Goal: Task Accomplishment & Management: Complete application form

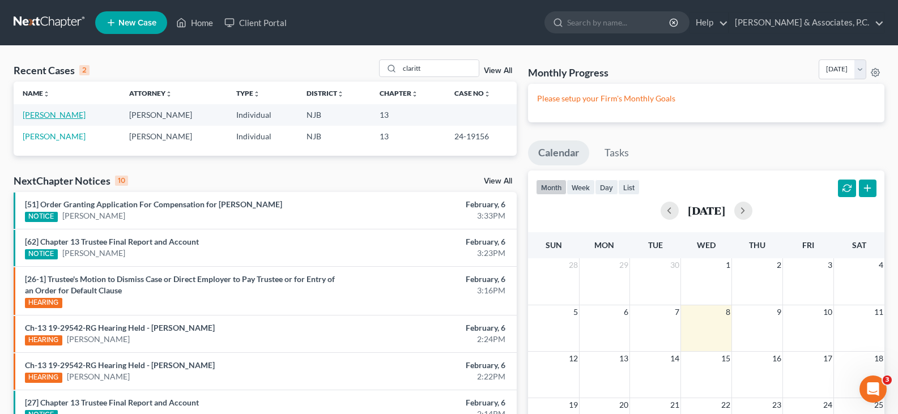
click at [38, 114] on link "[PERSON_NAME]" at bounding box center [54, 115] width 63 height 10
click at [29, 114] on link "[PERSON_NAME]" at bounding box center [54, 115] width 63 height 10
click at [56, 113] on link "[PERSON_NAME]" at bounding box center [54, 115] width 63 height 10
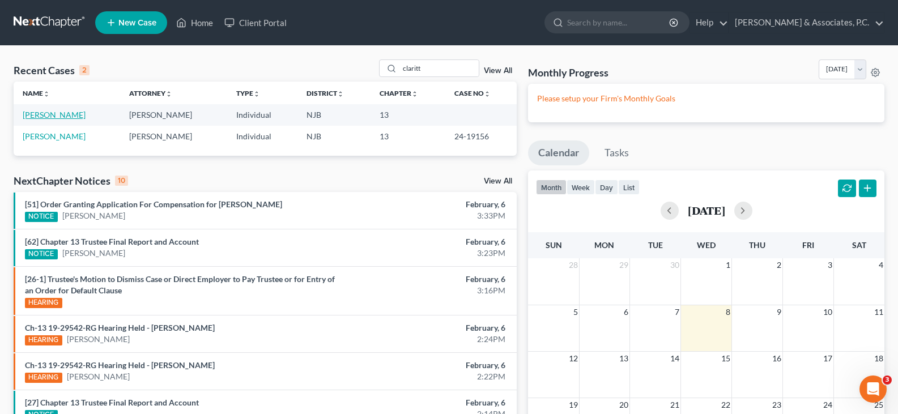
click at [56, 113] on link "[PERSON_NAME]" at bounding box center [54, 115] width 63 height 10
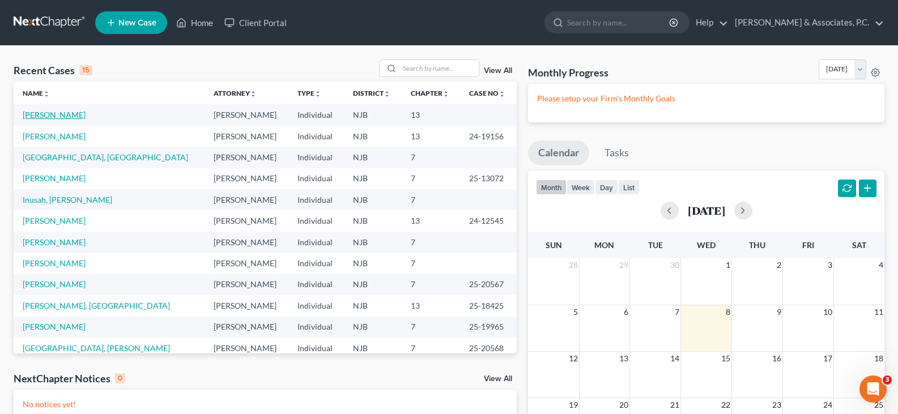
click at [53, 116] on link "[PERSON_NAME]" at bounding box center [54, 115] width 63 height 10
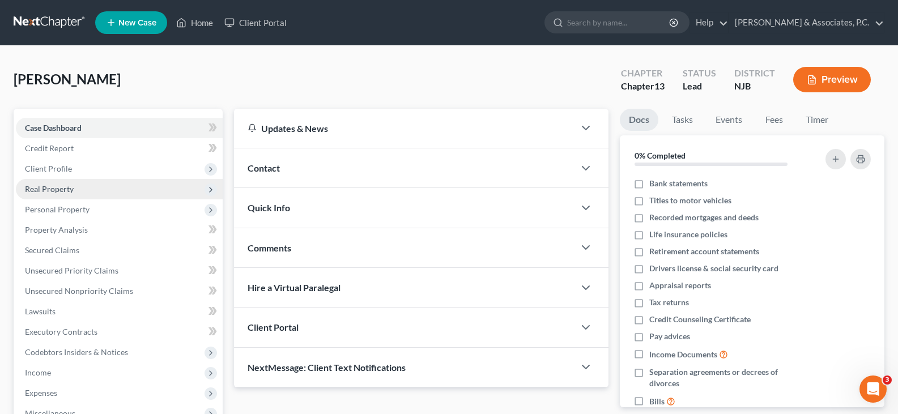
click at [52, 186] on span "Real Property" at bounding box center [49, 189] width 49 height 10
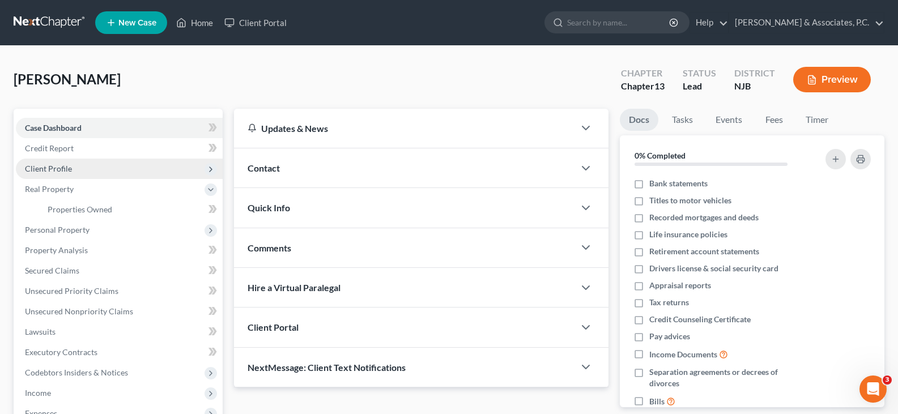
click at [50, 169] on span "Client Profile" at bounding box center [48, 169] width 47 height 10
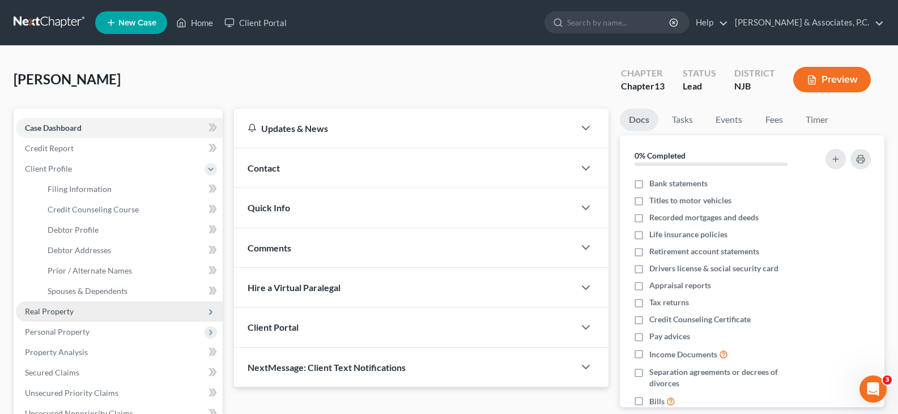
click at [49, 308] on span "Real Property" at bounding box center [49, 312] width 49 height 10
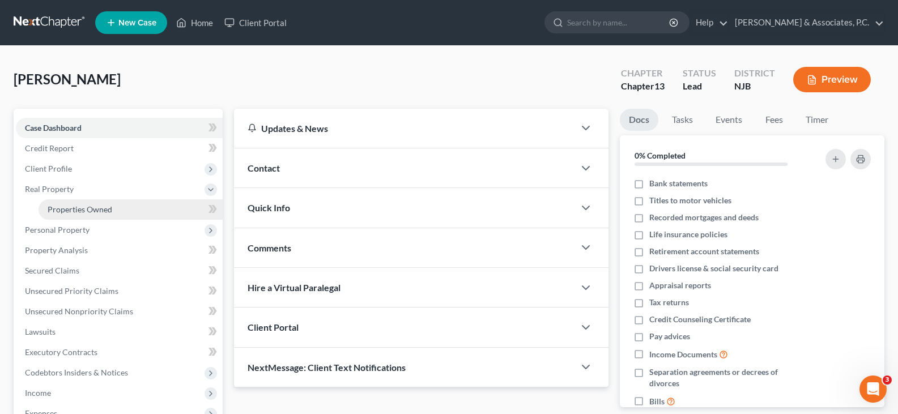
click at [83, 207] on span "Properties Owned" at bounding box center [80, 210] width 65 height 10
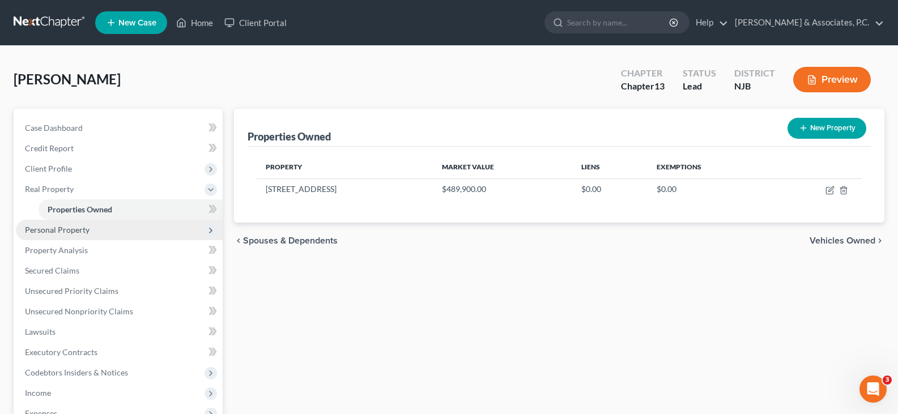
click at [41, 230] on span "Personal Property" at bounding box center [57, 230] width 65 height 10
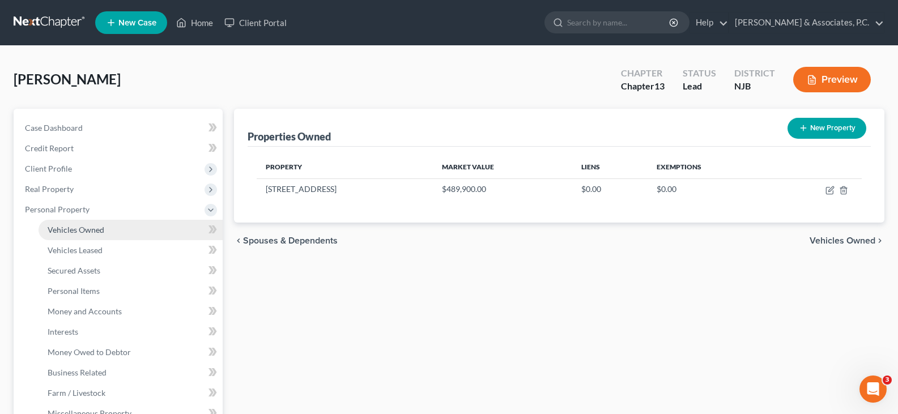
click at [81, 229] on span "Vehicles Owned" at bounding box center [76, 230] width 57 height 10
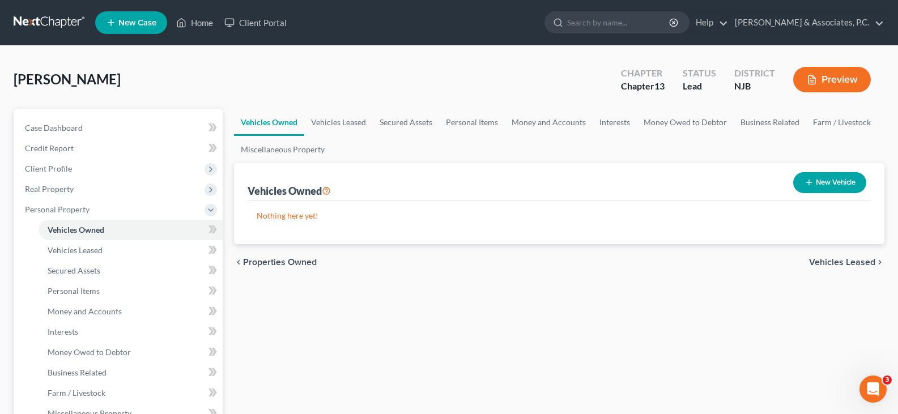
click at [844, 177] on button "New Vehicle" at bounding box center [829, 182] width 73 height 21
select select "0"
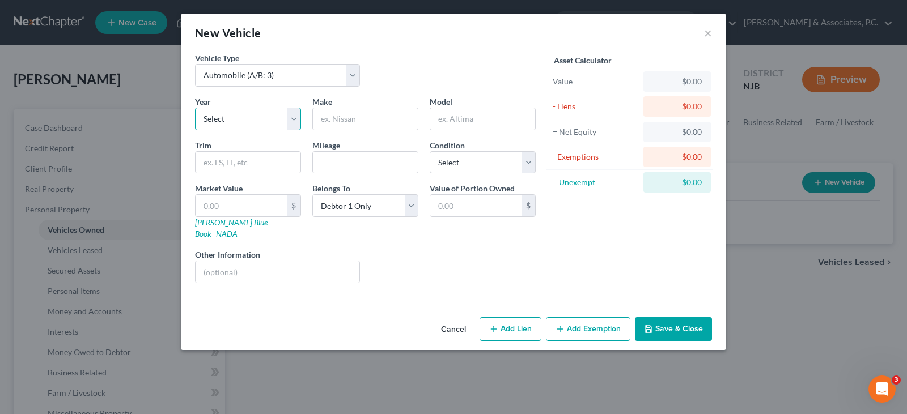
click at [291, 118] on select "Select 2026 2025 2024 2023 2022 2021 2020 2019 2018 2017 2016 2015 2014 2013 20…" at bounding box center [248, 119] width 106 height 23
select select "13"
click at [195, 108] on select "Select 2026 2025 2024 2023 2022 2021 2020 2019 2018 2017 2016 2015 2014 2013 20…" at bounding box center [248, 119] width 106 height 23
click at [348, 117] on input "text" at bounding box center [365, 119] width 105 height 22
type input "Ford"
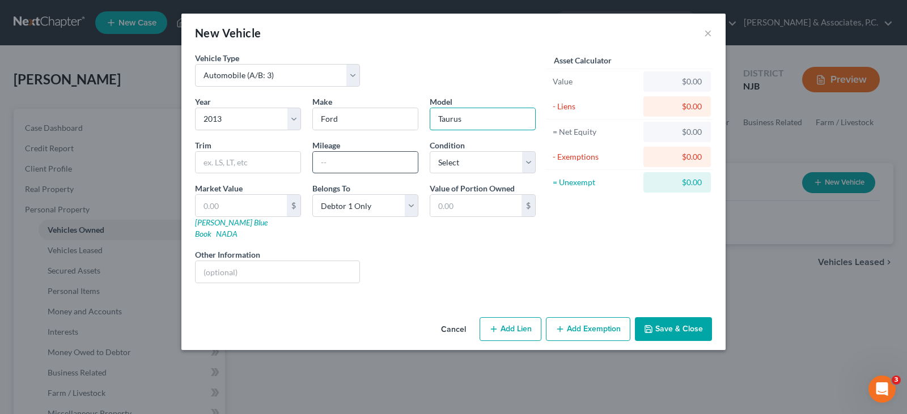
type input "Taurus"
click at [347, 156] on input "text" at bounding box center [365, 163] width 105 height 22
type input "109000"
click at [669, 320] on button "Save & Close" at bounding box center [673, 329] width 77 height 24
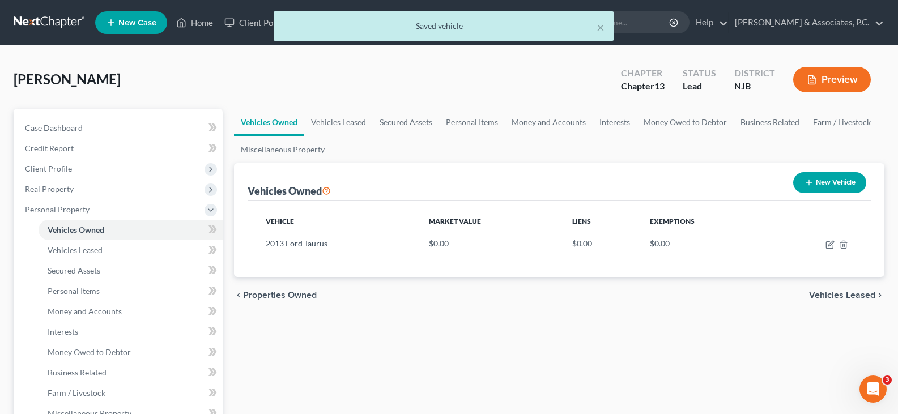
click at [827, 182] on button "New Vehicle" at bounding box center [829, 182] width 73 height 21
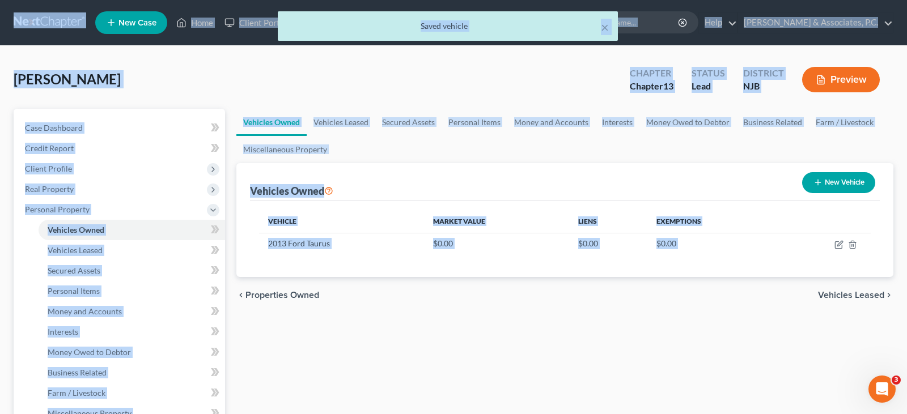
select select "0"
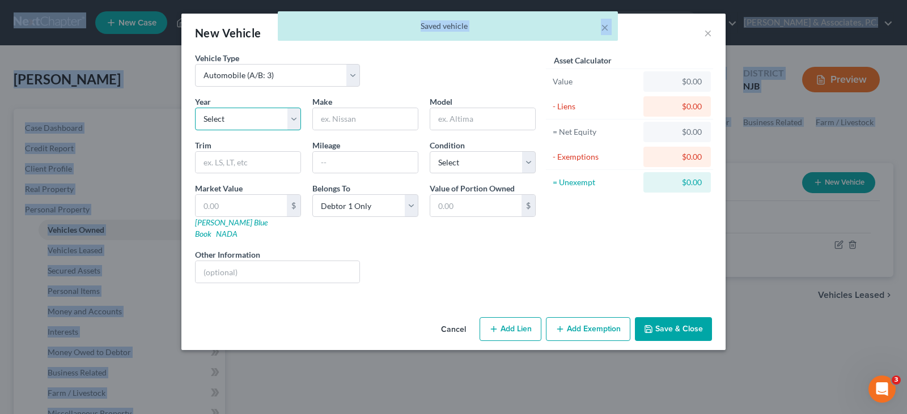
click at [295, 118] on select "Select 2026 2025 2024 2023 2022 2021 2020 2019 2018 2017 2016 2015 2014 2013 20…" at bounding box center [248, 119] width 106 height 23
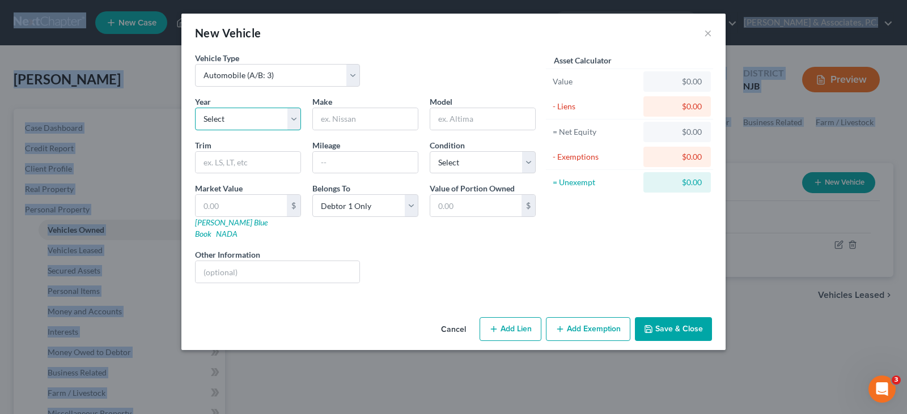
select select "4"
click at [195, 108] on select "Select 2026 2025 2024 2023 2022 2021 2020 2019 2018 2017 2016 2015 2014 2013 20…" at bounding box center [248, 119] width 106 height 23
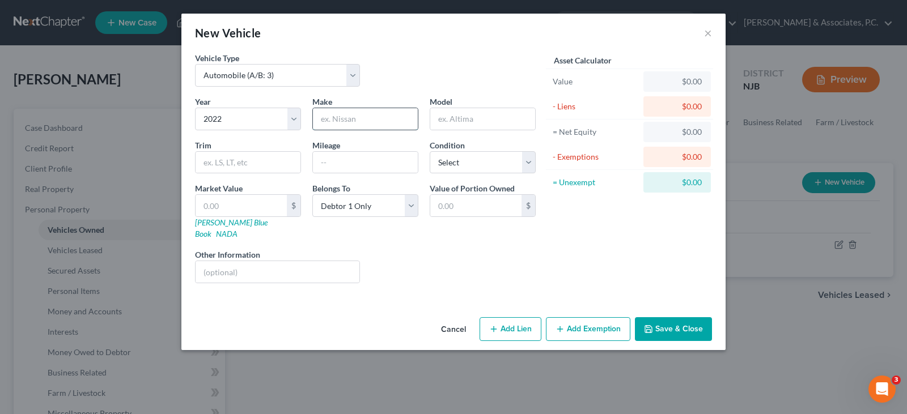
click at [384, 118] on input "text" at bounding box center [365, 119] width 105 height 22
type input "Hyundai"
type input "[GEOGRAPHIC_DATA]"
click at [344, 159] on input "text" at bounding box center [365, 163] width 105 height 22
type input "25695"
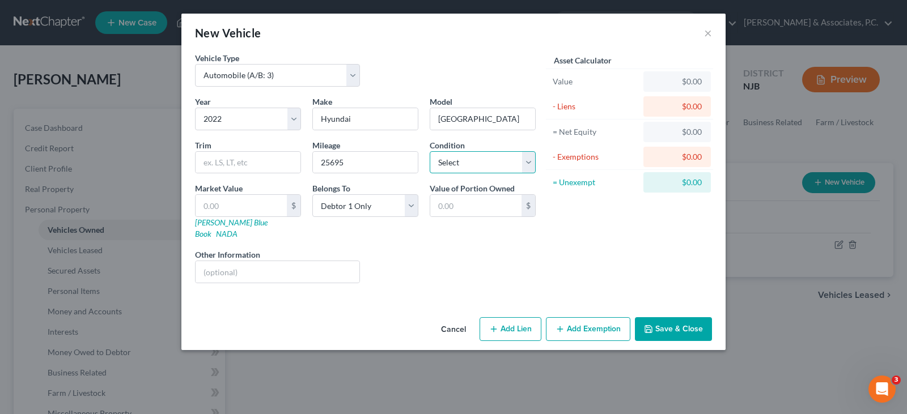
click at [525, 161] on select "Select Excellent Very Good Good Fair Poor" at bounding box center [483, 162] width 106 height 23
select select "3"
click at [430, 151] on select "Select Excellent Very Good Good Fair Poor" at bounding box center [483, 162] width 106 height 23
click at [671, 317] on button "Save & Close" at bounding box center [673, 329] width 77 height 24
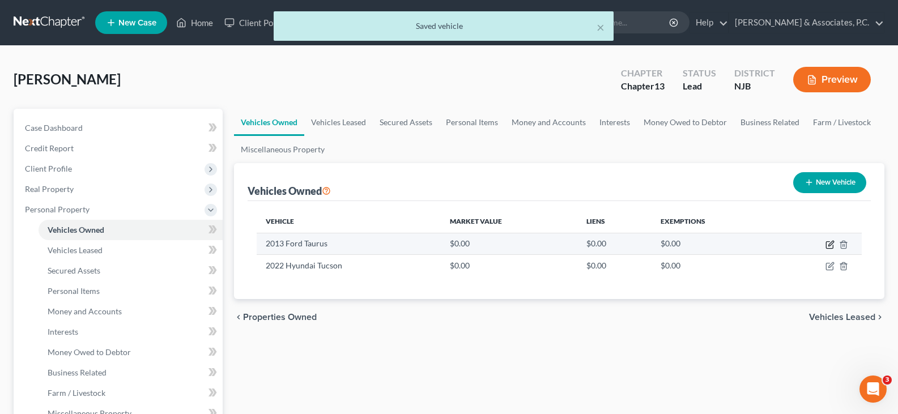
drag, startPoint x: 830, startPoint y: 244, endPoint x: 818, endPoint y: 238, distance: 13.2
click at [827, 243] on icon "button" at bounding box center [830, 244] width 9 height 9
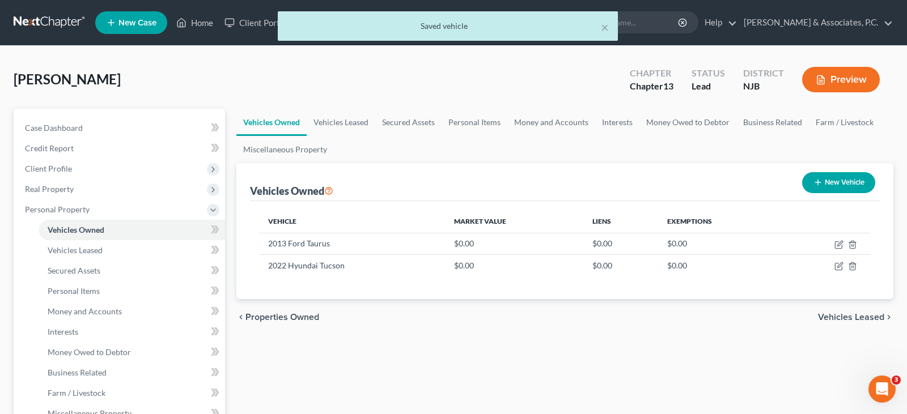
select select "0"
select select "13"
select select "0"
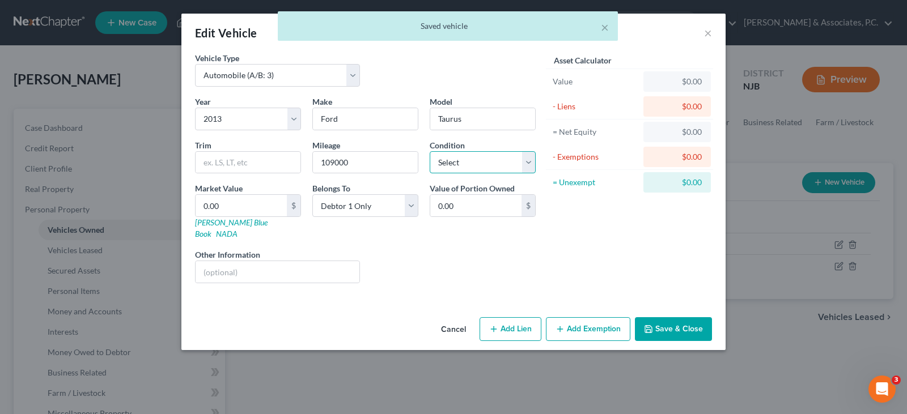
click at [522, 167] on select "Select Excellent Very Good Good Fair Poor" at bounding box center [483, 162] width 106 height 23
select select "3"
click at [430, 151] on select "Select Excellent Very Good Good Fair Poor" at bounding box center [483, 162] width 106 height 23
click at [684, 317] on button "Save & Close" at bounding box center [673, 329] width 77 height 24
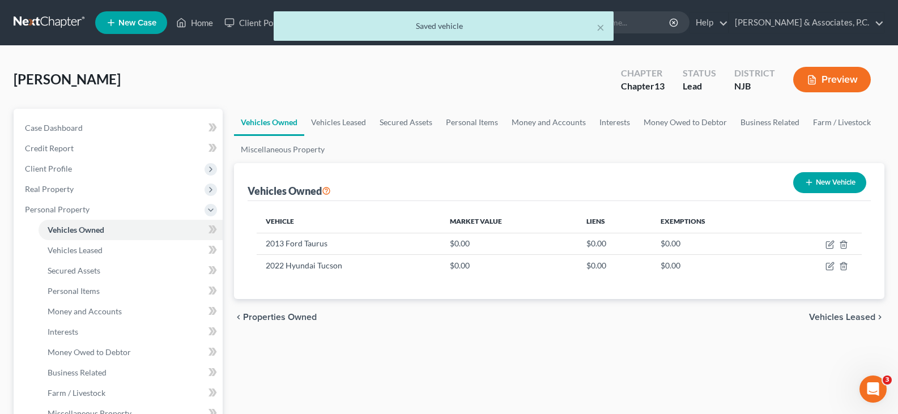
click at [828, 180] on button "New Vehicle" at bounding box center [829, 182] width 73 height 21
select select "0"
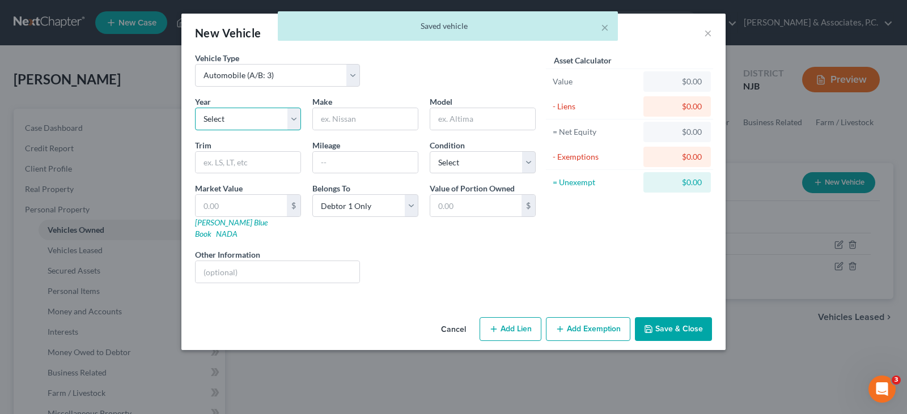
click at [292, 122] on select "Select 2026 2025 2024 2023 2022 2021 2020 2019 2018 2017 2016 2015 2014 2013 20…" at bounding box center [248, 119] width 106 height 23
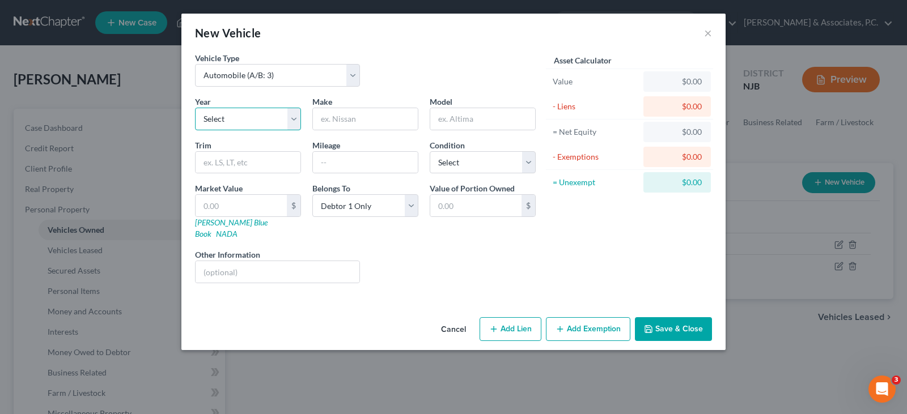
select select "8"
click at [195, 108] on select "Select 2026 2025 2024 2023 2022 2021 2020 2019 2018 2017 2016 2015 2014 2013 20…" at bounding box center [248, 119] width 106 height 23
click at [338, 116] on input "text" at bounding box center [365, 119] width 105 height 22
type input "BMW"
type input "X6"
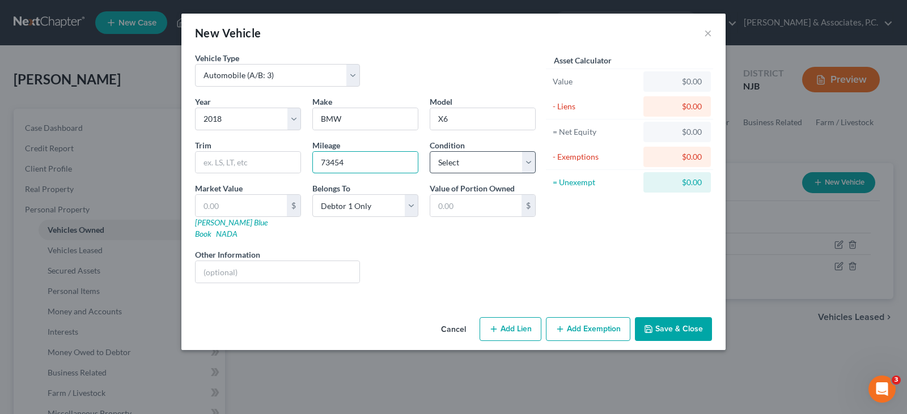
type input "73454"
click at [524, 167] on select "Select Excellent Very Good Good Fair Poor" at bounding box center [483, 162] width 106 height 23
select select "3"
click at [430, 151] on select "Select Excellent Very Good Good Fair Poor" at bounding box center [483, 162] width 106 height 23
click at [669, 319] on button "Save & Close" at bounding box center [673, 329] width 77 height 24
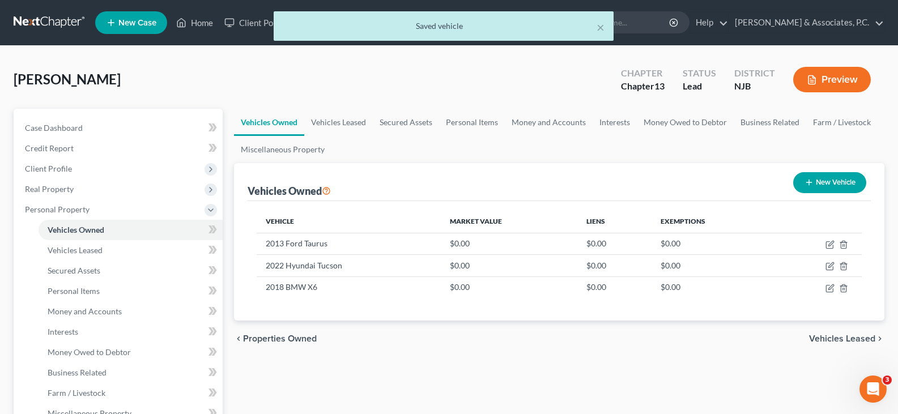
click at [827, 183] on button "New Vehicle" at bounding box center [829, 182] width 73 height 21
select select "0"
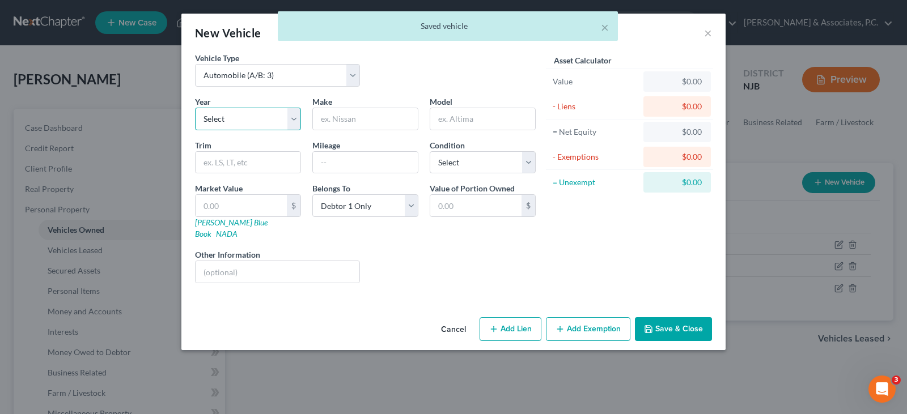
click at [282, 122] on select "Select 2026 2025 2024 2023 2022 2021 2020 2019 2018 2017 2016 2015 2014 2013 20…" at bounding box center [248, 119] width 106 height 23
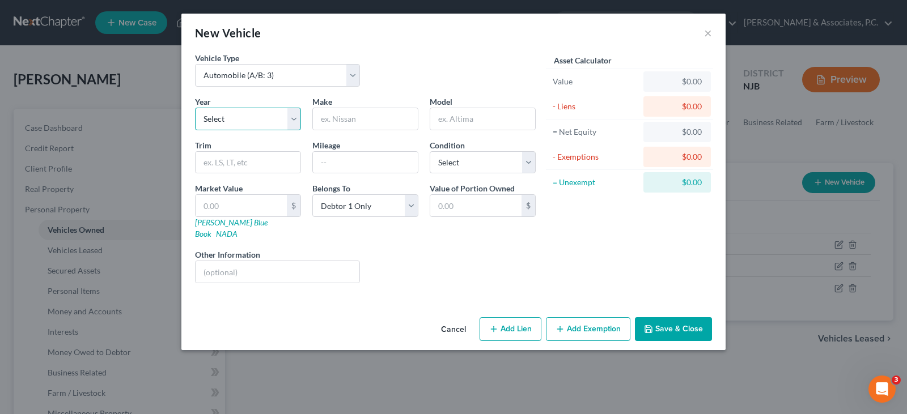
select select "13"
click at [195, 108] on select "Select 2026 2025 2024 2023 2022 2021 2020 2019 2018 2017 2016 2015 2014 2013 20…" at bounding box center [248, 119] width 106 height 23
click at [347, 119] on input "text" at bounding box center [365, 119] width 105 height 22
type input "Hyundai"
type input "Genesis"
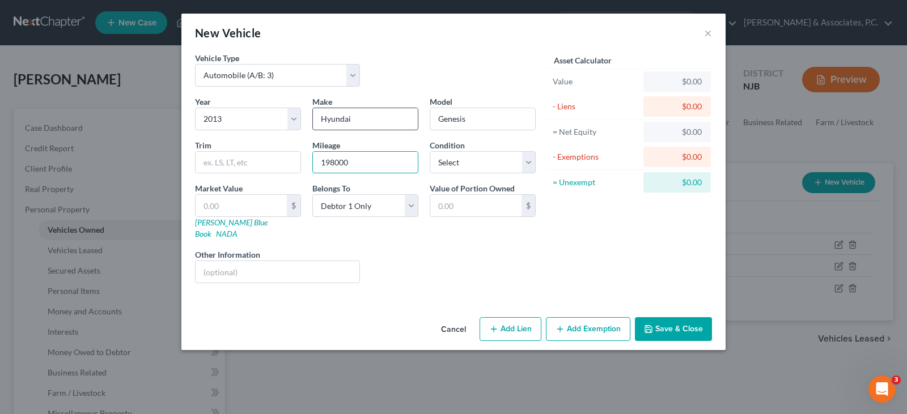
type input "198000"
select select "3"
click at [672, 320] on button "Save & Close" at bounding box center [673, 329] width 77 height 24
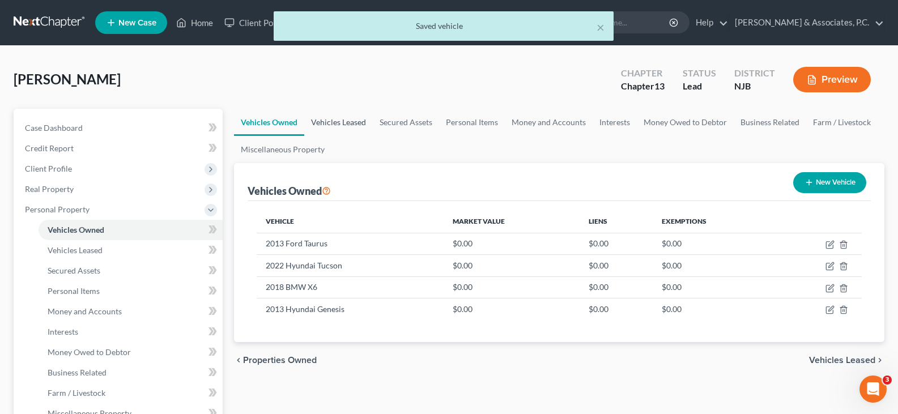
click at [347, 122] on link "Vehicles Leased" at bounding box center [338, 122] width 69 height 27
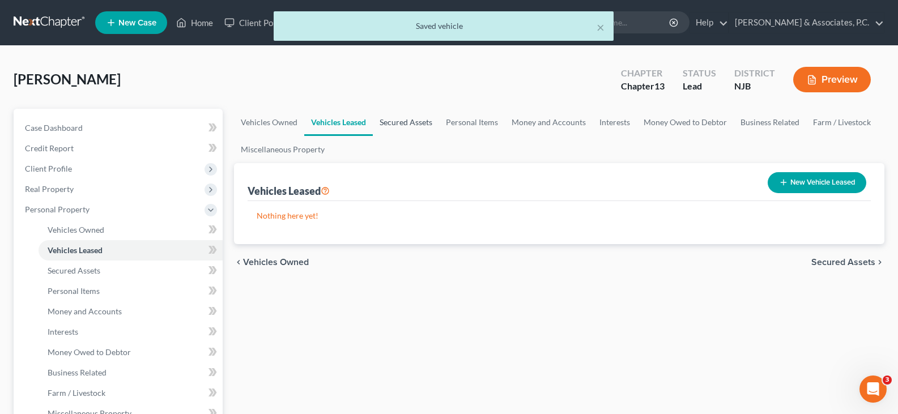
click at [416, 122] on link "Secured Assets" at bounding box center [406, 122] width 66 height 27
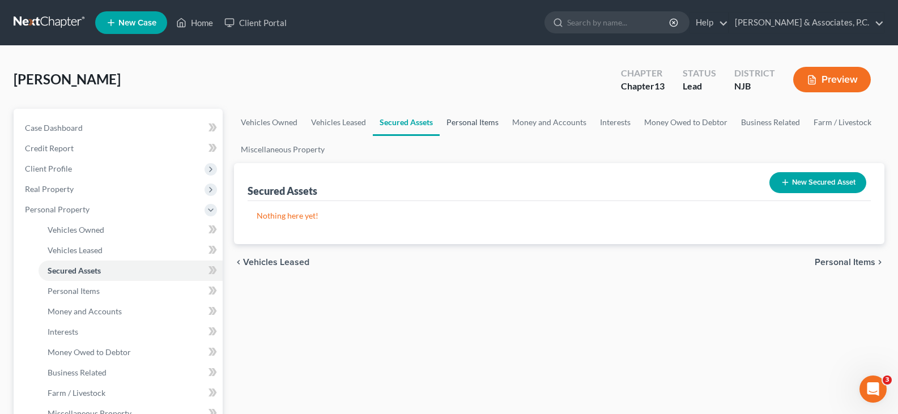
click at [474, 116] on link "Personal Items" at bounding box center [473, 122] width 66 height 27
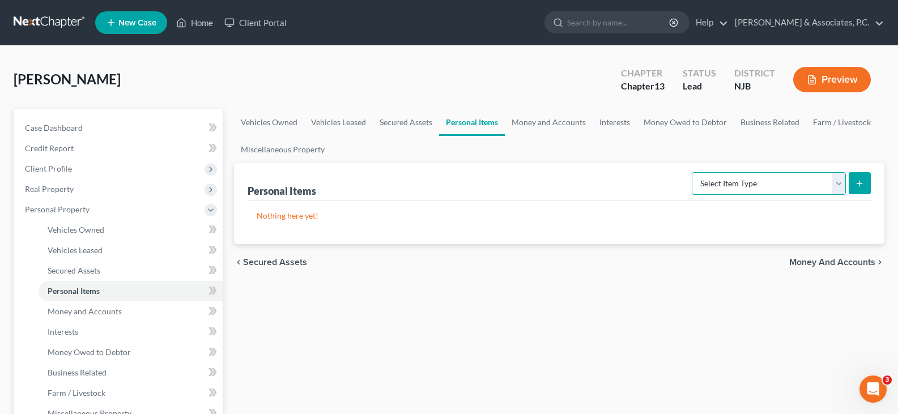
click at [841, 181] on select "Select Item Type Clothing (A/B: 11) Collectibles Of Value (A/B: 8) Electronics …" at bounding box center [769, 183] width 154 height 23
select select "household_goods"
click at [694, 172] on select "Select Item Type Clothing (A/B: 11) Collectibles Of Value (A/B: 8) Electronics …" at bounding box center [769, 183] width 154 height 23
click at [861, 181] on icon "submit" at bounding box center [859, 183] width 9 height 9
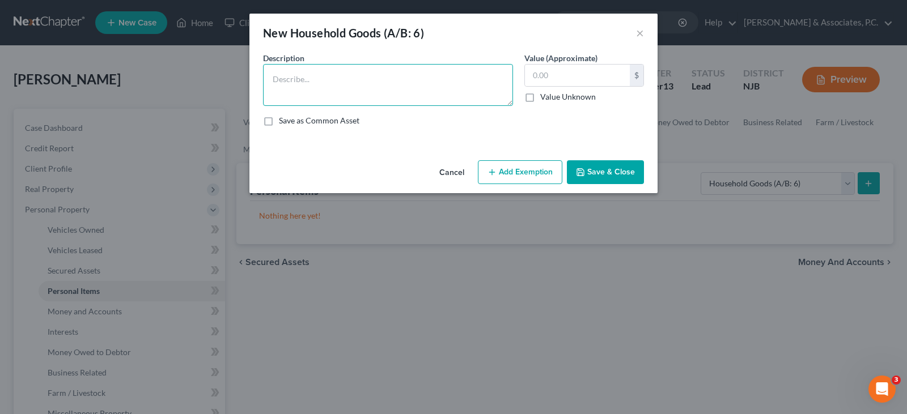
click at [431, 92] on textarea at bounding box center [388, 85] width 250 height 42
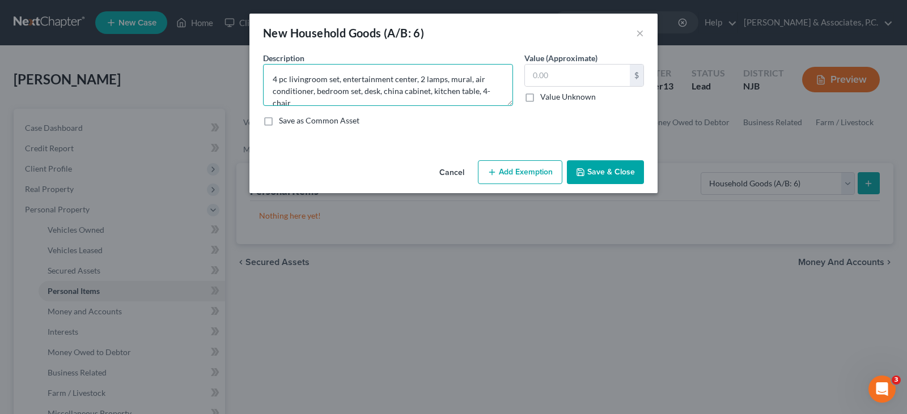
scroll to position [2, 0]
type textarea "4 pc living room set, entertainment center, 2 lamps, mural, air conditioner, be…"
click at [578, 77] on input "text" at bounding box center [577, 76] width 105 height 22
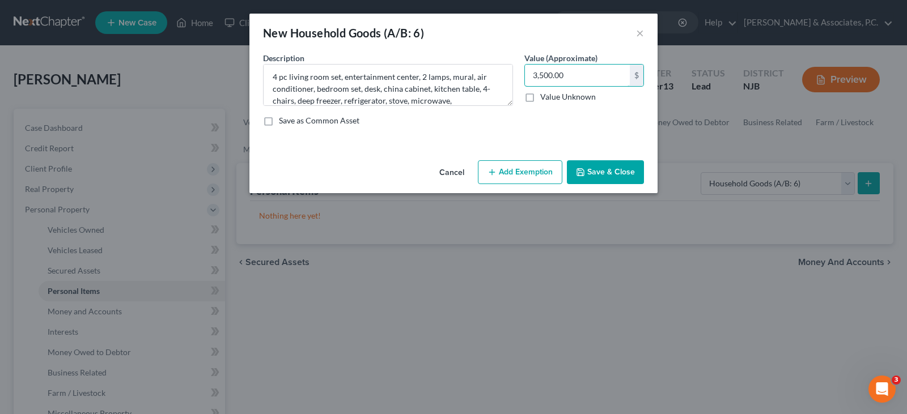
type input "3,500.00"
click at [521, 169] on button "Add Exemption" at bounding box center [520, 172] width 84 height 24
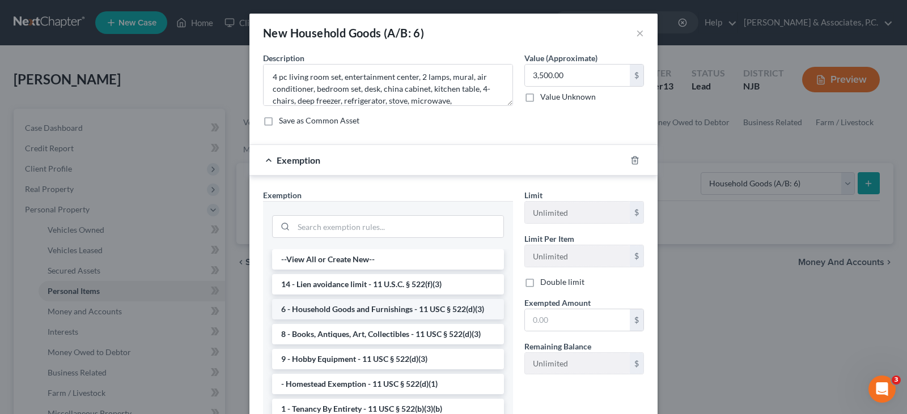
click at [355, 312] on li "6 - Household Goods and Furnishings - 11 USC § 522(d)(3)" at bounding box center [388, 309] width 232 height 20
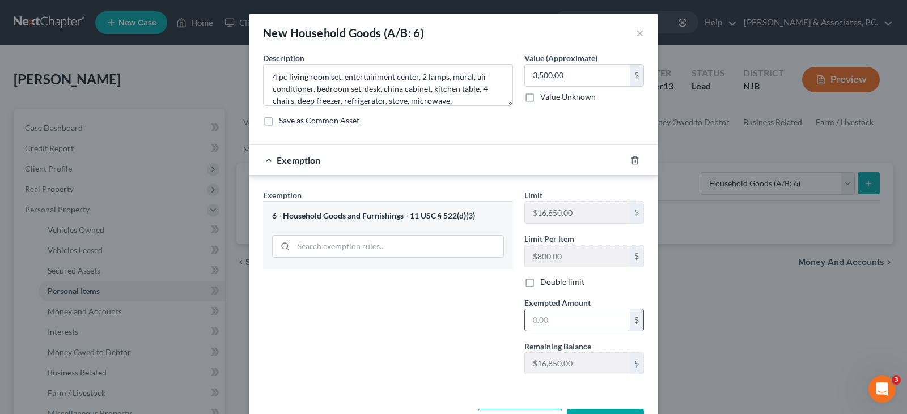
click at [546, 324] on input "text" at bounding box center [577, 320] width 105 height 22
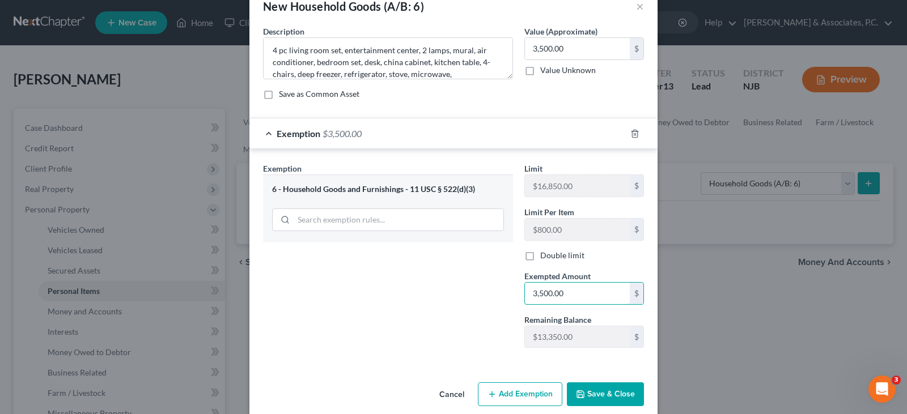
scroll to position [41, 0]
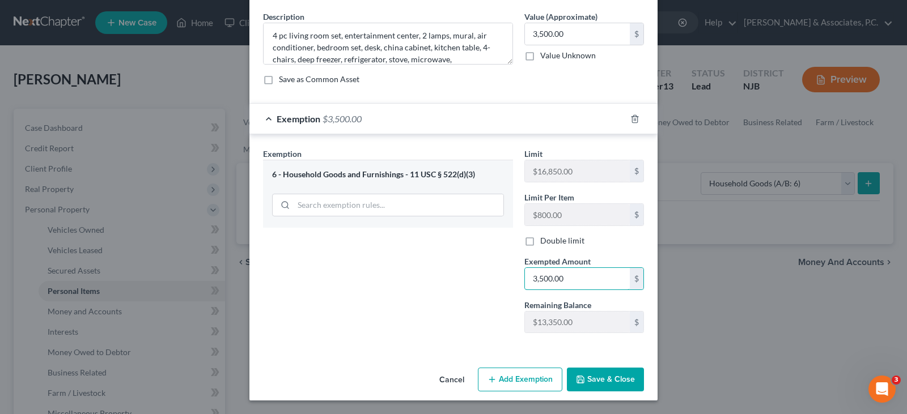
type input "3,500.00"
click at [604, 381] on button "Save & Close" at bounding box center [605, 380] width 77 height 24
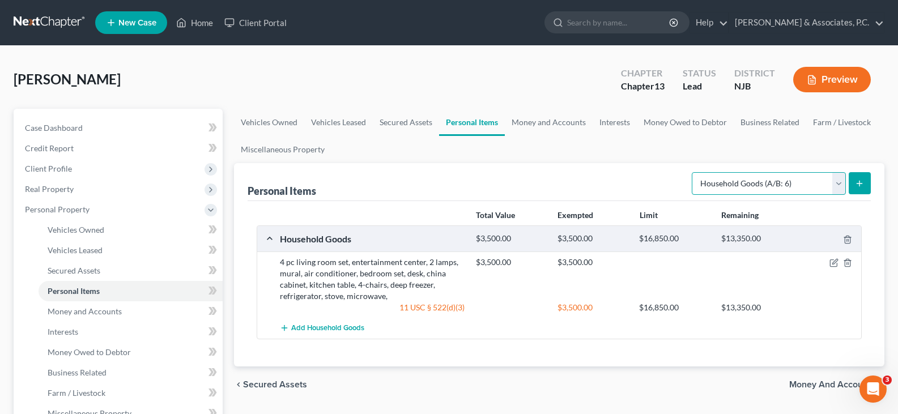
click at [835, 186] on select "Select Item Type Clothing (A/B: 11) Collectibles Of Value (A/B: 8) Electronics …" at bounding box center [769, 183] width 154 height 23
select select "electronics"
click at [694, 172] on select "Select Item Type Clothing (A/B: 11) Collectibles Of Value (A/B: 8) Electronics …" at bounding box center [769, 183] width 154 height 23
click at [855, 184] on button "submit" at bounding box center [860, 183] width 22 height 22
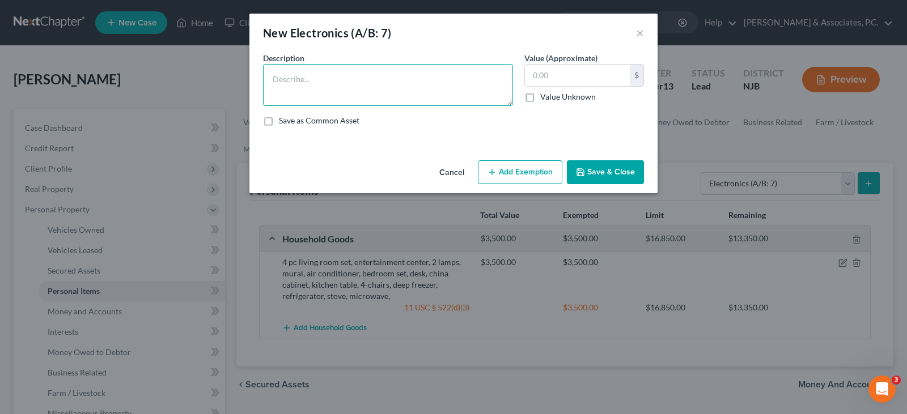
drag, startPoint x: 376, startPoint y: 80, endPoint x: 385, endPoint y: 83, distance: 9.7
click at [376, 80] on textarea at bounding box center [388, 85] width 250 height 42
type textarea "1-cell phone, 2-televisions"
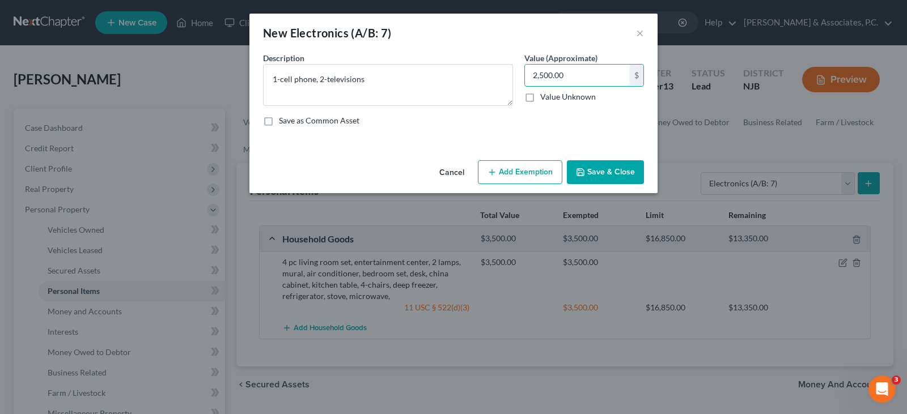
type input "2,500.00"
click at [531, 169] on button "Add Exemption" at bounding box center [520, 172] width 84 height 24
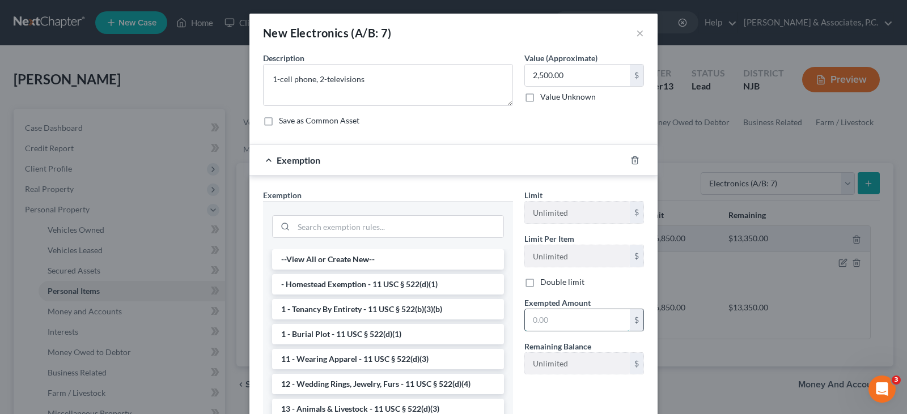
click at [544, 330] on input "text" at bounding box center [577, 320] width 105 height 22
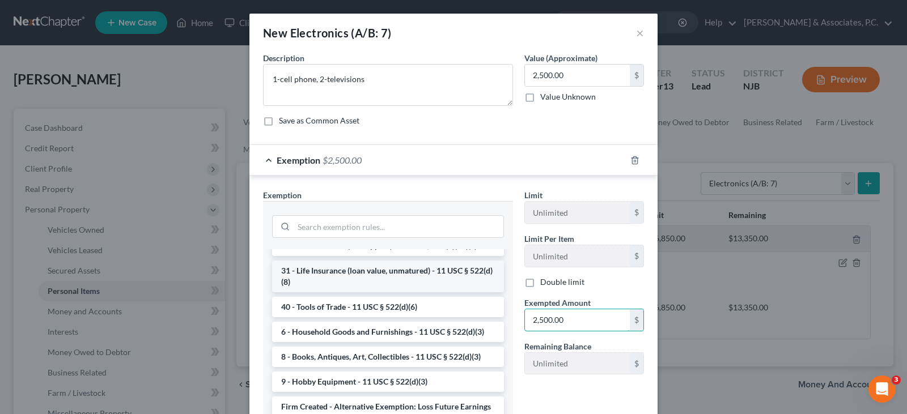
scroll to position [947, 0]
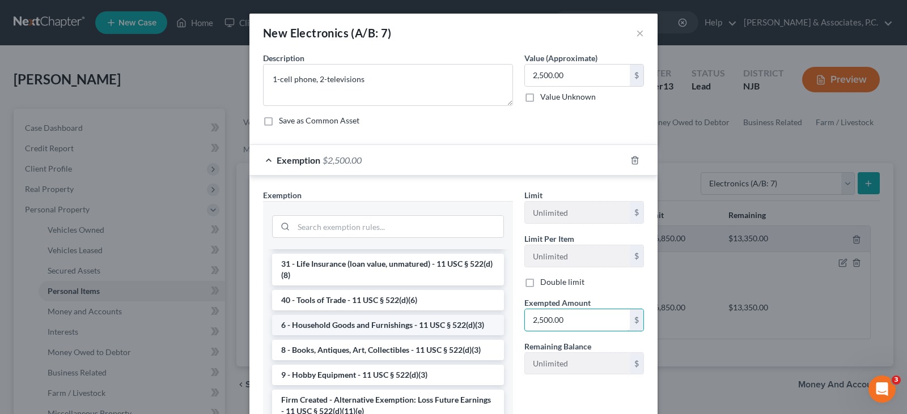
type input "2,500.00"
click at [351, 323] on li "6 - Household Goods and Furnishings - 11 USC § 522(d)(3)" at bounding box center [388, 325] width 232 height 20
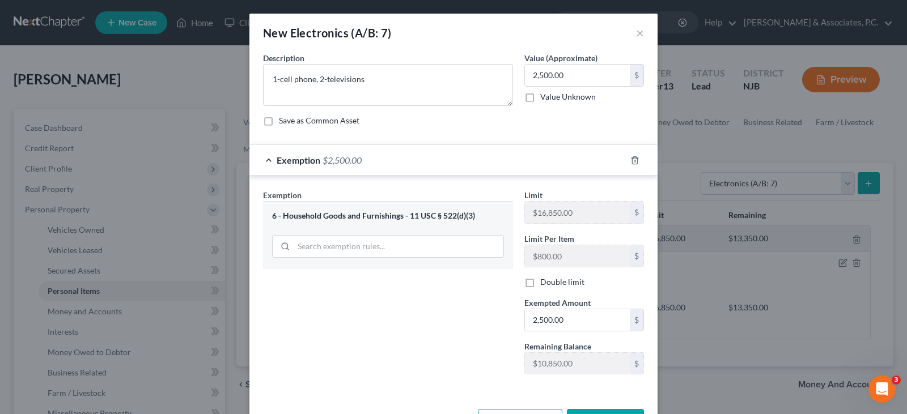
click at [467, 139] on form "An exemption set must first be selected from the Filing Information section. Co…" at bounding box center [453, 222] width 381 height 341
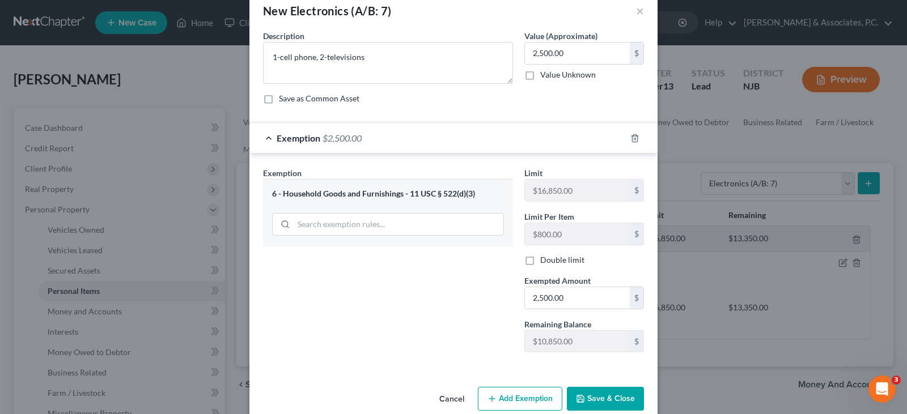
scroll to position [41, 0]
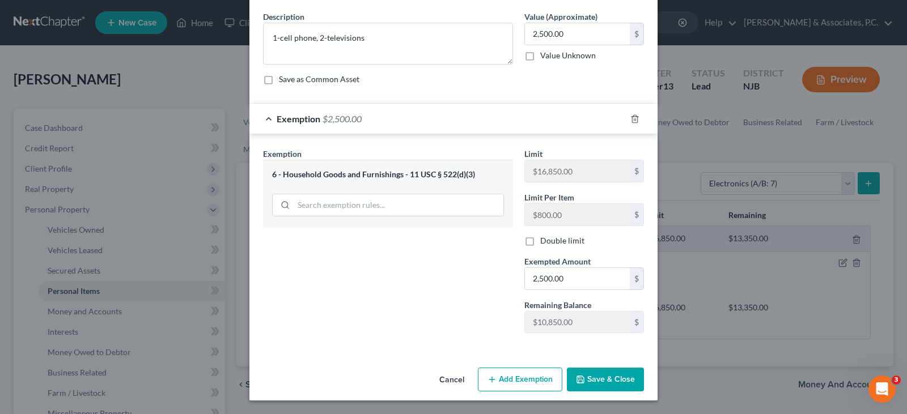
click at [590, 384] on button "Save & Close" at bounding box center [605, 380] width 77 height 24
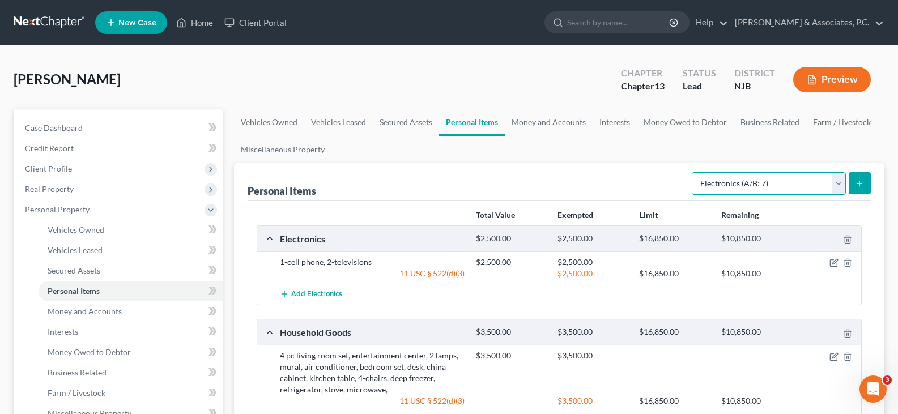
click at [840, 182] on select "Select Item Type Clothing (A/B: 11) Collectibles Of Value (A/B: 8) Electronics …" at bounding box center [769, 183] width 154 height 23
select select "sports_and_hobby_equipment"
click at [694, 172] on select "Select Item Type Clothing (A/B: 11) Collectibles Of Value (A/B: 8) Electronics …" at bounding box center [769, 183] width 154 height 23
click at [854, 185] on button "submit" at bounding box center [860, 183] width 22 height 22
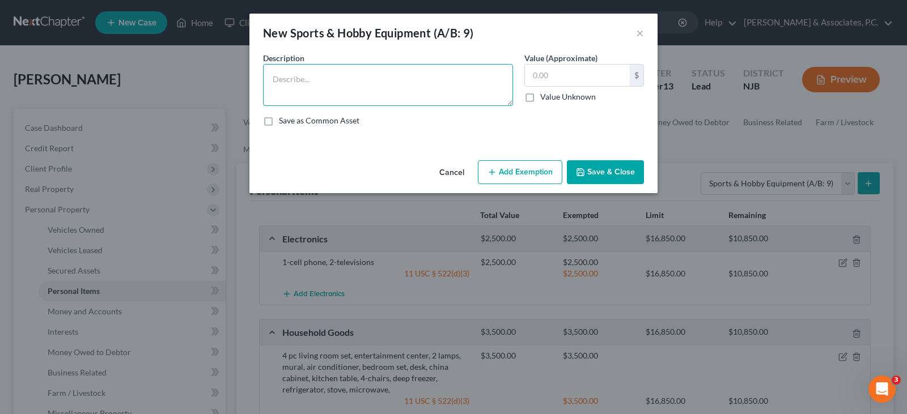
click at [397, 77] on textarea at bounding box center [388, 85] width 250 height 42
type textarea "2-bowling balls"
type input "50.00"
click at [518, 169] on button "Add Exemption" at bounding box center [520, 172] width 84 height 24
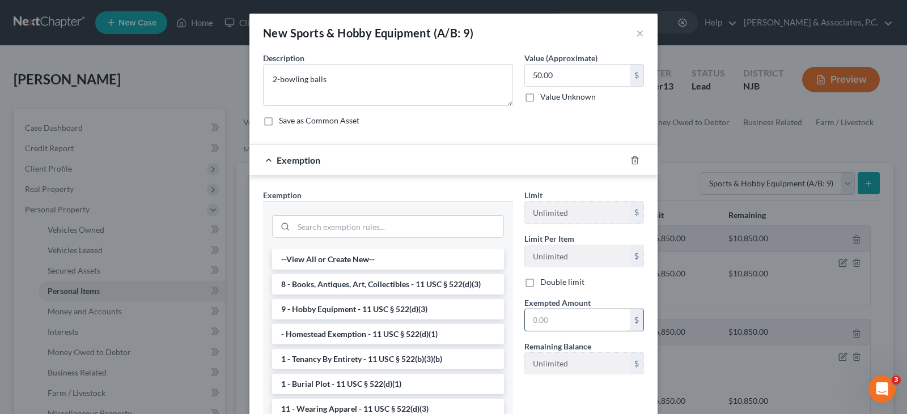
click at [544, 323] on input "text" at bounding box center [577, 320] width 105 height 22
type input "50.00"
drag, startPoint x: 362, startPoint y: 311, endPoint x: 411, endPoint y: 252, distance: 76.8
click at [360, 311] on li "9 - Hobby Equipment - 11 USC § 522(d)(3)" at bounding box center [388, 309] width 232 height 20
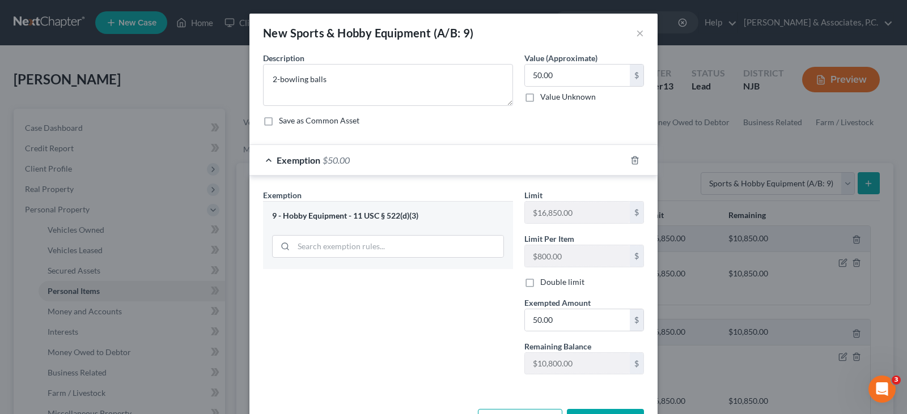
click at [485, 122] on div "Save as Common Asset" at bounding box center [453, 120] width 381 height 11
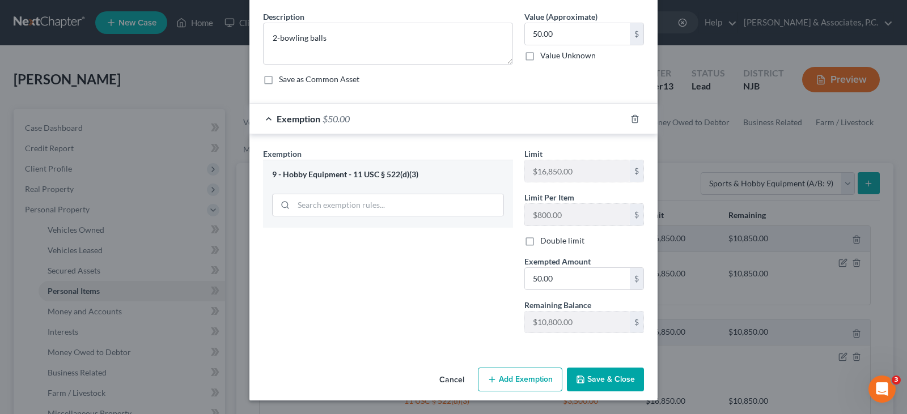
click at [598, 374] on button "Save & Close" at bounding box center [605, 380] width 77 height 24
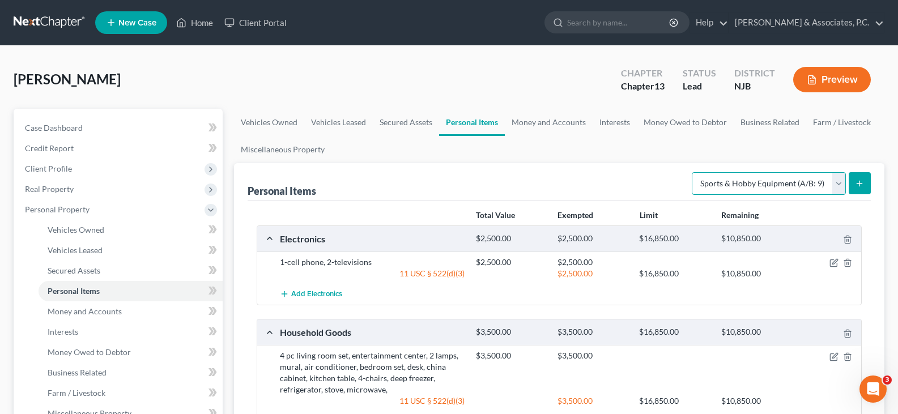
click at [840, 185] on select "Select Item Type Clothing (A/B: 11) Collectibles Of Value (A/B: 8) Electronics …" at bounding box center [769, 183] width 154 height 23
select select "clothing"
click at [694, 172] on select "Select Item Type Clothing (A/B: 11) Collectibles Of Value (A/B: 8) Electronics …" at bounding box center [769, 183] width 154 height 23
click at [864, 184] on icon "submit" at bounding box center [859, 183] width 9 height 9
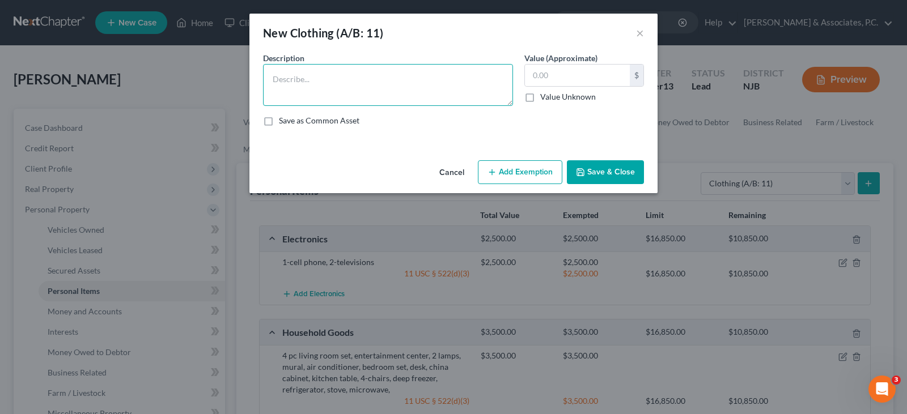
click at [423, 91] on textarea at bounding box center [388, 85] width 250 height 42
type textarea "used clothing"
type input "1,000.00"
click at [525, 173] on button "Add Exemption" at bounding box center [520, 172] width 84 height 24
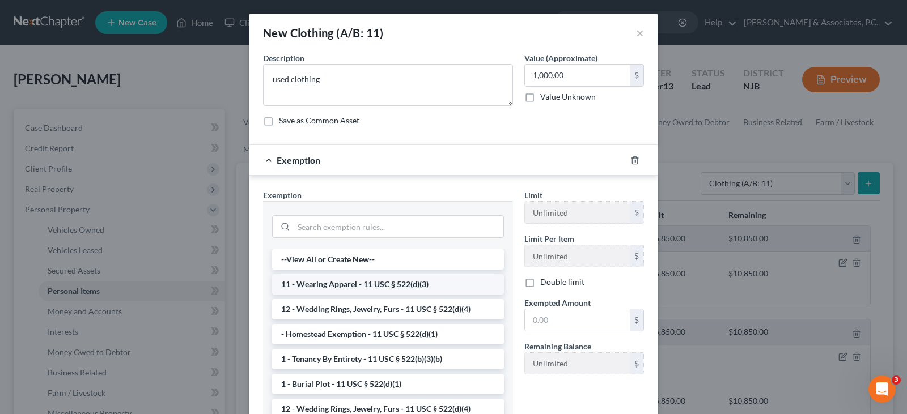
click at [329, 287] on li "11 - Wearing Apparel - 11 USC § 522(d)(3)" at bounding box center [388, 284] width 232 height 20
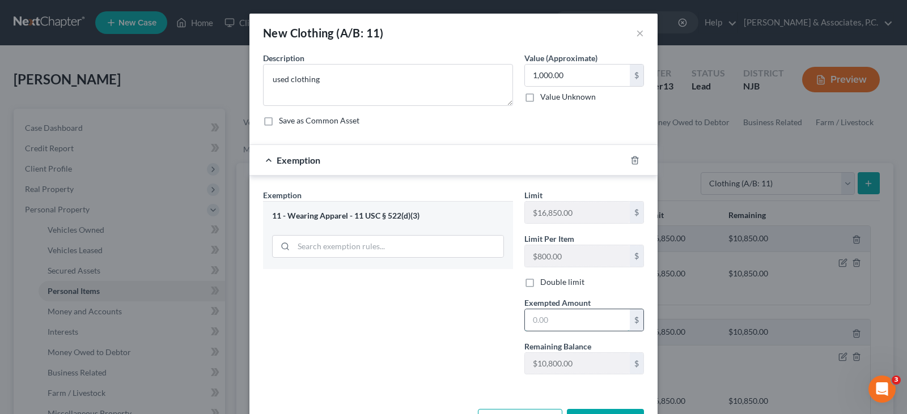
click at [548, 322] on input "text" at bounding box center [577, 320] width 105 height 22
type input "1,000.00"
click at [431, 328] on div "Exemption Set must be selected for CA. Exemption * 11 - Wearing Apparel - 11 US…" at bounding box center [387, 286] width 261 height 194
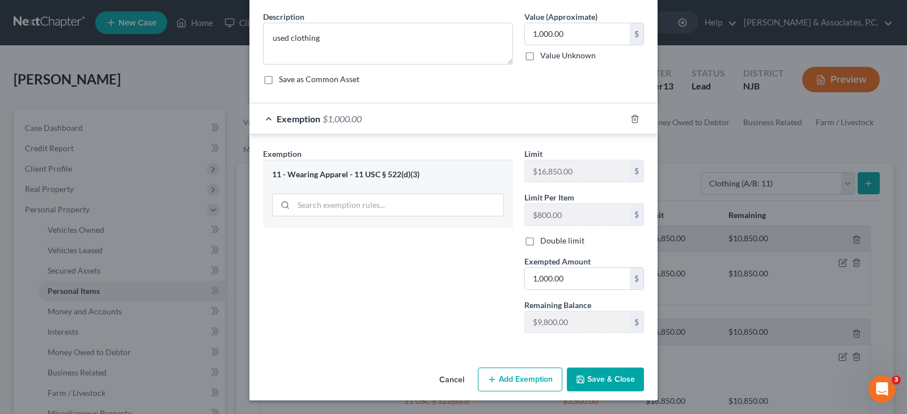
click at [619, 374] on button "Save & Close" at bounding box center [605, 380] width 77 height 24
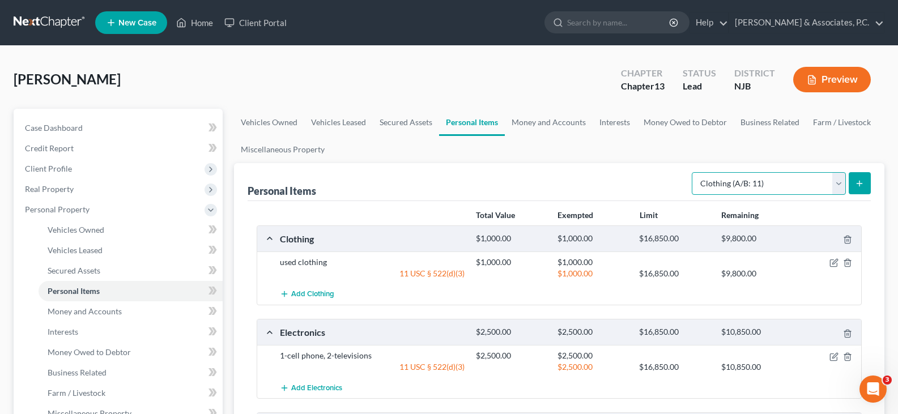
click at [837, 181] on select "Select Item Type Clothing (A/B: 11) Collectibles Of Value (A/B: 8) Electronics …" at bounding box center [769, 183] width 154 height 23
select select "jewelry"
click at [694, 172] on select "Select Item Type Clothing (A/B: 11) Collectibles Of Value (A/B: 8) Electronics …" at bounding box center [769, 183] width 154 height 23
click at [861, 182] on icon "submit" at bounding box center [859, 183] width 9 height 9
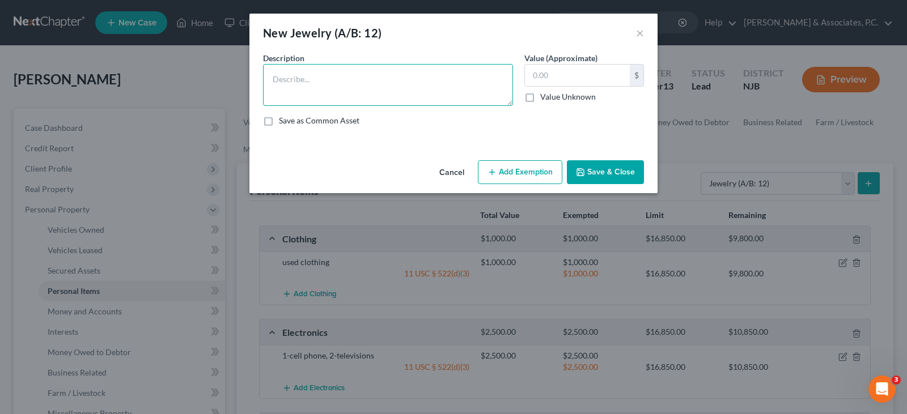
click at [342, 86] on textarea at bounding box center [388, 85] width 250 height 42
type textarea "gold necklace, bracelet & wedding band"
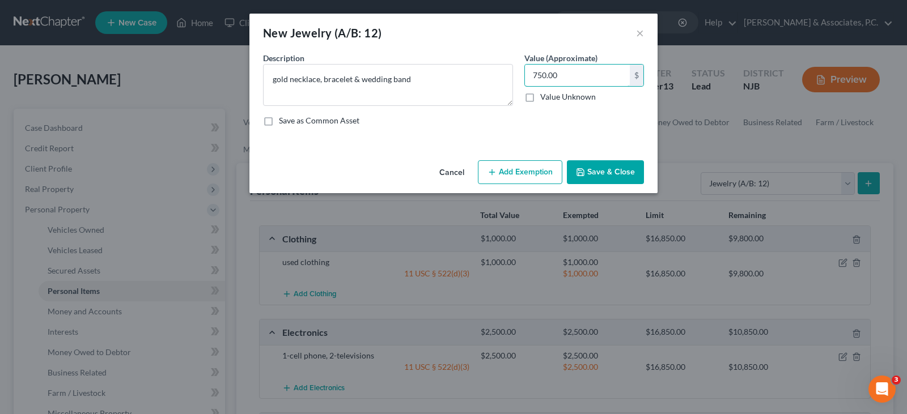
type input "750.00"
click at [514, 166] on button "Add Exemption" at bounding box center [520, 172] width 84 height 24
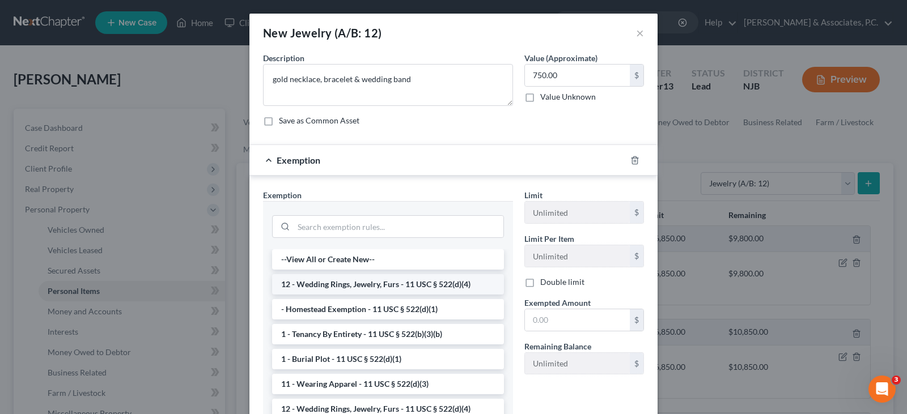
click at [343, 282] on li "12 - Wedding Rings, Jewelry, Furs - 11 USC § 522(d)(4)" at bounding box center [388, 284] width 232 height 20
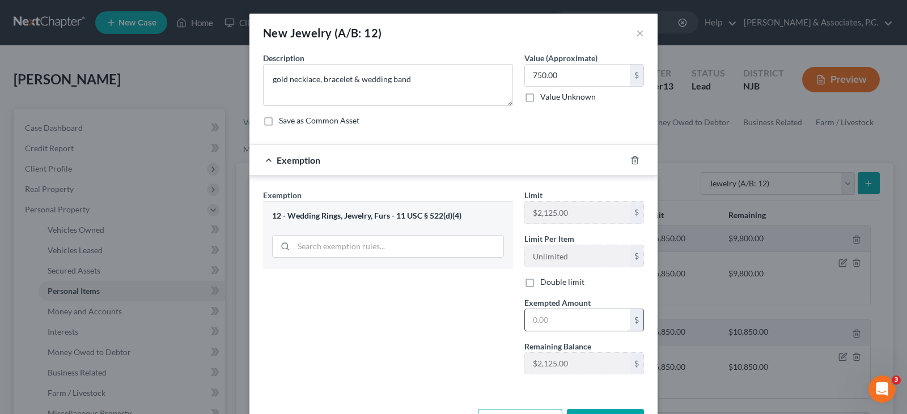
drag, startPoint x: 542, startPoint y: 322, endPoint x: 529, endPoint y: 317, distance: 13.5
click at [543, 322] on input "text" at bounding box center [577, 320] width 105 height 22
type input "750.00"
click at [456, 310] on div "Exemption Set must be selected for CA. Exemption * 12 - Wedding Rings, Jewelry,…" at bounding box center [387, 286] width 261 height 194
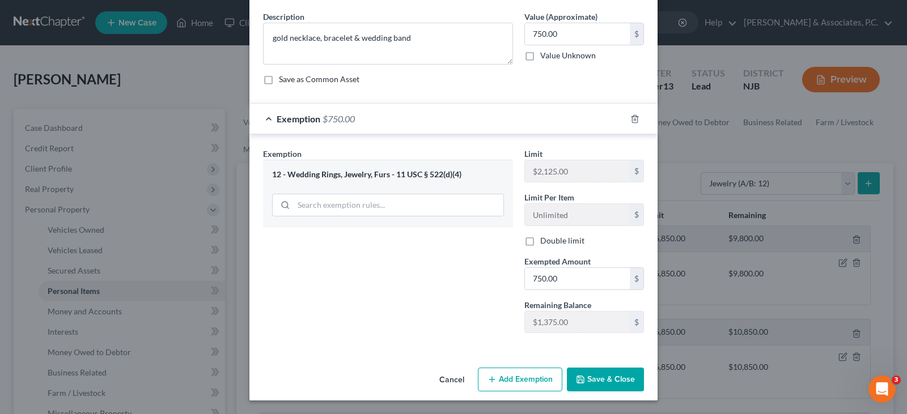
click at [592, 382] on button "Save & Close" at bounding box center [605, 380] width 77 height 24
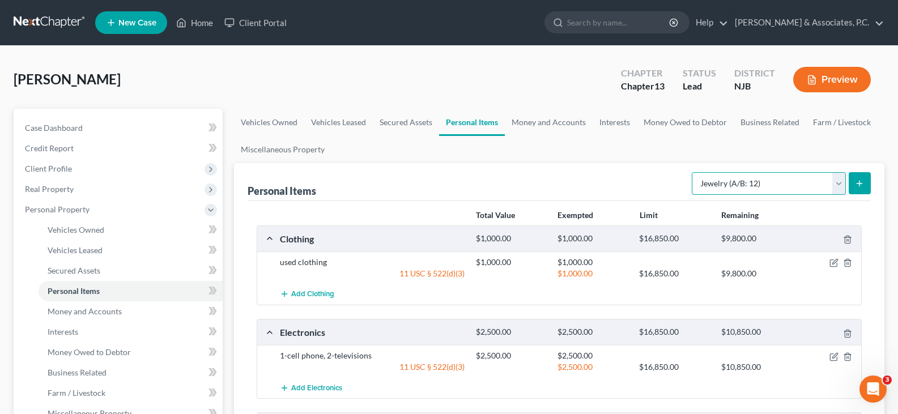
click at [838, 184] on select "Select Item Type Clothing (A/B: 11) Collectibles Of Value (A/B: 8) Electronics …" at bounding box center [769, 183] width 154 height 23
click at [530, 118] on link "Money and Accounts" at bounding box center [549, 122] width 88 height 27
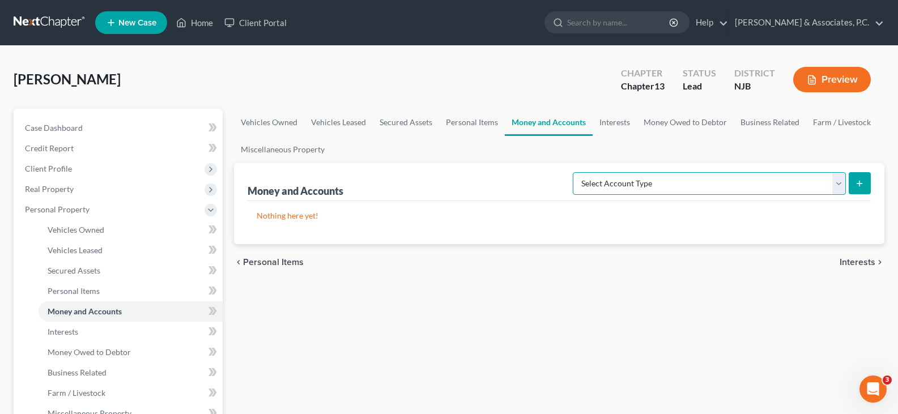
click at [844, 181] on select "Select Account Type Brokerage (A/B: 18, SOFA: 20) Cash on Hand (A/B: 16) Certif…" at bounding box center [709, 183] width 273 height 23
select select "checking"
click at [576, 172] on select "Select Account Type Brokerage (A/B: 18, SOFA: 20) Cash on Hand (A/B: 16) Certif…" at bounding box center [709, 183] width 273 height 23
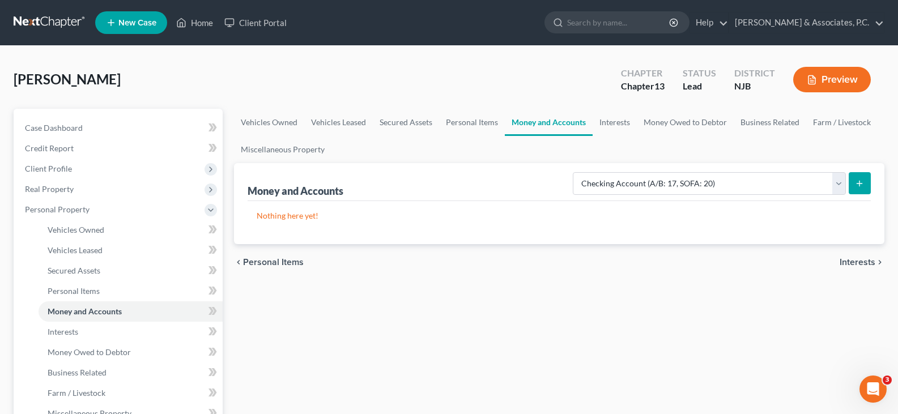
click at [858, 185] on icon "submit" at bounding box center [859, 183] width 9 height 9
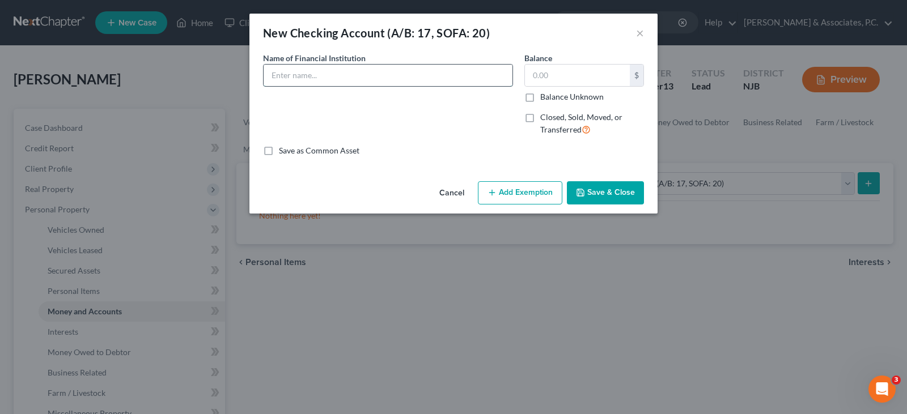
click at [330, 77] on input "text" at bounding box center [387, 76] width 249 height 22
type input "Liberty Savings Federal Credit Union"
click at [607, 195] on button "Save & Close" at bounding box center [605, 193] width 77 height 24
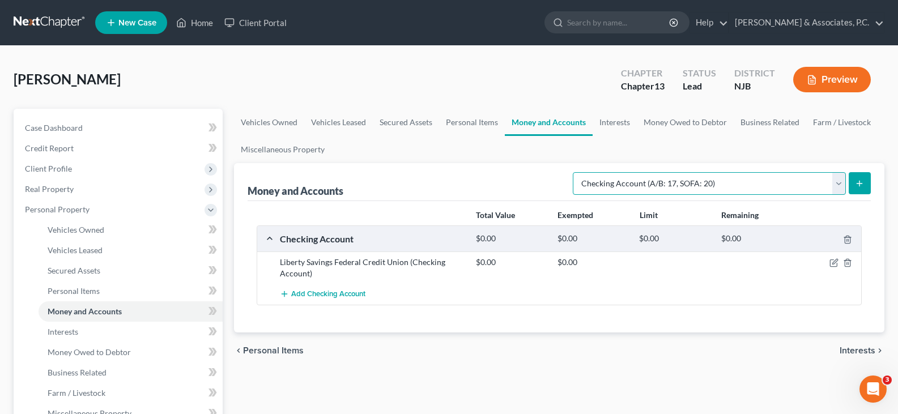
click at [843, 192] on select "Select Account Type Brokerage (A/B: 18, SOFA: 20) Cash on Hand (A/B: 16) Certif…" at bounding box center [709, 183] width 273 height 23
select select "savings"
click at [576, 172] on select "Select Account Type Brokerage (A/B: 18, SOFA: 20) Cash on Hand (A/B: 16) Certif…" at bounding box center [709, 183] width 273 height 23
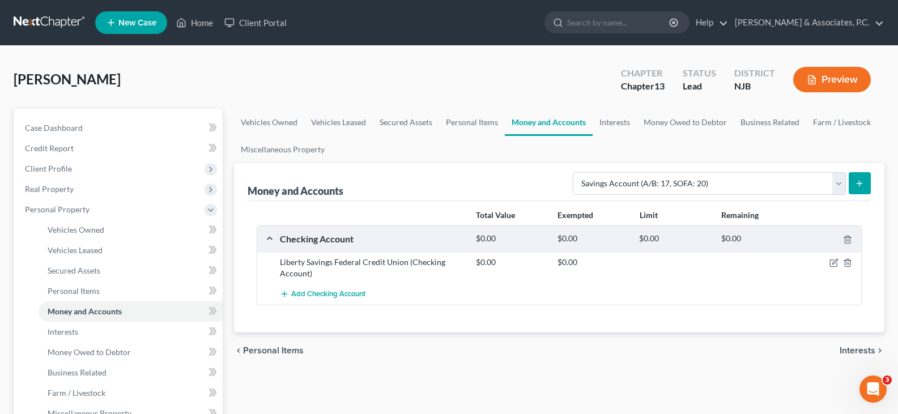
click at [867, 187] on button "submit" at bounding box center [860, 183] width 22 height 22
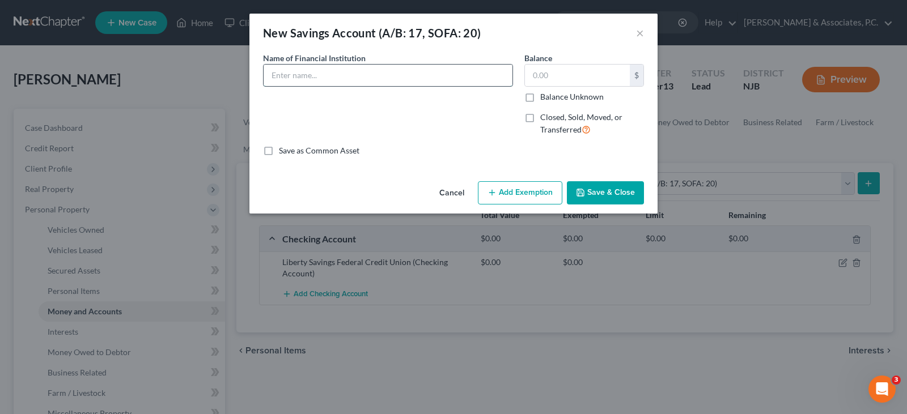
click at [410, 73] on input "text" at bounding box center [387, 76] width 249 height 22
type input "Liberty Savings Federal Credit Union"
click at [471, 112] on div "Name of Financial Institution * Liberty Savings Federal Credit Union" at bounding box center [387, 98] width 261 height 93
click at [601, 190] on button "Save & Close" at bounding box center [605, 193] width 77 height 24
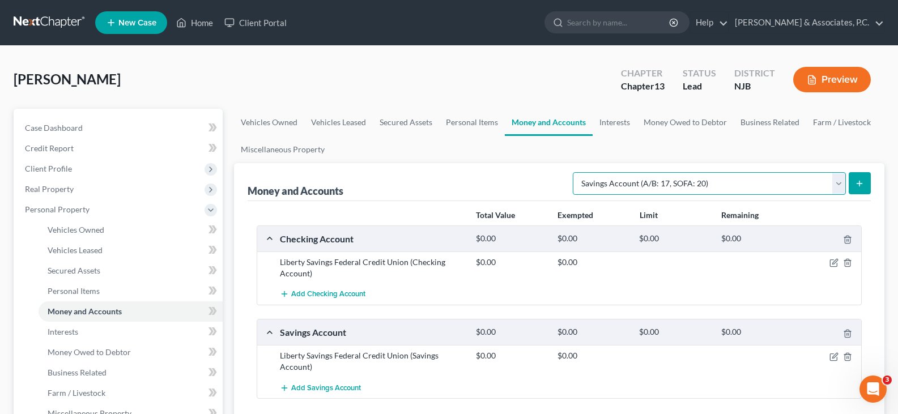
click at [843, 180] on select "Select Account Type Brokerage (A/B: 18, SOFA: 20) Cash on Hand (A/B: 16) Certif…" at bounding box center [709, 183] width 273 height 23
select select "other"
click at [576, 172] on select "Select Account Type Brokerage (A/B: 18, SOFA: 20) Cash on Hand (A/B: 16) Certif…" at bounding box center [709, 183] width 273 height 23
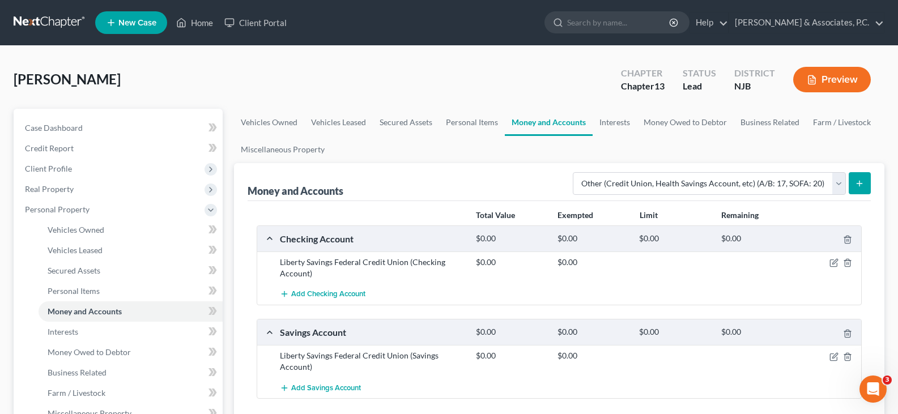
click at [857, 184] on icon "submit" at bounding box center [859, 183] width 9 height 9
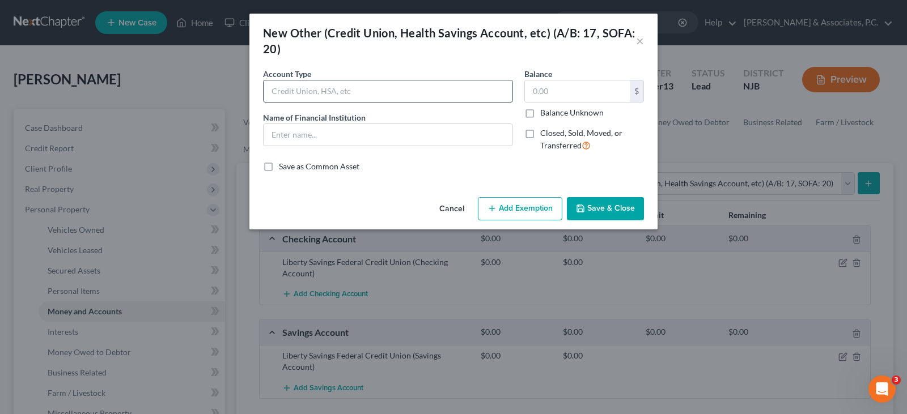
click at [429, 95] on input "text" at bounding box center [387, 91] width 249 height 22
type input "Online Application"
click at [428, 135] on input "text" at bounding box center [387, 135] width 249 height 22
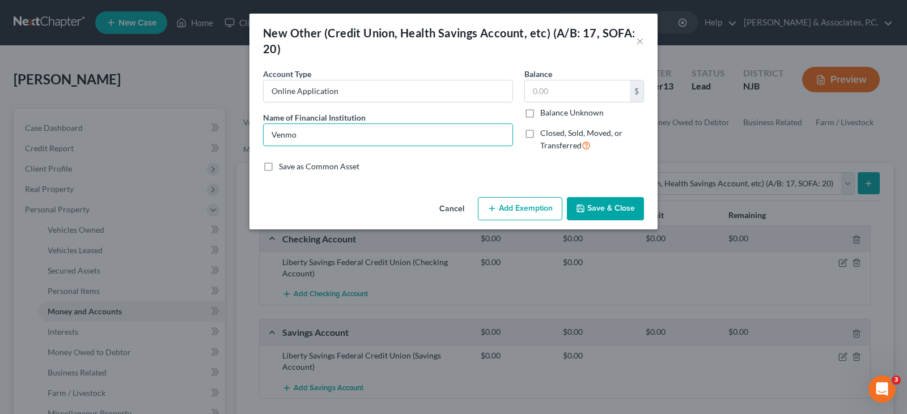
type input "Venmo"
click at [611, 212] on button "Save & Close" at bounding box center [605, 209] width 77 height 24
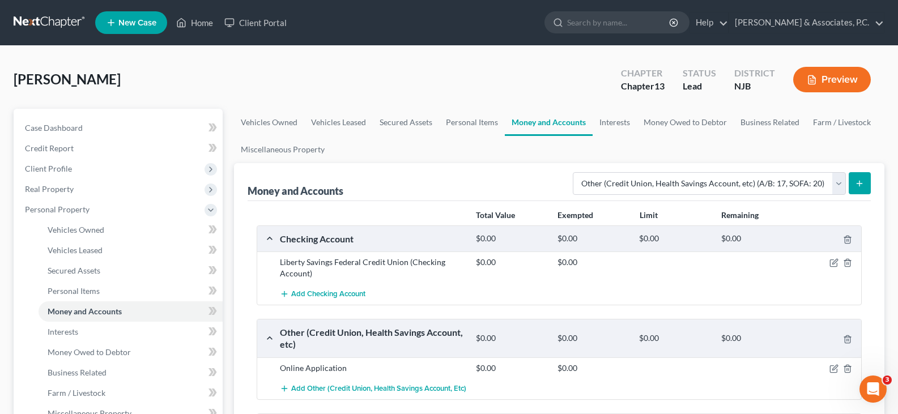
click at [862, 183] on icon "submit" at bounding box center [859, 183] width 9 height 9
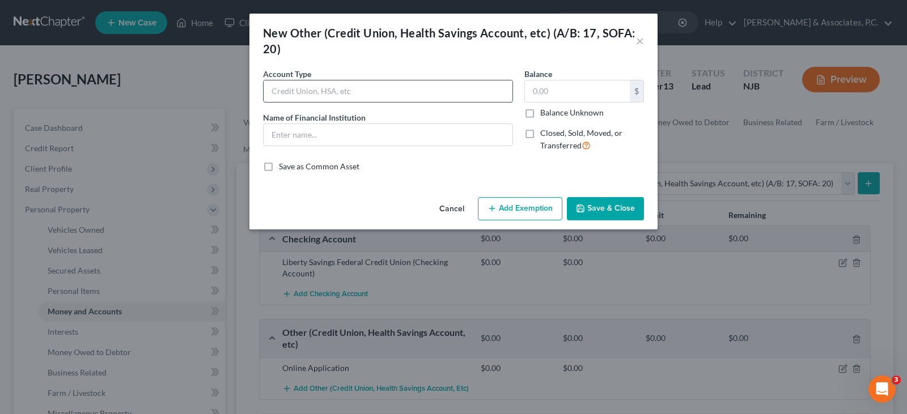
click at [297, 87] on input "text" at bounding box center [387, 91] width 249 height 22
type input "Online Application"
click at [300, 135] on input "text" at bounding box center [387, 135] width 249 height 22
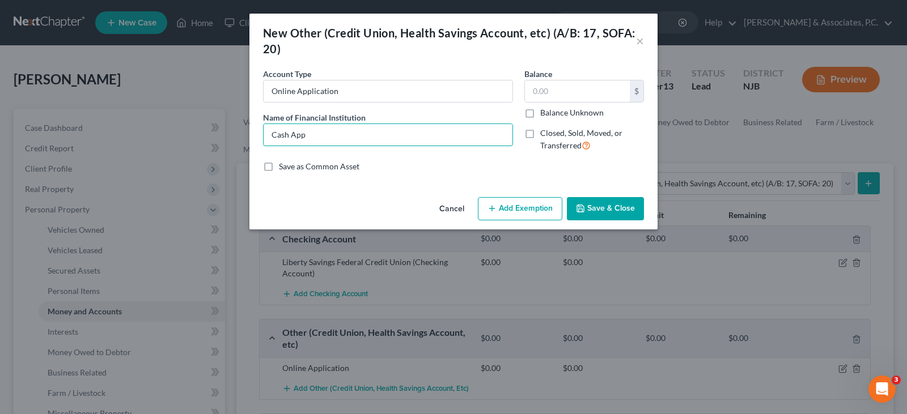
type input "Cash App"
click at [615, 207] on button "Save & Close" at bounding box center [605, 209] width 77 height 24
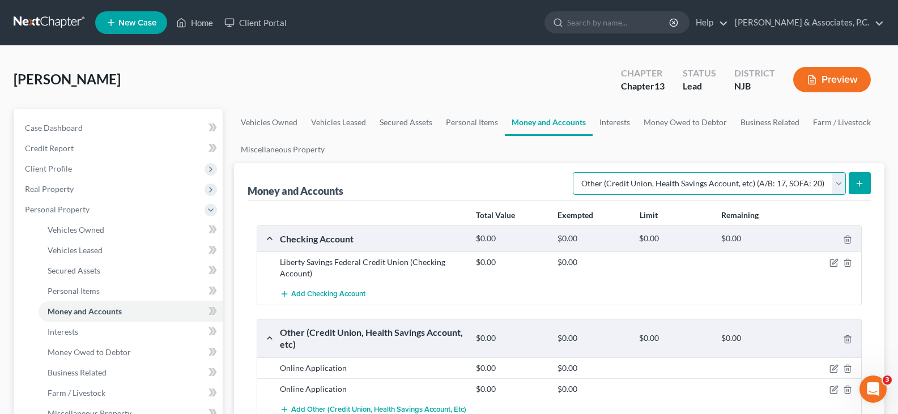
click at [838, 184] on select "Select Account Type Brokerage (A/B: 18, SOFA: 20) Cash on Hand (A/B: 16) Certif…" at bounding box center [709, 183] width 273 height 23
click at [611, 122] on link "Interests" at bounding box center [615, 122] width 44 height 27
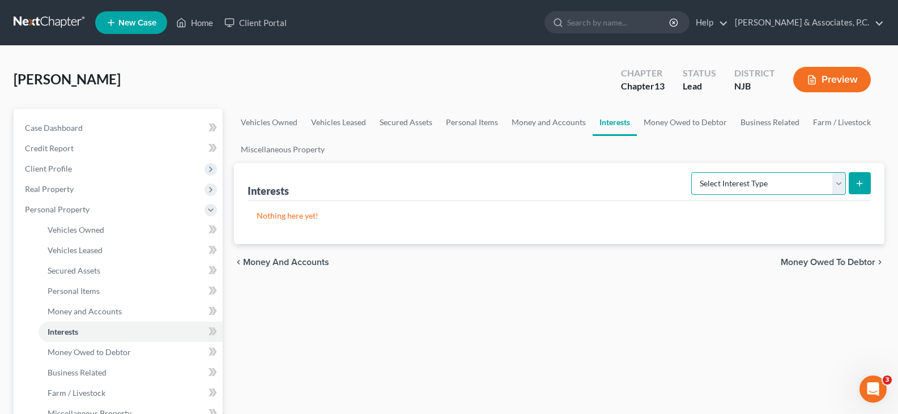
click at [834, 188] on select "Select Interest Type 401K (A/B: 21) Annuity (A/B: 23) Bond (A/B: 18) Education …" at bounding box center [768, 183] width 155 height 23
select select "pension_plan"
click at [693, 172] on select "Select Interest Type 401K (A/B: 21) Annuity (A/B: 23) Bond (A/B: 18) Education …" at bounding box center [768, 183] width 155 height 23
click at [855, 183] on button "submit" at bounding box center [860, 183] width 22 height 22
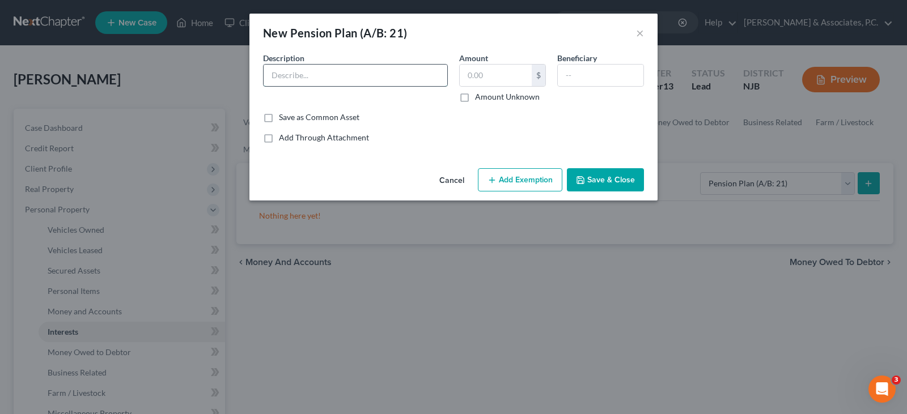
click at [342, 73] on input "text" at bounding box center [355, 76] width 184 height 22
type input "Pension w/ employer"
click at [606, 180] on button "Save & Close" at bounding box center [605, 180] width 77 height 24
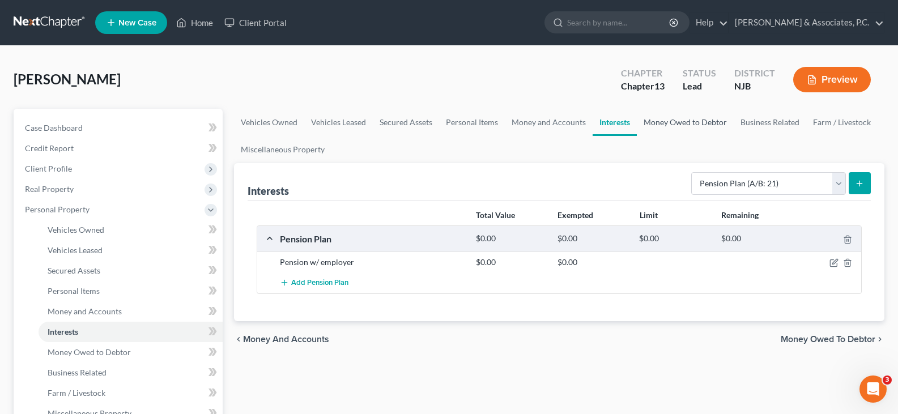
click at [671, 125] on link "Money Owed to Debtor" at bounding box center [685, 122] width 97 height 27
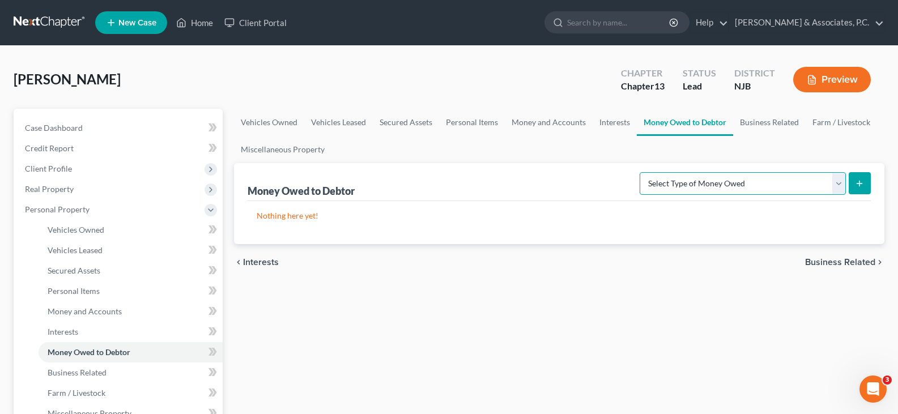
click at [840, 185] on select "Select Type of Money Owed Accounts Receivable (A/B: 38) Alimony (A/B: 29) Child…" at bounding box center [743, 183] width 206 height 23
select select "other_contingent_and_unliquidated_claims"
click at [642, 172] on select "Select Type of Money Owed Accounts Receivable (A/B: 38) Alimony (A/B: 29) Child…" at bounding box center [743, 183] width 206 height 23
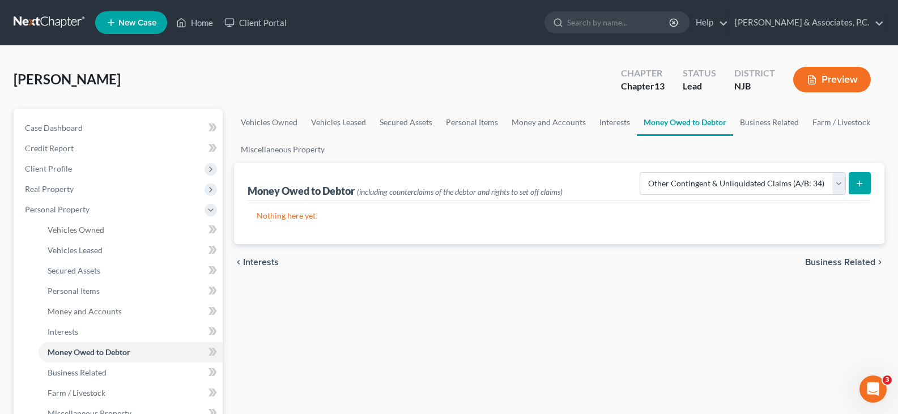
click at [858, 179] on icon "submit" at bounding box center [859, 183] width 9 height 9
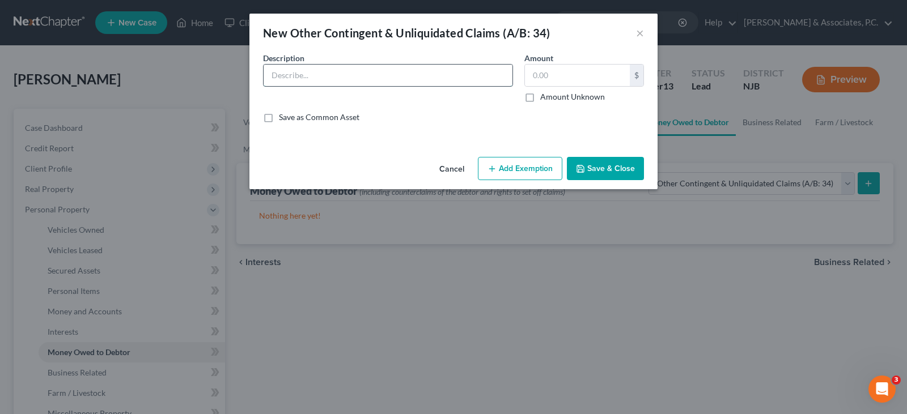
click at [339, 77] on input "text" at bounding box center [387, 76] width 249 height 22
type input "Pending personal injury lawsuit: [PERSON_NAME] is being represented by [PERSON_…"
click at [492, 74] on input "Pending personal injury lawsuit: [PERSON_NAME] is being represented by [PERSON_…" at bounding box center [387, 76] width 249 height 22
click at [540, 100] on label "Amount Unknown" at bounding box center [572, 96] width 65 height 11
click at [545, 99] on input "Amount Unknown" at bounding box center [548, 94] width 7 height 7
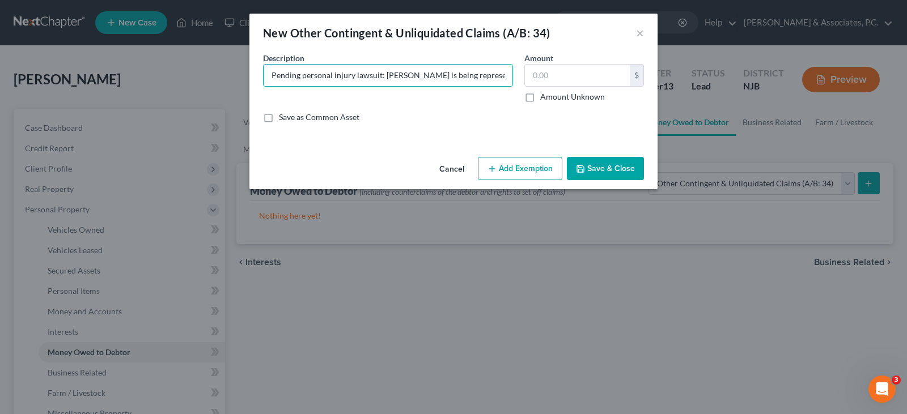
checkbox input "true"
type input "0.00"
click at [604, 169] on button "Save & Close" at bounding box center [605, 169] width 77 height 24
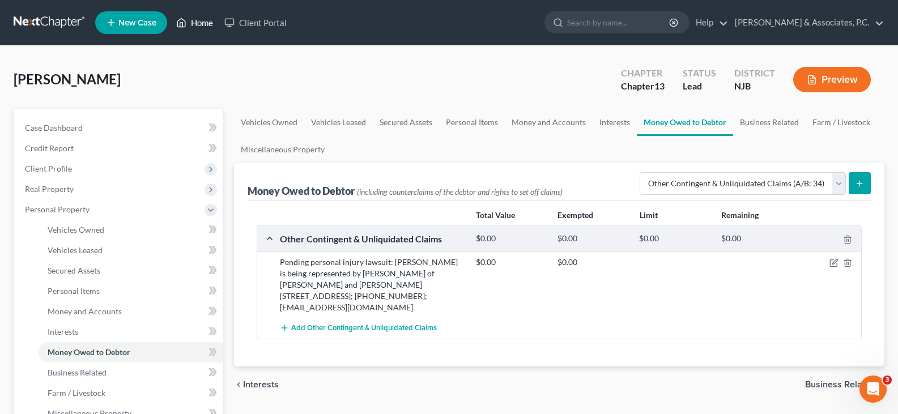
click at [204, 20] on link "Home" at bounding box center [195, 22] width 48 height 20
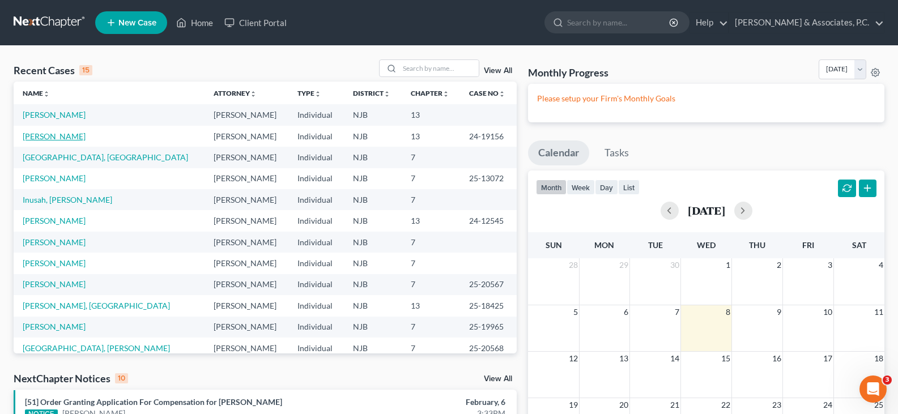
click at [67, 131] on link "[PERSON_NAME]" at bounding box center [54, 136] width 63 height 10
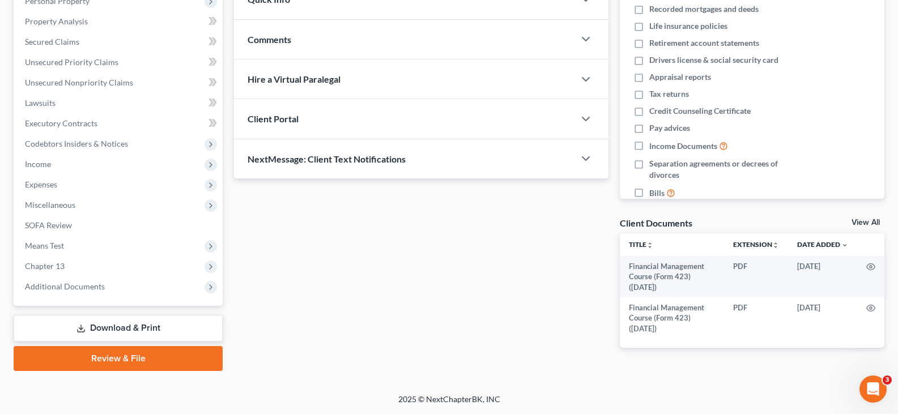
click at [103, 328] on link "Download & Print" at bounding box center [118, 328] width 209 height 27
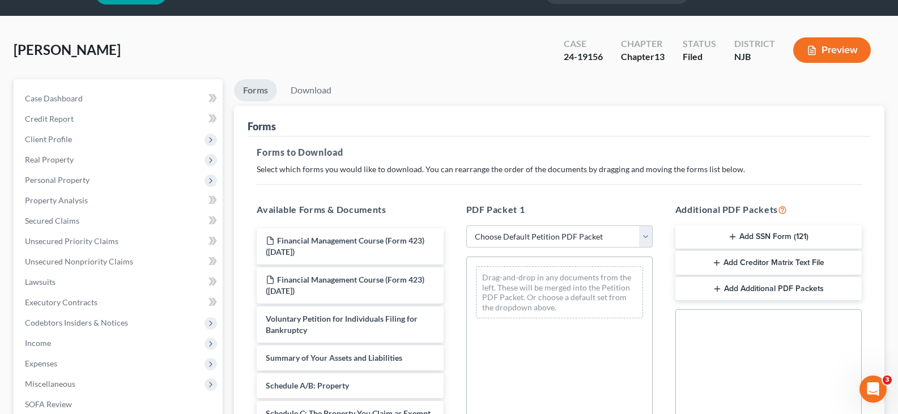
scroll to position [113, 0]
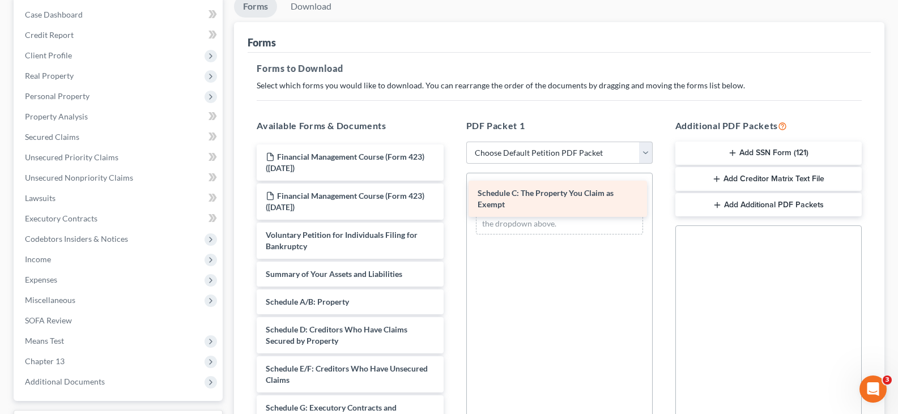
drag, startPoint x: 318, startPoint y: 331, endPoint x: 529, endPoint y: 195, distance: 251.3
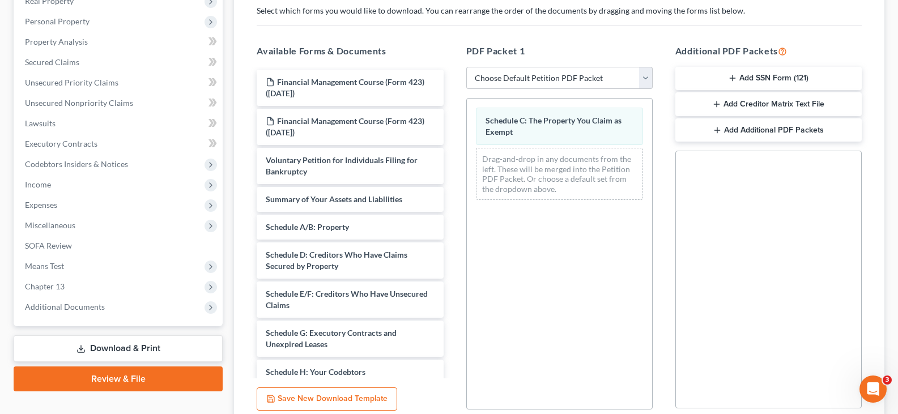
scroll to position [286, 0]
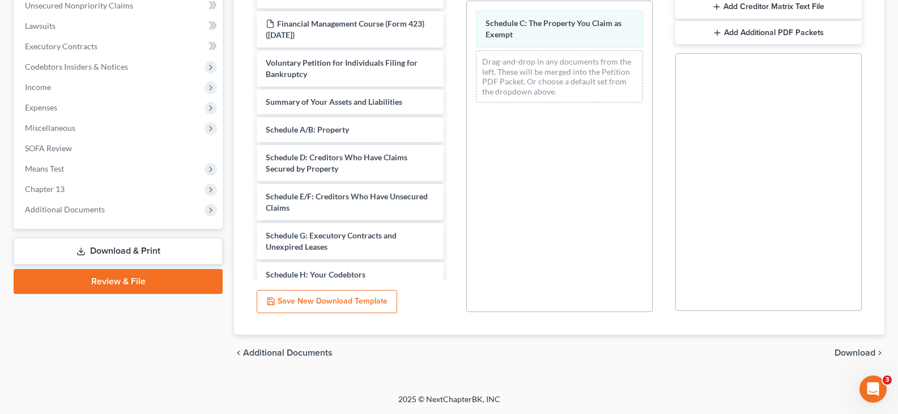
drag, startPoint x: 854, startPoint y: 353, endPoint x: 637, endPoint y: 178, distance: 278.1
click at [853, 352] on span "Download" at bounding box center [855, 352] width 41 height 9
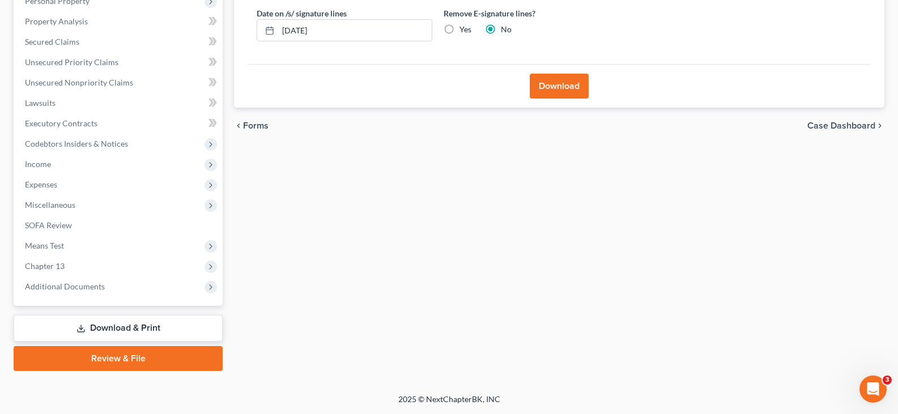
click at [548, 88] on button "Download" at bounding box center [559, 86] width 59 height 25
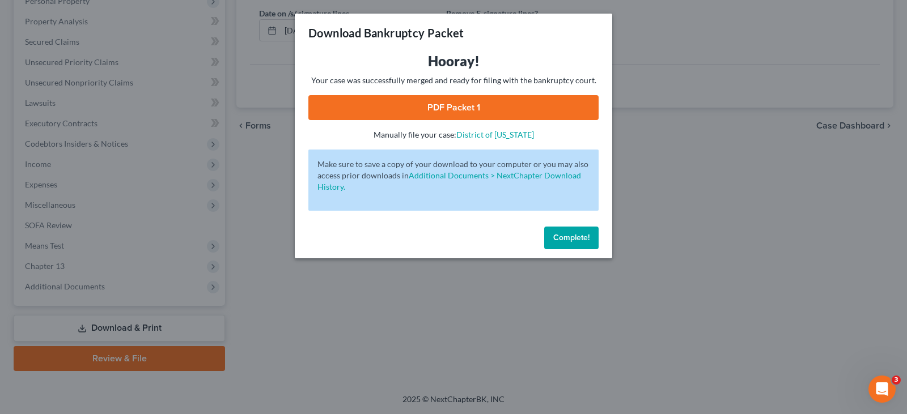
click at [448, 109] on link "PDF Packet 1" at bounding box center [453, 107] width 290 height 25
click at [567, 241] on span "Complete!" at bounding box center [571, 238] width 36 height 10
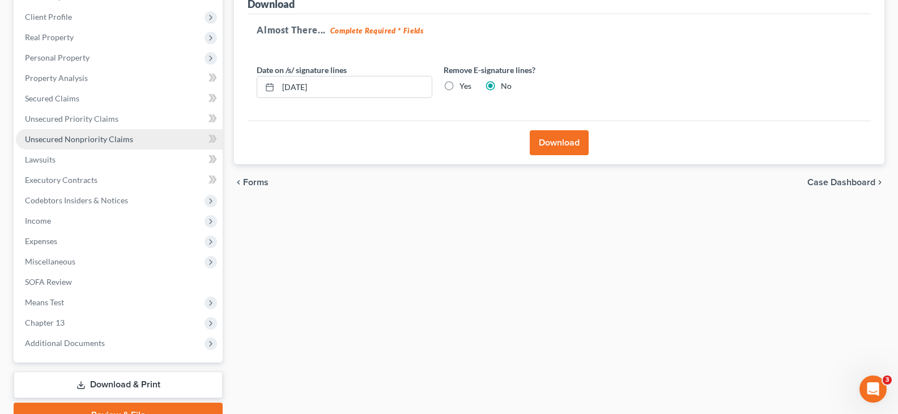
scroll to position [95, 0]
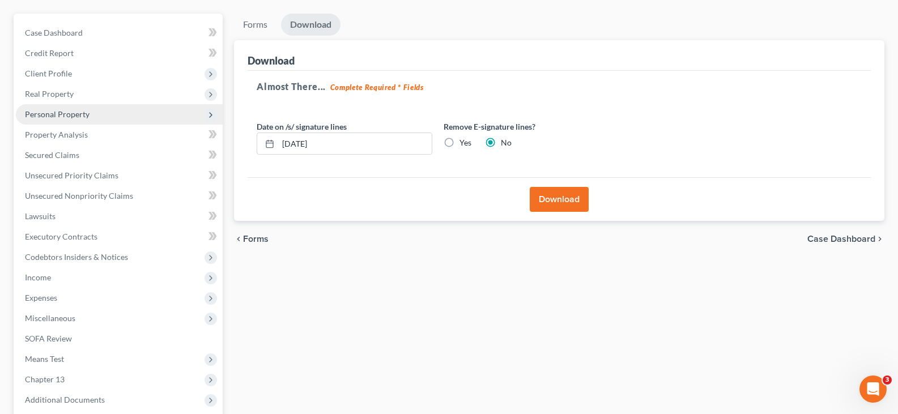
click at [46, 116] on span "Personal Property" at bounding box center [57, 114] width 65 height 10
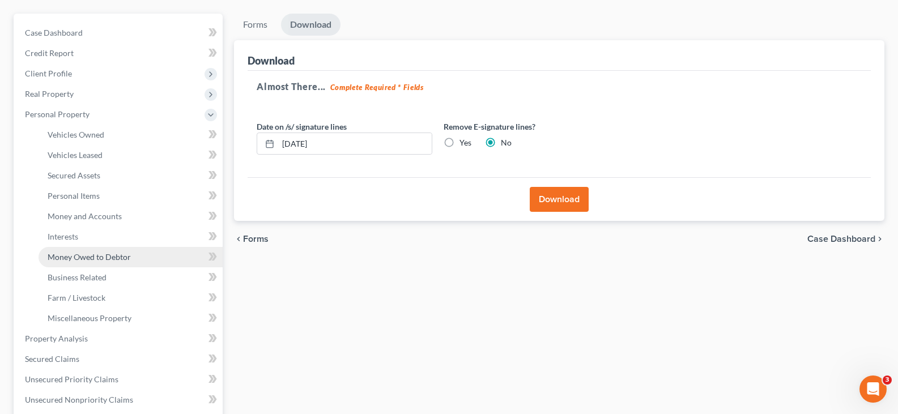
click at [75, 257] on span "Money Owed to Debtor" at bounding box center [89, 257] width 83 height 10
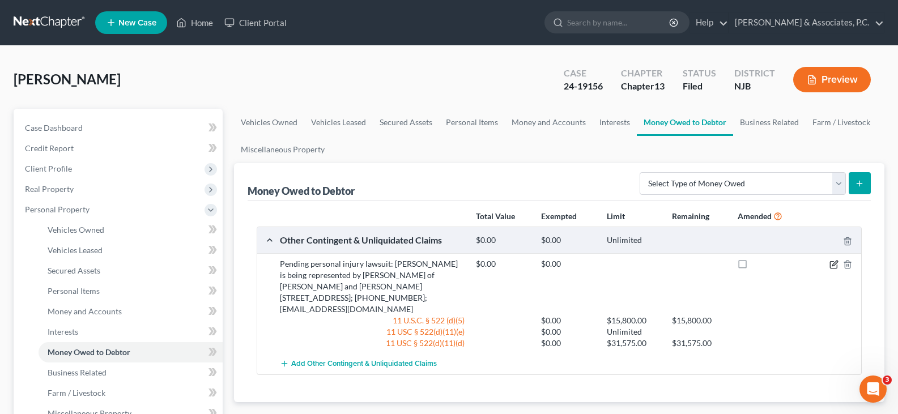
click at [833, 266] on icon "button" at bounding box center [834, 263] width 5 height 5
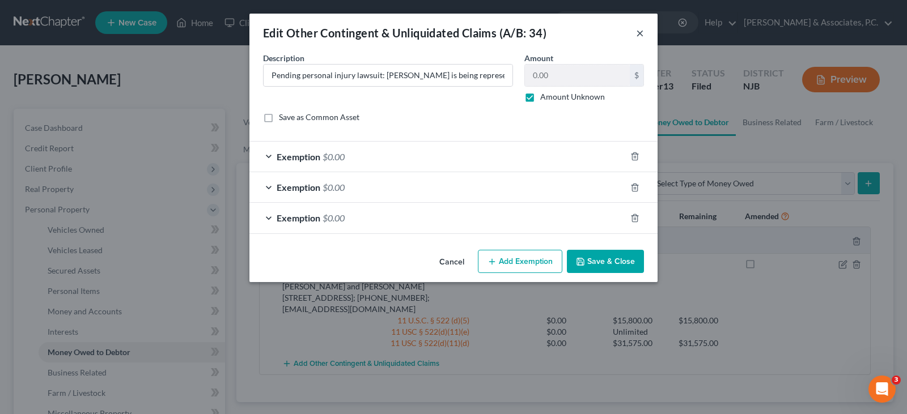
click at [640, 32] on button "×" at bounding box center [640, 33] width 8 height 14
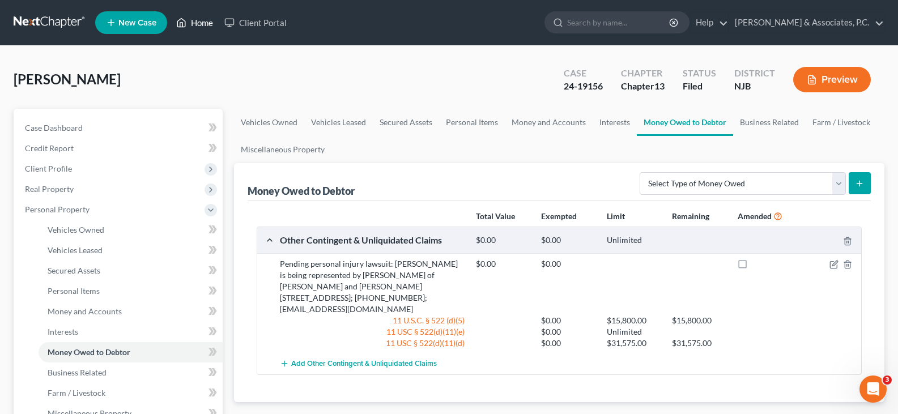
click at [199, 25] on link "Home" at bounding box center [195, 22] width 48 height 20
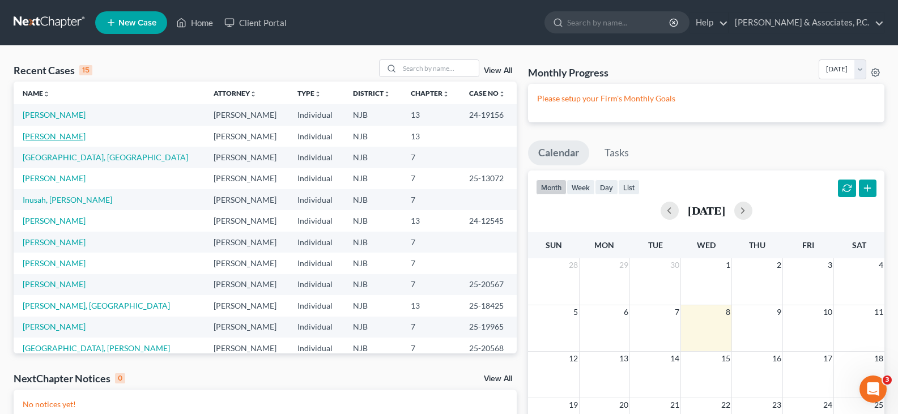
click at [60, 136] on link "[PERSON_NAME]" at bounding box center [54, 136] width 63 height 10
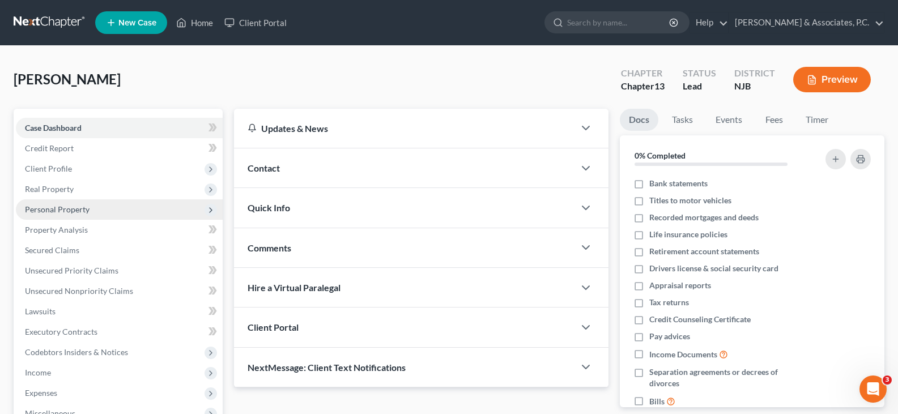
click at [73, 211] on span "Personal Property" at bounding box center [57, 210] width 65 height 10
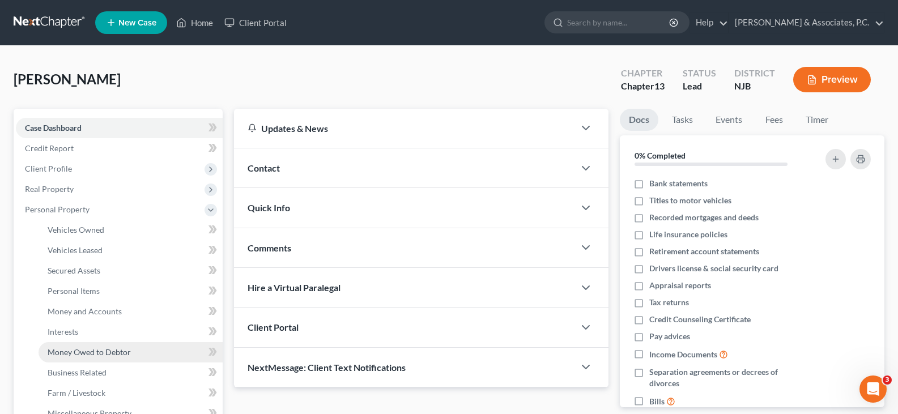
click at [73, 355] on span "Money Owed to Debtor" at bounding box center [89, 352] width 83 height 10
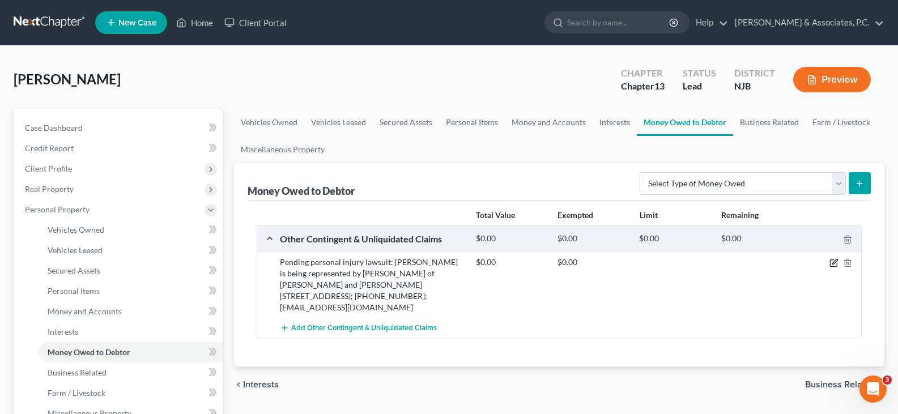
click at [836, 262] on icon "button" at bounding box center [834, 262] width 5 height 5
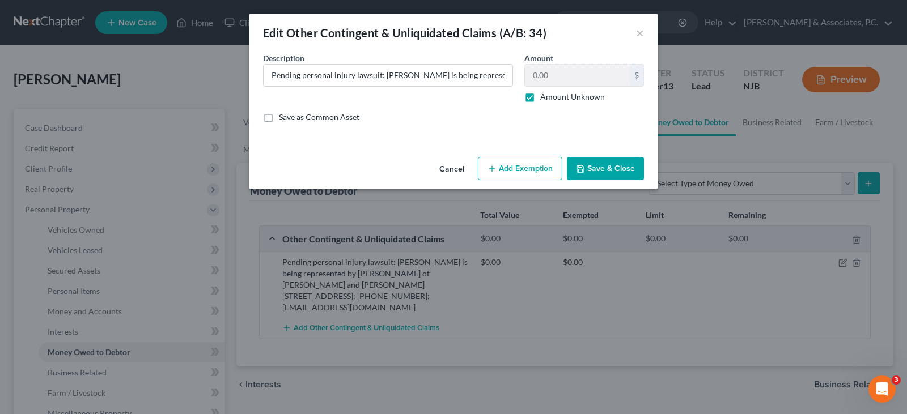
click at [532, 167] on button "Add Exemption" at bounding box center [520, 169] width 84 height 24
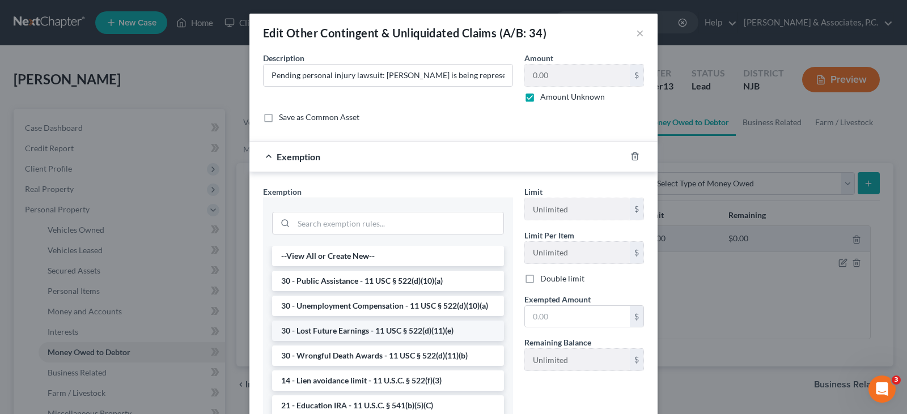
click at [379, 341] on li "30 - Lost Future Earnings - 11 USC § 522(d)(11)(e)" at bounding box center [388, 331] width 232 height 20
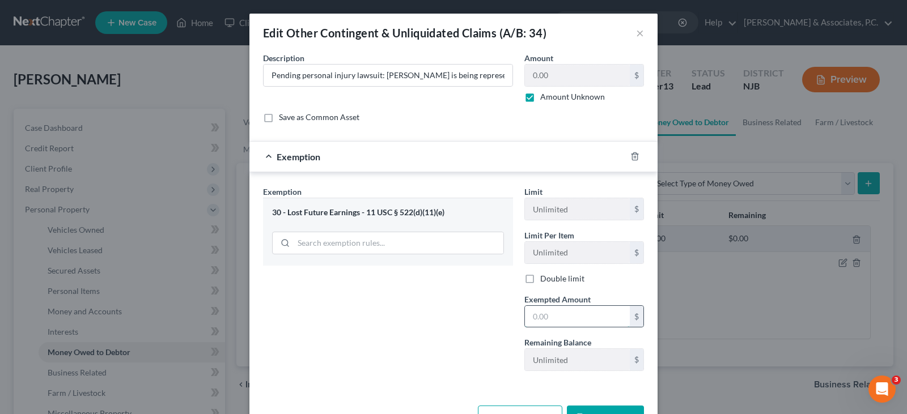
click at [559, 318] on input "text" at bounding box center [577, 317] width 105 height 22
type input "0.00"
click at [345, 329] on div "Exemption Set must be selected for CA. Exemption * 30 - Lost Future Earnings - …" at bounding box center [387, 283] width 261 height 194
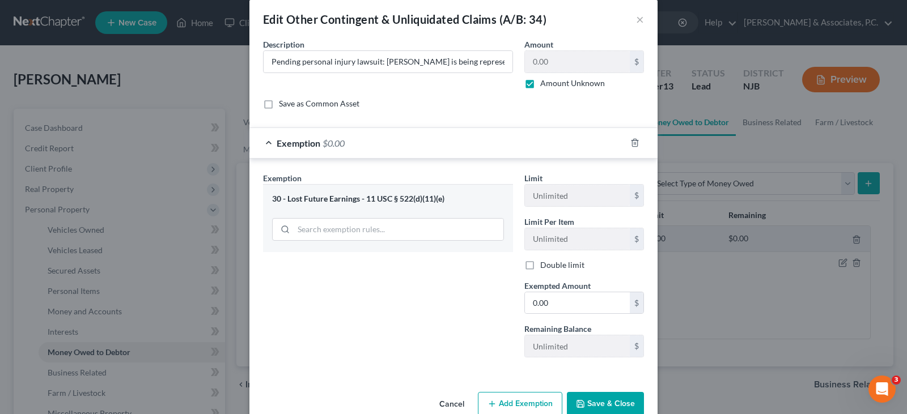
scroll to position [38, 0]
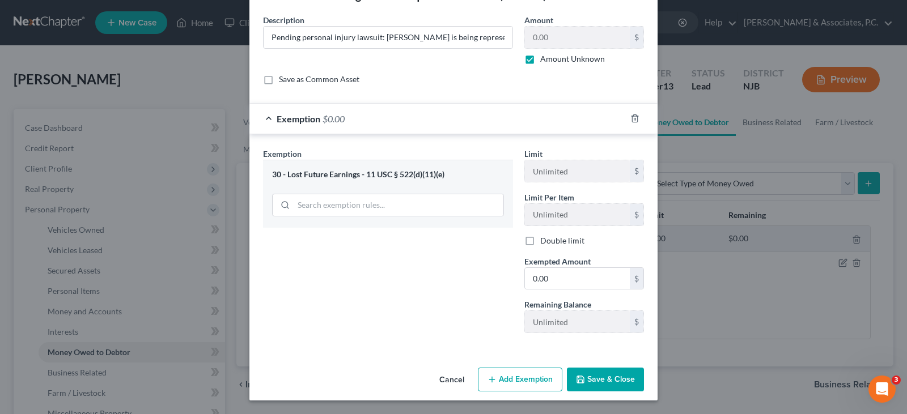
click at [590, 379] on button "Save & Close" at bounding box center [605, 380] width 77 height 24
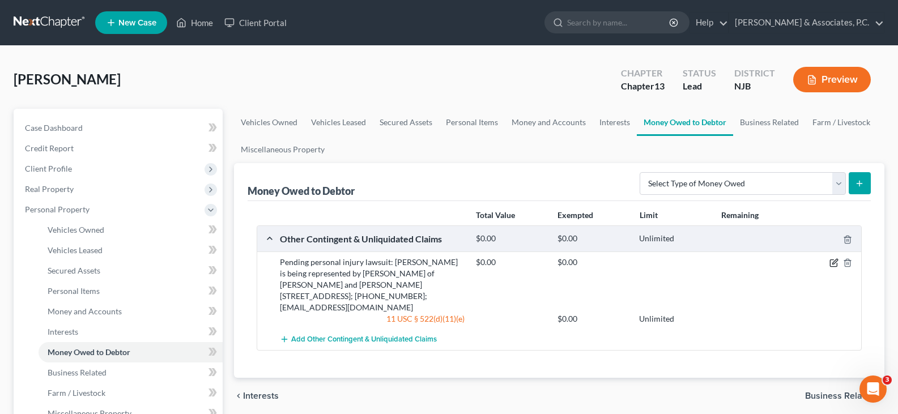
click at [831, 261] on icon "button" at bounding box center [834, 262] width 9 height 9
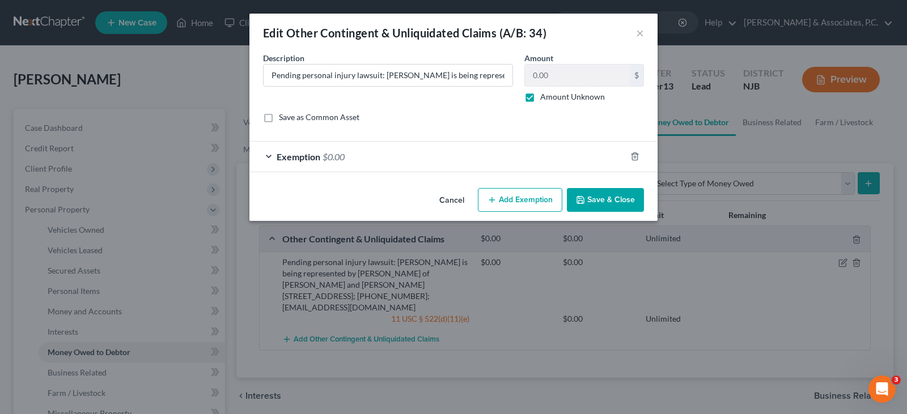
click at [527, 197] on button "Add Exemption" at bounding box center [520, 200] width 84 height 24
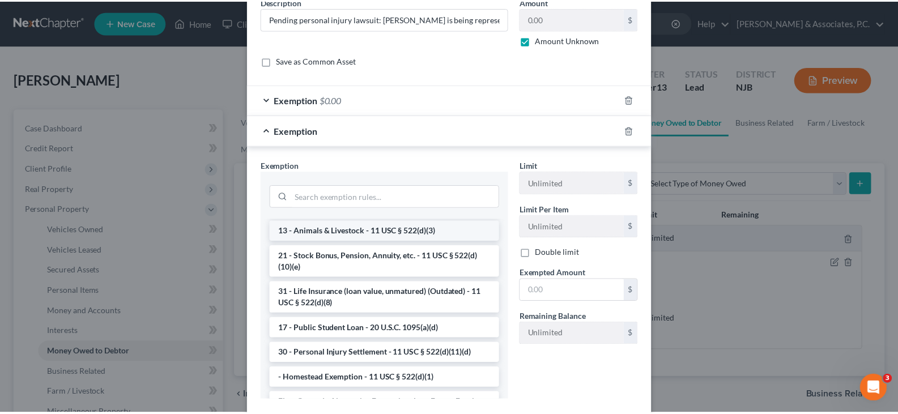
scroll to position [907, 0]
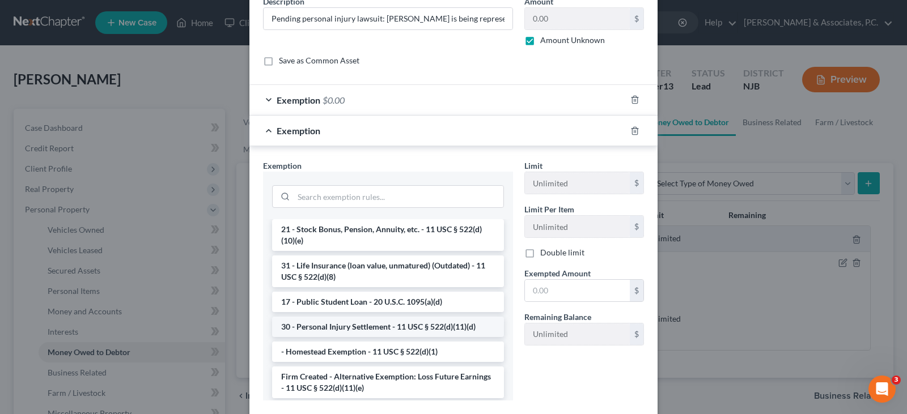
click at [401, 337] on li "30 - Personal Injury Settlement - 11 USC § 522(d)(11)(d)" at bounding box center [388, 327] width 232 height 20
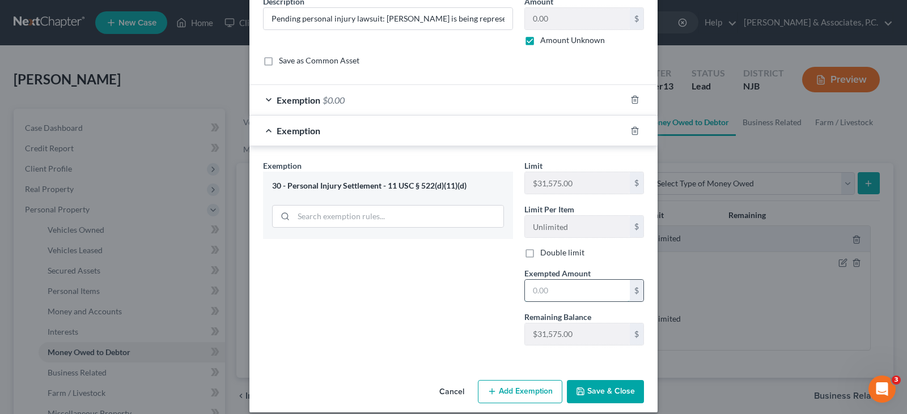
click at [560, 294] on input "text" at bounding box center [577, 291] width 105 height 22
type input "0.00"
drag, startPoint x: 458, startPoint y: 280, endPoint x: 516, endPoint y: 410, distance: 141.8
click at [461, 284] on div "Exemption Set must be selected for CA. Exemption * 30 - Personal Injury Settlem…" at bounding box center [387, 257] width 261 height 194
click at [614, 393] on button "Save & Close" at bounding box center [605, 392] width 77 height 24
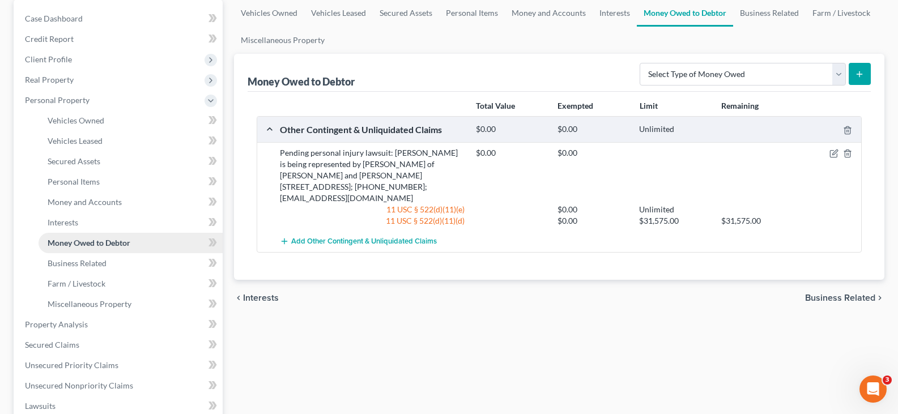
scroll to position [113, 0]
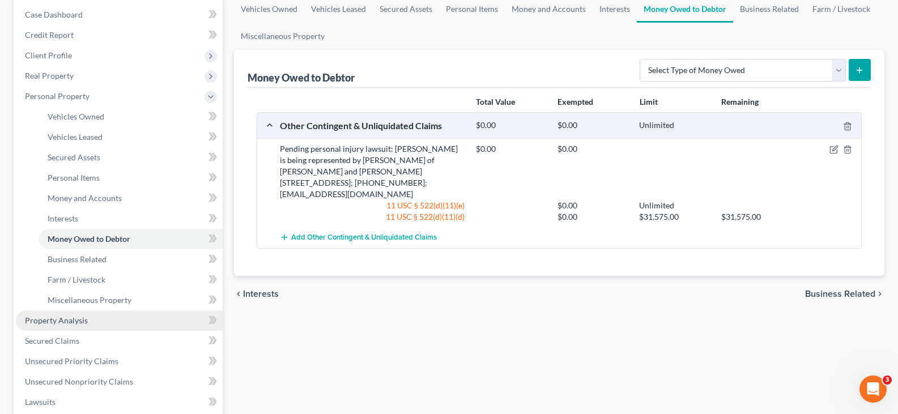
click at [62, 321] on span "Property Analysis" at bounding box center [56, 321] width 63 height 10
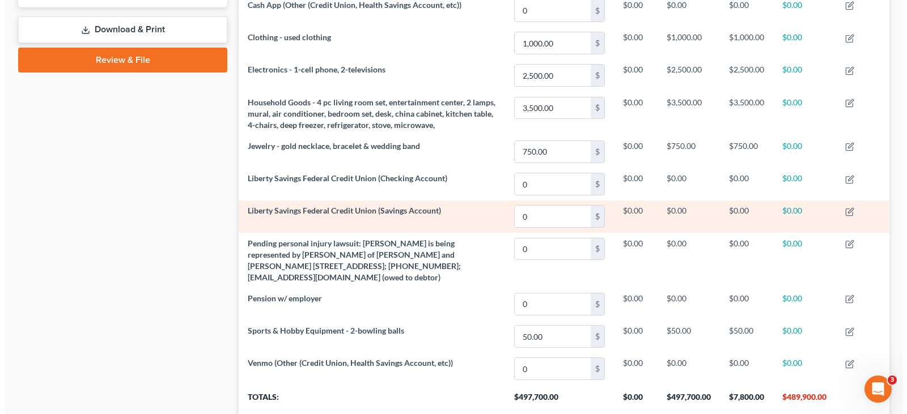
scroll to position [510, 0]
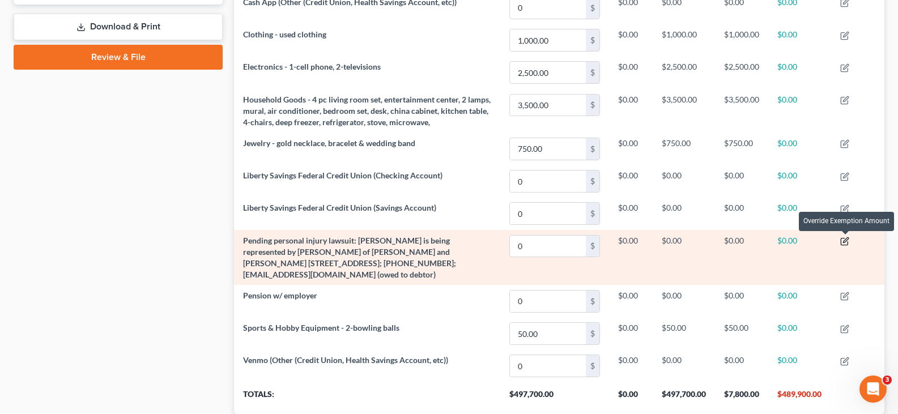
click at [845, 240] on icon "button" at bounding box center [844, 241] width 9 height 9
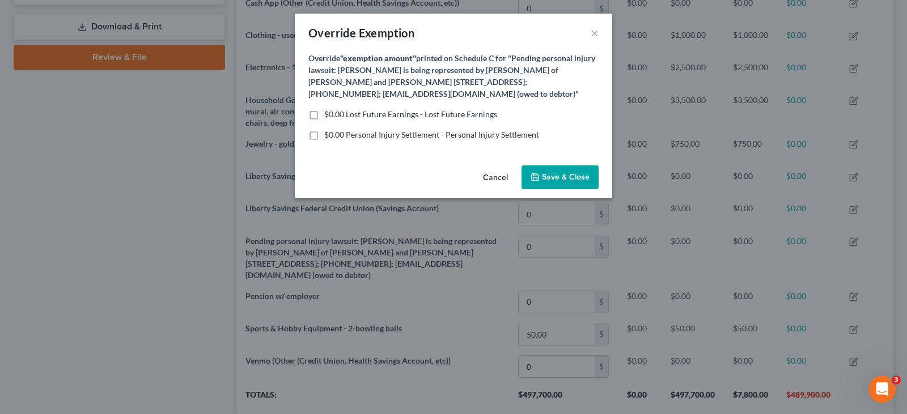
click at [324, 116] on label "$0.00 Lost Future Earnings - Lost Future Earnings" at bounding box center [410, 114] width 173 height 11
click at [329, 116] on input "$0.00 Lost Future Earnings - Lost Future Earnings" at bounding box center [332, 112] width 7 height 7
checkbox input "true"
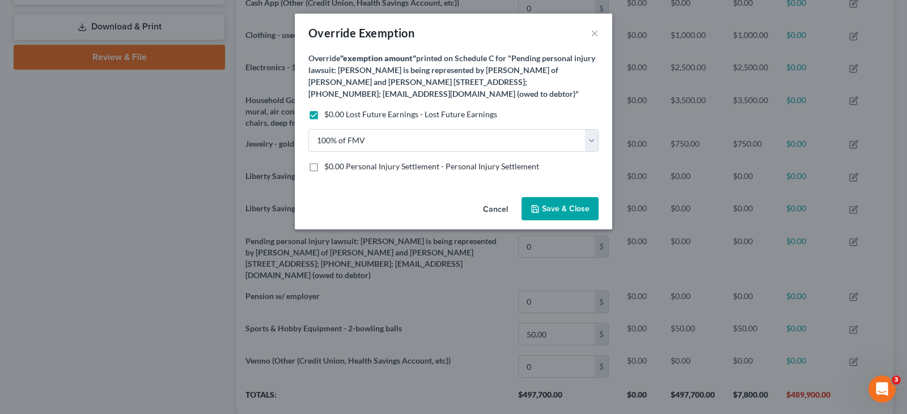
click at [324, 168] on label "$0.00 Personal Injury Settlement - Personal Injury Settlement" at bounding box center [431, 166] width 215 height 11
click at [329, 168] on input "$0.00 Personal Injury Settlement - Personal Injury Settlement" at bounding box center [332, 164] width 7 height 7
checkbox input "true"
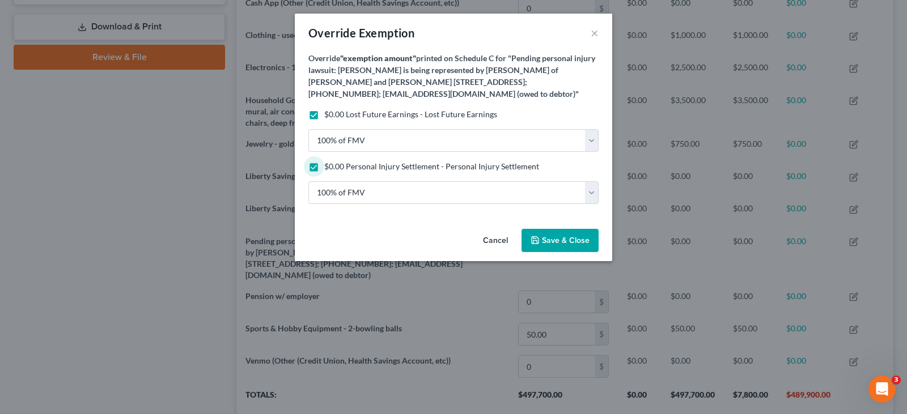
click at [583, 241] on span "Save & Close" at bounding box center [566, 241] width 48 height 10
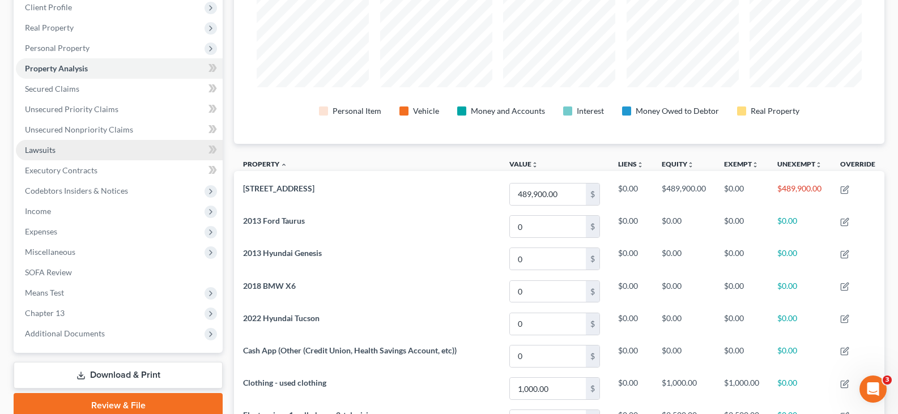
scroll to position [0, 0]
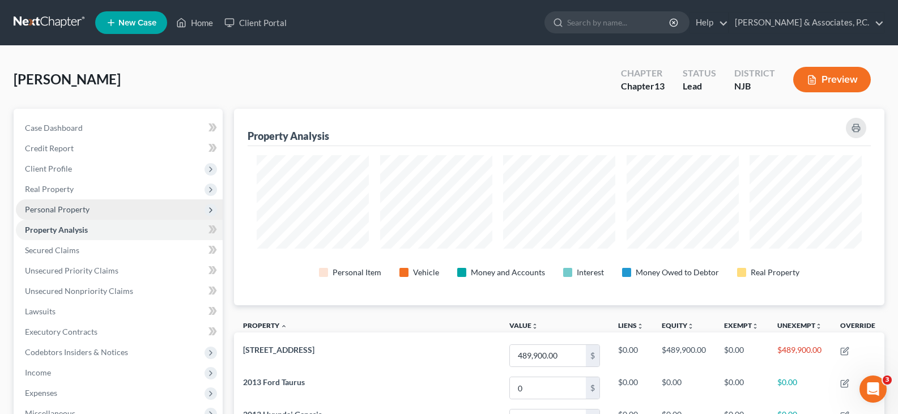
click at [53, 209] on span "Personal Property" at bounding box center [57, 210] width 65 height 10
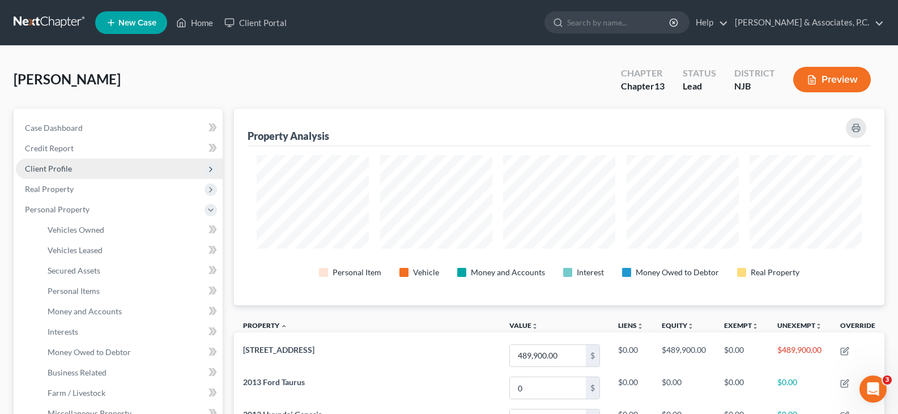
click at [51, 166] on span "Client Profile" at bounding box center [48, 169] width 47 height 10
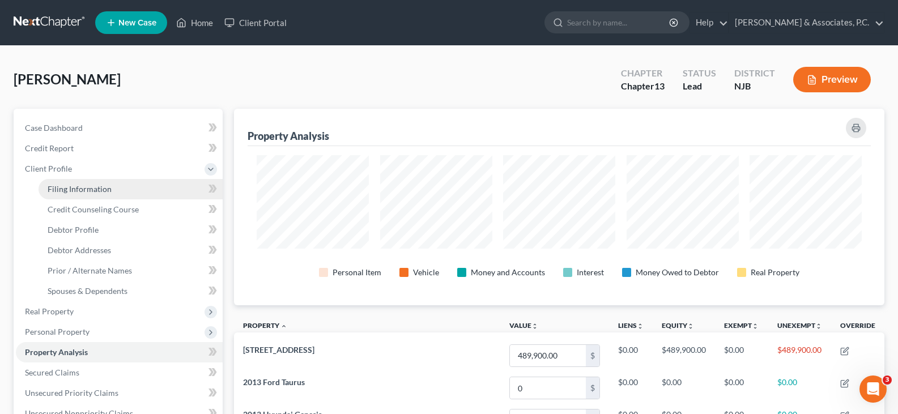
click at [62, 188] on span "Filing Information" at bounding box center [80, 189] width 64 height 10
select select "1"
select select "0"
select select "3"
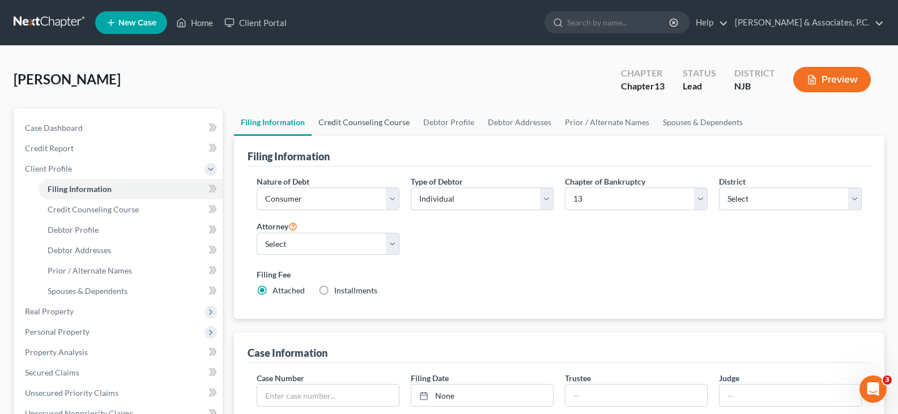
click at [382, 125] on link "Credit Counseling Course" at bounding box center [364, 122] width 105 height 27
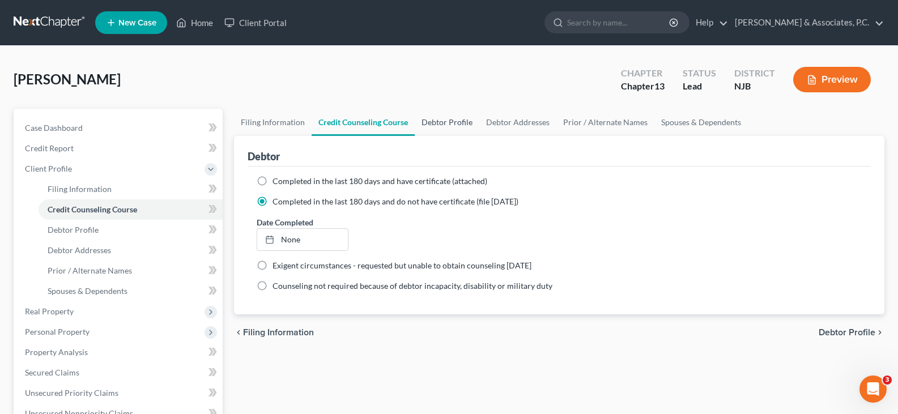
click at [445, 121] on link "Debtor Profile" at bounding box center [447, 122] width 65 height 27
select select "1"
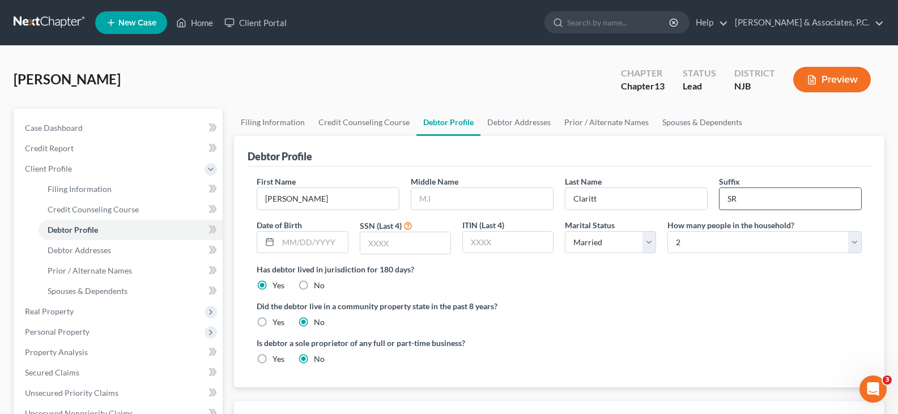
click at [744, 198] on input "SR" at bounding box center [791, 199] width 142 height 22
type input "Sr."
click at [503, 124] on link "Debtor Addresses" at bounding box center [519, 122] width 77 height 27
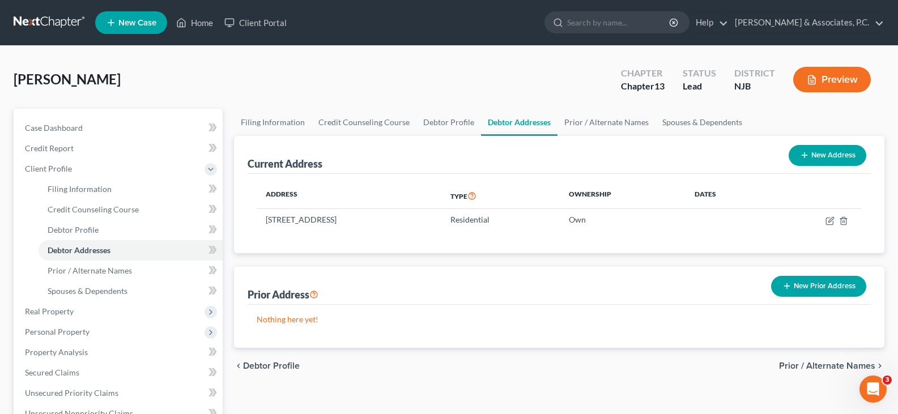
click at [823, 288] on button "New Prior Address" at bounding box center [818, 286] width 95 height 21
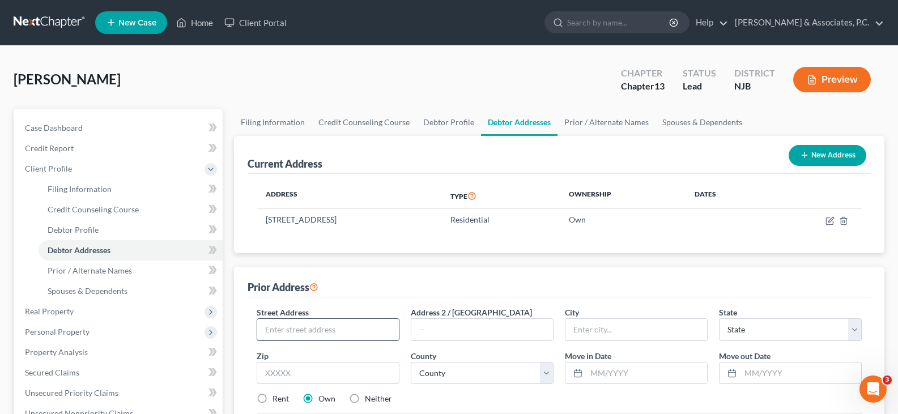
click at [360, 337] on input "text" at bounding box center [328, 330] width 142 height 22
type input "[STREET_ADDRESS]"
type input "07069"
type input "Watchung"
select select "33"
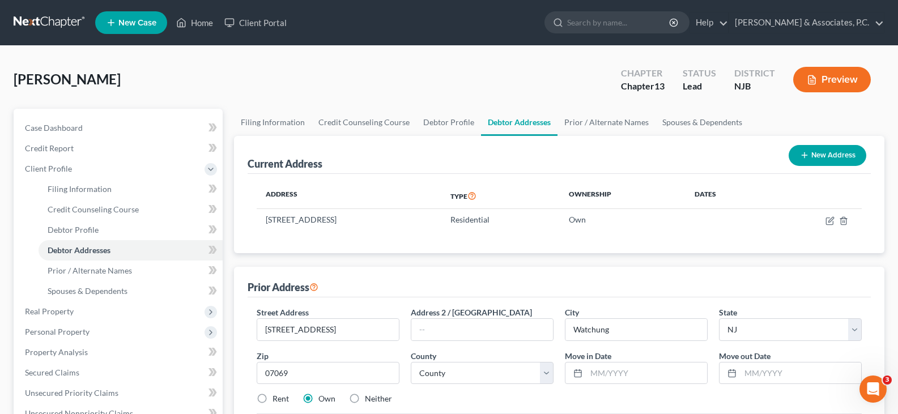
click at [273, 401] on label "Rent" at bounding box center [281, 398] width 16 height 11
click at [277, 401] on input "Rent" at bounding box center [280, 396] width 7 height 7
radio input "true"
click at [644, 377] on input "text" at bounding box center [646, 374] width 121 height 22
type input "10/2021"
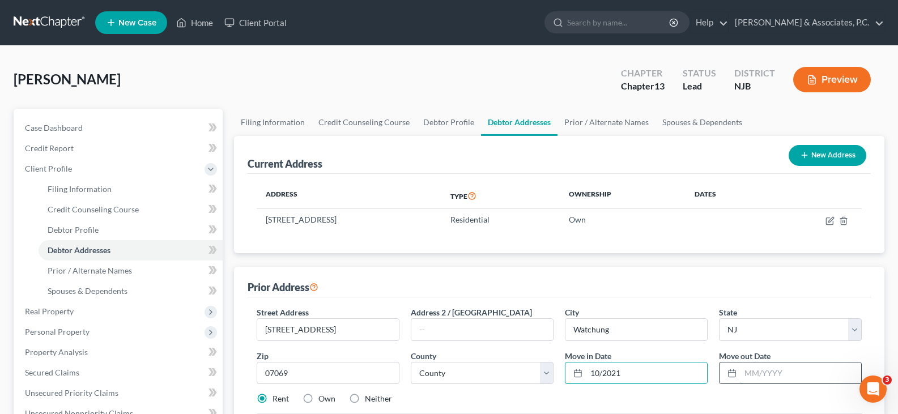
click at [755, 377] on input "text" at bounding box center [801, 374] width 121 height 22
type input "11/2023"
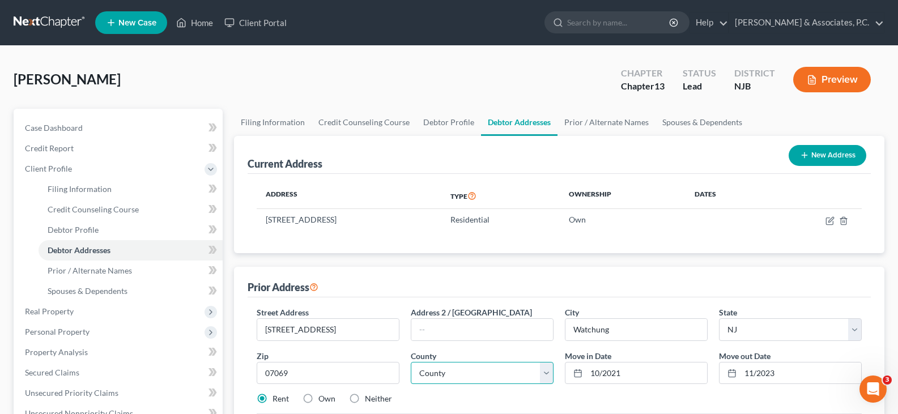
click at [507, 371] on select "County [GEOGRAPHIC_DATA] [GEOGRAPHIC_DATA] [GEOGRAPHIC_DATA] [GEOGRAPHIC_DATA] …" at bounding box center [482, 373] width 143 height 23
click at [551, 376] on select "County [GEOGRAPHIC_DATA] [GEOGRAPHIC_DATA] [GEOGRAPHIC_DATA] [GEOGRAPHIC_DATA] …" at bounding box center [482, 373] width 143 height 23
select select "17"
click at [411, 362] on select "County [GEOGRAPHIC_DATA] [GEOGRAPHIC_DATA] [GEOGRAPHIC_DATA] [GEOGRAPHIC_DATA] …" at bounding box center [482, 373] width 143 height 23
click at [493, 396] on div "Rent Own Neither" at bounding box center [559, 398] width 617 height 11
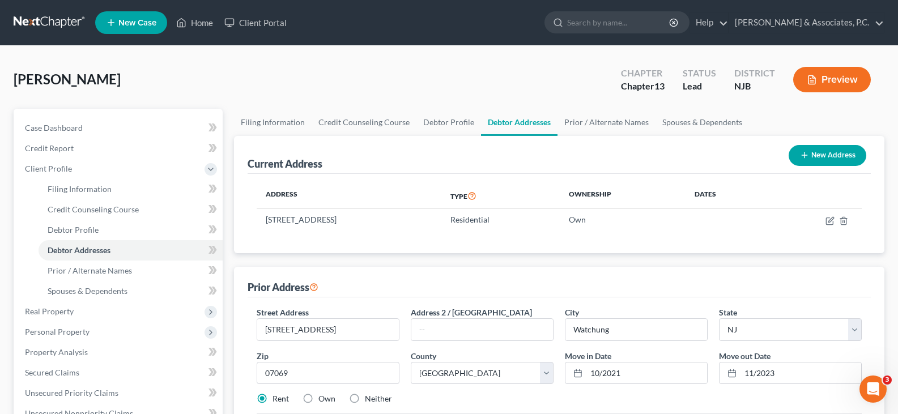
click at [493, 396] on div "Rent Own Neither" at bounding box center [559, 398] width 617 height 11
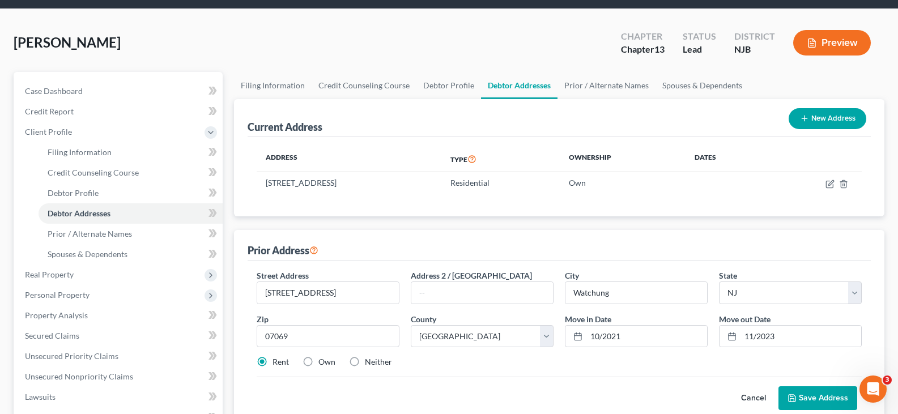
scroll to position [227, 0]
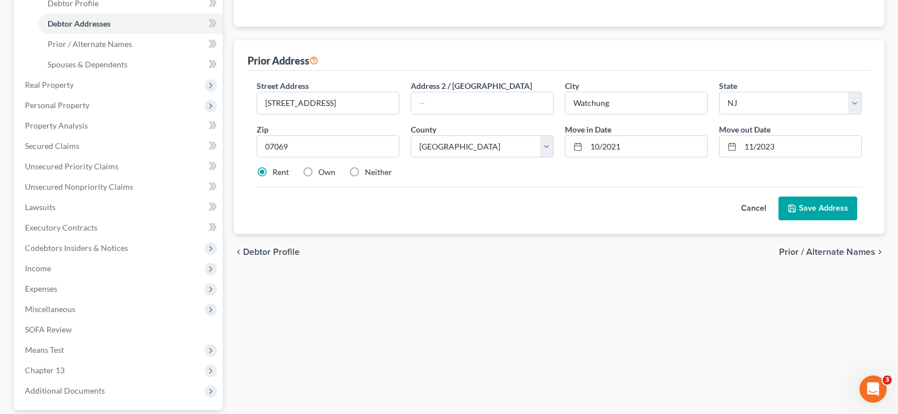
click at [813, 210] on button "Save Address" at bounding box center [818, 209] width 79 height 24
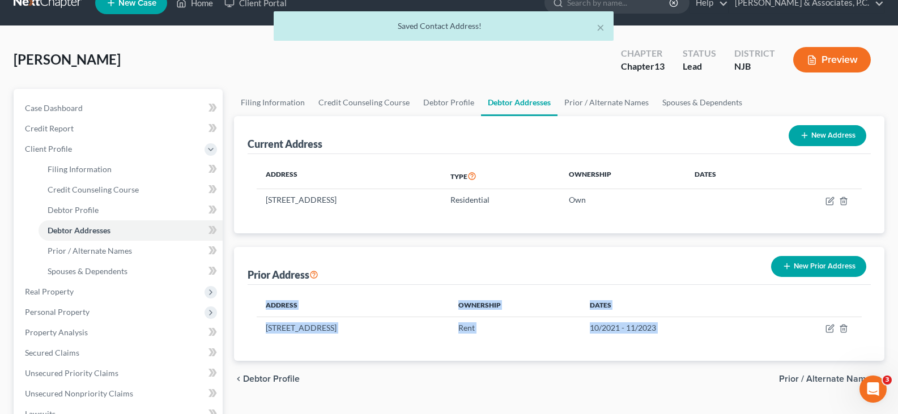
scroll to position [0, 0]
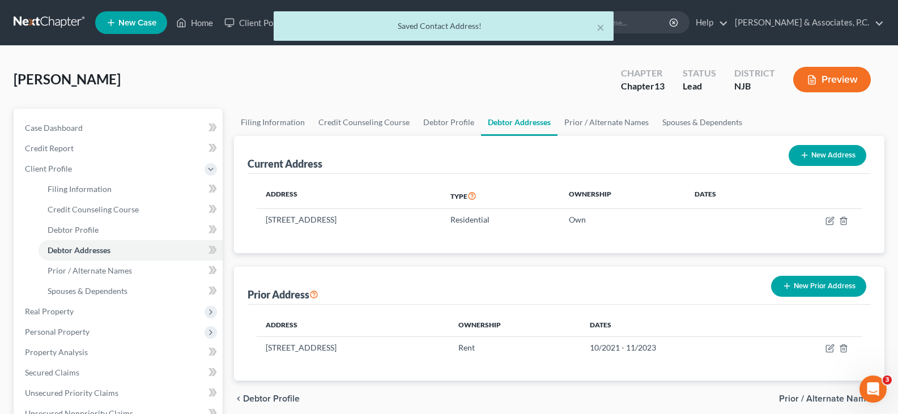
drag, startPoint x: 354, startPoint y: 79, endPoint x: 226, endPoint y: 90, distance: 128.0
click at [353, 79] on div "[PERSON_NAME] Upgraded Chapter Chapter 13 Status Lead District [GEOGRAPHIC_DATA…" at bounding box center [449, 83] width 871 height 49
click at [47, 305] on span "Real Property" at bounding box center [119, 311] width 207 height 20
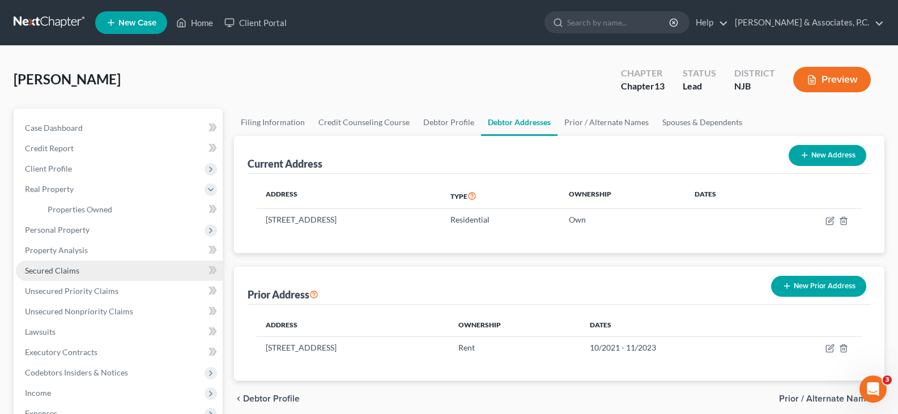
click at [60, 269] on span "Secured Claims" at bounding box center [52, 271] width 54 height 10
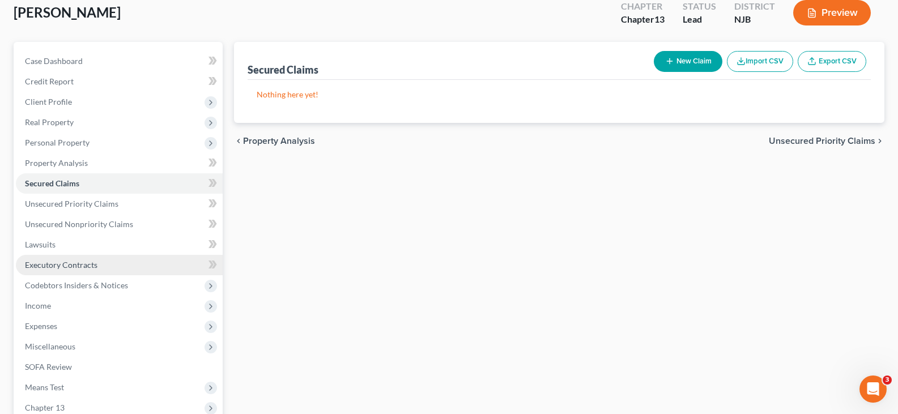
scroll to position [170, 0]
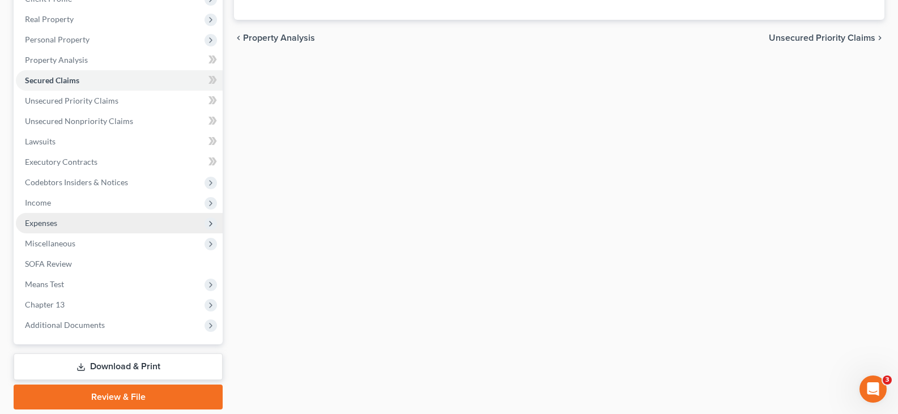
click at [50, 222] on span "Expenses" at bounding box center [41, 223] width 32 height 10
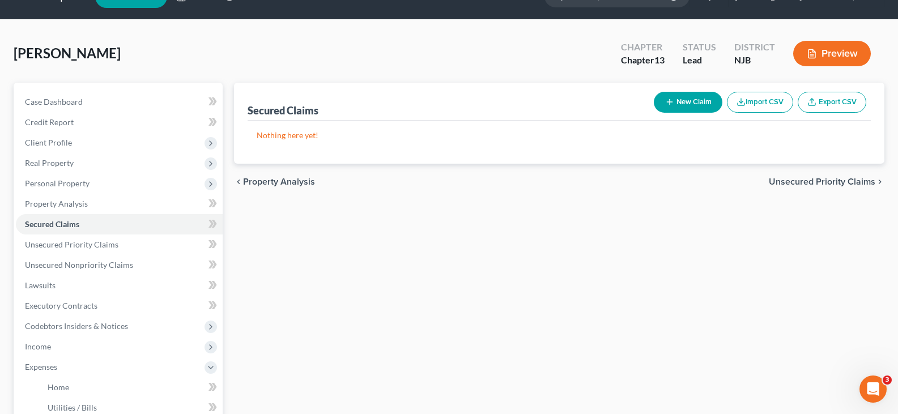
scroll to position [0, 0]
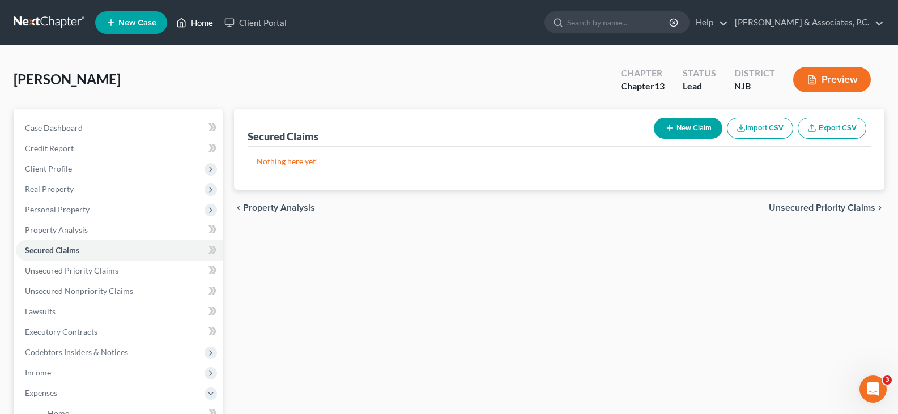
click at [195, 19] on link "Home" at bounding box center [195, 22] width 48 height 20
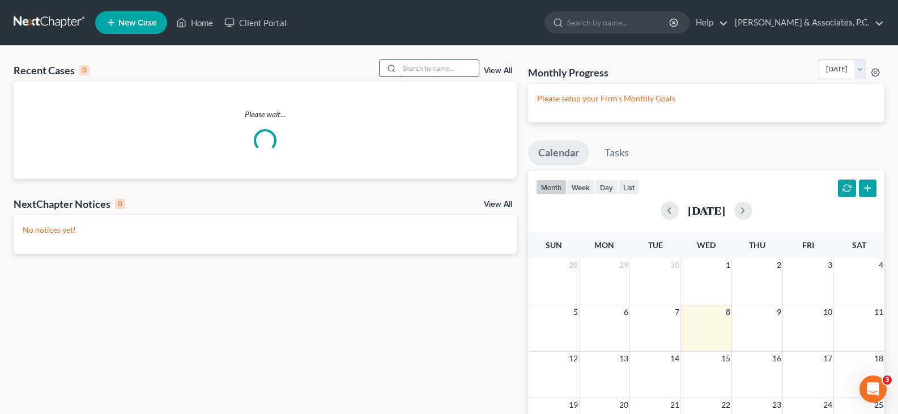
click at [446, 70] on input "search" at bounding box center [438, 68] width 79 height 16
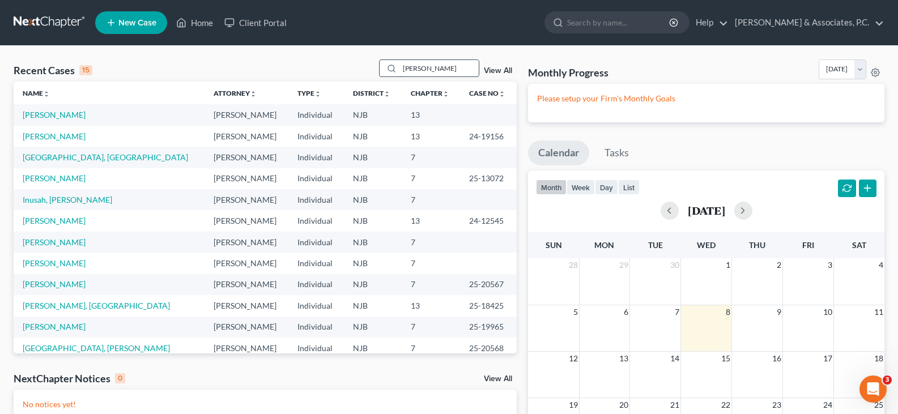
type input "[PERSON_NAME]"
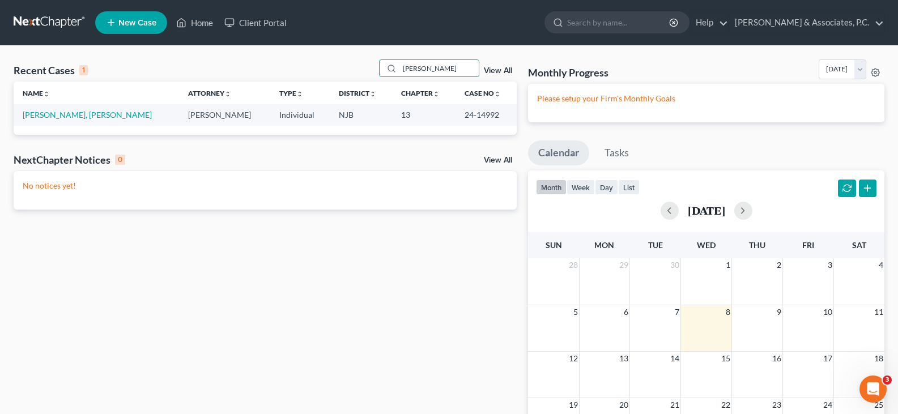
click at [52, 109] on td "[PERSON_NAME], [PERSON_NAME]" at bounding box center [96, 114] width 165 height 21
click at [52, 117] on link "[PERSON_NAME], [PERSON_NAME]" at bounding box center [87, 115] width 129 height 10
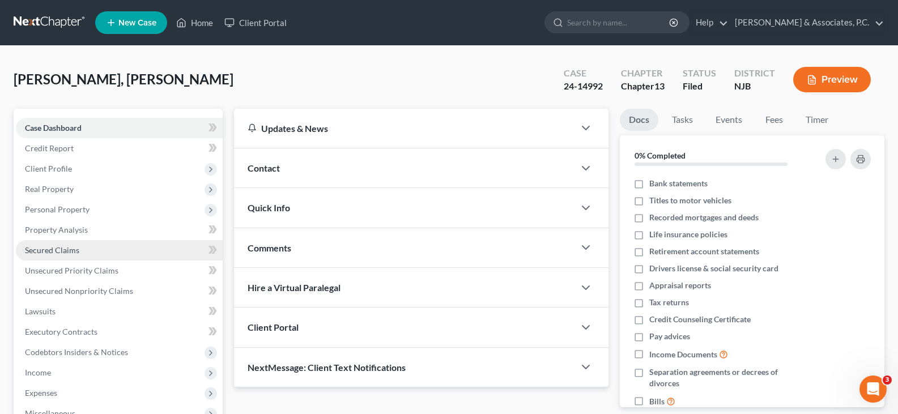
click at [54, 250] on span "Secured Claims" at bounding box center [52, 250] width 54 height 10
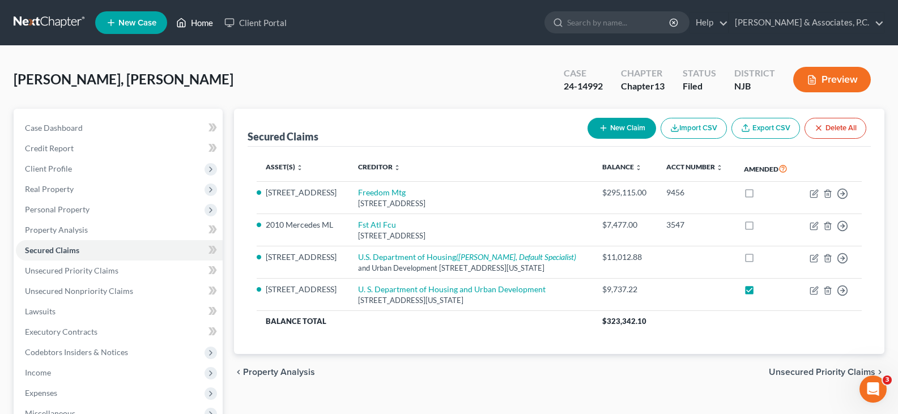
click at [209, 23] on link "Home" at bounding box center [195, 22] width 48 height 20
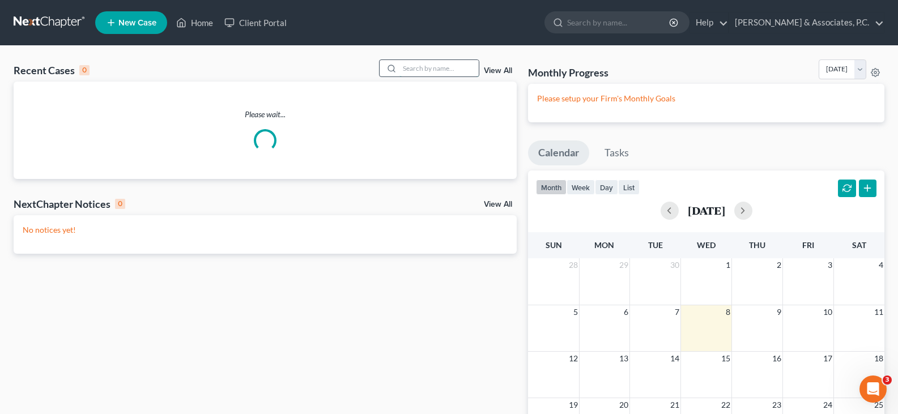
click at [423, 67] on input "search" at bounding box center [438, 68] width 79 height 16
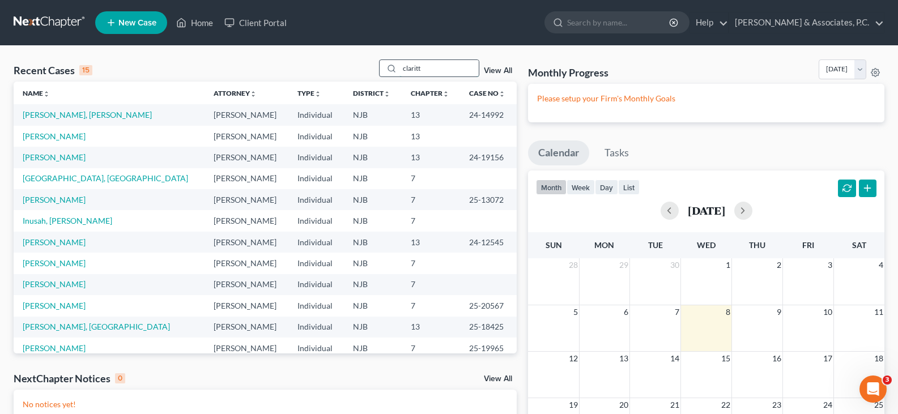
type input "claritt"
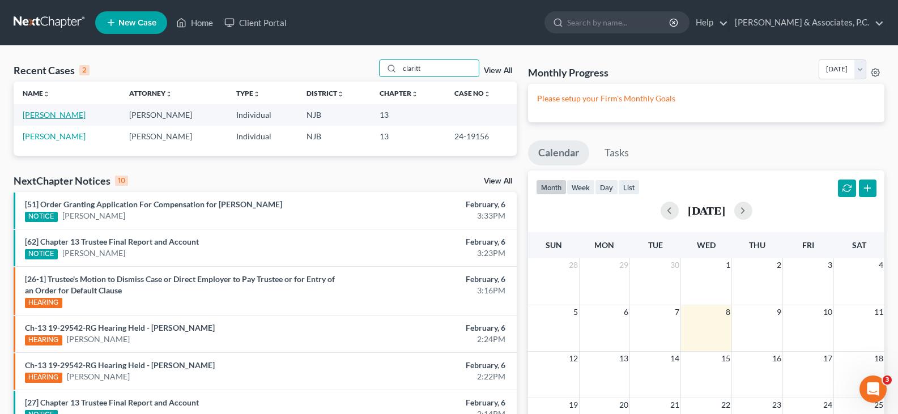
click at [51, 116] on link "[PERSON_NAME]" at bounding box center [54, 115] width 63 height 10
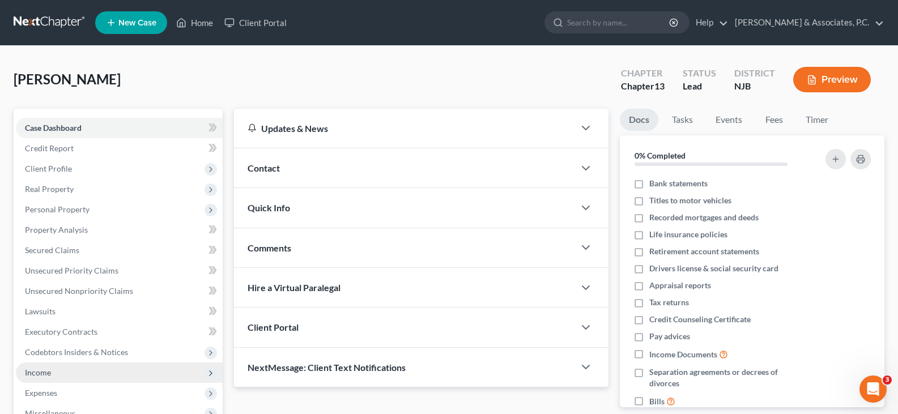
click at [49, 368] on span "Income" at bounding box center [38, 373] width 26 height 10
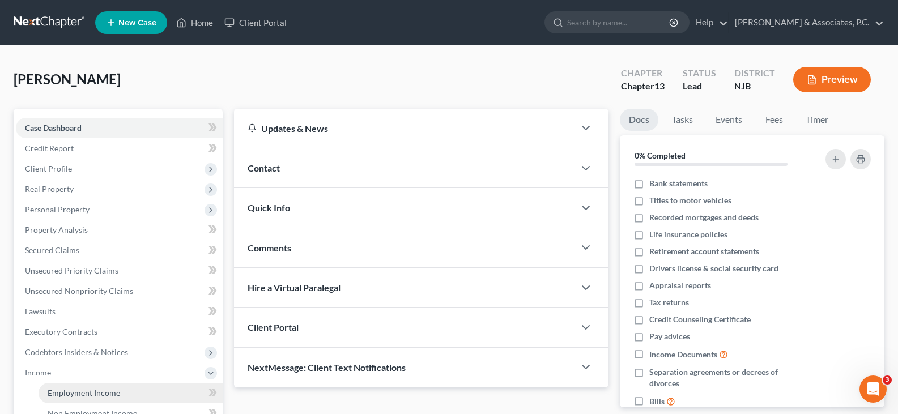
click at [78, 394] on span "Employment Income" at bounding box center [84, 393] width 73 height 10
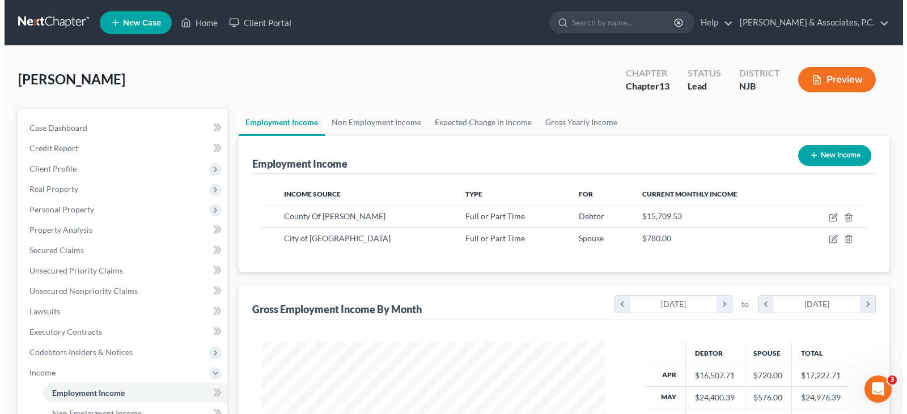
scroll to position [203, 366]
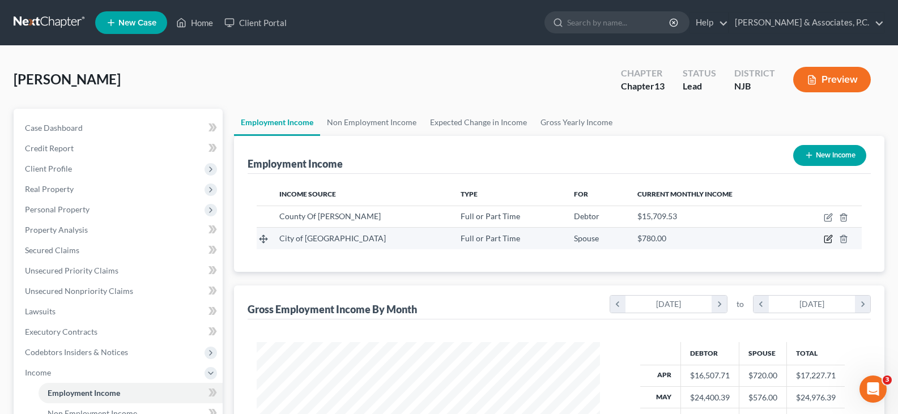
click at [829, 239] on icon "button" at bounding box center [828, 239] width 9 height 9
select select "0"
select select "33"
select select "2"
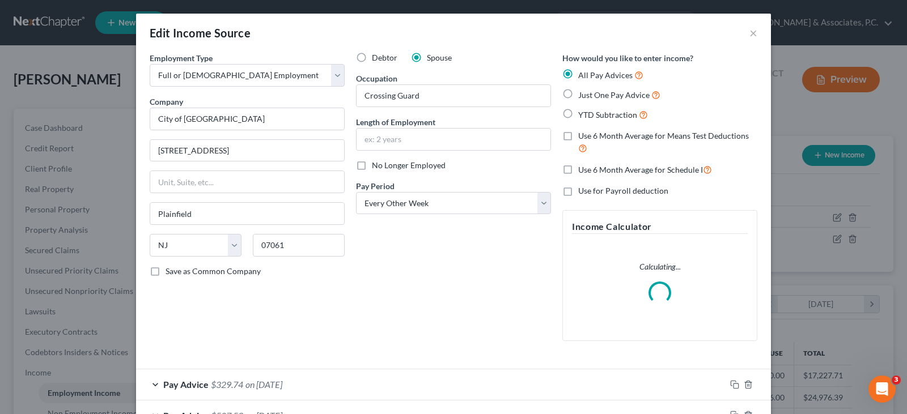
scroll to position [203, 370]
click at [380, 143] on input "text" at bounding box center [453, 140] width 194 height 22
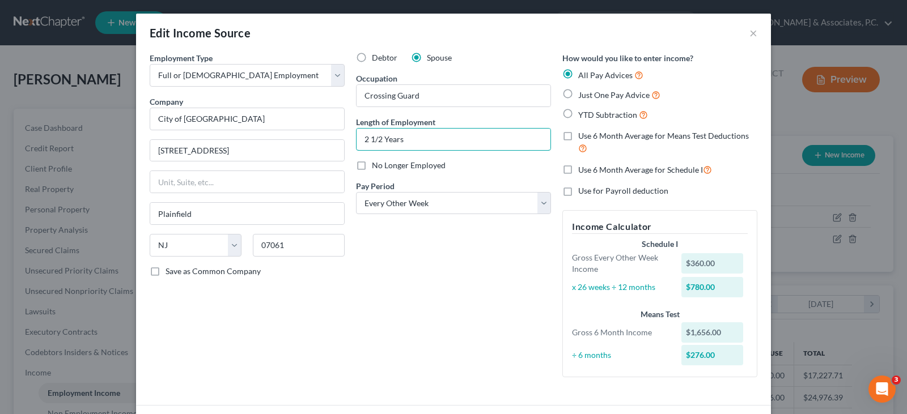
type input "2 1/2 Years"
click at [324, 316] on div "Employment Type * Select Full or [DEMOGRAPHIC_DATA] Employment Self Employment …" at bounding box center [247, 219] width 206 height 334
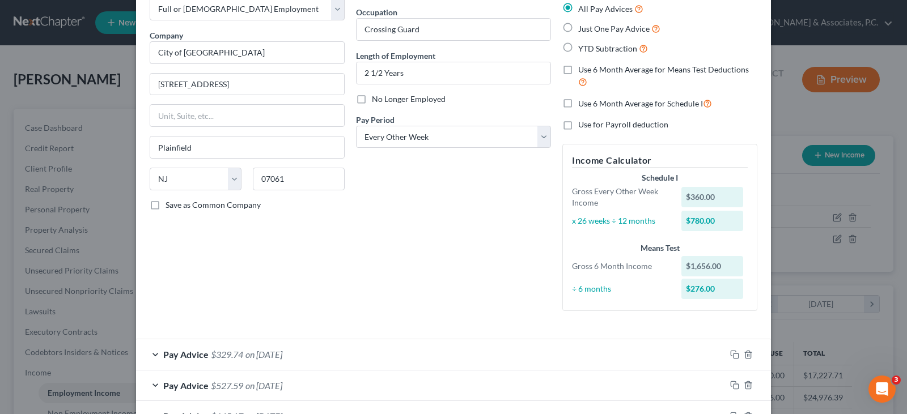
scroll to position [146, 0]
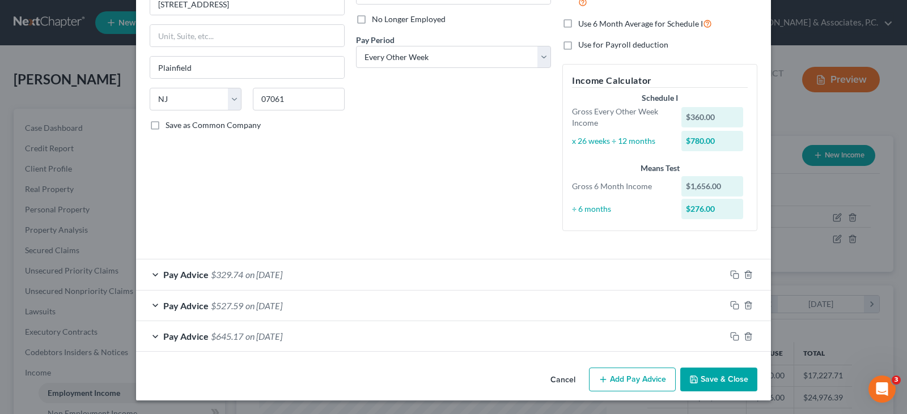
click at [282, 277] on span "on [DATE]" at bounding box center [263, 274] width 37 height 11
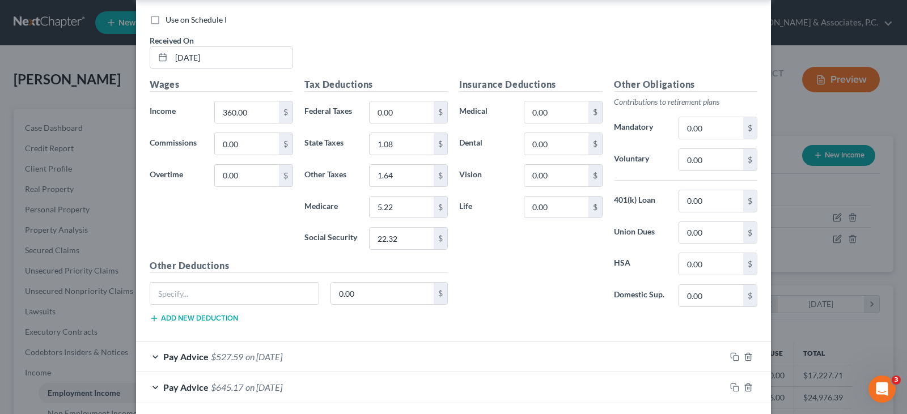
scroll to position [487, 0]
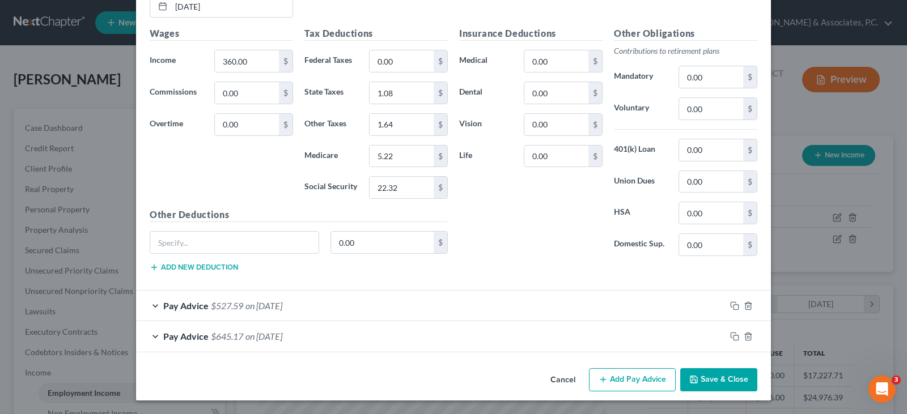
click at [633, 381] on button "Add Pay Advice" at bounding box center [632, 380] width 87 height 24
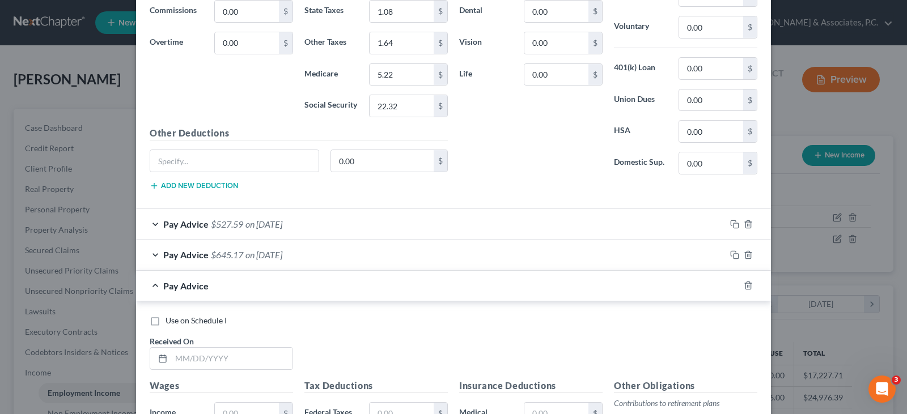
scroll to position [714, 0]
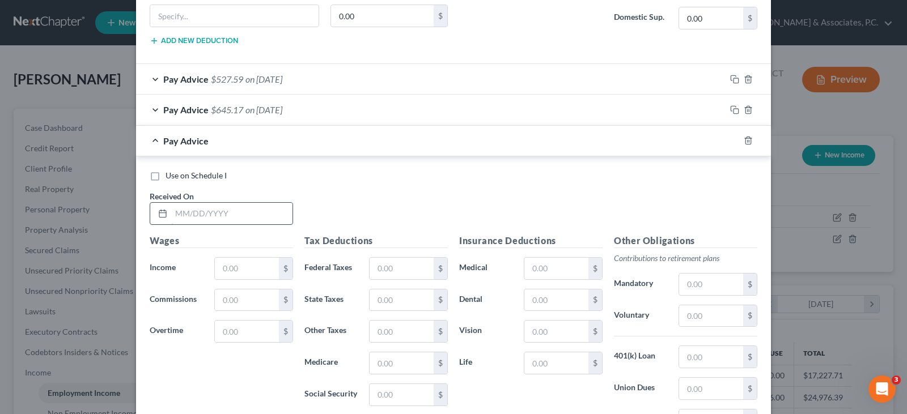
click at [215, 217] on input "text" at bounding box center [231, 214] width 121 height 22
type input "[DATE]"
click at [236, 260] on input "text" at bounding box center [247, 269] width 64 height 22
type input "720.00"
click at [402, 267] on input "text" at bounding box center [401, 269] width 64 height 22
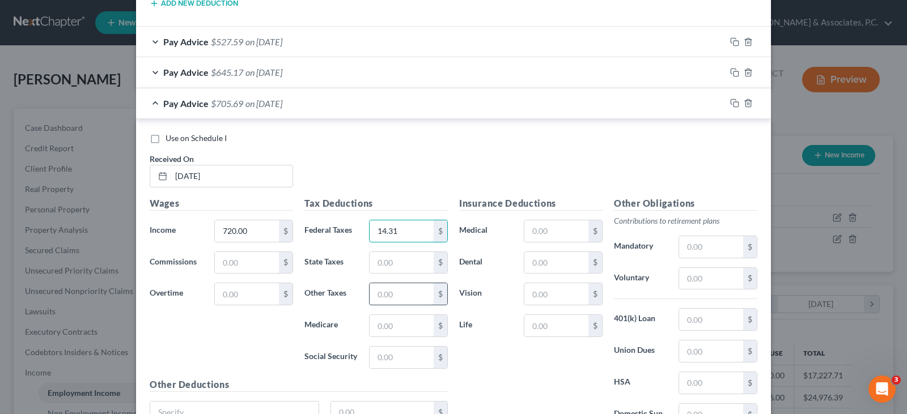
scroll to position [771, 0]
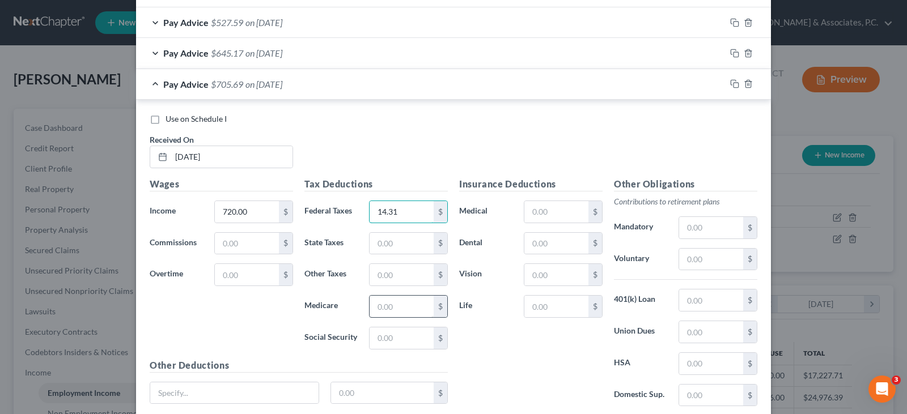
type input "14.31"
click at [406, 310] on input "text" at bounding box center [401, 307] width 64 height 22
type input "10.44"
click at [402, 337] on input "text" at bounding box center [401, 339] width 64 height 22
type input "44.64"
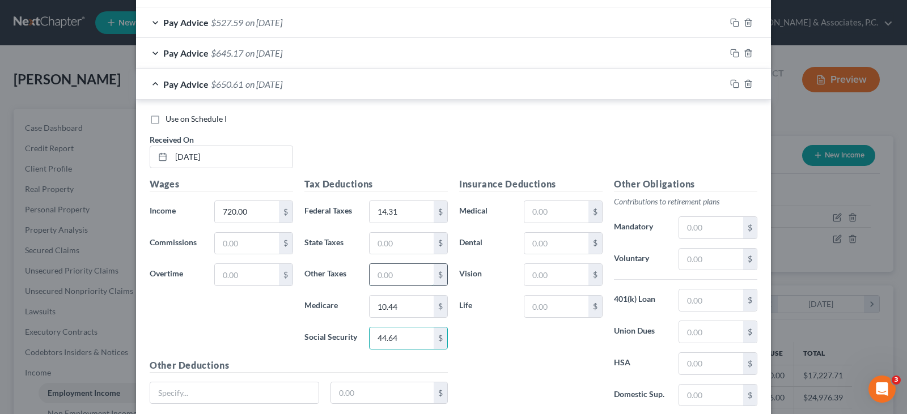
click at [390, 273] on input "text" at bounding box center [401, 275] width 64 height 22
type input "5.44"
click at [392, 245] on input "text" at bounding box center [401, 244] width 64 height 22
type input "2.16"
type input "5.44"
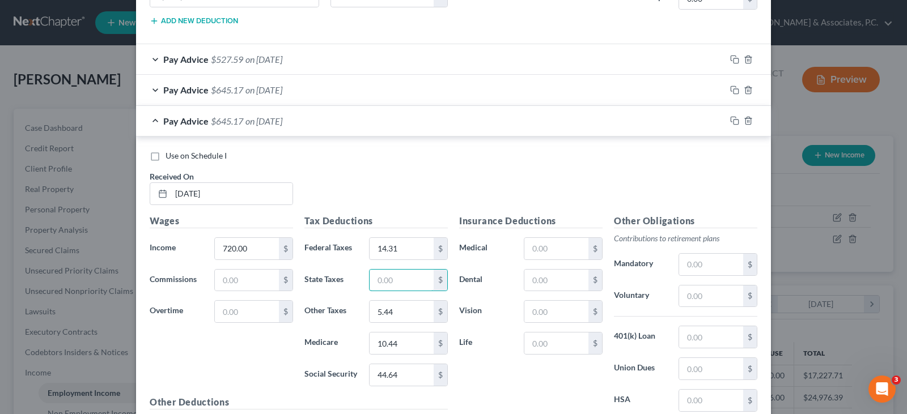
scroll to position [714, 0]
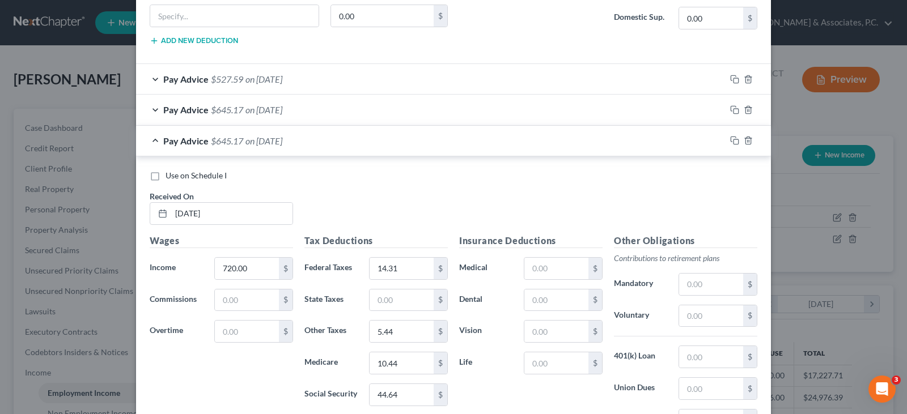
click at [282, 113] on span "on [DATE]" at bounding box center [263, 109] width 37 height 11
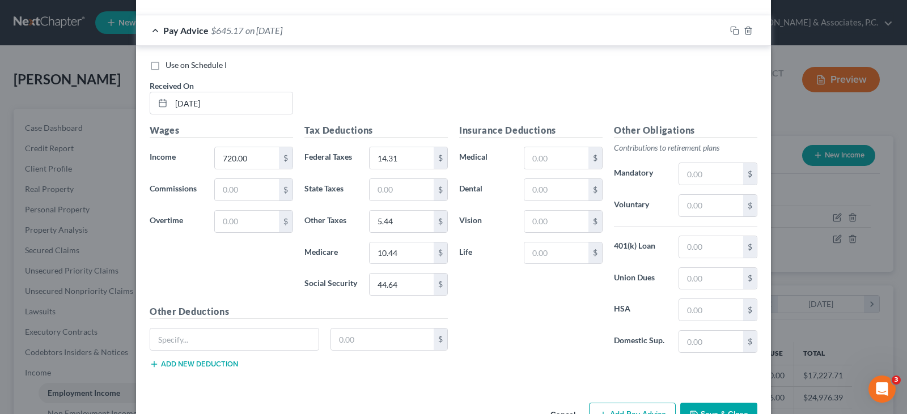
scroll to position [1167, 0]
click at [399, 192] on input "text" at bounding box center [401, 188] width 64 height 22
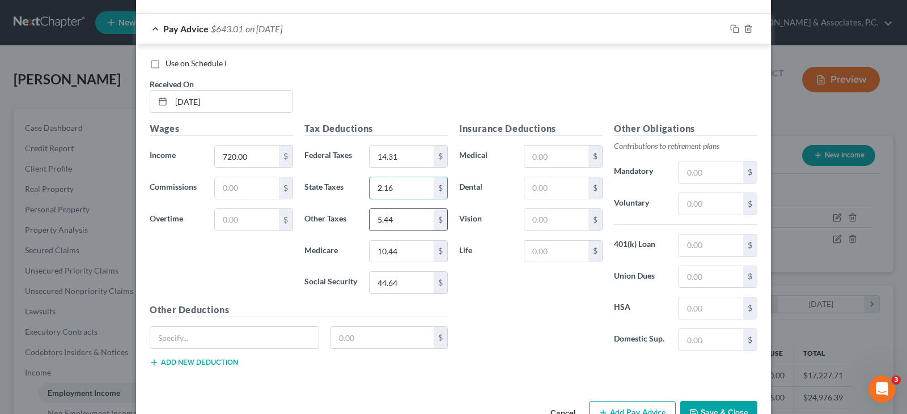
type input "2.16"
click at [403, 220] on input "5.44" at bounding box center [401, 220] width 64 height 22
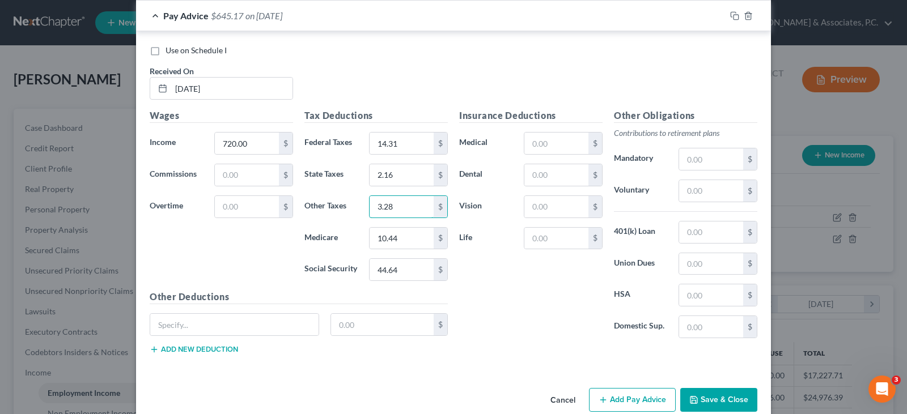
scroll to position [1201, 0]
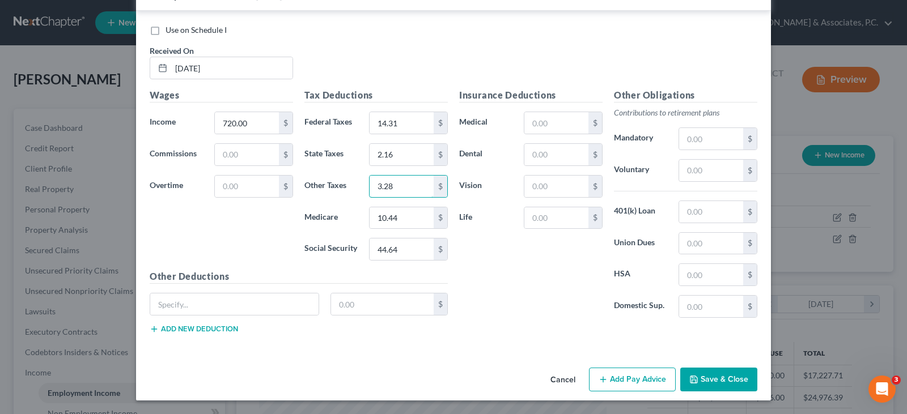
type input "3.28"
click at [630, 376] on button "Add Pay Advice" at bounding box center [632, 380] width 87 height 24
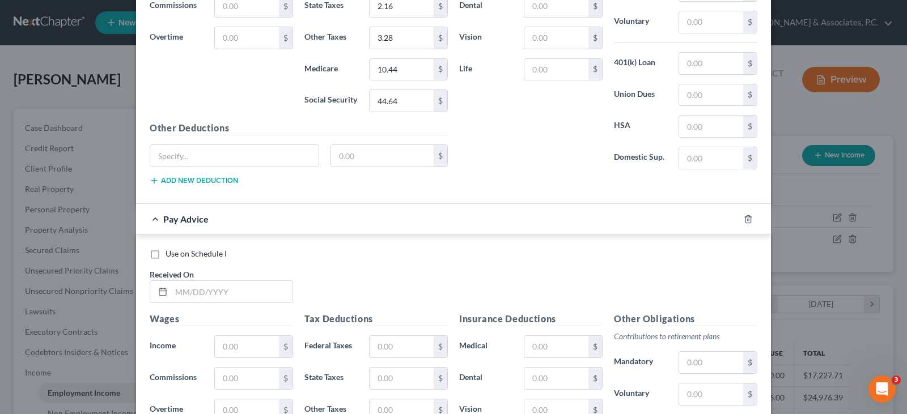
scroll to position [1484, 0]
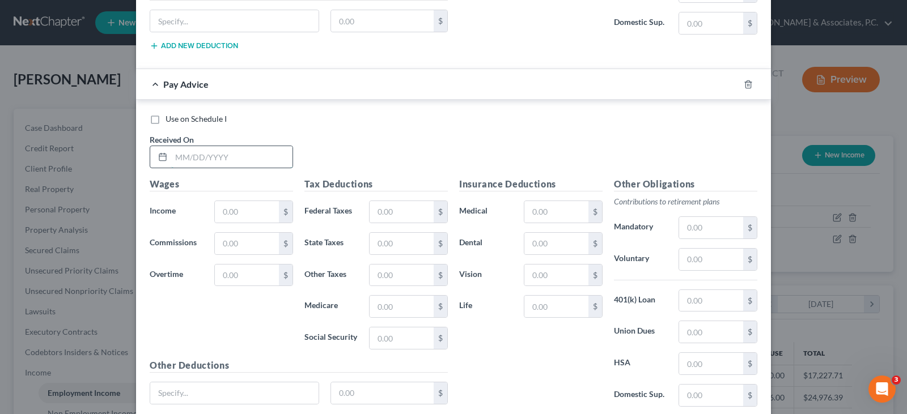
click at [231, 148] on input "text" at bounding box center [231, 157] width 121 height 22
type input "[DATE]"
click at [224, 213] on input "text" at bounding box center [247, 212] width 64 height 22
type input "396.00"
click at [380, 217] on input "text" at bounding box center [401, 212] width 64 height 22
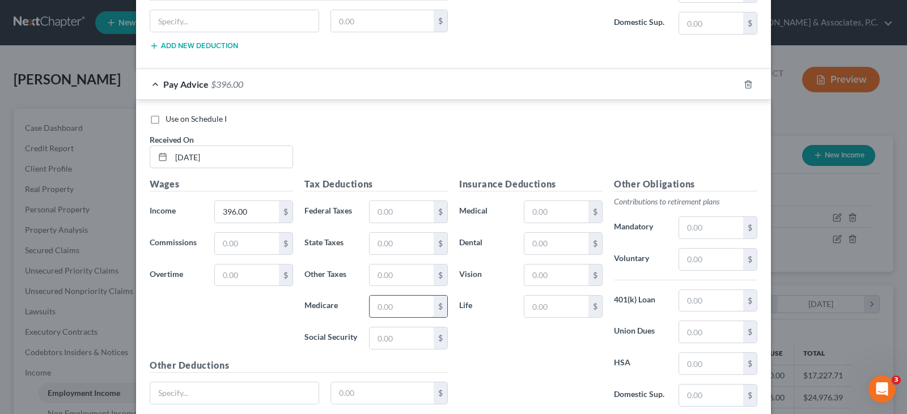
click at [377, 306] on input "text" at bounding box center [401, 307] width 64 height 22
type input "5.74"
click at [394, 340] on input "text" at bounding box center [401, 339] width 64 height 22
type input "24.55"
click at [396, 243] on input "text" at bounding box center [401, 244] width 64 height 22
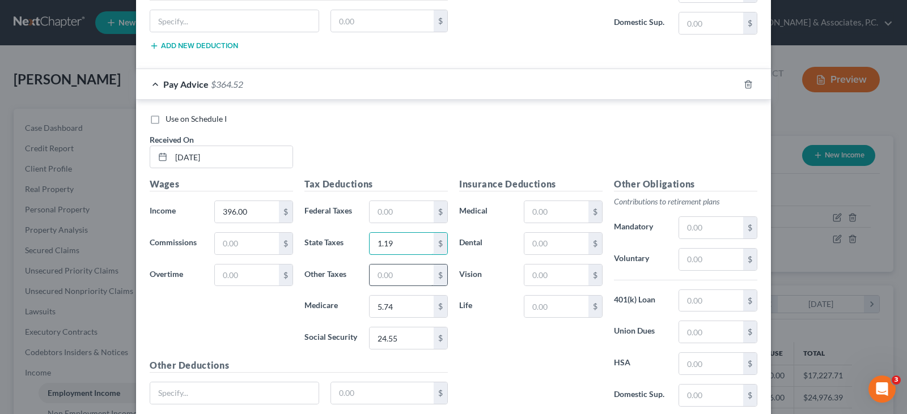
type input "1.19"
click at [394, 276] on input "text" at bounding box center [401, 276] width 64 height 22
click at [399, 273] on input "text" at bounding box center [401, 276] width 64 height 22
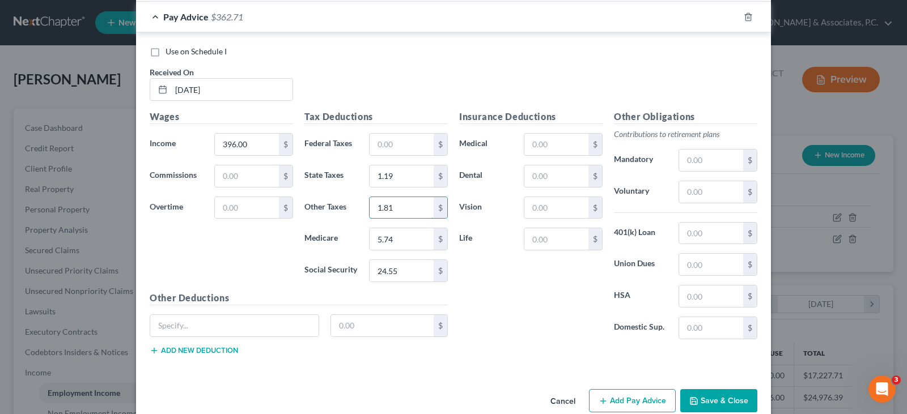
scroll to position [1572, 0]
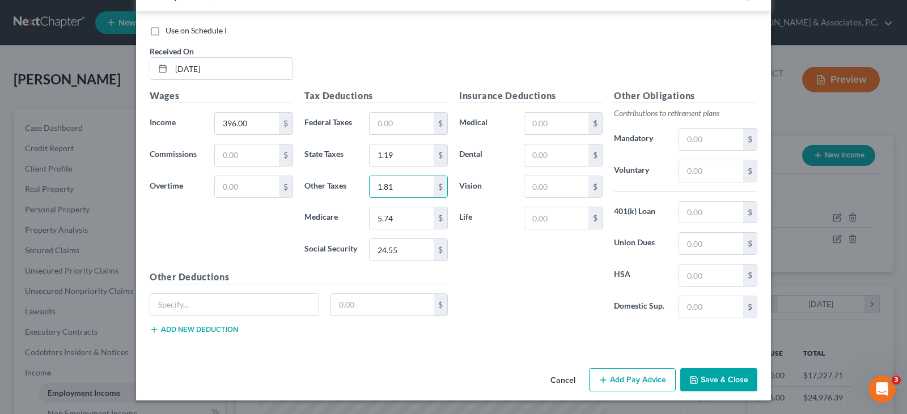
type input "1.81"
drag, startPoint x: 615, startPoint y: 379, endPoint x: 584, endPoint y: 352, distance: 41.1
click at [615, 379] on button "Add Pay Advice" at bounding box center [632, 380] width 87 height 24
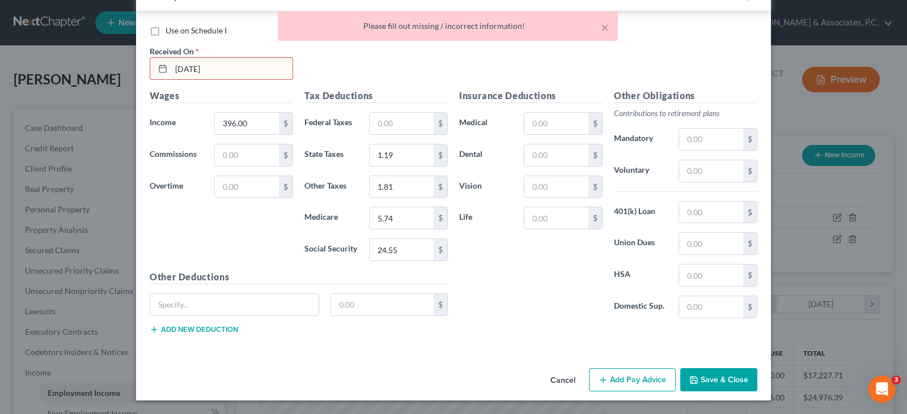
click at [211, 70] on input "[DATE]" at bounding box center [231, 69] width 121 height 22
type input "9"
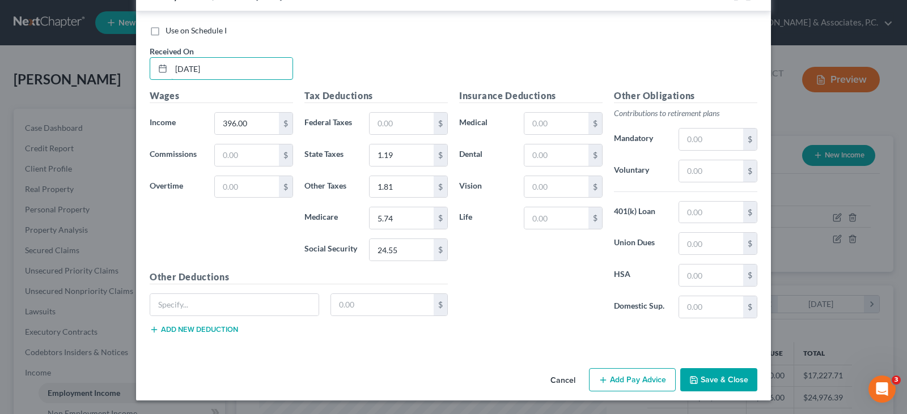
type input "[DATE]"
click at [632, 385] on button "Add Pay Advice" at bounding box center [632, 380] width 87 height 24
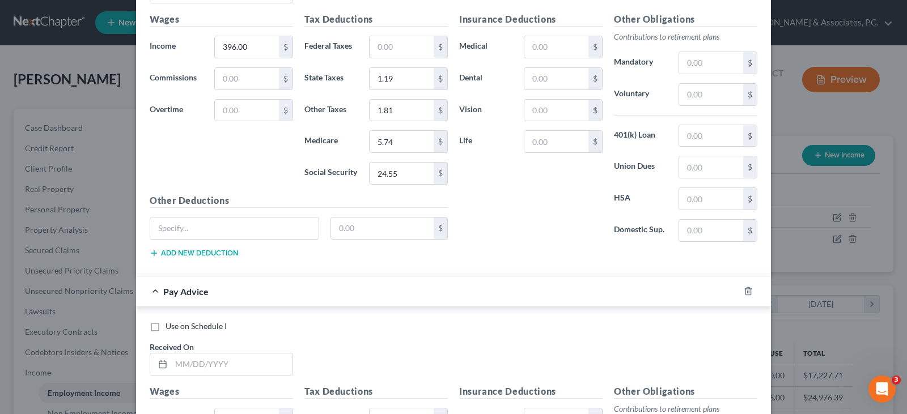
scroll to position [1799, 0]
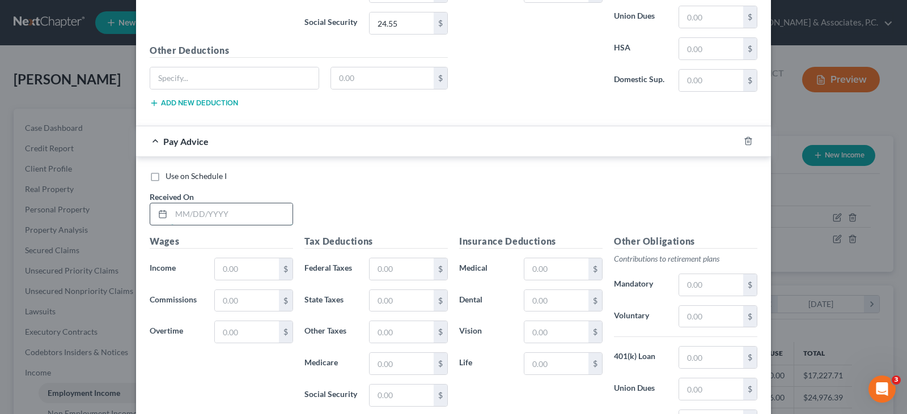
click at [231, 212] on input "text" at bounding box center [231, 214] width 121 height 22
type input "[DATE]"
click at [237, 271] on input "text" at bounding box center [247, 269] width 64 height 22
type input "216.00"
click at [397, 270] on input "text" at bounding box center [401, 269] width 64 height 22
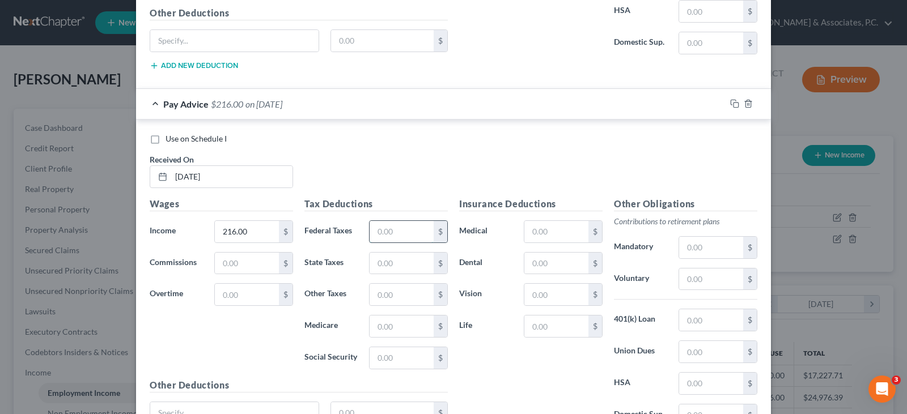
scroll to position [1856, 0]
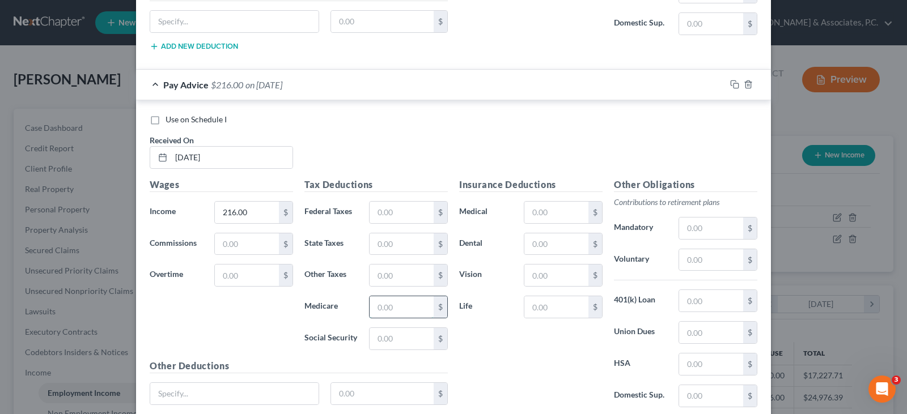
click at [382, 307] on input "text" at bounding box center [401, 307] width 64 height 22
type input "3.13"
click at [384, 333] on input "text" at bounding box center [401, 339] width 64 height 22
type input "13.39"
click at [393, 247] on input "text" at bounding box center [401, 244] width 64 height 22
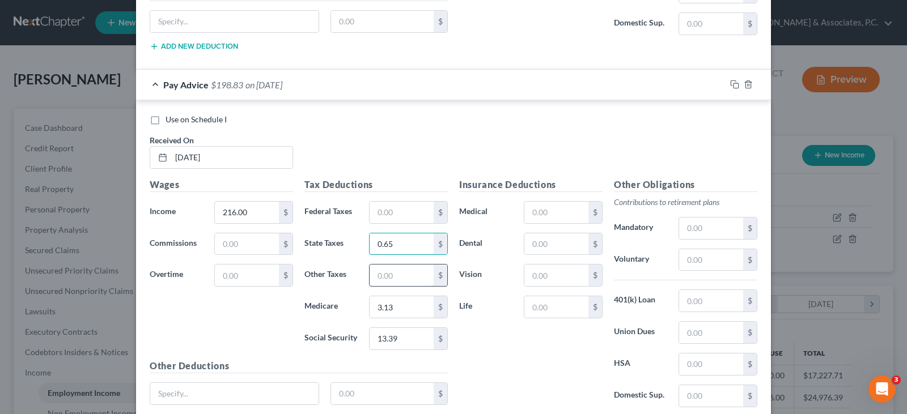
type input "0.65"
click at [404, 279] on input "text" at bounding box center [401, 276] width 64 height 22
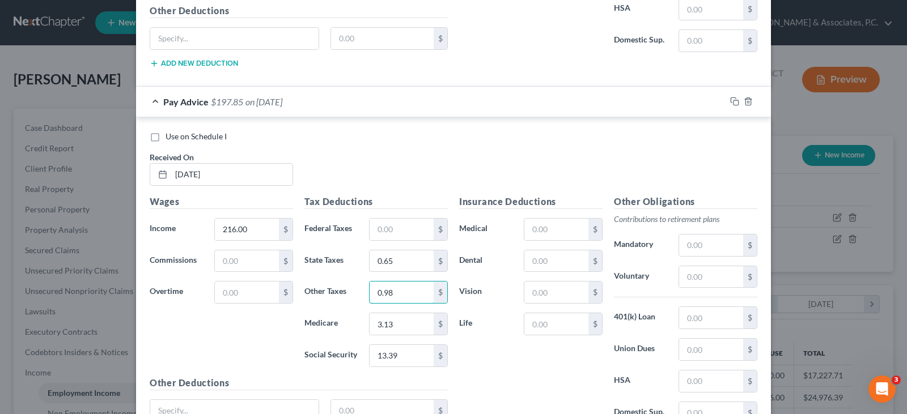
scroll to position [1945, 0]
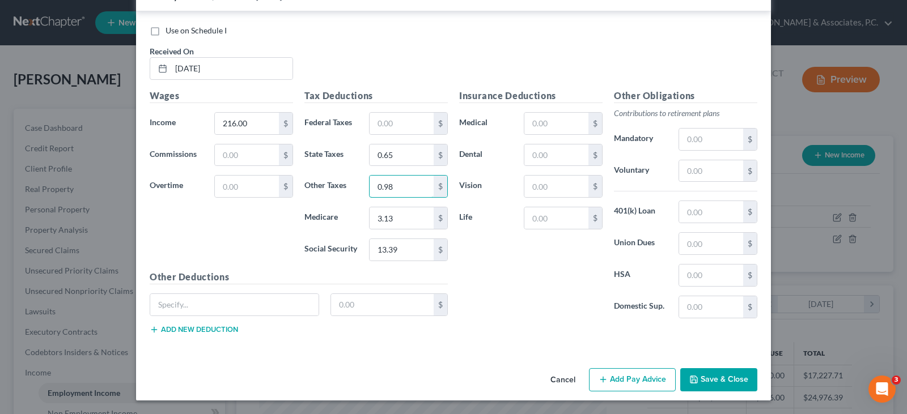
type input "0.98"
click at [623, 381] on button "Add Pay Advice" at bounding box center [632, 380] width 87 height 24
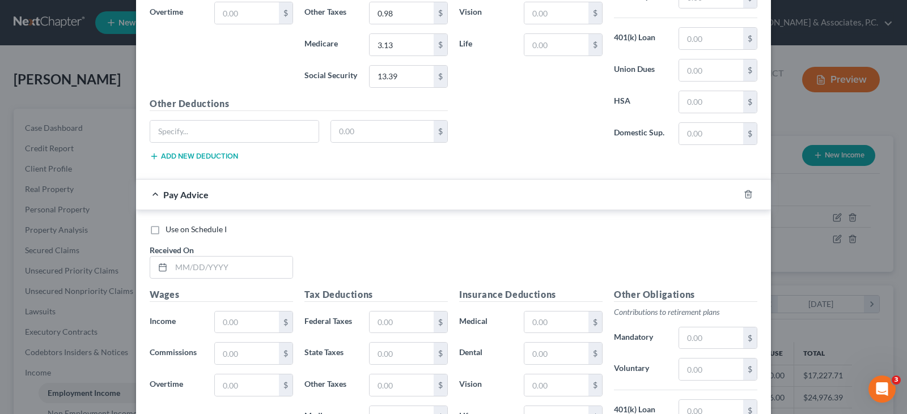
scroll to position [2228, 0]
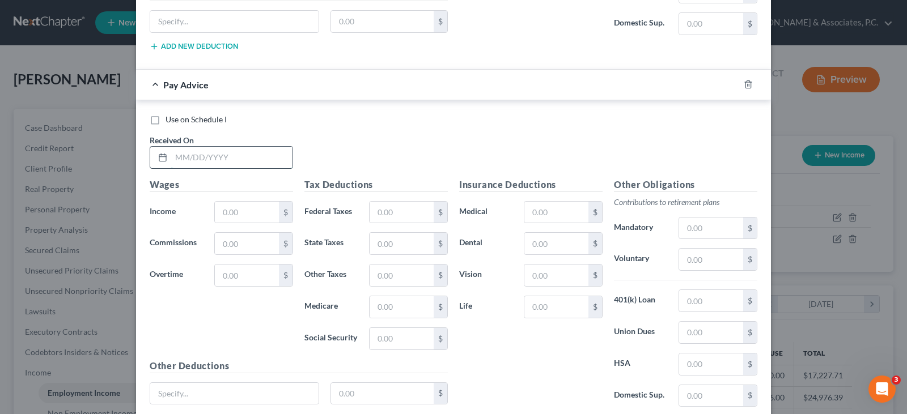
click at [252, 161] on input "text" at bounding box center [231, 158] width 121 height 22
type input "[DATE]"
click at [255, 218] on input "text" at bounding box center [247, 213] width 64 height 22
type input "720.00"
click at [393, 220] on input "text" at bounding box center [401, 213] width 64 height 22
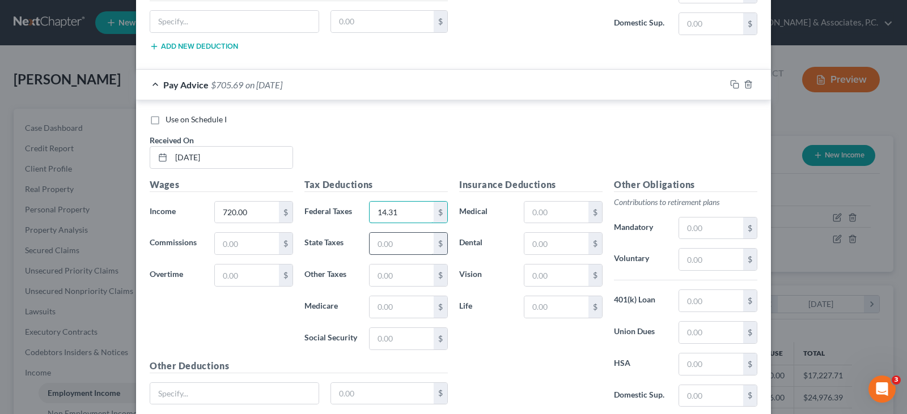
type input "14.31"
click at [403, 246] on input "text" at bounding box center [401, 244] width 64 height 22
type input "2.16"
click at [388, 271] on input "text" at bounding box center [401, 276] width 64 height 22
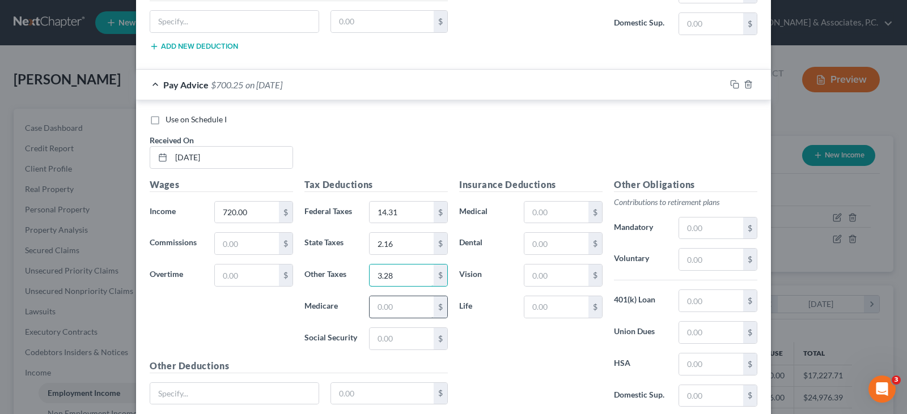
type input "3.28"
click at [379, 306] on input "text" at bounding box center [401, 307] width 64 height 22
type input "10.44"
click at [392, 341] on input "text" at bounding box center [401, 339] width 64 height 22
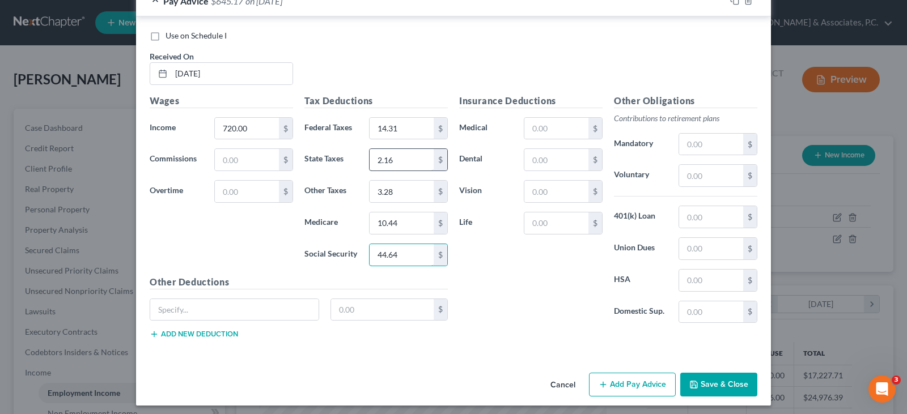
scroll to position [2317, 0]
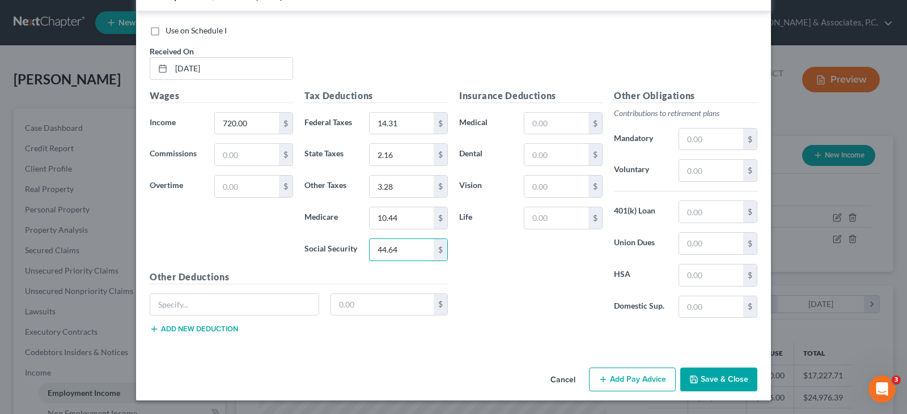
type input "44.64"
click at [637, 381] on button "Add Pay Advice" at bounding box center [632, 380] width 87 height 24
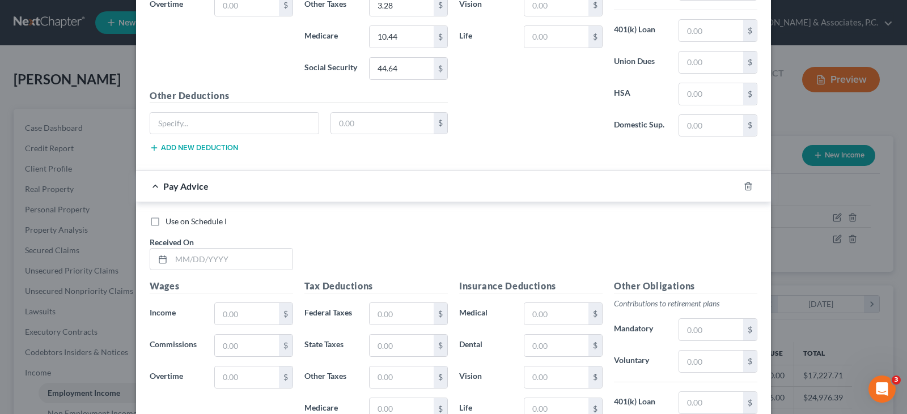
scroll to position [2544, 0]
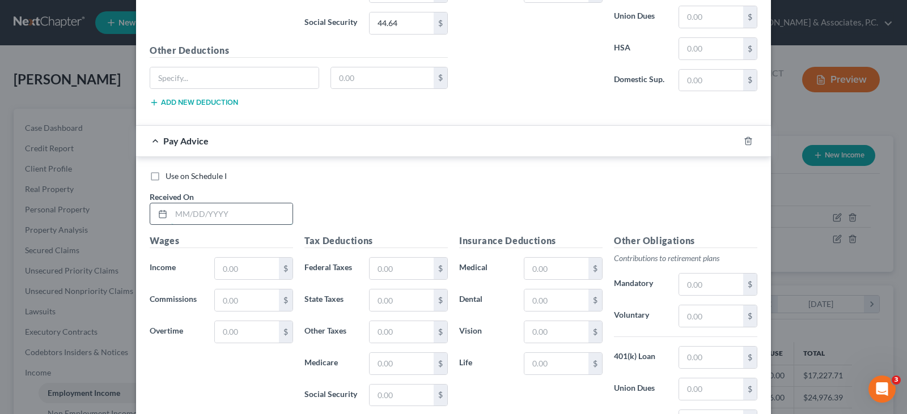
click at [253, 210] on input "text" at bounding box center [231, 214] width 121 height 22
type input "[DATE]"
click at [265, 273] on input "text" at bounding box center [247, 269] width 64 height 22
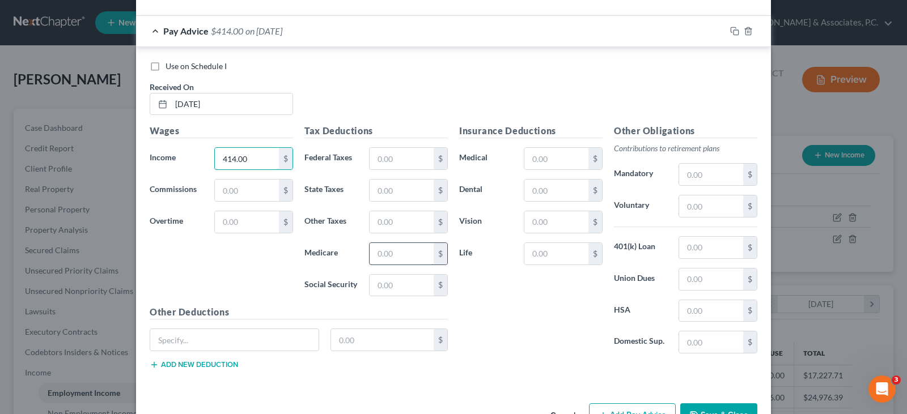
scroll to position [2657, 0]
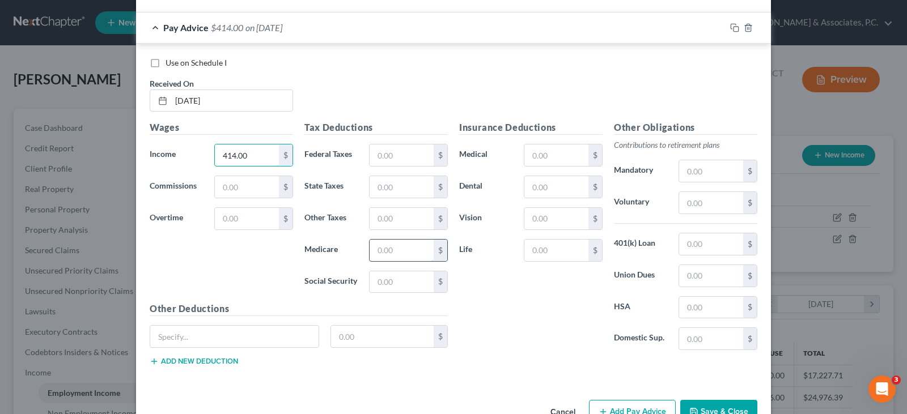
type input "414.00"
click at [382, 249] on input "text" at bounding box center [401, 251] width 64 height 22
type input "6.00"
click at [385, 282] on input "text" at bounding box center [401, 282] width 64 height 22
type input "25.67"
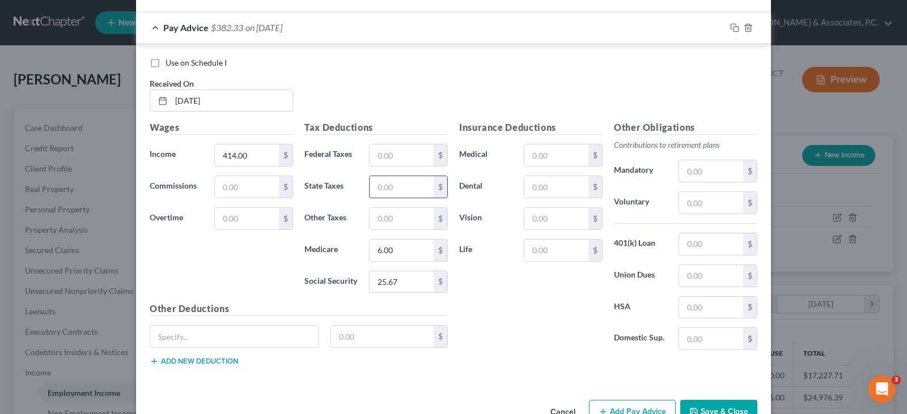
click at [384, 188] on input "text" at bounding box center [401, 187] width 64 height 22
type input "1.24"
click at [390, 215] on input "text" at bounding box center [401, 219] width 64 height 22
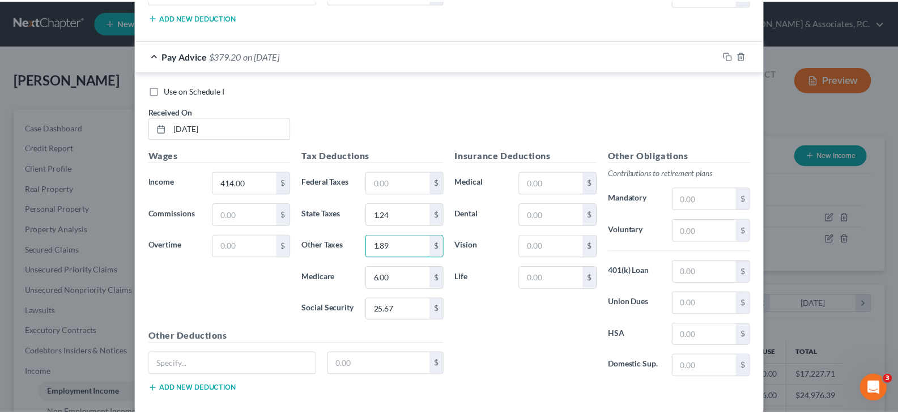
scroll to position [2689, 0]
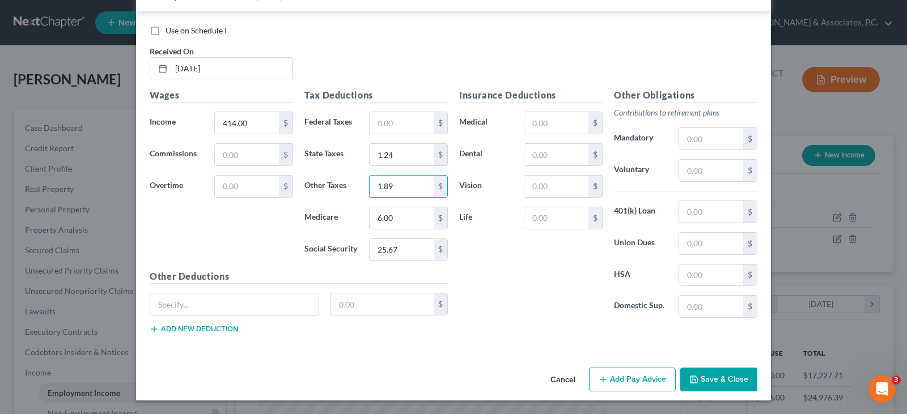
type input "1.89"
click at [723, 385] on button "Save & Close" at bounding box center [718, 380] width 77 height 24
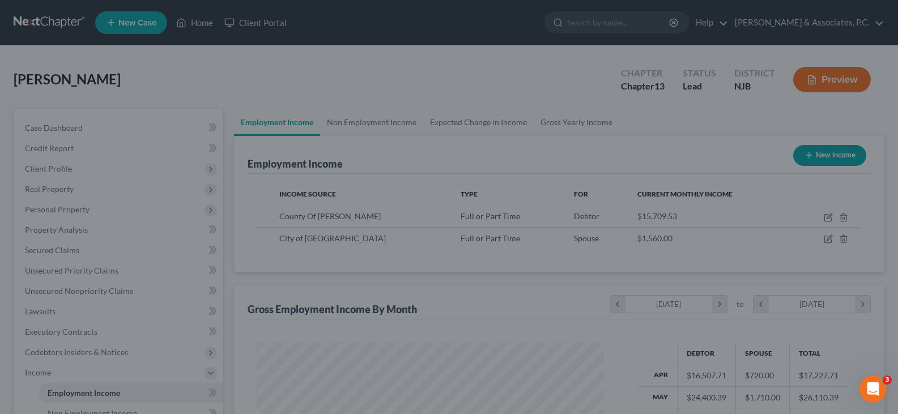
scroll to position [566455, 566292]
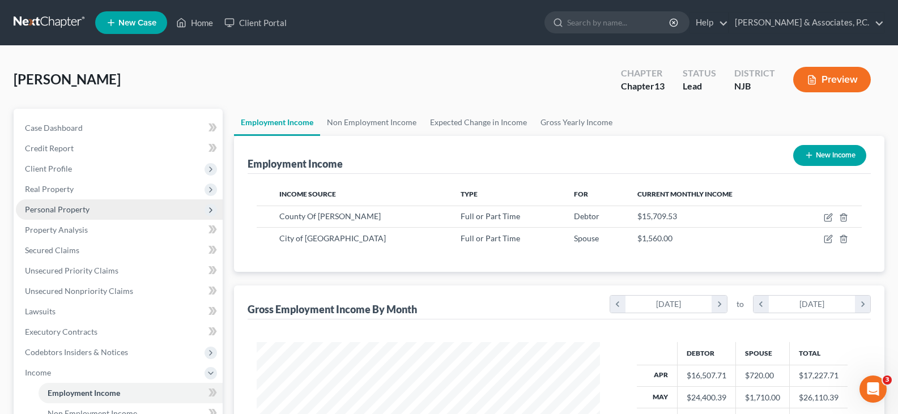
click at [65, 209] on span "Personal Property" at bounding box center [57, 210] width 65 height 10
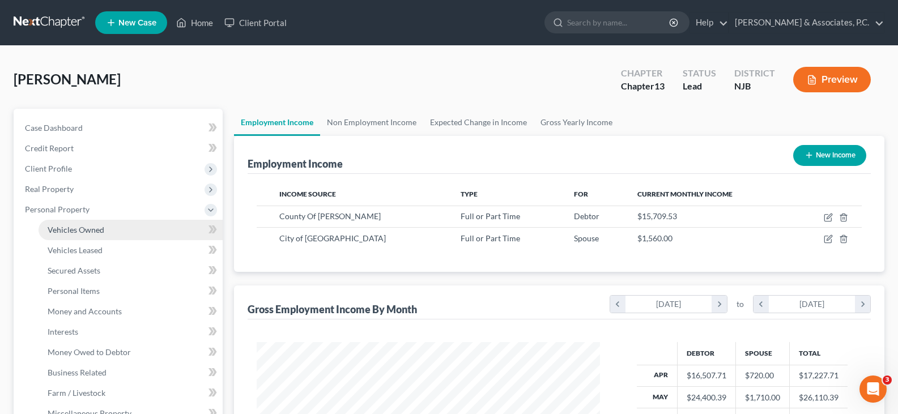
click at [70, 233] on span "Vehicles Owned" at bounding box center [76, 230] width 57 height 10
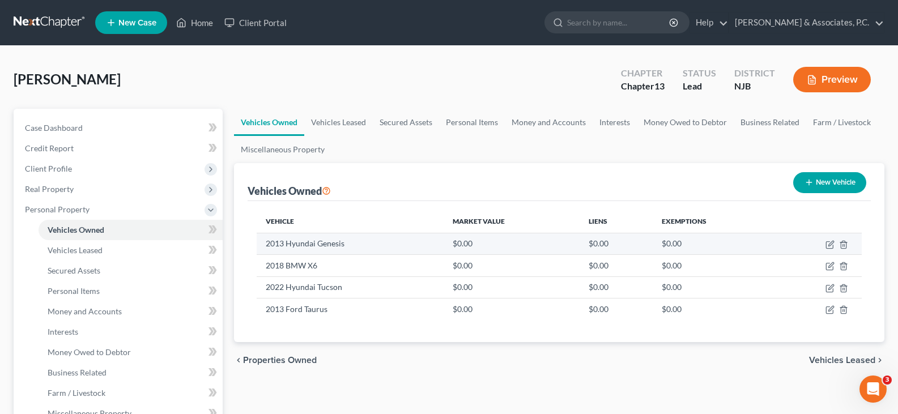
click at [823, 242] on td at bounding box center [818, 244] width 87 height 22
click at [828, 245] on icon "button" at bounding box center [830, 244] width 9 height 9
select select "0"
select select "13"
select select "3"
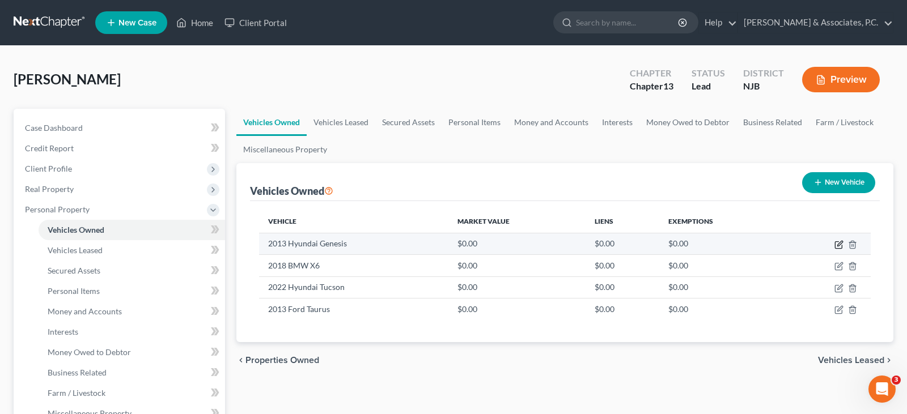
select select "0"
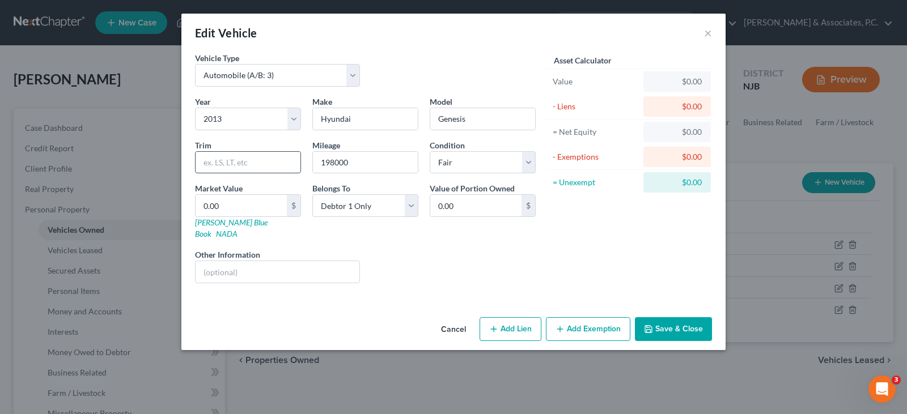
click at [253, 164] on input "text" at bounding box center [247, 163] width 105 height 22
type input "21"
click at [365, 159] on input "198000" at bounding box center [365, 163] width 105 height 22
type input "1"
type input "213000"
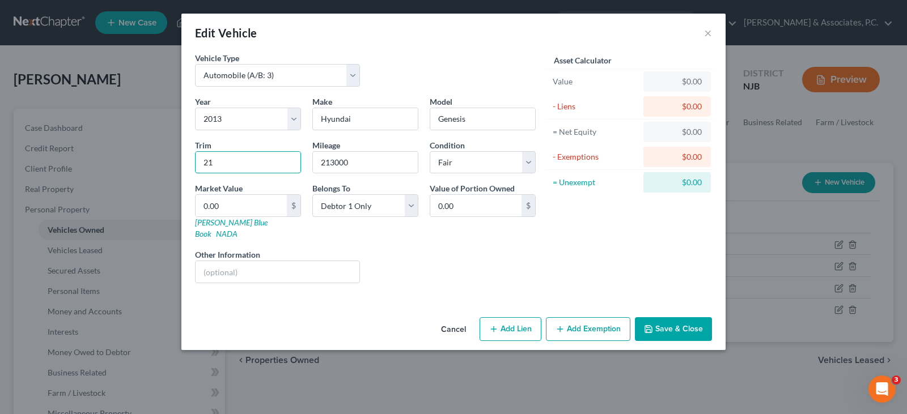
drag, startPoint x: 225, startPoint y: 162, endPoint x: 189, endPoint y: 166, distance: 36.5
click at [189, 166] on div "Vehicle Type Select Automobile (A/B: 3) Truck (A/B: 3) Trailer (A/B: 4) Watercr…" at bounding box center [453, 182] width 544 height 261
type input "3.8"
click at [260, 203] on input "0.00" at bounding box center [240, 206] width 91 height 22
type input "3"
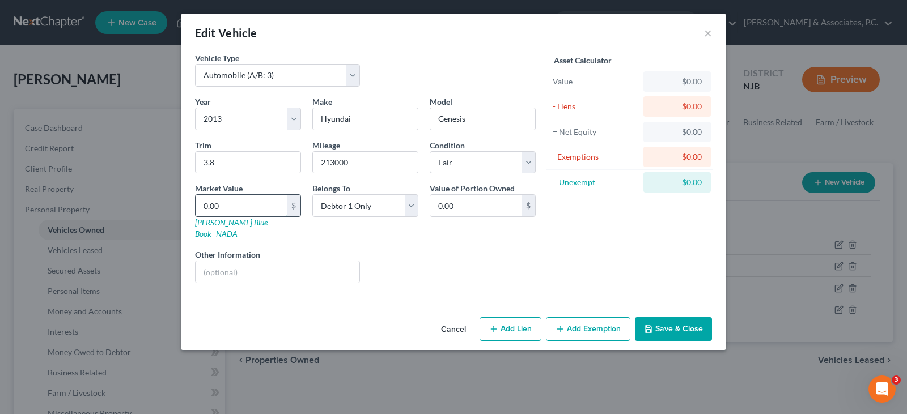
type input "3.00"
type input "30"
type input "30.00"
type input "309"
type input "309.00"
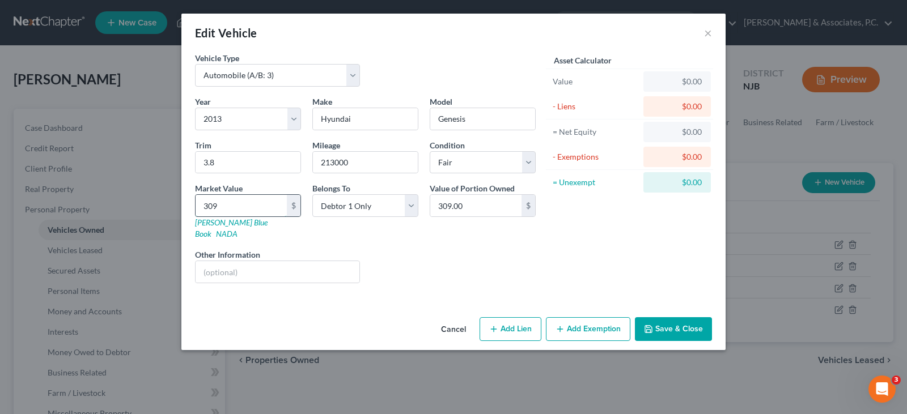
type input "3098"
type input "3,098.00"
click at [511, 262] on div "Liens Select" at bounding box center [453, 266] width 176 height 35
click at [673, 320] on button "Save & Close" at bounding box center [673, 329] width 77 height 24
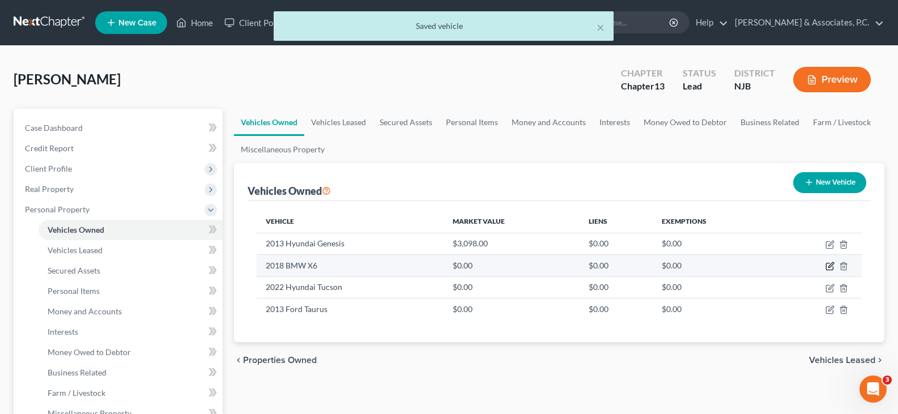
click at [831, 267] on icon "button" at bounding box center [830, 265] width 5 height 5
select select "0"
select select "8"
select select "3"
select select "0"
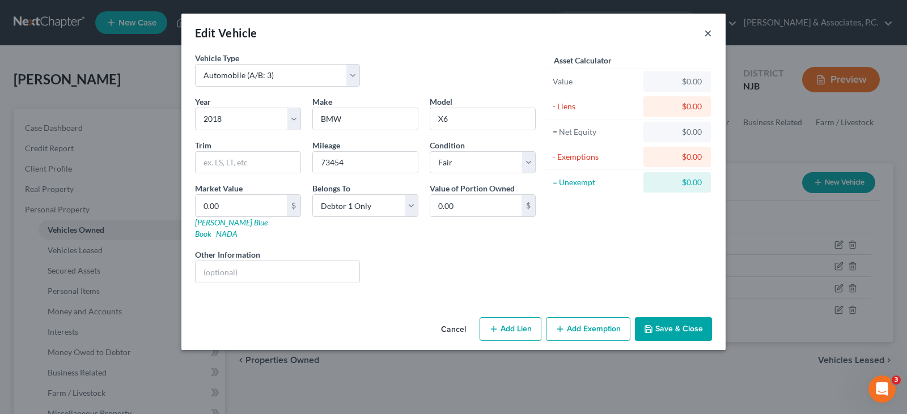
click at [707, 32] on button "×" at bounding box center [708, 33] width 8 height 14
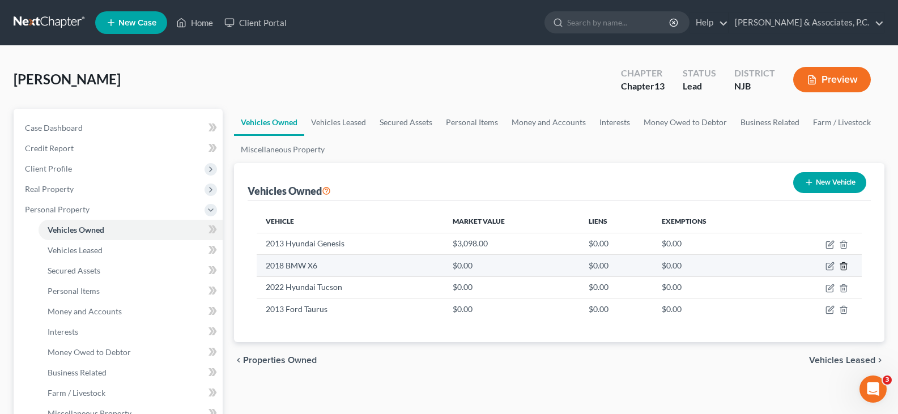
click at [845, 266] on icon "button" at bounding box center [843, 266] width 9 height 9
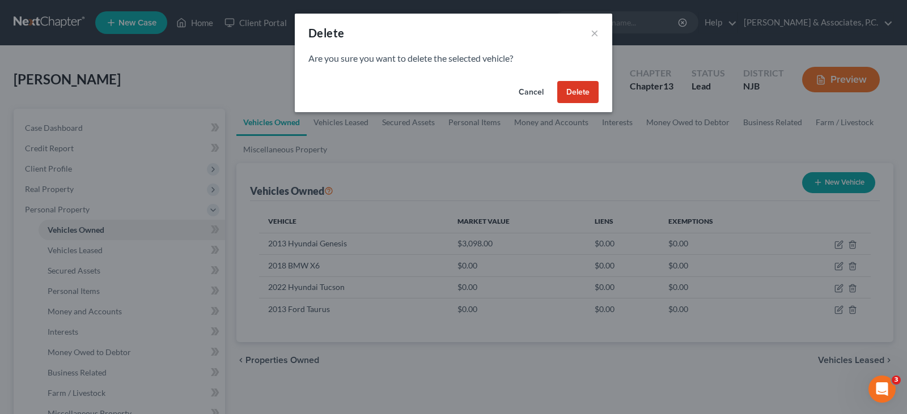
click at [579, 92] on button "Delete" at bounding box center [577, 92] width 41 height 23
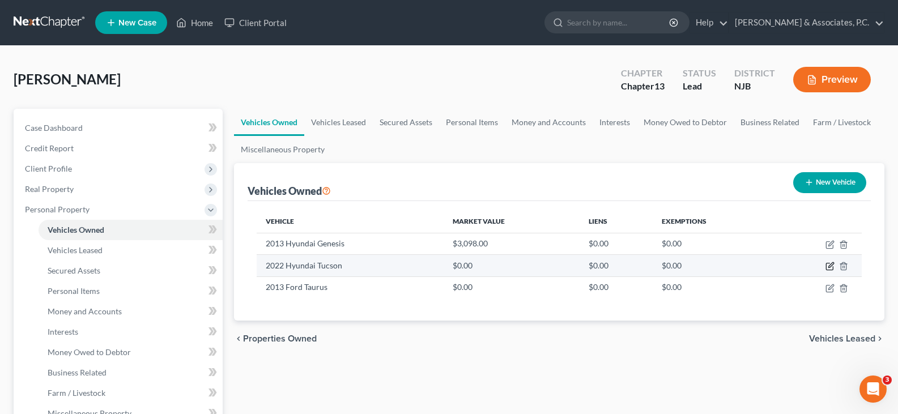
click at [827, 267] on icon "button" at bounding box center [830, 266] width 9 height 9
select select "0"
select select "4"
select select "3"
select select "0"
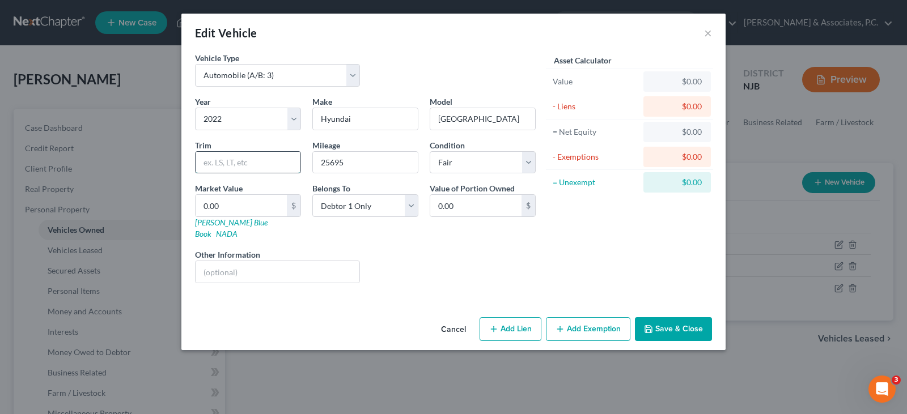
click at [235, 167] on input "text" at bounding box center [247, 163] width 105 height 22
type input "SEL"
type input "34000"
click at [225, 203] on input "0.00" at bounding box center [240, 206] width 91 height 22
type input "1"
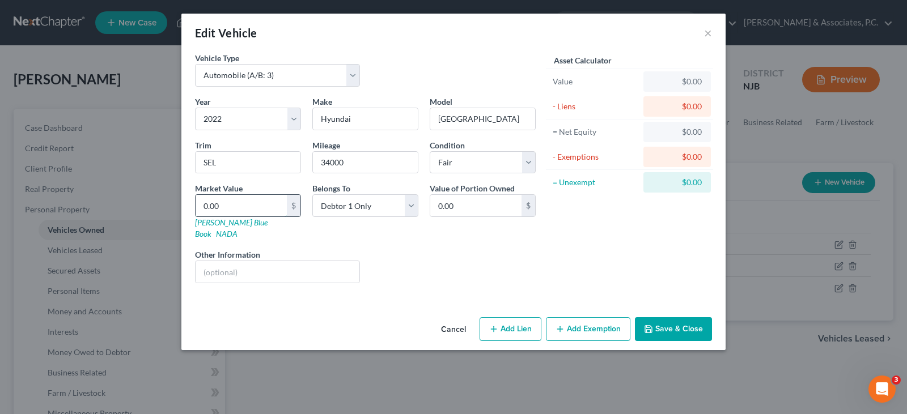
type input "1.00"
type input "18"
type input "18.00"
type input "186"
type input "186.00"
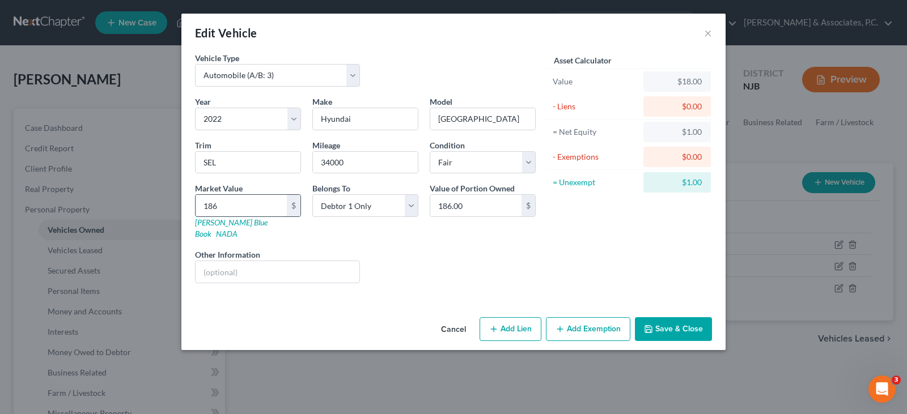
type input "1868"
type input "1,868.00"
type input "1,8684"
type input "18,684.00"
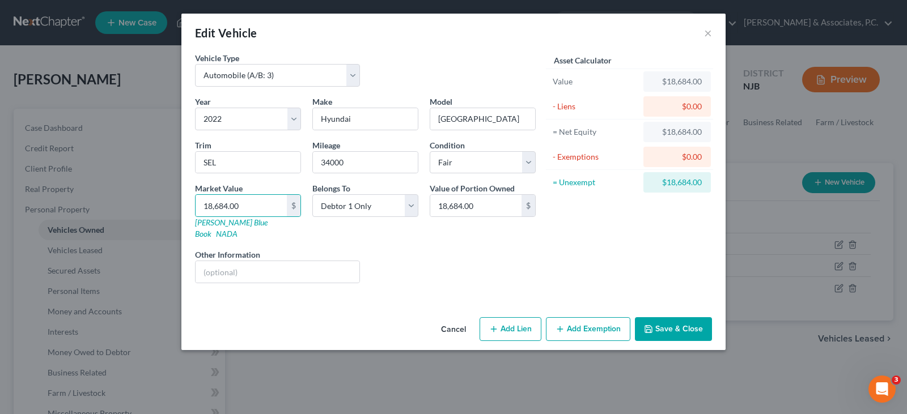
click at [690, 319] on button "Save & Close" at bounding box center [673, 329] width 77 height 24
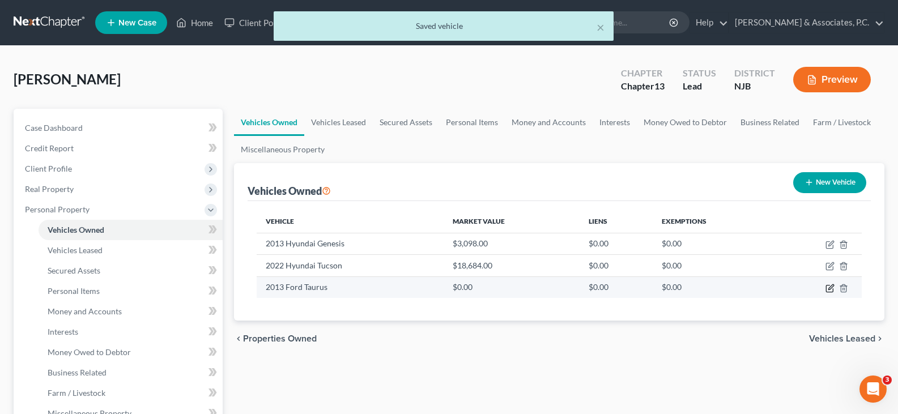
click at [830, 289] on icon "button" at bounding box center [830, 288] width 9 height 9
select select "0"
select select "13"
select select "3"
select select "0"
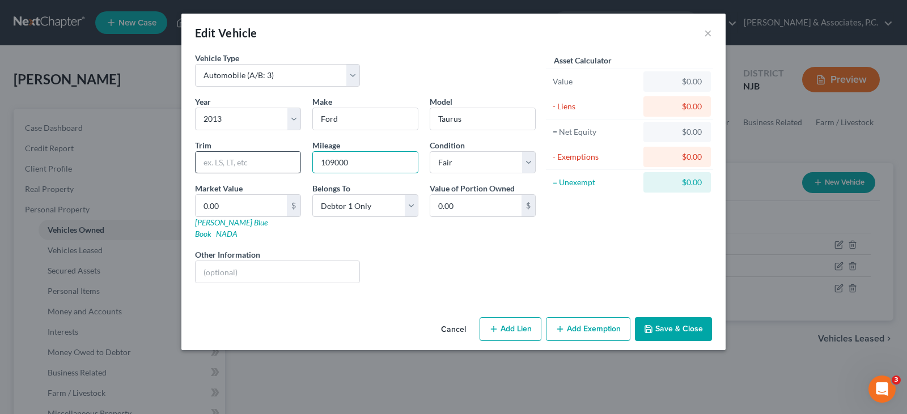
drag, startPoint x: 362, startPoint y: 161, endPoint x: 277, endPoint y: 164, distance: 84.5
click at [277, 164] on div "Year Select 2026 2025 2024 2023 2022 2021 2020 2019 2018 2017 2016 2015 2014 20…" at bounding box center [365, 194] width 352 height 197
type input "123000"
click at [258, 166] on input "text" at bounding box center [247, 163] width 105 height 22
drag, startPoint x: 260, startPoint y: 161, endPoint x: 0, endPoint y: 185, distance: 261.2
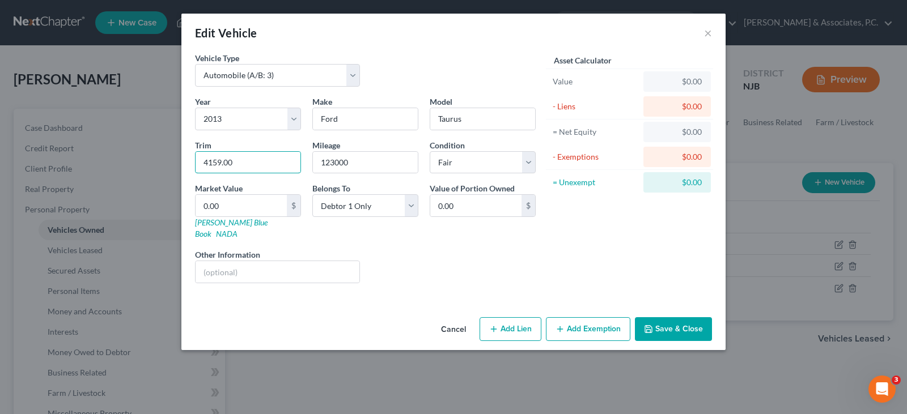
click at [0, 185] on div "Edit Vehicle × Vehicle Type Select Automobile (A/B: 3) Truck (A/B: 3) Trailer (…" at bounding box center [453, 207] width 907 height 414
type input "SEL"
click at [233, 205] on input "0.00" at bounding box center [240, 206] width 91 height 22
type input "4"
type input "4.00"
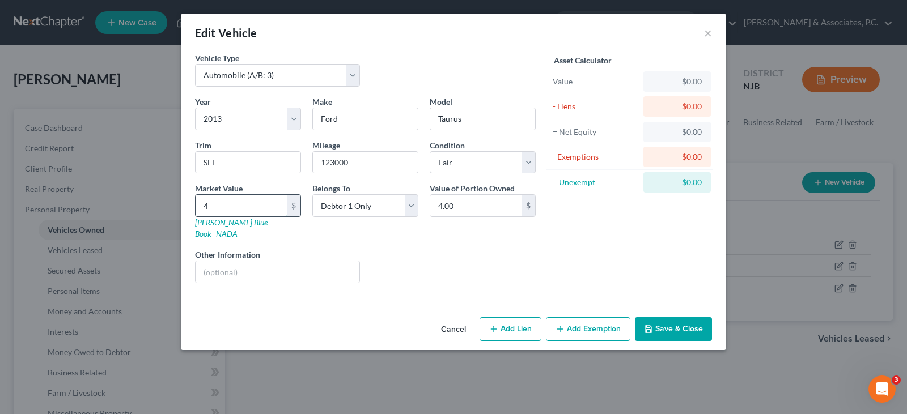
type input "41"
type input "41.00"
type input "415"
type input "415.00"
type input "4159"
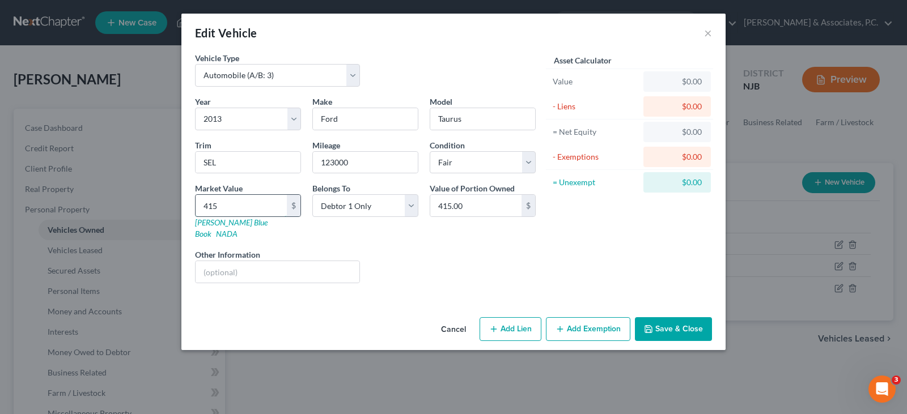
type input "4,159.00"
click at [672, 317] on button "Save & Close" at bounding box center [673, 329] width 77 height 24
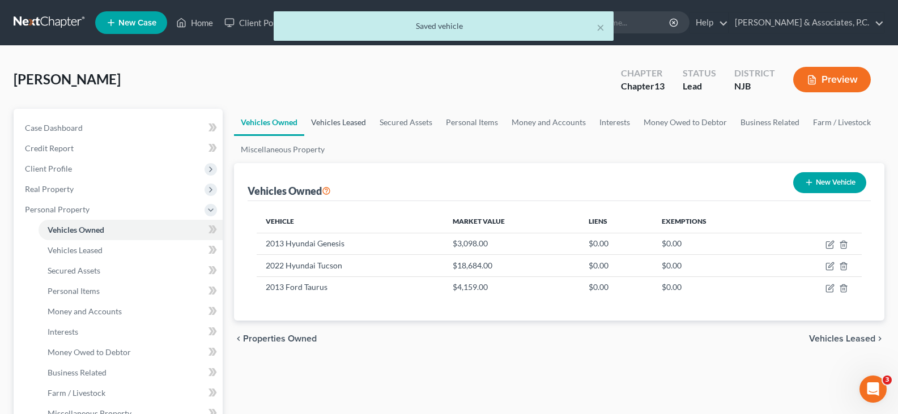
click at [346, 122] on link "Vehicles Leased" at bounding box center [338, 122] width 69 height 27
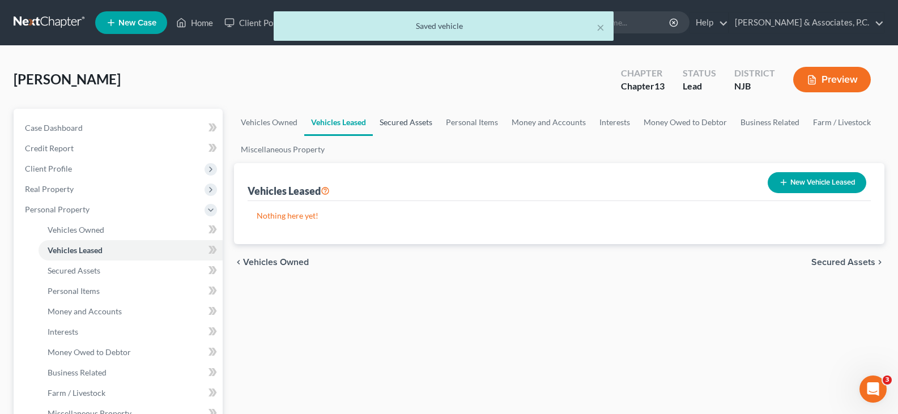
click at [416, 121] on link "Secured Assets" at bounding box center [406, 122] width 66 height 27
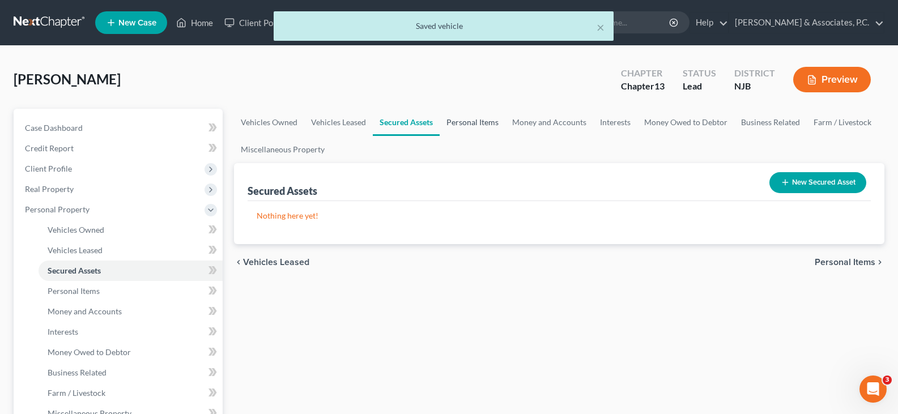
click at [465, 126] on link "Personal Items" at bounding box center [473, 122] width 66 height 27
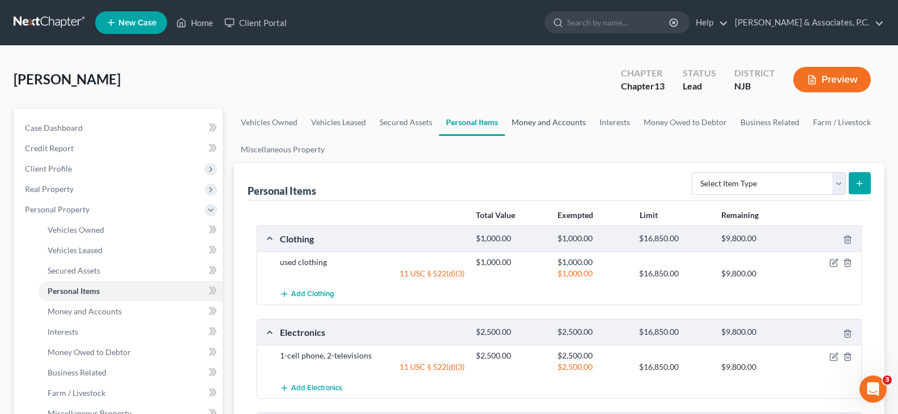
click at [551, 124] on link "Money and Accounts" at bounding box center [549, 122] width 88 height 27
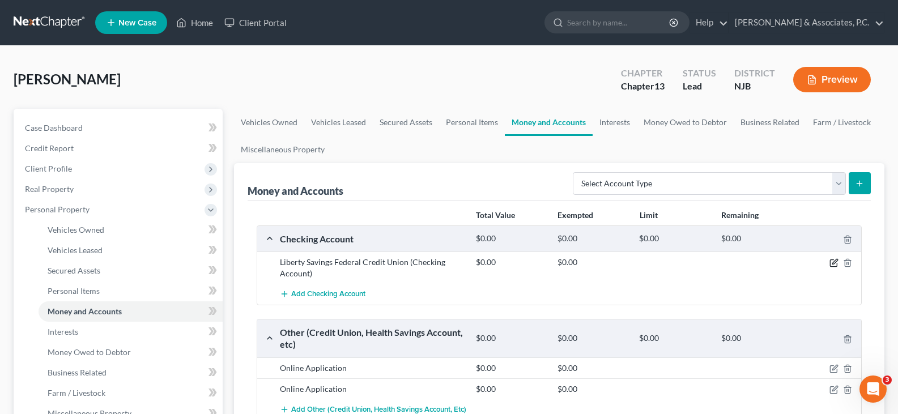
click at [833, 261] on icon "button" at bounding box center [834, 262] width 9 height 9
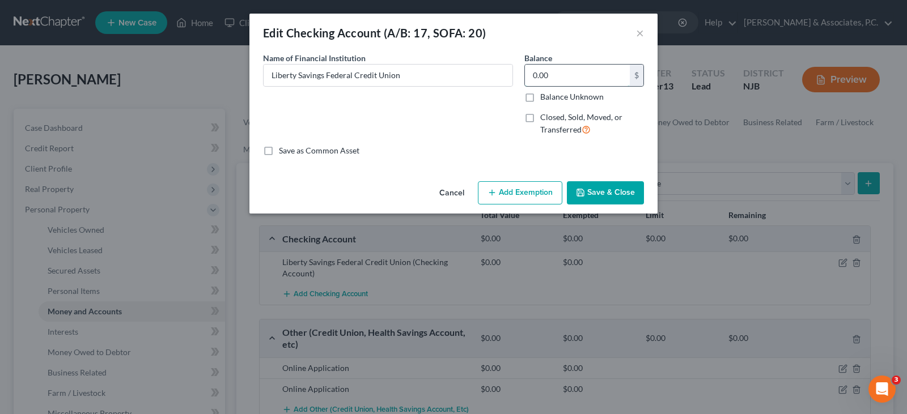
click at [571, 75] on input "0.00" at bounding box center [577, 76] width 105 height 22
type input "100.00"
click at [511, 190] on button "Add Exemption" at bounding box center [520, 193] width 84 height 24
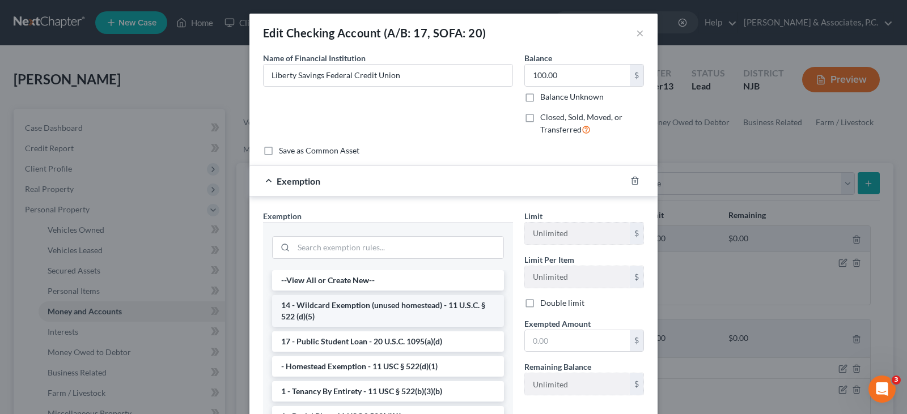
click at [352, 308] on li "14 - Wildcard Exemption (unused homestead) - 11 U.S.C. § 522 (d)(5)" at bounding box center [388, 311] width 232 height 32
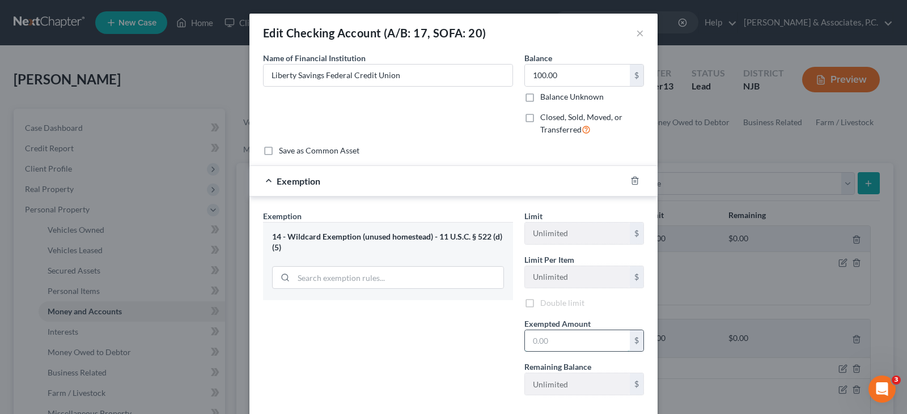
click at [549, 347] on input "text" at bounding box center [577, 341] width 105 height 22
type input "100.00"
click at [637, 29] on button "×" at bounding box center [640, 33] width 8 height 14
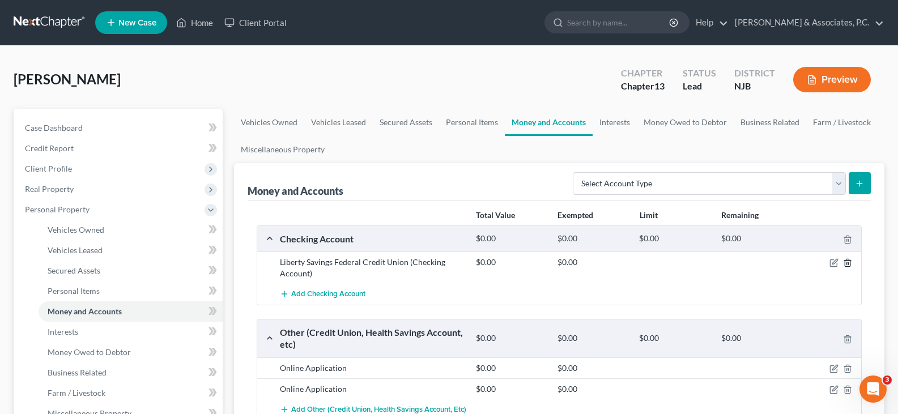
click at [850, 261] on icon "button" at bounding box center [847, 263] width 5 height 7
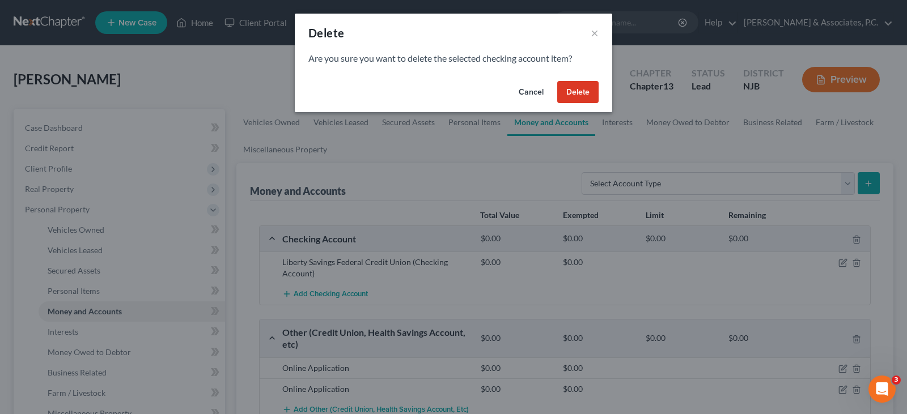
click at [575, 81] on button "Delete" at bounding box center [577, 92] width 41 height 23
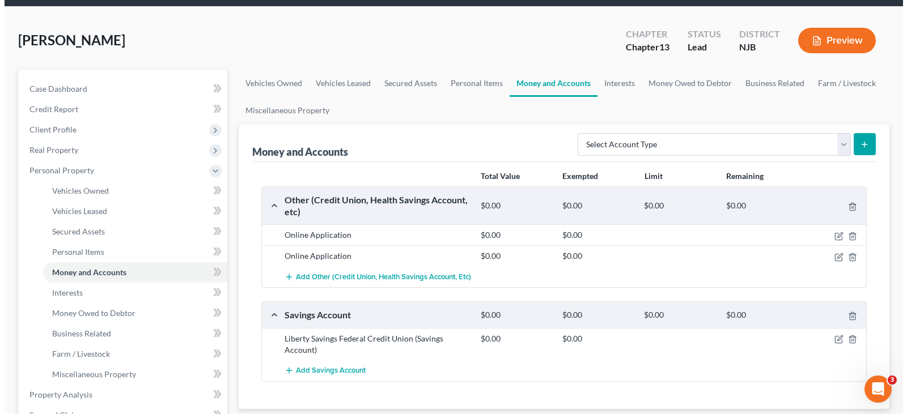
scroll to position [113, 0]
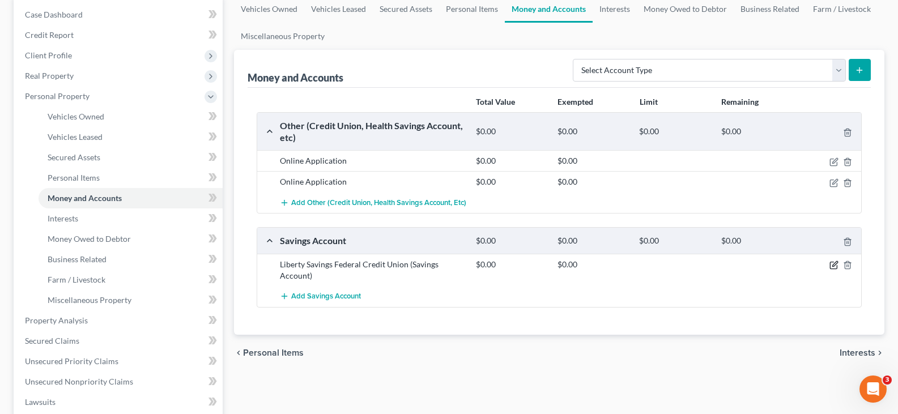
click at [832, 266] on icon "button" at bounding box center [834, 265] width 9 height 9
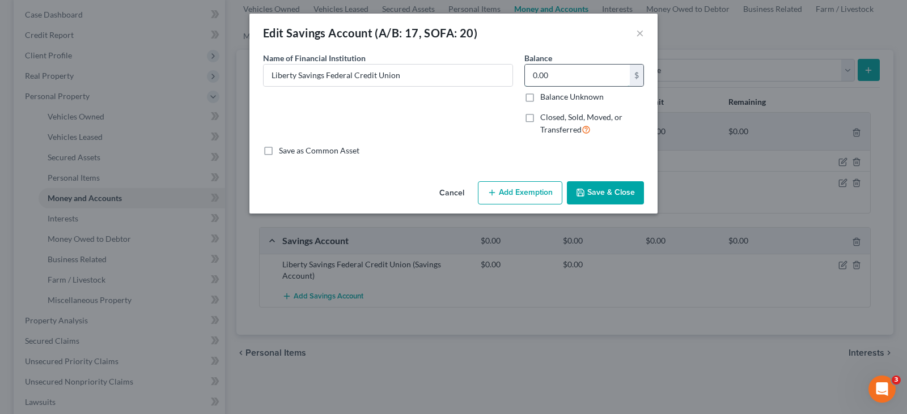
click at [583, 78] on input "0.00" at bounding box center [577, 76] width 105 height 22
type input "100.00"
click at [518, 189] on button "Add Exemption" at bounding box center [520, 193] width 84 height 24
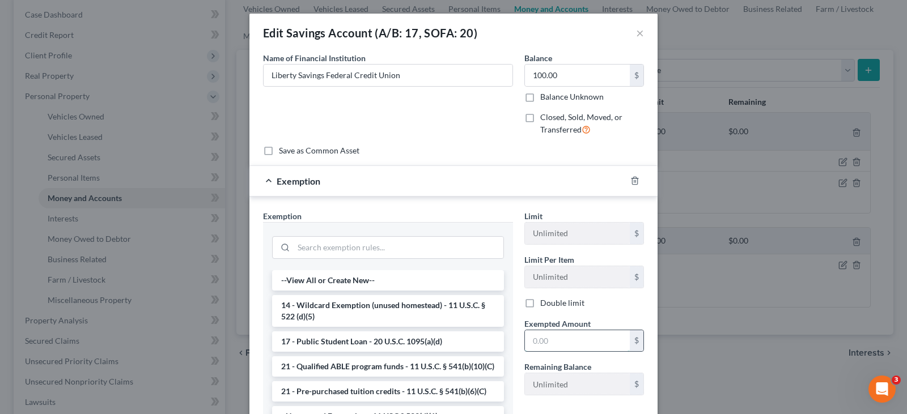
click at [545, 341] on input "text" at bounding box center [577, 341] width 105 height 22
type input "100.00"
click at [402, 307] on li "14 - Wildcard Exemption (unused homestead) - 11 U.S.C. § 522 (d)(5)" at bounding box center [388, 311] width 232 height 32
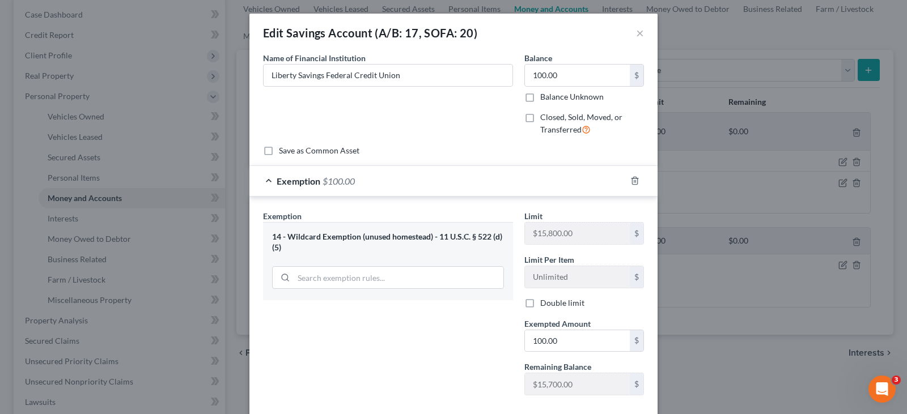
click at [448, 116] on div "Name of Financial Institution * Liberty Savings Federal Credit Union" at bounding box center [387, 98] width 261 height 93
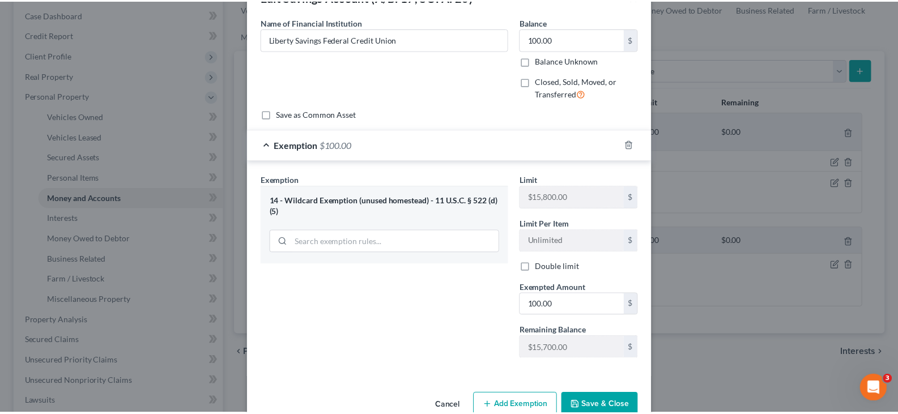
scroll to position [62, 0]
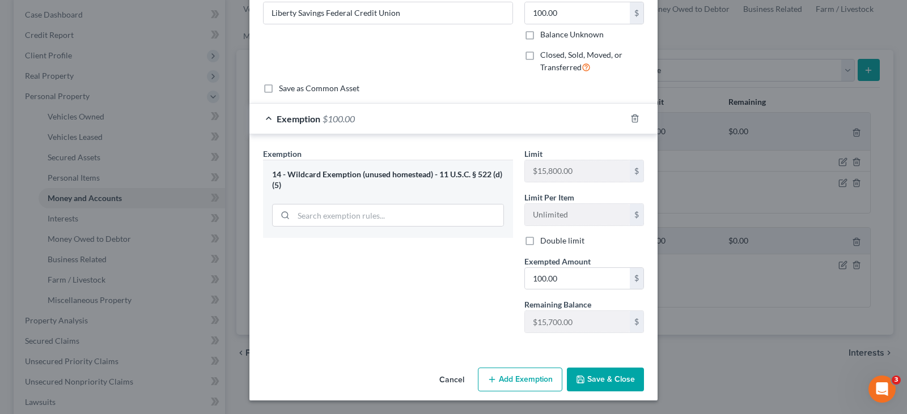
click at [589, 383] on button "Save & Close" at bounding box center [605, 380] width 77 height 24
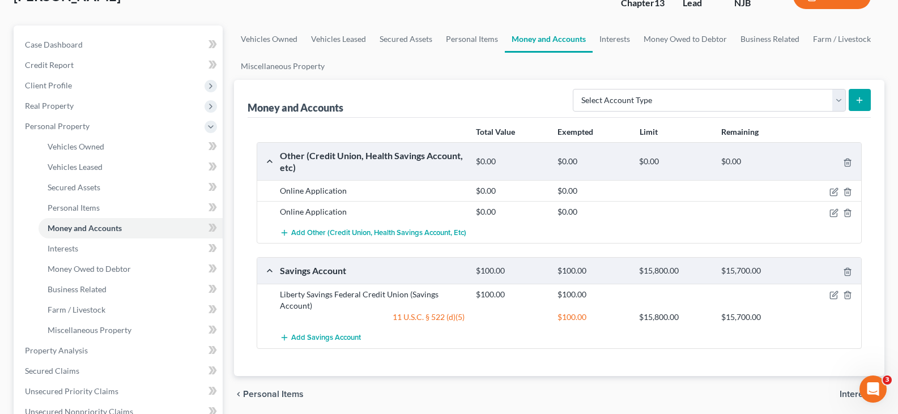
scroll to position [0, 0]
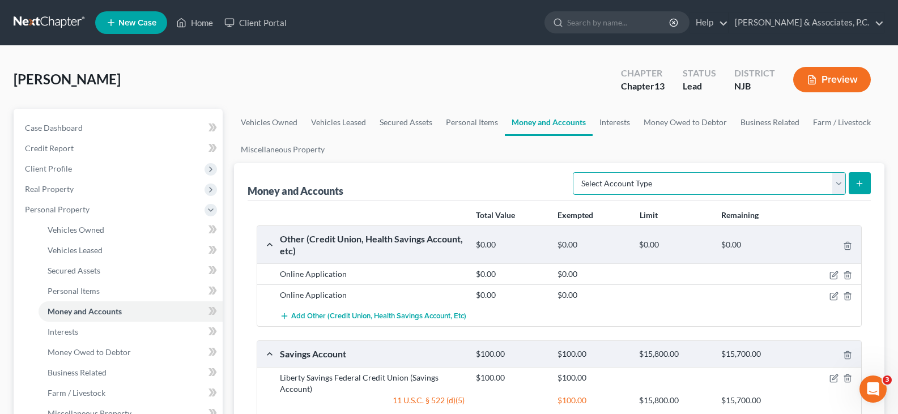
click at [838, 184] on select "Select Account Type Brokerage (A/B: 18, SOFA: 20) Cash on Hand (A/B: 16) Certif…" at bounding box center [709, 183] width 273 height 23
select select "checking"
click at [576, 172] on select "Select Account Type Brokerage (A/B: 18, SOFA: 20) Cash on Hand (A/B: 16) Certif…" at bounding box center [709, 183] width 273 height 23
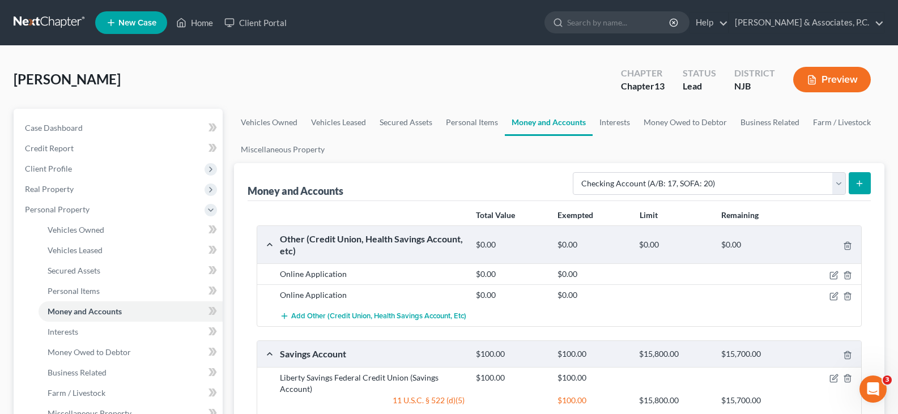
click at [856, 185] on icon "submit" at bounding box center [859, 183] width 9 height 9
click at [856, 179] on icon "submit" at bounding box center [859, 183] width 9 height 9
click at [471, 159] on ul "Vehicles Owned Vehicles Leased Secured Assets Personal Items Money and Accounts…" at bounding box center [559, 136] width 651 height 54
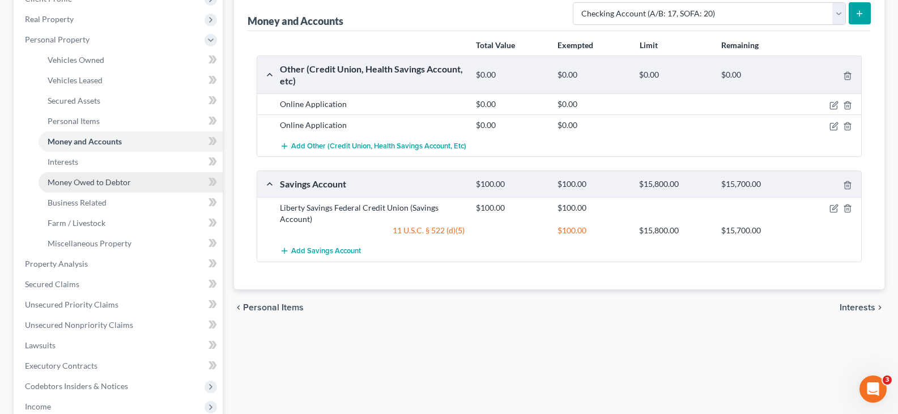
click at [70, 181] on span "Money Owed to Debtor" at bounding box center [89, 182] width 83 height 10
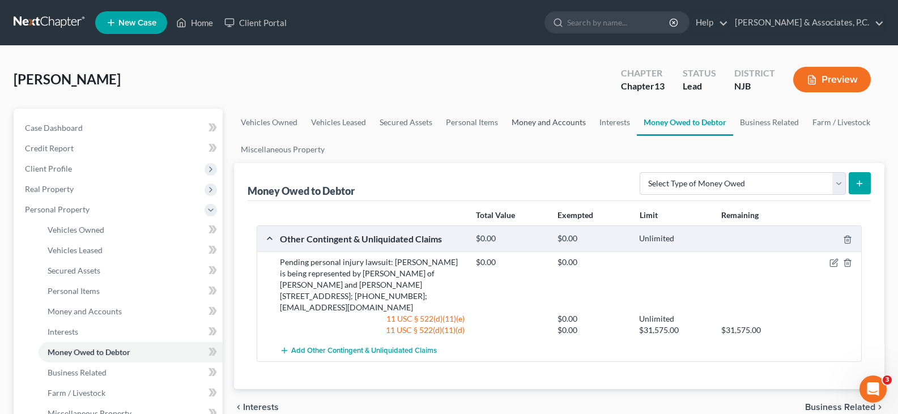
click at [537, 119] on link "Money and Accounts" at bounding box center [549, 122] width 88 height 27
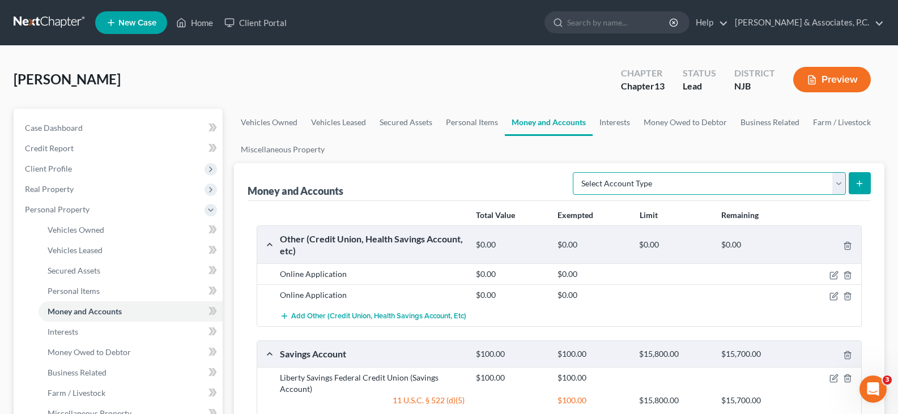
click at [833, 183] on select "Select Account Type Brokerage (A/B: 18, SOFA: 20) Cash on Hand (A/B: 16) Certif…" at bounding box center [709, 183] width 273 height 23
select select "checking"
click at [576, 172] on select "Select Account Type Brokerage (A/B: 18, SOFA: 20) Cash on Hand (A/B: 16) Certif…" at bounding box center [709, 183] width 273 height 23
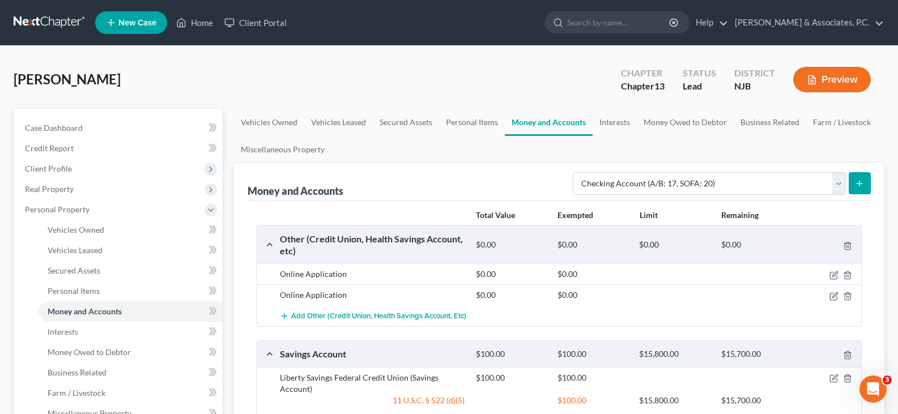
click at [862, 182] on icon "submit" at bounding box center [859, 183] width 9 height 9
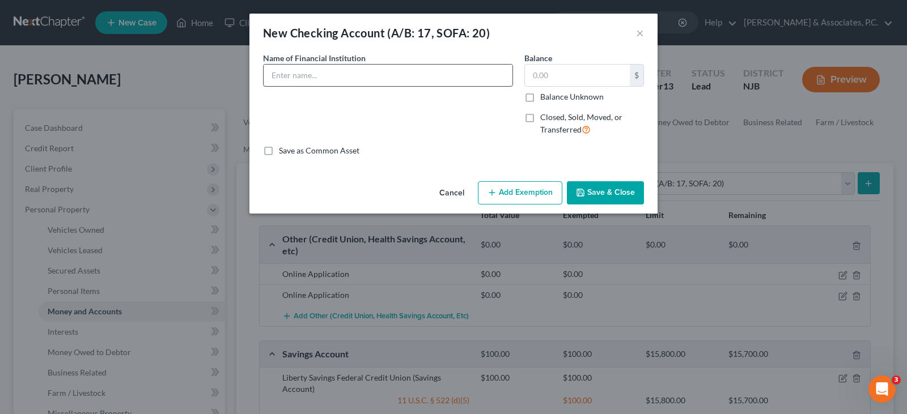
click at [427, 72] on input "text" at bounding box center [387, 76] width 249 height 22
type input "Bank of America"
click at [575, 74] on input "text" at bounding box center [577, 76] width 105 height 22
type input "50.00"
click at [513, 192] on button "Add Exemption" at bounding box center [520, 193] width 84 height 24
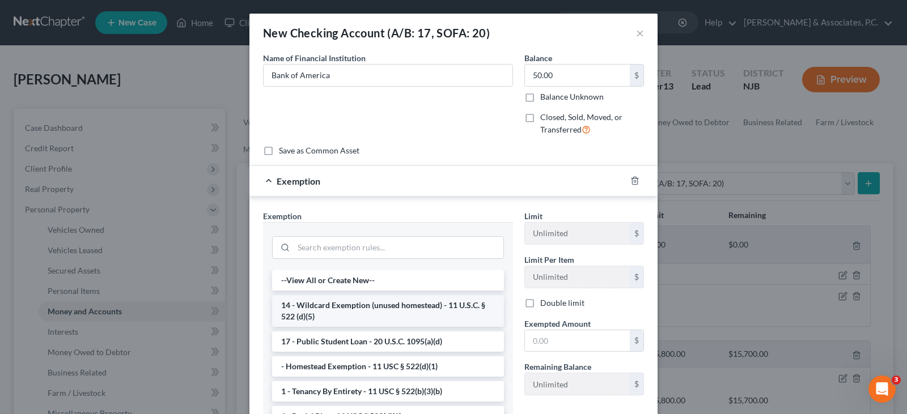
click at [360, 302] on li "14 - Wildcard Exemption (unused homestead) - 11 U.S.C. § 522 (d)(5)" at bounding box center [388, 311] width 232 height 32
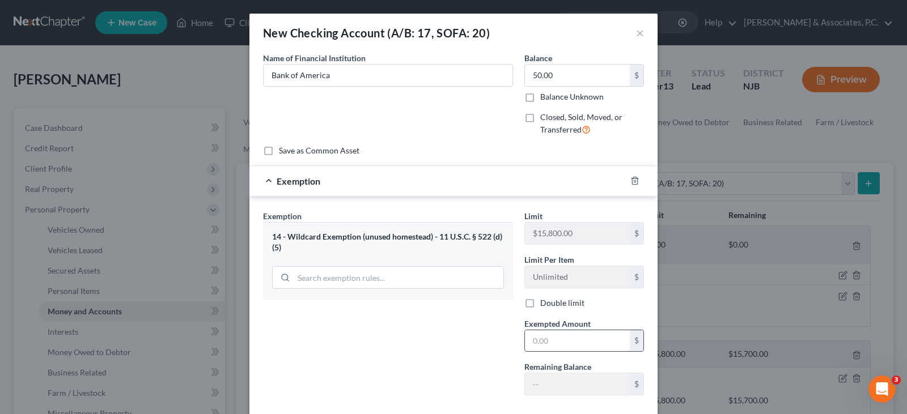
click at [546, 342] on input "text" at bounding box center [577, 341] width 105 height 22
type input "50.00"
click at [402, 335] on div "Exemption Set must be selected for CA. Exemption * 14 - Wildcard Exemption (unu…" at bounding box center [387, 307] width 261 height 194
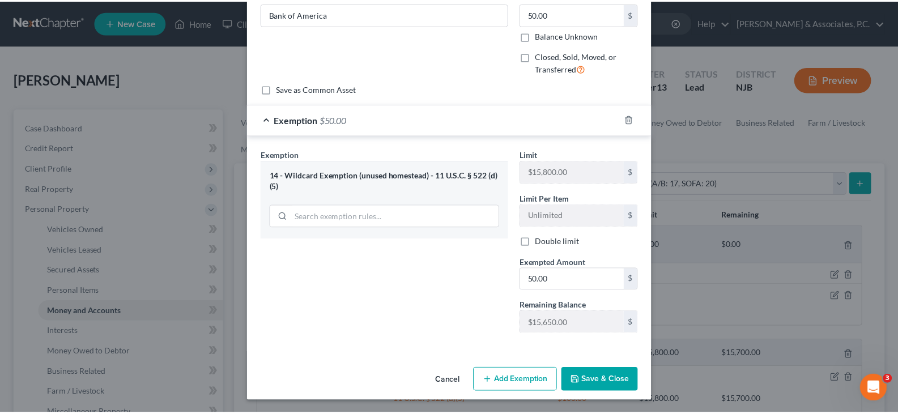
scroll to position [62, 0]
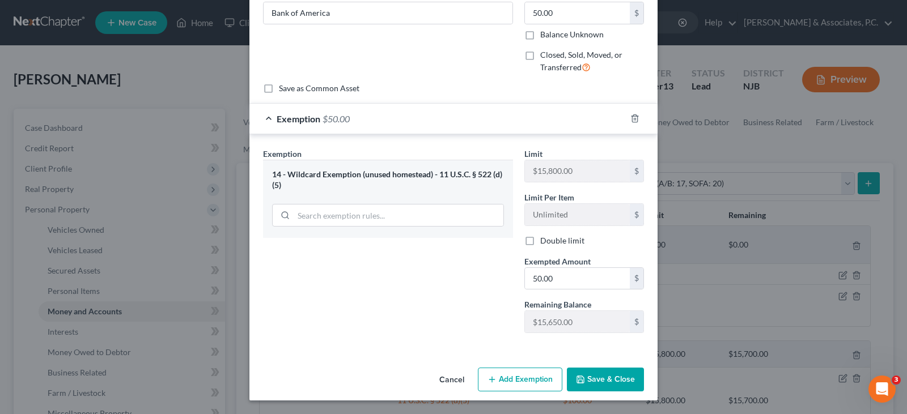
click at [600, 377] on button "Save & Close" at bounding box center [605, 380] width 77 height 24
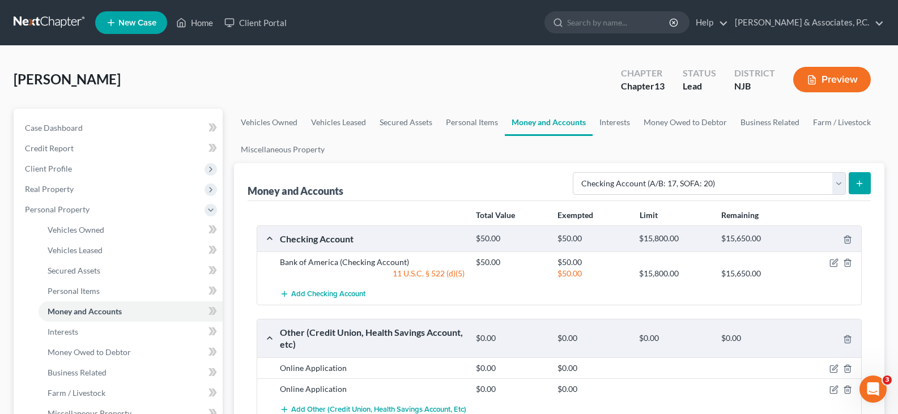
click at [866, 177] on button "submit" at bounding box center [860, 183] width 22 height 22
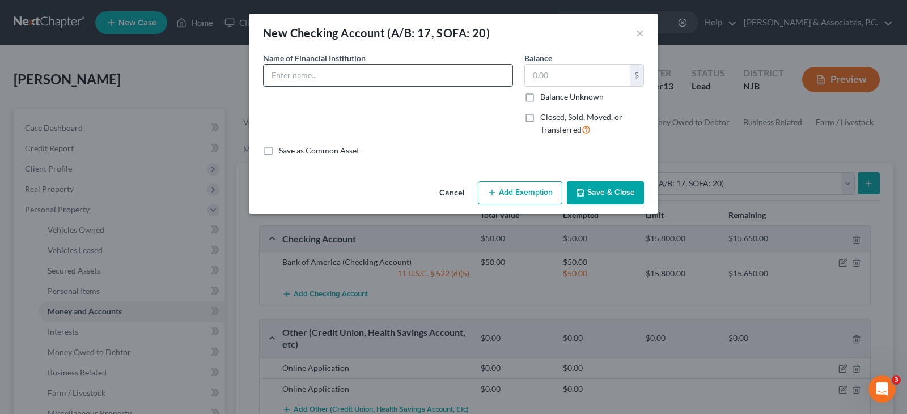
click at [338, 80] on input "text" at bounding box center [387, 76] width 249 height 22
type input "[PERSON_NAME] Fargo Bank"
click at [601, 194] on button "Save & Close" at bounding box center [605, 193] width 77 height 24
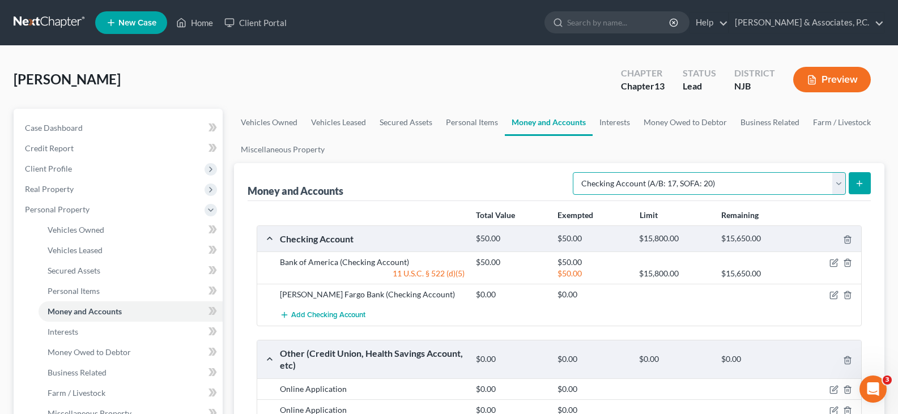
click at [841, 184] on select "Select Account Type Brokerage (A/B: 18, SOFA: 20) Cash on Hand (A/B: 16) Certif…" at bounding box center [709, 183] width 273 height 23
click at [425, 165] on div "Money and Accounts Select Account Type Brokerage (A/B: 18, SOFA: 20) Cash on Ha…" at bounding box center [559, 182] width 623 height 38
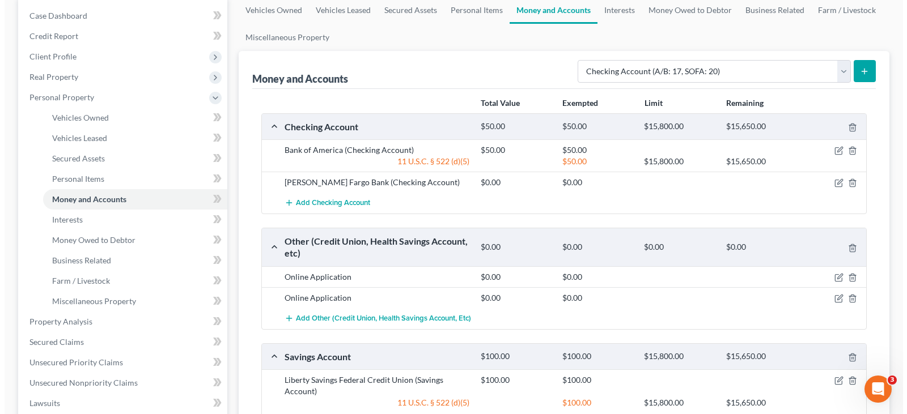
scroll to position [113, 0]
click at [834, 275] on icon "button" at bounding box center [834, 276] width 9 height 9
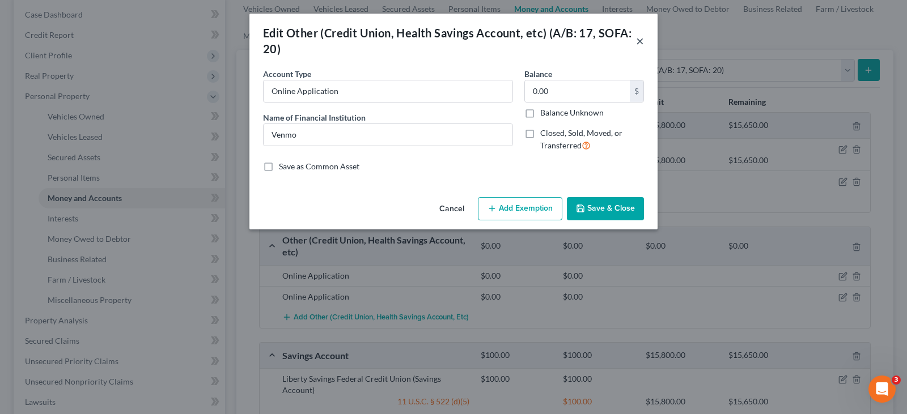
click at [640, 39] on button "×" at bounding box center [640, 41] width 8 height 14
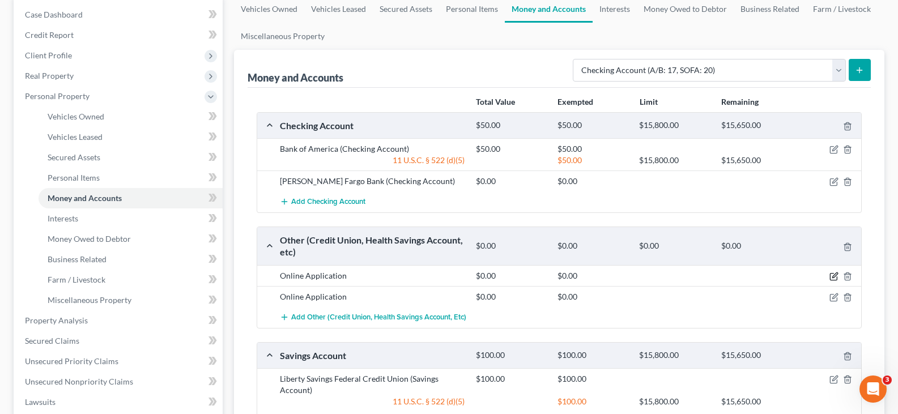
click at [833, 275] on icon "button" at bounding box center [834, 276] width 9 height 9
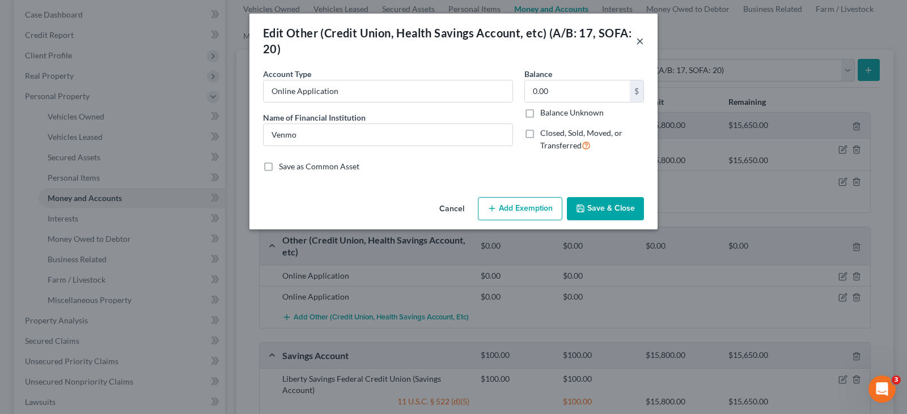
click at [642, 41] on button "×" at bounding box center [640, 41] width 8 height 14
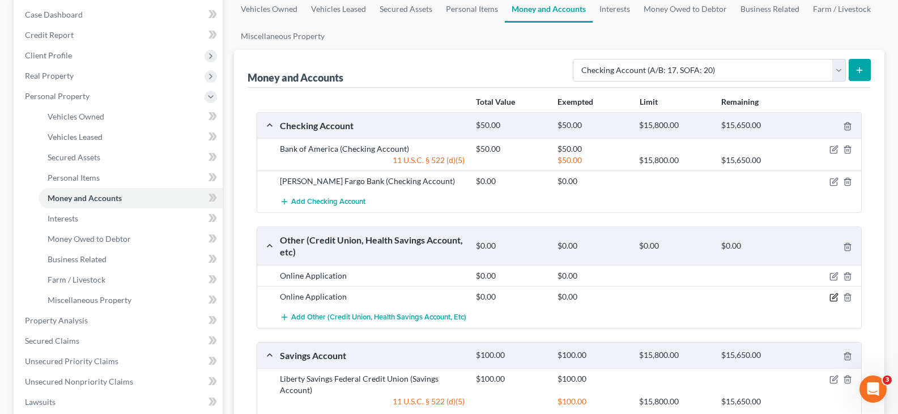
click at [832, 296] on icon "button" at bounding box center [834, 297] width 9 height 9
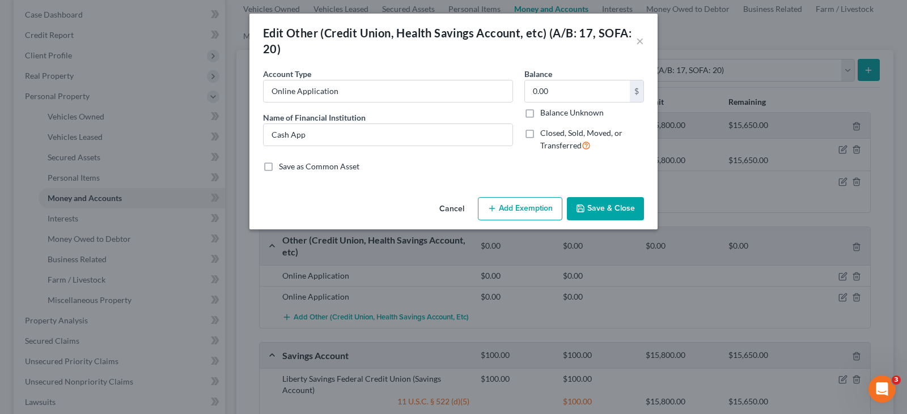
click at [598, 209] on button "Save & Close" at bounding box center [605, 209] width 77 height 24
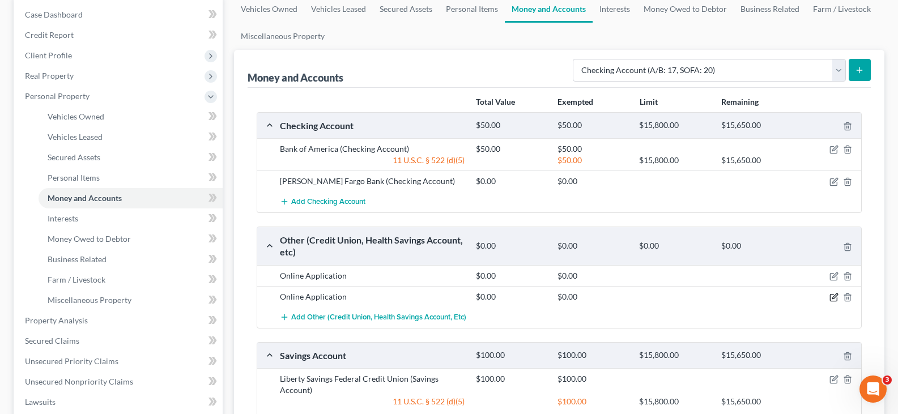
click at [830, 299] on icon "button" at bounding box center [833, 298] width 7 height 7
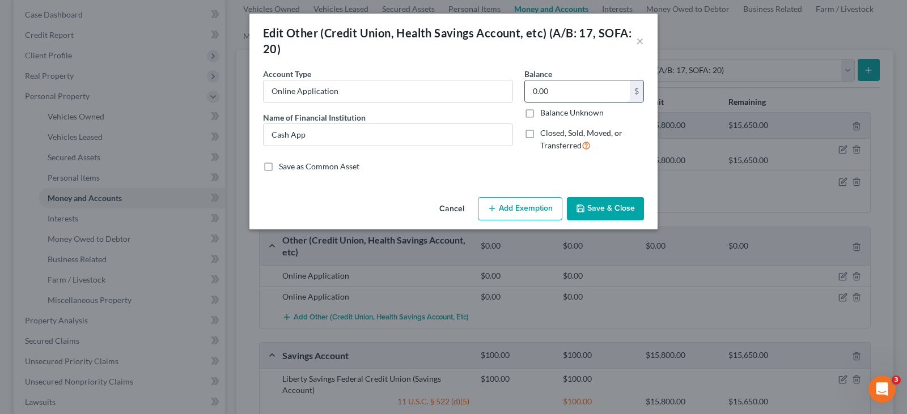
click at [555, 96] on input "0.00" at bounding box center [577, 91] width 105 height 22
type input "7.00"
click at [511, 212] on button "Add Exemption" at bounding box center [520, 209] width 84 height 24
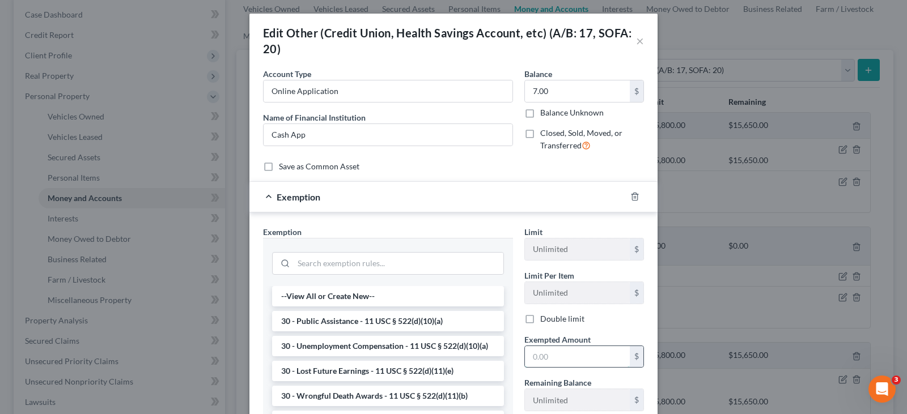
click at [545, 359] on input "text" at bounding box center [577, 357] width 105 height 22
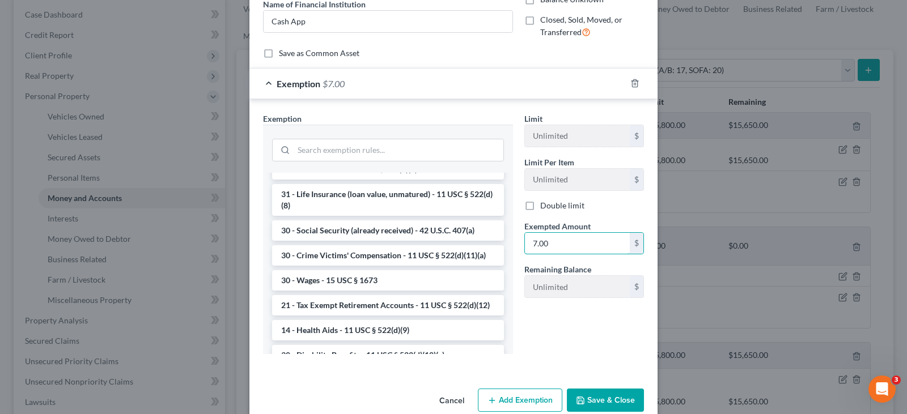
scroll to position [453, 0]
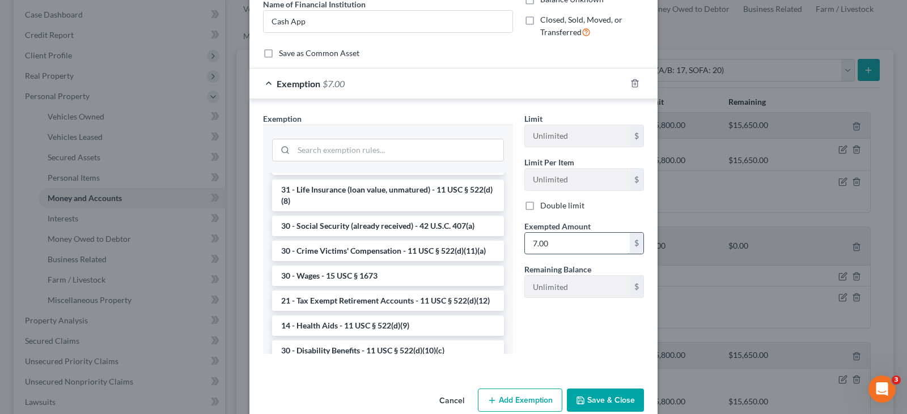
drag, startPoint x: 552, startPoint y: 242, endPoint x: 535, endPoint y: 241, distance: 16.5
click at [535, 241] on input "7.00" at bounding box center [577, 244] width 105 height 22
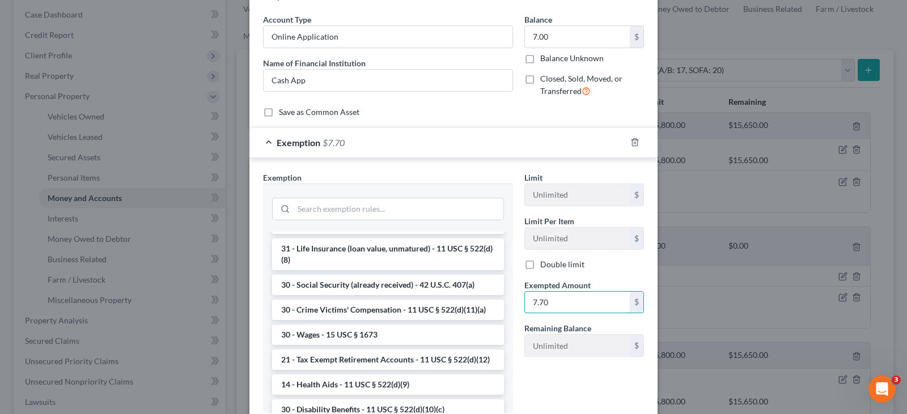
scroll to position [0, 0]
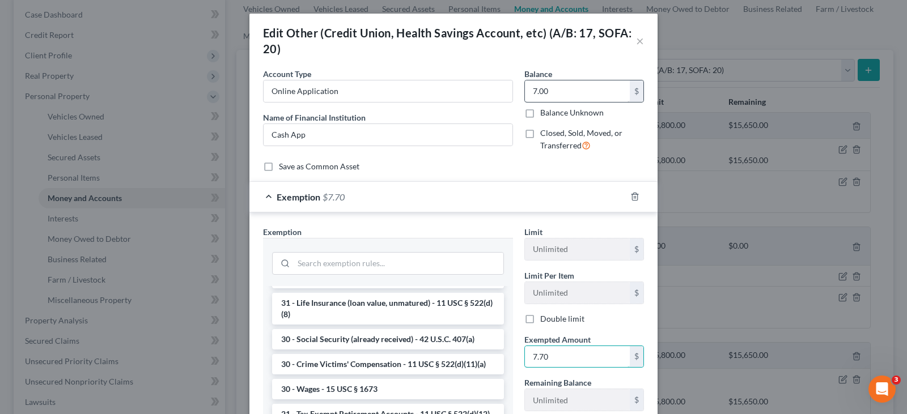
type input "7.70"
click at [495, 162] on div "Save as Common Asset" at bounding box center [453, 166] width 381 height 11
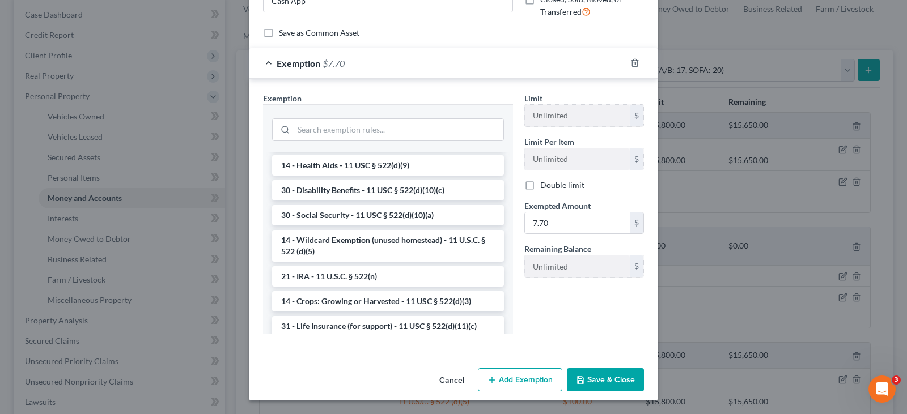
scroll to position [623, 0]
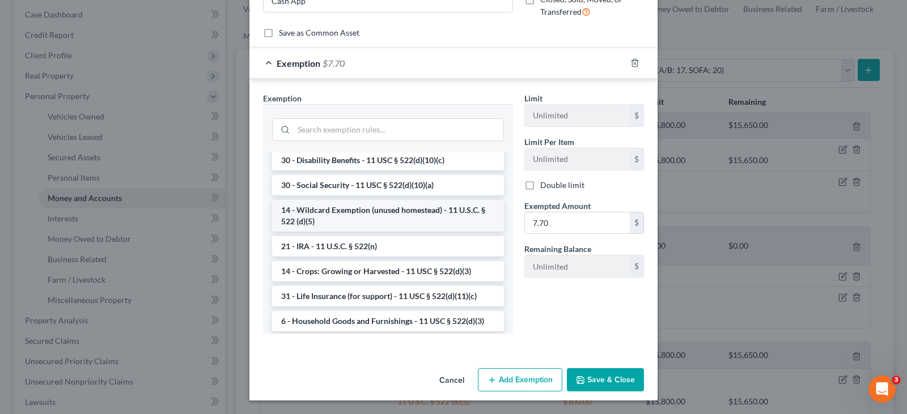
click at [333, 232] on li "14 - Wildcard Exemption (unused homestead) - 11 U.S.C. § 522 (d)(5)" at bounding box center [388, 216] width 232 height 32
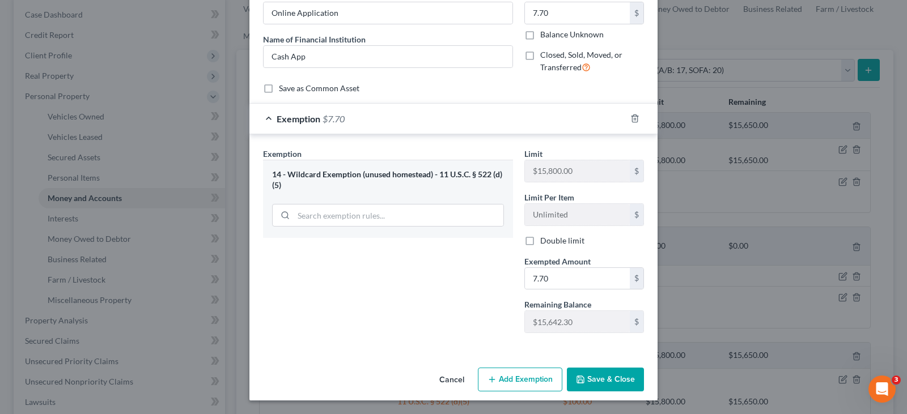
scroll to position [78, 0]
click at [613, 375] on button "Save & Close" at bounding box center [605, 380] width 77 height 24
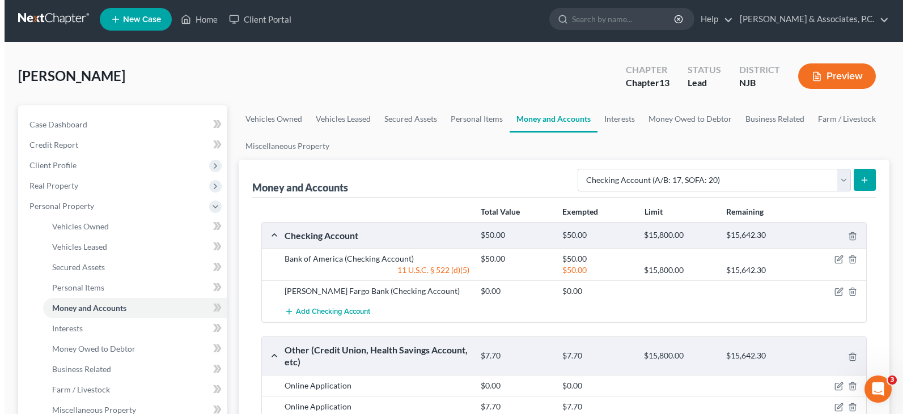
scroll to position [0, 0]
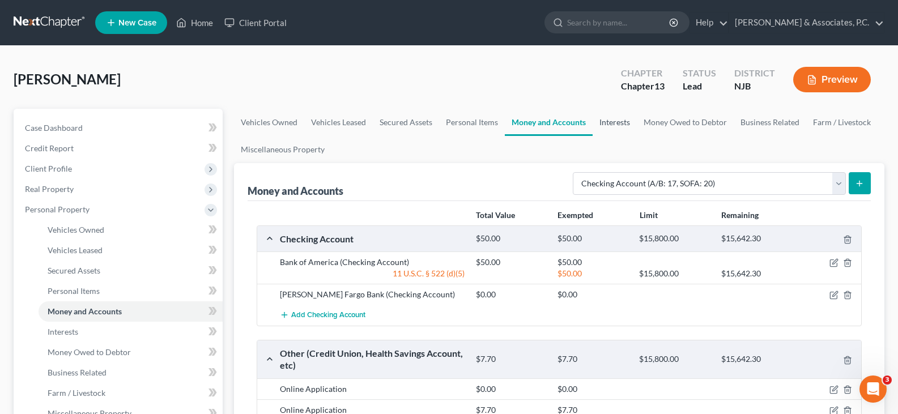
click at [618, 122] on link "Interests" at bounding box center [615, 122] width 44 height 27
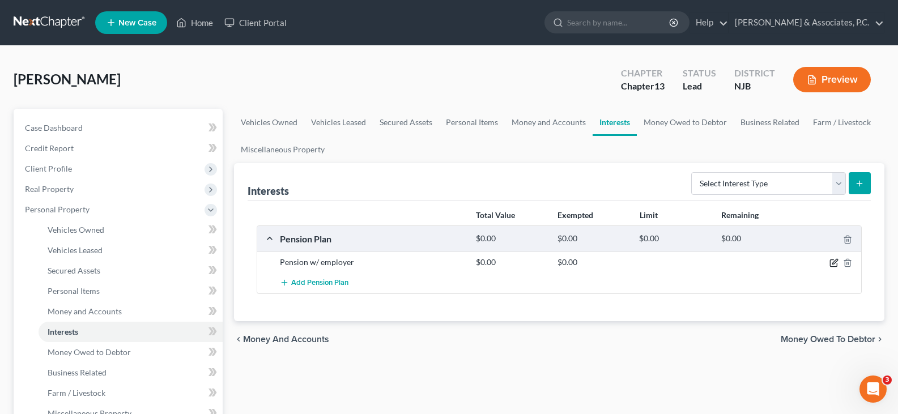
click at [834, 261] on icon "button" at bounding box center [834, 262] width 9 height 9
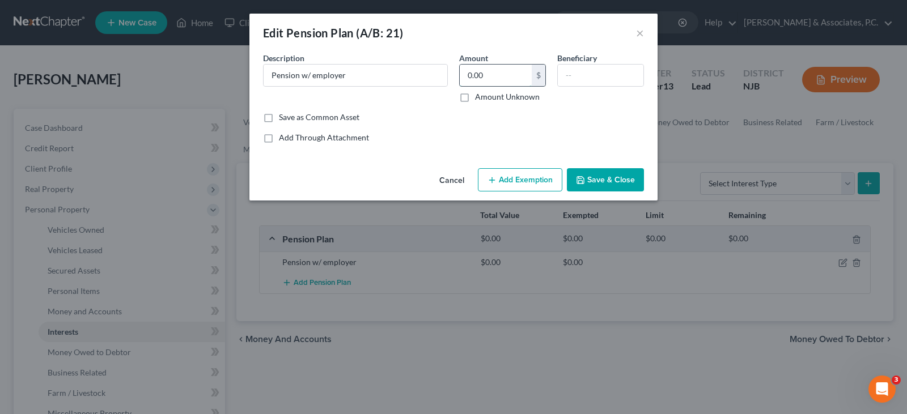
click at [487, 76] on input "0.00" at bounding box center [496, 76] width 72 height 22
click at [584, 75] on input "text" at bounding box center [601, 76] width 86 height 22
type input "W"
type input "Spouse: [PERSON_NAME]"
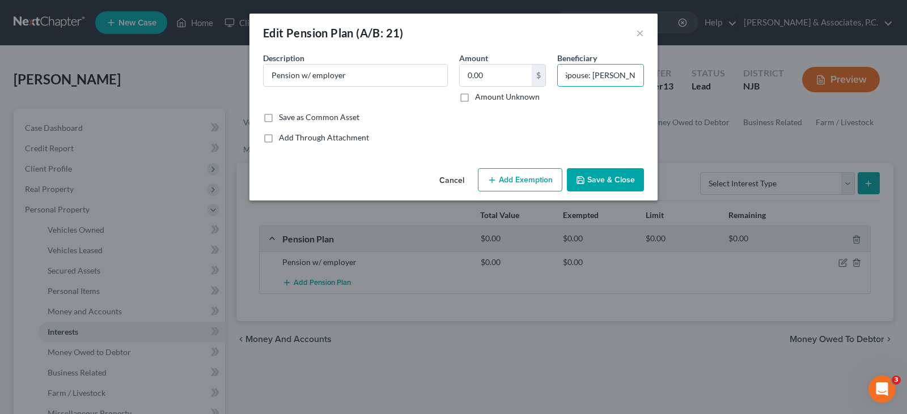
scroll to position [0, 0]
drag, startPoint x: 574, startPoint y: 120, endPoint x: 562, endPoint y: 122, distance: 12.1
click at [573, 120] on div "Save as Common Asset" at bounding box center [453, 117] width 381 height 11
click at [492, 73] on input "0.00" at bounding box center [496, 76] width 72 height 22
type input "200,000.00"
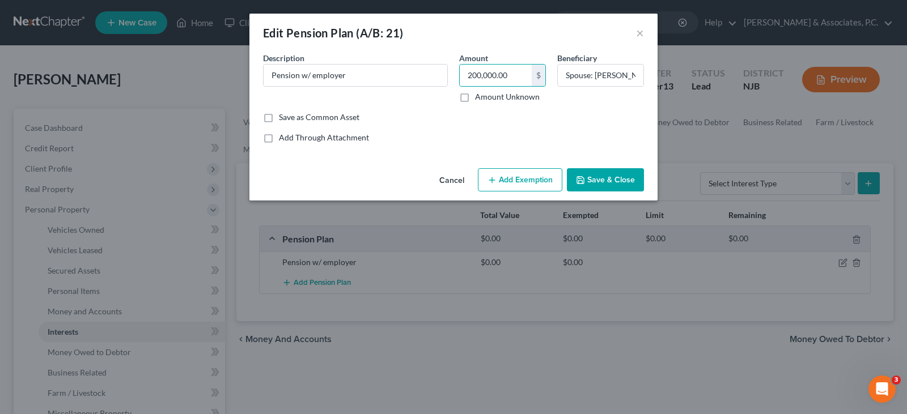
click at [526, 173] on button "Add Exemption" at bounding box center [520, 180] width 84 height 24
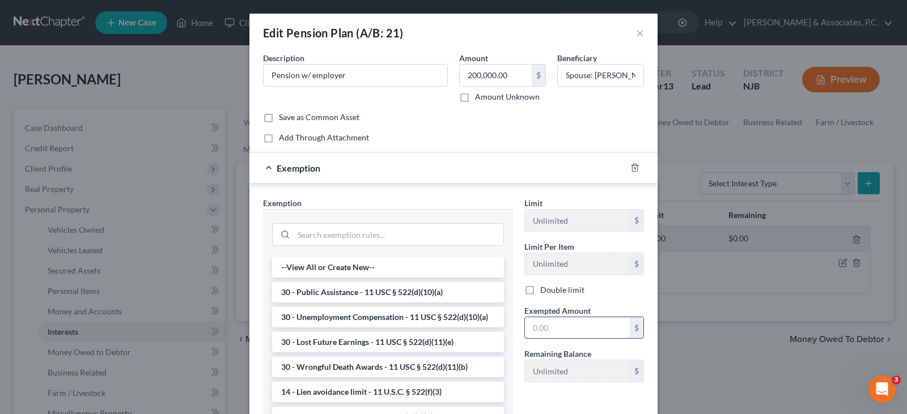
click at [548, 322] on input "text" at bounding box center [577, 328] width 105 height 22
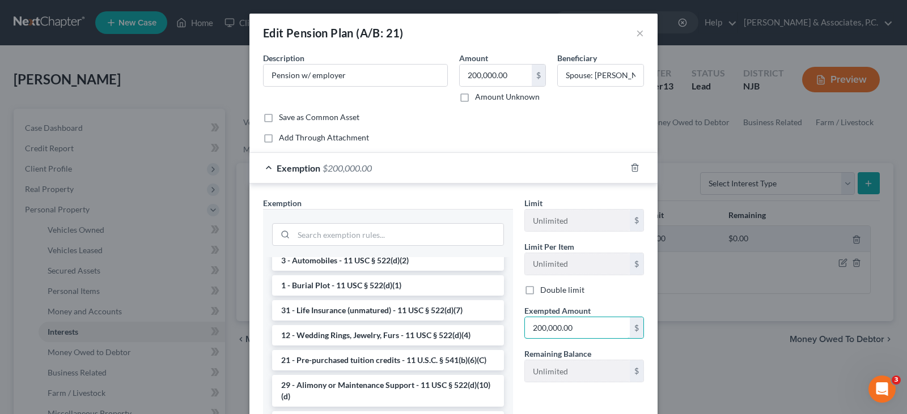
scroll to position [227, 0]
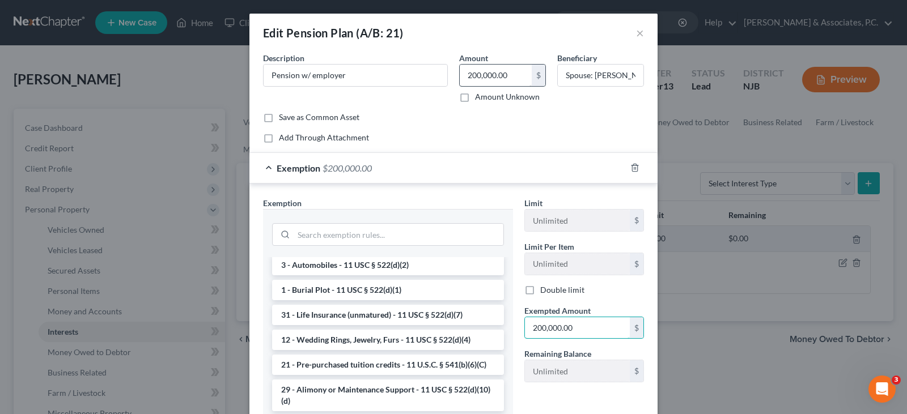
type input "200,000.00"
drag, startPoint x: 505, startPoint y: 75, endPoint x: 442, endPoint y: 71, distance: 63.6
click at [442, 71] on div "Description * Pension w/ employer Amount 190,000.00 $ Amount Unknown Beneficiar…" at bounding box center [453, 81] width 392 height 59
type input "180,000.00"
click at [583, 328] on input "200,000.00" at bounding box center [577, 328] width 105 height 22
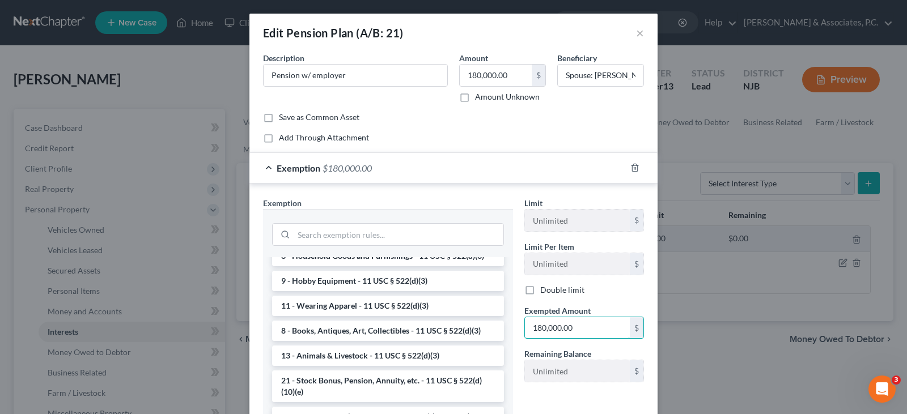
scroll to position [850, 0]
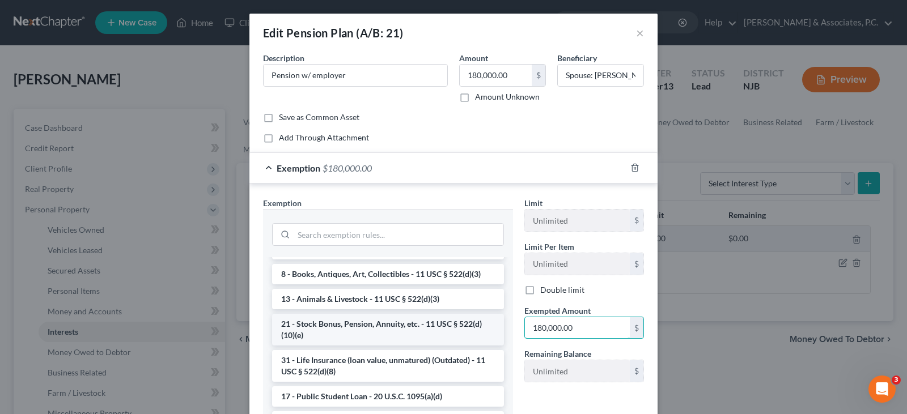
type input "180,000.00"
click at [332, 346] on li "21 - Stock Bonus, Pension, Annuity, etc. - 11 USC § 522(d)(10)(e)" at bounding box center [388, 330] width 232 height 32
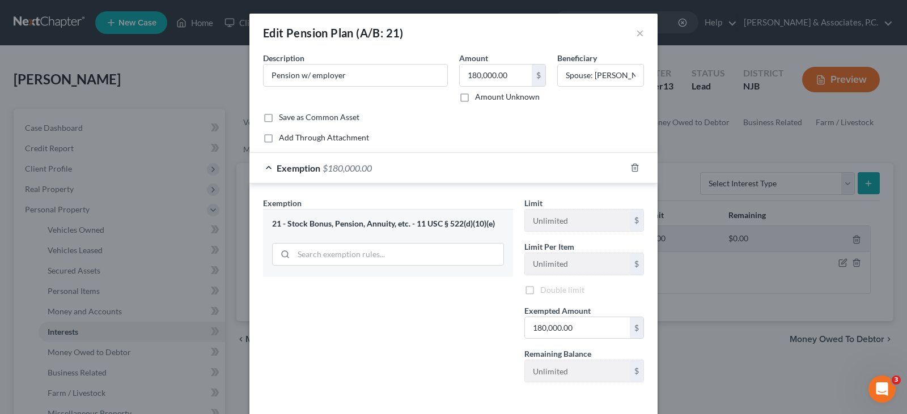
click at [461, 124] on div "Common Asset Select Description * Pension w/ employer Amount 180,000.00 $ Amoun…" at bounding box center [453, 97] width 381 height 91
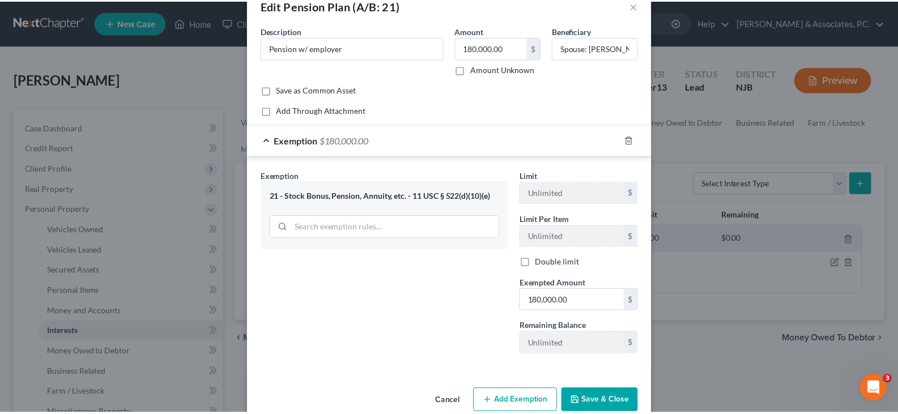
scroll to position [49, 0]
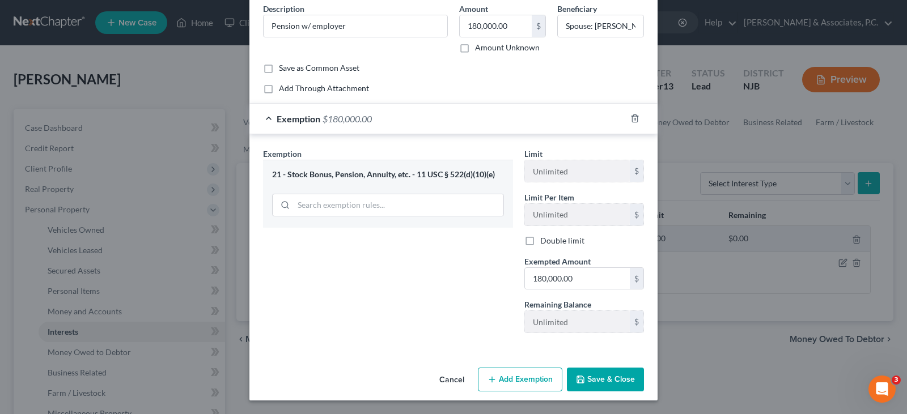
click at [609, 375] on button "Save & Close" at bounding box center [605, 380] width 77 height 24
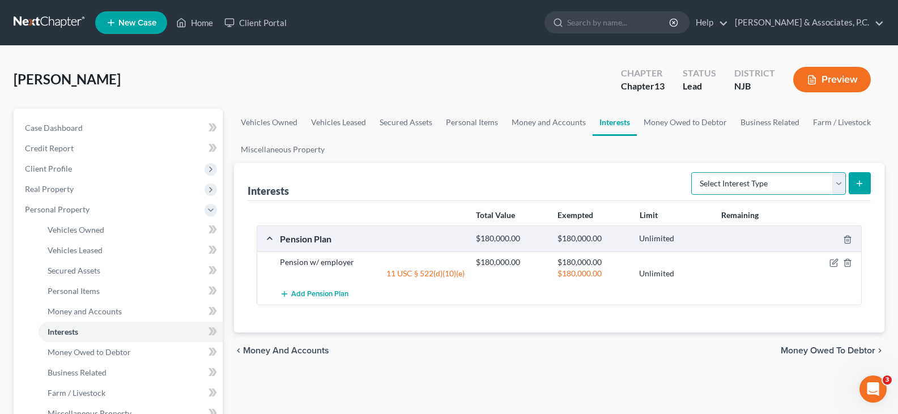
click at [844, 185] on select "Select Interest Type 401K (A/B: 21) Annuity (A/B: 23) Bond (A/B: 18) Education …" at bounding box center [768, 183] width 155 height 23
click at [626, 151] on ul "Vehicles Owned Vehicles Leased Secured Assets Personal Items Money and Accounts…" at bounding box center [559, 136] width 651 height 54
click at [694, 126] on link "Money Owed to Debtor" at bounding box center [685, 122] width 97 height 27
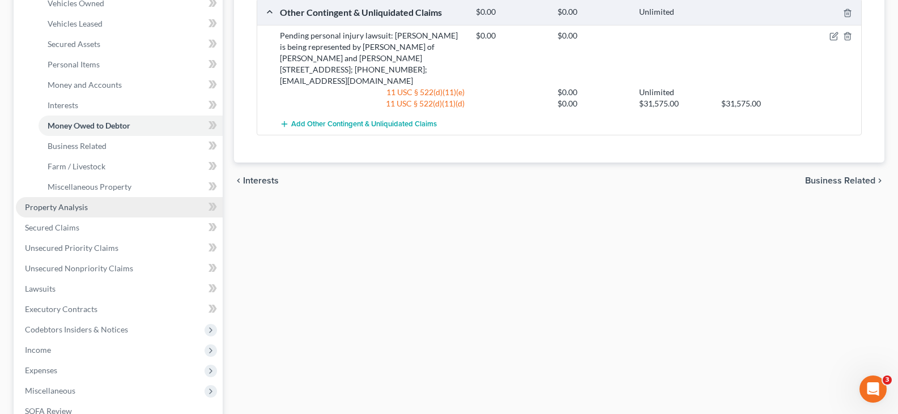
click at [68, 205] on span "Property Analysis" at bounding box center [56, 207] width 63 height 10
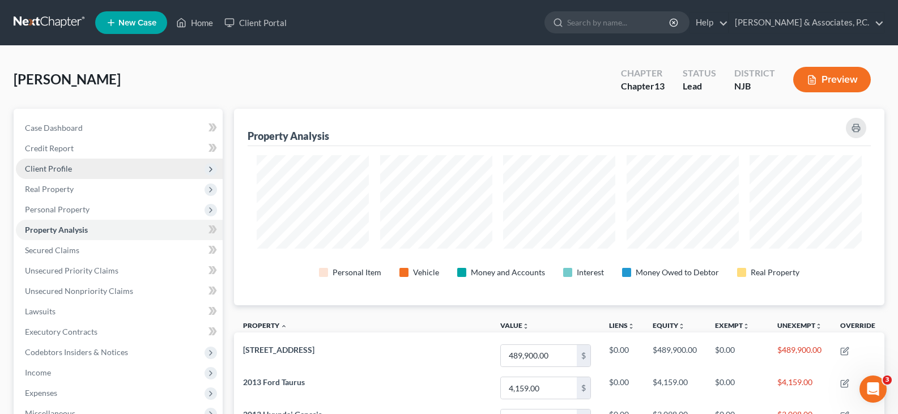
scroll to position [197, 651]
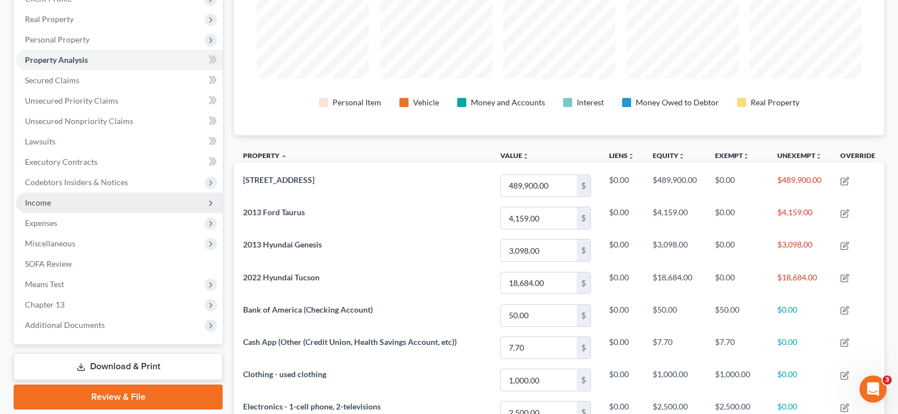
click at [29, 202] on span "Income" at bounding box center [38, 203] width 26 height 10
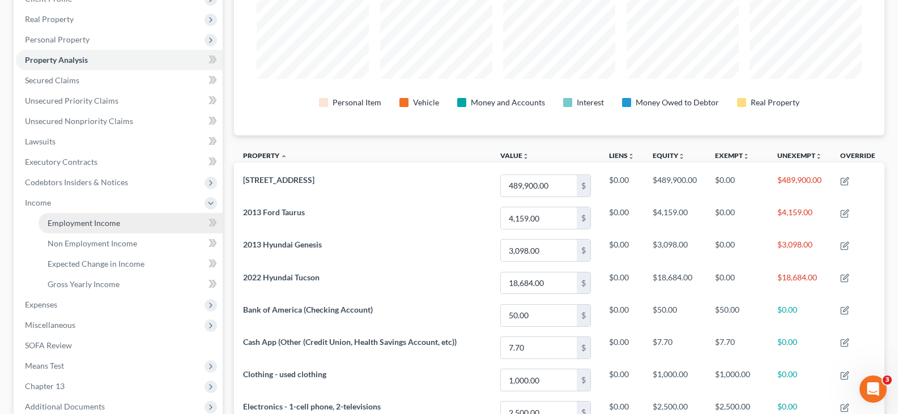
click at [70, 227] on span "Employment Income" at bounding box center [84, 223] width 73 height 10
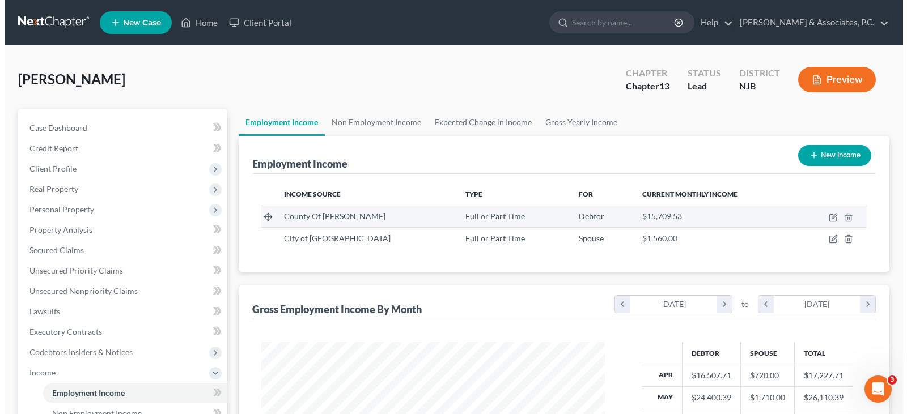
scroll to position [203, 366]
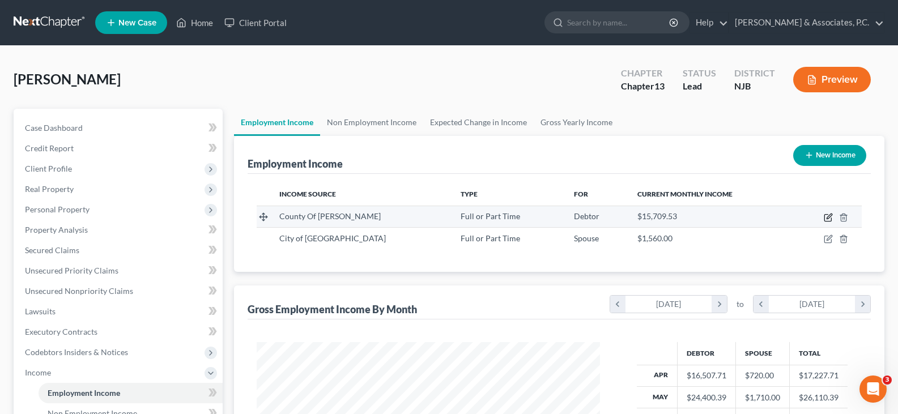
click at [827, 215] on icon "button" at bounding box center [827, 218] width 7 height 7
select select "0"
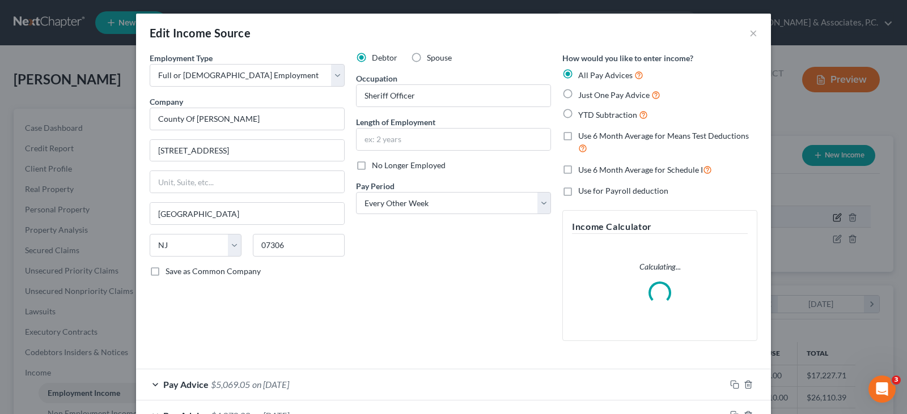
scroll to position [203, 370]
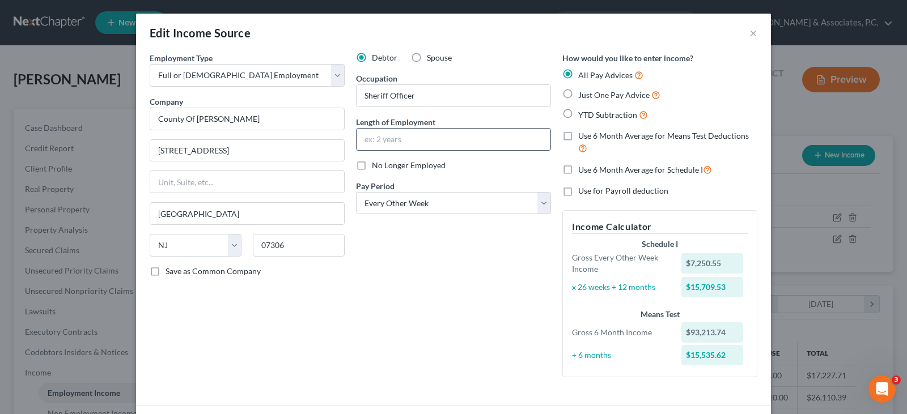
click at [362, 144] on input "text" at bounding box center [453, 140] width 194 height 22
click at [479, 288] on div "Debtor Spouse Occupation Sheriff Officer Length of Employment 29 Years 10 Month…" at bounding box center [453, 219] width 206 height 334
drag, startPoint x: 394, startPoint y: 138, endPoint x: 410, endPoint y: 141, distance: 16.2
click at [398, 138] on input "29 Years 10 Months" at bounding box center [453, 140] width 194 height 22
click at [377, 293] on div "Debtor Spouse Occupation Sheriff Officer Length of Employment 29 Years 11 Month…" at bounding box center [453, 219] width 206 height 334
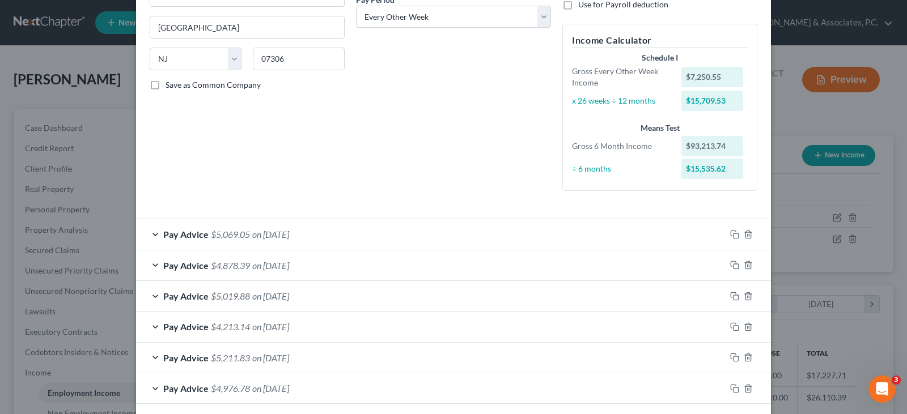
scroll to position [284, 0]
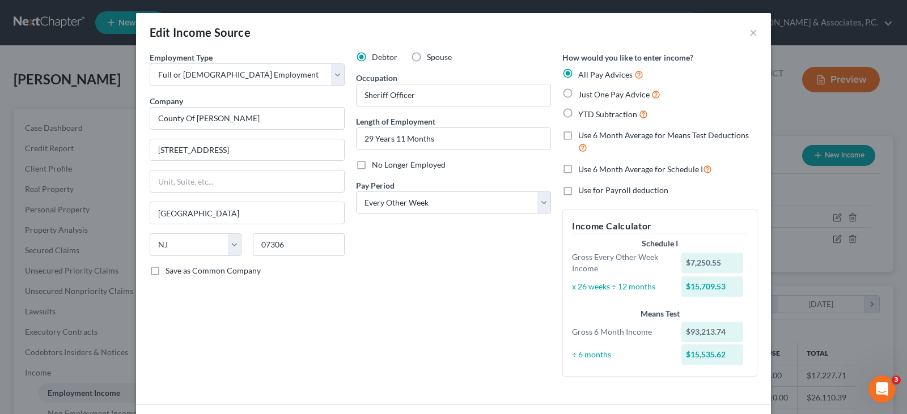
scroll to position [0, 0]
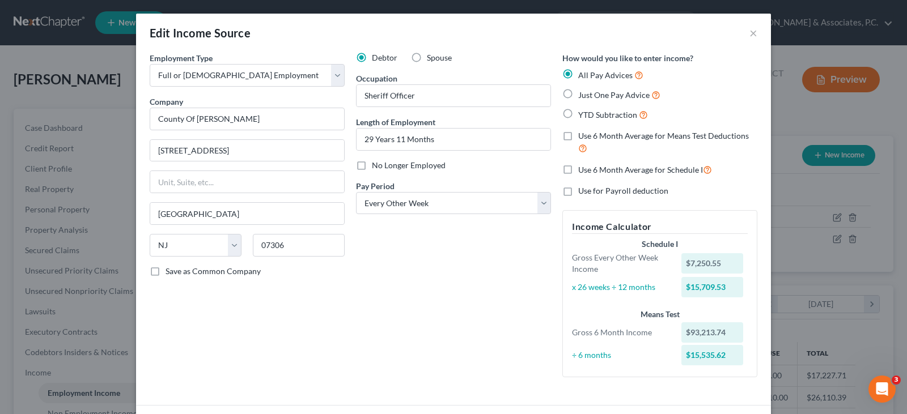
click at [394, 279] on div "Debtor Spouse Occupation Sheriff Officer Length of Employment 29 Years 11 Month…" at bounding box center [453, 219] width 206 height 334
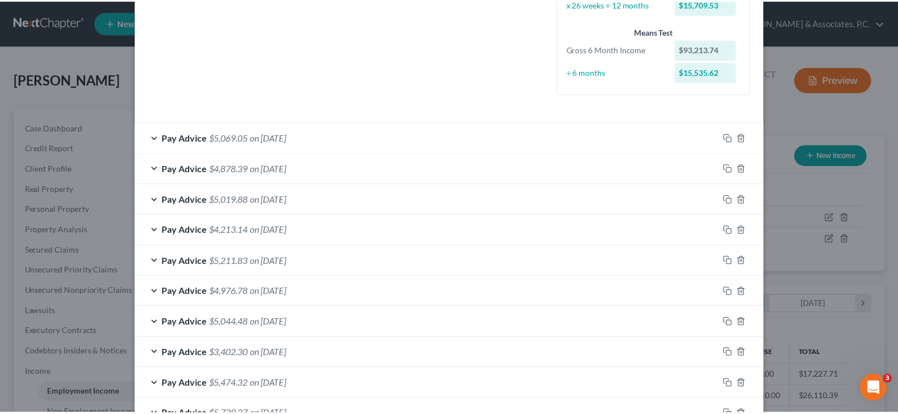
scroll to position [453, 0]
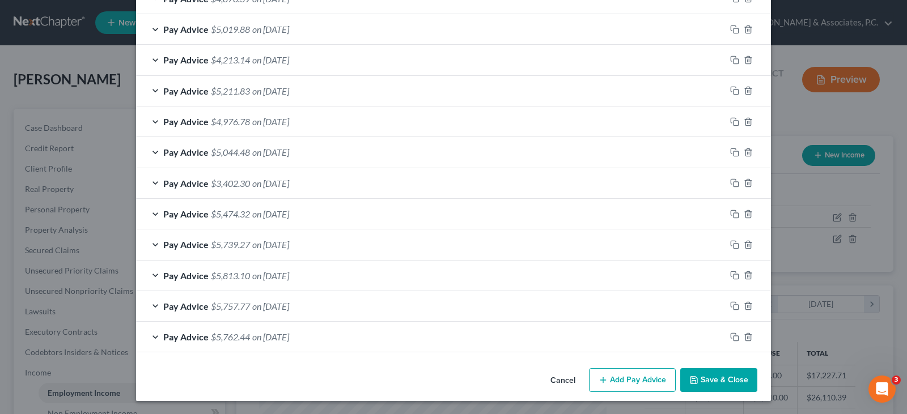
click at [714, 379] on button "Save & Close" at bounding box center [718, 380] width 77 height 24
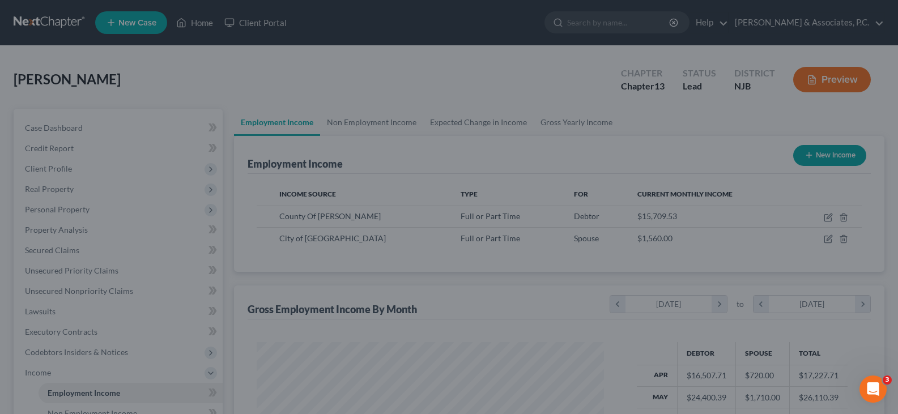
scroll to position [566455, 566292]
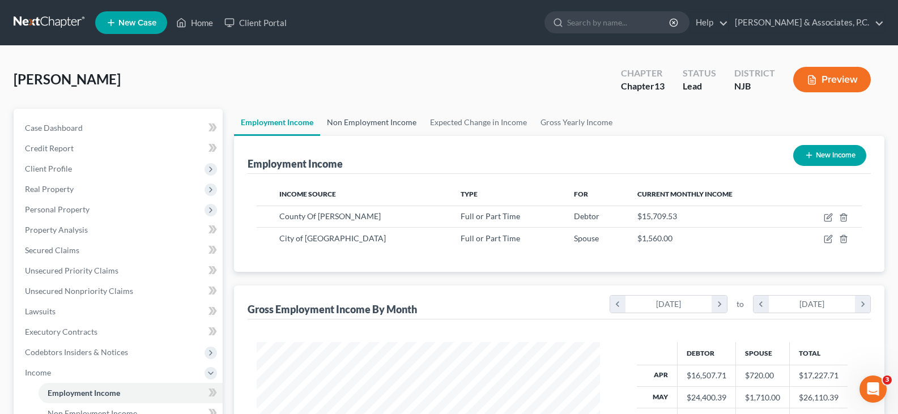
click at [360, 122] on link "Non Employment Income" at bounding box center [371, 122] width 103 height 27
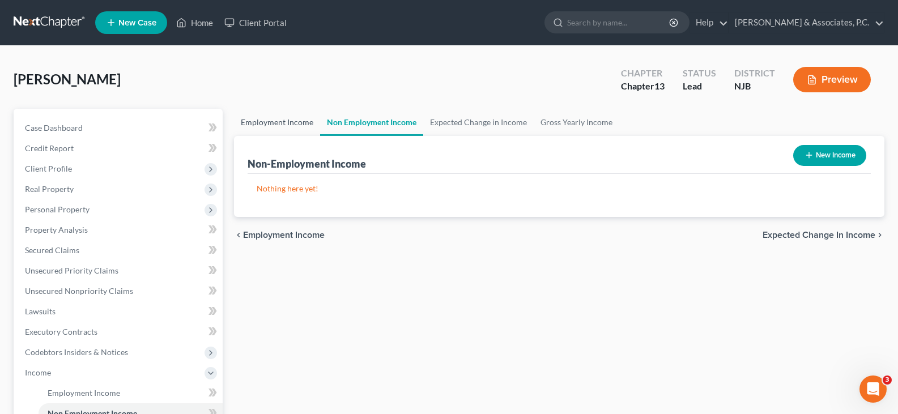
click at [267, 118] on link "Employment Income" at bounding box center [277, 122] width 86 height 27
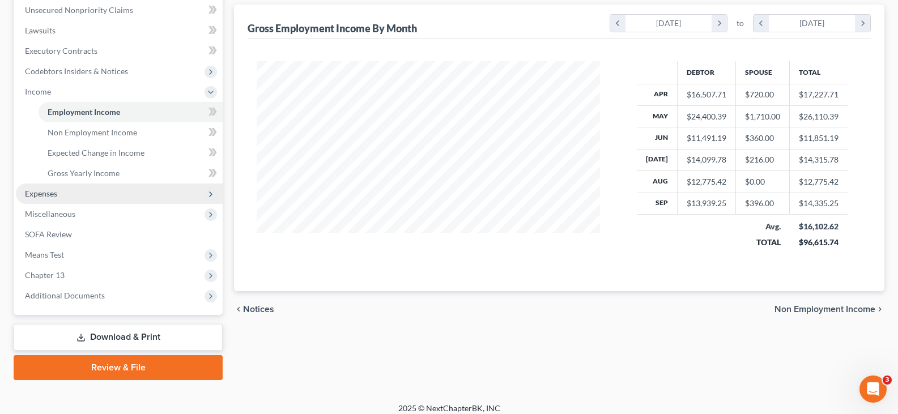
scroll to position [283, 0]
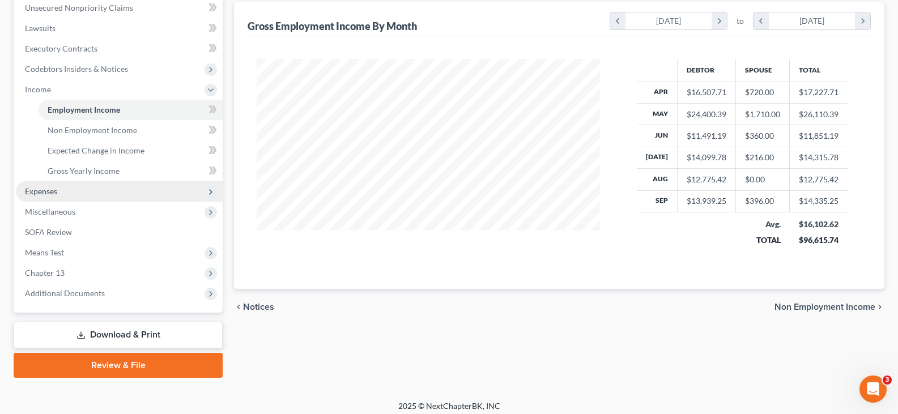
click at [37, 190] on span "Expenses" at bounding box center [41, 191] width 32 height 10
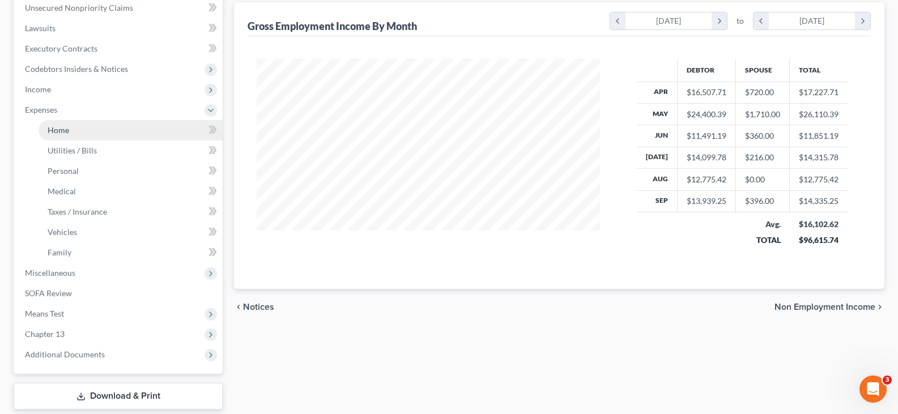
click at [61, 131] on span "Home" at bounding box center [59, 130] width 22 height 10
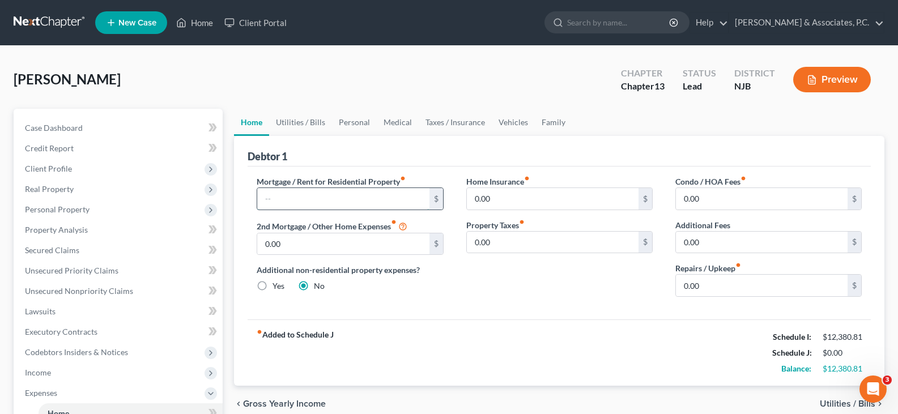
click at [301, 195] on input "text" at bounding box center [343, 199] width 172 height 22
click at [295, 121] on link "Utilities / Bills" at bounding box center [300, 122] width 63 height 27
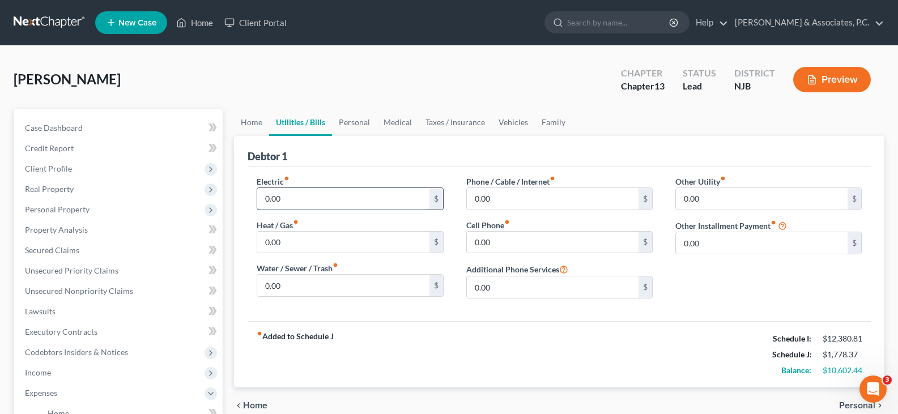
click at [302, 197] on input "0.00" at bounding box center [343, 199] width 172 height 22
click at [299, 241] on input "0.00" at bounding box center [343, 243] width 172 height 22
click at [284, 285] on input "0.00" at bounding box center [343, 286] width 172 height 22
drag, startPoint x: 293, startPoint y: 285, endPoint x: 254, endPoint y: 293, distance: 39.3
click at [254, 293] on div "Electric fiber_manual_record 225.00 $ Heat / Gas fiber_manual_record 0.00 $ Wat…" at bounding box center [349, 242] width 209 height 132
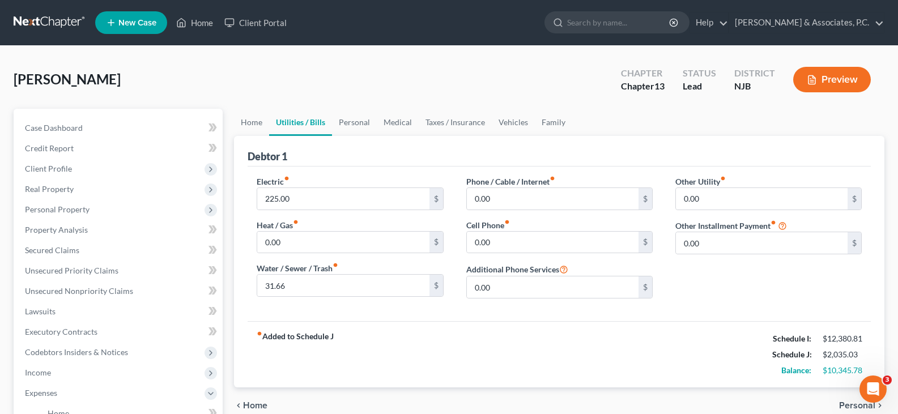
click at [254, 293] on div "Electric fiber_manual_record 225.00 $ Heat / Gas fiber_manual_record 0.00 $ Wat…" at bounding box center [349, 242] width 209 height 132
click at [517, 195] on input "0.00" at bounding box center [553, 199] width 172 height 22
click at [522, 239] on input "0.00" at bounding box center [553, 243] width 172 height 22
click at [507, 208] on input "0.00" at bounding box center [553, 199] width 172 height 22
click at [529, 239] on input "0.00" at bounding box center [553, 243] width 172 height 22
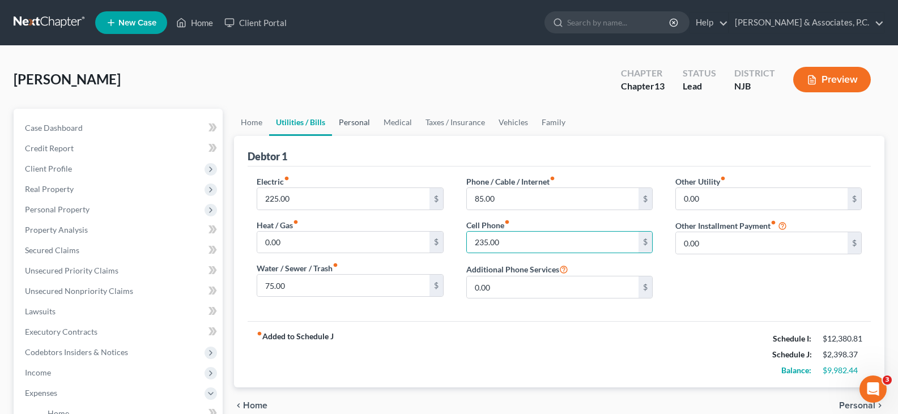
click at [361, 118] on link "Personal" at bounding box center [354, 122] width 45 height 27
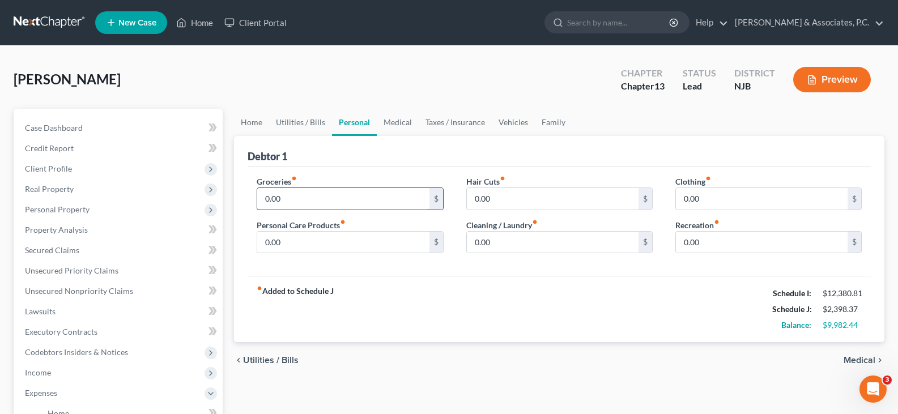
click at [299, 201] on input "0.00" at bounding box center [343, 199] width 172 height 22
click at [304, 239] on input "0.00" at bounding box center [343, 243] width 172 height 22
click at [513, 199] on input "0.00" at bounding box center [553, 199] width 172 height 22
click at [534, 199] on input "0.00" at bounding box center [553, 199] width 172 height 22
click at [515, 241] on input "0.00" at bounding box center [553, 243] width 172 height 22
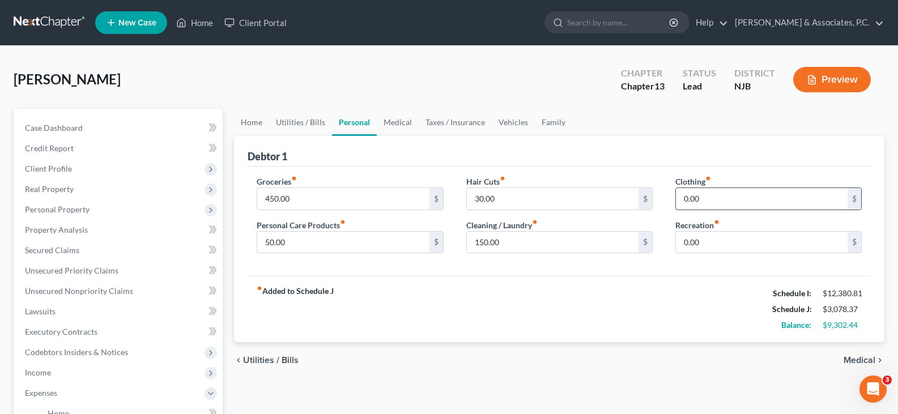
click at [716, 193] on input "0.00" at bounding box center [762, 199] width 172 height 22
click at [728, 243] on input "0.00" at bounding box center [762, 243] width 172 height 22
click at [704, 193] on input "0.00" at bounding box center [762, 199] width 172 height 22
click at [720, 243] on input "0.00" at bounding box center [762, 243] width 172 height 22
click at [699, 238] on input "text" at bounding box center [762, 243] width 172 height 22
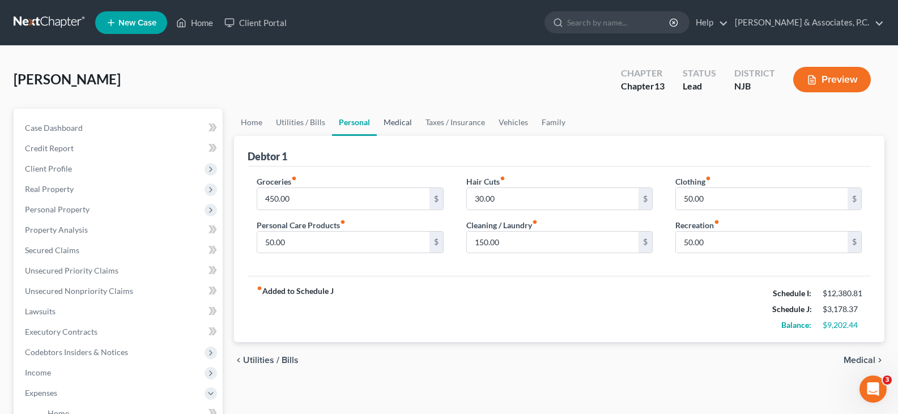
click at [397, 120] on link "Medical" at bounding box center [398, 122] width 42 height 27
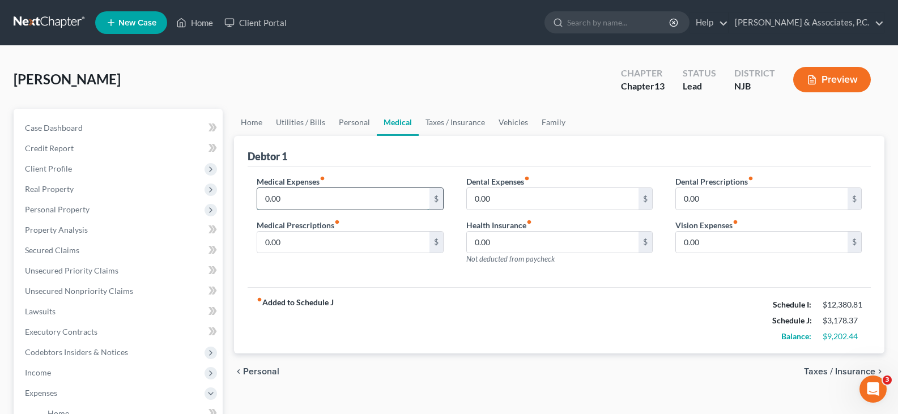
click at [307, 205] on input "0.00" at bounding box center [343, 199] width 172 height 22
drag, startPoint x: 320, startPoint y: 197, endPoint x: 240, endPoint y: 199, distance: 79.9
click at [240, 199] on div "Debtor 1 Medical Expenses fiber_manual_record 6.66 $ Medical Prescriptions fibe…" at bounding box center [559, 245] width 651 height 218
click at [287, 237] on input "0.00" at bounding box center [343, 243] width 172 height 22
click at [512, 192] on input "0.00" at bounding box center [553, 199] width 172 height 22
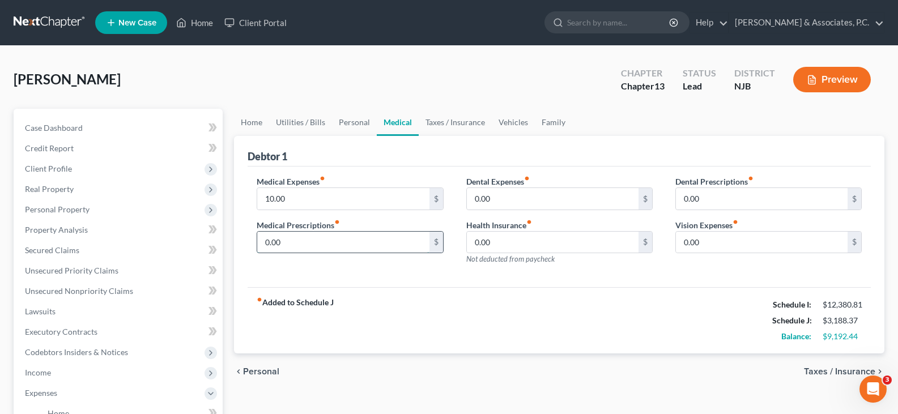
click at [308, 244] on input "0.00" at bounding box center [343, 243] width 172 height 22
click at [445, 117] on link "Taxes / Insurance" at bounding box center [455, 122] width 73 height 27
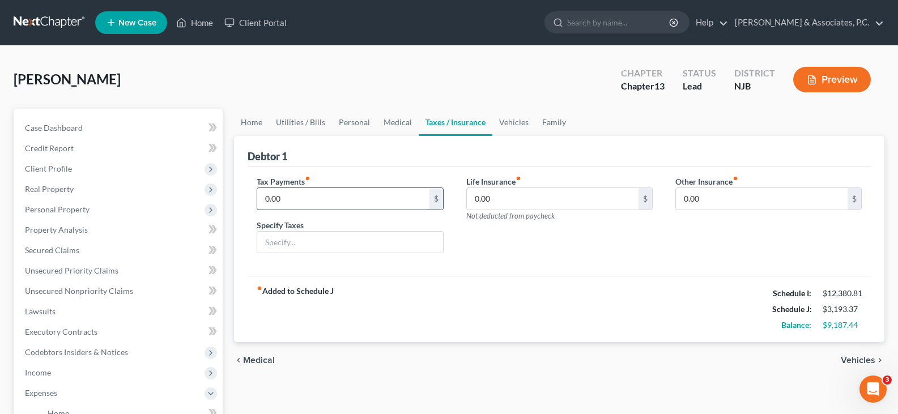
click at [309, 194] on input "0.00" at bounding box center [343, 199] width 172 height 22
click at [509, 199] on input "0.00" at bounding box center [553, 199] width 172 height 22
click at [512, 126] on link "Vehicles" at bounding box center [513, 122] width 43 height 27
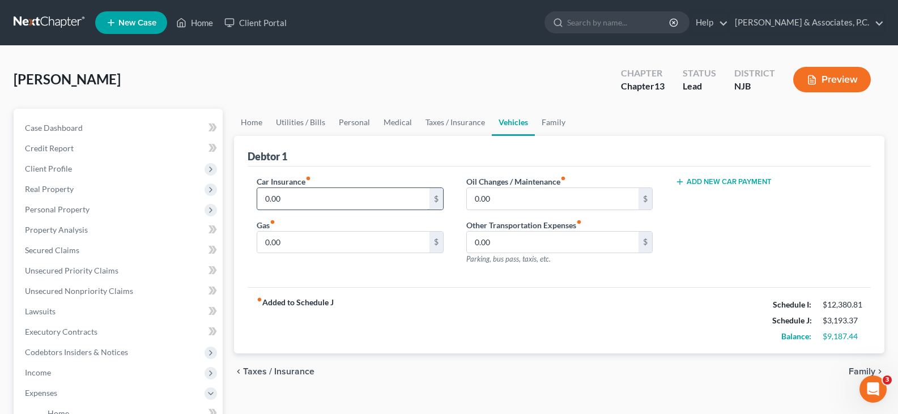
click at [297, 202] on input "0.00" at bounding box center [343, 199] width 172 height 22
click at [298, 239] on input "0.00" at bounding box center [343, 243] width 172 height 22
click at [338, 251] on input "320.00" at bounding box center [343, 243] width 172 height 22
click at [530, 198] on input "0.00" at bounding box center [553, 199] width 172 height 22
click at [524, 241] on input "20.00" at bounding box center [553, 243] width 172 height 22
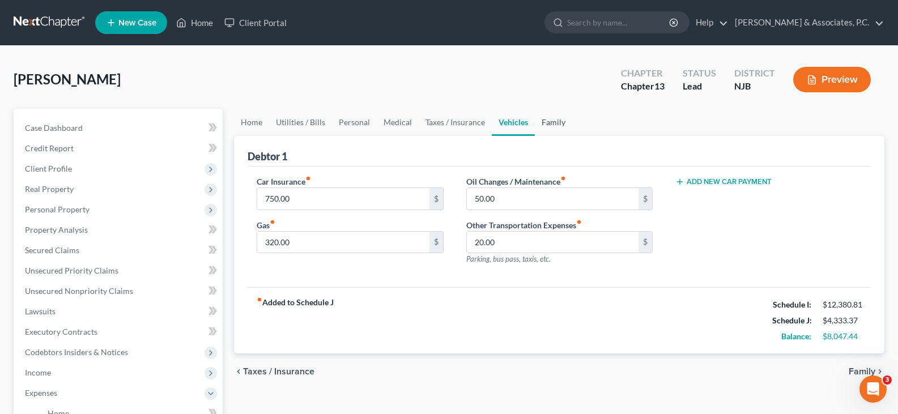
click at [539, 126] on link "Family" at bounding box center [553, 122] width 37 height 27
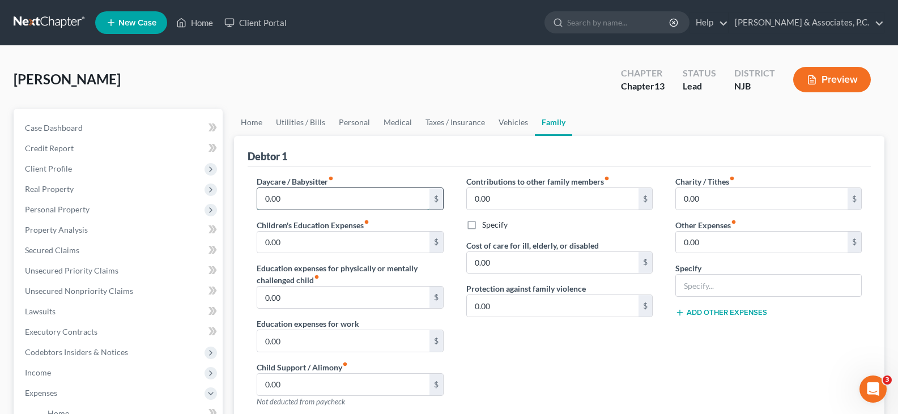
click at [312, 194] on input "0.00" at bounding box center [343, 199] width 172 height 22
drag, startPoint x: 742, startPoint y: 285, endPoint x: 741, endPoint y: 276, distance: 9.2
click at [741, 276] on input "text" at bounding box center [768, 286] width 185 height 22
click at [696, 196] on input "0.00" at bounding box center [762, 199] width 172 height 22
drag, startPoint x: 719, startPoint y: 245, endPoint x: 730, endPoint y: 272, distance: 29.5
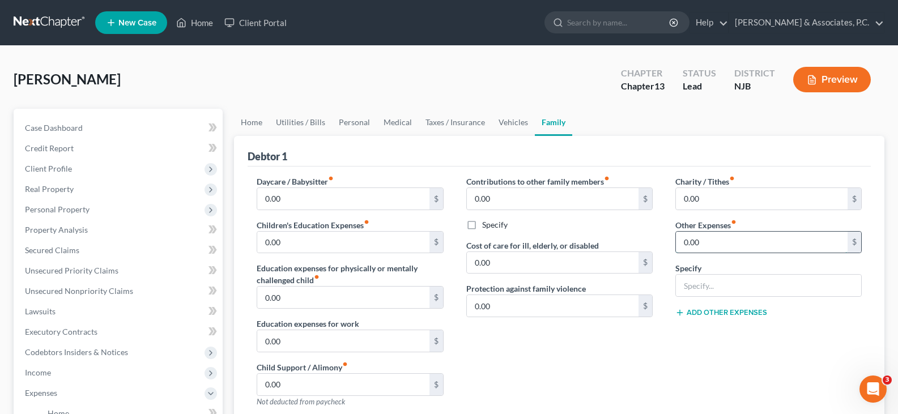
click at [718, 244] on input "0.00" at bounding box center [762, 243] width 172 height 22
click at [726, 290] on input "text" at bounding box center [768, 286] width 185 height 22
click at [699, 219] on label "Other Expenses fiber_manual_record" at bounding box center [705, 225] width 61 height 12
click at [705, 233] on input "0.00" at bounding box center [762, 243] width 172 height 22
click at [710, 197] on input "0.00" at bounding box center [762, 199] width 172 height 22
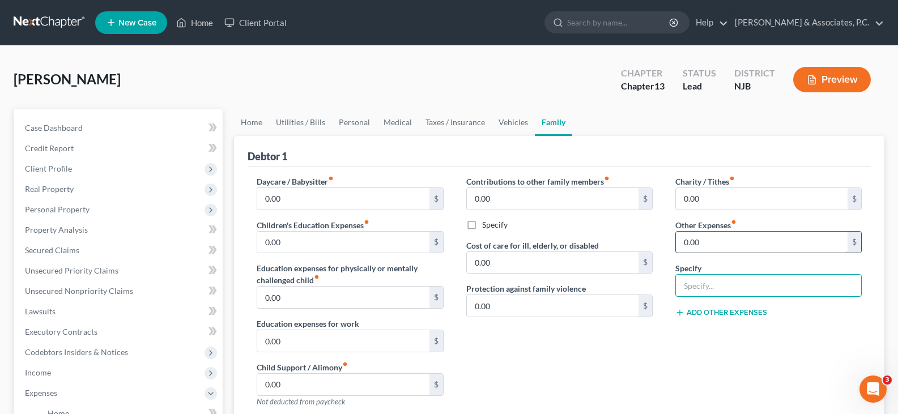
drag, startPoint x: 712, startPoint y: 285, endPoint x: 711, endPoint y: 252, distance: 32.9
click at [711, 284] on input "text" at bounding box center [768, 286] width 185 height 22
click at [707, 194] on input "0.00" at bounding box center [762, 199] width 172 height 22
click at [702, 280] on input "text" at bounding box center [768, 286] width 185 height 22
click at [707, 194] on input "25.00" at bounding box center [762, 199] width 172 height 22
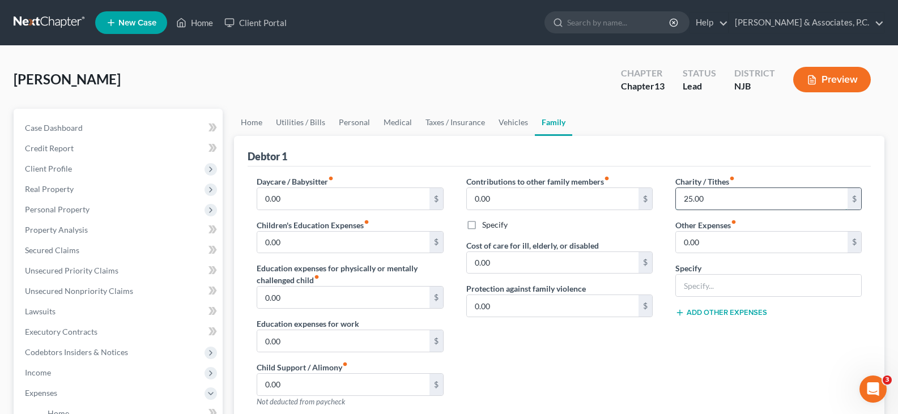
click at [707, 194] on input "25.00" at bounding box center [762, 199] width 172 height 22
drag, startPoint x: 708, startPoint y: 195, endPoint x: 682, endPoint y: 200, distance: 26.5
click at [682, 200] on input "25.00" at bounding box center [762, 199] width 172 height 22
drag, startPoint x: 722, startPoint y: 196, endPoint x: 677, endPoint y: 204, distance: 46.0
click at [677, 204] on input "150.00" at bounding box center [762, 199] width 172 height 22
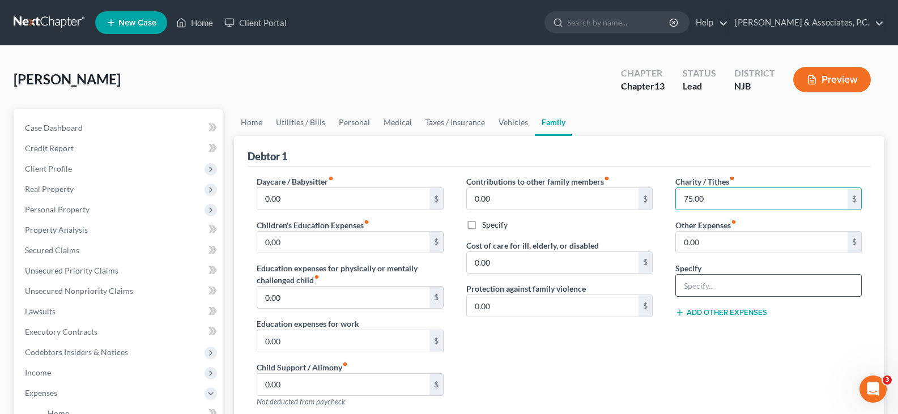
click at [700, 282] on input "text" at bounding box center [768, 286] width 185 height 22
click at [690, 240] on input "0.00" at bounding box center [762, 243] width 172 height 22
click at [700, 292] on input "text" at bounding box center [768, 286] width 185 height 22
click at [688, 234] on input "0.00" at bounding box center [762, 243] width 172 height 22
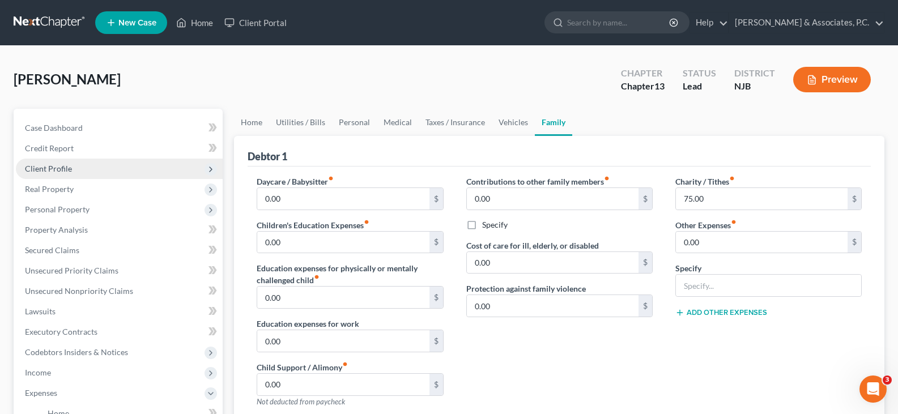
click at [35, 168] on span "Client Profile" at bounding box center [48, 169] width 47 height 10
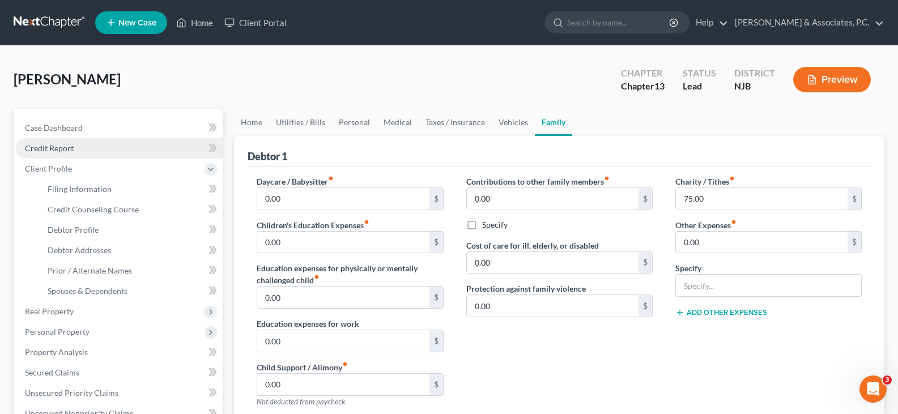
click at [46, 144] on span "Credit Report" at bounding box center [49, 148] width 49 height 10
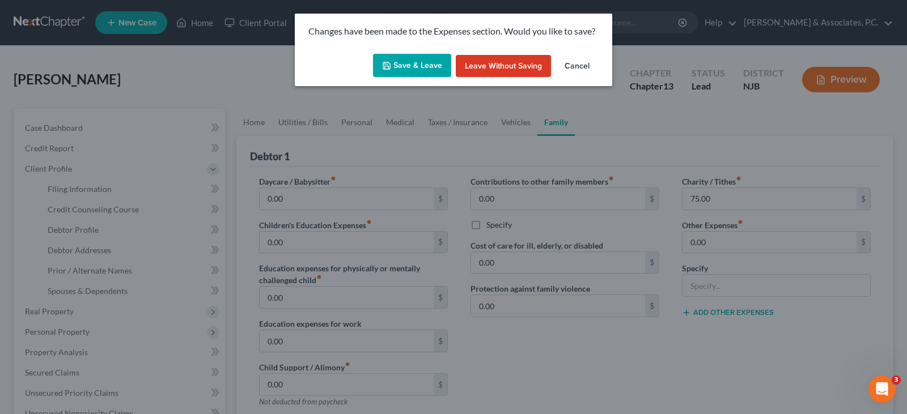
click at [400, 70] on button "Save & Leave" at bounding box center [412, 66] width 78 height 24
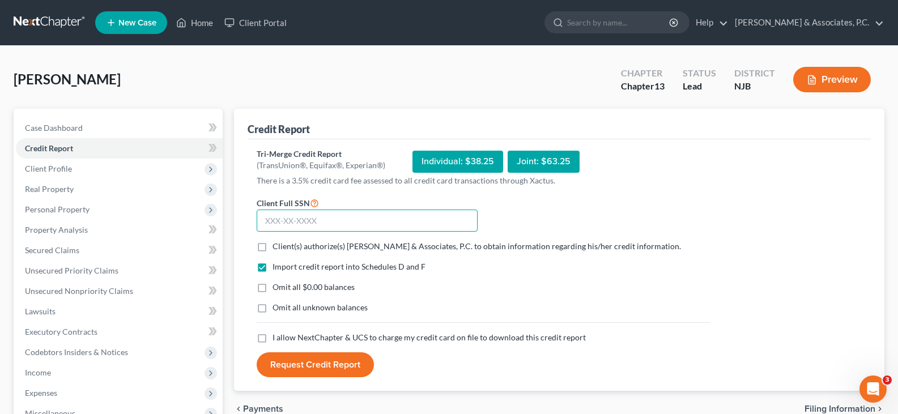
click at [301, 220] on input "text" at bounding box center [367, 221] width 221 height 23
click at [273, 245] on label "Client(s) authorize(s) [PERSON_NAME] & Associates, P.C. to obtain information r…" at bounding box center [477, 246] width 409 height 11
click at [277, 245] on input "Client(s) authorize(s) [PERSON_NAME] & Associates, P.C. to obtain information r…" at bounding box center [280, 244] width 7 height 7
click at [273, 290] on label "Omit all $0.00 balances" at bounding box center [314, 287] width 82 height 11
click at [277, 289] on input "Omit all $0.00 balances" at bounding box center [280, 285] width 7 height 7
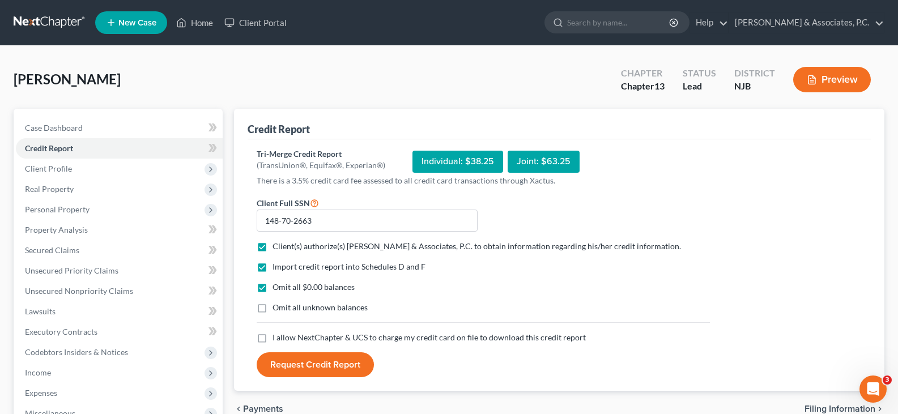
click at [273, 337] on label "I allow NextChapter & UCS to charge my credit card on file to download this cre…" at bounding box center [429, 337] width 313 height 11
click at [277, 337] on input "I allow NextChapter & UCS to charge my credit card on file to download this cre…" at bounding box center [280, 335] width 7 height 7
click at [319, 365] on button "Request Credit Report" at bounding box center [315, 364] width 117 height 25
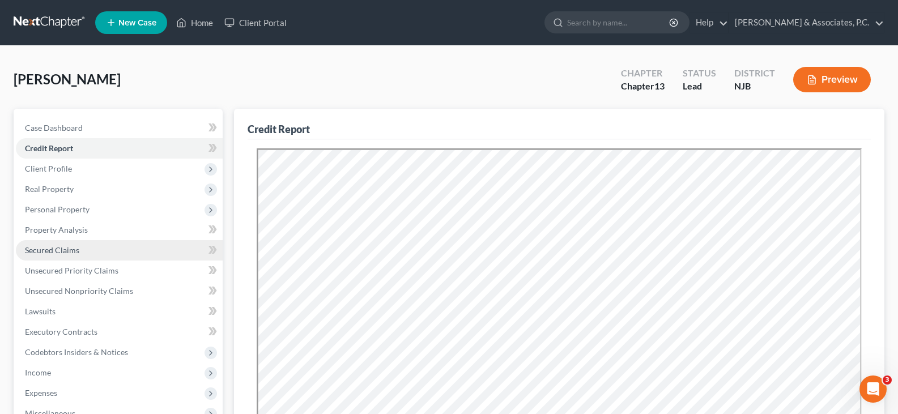
click at [52, 249] on span "Secured Claims" at bounding box center [52, 250] width 54 height 10
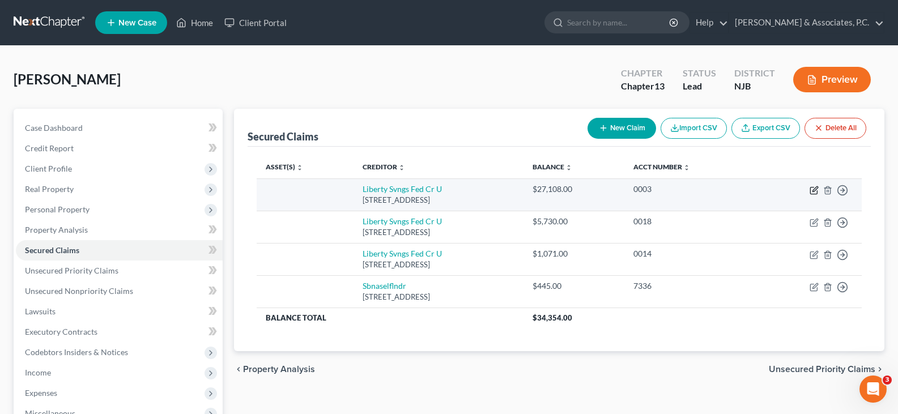
click at [813, 189] on icon "button" at bounding box center [814, 190] width 9 height 9
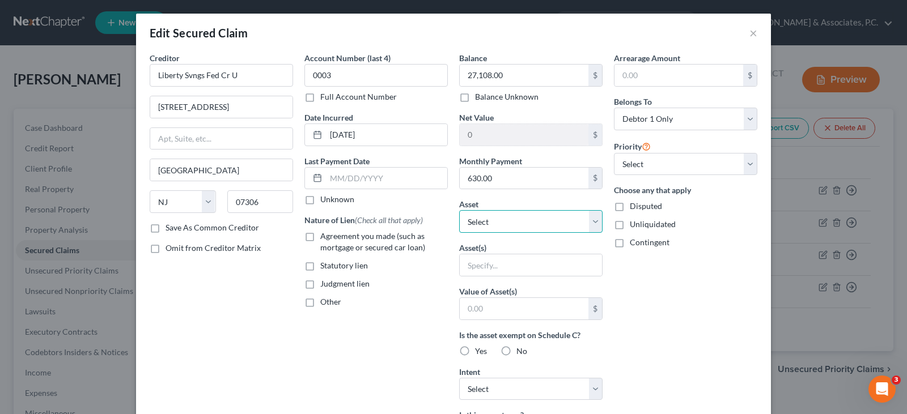
click at [590, 222] on select "Select Other Multiple Assets Electronics - 1-cell phone, 2-televisions - $2500.…" at bounding box center [530, 221] width 143 height 23
click at [459, 210] on select "Select Other Multiple Assets Electronics - 1-cell phone, 2-televisions - $2500.…" at bounding box center [530, 221] width 143 height 23
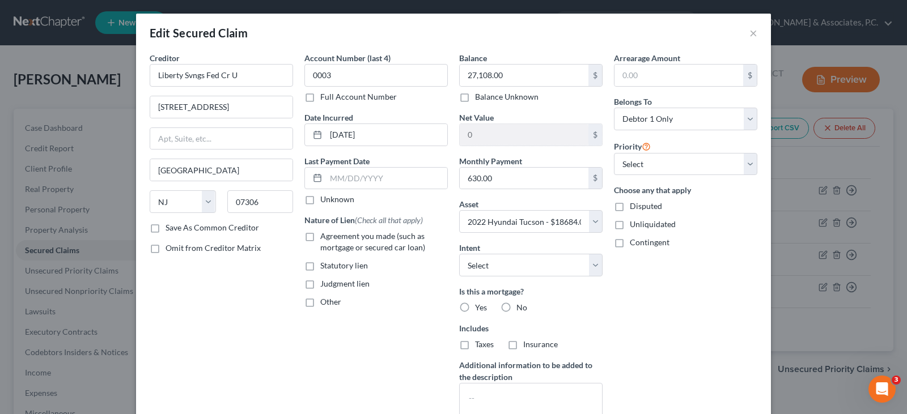
click at [320, 235] on label "Agreement you made (such as mortgage or secured car loan)" at bounding box center [383, 242] width 127 height 23
click at [325, 235] on input "Agreement you made (such as mortgage or secured car loan)" at bounding box center [328, 234] width 7 height 7
click at [592, 262] on select "Select Surrender Redeem Reaffirm Avoid Other" at bounding box center [530, 265] width 143 height 23
click at [459, 254] on select "Select Surrender Redeem Reaffirm Avoid Other" at bounding box center [530, 265] width 143 height 23
click at [516, 307] on label "No" at bounding box center [521, 307] width 11 height 11
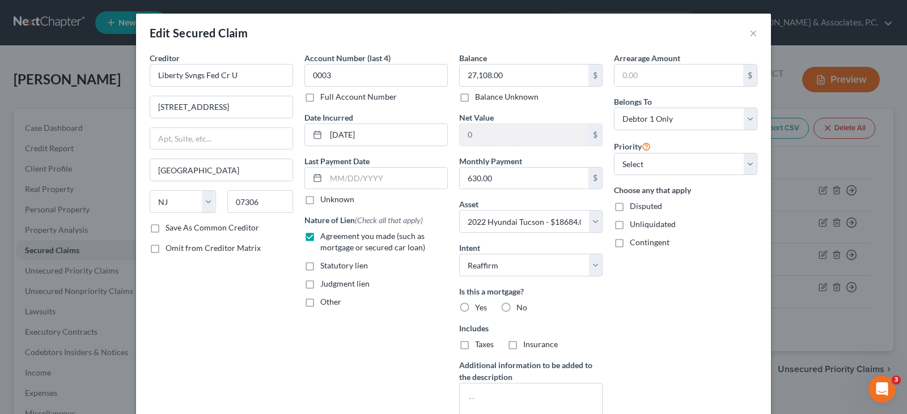
click at [521, 307] on input "No" at bounding box center [524, 305] width 7 height 7
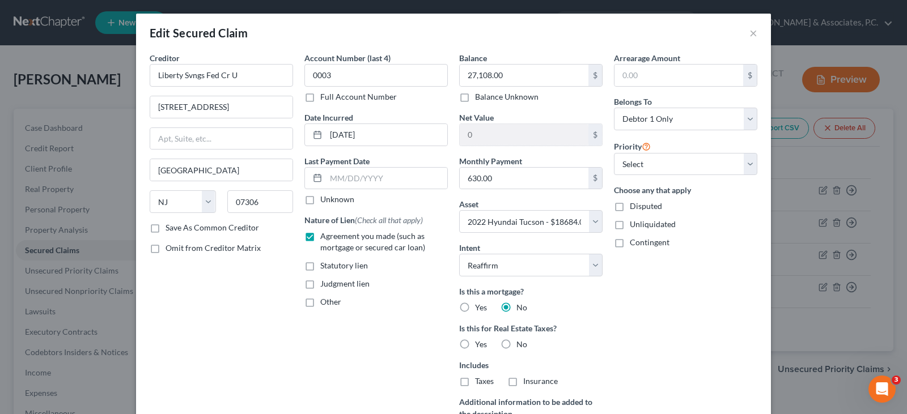
click at [516, 342] on label "No" at bounding box center [521, 344] width 11 height 11
click at [521, 342] on input "No" at bounding box center [524, 342] width 7 height 7
click at [384, 366] on div "Account Number (last 4) 0003 Full Account Number Date Incurred [DATE] Last Paym…" at bounding box center [376, 261] width 155 height 419
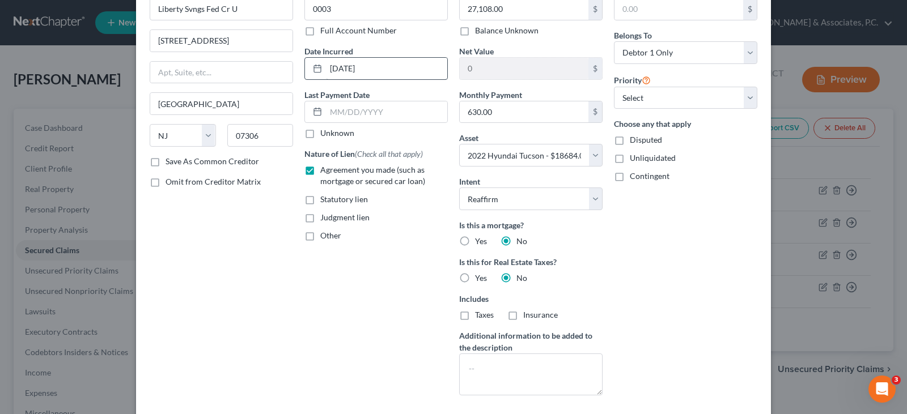
scroll to position [160, 0]
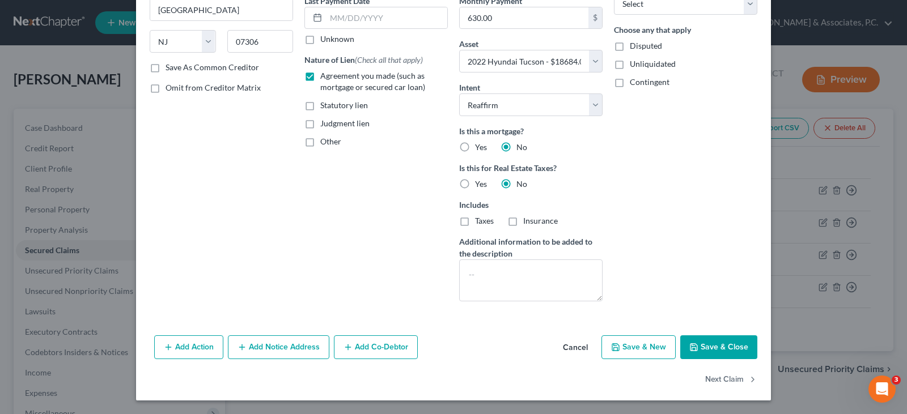
click at [725, 351] on button "Save & Close" at bounding box center [718, 347] width 77 height 24
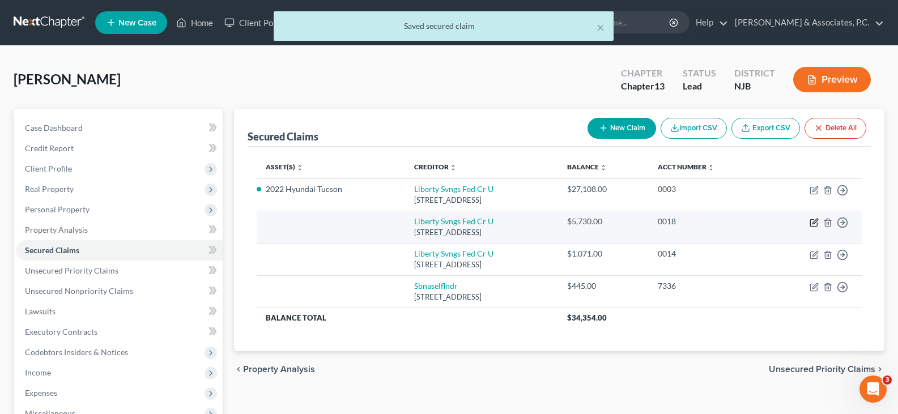
click at [811, 222] on icon "button" at bounding box center [813, 223] width 7 height 7
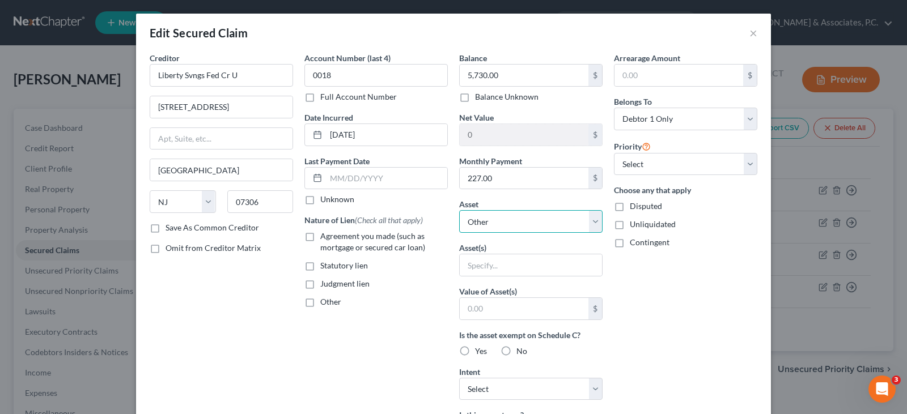
click at [593, 219] on select "Select Other Multiple Assets Electronics - 1-cell phone, 2-televisions - $2500.…" at bounding box center [530, 221] width 143 height 23
click at [411, 279] on div "Judgment lien" at bounding box center [375, 283] width 143 height 11
click at [749, 31] on button "×" at bounding box center [753, 33] width 8 height 14
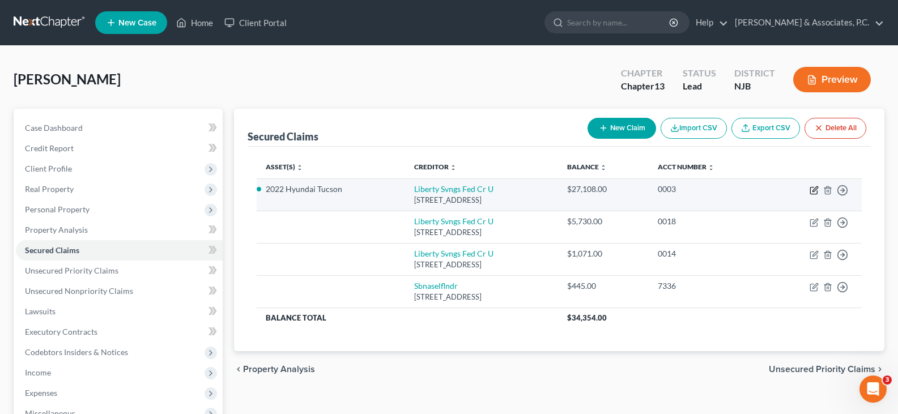
click at [815, 189] on icon "button" at bounding box center [814, 190] width 9 height 9
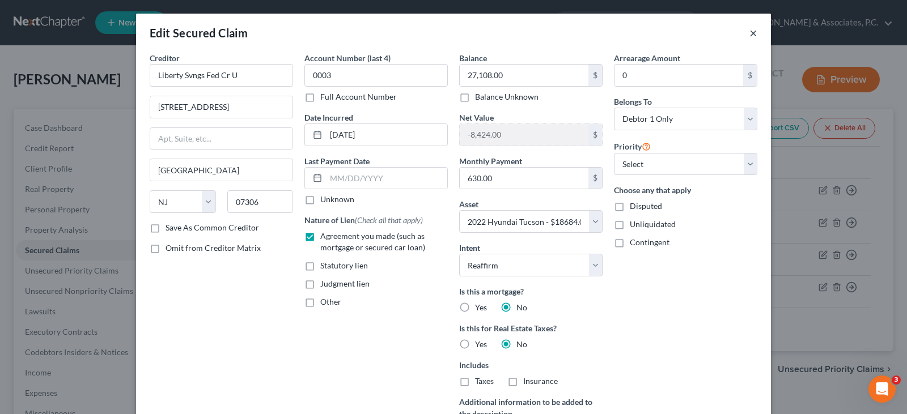
click at [749, 33] on button "×" at bounding box center [753, 33] width 8 height 14
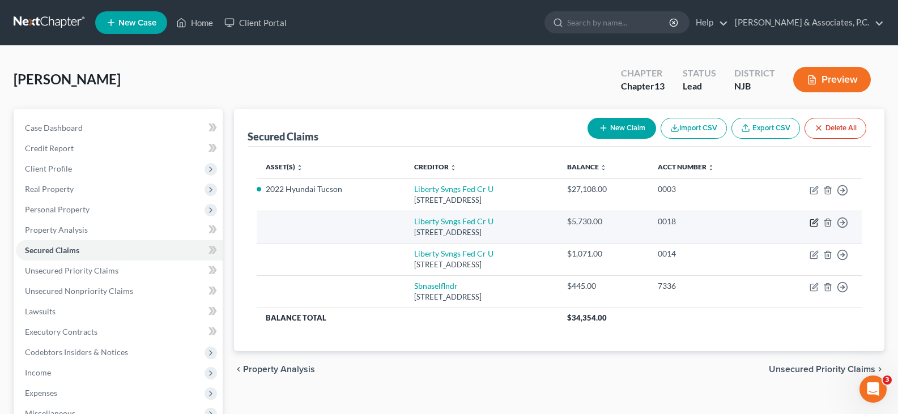
click at [812, 222] on icon "button" at bounding box center [814, 222] width 9 height 9
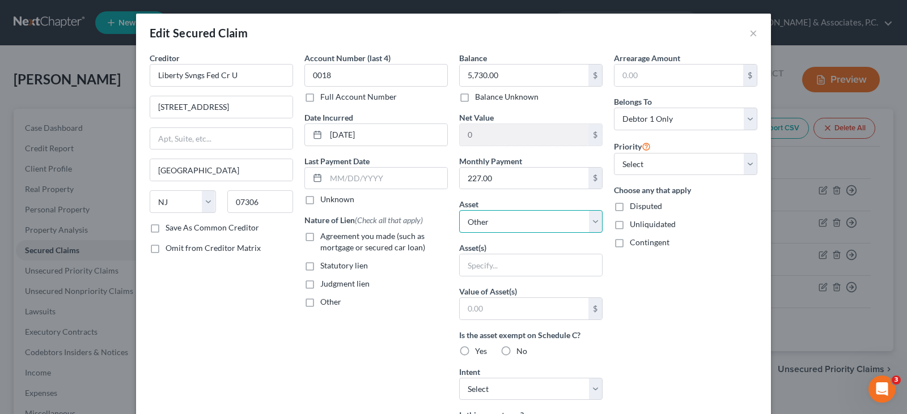
click at [552, 222] on select "Select Other Multiple Assets Electronics - 1-cell phone, 2-televisions - $2500.…" at bounding box center [530, 221] width 143 height 23
click at [260, 341] on div "Creditor * Liberty Svngs Fed Cr U [GEOGRAPHIC_DATA] [US_STATE][GEOGRAPHIC_DATA]…" at bounding box center [221, 304] width 155 height 505
click at [749, 35] on button "×" at bounding box center [753, 33] width 8 height 14
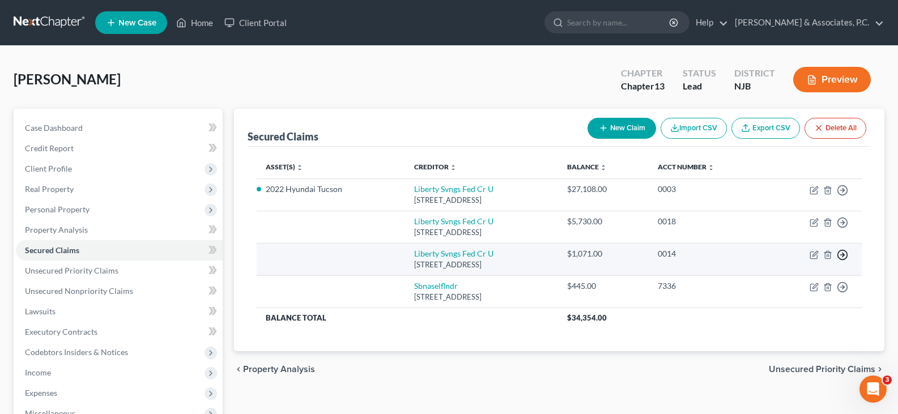
click at [843, 251] on icon "button" at bounding box center [842, 254] width 11 height 11
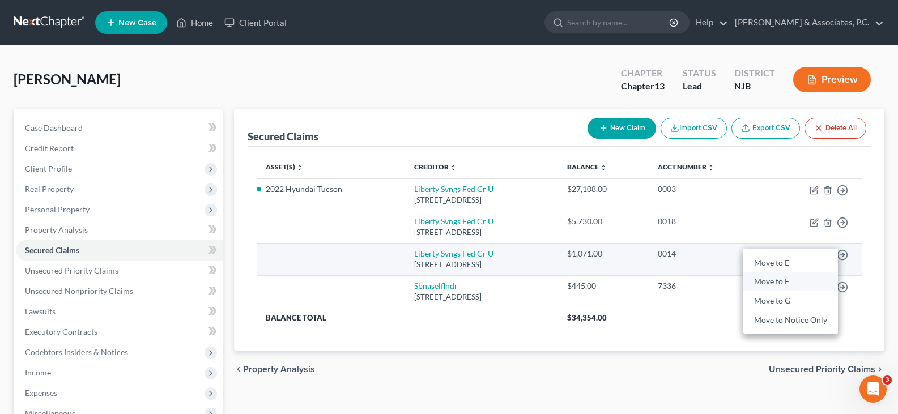
click at [772, 282] on link "Move to F" at bounding box center [790, 282] width 95 height 19
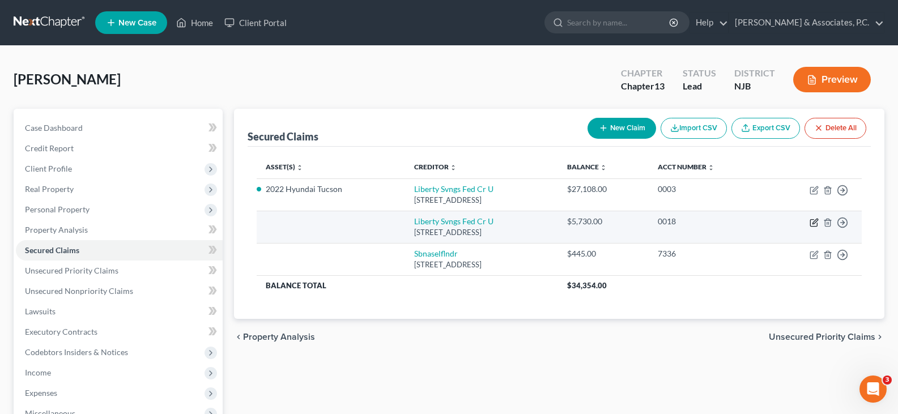
click at [813, 222] on icon "button" at bounding box center [815, 221] width 5 height 5
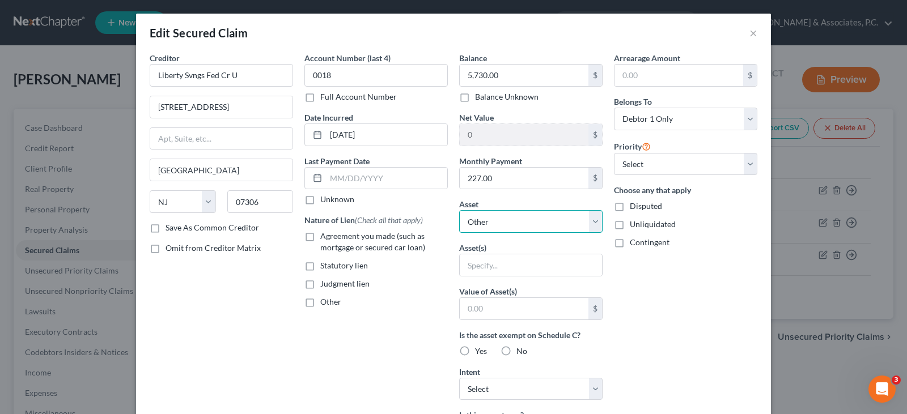
click at [590, 224] on select "Select Other Multiple Assets Electronics - 1-cell phone, 2-televisions - $2500.…" at bounding box center [530, 221] width 143 height 23
click at [459, 210] on select "Select Other Multiple Assets Electronics - 1-cell phone, 2-televisions - $2500.…" at bounding box center [530, 221] width 143 height 23
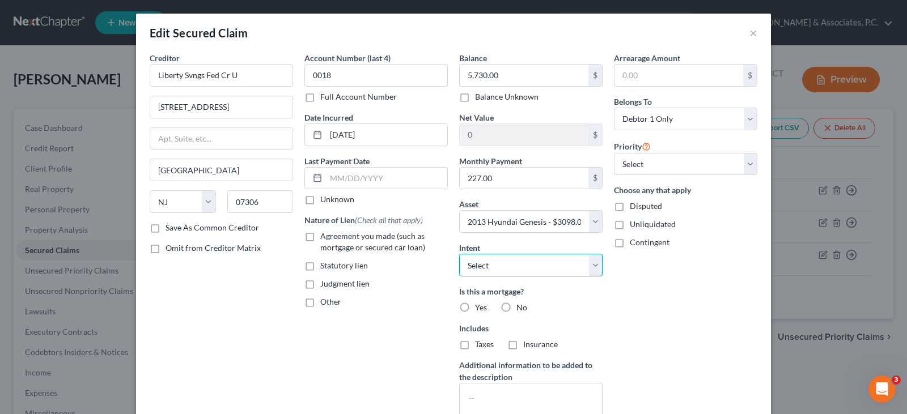
click at [585, 268] on select "Select Surrender Redeem Reaffirm Avoid Other" at bounding box center [530, 265] width 143 height 23
click at [459, 254] on select "Select Surrender Redeem Reaffirm Avoid Other" at bounding box center [530, 265] width 143 height 23
click at [320, 237] on label "Agreement you made (such as mortgage or secured car loan)" at bounding box center [383, 242] width 127 height 23
click at [325, 237] on input "Agreement you made (such as mortgage or secured car loan)" at bounding box center [328, 234] width 7 height 7
click at [516, 309] on label "No" at bounding box center [521, 307] width 11 height 11
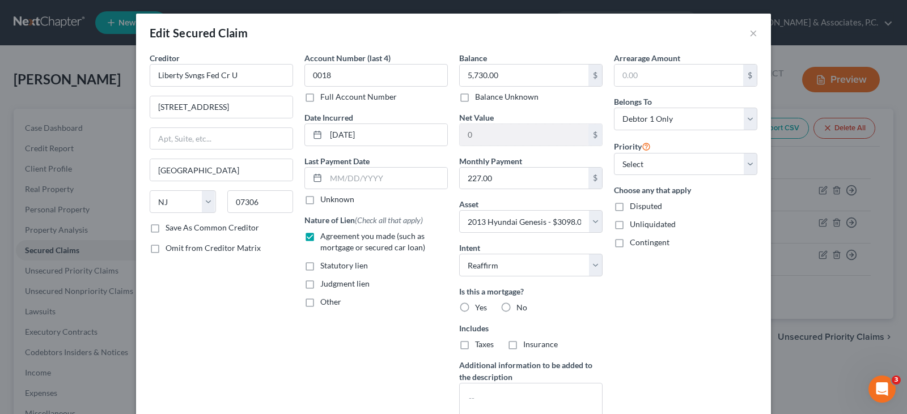
click at [521, 309] on input "No" at bounding box center [524, 305] width 7 height 7
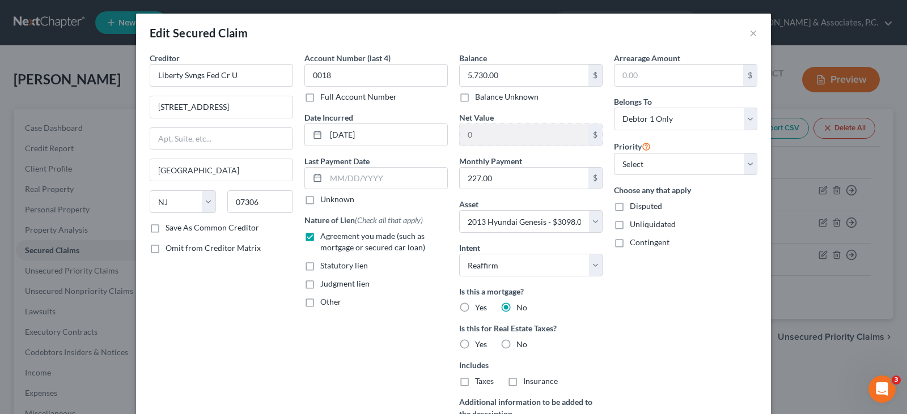
click at [516, 345] on label "No" at bounding box center [521, 344] width 11 height 11
click at [521, 345] on input "No" at bounding box center [524, 342] width 7 height 7
click at [633, 329] on div "Arrearage Amount $ Belongs To * Select Debtor 1 Only Debtor 2 Only Debtor 1 And…" at bounding box center [685, 261] width 155 height 419
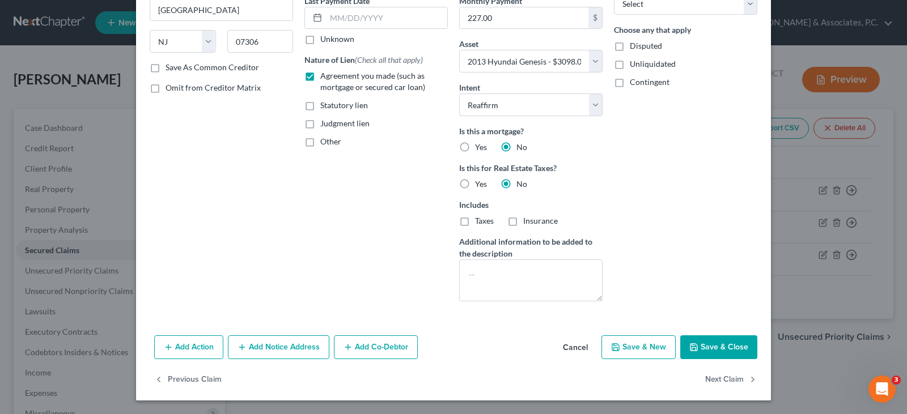
click at [720, 348] on button "Save & Close" at bounding box center [718, 347] width 77 height 24
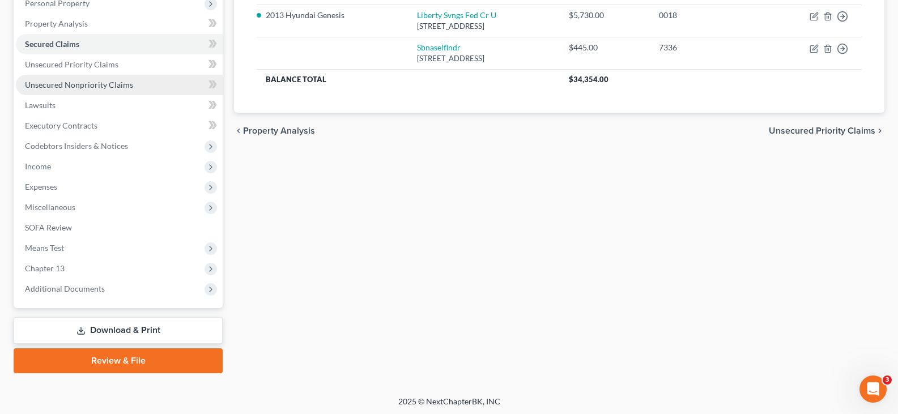
scroll to position [209, 0]
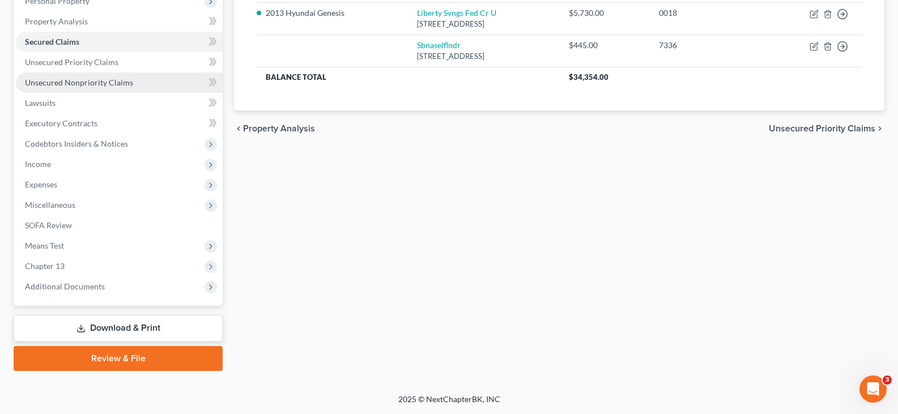
click at [90, 81] on span "Unsecured Nonpriority Claims" at bounding box center [79, 83] width 108 height 10
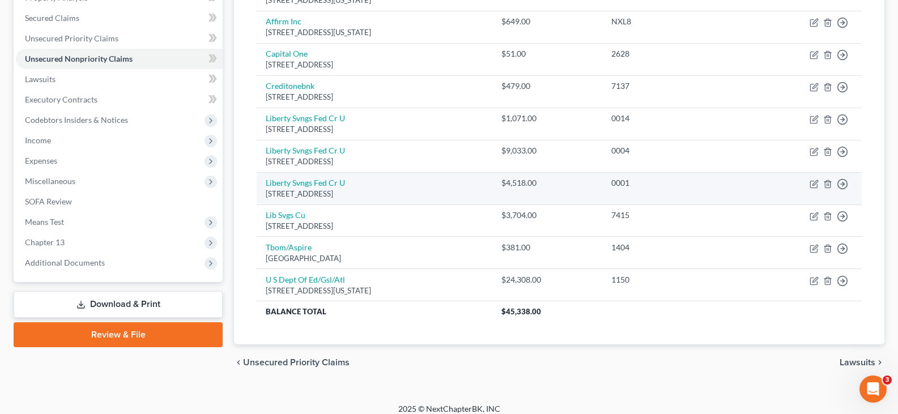
scroll to position [242, 0]
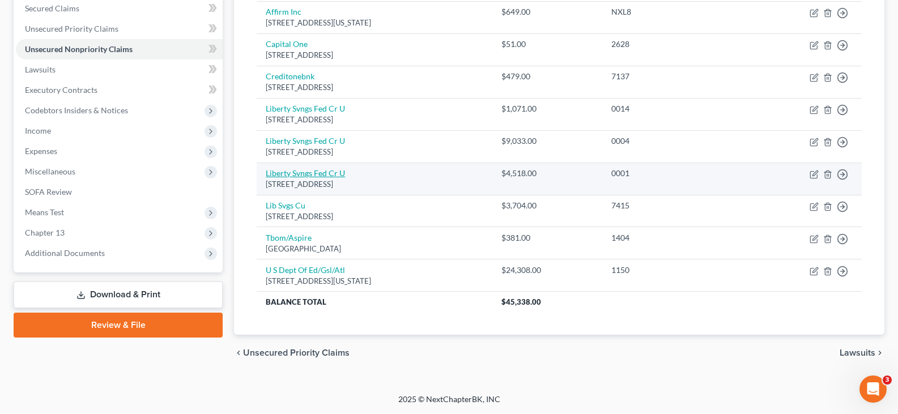
click at [303, 172] on link "Liberty Svngs Fed Cr U" at bounding box center [305, 173] width 79 height 10
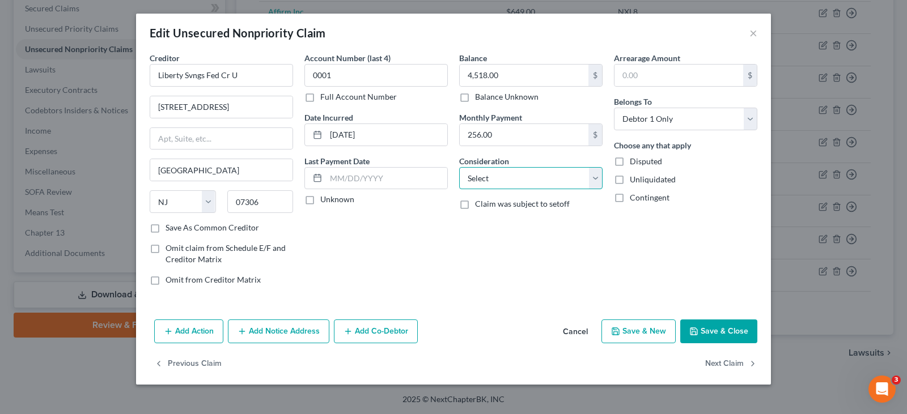
click at [596, 178] on select "Select Cable / Satellite Services Collection Agency Credit Card Debt Debt Couns…" at bounding box center [530, 178] width 143 height 23
click at [459, 167] on select "Select Cable / Satellite Services Collection Agency Credit Card Debt Debt Couns…" at bounding box center [530, 178] width 143 height 23
click at [724, 337] on button "Save & Close" at bounding box center [718, 332] width 77 height 24
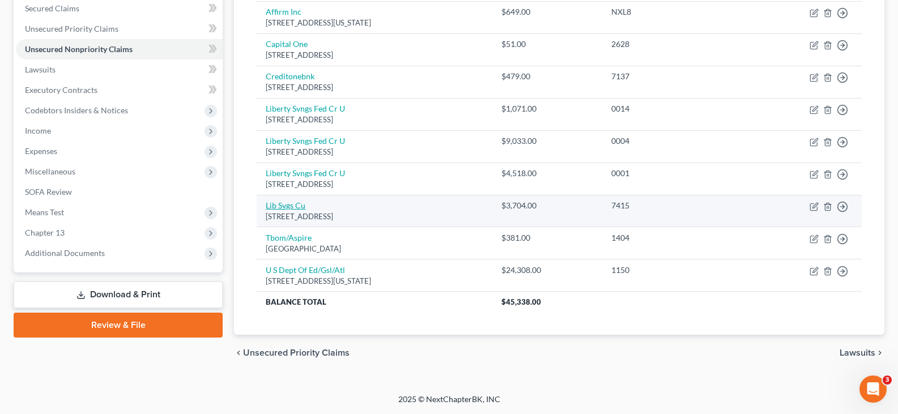
click at [289, 206] on link "Lib Svgs Cu" at bounding box center [286, 206] width 40 height 10
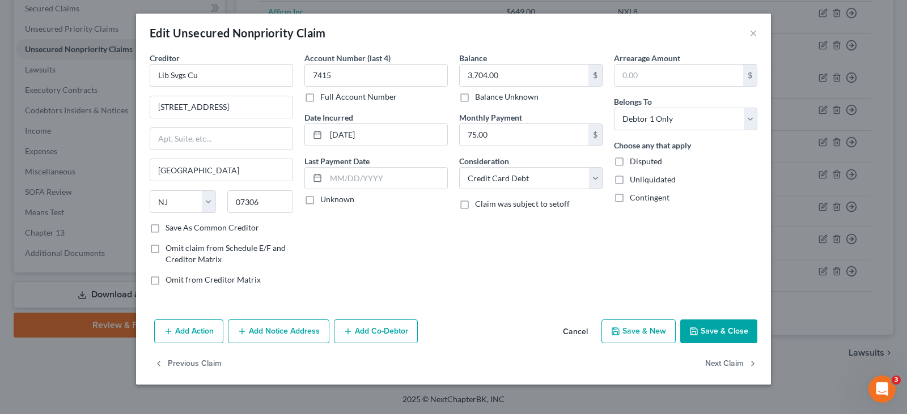
click at [724, 324] on button "Save & Close" at bounding box center [718, 332] width 77 height 24
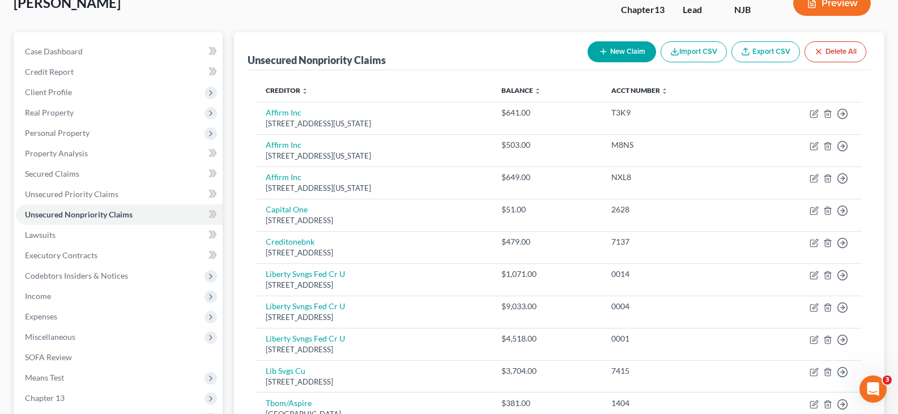
scroll to position [72, 0]
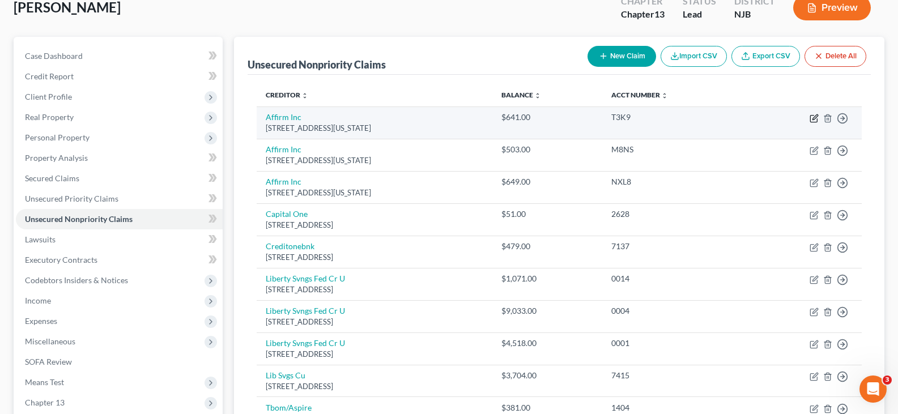
click at [814, 114] on icon "button" at bounding box center [814, 118] width 9 height 9
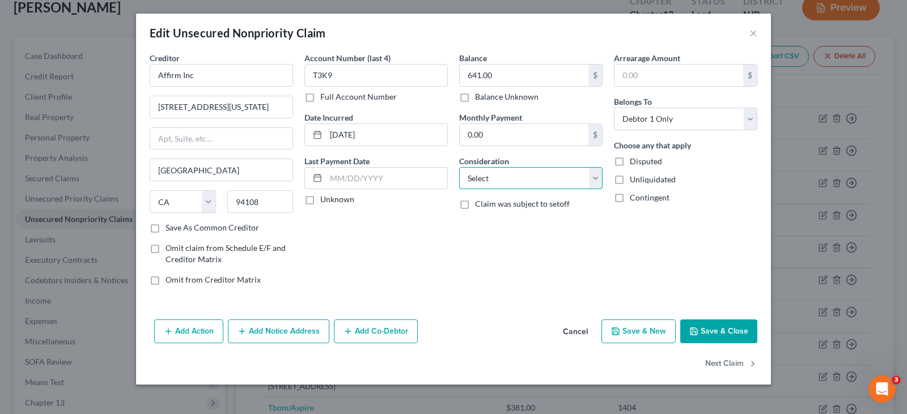
click at [591, 177] on select "Select Cable / Satellite Services Collection Agency Credit Card Debt Debt Couns…" at bounding box center [530, 178] width 143 height 23
click at [459, 167] on select "Select Cable / Satellite Services Collection Agency Credit Card Debt Debt Couns…" at bounding box center [530, 178] width 143 height 23
click at [721, 363] on button "Next Claim" at bounding box center [731, 364] width 52 height 24
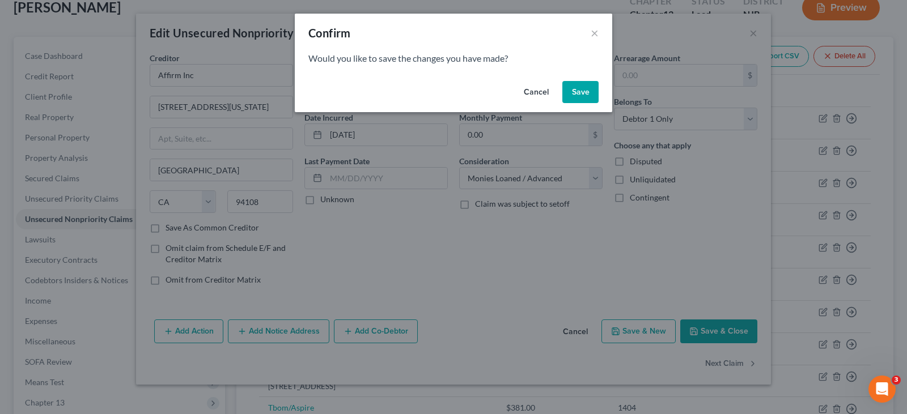
click at [589, 96] on button "Save" at bounding box center [580, 92] width 36 height 23
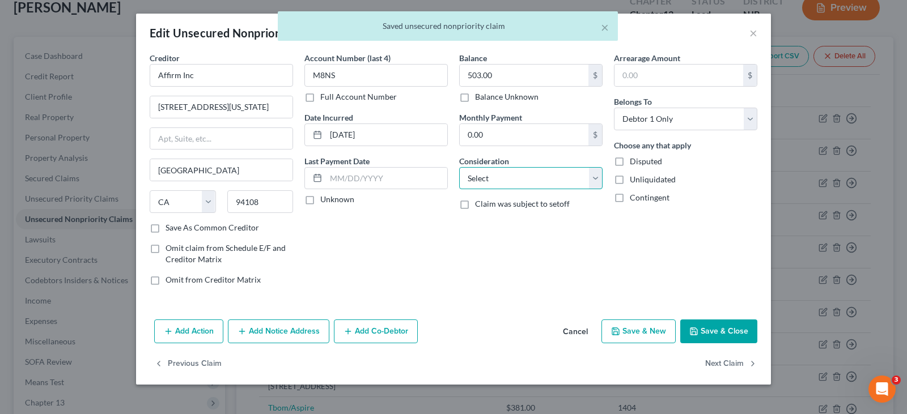
click at [579, 188] on select "Select Cable / Satellite Services Collection Agency Credit Card Debt Debt Couns…" at bounding box center [530, 178] width 143 height 23
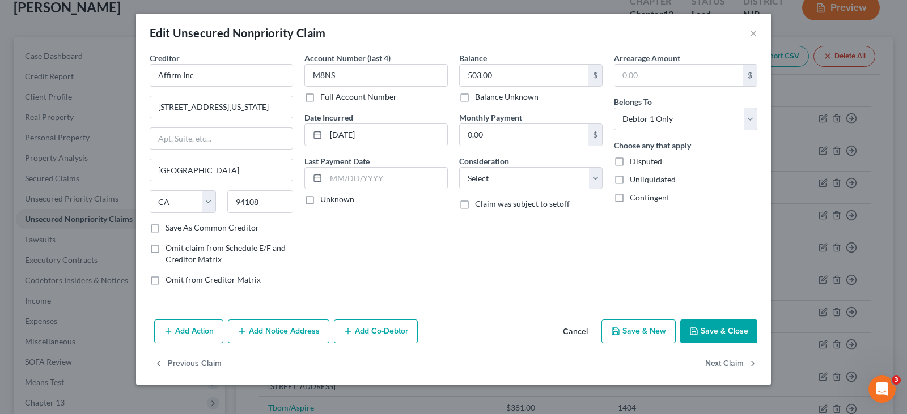
click at [433, 36] on div "Edit Unsecured Nonpriority Claim ×" at bounding box center [453, 33] width 635 height 39
click at [596, 180] on select "Select Cable / Satellite Services Collection Agency Credit Card Debt Debt Couns…" at bounding box center [530, 178] width 143 height 23
click at [459, 167] on select "Select Cable / Satellite Services Collection Agency Credit Card Debt Debt Couns…" at bounding box center [530, 178] width 143 height 23
click at [715, 360] on button "Next Claim" at bounding box center [731, 364] width 52 height 24
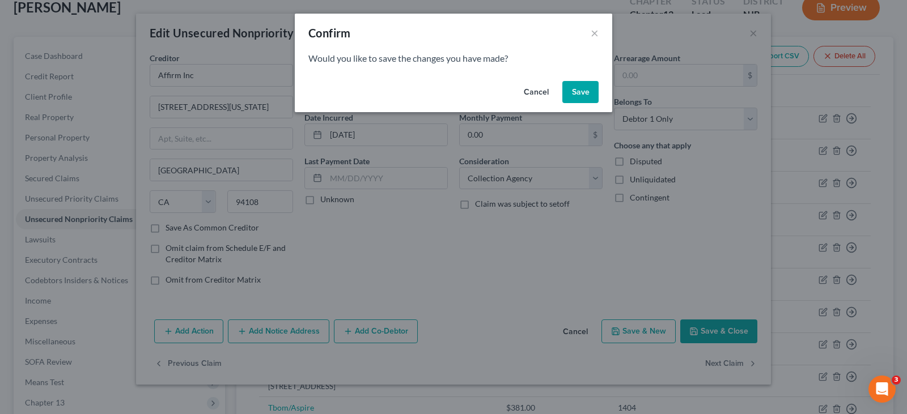
click at [573, 81] on button "Save" at bounding box center [580, 92] width 36 height 23
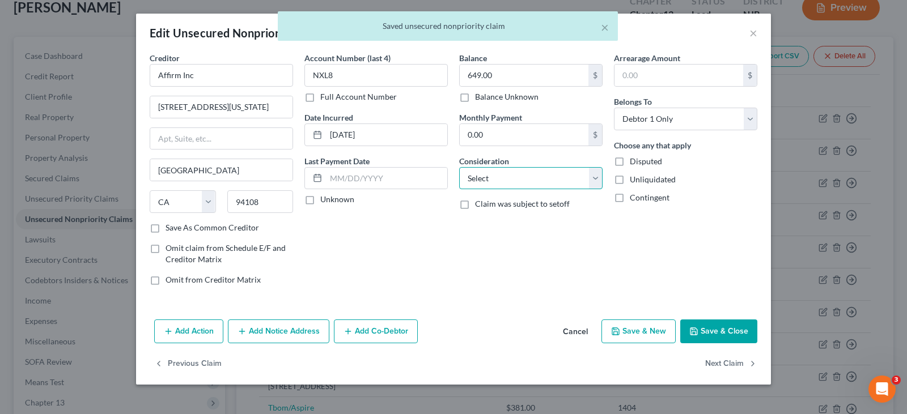
click at [590, 184] on select "Select Cable / Satellite Services Collection Agency Credit Card Debt Debt Couns…" at bounding box center [530, 178] width 143 height 23
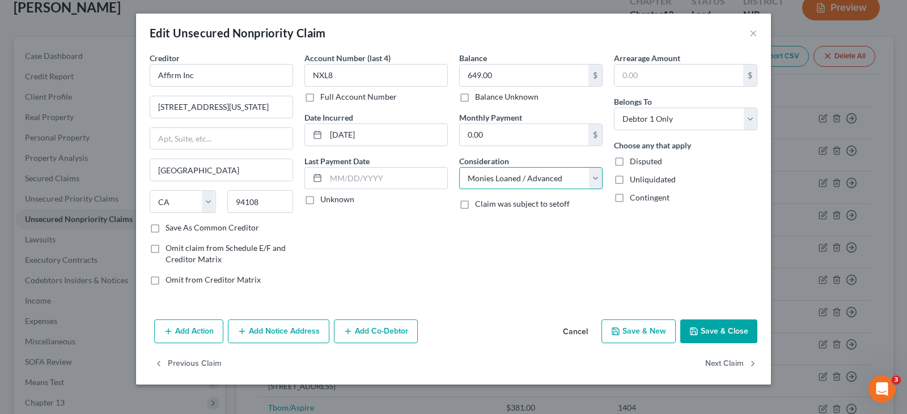
click at [459, 167] on select "Select Cable / Satellite Services Collection Agency Credit Card Debt Debt Couns…" at bounding box center [530, 178] width 143 height 23
click at [716, 357] on button "Next Claim" at bounding box center [731, 364] width 52 height 24
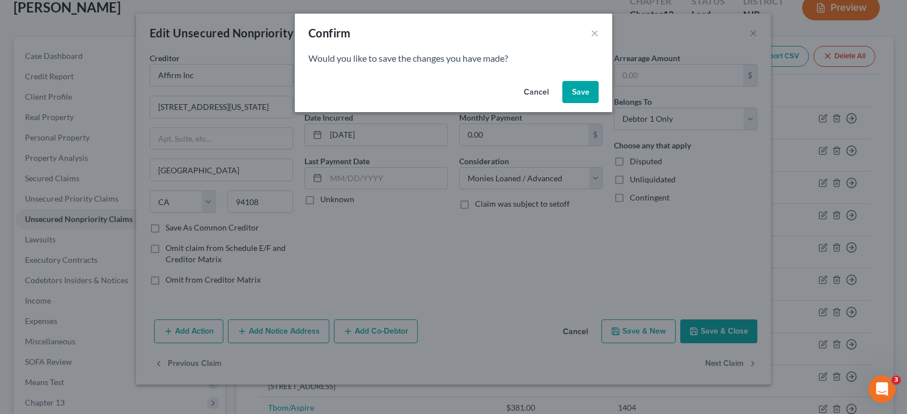
click at [577, 93] on button "Save" at bounding box center [580, 92] width 36 height 23
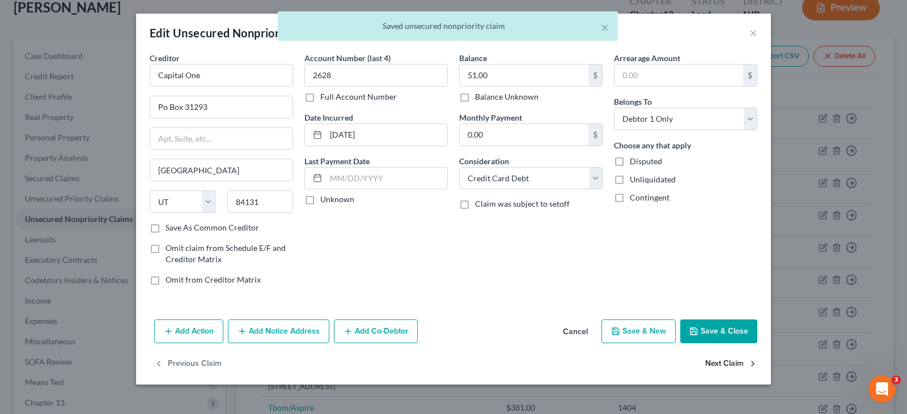
click at [738, 360] on button "Next Claim" at bounding box center [731, 364] width 52 height 24
click at [597, 178] on select "Select Cable / Satellite Services Collection Agency Credit Card Debt Debt Couns…" at bounding box center [530, 178] width 143 height 23
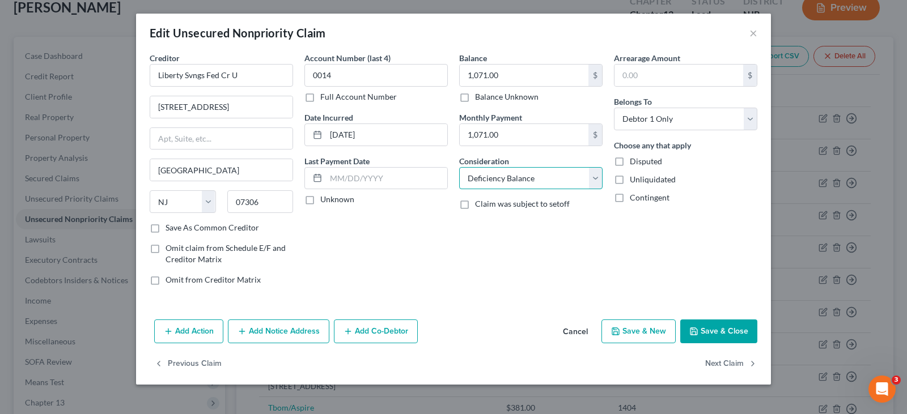
click at [459, 167] on select "Select Cable / Satellite Services Collection Agency Credit Card Debt Debt Couns…" at bounding box center [530, 178] width 143 height 23
click at [526, 223] on div "Balance 1,071.00 $ Balance Unknown Balance Undetermined 1,071.00 $ Balance Unkn…" at bounding box center [530, 173] width 155 height 243
click at [719, 363] on button "Next Claim" at bounding box center [731, 364] width 52 height 24
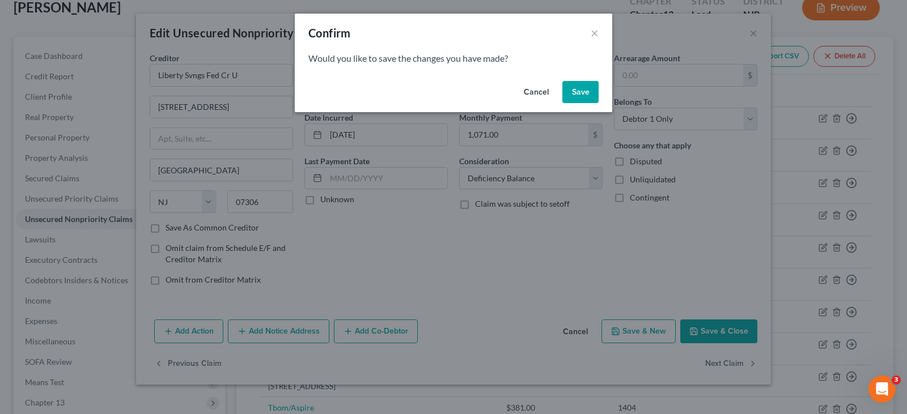
click at [585, 90] on button "Save" at bounding box center [580, 92] width 36 height 23
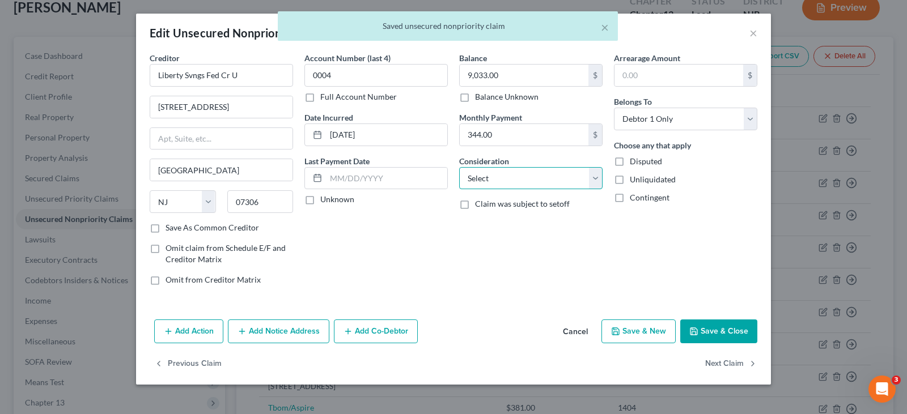
click at [595, 180] on select "Select Cable / Satellite Services Collection Agency Credit Card Debt Debt Couns…" at bounding box center [530, 178] width 143 height 23
click at [459, 167] on select "Select Cable / Satellite Services Collection Agency Credit Card Debt Debt Couns…" at bounding box center [530, 178] width 143 height 23
click at [716, 362] on button "Next Claim" at bounding box center [731, 364] width 52 height 24
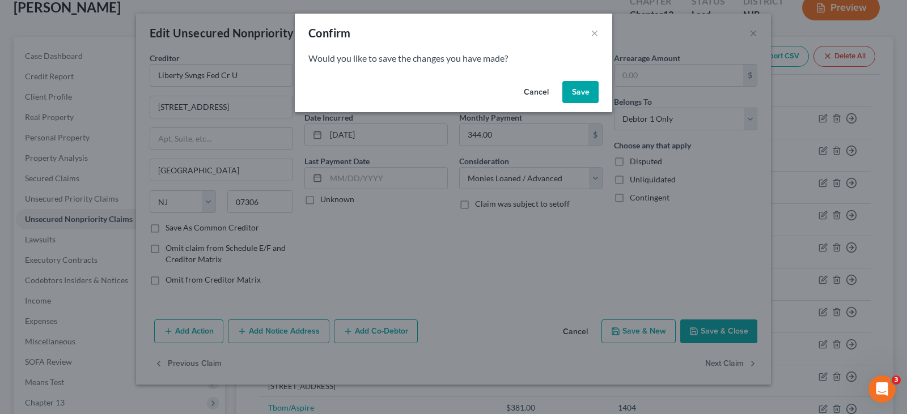
click at [578, 90] on button "Save" at bounding box center [580, 92] width 36 height 23
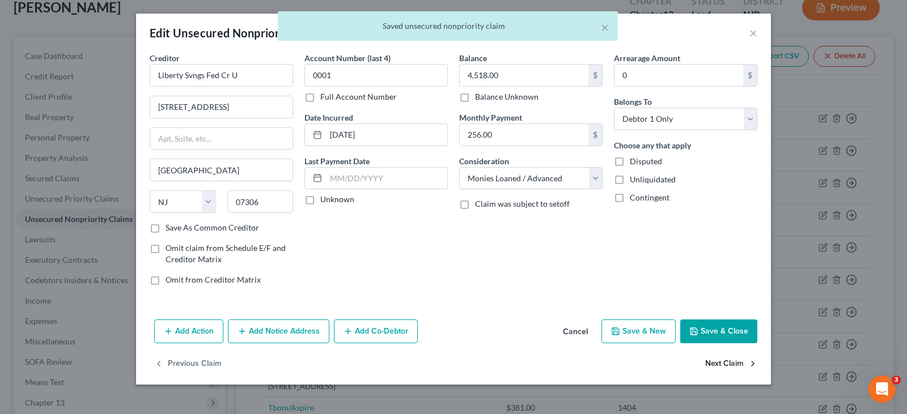
click at [727, 366] on button "Next Claim" at bounding box center [731, 364] width 52 height 24
click at [731, 361] on button "Next Claim" at bounding box center [731, 364] width 52 height 24
click at [732, 361] on button "Next Claim" at bounding box center [731, 364] width 52 height 24
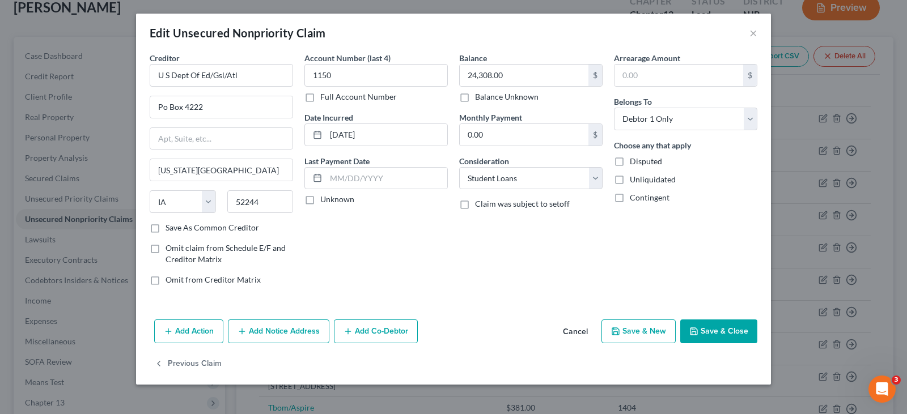
click at [732, 361] on div "Previous Claim" at bounding box center [453, 368] width 635 height 33
click at [719, 330] on button "Save & Close" at bounding box center [718, 332] width 77 height 24
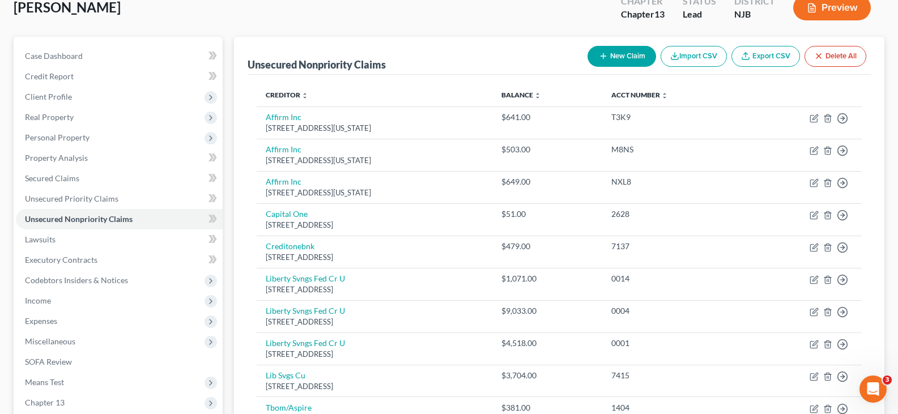
click at [622, 50] on button "New Claim" at bounding box center [622, 56] width 69 height 21
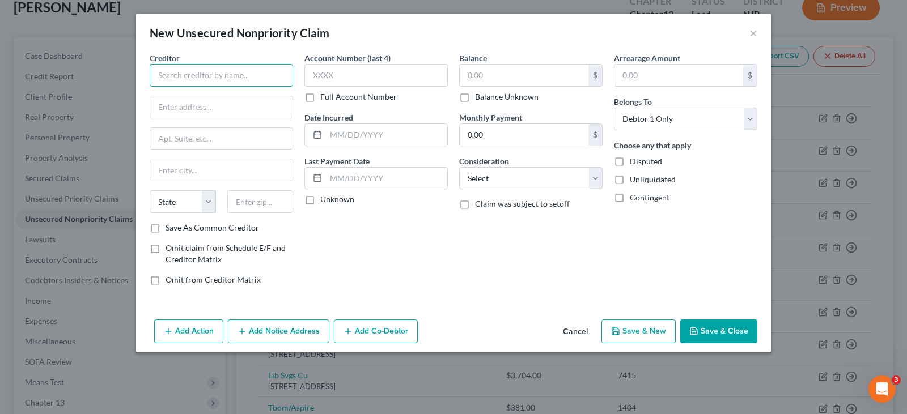
click at [220, 69] on input "text" at bounding box center [221, 75] width 143 height 23
drag, startPoint x: 189, startPoint y: 78, endPoint x: 167, endPoint y: 86, distance: 23.1
click at [66, 90] on div "New Unsecured Nonpriority Claim × Creditor * [GEOGRAPHIC_DATA] State [US_STATE]…" at bounding box center [453, 207] width 907 height 414
paste input "[GEOGRAPHIC_DATA]"
paste input "[STREET_ADDRESS][PERSON_NAME]"
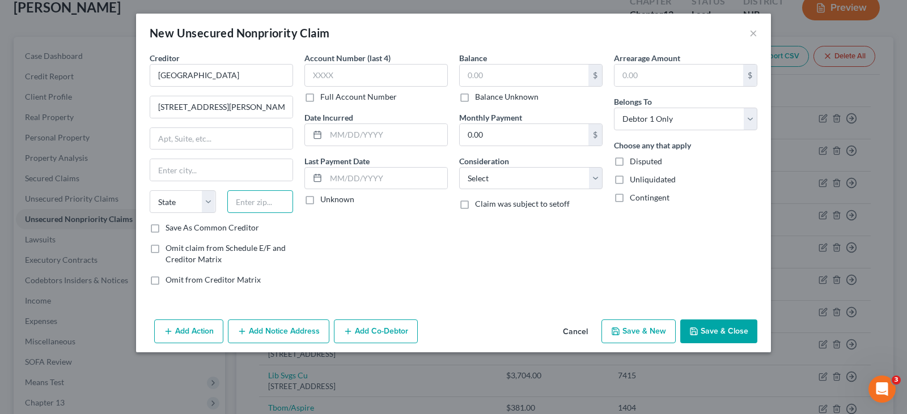
click at [264, 201] on input "text" at bounding box center [260, 201] width 66 height 23
click at [263, 166] on input "Edison" at bounding box center [221, 170] width 142 height 22
click at [256, 293] on div "Creditor * [GEOGRAPHIC_DATA] [STREET_ADDRESS][GEOGRAPHIC_DATA][PERSON_NAME] [US…" at bounding box center [221, 173] width 155 height 243
click at [475, 97] on label "Balance Unknown" at bounding box center [506, 96] width 63 height 11
click at [479, 97] on input "Balance Unknown" at bounding box center [482, 94] width 7 height 7
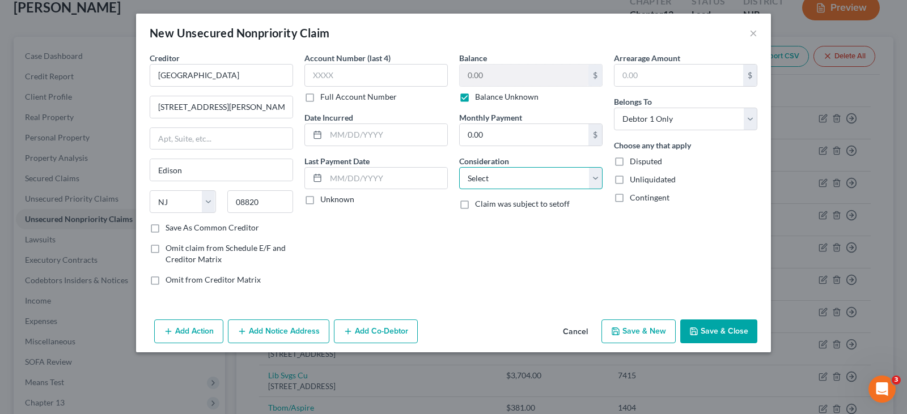
click at [494, 180] on select "Select Cable / Satellite Services Collection Agency Credit Card Debt Debt Couns…" at bounding box center [530, 178] width 143 height 23
click at [459, 167] on select "Select Cable / Satellite Services Collection Agency Credit Card Debt Debt Couns…" at bounding box center [530, 178] width 143 height 23
drag, startPoint x: 441, startPoint y: 264, endPoint x: 263, endPoint y: 160, distance: 206.2
click at [439, 263] on div "Account Number (last 4) Full Account Number Date Incurred Last Payment Date Unk…" at bounding box center [376, 173] width 155 height 243
click at [630, 164] on label "Disputed" at bounding box center [646, 161] width 32 height 11
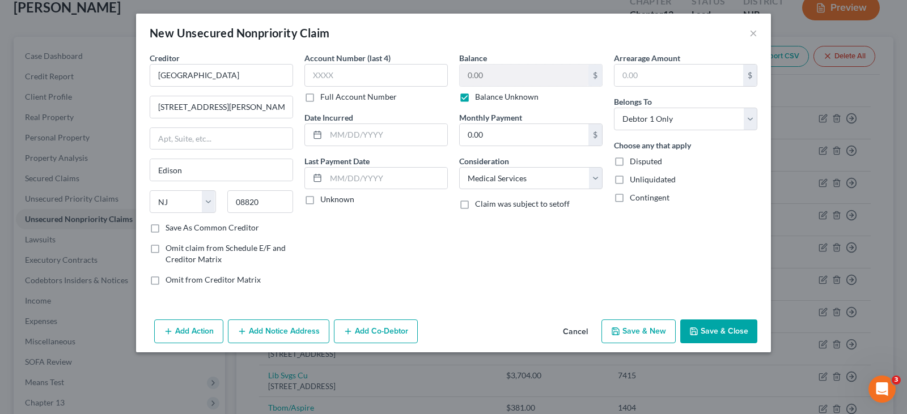
click at [634, 163] on input "Disputed" at bounding box center [637, 159] width 7 height 7
click at [612, 239] on div "Arrearage Amount $ Belongs To * Select Debtor 1 Only Debtor 2 Only Debtor 1 And…" at bounding box center [685, 173] width 155 height 243
click at [704, 329] on button "Save & Close" at bounding box center [718, 332] width 77 height 24
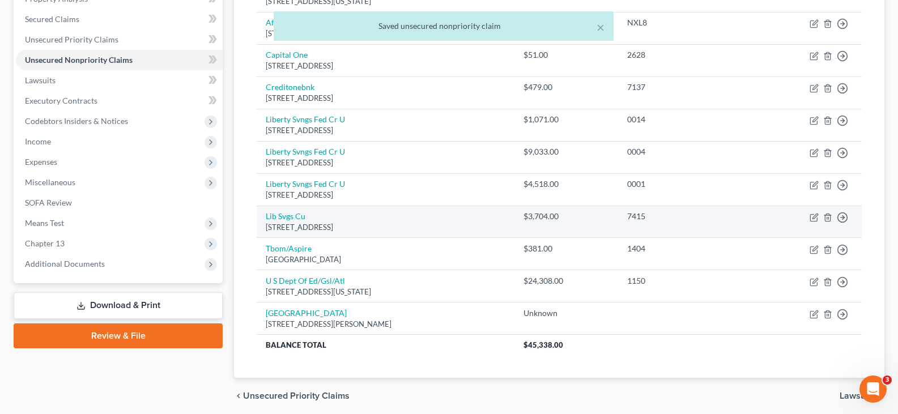
scroll to position [274, 0]
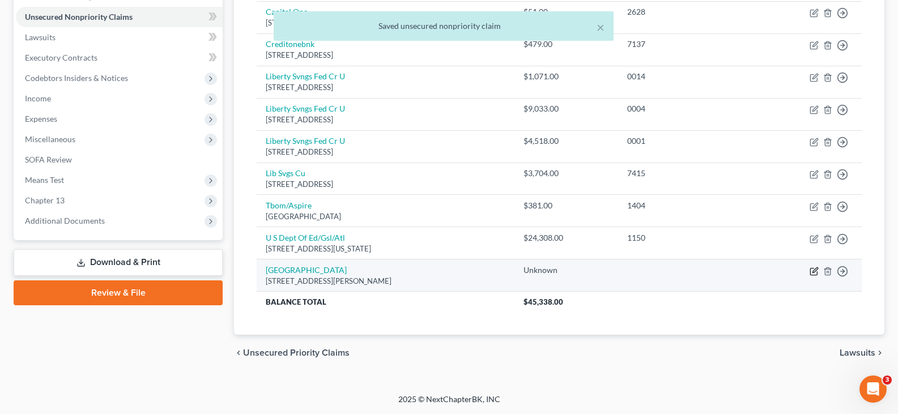
click at [814, 269] on icon "button" at bounding box center [814, 271] width 9 height 9
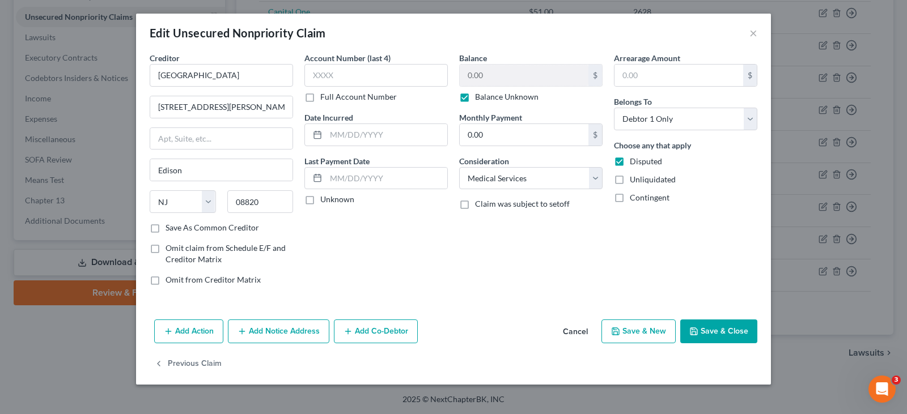
click at [630, 163] on label "Disputed" at bounding box center [646, 161] width 32 height 11
click at [634, 163] on input "Disputed" at bounding box center [637, 159] width 7 height 7
click at [714, 338] on button "Save & Close" at bounding box center [718, 332] width 77 height 24
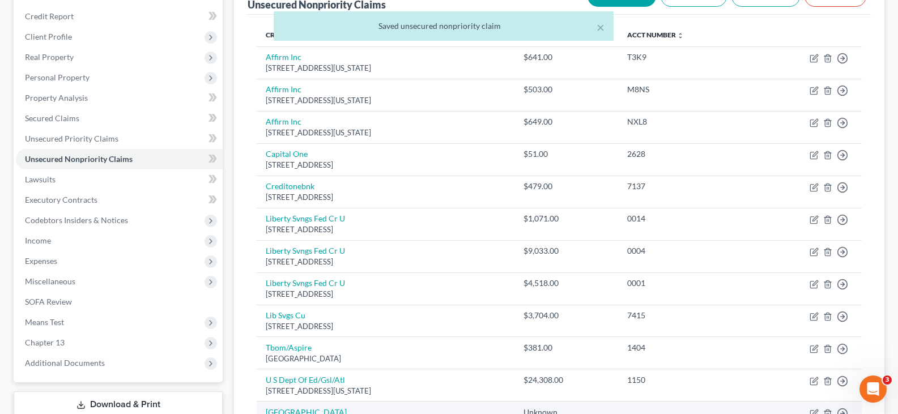
scroll to position [0, 0]
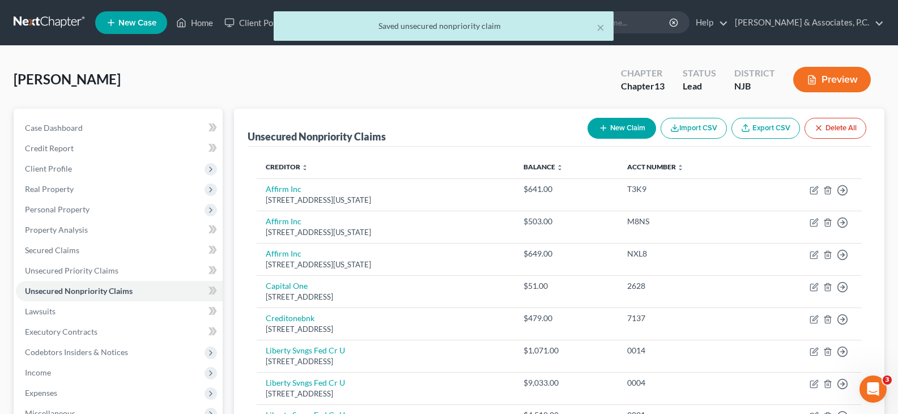
click at [342, 83] on div "[PERSON_NAME] Upgraded Chapter Chapter 13 Status Lead District [GEOGRAPHIC_DATA…" at bounding box center [449, 83] width 871 height 49
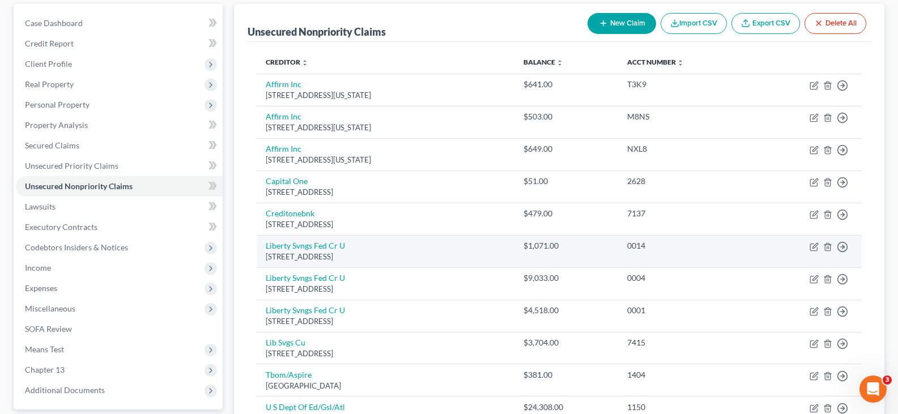
scroll to position [104, 0]
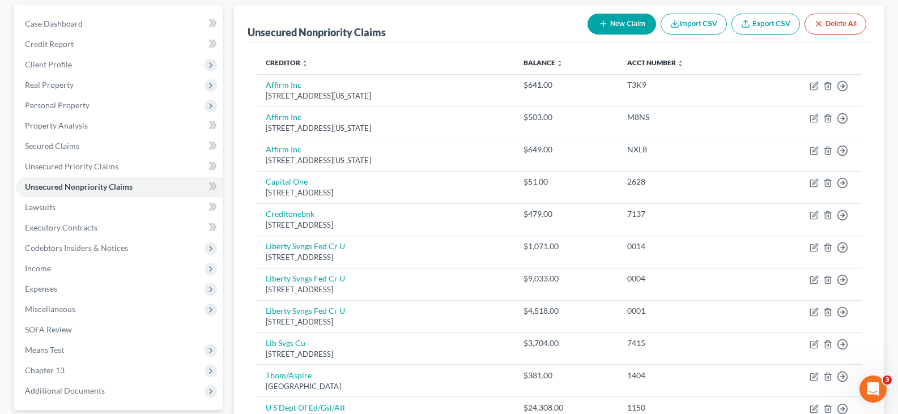
click at [624, 22] on button "New Claim" at bounding box center [622, 24] width 69 height 21
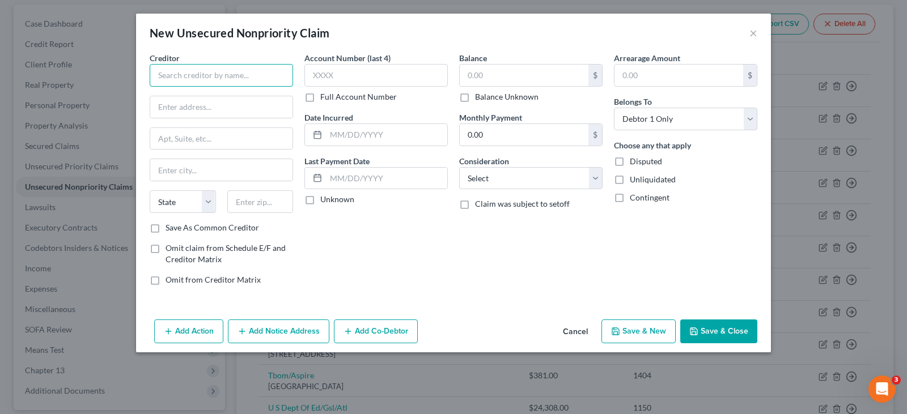
click at [239, 74] on input "text" at bounding box center [221, 75] width 143 height 23
click at [179, 172] on input "text" at bounding box center [221, 170] width 142 height 22
click at [528, 68] on input "text" at bounding box center [524, 76] width 129 height 22
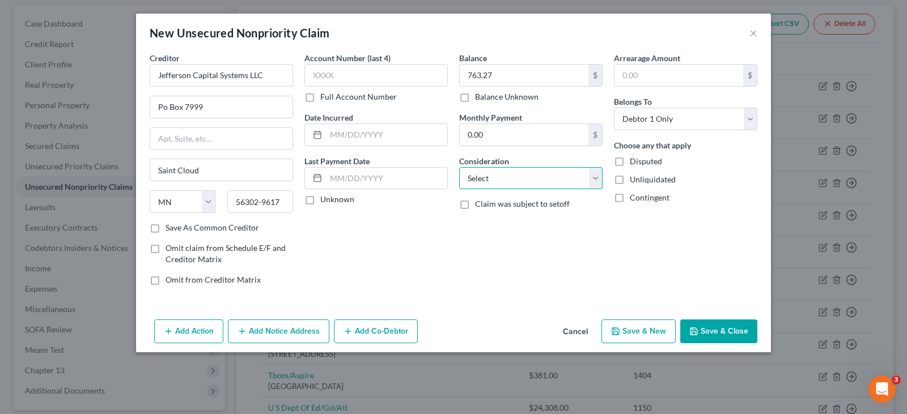
click at [499, 176] on select "Select Cable / Satellite Services Collection Agency Credit Card Debt Debt Couns…" at bounding box center [530, 178] width 143 height 23
click at [459, 167] on select "Select Cable / Satellite Services Collection Agency Credit Card Debt Debt Couns…" at bounding box center [530, 178] width 143 height 23
click at [720, 330] on button "Save & Close" at bounding box center [718, 332] width 77 height 24
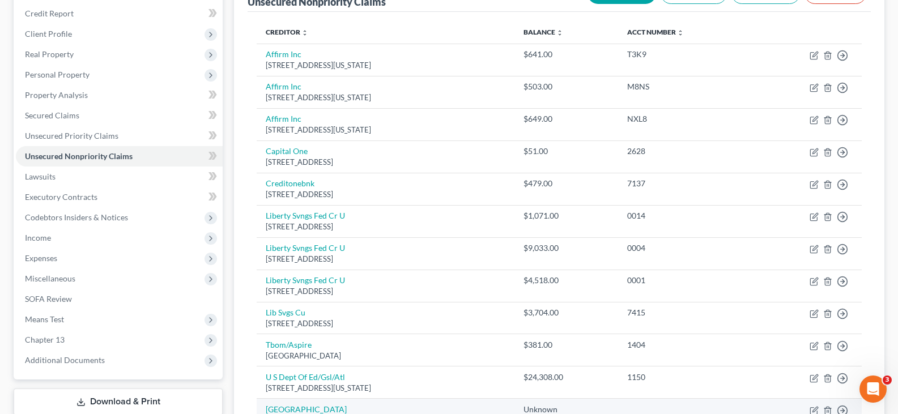
scroll to position [0, 0]
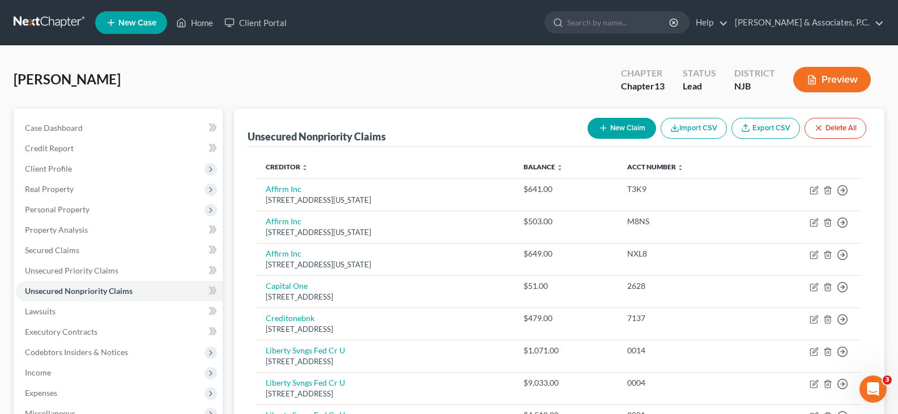
click at [607, 133] on button "New Claim" at bounding box center [622, 128] width 69 height 21
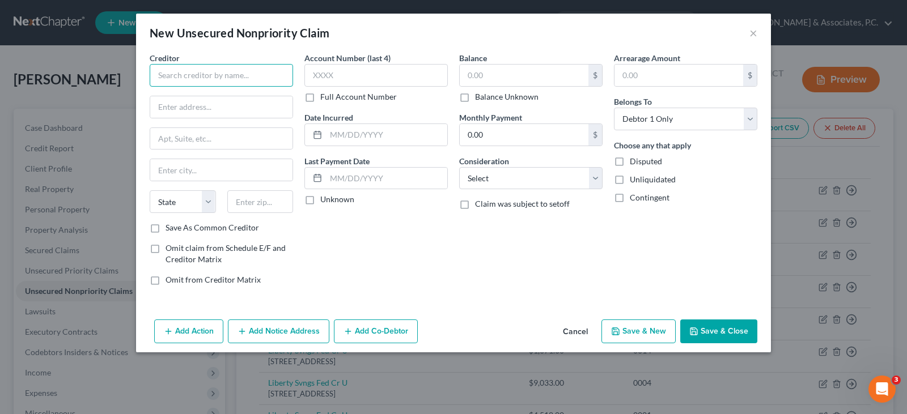
click at [229, 73] on input "text" at bounding box center [221, 75] width 143 height 23
click at [209, 172] on input "text" at bounding box center [221, 170] width 142 height 22
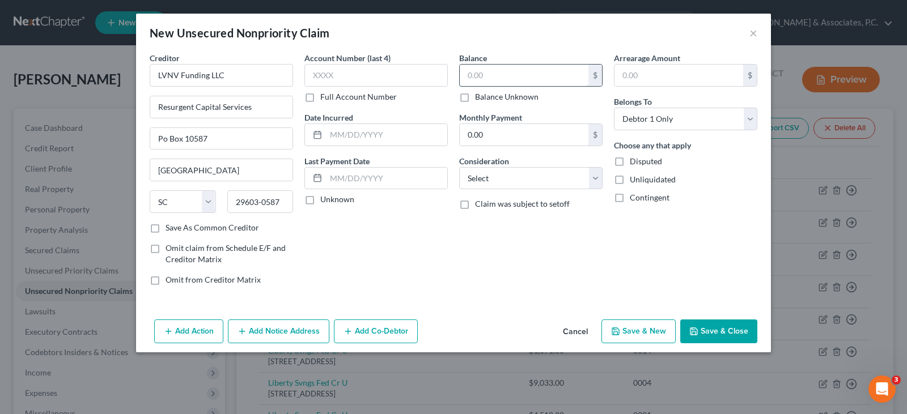
click at [482, 80] on input "text" at bounding box center [524, 76] width 129 height 22
click at [494, 175] on select "Select Cable / Satellite Services Collection Agency Credit Card Debt Debt Couns…" at bounding box center [530, 178] width 143 height 23
click at [459, 167] on select "Select Cable / Satellite Services Collection Agency Credit Card Debt Debt Couns…" at bounding box center [530, 178] width 143 height 23
click at [713, 334] on button "Save & Close" at bounding box center [718, 332] width 77 height 24
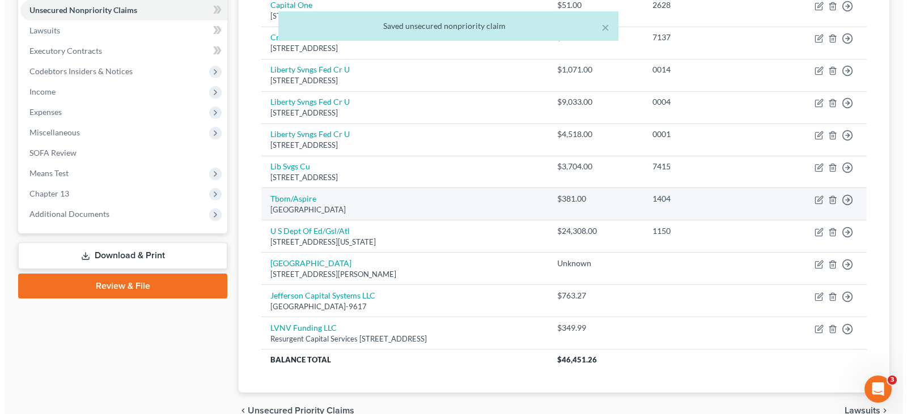
scroll to position [283, 0]
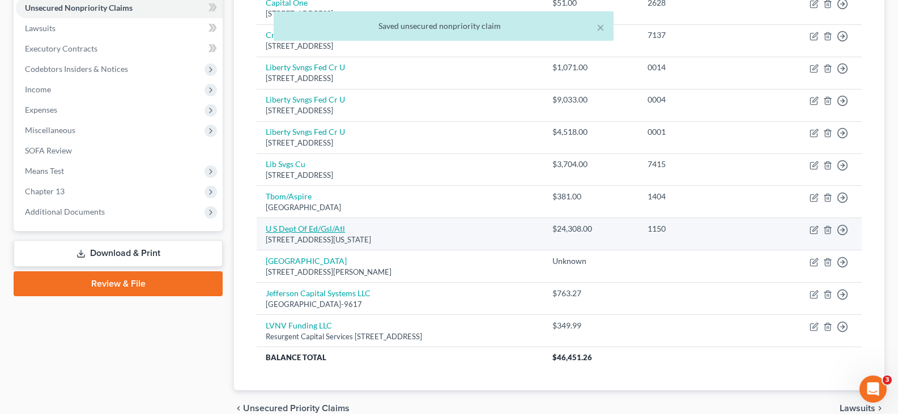
click at [305, 232] on link "U S Dept Of Ed/Gsl/Atl" at bounding box center [305, 229] width 79 height 10
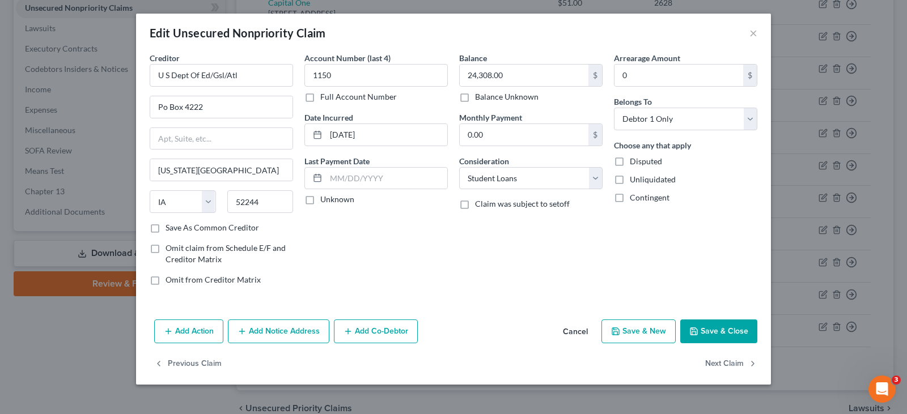
click at [305, 332] on button "Add Notice Address" at bounding box center [278, 332] width 101 height 24
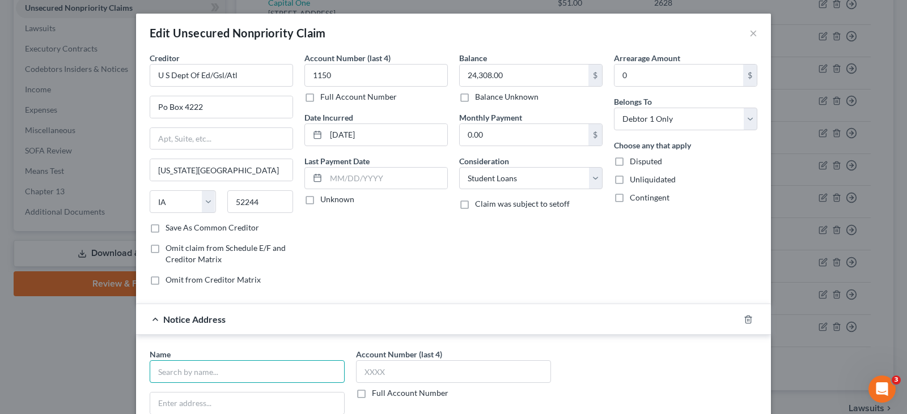
click at [204, 370] on input "text" at bounding box center [247, 371] width 195 height 23
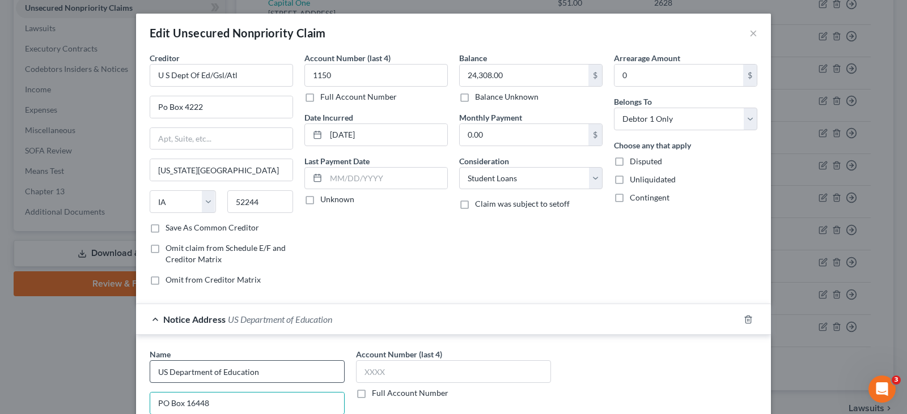
scroll to position [228, 0]
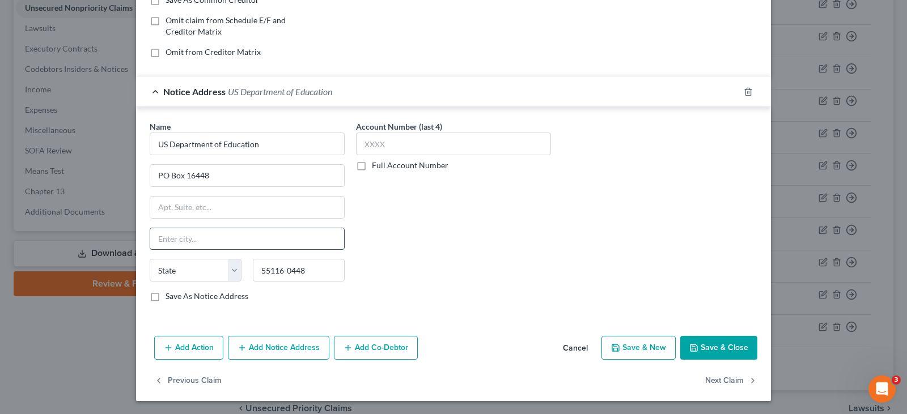
click at [197, 229] on input "text" at bounding box center [247, 239] width 194 height 22
click at [588, 197] on div "Name * US Department of Education [GEOGRAPHIC_DATA][PERSON_NAME] [US_STATE][GEO…" at bounding box center [453, 216] width 619 height 190
click at [165, 296] on label "Save As Notice Address" at bounding box center [206, 296] width 83 height 11
click at [170, 296] on input "Save As Notice Address" at bounding box center [173, 294] width 7 height 7
click at [719, 352] on button "Save & Close" at bounding box center [718, 348] width 77 height 24
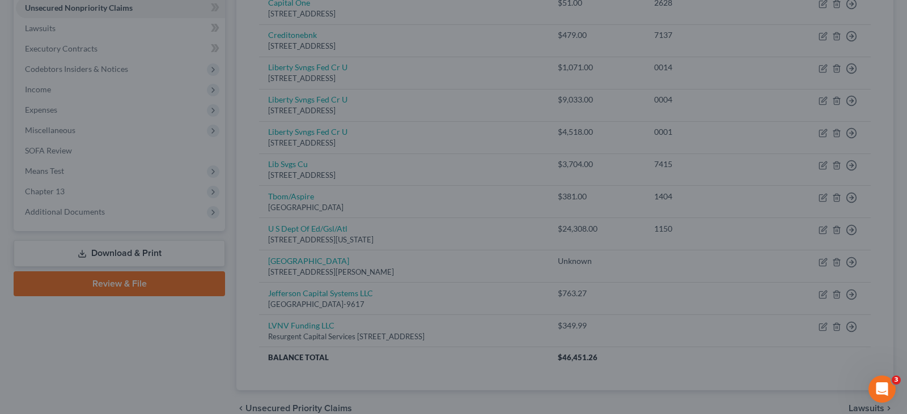
scroll to position [0, 0]
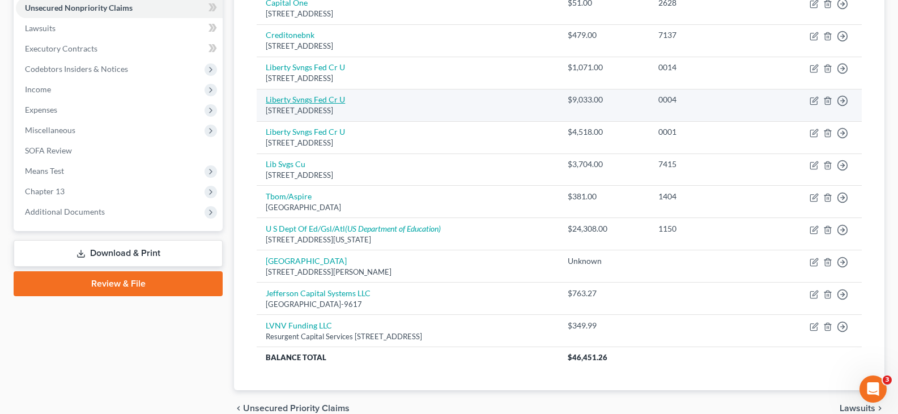
click at [304, 99] on link "Liberty Svngs Fed Cr U" at bounding box center [305, 100] width 79 height 10
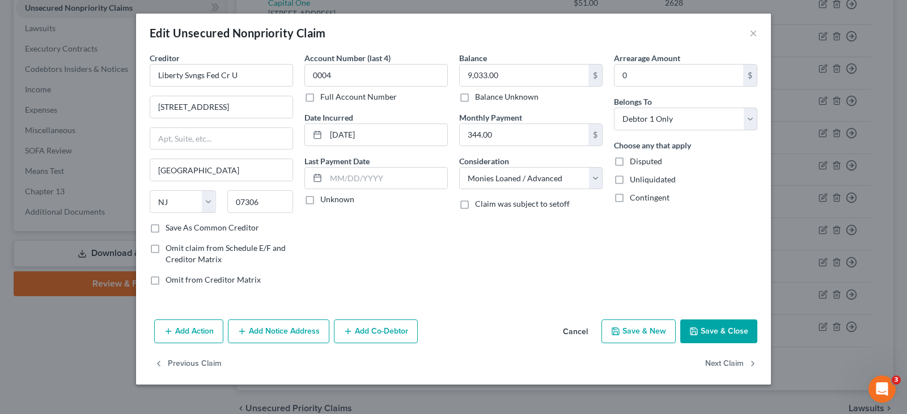
click at [270, 327] on button "Add Notice Address" at bounding box center [278, 332] width 101 height 24
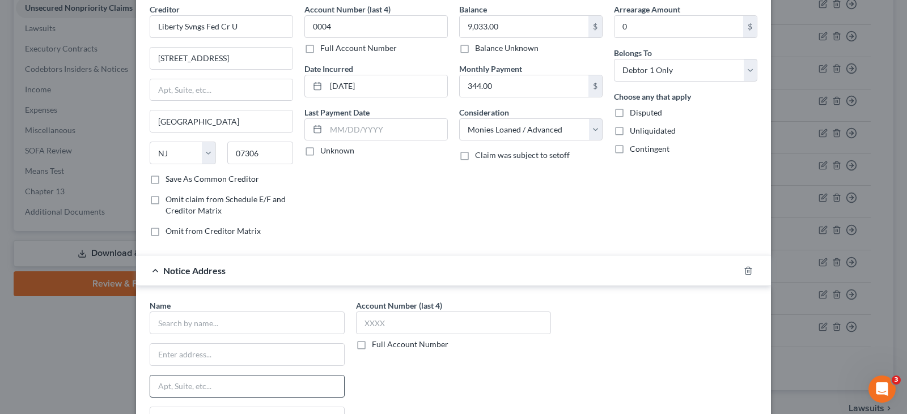
scroll to position [113, 0]
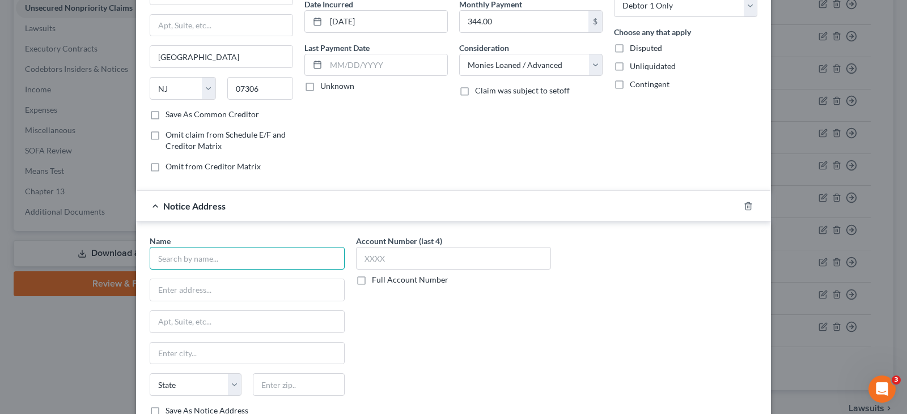
click at [226, 258] on input "text" at bounding box center [247, 258] width 195 height 23
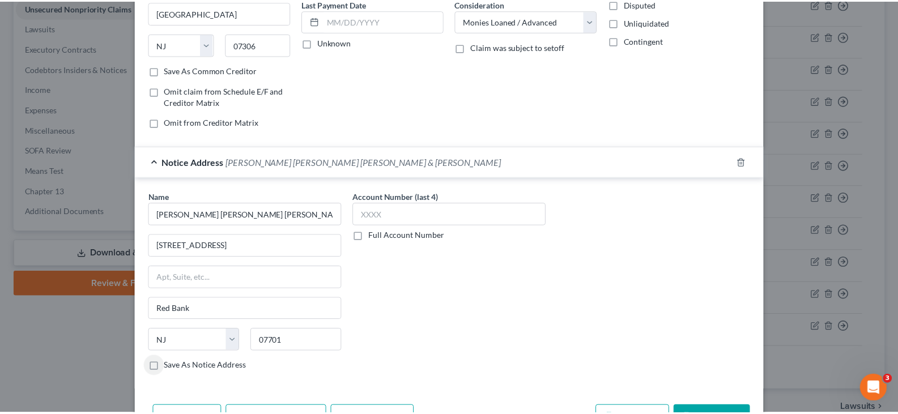
scroll to position [228, 0]
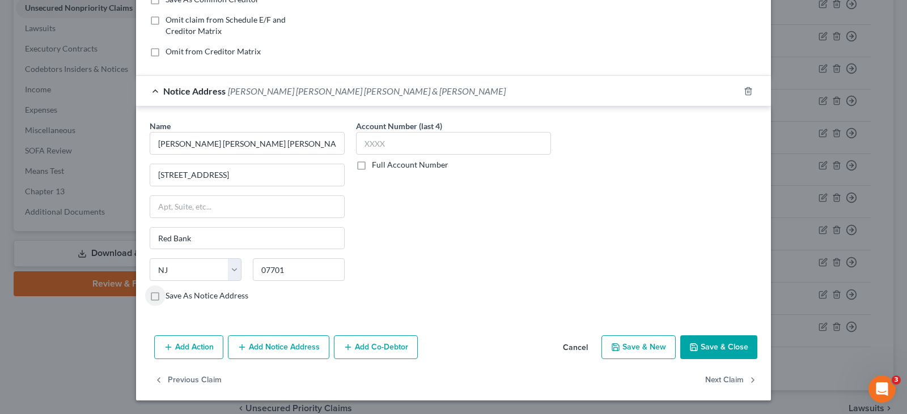
click at [722, 346] on button "Save & Close" at bounding box center [718, 347] width 77 height 24
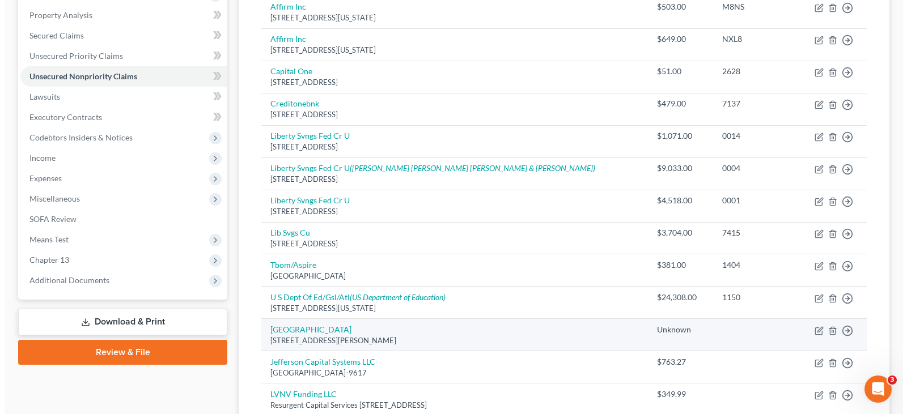
scroll to position [57, 0]
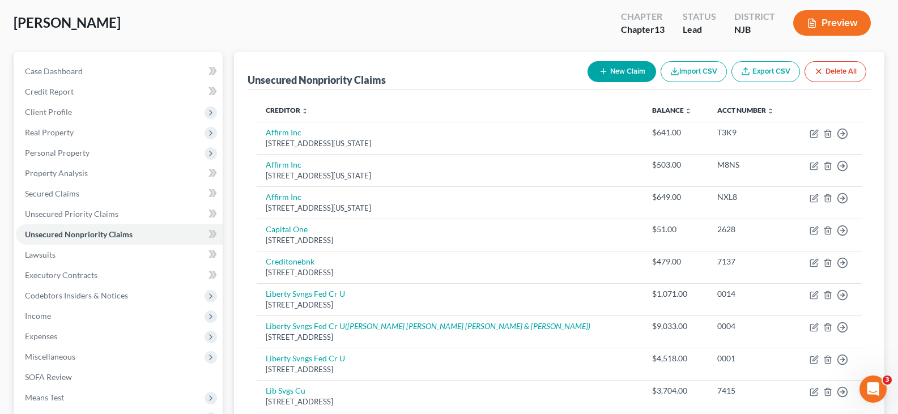
click at [610, 71] on button "New Claim" at bounding box center [622, 71] width 69 height 21
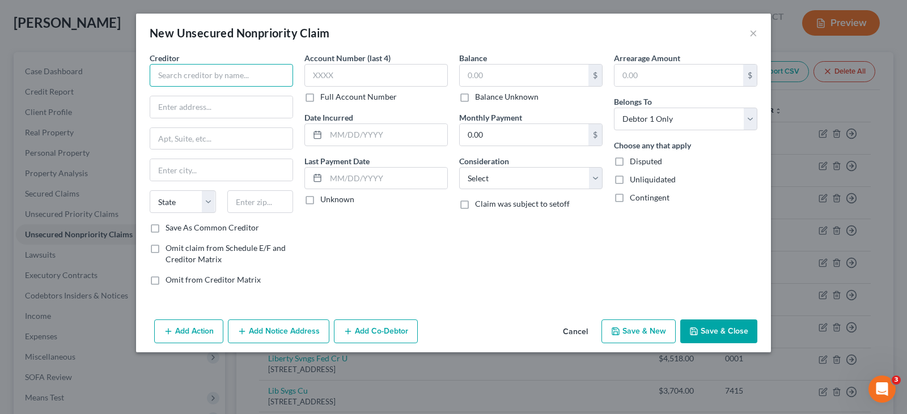
click at [261, 71] on input "text" at bounding box center [221, 75] width 143 height 23
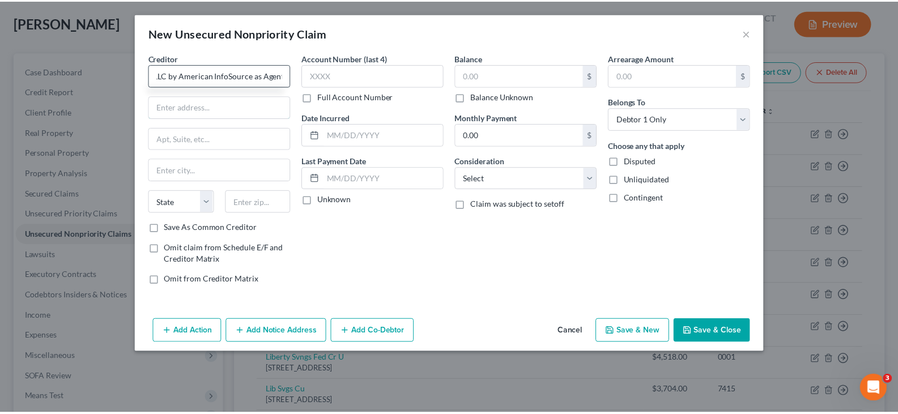
scroll to position [0, 0]
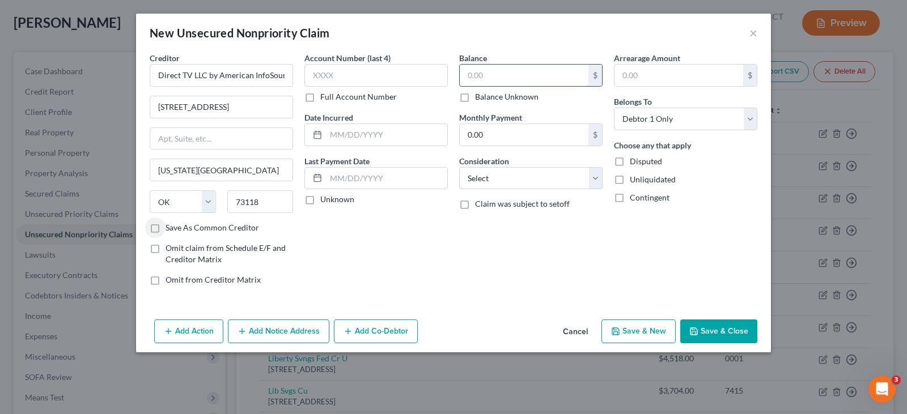
click at [491, 75] on input "text" at bounding box center [524, 76] width 129 height 22
click at [496, 180] on select "Select Cable / Satellite Services Collection Agency Credit Card Debt Debt Couns…" at bounding box center [530, 178] width 143 height 23
click at [459, 167] on select "Select Cable / Satellite Services Collection Agency Credit Card Debt Debt Couns…" at bounding box center [530, 178] width 143 height 23
click at [725, 332] on button "Save & Close" at bounding box center [718, 332] width 77 height 24
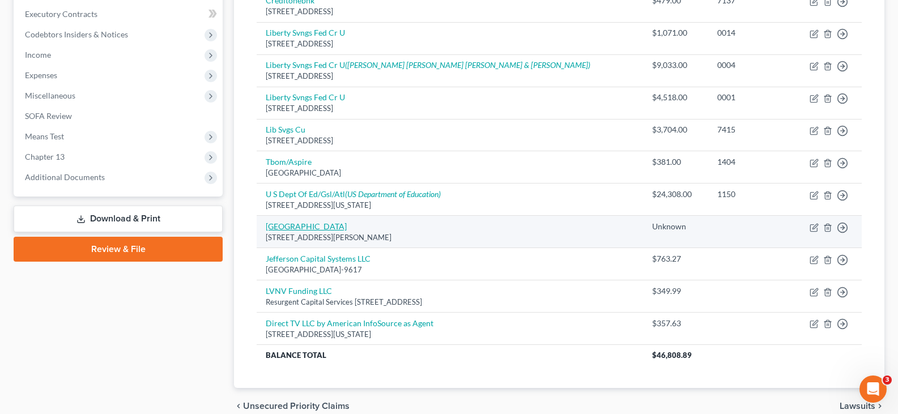
scroll to position [340, 0]
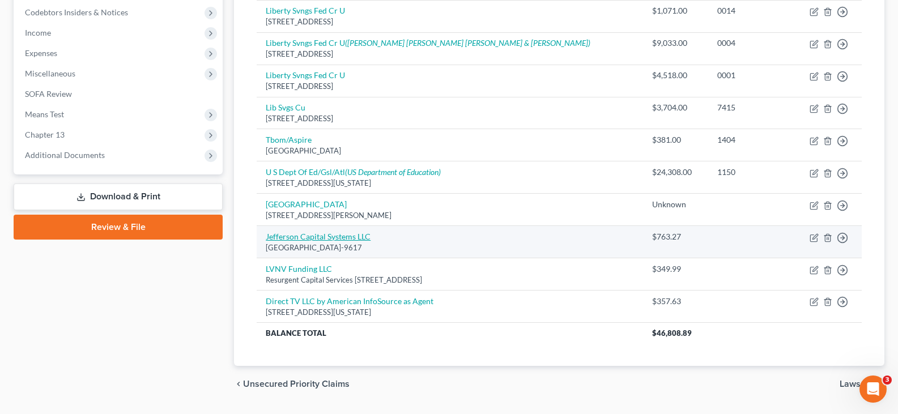
click at [304, 239] on link "Jefferson Capital Systems LLC" at bounding box center [318, 237] width 105 height 10
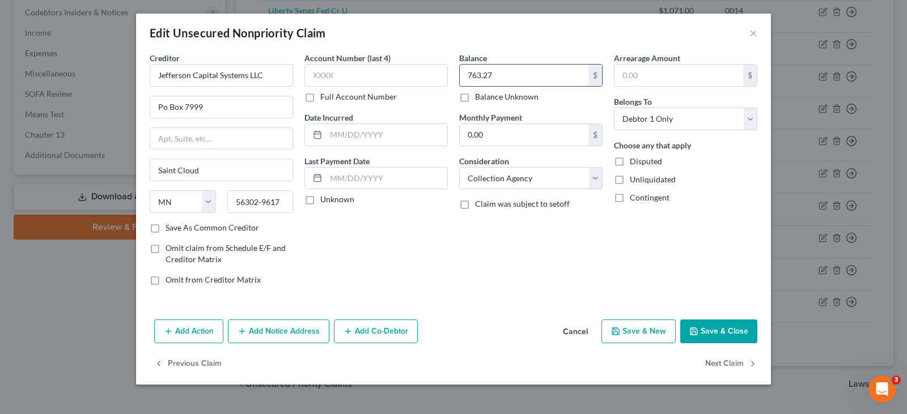
click at [514, 74] on input "763.27" at bounding box center [524, 76] width 129 height 22
click at [715, 344] on div "Add Action Add Notice Address Add Co-Debtor Cancel Save & New Save & Close" at bounding box center [453, 333] width 635 height 37
drag, startPoint x: 719, startPoint y: 328, endPoint x: 581, endPoint y: 260, distance: 153.8
click at [717, 328] on button "Save & Close" at bounding box center [718, 332] width 77 height 24
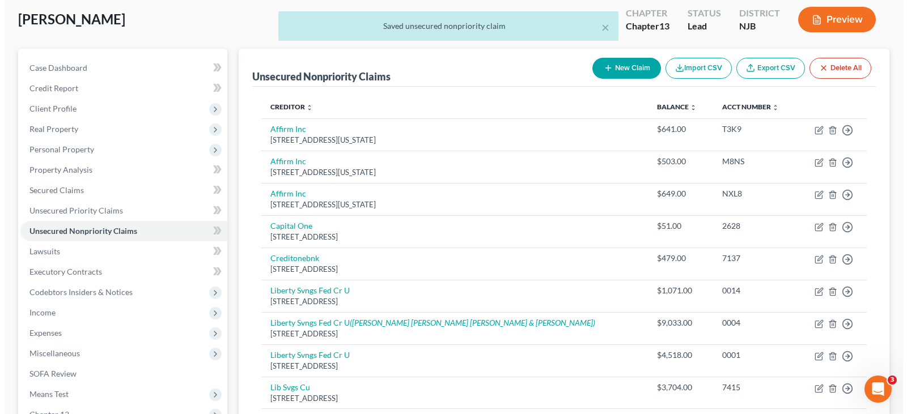
scroll to position [0, 0]
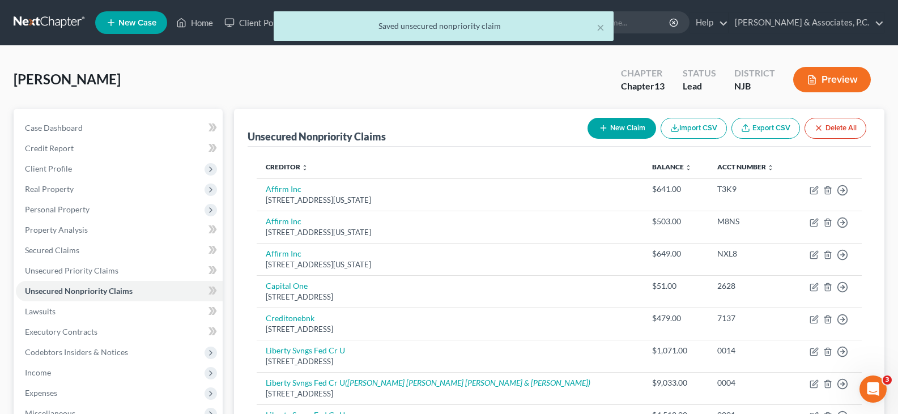
click at [619, 129] on button "New Claim" at bounding box center [622, 128] width 69 height 21
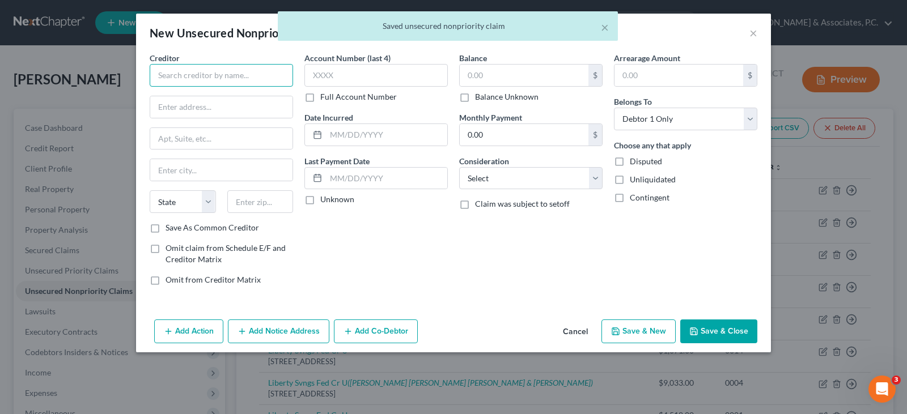
click at [245, 69] on input "text" at bounding box center [221, 75] width 143 height 23
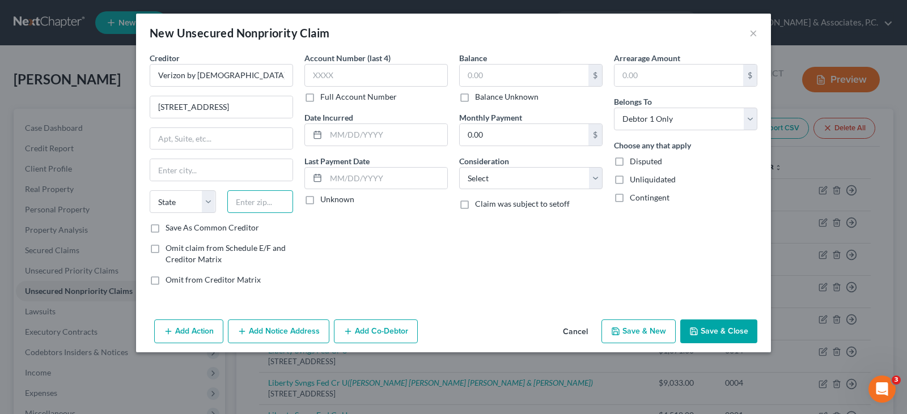
click at [260, 206] on input "text" at bounding box center [260, 201] width 66 height 23
click at [248, 163] on input "[US_STATE][GEOGRAPHIC_DATA]" at bounding box center [221, 170] width 142 height 22
click at [505, 71] on input "text" at bounding box center [524, 76] width 129 height 22
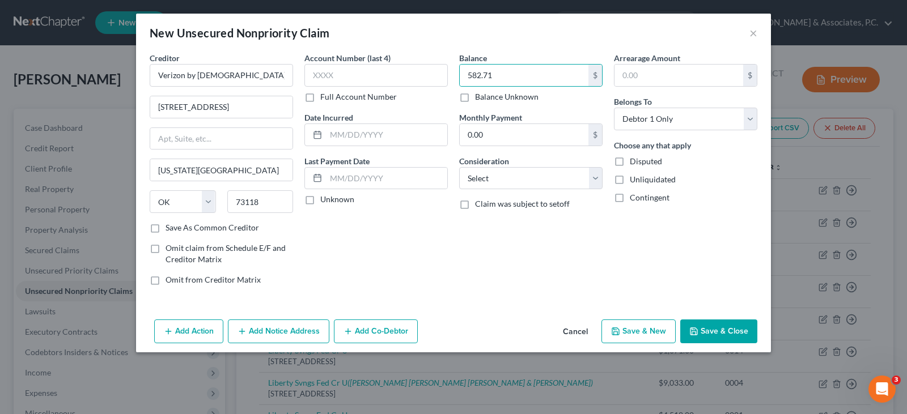
click at [507, 190] on div "Balance 582.71 $ Balance Unknown Balance Undetermined 582.71 $ Balance Unknown …" at bounding box center [530, 173] width 155 height 243
click at [502, 182] on select "Select Cable / Satellite Services Collection Agency Credit Card Debt Debt Couns…" at bounding box center [530, 178] width 143 height 23
click at [459, 167] on select "Select Cable / Satellite Services Collection Agency Credit Card Debt Debt Couns…" at bounding box center [530, 178] width 143 height 23
click at [702, 325] on button "Save & Close" at bounding box center [718, 332] width 77 height 24
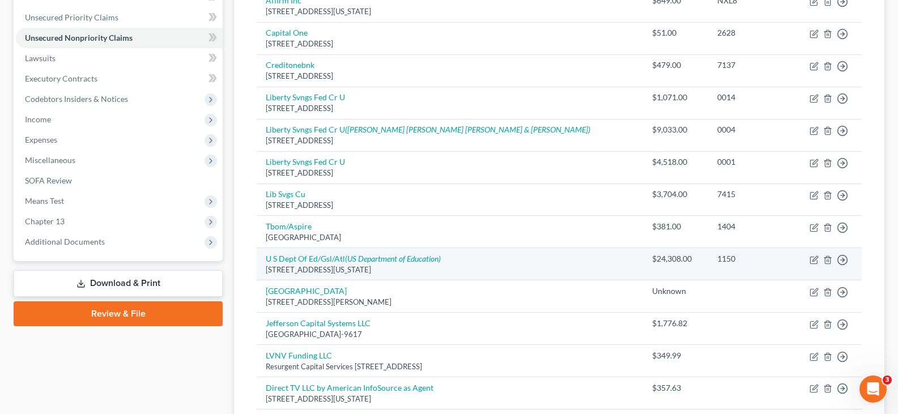
scroll to position [340, 0]
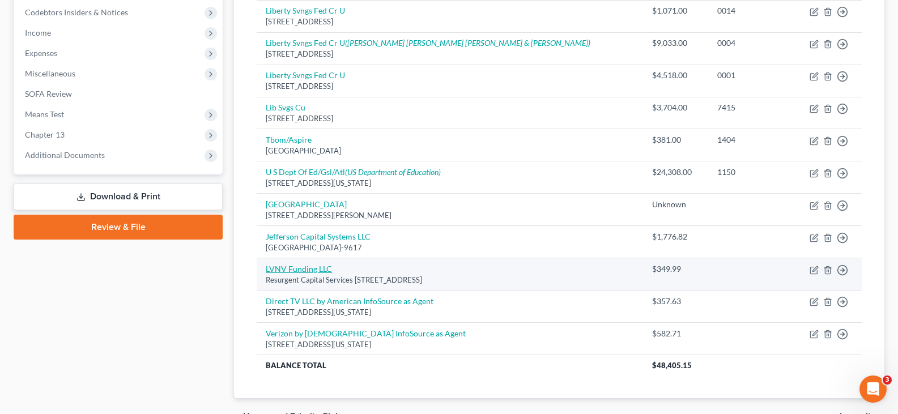
click at [290, 270] on link "LVNV Funding LLC" at bounding box center [299, 269] width 66 height 10
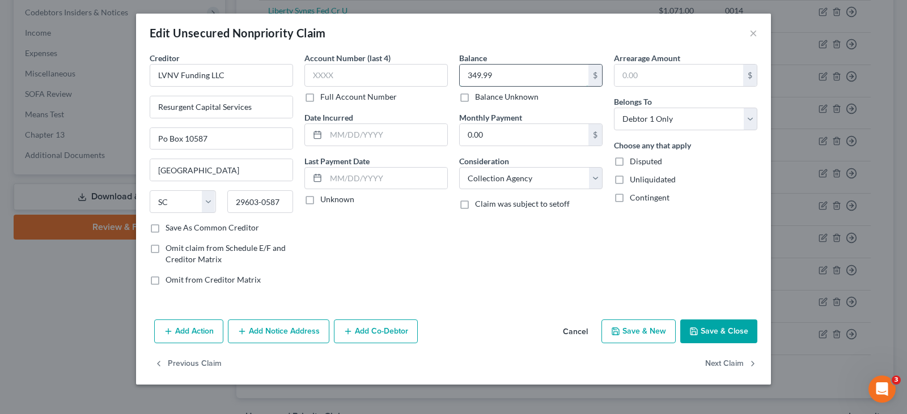
click at [503, 73] on input "349.99" at bounding box center [524, 76] width 129 height 22
click at [716, 326] on button "Save & Close" at bounding box center [718, 332] width 77 height 24
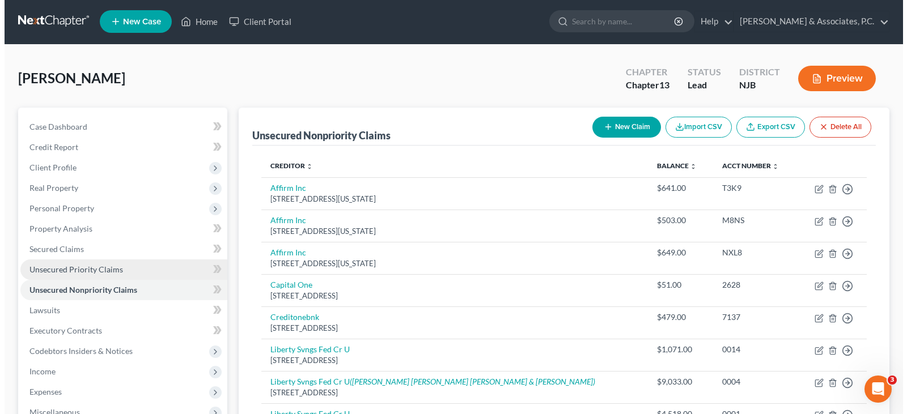
scroll to position [0, 0]
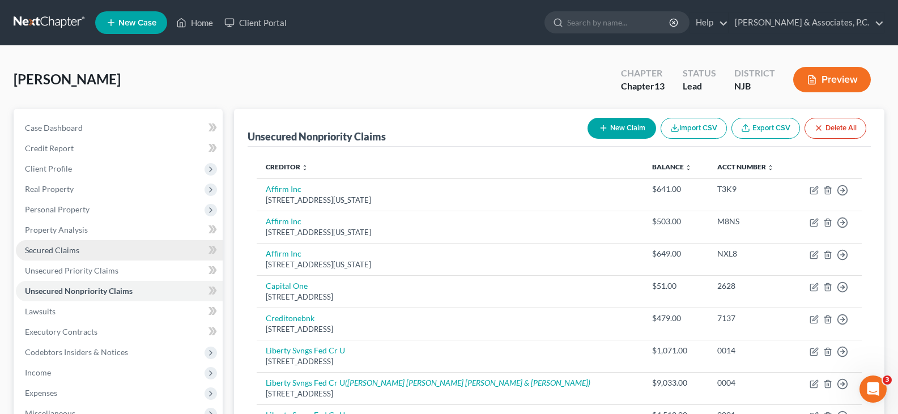
click at [54, 249] on span "Secured Claims" at bounding box center [52, 250] width 54 height 10
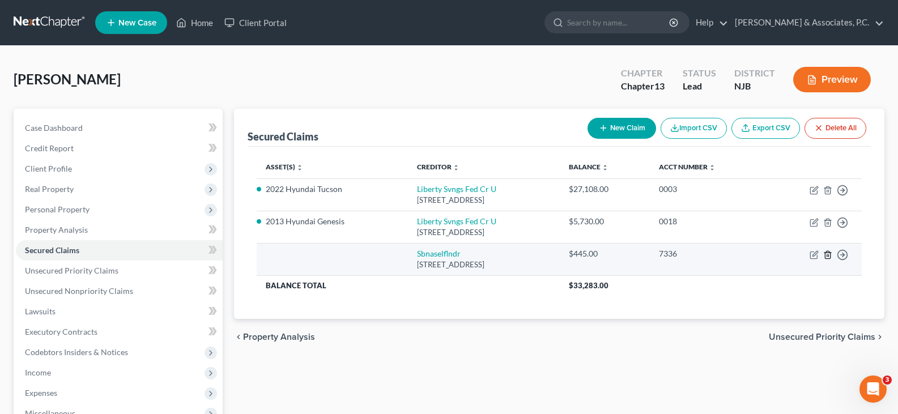
click at [828, 253] on polyline "button" at bounding box center [827, 253] width 7 height 0
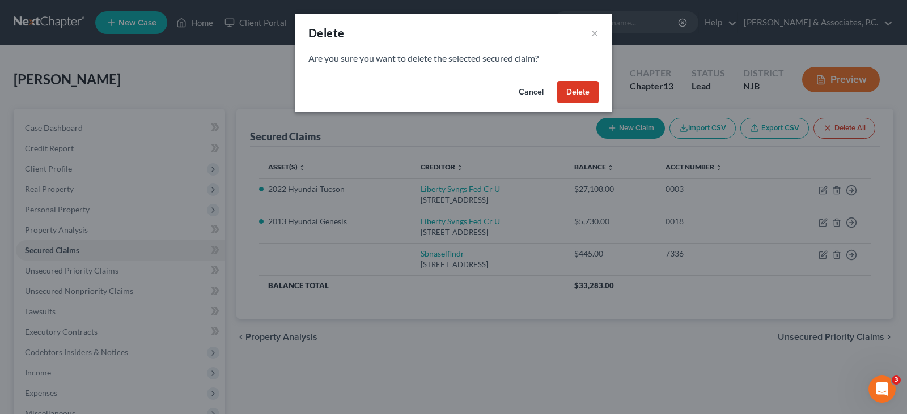
click at [586, 95] on button "Delete" at bounding box center [577, 92] width 41 height 23
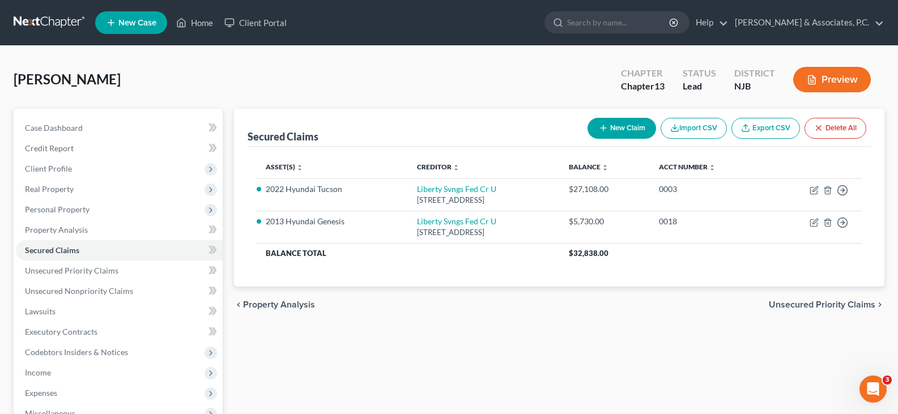
click at [624, 128] on button "New Claim" at bounding box center [622, 128] width 69 height 21
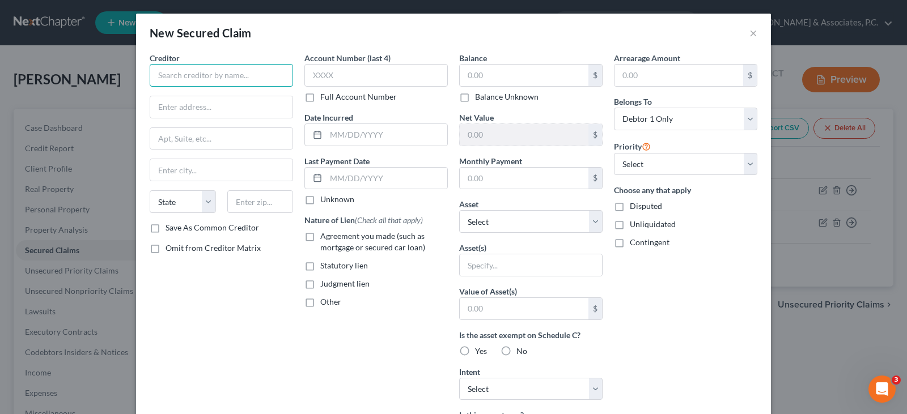
click at [209, 75] on input "text" at bounding box center [221, 75] width 143 height 23
click at [232, 76] on input "text" at bounding box center [221, 75] width 143 height 23
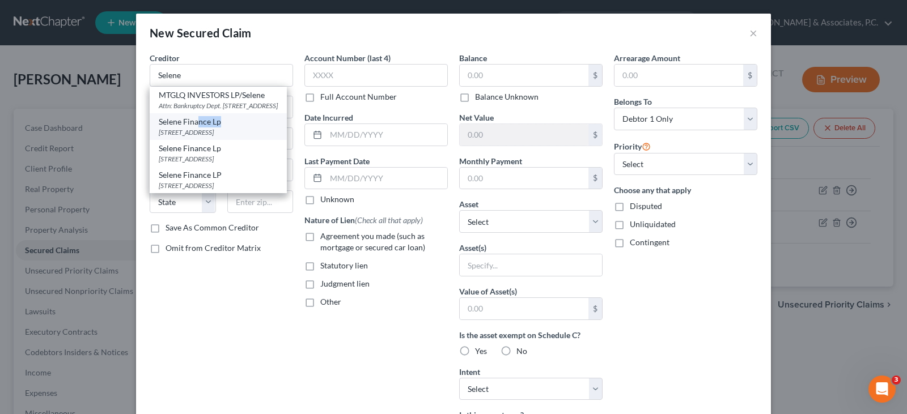
drag, startPoint x: 214, startPoint y: 135, endPoint x: 193, endPoint y: 125, distance: 23.8
click at [193, 125] on div "Selene Finance Lp [STREET_ADDRESS]" at bounding box center [218, 126] width 137 height 27
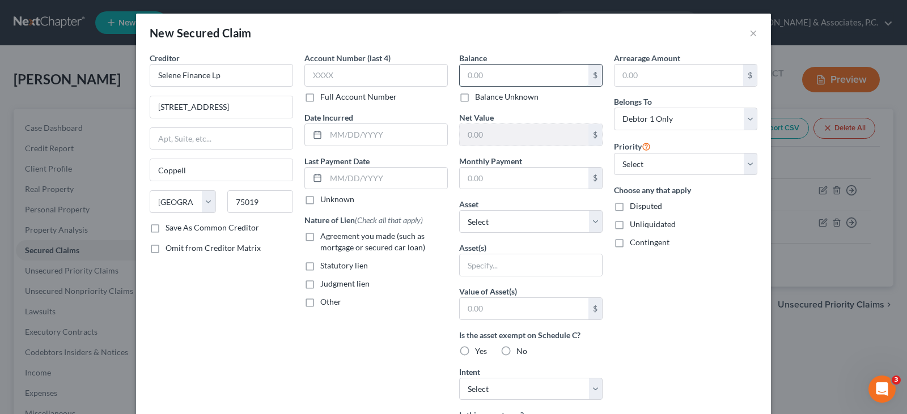
click at [498, 76] on input "text" at bounding box center [524, 76] width 129 height 22
click at [494, 179] on input "text" at bounding box center [524, 179] width 129 height 22
click at [322, 73] on input "text" at bounding box center [375, 75] width 143 height 23
click at [435, 290] on div "Nature of Lien (Check all that apply) Agreement you made (such as mortgage or s…" at bounding box center [375, 260] width 143 height 93
click at [320, 235] on label "Agreement you made (such as mortgage or secured car loan)" at bounding box center [383, 242] width 127 height 23
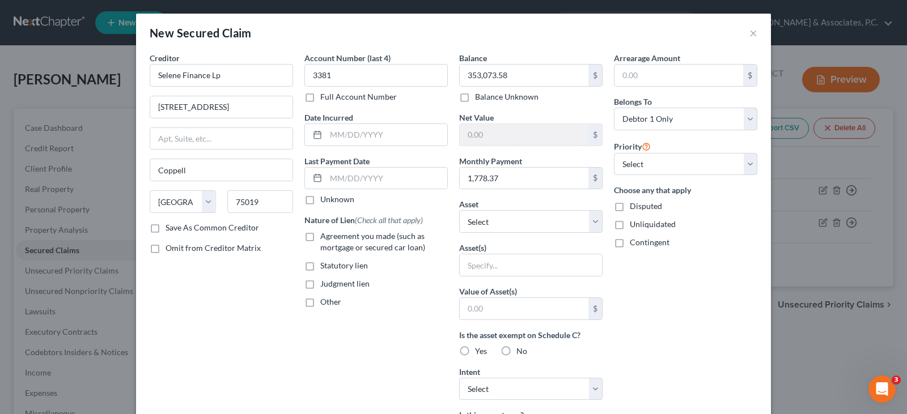
click at [325, 235] on input "Agreement you made (such as mortgage or secured car loan)" at bounding box center [328, 234] width 7 height 7
click at [590, 222] on select "Select Other Multiple Assets Electronics - 1-cell phone, 2-televisions - $2500.…" at bounding box center [530, 221] width 143 height 23
click at [459, 210] on select "Select Other Multiple Assets Electronics - 1-cell phone, 2-televisions - $2500.…" at bounding box center [530, 221] width 143 height 23
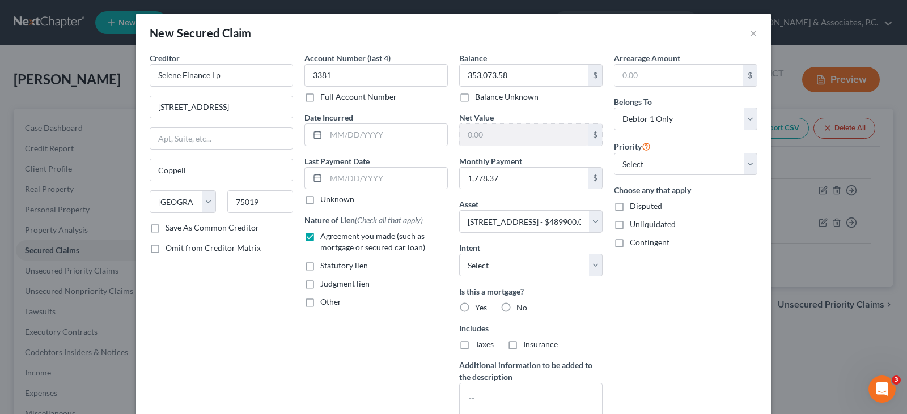
click at [475, 306] on label "Yes" at bounding box center [481, 307] width 12 height 11
click at [479, 306] on input "Yes" at bounding box center [482, 305] width 7 height 7
click at [475, 346] on label "Taxes" at bounding box center [484, 344] width 19 height 11
click at [479, 346] on input "Taxes" at bounding box center [482, 342] width 7 height 7
click at [523, 342] on label "Insurance" at bounding box center [540, 344] width 35 height 11
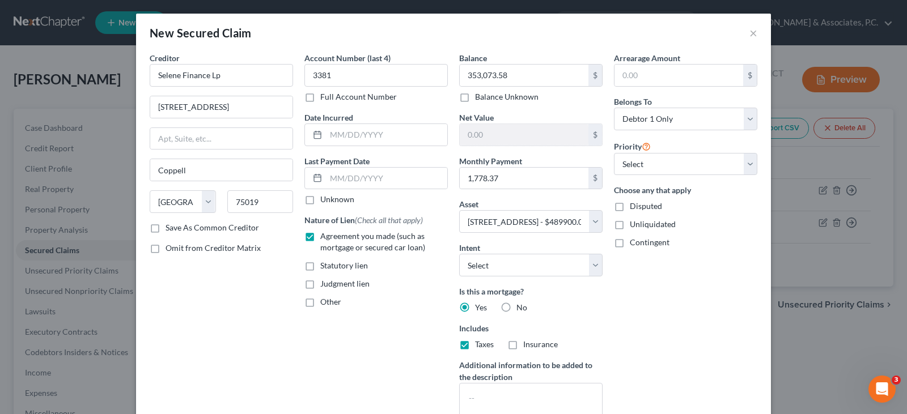
click at [528, 342] on input "Insurance" at bounding box center [531, 342] width 7 height 7
click at [660, 75] on input "text" at bounding box center [678, 76] width 129 height 22
click at [636, 39] on div "New Secured Claim ×" at bounding box center [453, 33] width 635 height 39
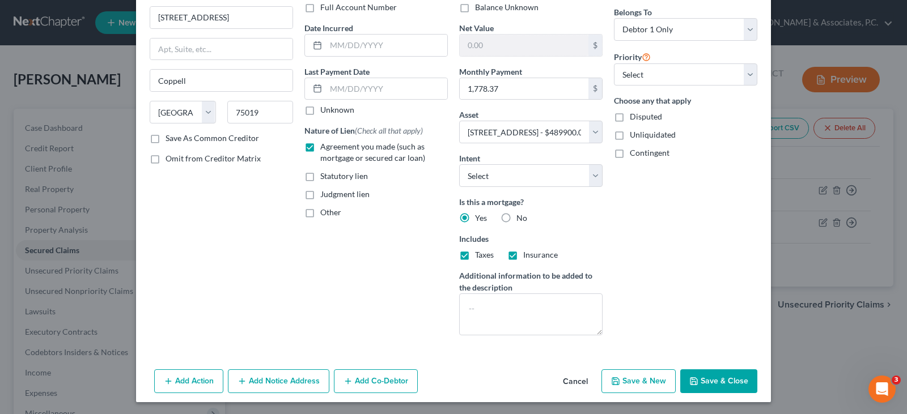
scroll to position [91, 0]
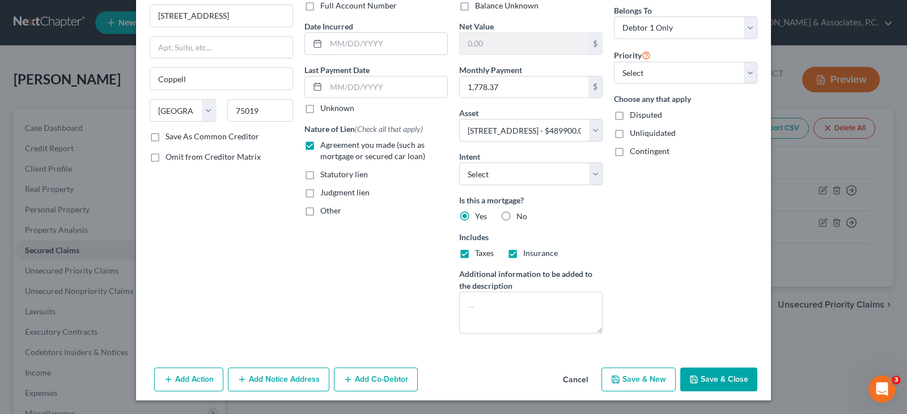
click at [721, 376] on button "Save & Close" at bounding box center [718, 380] width 77 height 24
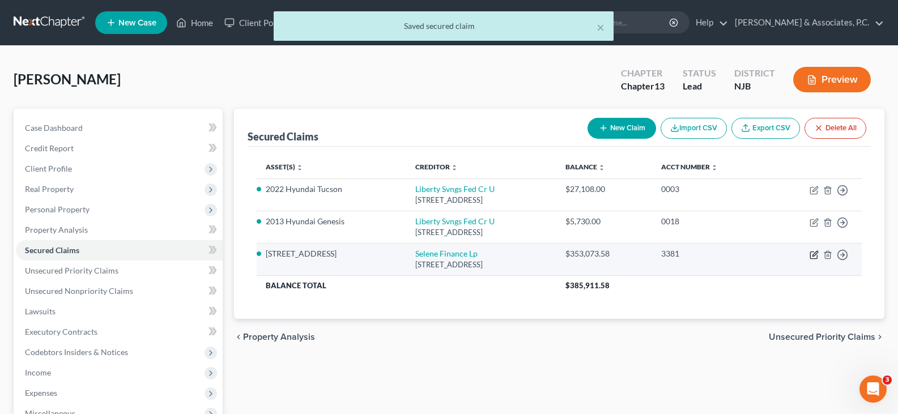
click at [814, 254] on icon "button" at bounding box center [814, 254] width 9 height 9
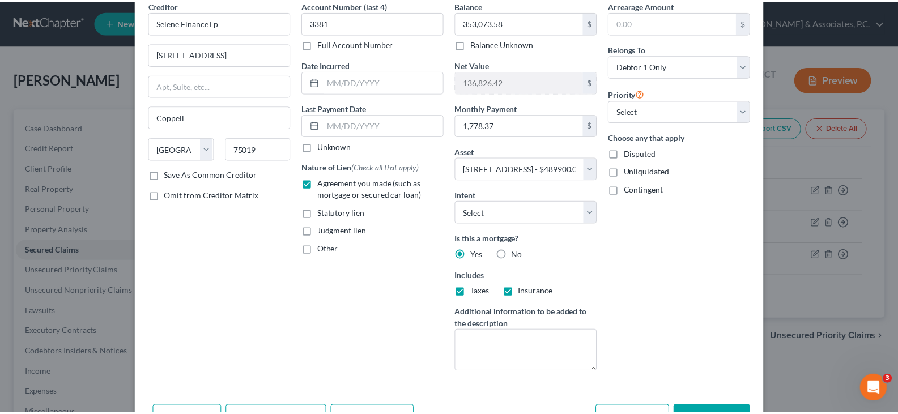
scroll to position [124, 0]
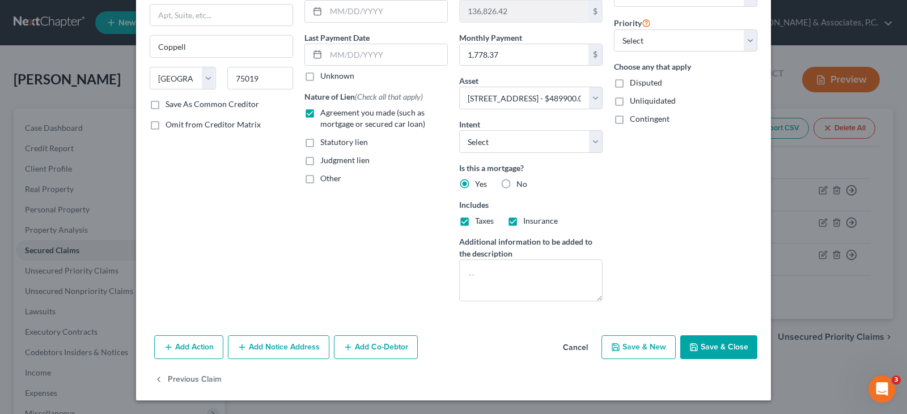
click at [722, 351] on button "Save & Close" at bounding box center [718, 347] width 77 height 24
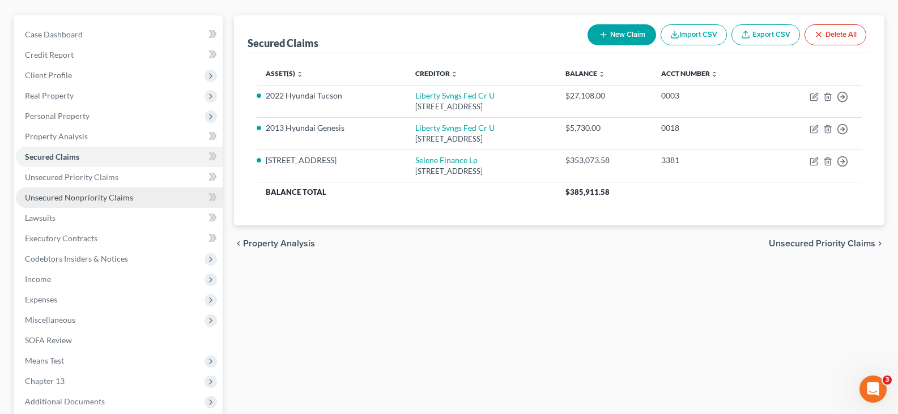
scroll to position [113, 0]
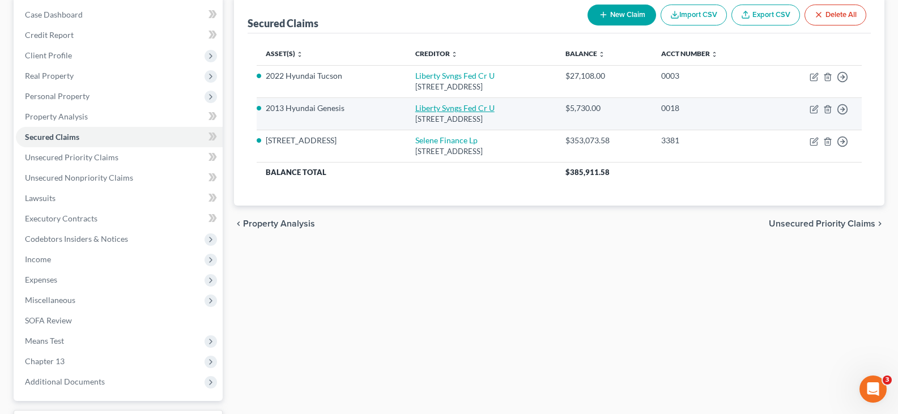
click at [450, 108] on link "Liberty Svngs Fed Cr U" at bounding box center [454, 108] width 79 height 10
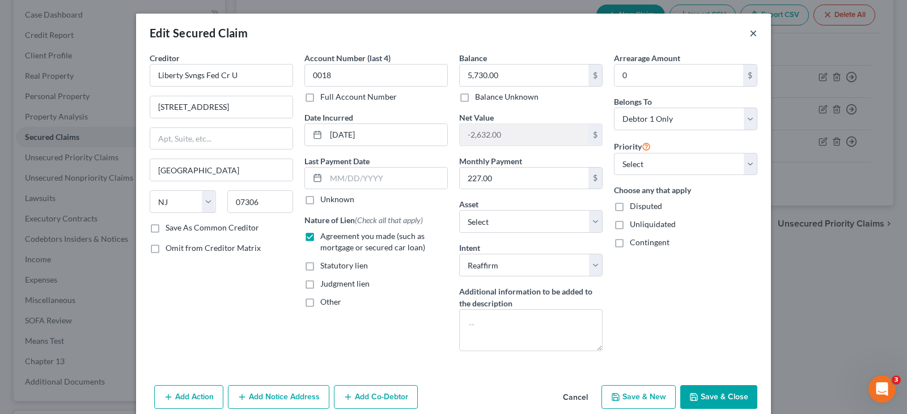
click at [749, 30] on button "×" at bounding box center [753, 33] width 8 height 14
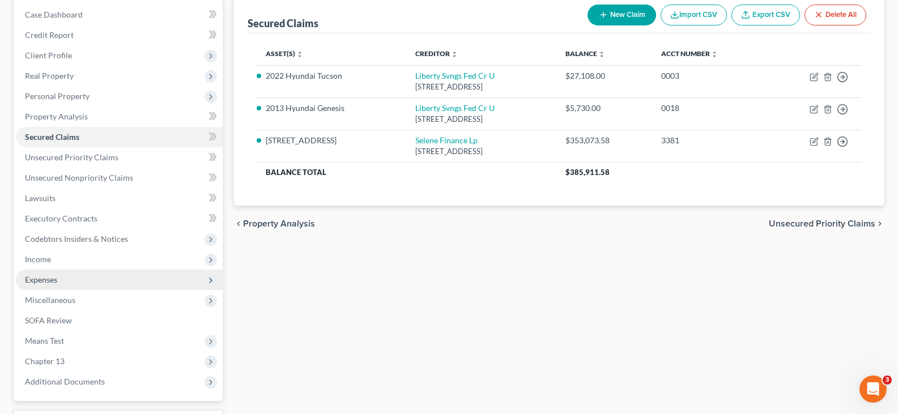
click at [44, 279] on span "Expenses" at bounding box center [41, 280] width 32 height 10
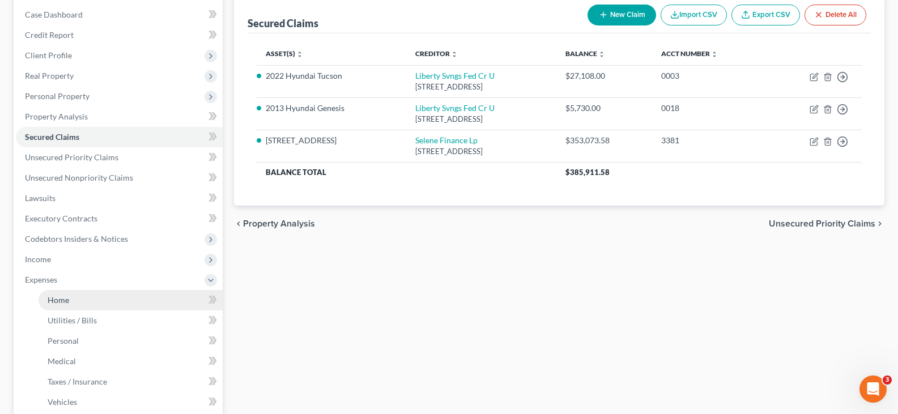
click at [67, 300] on span "Home" at bounding box center [59, 300] width 22 height 10
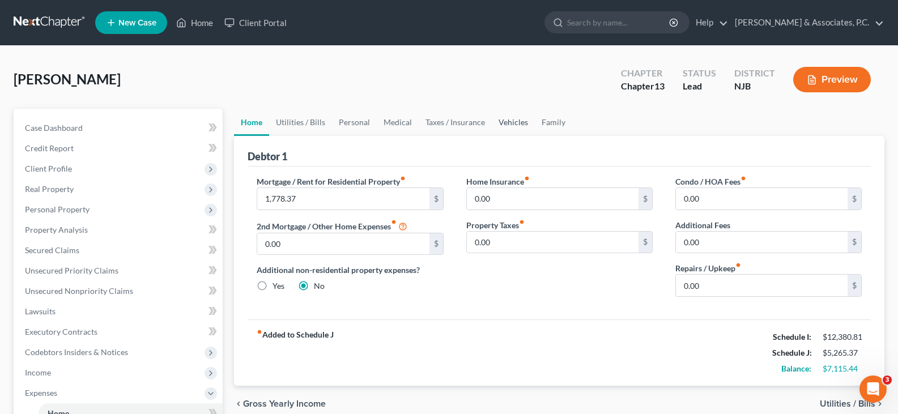
click at [515, 122] on link "Vehicles" at bounding box center [513, 122] width 43 height 27
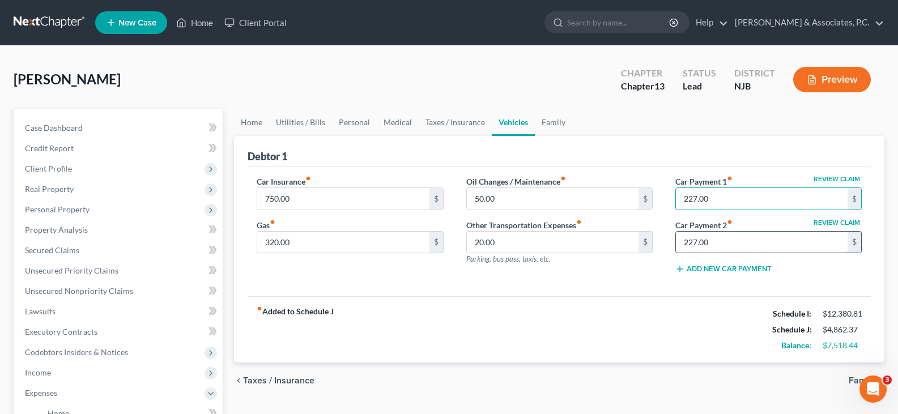
click at [730, 240] on input "227.00" at bounding box center [762, 243] width 172 height 22
click at [609, 279] on div "Oil Changes / Maintenance fiber_manual_record 50.00 $ Other Transportation Expe…" at bounding box center [559, 230] width 209 height 108
click at [550, 124] on link "Family" at bounding box center [553, 122] width 37 height 27
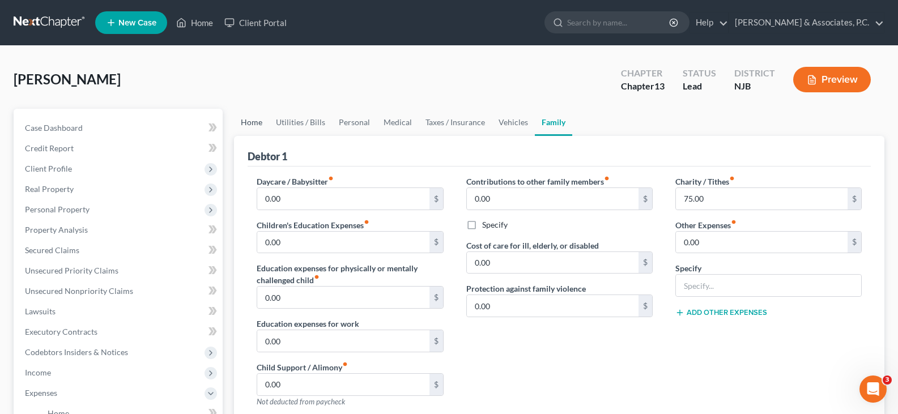
click at [245, 121] on link "Home" at bounding box center [251, 122] width 35 height 27
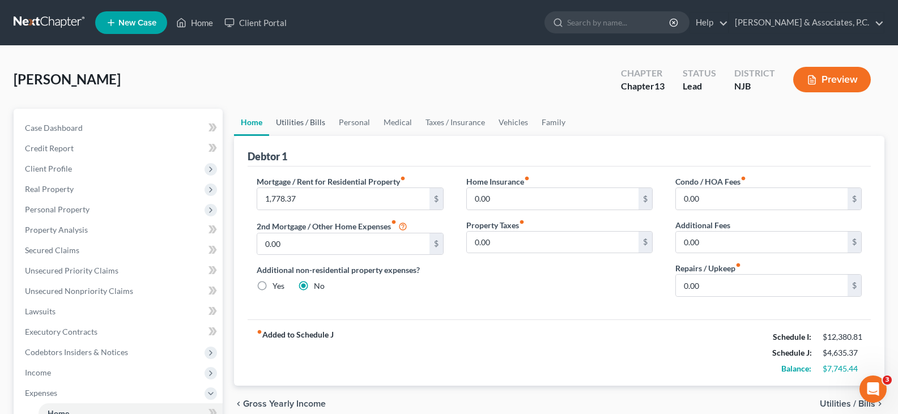
click at [316, 117] on link "Utilities / Bills" at bounding box center [300, 122] width 63 height 27
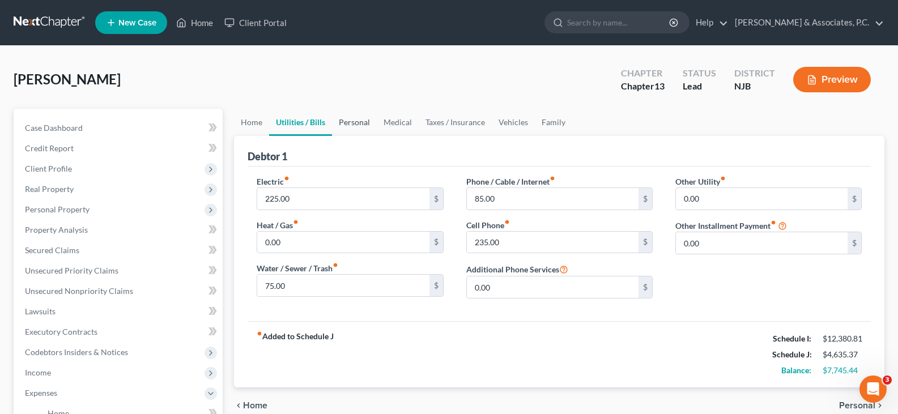
click at [352, 117] on link "Personal" at bounding box center [354, 122] width 45 height 27
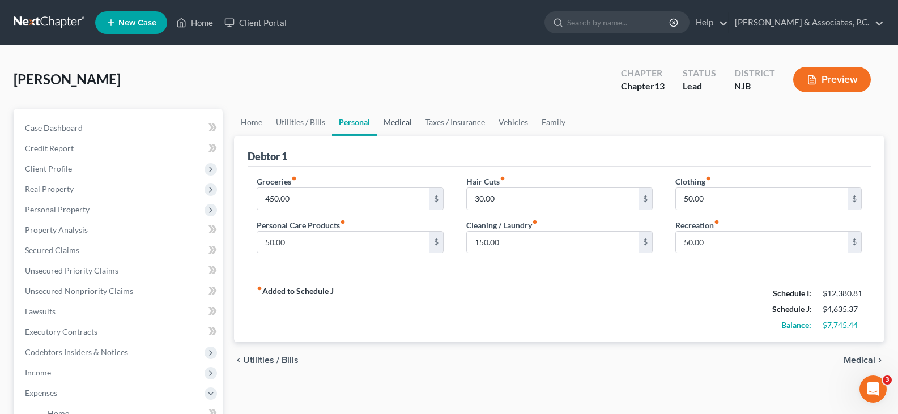
click at [399, 120] on link "Medical" at bounding box center [398, 122] width 42 height 27
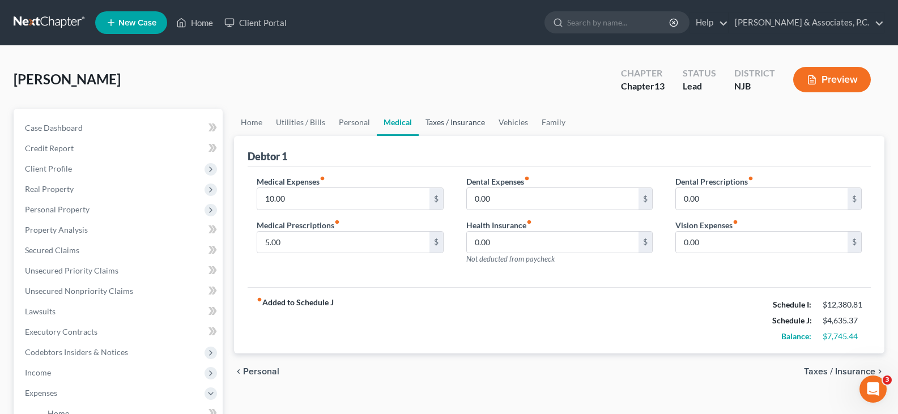
drag, startPoint x: 447, startPoint y: 120, endPoint x: 469, endPoint y: 129, distance: 23.1
click at [447, 121] on link "Taxes / Insurance" at bounding box center [455, 122] width 73 height 27
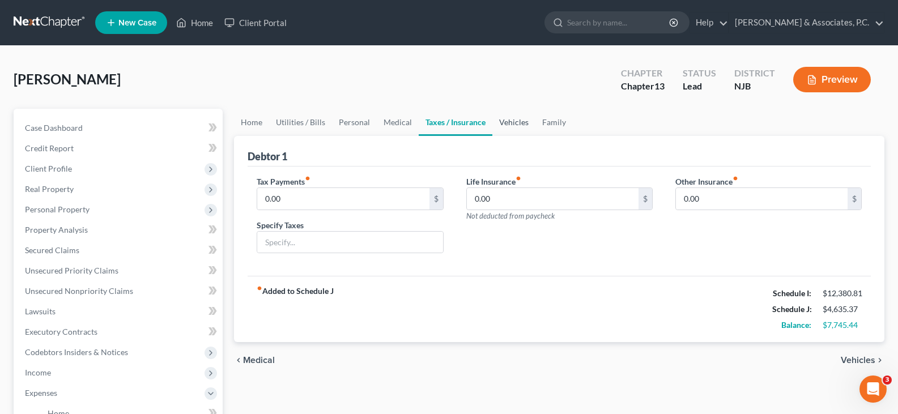
click at [509, 125] on link "Vehicles" at bounding box center [513, 122] width 43 height 27
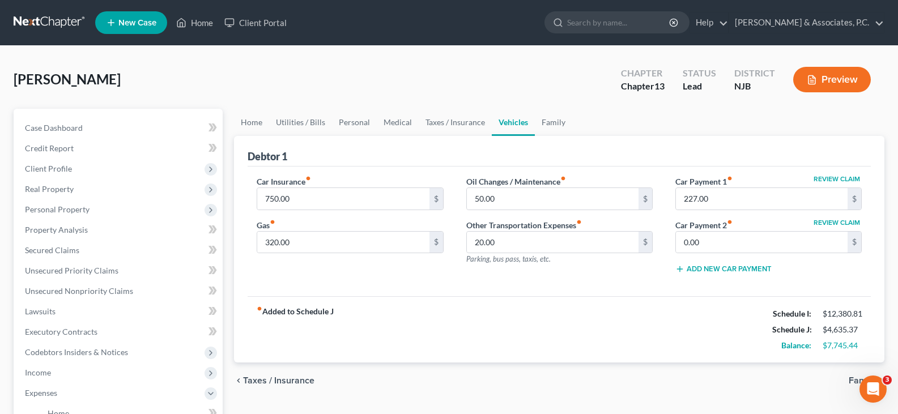
click at [571, 123] on ul "Home Utilities / Bills Personal Medical Taxes / Insurance Vehicles Family" at bounding box center [559, 122] width 651 height 27
drag, startPoint x: 563, startPoint y: 307, endPoint x: 322, endPoint y: 220, distance: 255.2
click at [560, 304] on div "fiber_manual_record Added to Schedule J Schedule I: $12,380.81 Schedule J: $4,6…" at bounding box center [559, 329] width 623 height 66
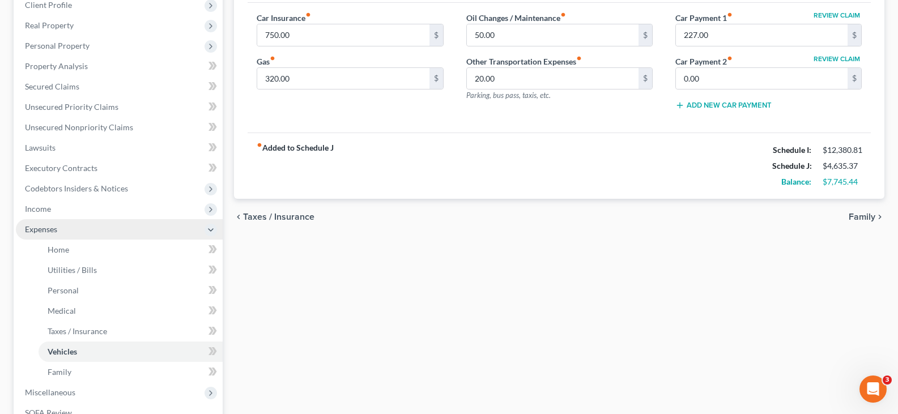
scroll to position [170, 0]
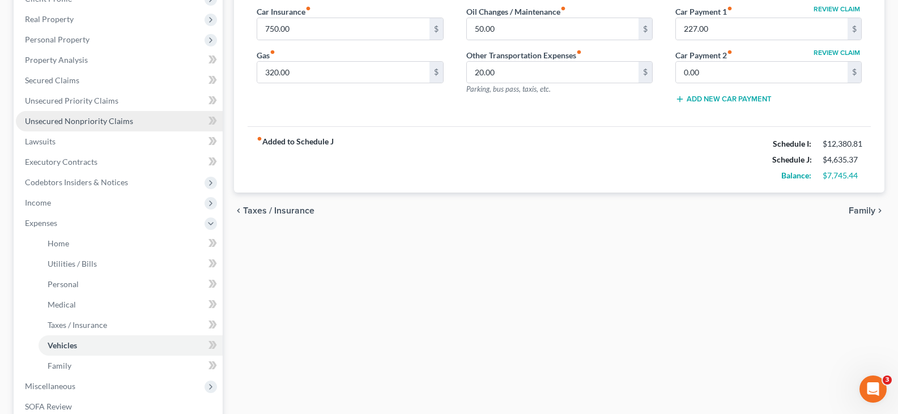
click at [71, 118] on span "Unsecured Nonpriority Claims" at bounding box center [79, 121] width 108 height 10
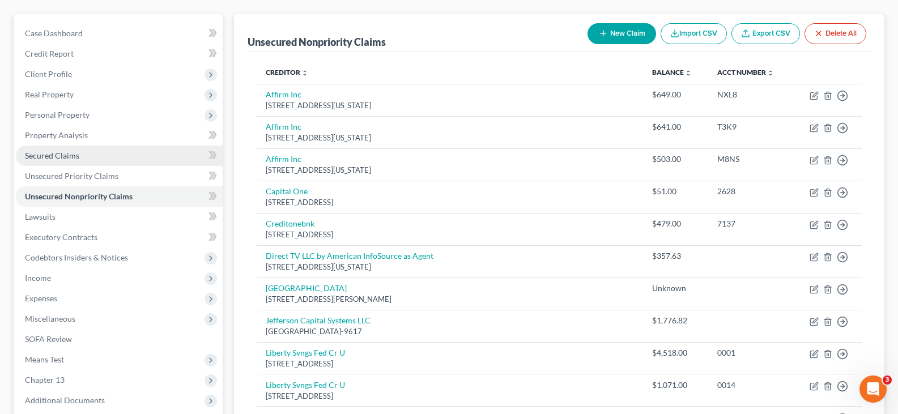
scroll to position [120, 0]
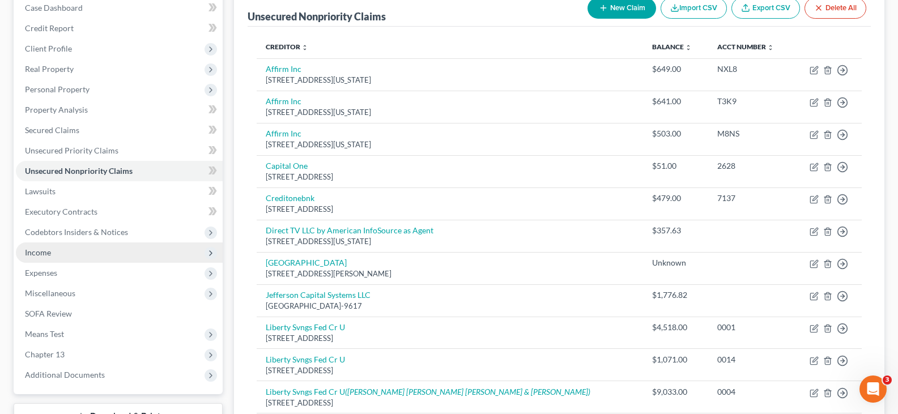
click at [37, 254] on span "Income" at bounding box center [38, 253] width 26 height 10
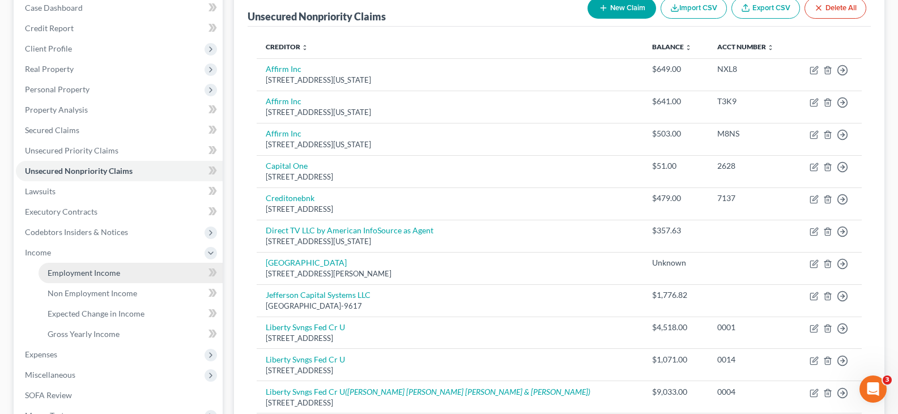
click at [56, 274] on span "Employment Income" at bounding box center [84, 273] width 73 height 10
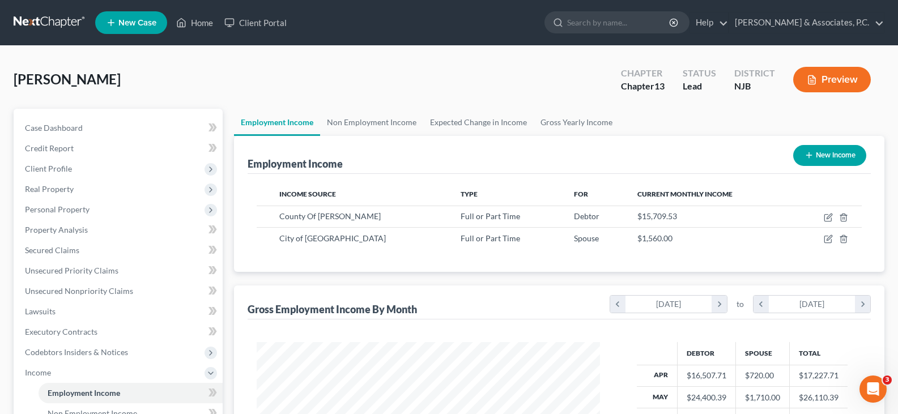
scroll to position [203, 366]
drag, startPoint x: 371, startPoint y: 121, endPoint x: 256, endPoint y: 129, distance: 115.3
click at [369, 121] on link "Non Employment Income" at bounding box center [371, 122] width 103 height 27
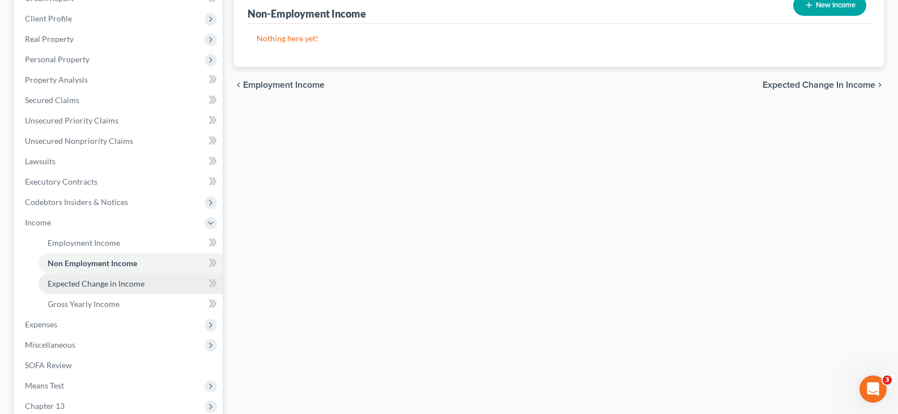
scroll to position [170, 0]
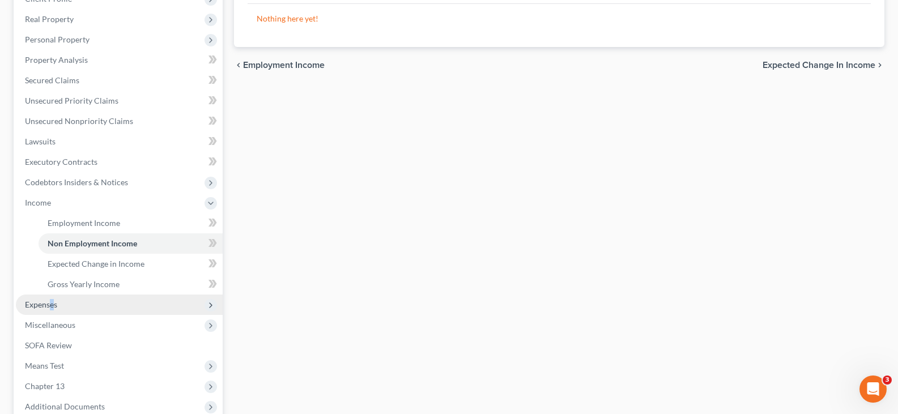
click at [52, 303] on span "Expenses" at bounding box center [41, 305] width 32 height 10
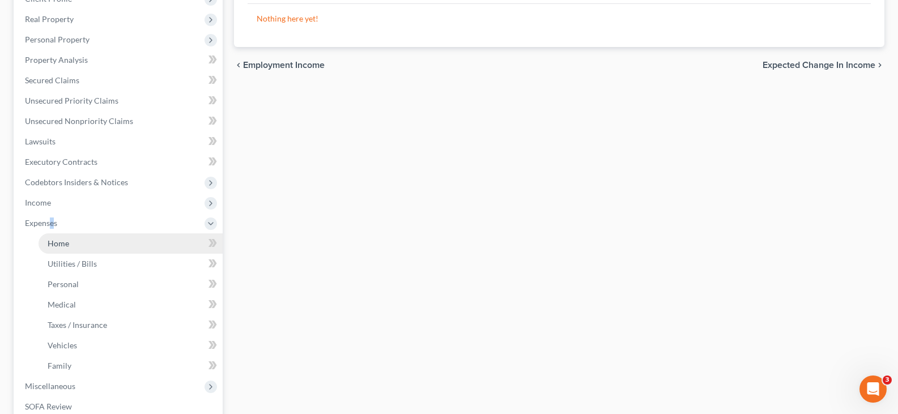
click at [63, 241] on span "Home" at bounding box center [59, 244] width 22 height 10
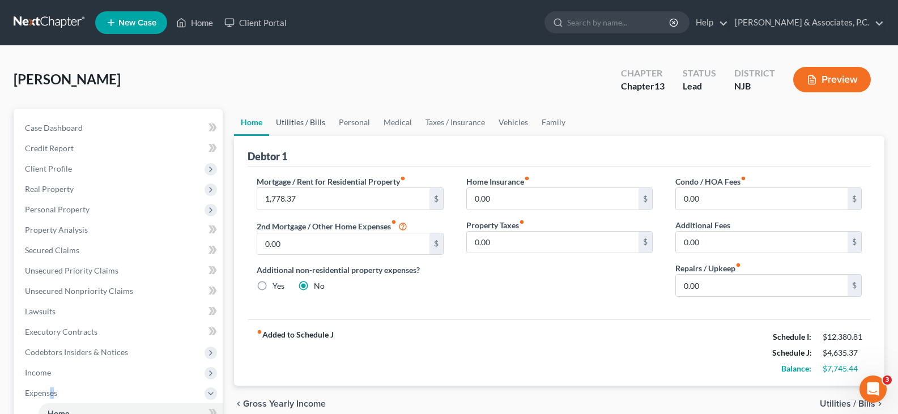
click at [298, 120] on link "Utilities / Bills" at bounding box center [300, 122] width 63 height 27
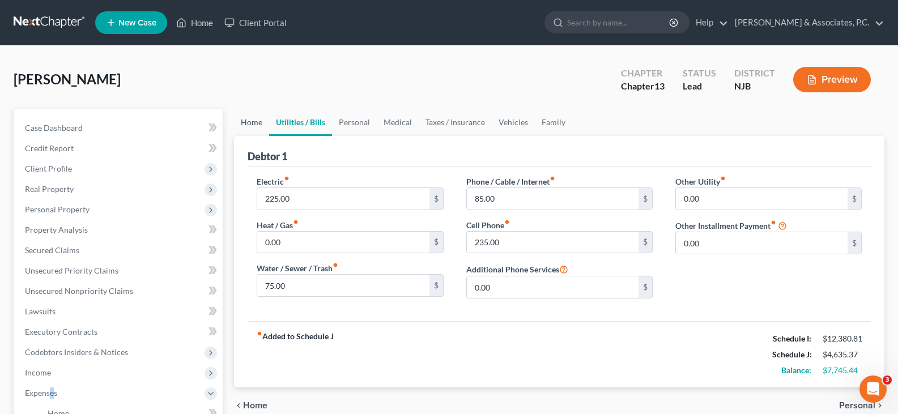
click at [241, 120] on link "Home" at bounding box center [251, 122] width 35 height 27
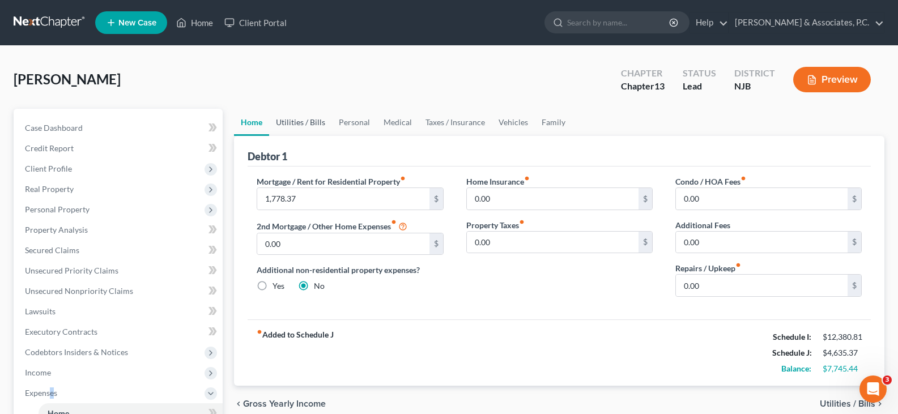
click at [300, 124] on link "Utilities / Bills" at bounding box center [300, 122] width 63 height 27
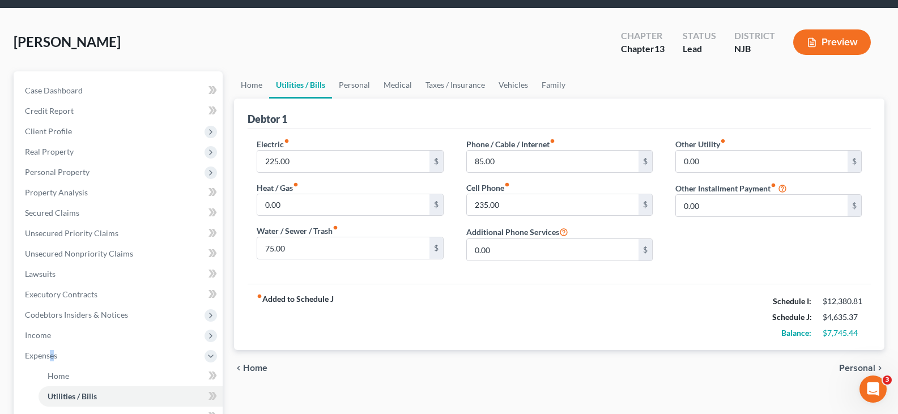
scroll to position [57, 0]
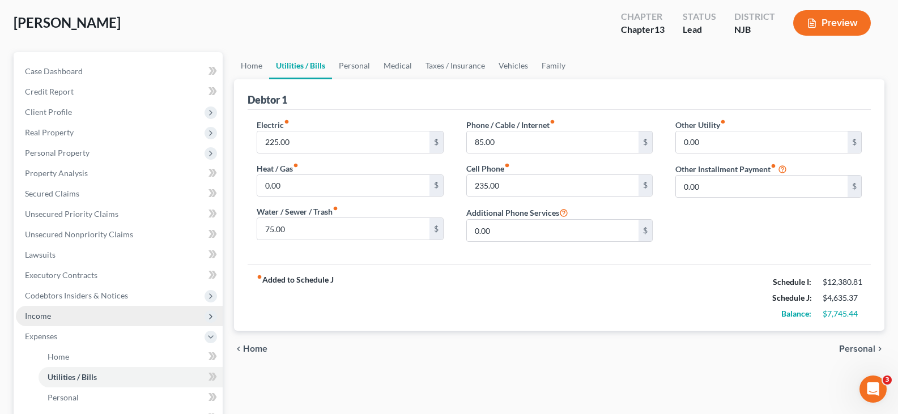
click at [36, 316] on span "Income" at bounding box center [38, 316] width 26 height 10
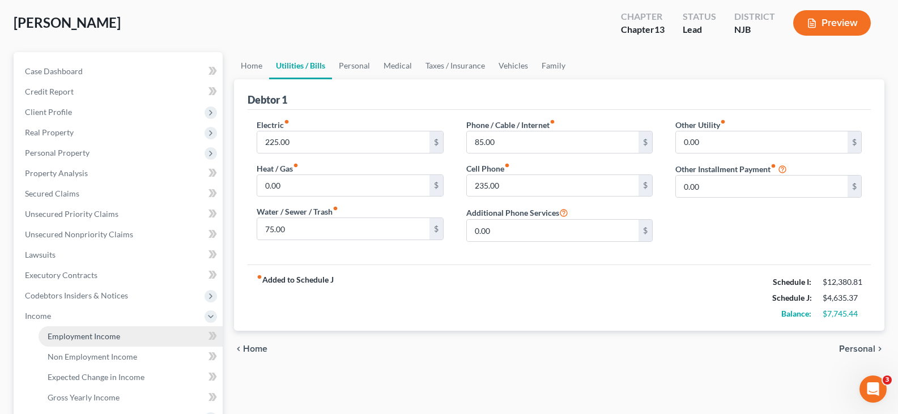
click at [75, 336] on span "Employment Income" at bounding box center [84, 336] width 73 height 10
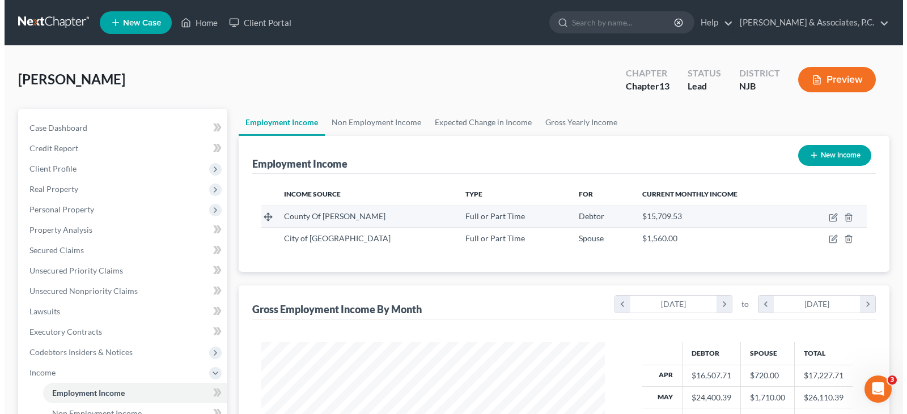
scroll to position [203, 366]
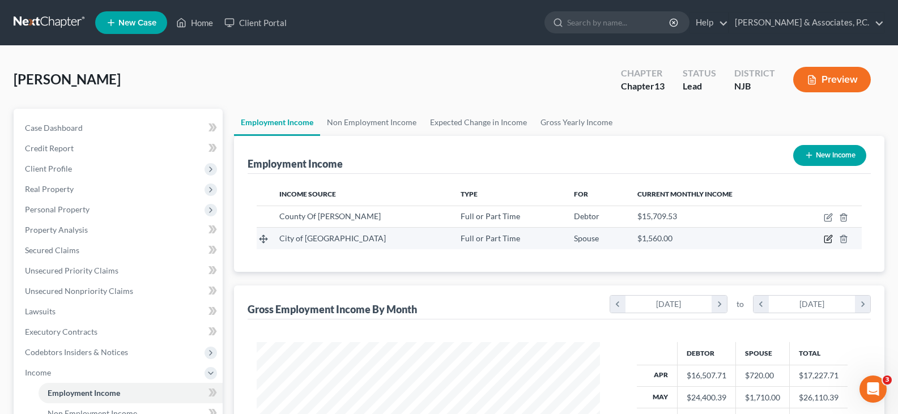
click at [828, 235] on icon "button" at bounding box center [828, 239] width 9 height 9
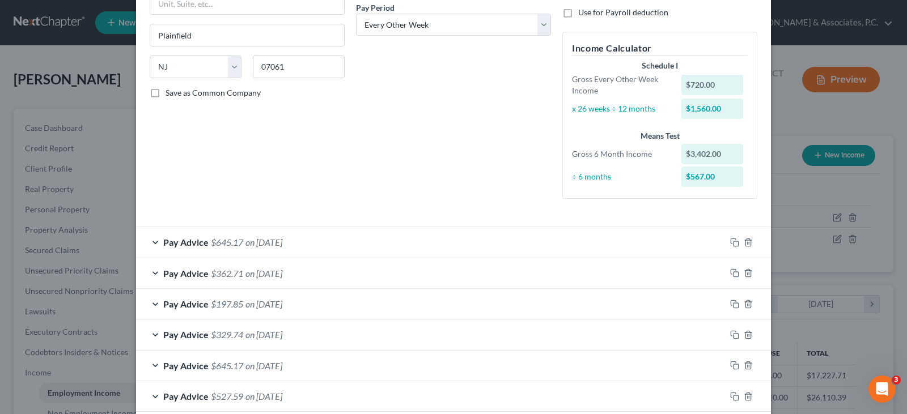
scroll to position [37, 0]
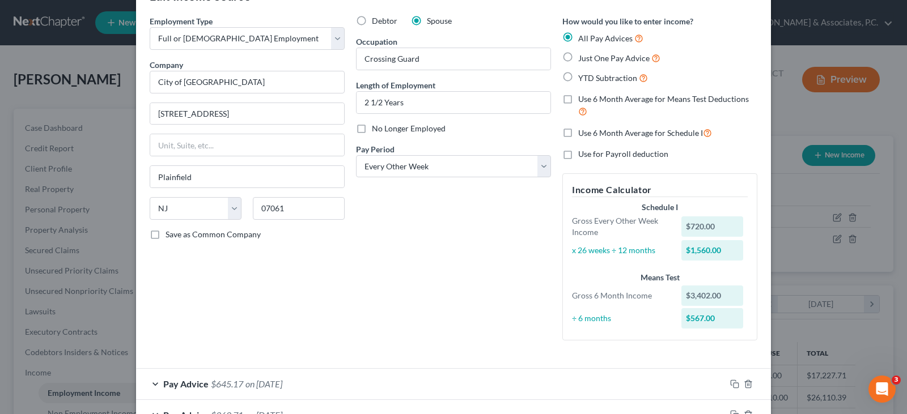
click at [578, 130] on label "Use 6 Month Average for Schedule I" at bounding box center [645, 132] width 134 height 13
click at [583, 130] on input "Use 6 Month Average for Schedule I" at bounding box center [586, 129] width 7 height 7
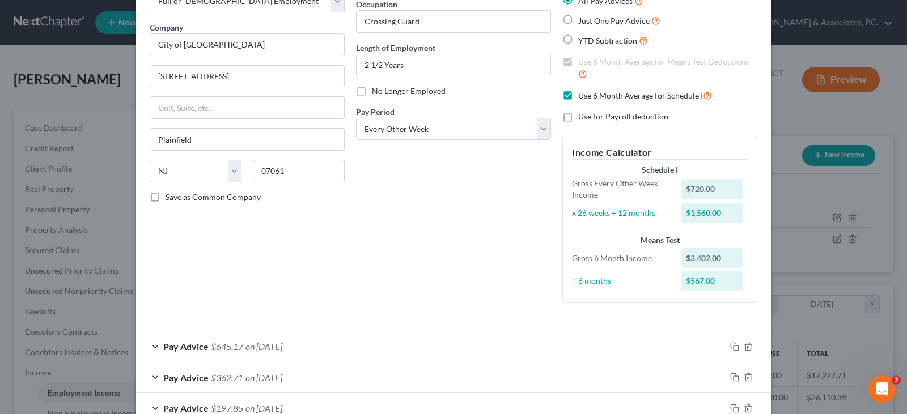
scroll to position [207, 0]
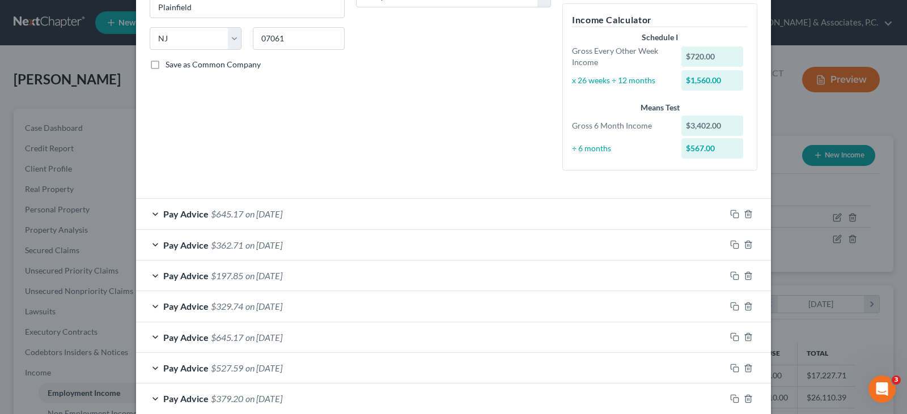
click at [371, 137] on div "Debtor Spouse Occupation Crossing Guard Length of Employment 2 1/2 Years No Lon…" at bounding box center [453, 12] width 206 height 334
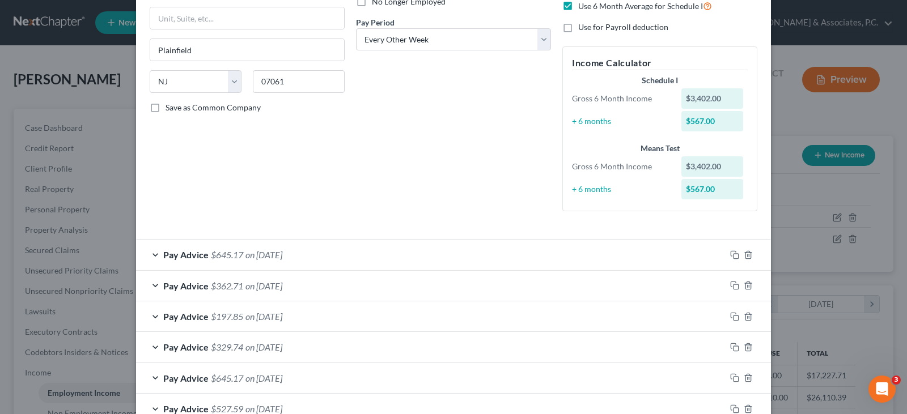
scroll to position [93, 0]
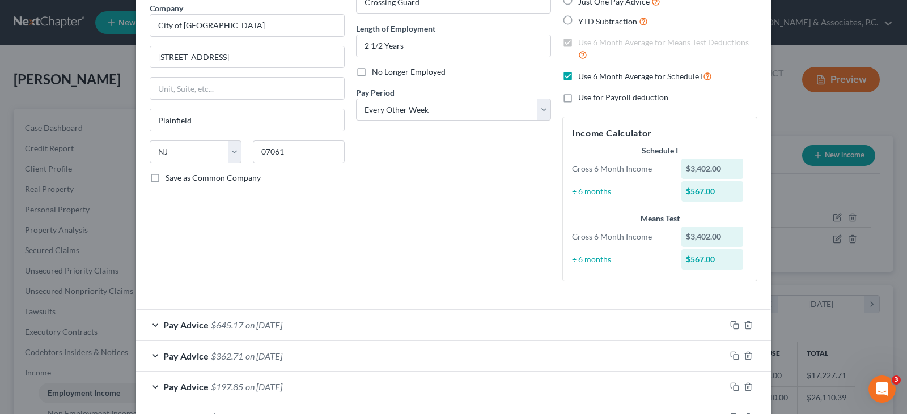
click at [578, 75] on label "Use 6 Month Average for Schedule I" at bounding box center [645, 76] width 134 height 13
click at [583, 75] on input "Use 6 Month Average for Schedule I" at bounding box center [586, 73] width 7 height 7
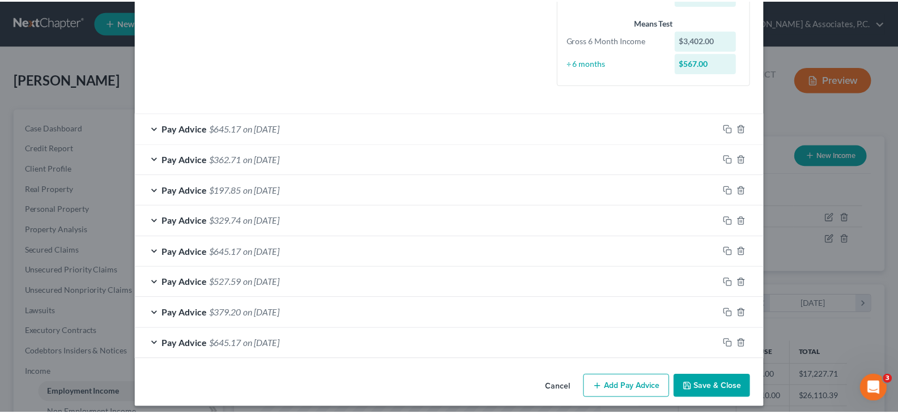
scroll to position [300, 0]
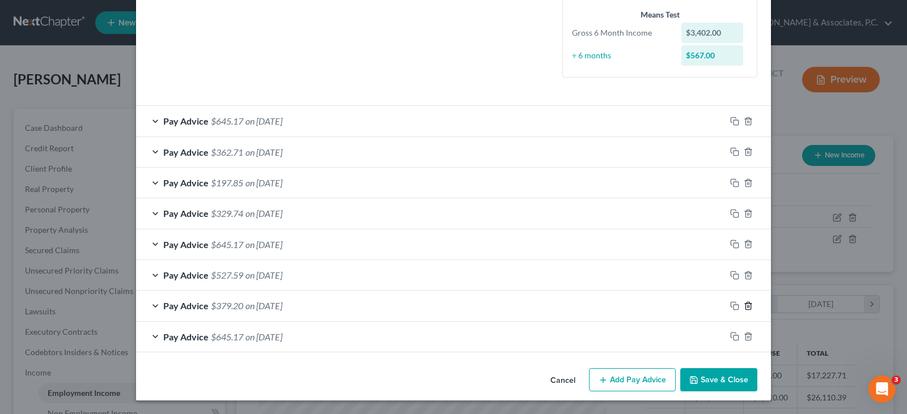
drag, startPoint x: 715, startPoint y: 374, endPoint x: 741, endPoint y: 304, distance: 74.9
click at [714, 374] on button "Save & Close" at bounding box center [718, 380] width 77 height 24
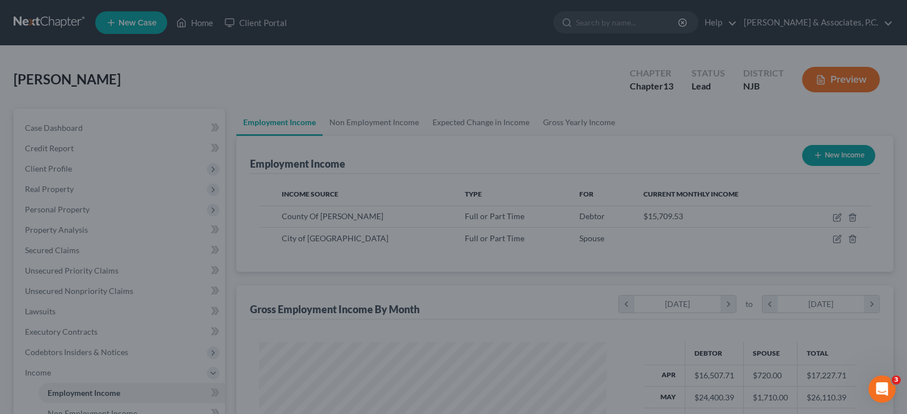
click at [726, 377] on div "Edit Income Source × Employment Type * Select Full or [DEMOGRAPHIC_DATA] Employ…" at bounding box center [453, 207] width 907 height 414
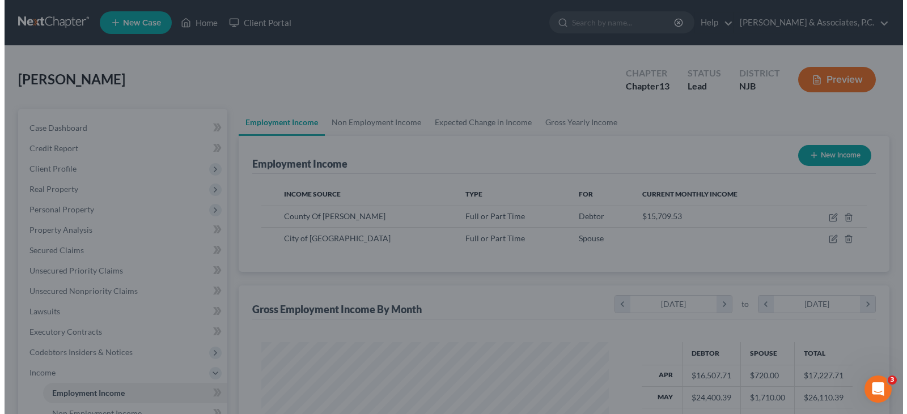
scroll to position [566455, 566292]
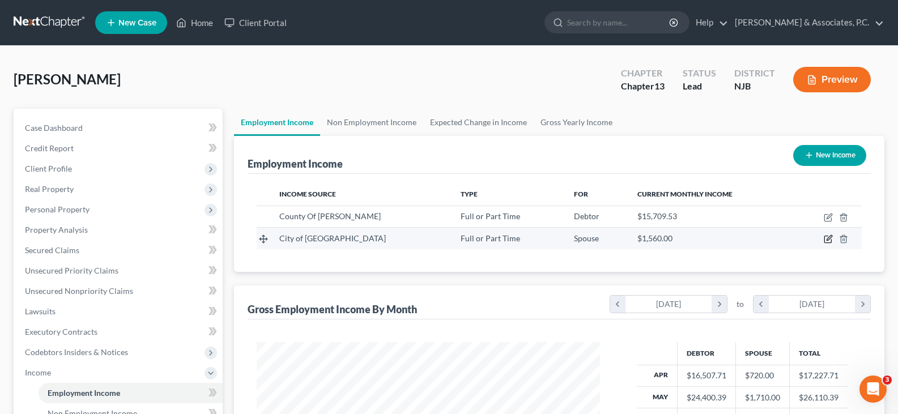
click at [828, 236] on icon "button" at bounding box center [827, 239] width 7 height 7
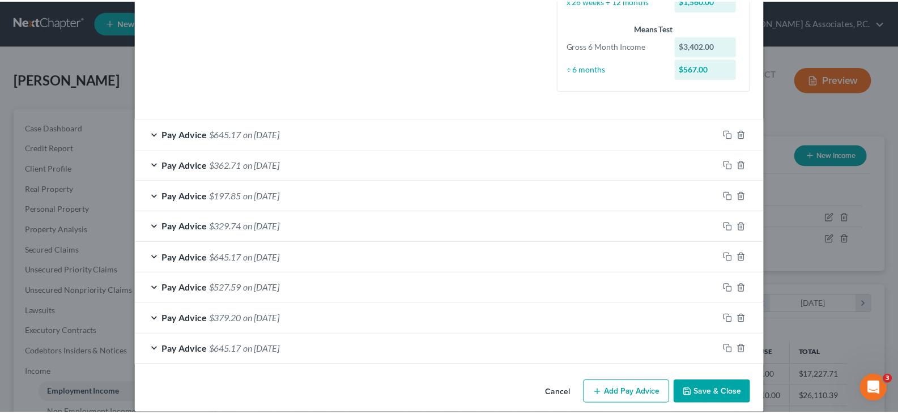
scroll to position [300, 0]
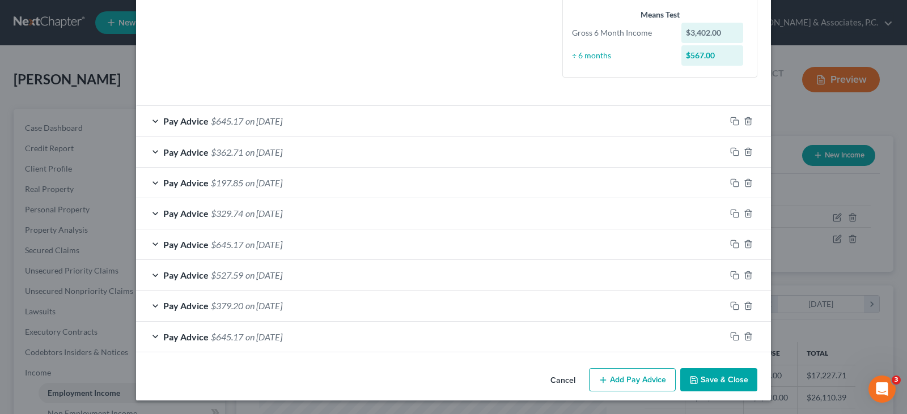
click at [704, 378] on button "Save & Close" at bounding box center [718, 380] width 77 height 24
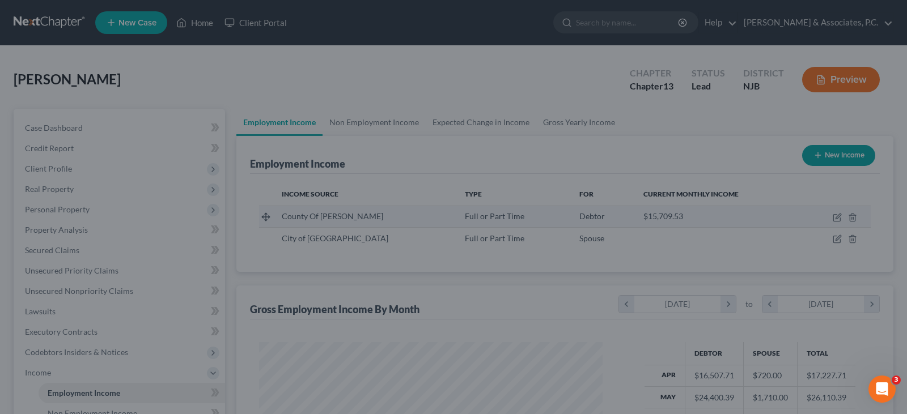
scroll to position [566455, 566292]
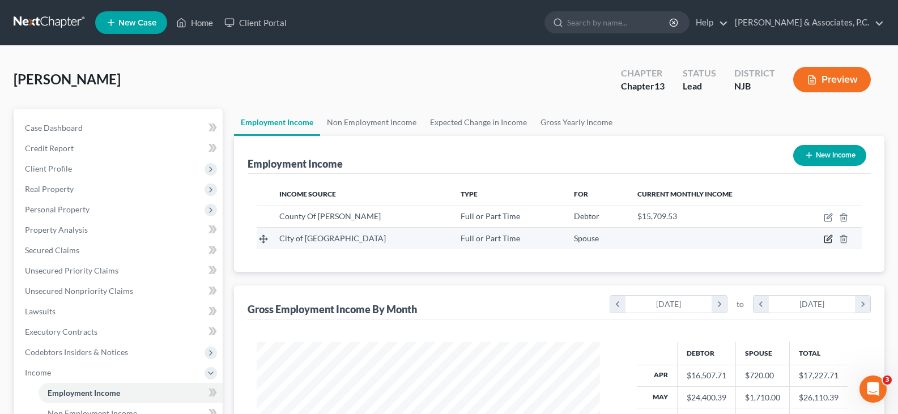
click at [826, 239] on icon "button" at bounding box center [828, 239] width 9 height 9
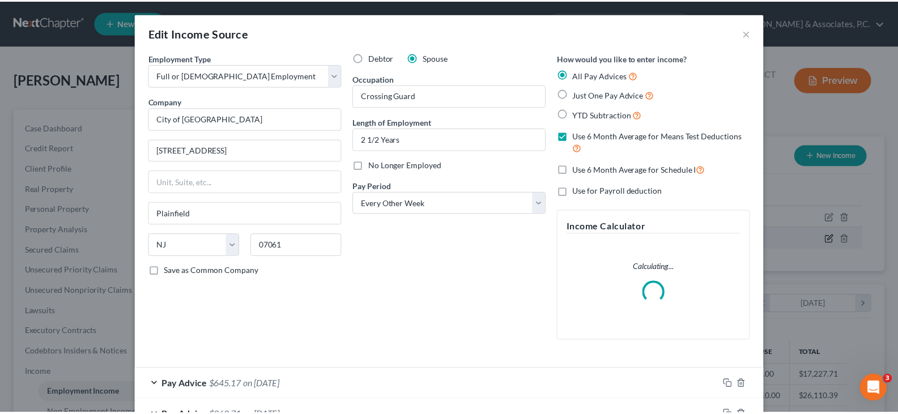
scroll to position [203, 370]
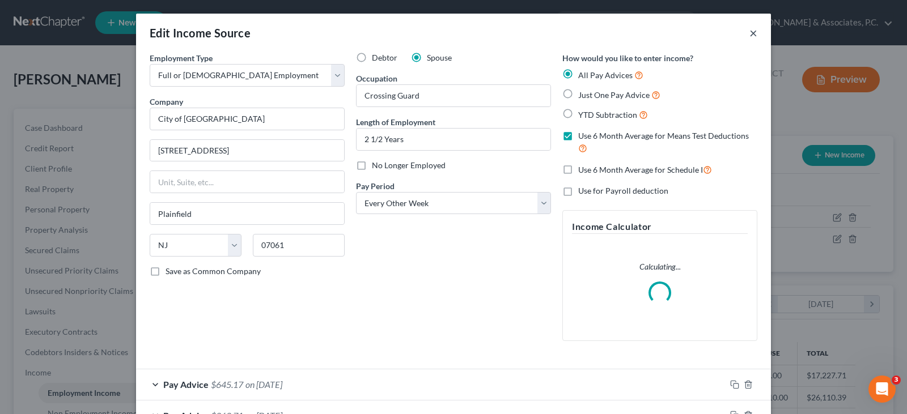
click at [749, 33] on button "×" at bounding box center [753, 33] width 8 height 14
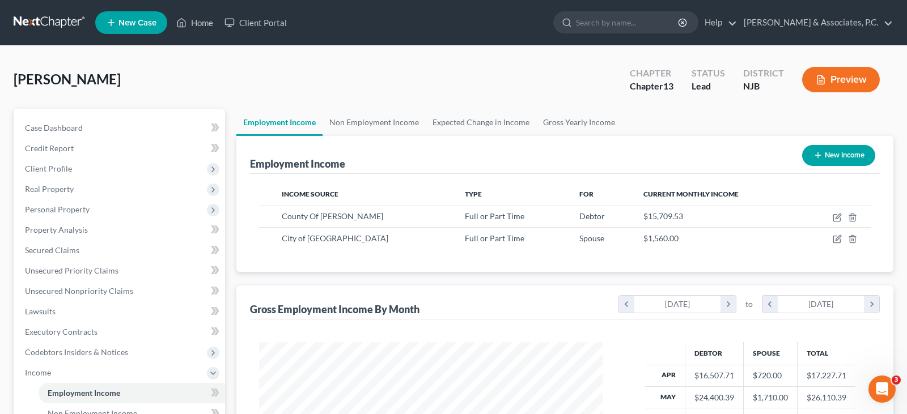
scroll to position [566455, 566292]
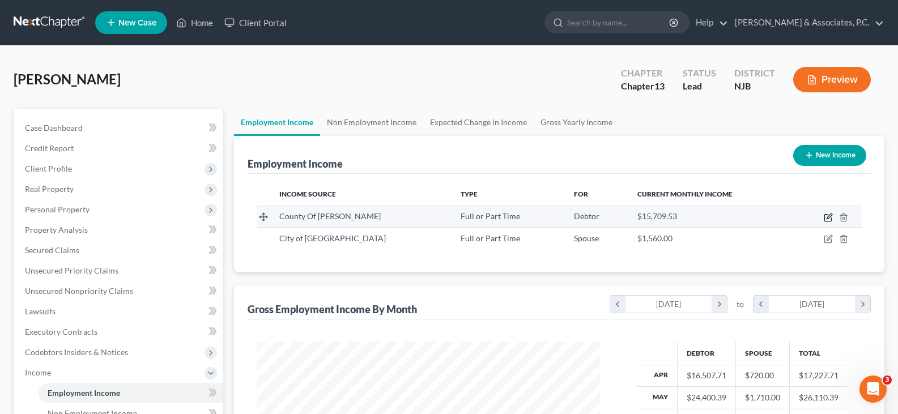
click at [829, 214] on icon "button" at bounding box center [828, 217] width 9 height 9
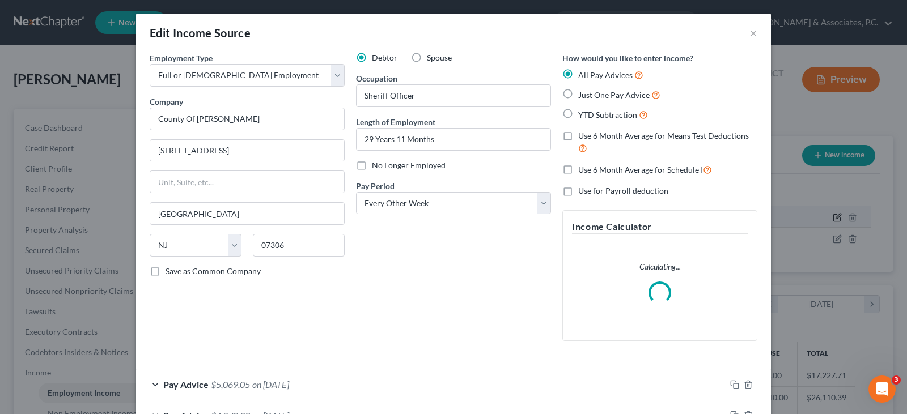
scroll to position [566455, 566288]
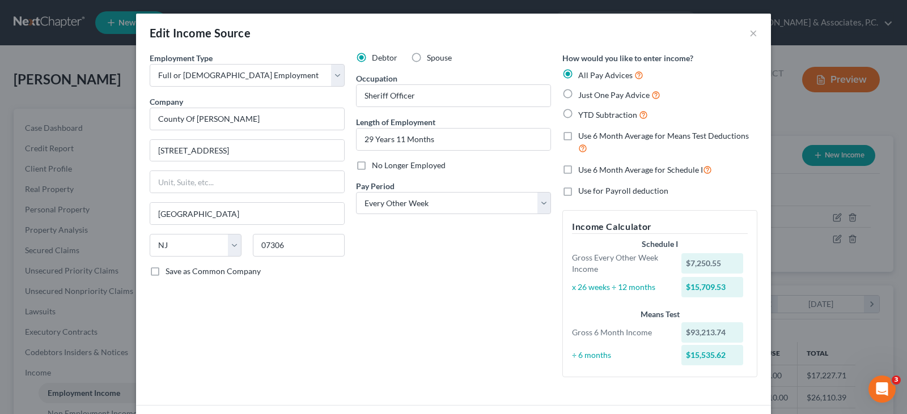
click at [578, 167] on label "Use 6 Month Average for Schedule I" at bounding box center [645, 169] width 134 height 13
click at [583, 167] on input "Use 6 Month Average for Schedule I" at bounding box center [586, 166] width 7 height 7
click at [578, 167] on label "Use 6 Month Average for Schedule I" at bounding box center [645, 169] width 134 height 13
click at [583, 167] on input "Use 6 Month Average for Schedule I" at bounding box center [586, 166] width 7 height 7
click at [578, 165] on label "Use 6 Month Average for Schedule I" at bounding box center [645, 169] width 134 height 13
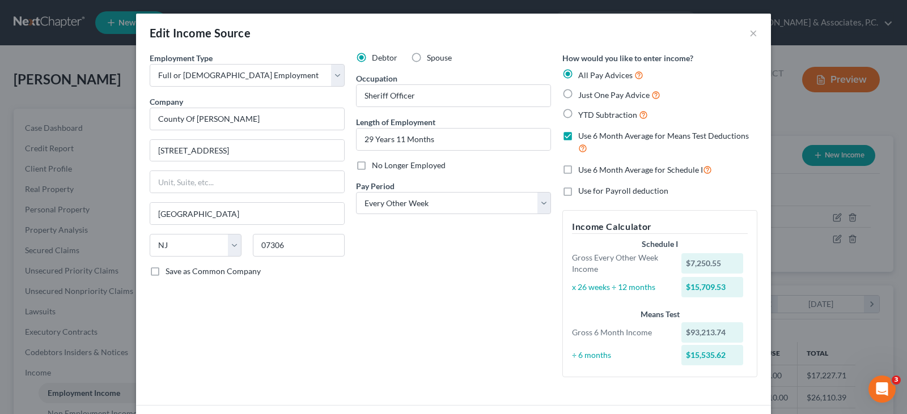
click at [583, 165] on input "Use 6 Month Average for Schedule I" at bounding box center [586, 166] width 7 height 7
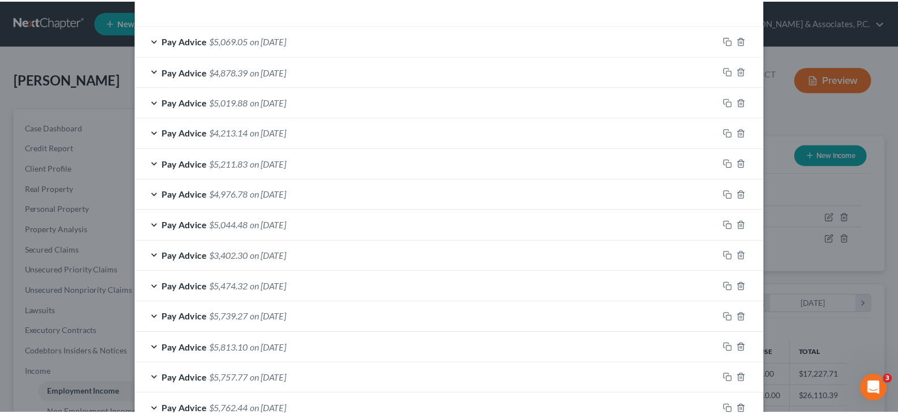
scroll to position [452, 0]
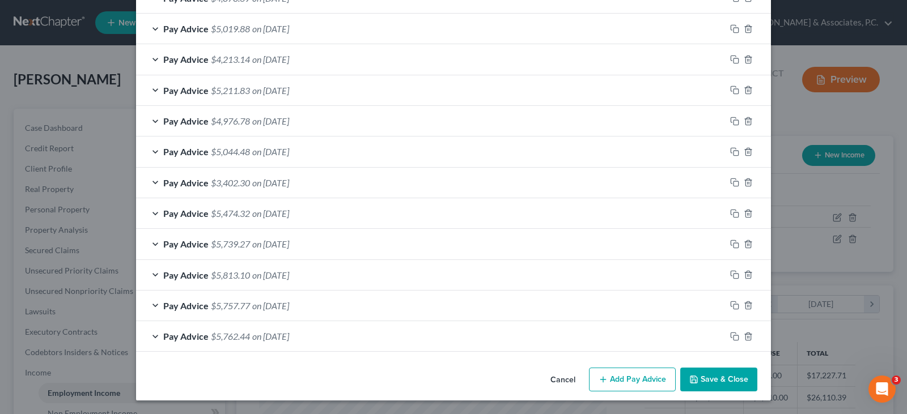
click at [718, 372] on button "Save & Close" at bounding box center [718, 380] width 77 height 24
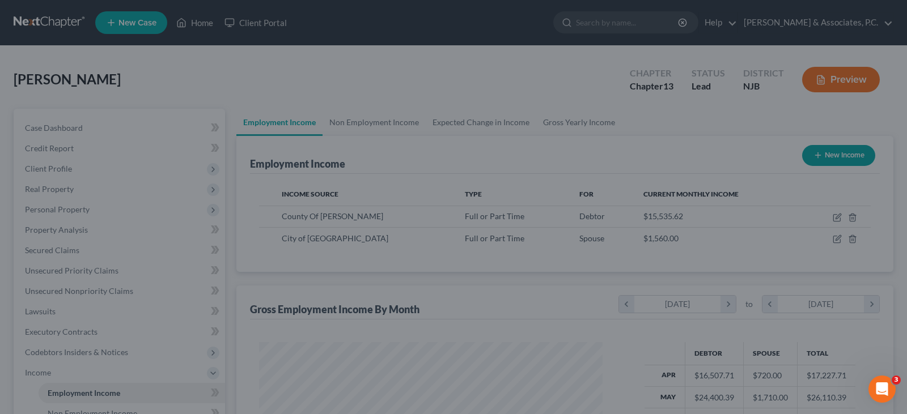
scroll to position [566455, 566292]
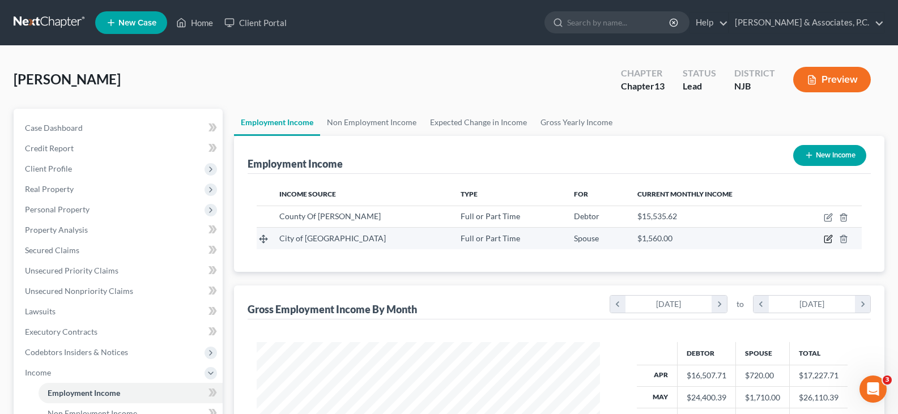
click at [828, 238] on icon "button" at bounding box center [828, 239] width 9 height 9
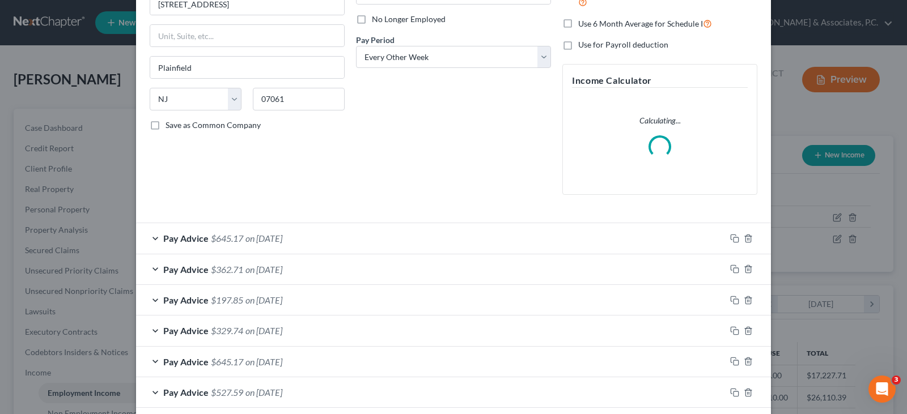
scroll to position [170, 0]
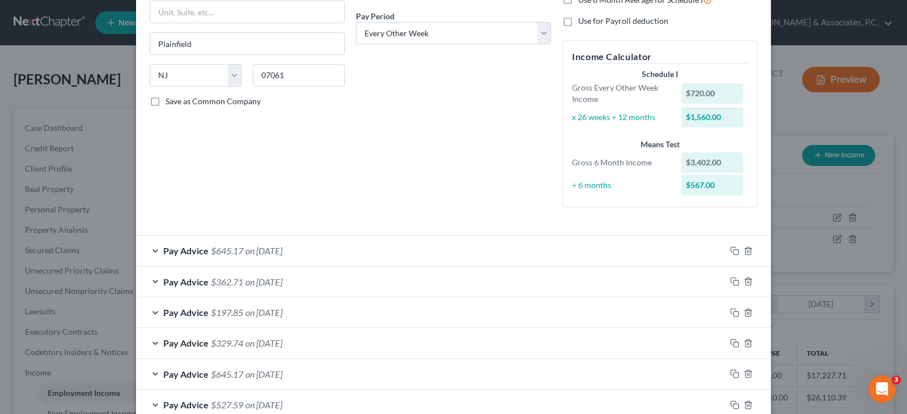
click at [253, 248] on span "on [DATE]" at bounding box center [263, 250] width 37 height 11
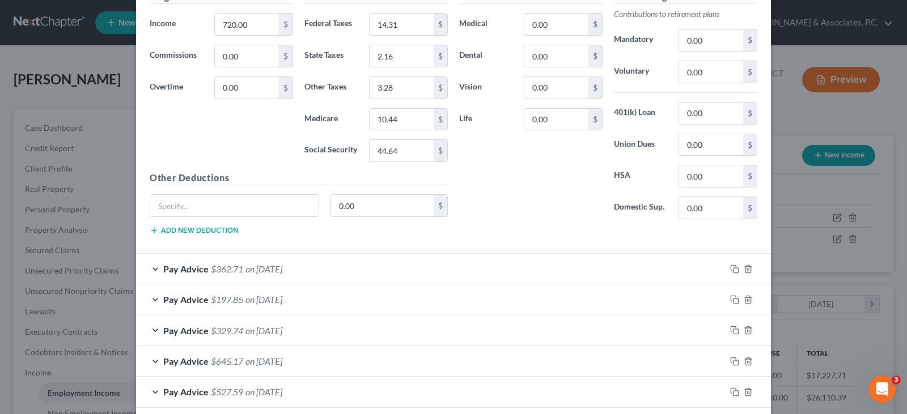
scroll to position [623, 0]
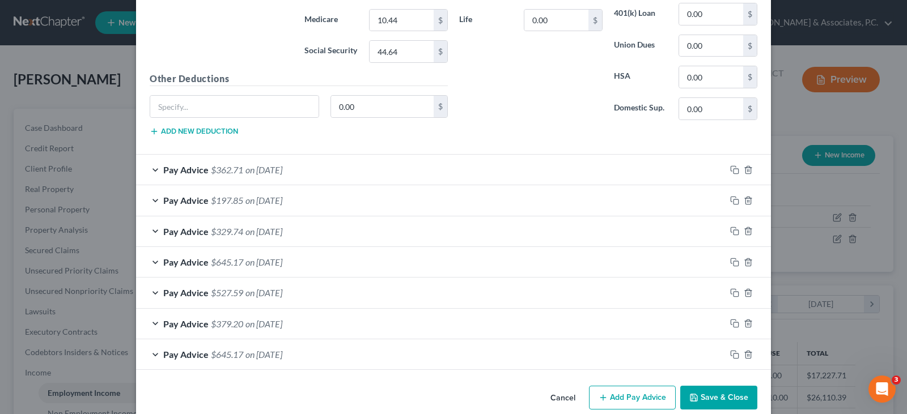
click at [282, 169] on span "on [DATE]" at bounding box center [263, 169] width 37 height 11
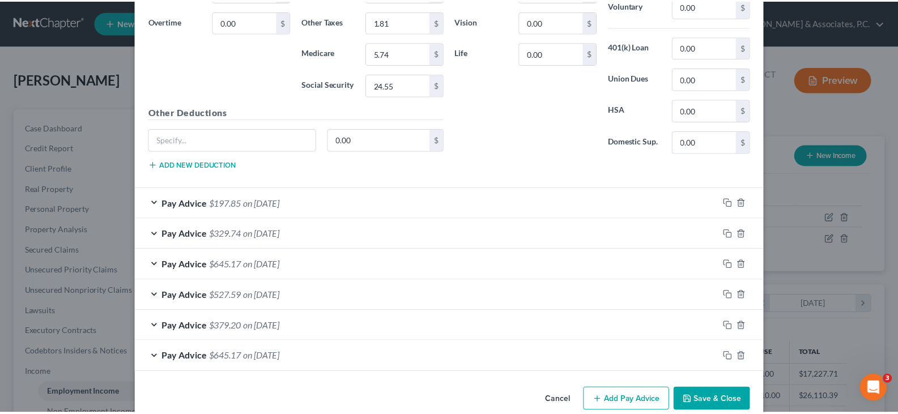
scroll to position [963, 0]
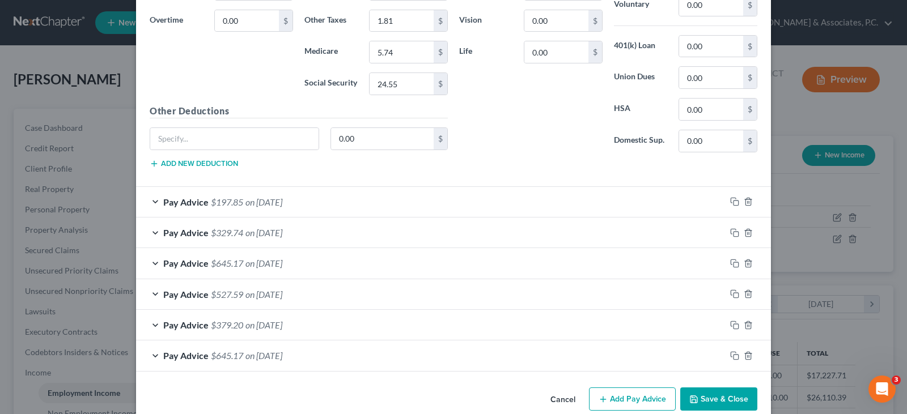
click at [720, 399] on button "Save & Close" at bounding box center [718, 400] width 77 height 24
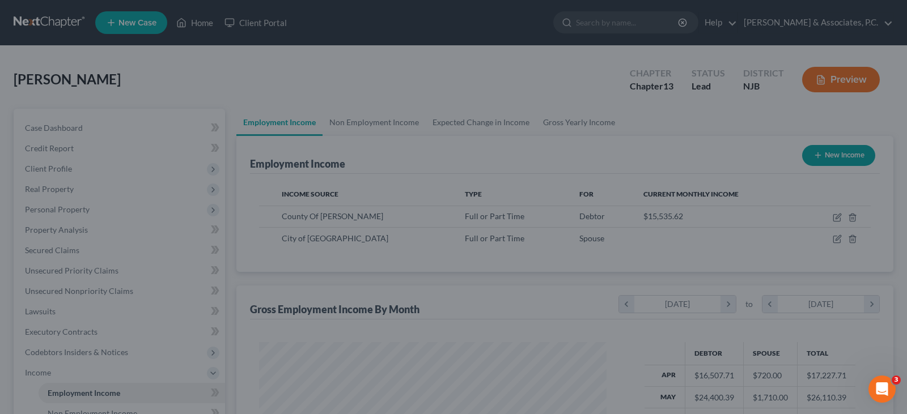
scroll to position [566455, 566292]
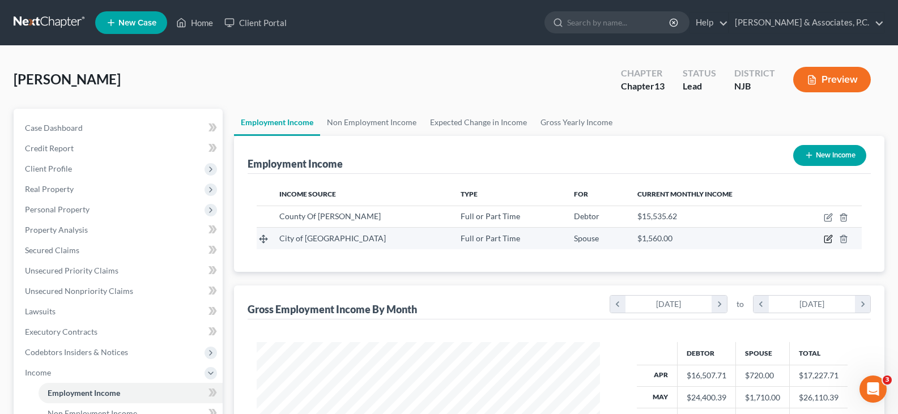
click at [825, 237] on icon "button" at bounding box center [827, 239] width 7 height 7
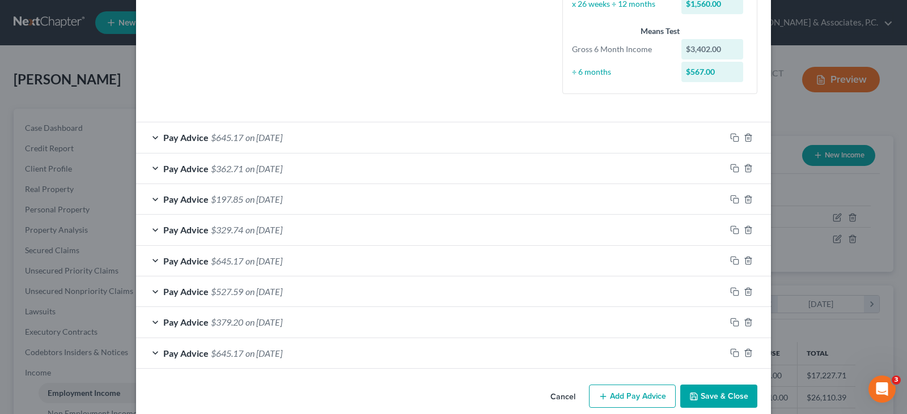
scroll to position [227, 0]
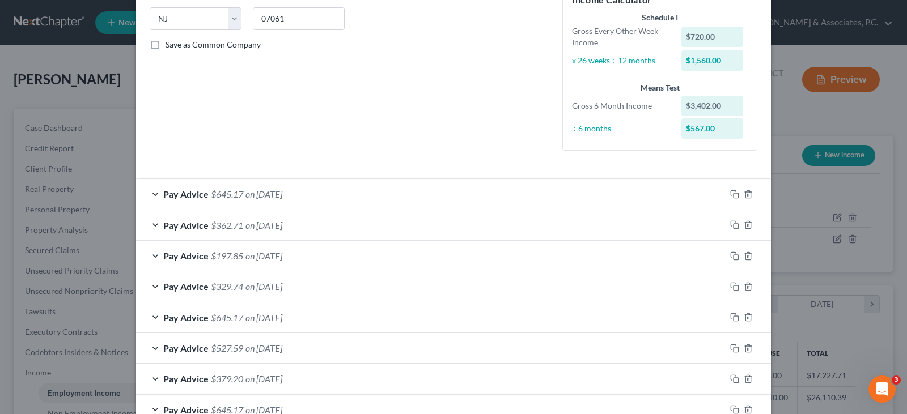
click at [245, 349] on span "on [DATE]" at bounding box center [263, 348] width 37 height 11
click at [165, 380] on label "Use on Schedule I" at bounding box center [195, 382] width 61 height 11
click at [170, 380] on input "Use on Schedule I" at bounding box center [173, 380] width 7 height 7
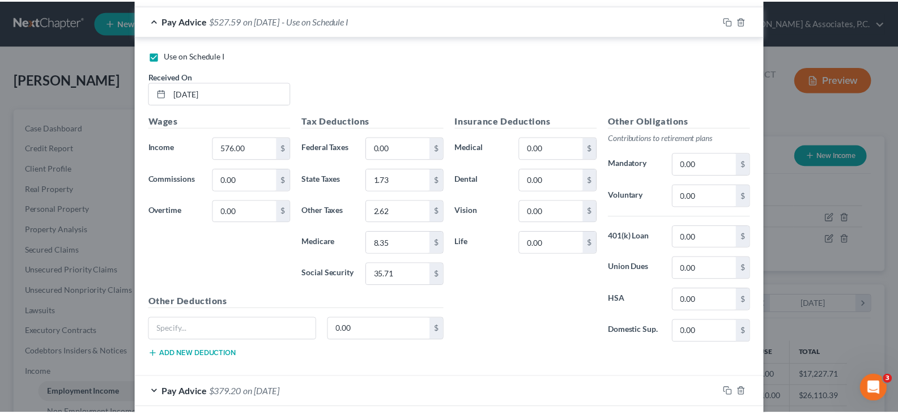
scroll to position [641, 0]
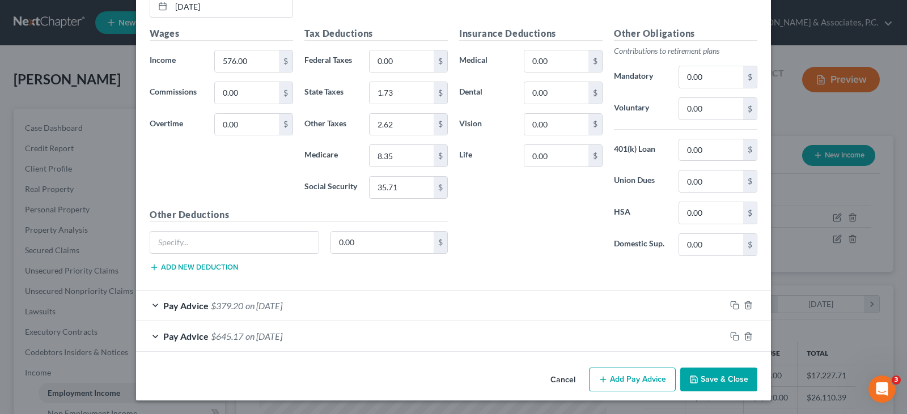
click at [719, 379] on button "Save & Close" at bounding box center [718, 380] width 77 height 24
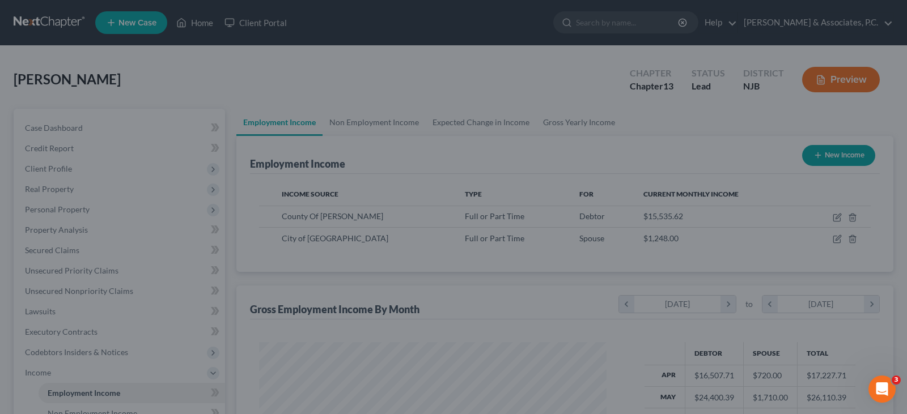
scroll to position [566455, 566292]
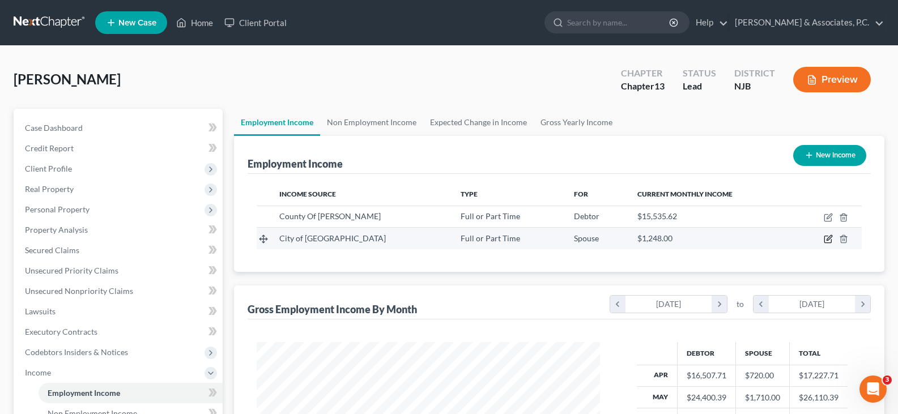
click at [827, 236] on icon "button" at bounding box center [828, 239] width 9 height 9
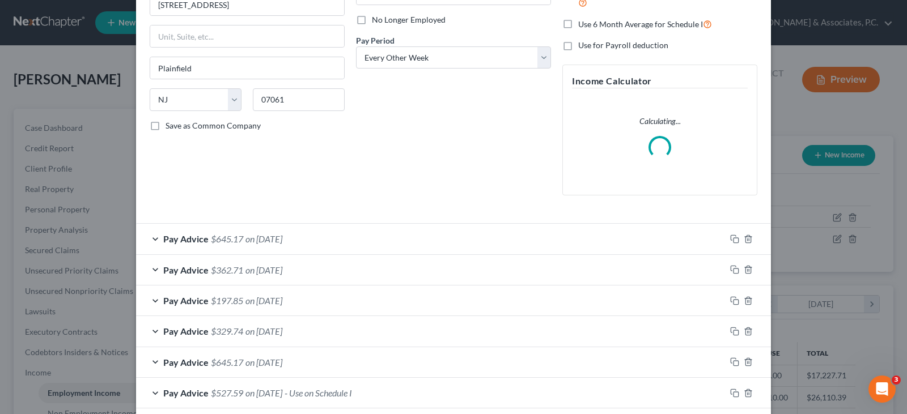
scroll to position [170, 0]
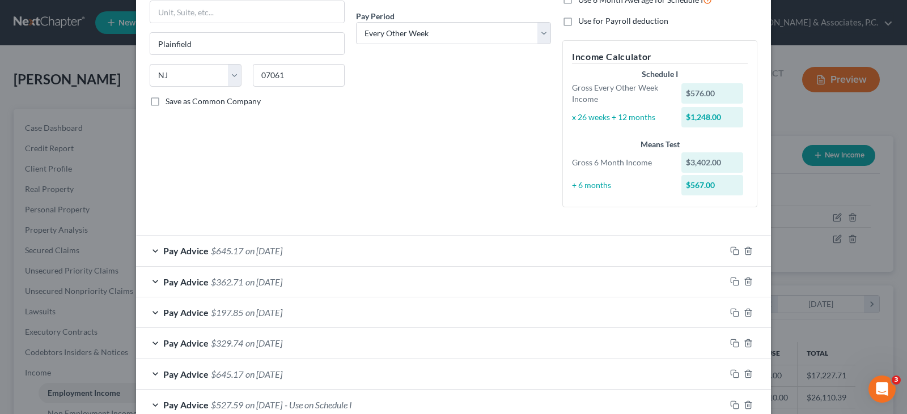
click at [211, 250] on span "$645.17" at bounding box center [227, 250] width 32 height 11
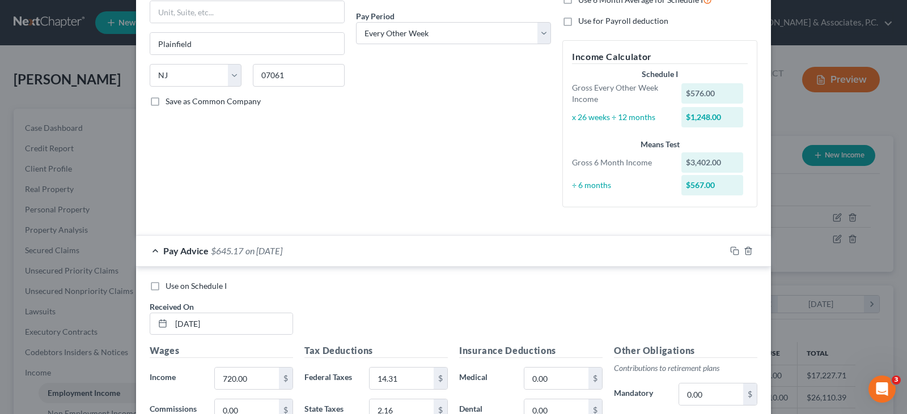
click at [165, 286] on label "Use on Schedule I" at bounding box center [195, 285] width 61 height 11
click at [170, 286] on input "Use on Schedule I" at bounding box center [173, 283] width 7 height 7
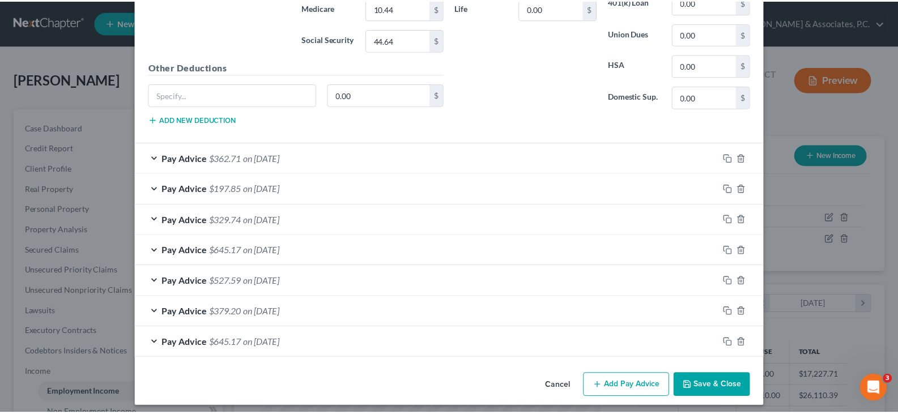
scroll to position [641, 0]
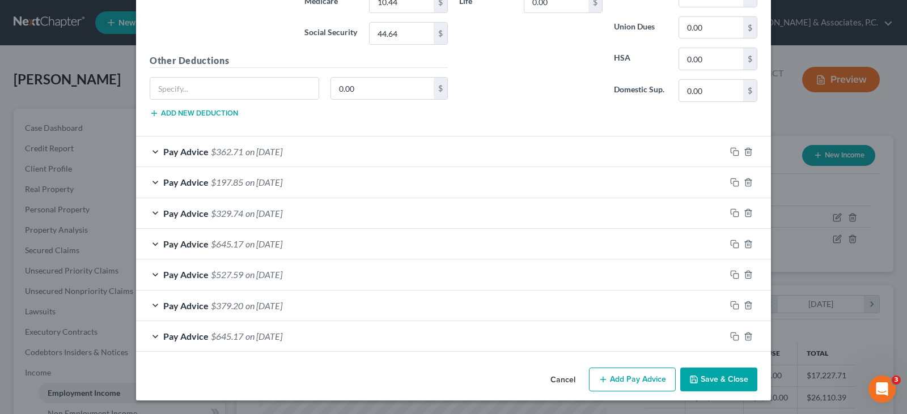
click at [716, 376] on button "Save & Close" at bounding box center [718, 380] width 77 height 24
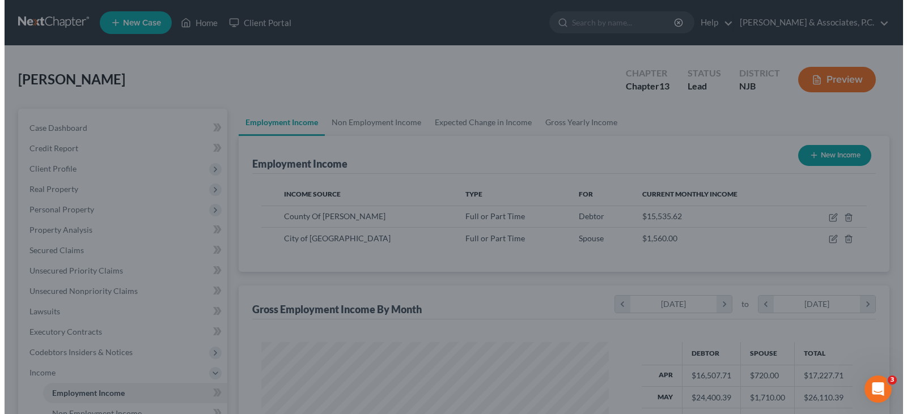
scroll to position [566455, 566292]
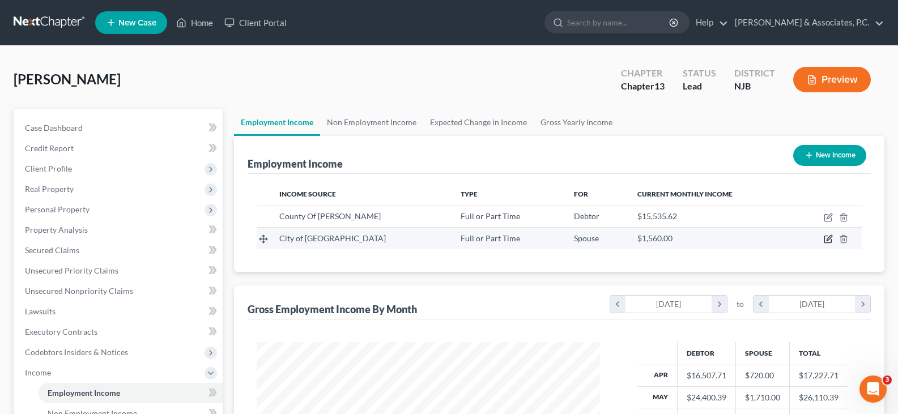
click at [829, 240] on icon "button" at bounding box center [829, 238] width 5 height 5
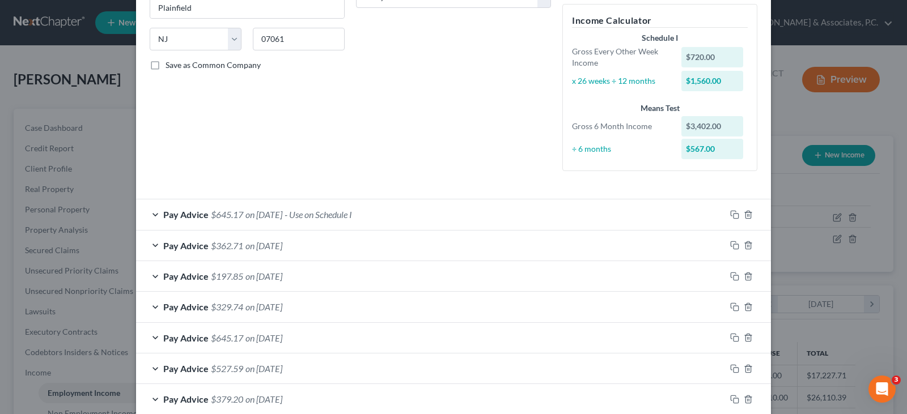
scroll to position [283, 0]
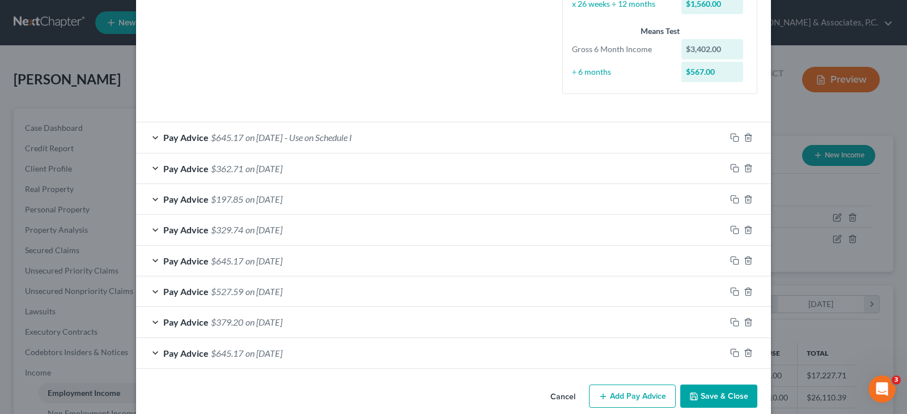
click at [212, 139] on span "$645.17" at bounding box center [227, 137] width 32 height 11
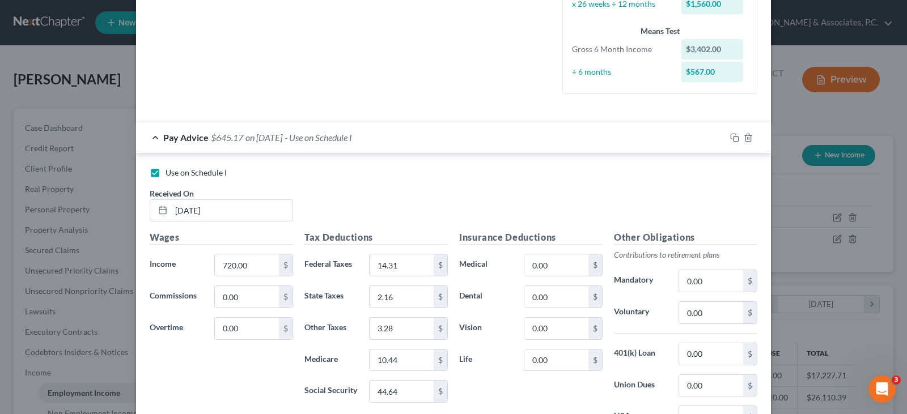
click at [165, 171] on label "Use on Schedule I" at bounding box center [195, 172] width 61 height 11
click at [170, 171] on input "Use on Schedule I" at bounding box center [173, 170] width 7 height 7
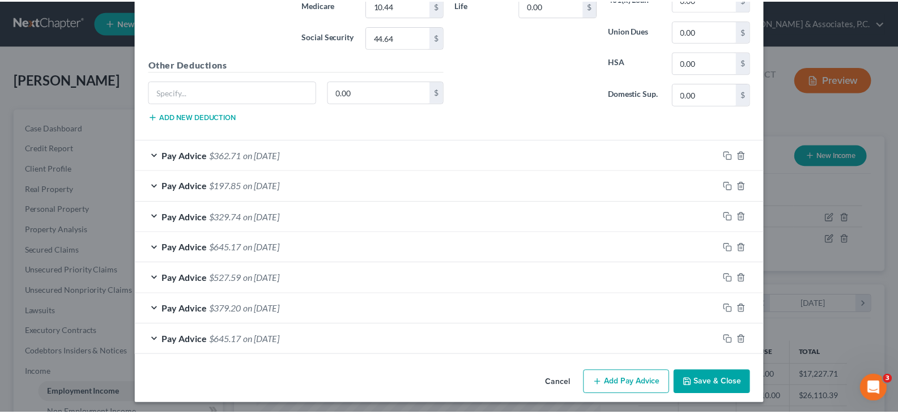
scroll to position [641, 0]
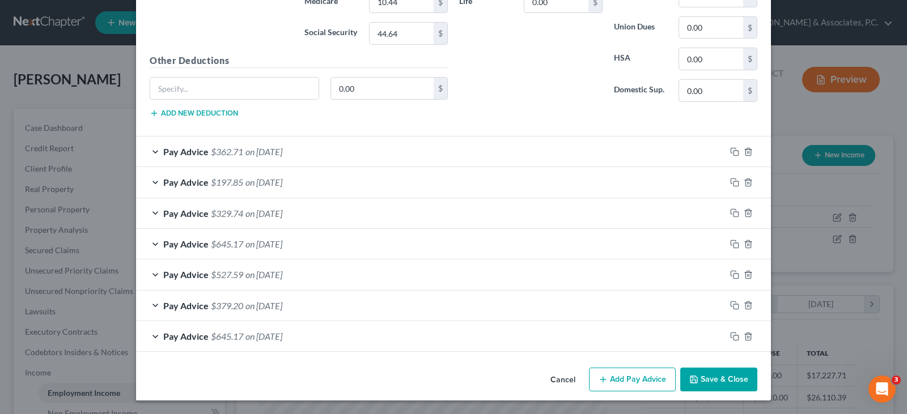
click at [708, 376] on button "Save & Close" at bounding box center [718, 380] width 77 height 24
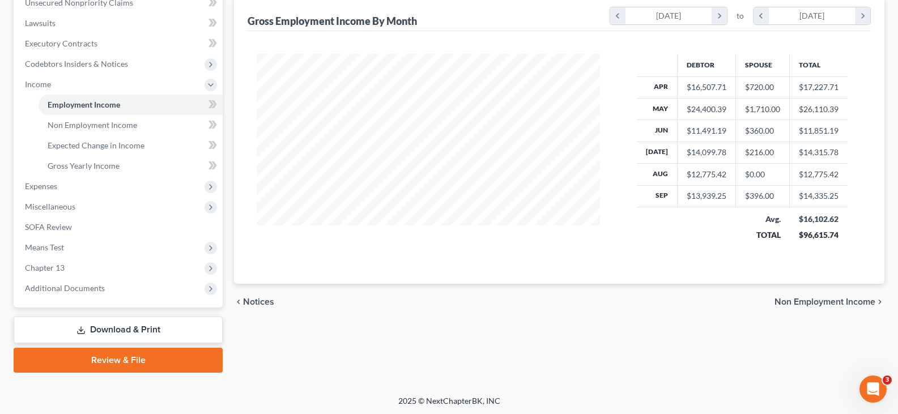
scroll to position [290, 0]
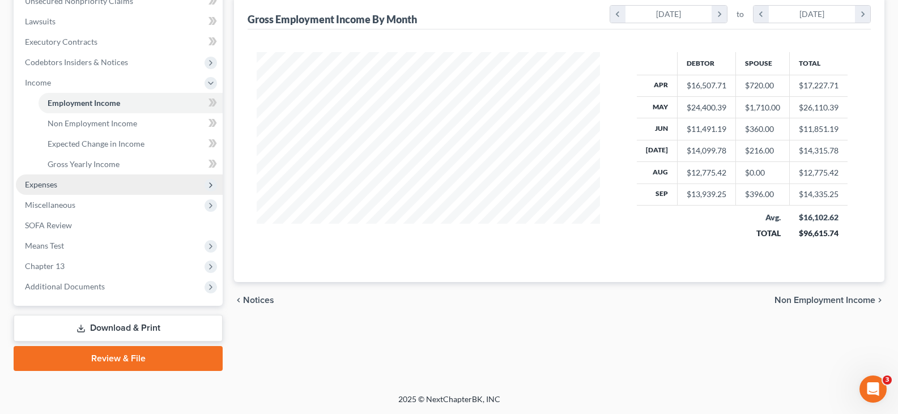
click at [41, 181] on span "Expenses" at bounding box center [41, 185] width 32 height 10
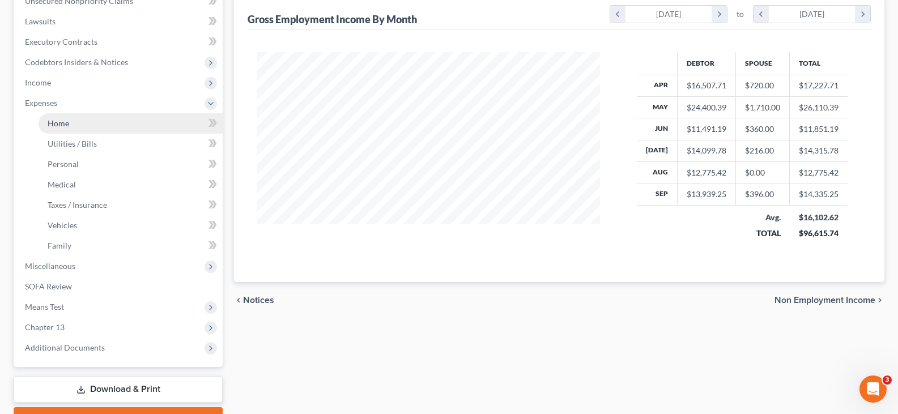
click at [52, 121] on span "Home" at bounding box center [59, 123] width 22 height 10
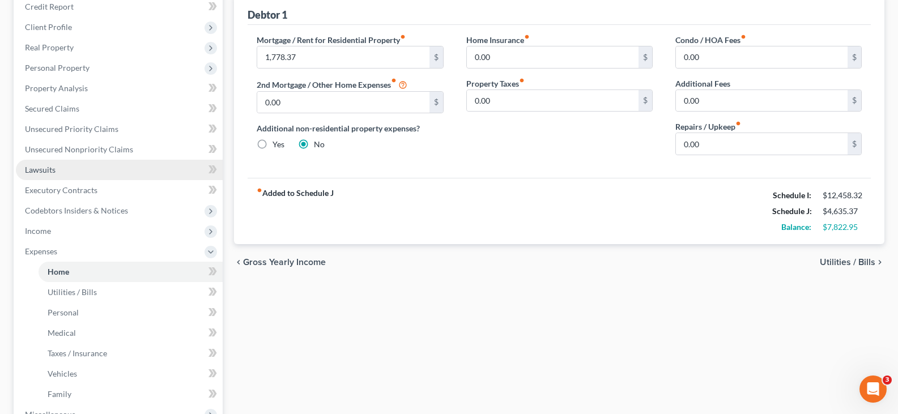
scroll to position [227, 0]
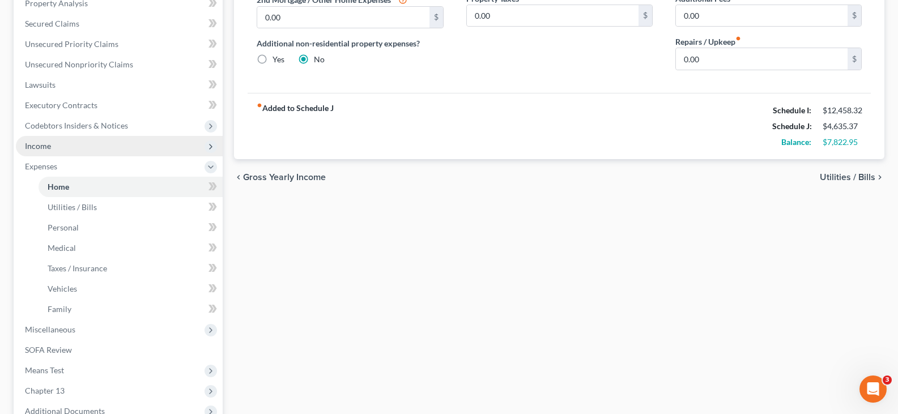
click at [52, 144] on span "Income" at bounding box center [119, 146] width 207 height 20
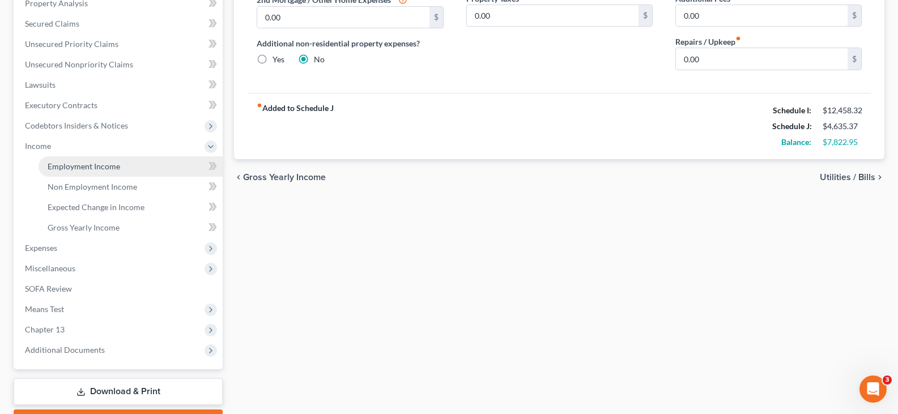
click at [62, 165] on span "Employment Income" at bounding box center [84, 166] width 73 height 10
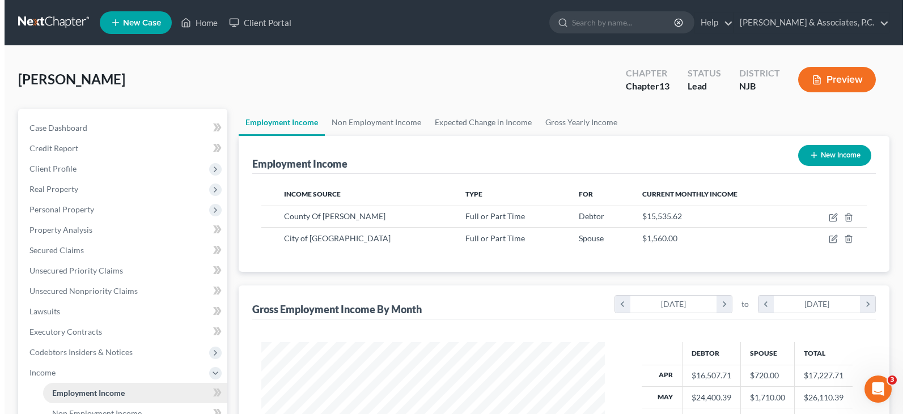
scroll to position [203, 366]
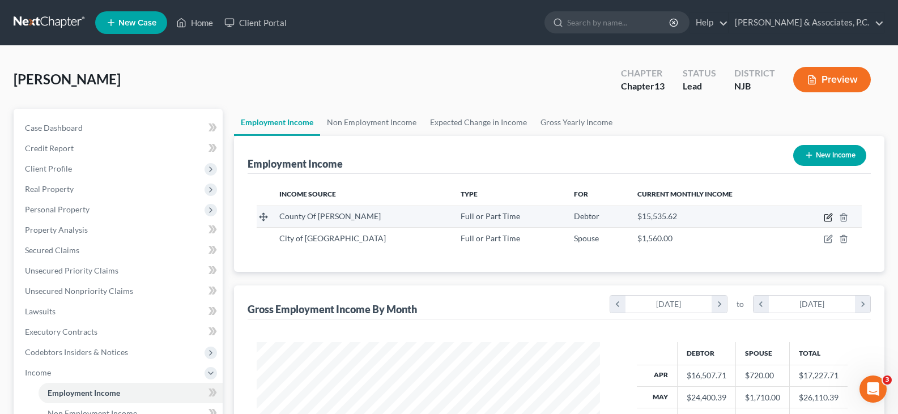
click at [823, 216] on td at bounding box center [827, 217] width 69 height 22
click at [826, 217] on icon "button" at bounding box center [828, 217] width 9 height 9
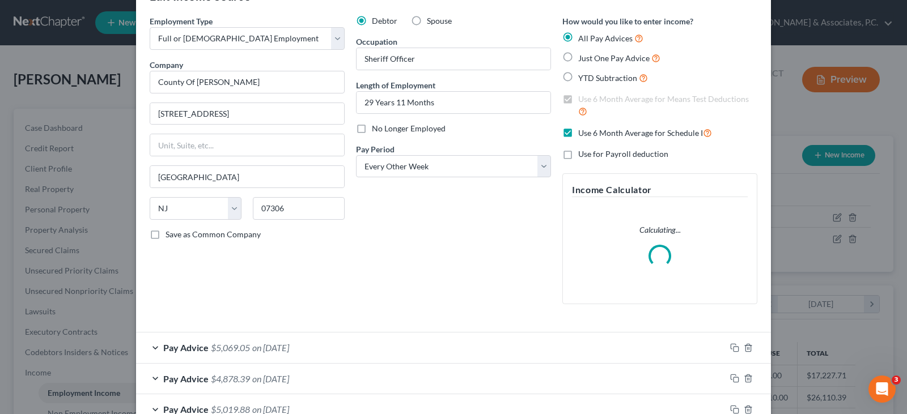
scroll to position [57, 0]
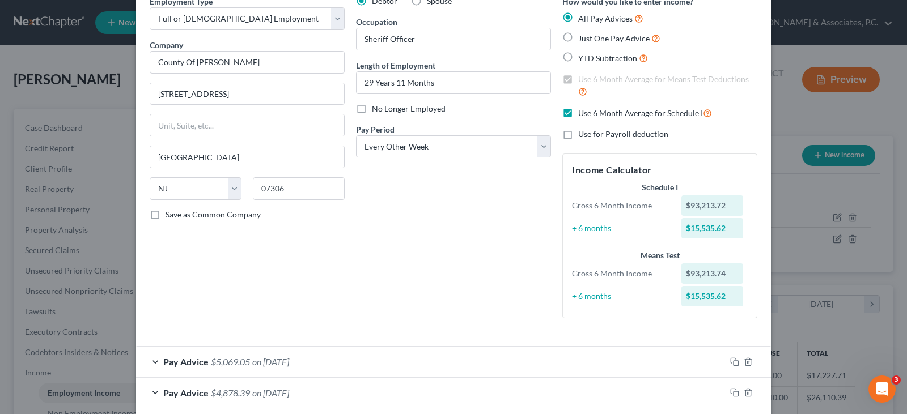
click at [443, 310] on div "Debtor Spouse Occupation Sheriff Officer Length of Employment 29 Years 11 Month…" at bounding box center [453, 161] width 206 height 332
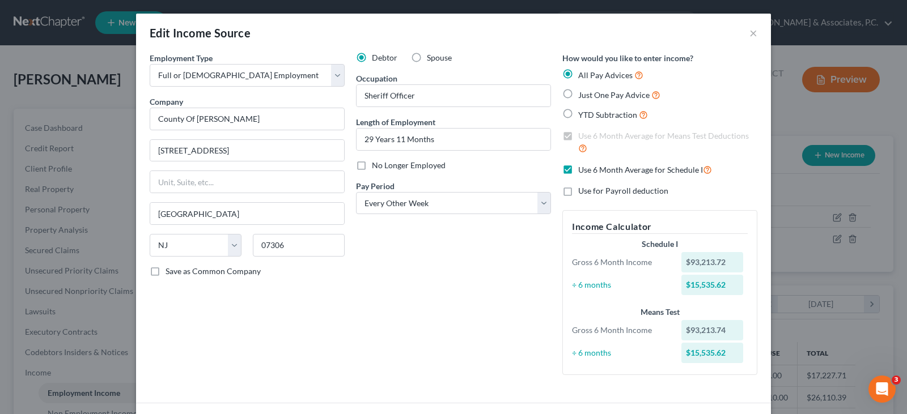
click at [578, 165] on label "Use 6 Month Average for Schedule I" at bounding box center [645, 169] width 134 height 13
click at [583, 165] on input "Use 6 Month Average for Schedule I" at bounding box center [586, 166] width 7 height 7
click at [578, 169] on label "Use 6 Month Average for Schedule I" at bounding box center [645, 169] width 134 height 13
click at [583, 169] on input "Use 6 Month Average for Schedule I" at bounding box center [586, 166] width 7 height 7
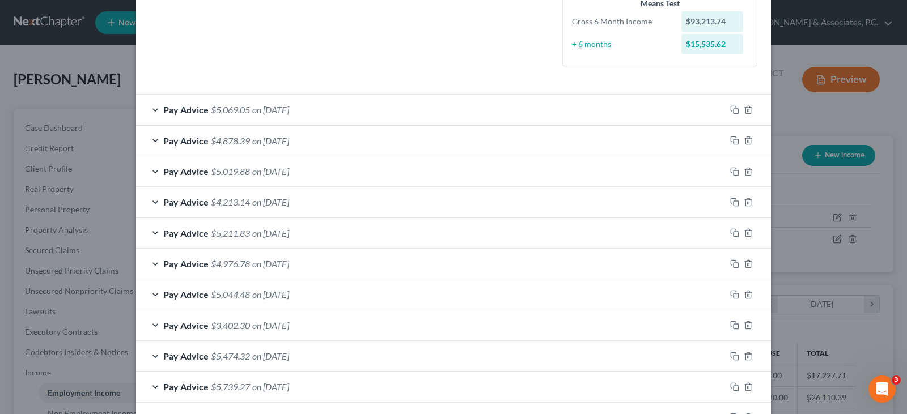
scroll to position [453, 0]
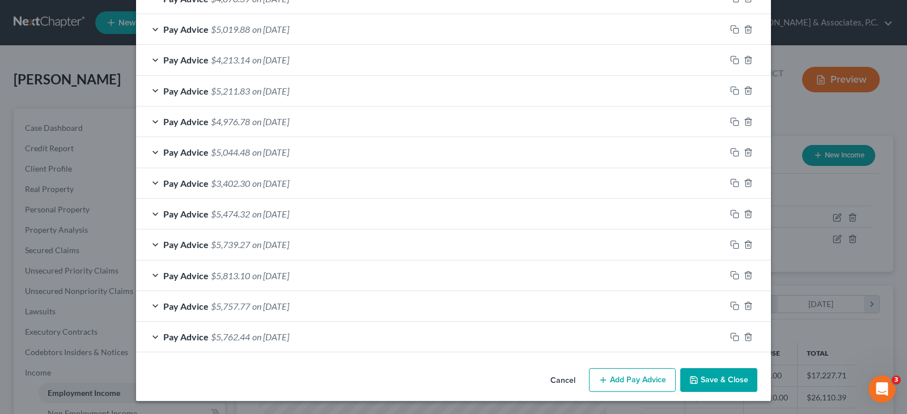
click at [732, 373] on button "Save & Close" at bounding box center [718, 380] width 77 height 24
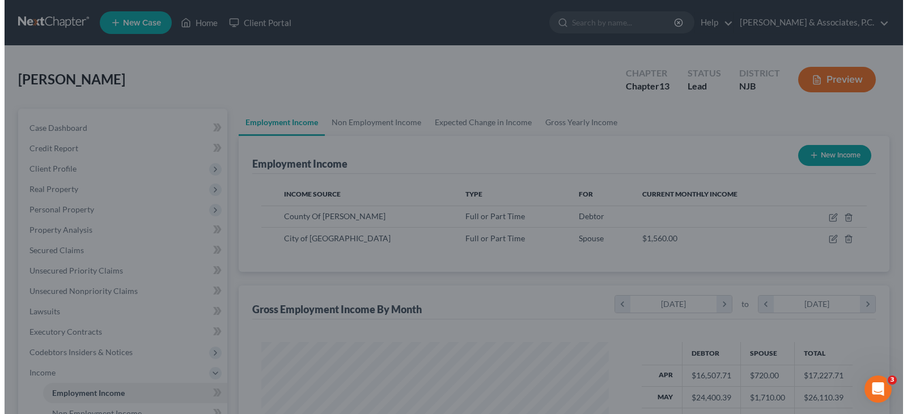
scroll to position [566455, 566292]
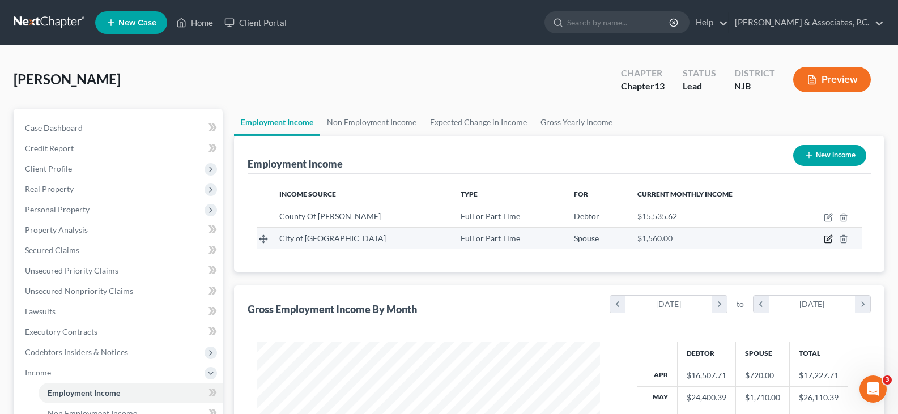
click at [827, 237] on icon "button" at bounding box center [828, 239] width 9 height 9
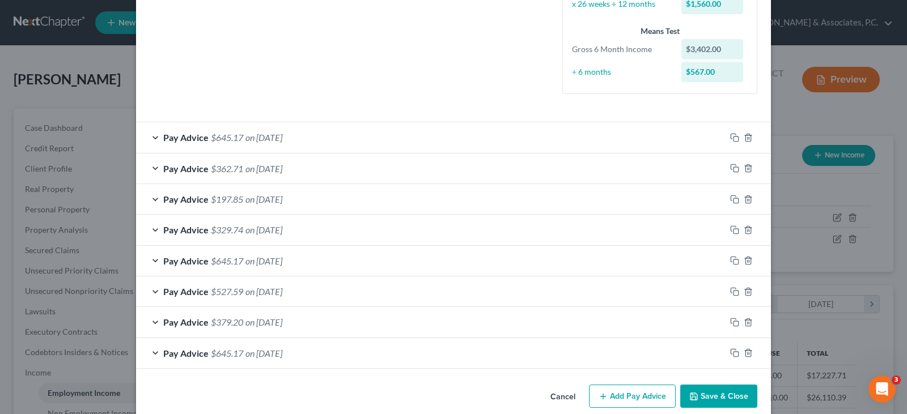
scroll to position [170, 0]
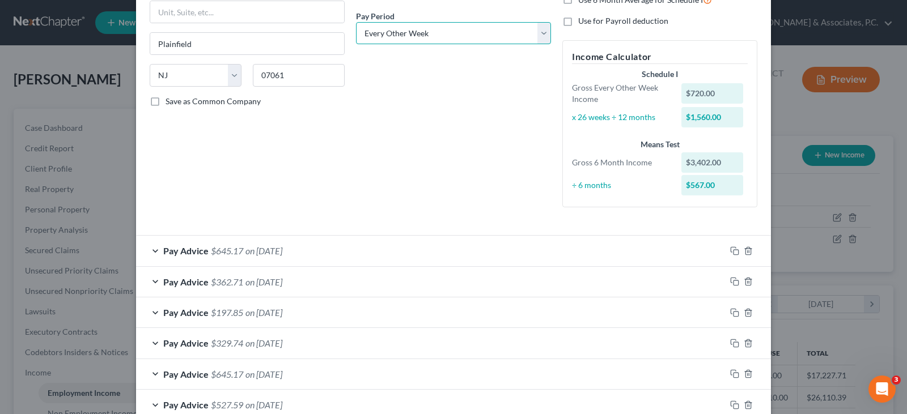
click at [537, 32] on select "Select Monthly Twice Monthly Every Other Week Weekly" at bounding box center [453, 33] width 195 height 23
click at [356, 22] on select "Select Monthly Twice Monthly Every Other Week Weekly" at bounding box center [453, 33] width 195 height 23
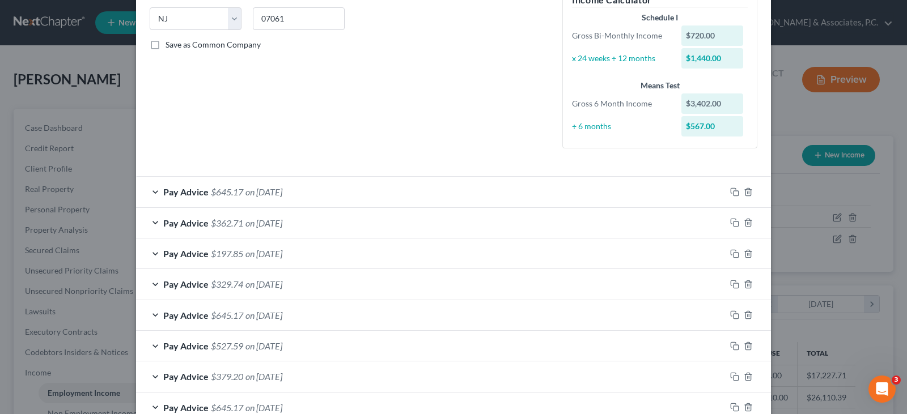
scroll to position [283, 0]
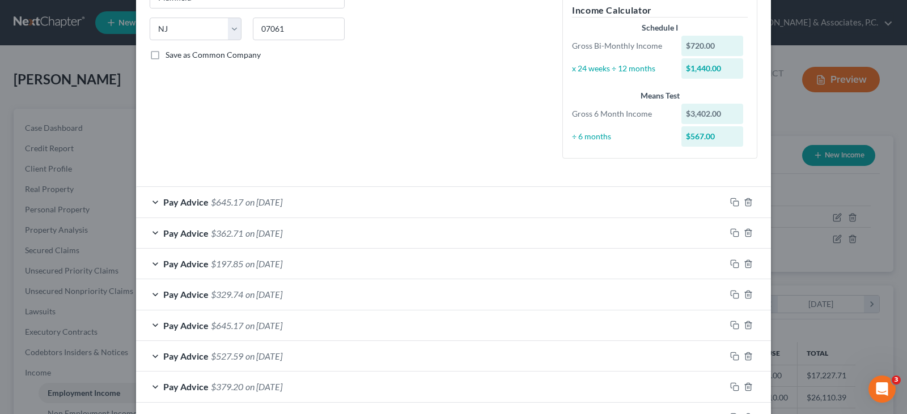
scroll to position [71, 0]
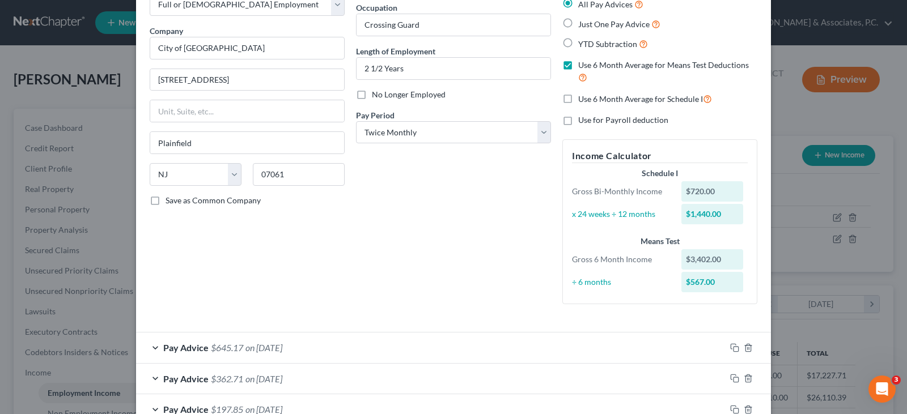
click at [435, 219] on div "Debtor Spouse Occupation Crossing Guard Length of Employment 2 1/2 Years No Lon…" at bounding box center [453, 147] width 206 height 332
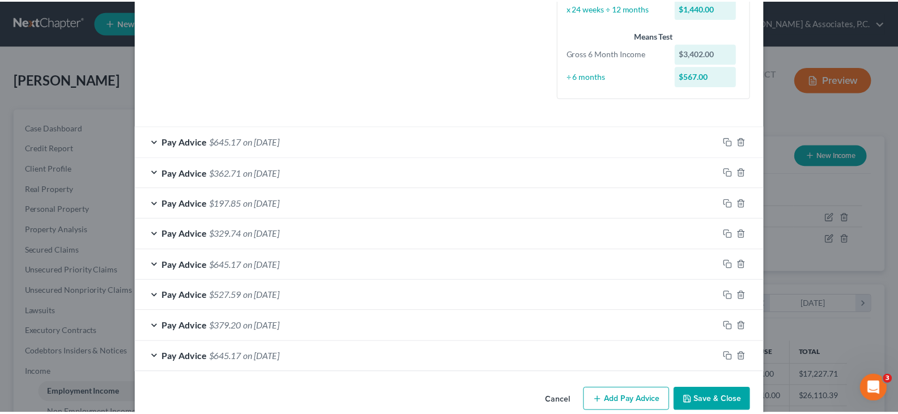
scroll to position [297, 0]
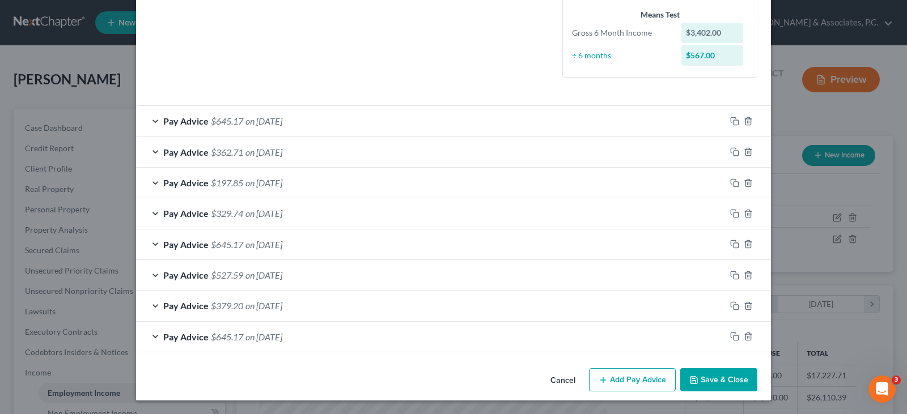
click at [726, 383] on button "Save & Close" at bounding box center [718, 380] width 77 height 24
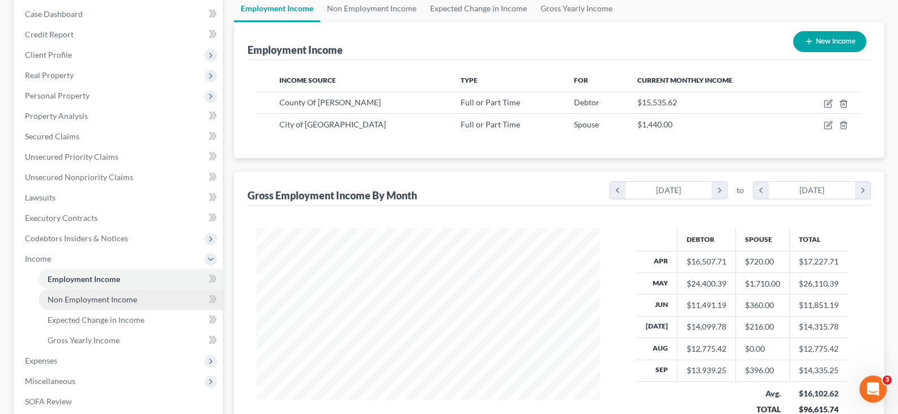
scroll to position [283, 0]
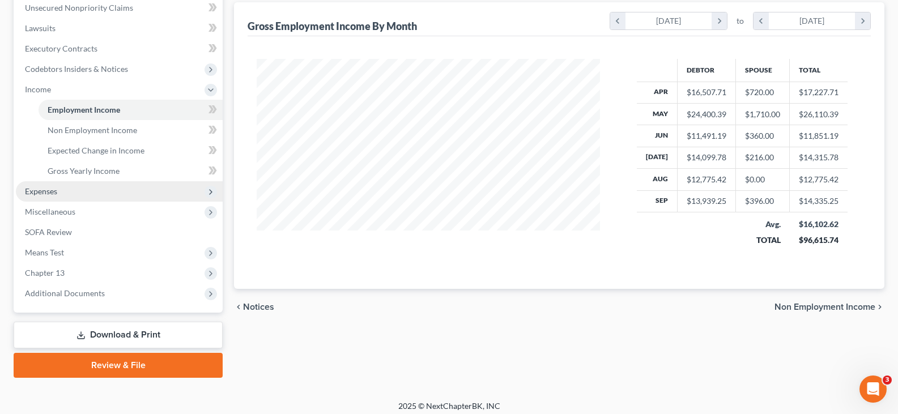
click at [46, 188] on span "Expenses" at bounding box center [41, 191] width 32 height 10
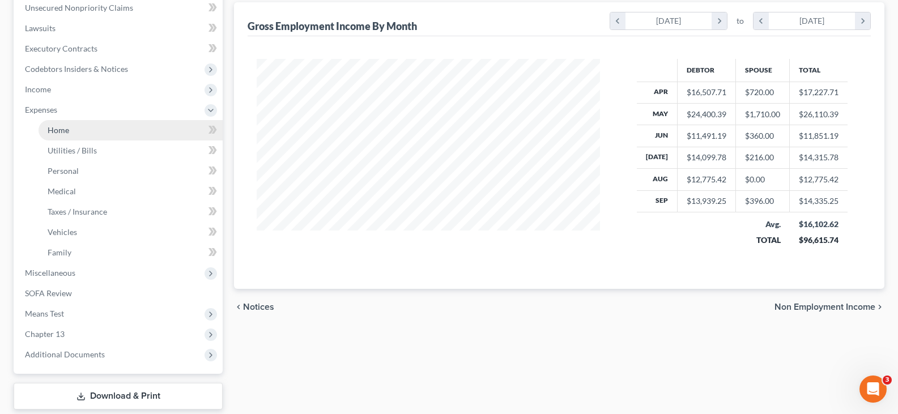
click at [63, 127] on span "Home" at bounding box center [59, 130] width 22 height 10
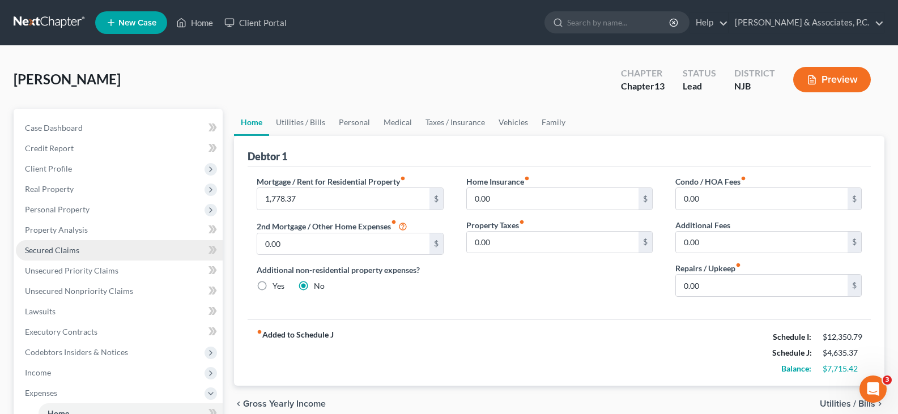
click at [64, 245] on span "Secured Claims" at bounding box center [52, 250] width 54 height 10
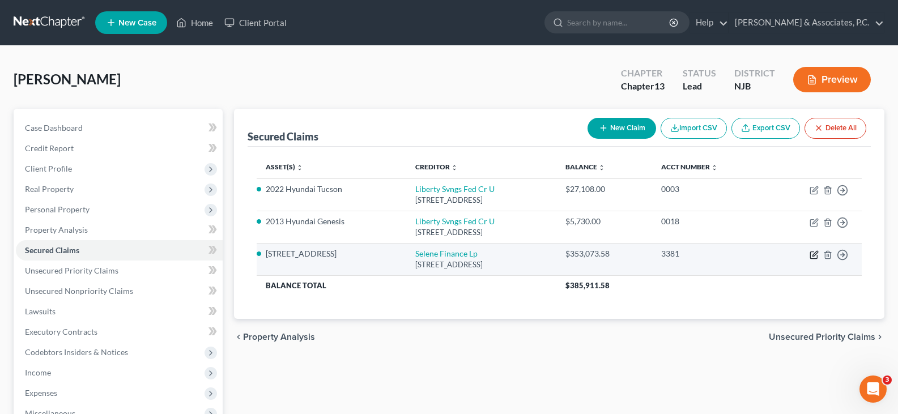
click at [814, 254] on icon "button" at bounding box center [814, 254] width 9 height 9
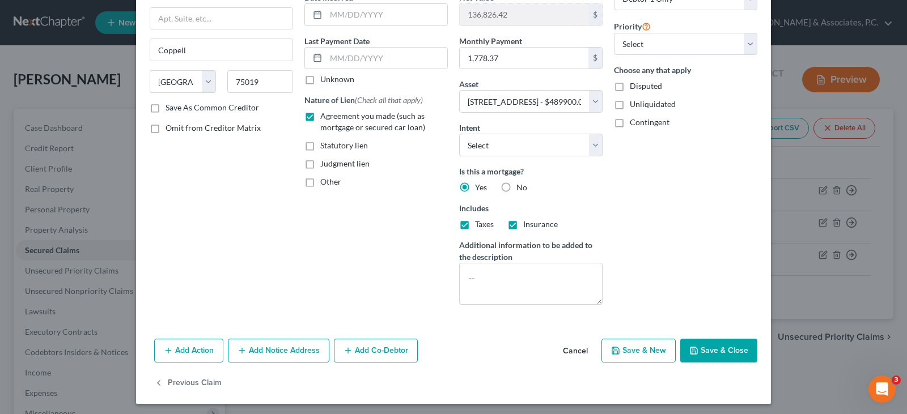
scroll to position [124, 0]
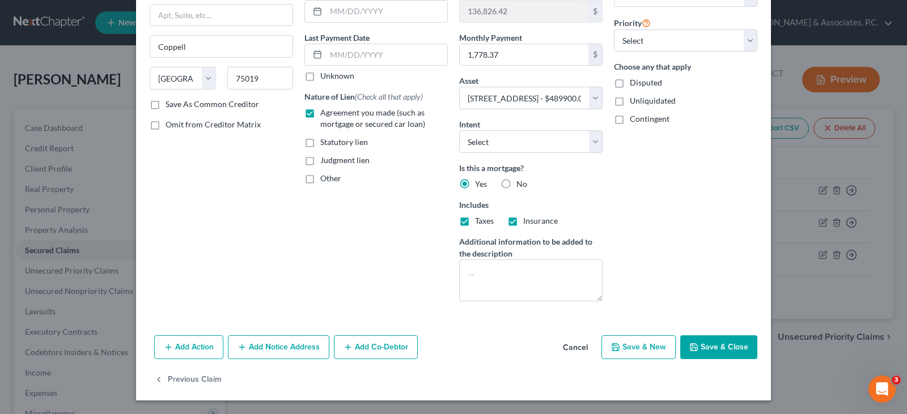
click at [272, 345] on button "Add Notice Address" at bounding box center [278, 347] width 101 height 24
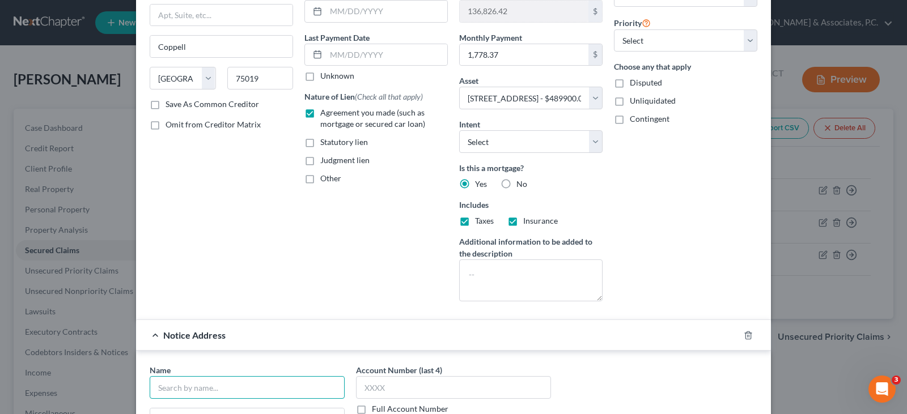
drag, startPoint x: 222, startPoint y: 388, endPoint x: 222, endPoint y: 379, distance: 9.1
click at [220, 385] on input "text" at bounding box center [247, 387] width 195 height 23
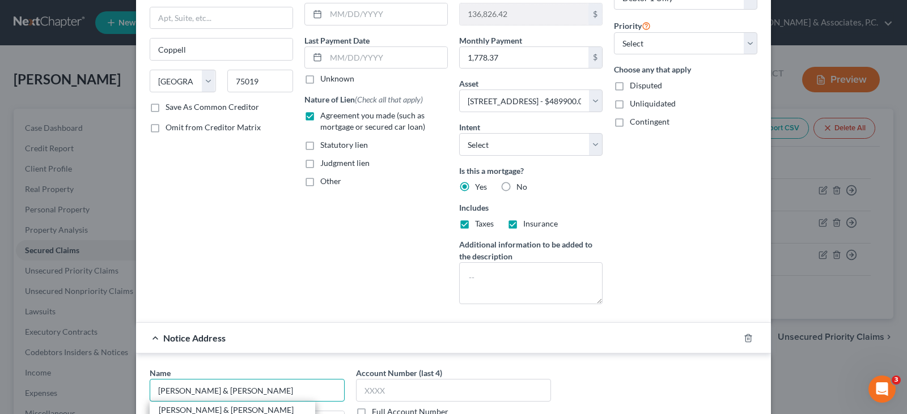
scroll to position [294, 0]
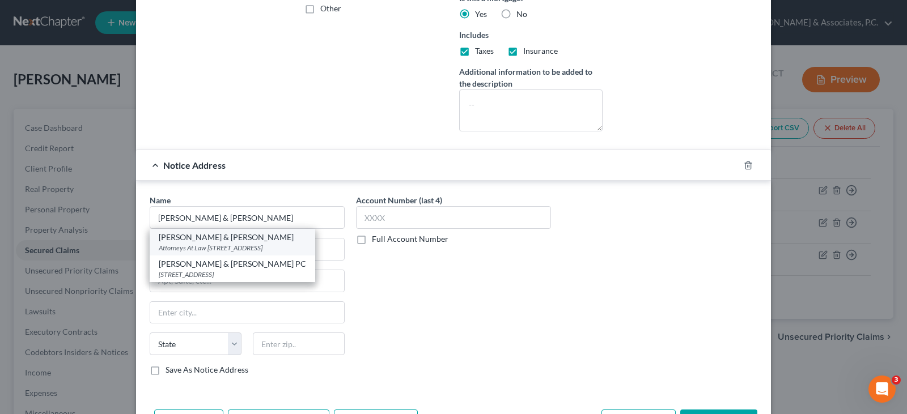
click at [248, 246] on div "Attorneys At Law [STREET_ADDRESS]" at bounding box center [232, 248] width 147 height 10
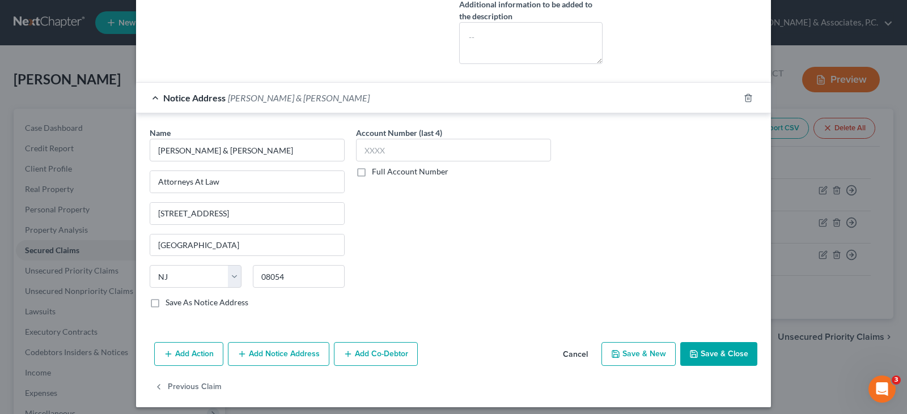
scroll to position [368, 0]
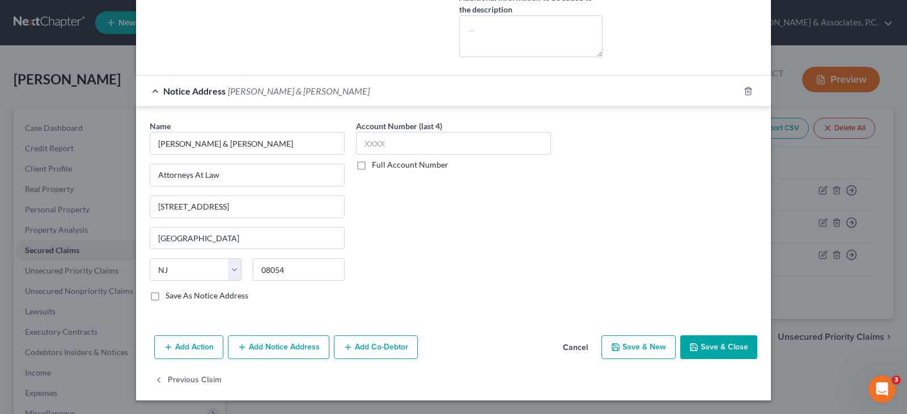
click at [718, 352] on button "Save & Close" at bounding box center [718, 347] width 77 height 24
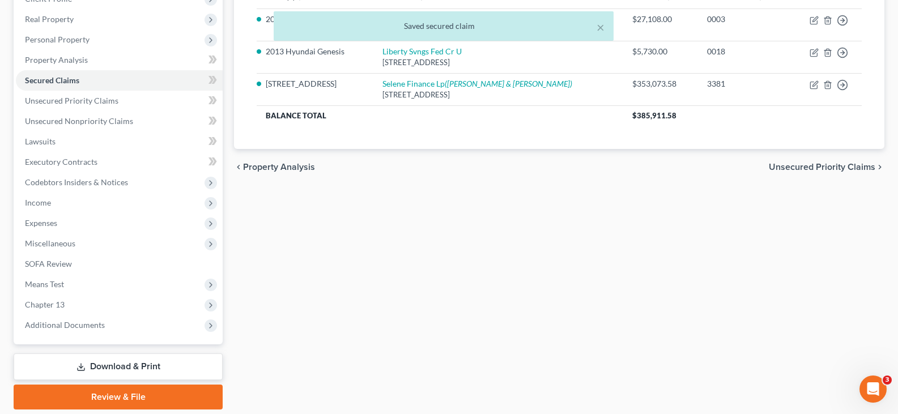
scroll to position [0, 0]
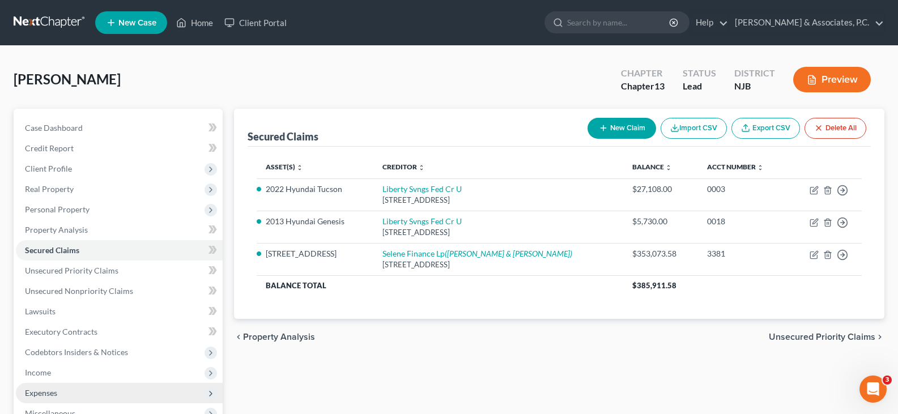
click at [49, 388] on span "Expenses" at bounding box center [41, 393] width 32 height 10
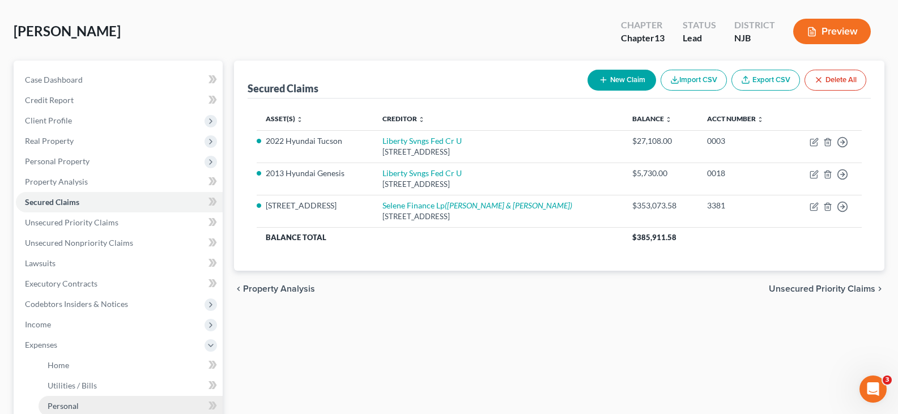
scroll to position [113, 0]
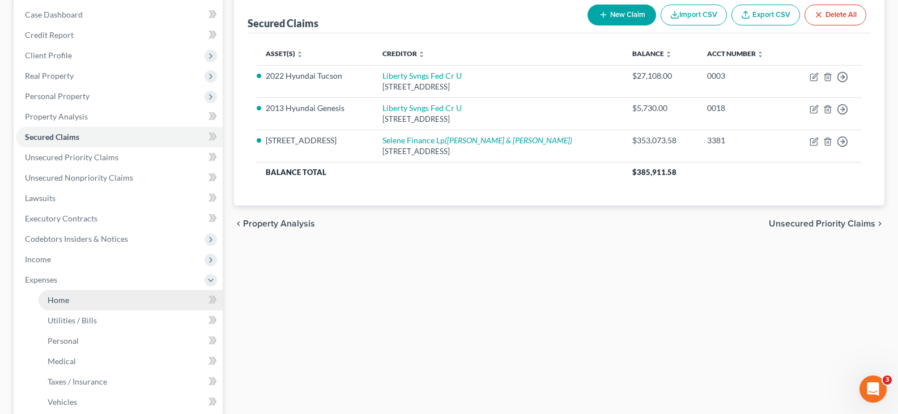
click at [61, 297] on span "Home" at bounding box center [59, 300] width 22 height 10
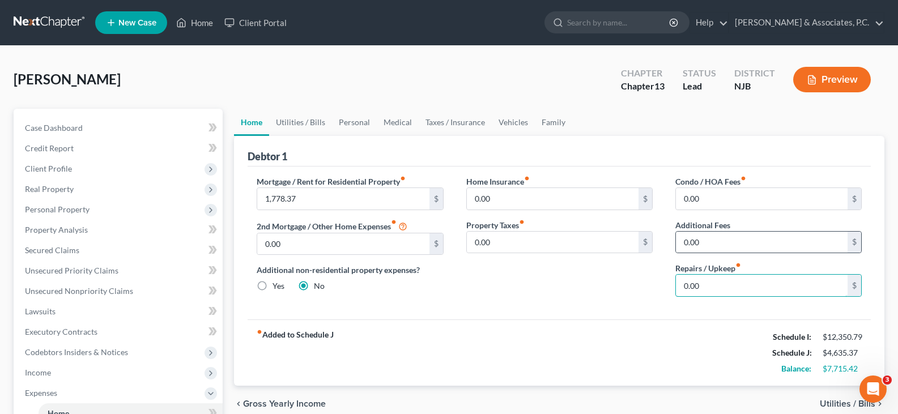
drag, startPoint x: 719, startPoint y: 279, endPoint x: 704, endPoint y: 253, distance: 30.2
click at [720, 278] on input "0.00" at bounding box center [762, 286] width 172 height 22
click at [295, 122] on link "Utilities / Bills" at bounding box center [300, 122] width 63 height 27
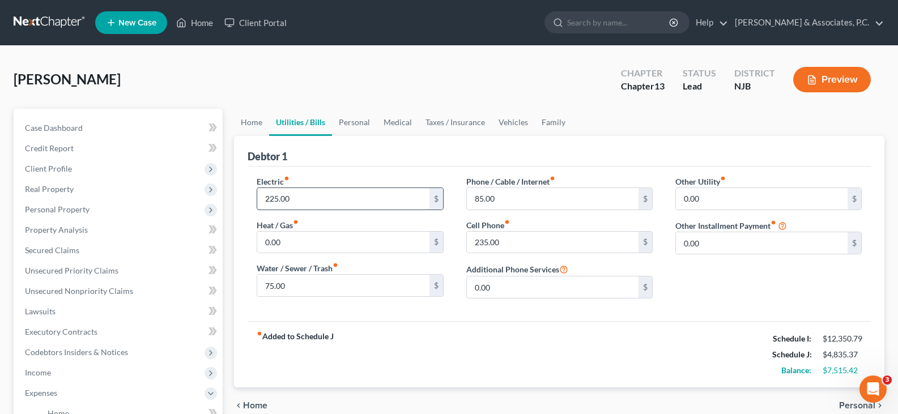
click at [319, 194] on input "225.00" at bounding box center [343, 199] width 172 height 22
drag, startPoint x: 330, startPoint y: 201, endPoint x: 296, endPoint y: 199, distance: 34.1
click at [330, 201] on input "225.00" at bounding box center [343, 199] width 172 height 22
click at [284, 199] on input "225.00" at bounding box center [343, 199] width 172 height 22
click at [301, 248] on input "0.00" at bounding box center [343, 243] width 172 height 22
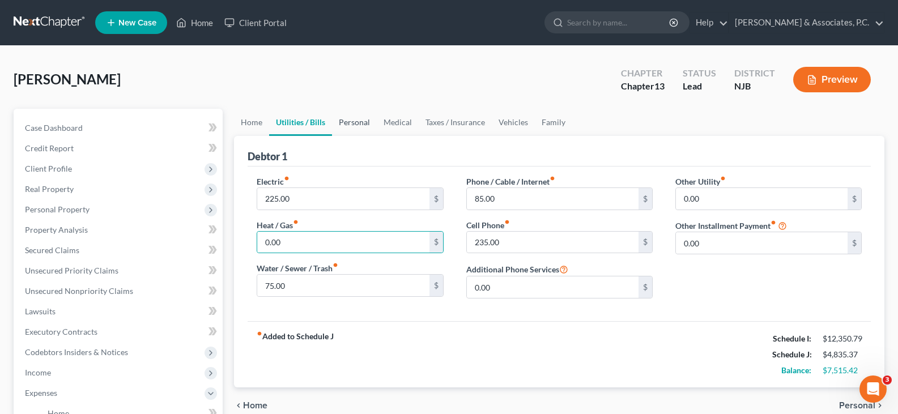
drag, startPoint x: 355, startPoint y: 117, endPoint x: 351, endPoint y: 124, distance: 7.9
click at [355, 117] on link "Personal" at bounding box center [354, 122] width 45 height 27
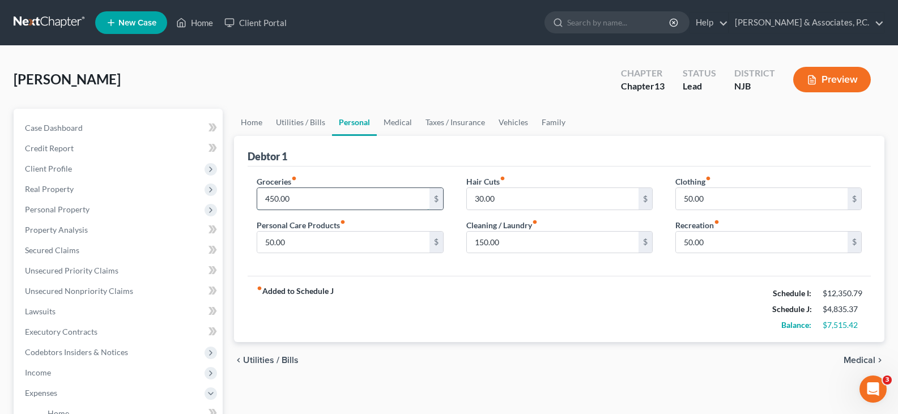
click at [308, 202] on input "450.00" at bounding box center [343, 199] width 172 height 22
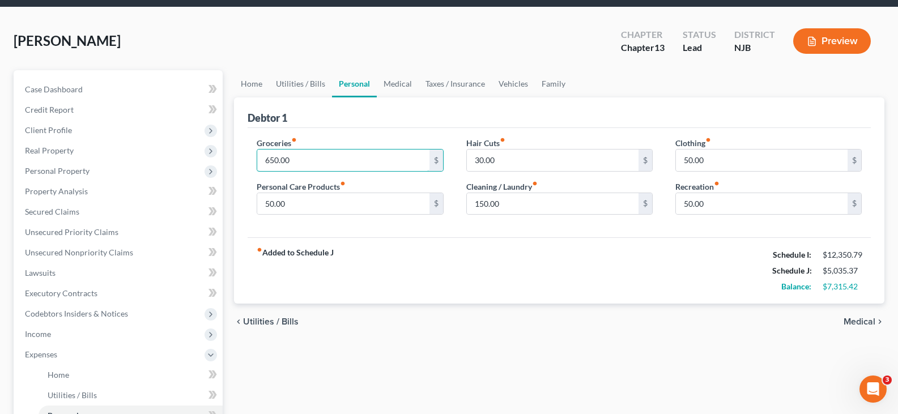
scroll to position [57, 0]
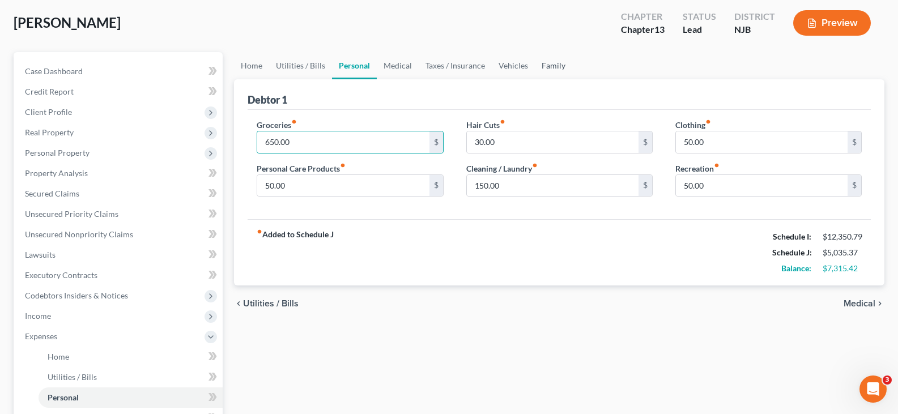
click at [555, 66] on link "Family" at bounding box center [553, 65] width 37 height 27
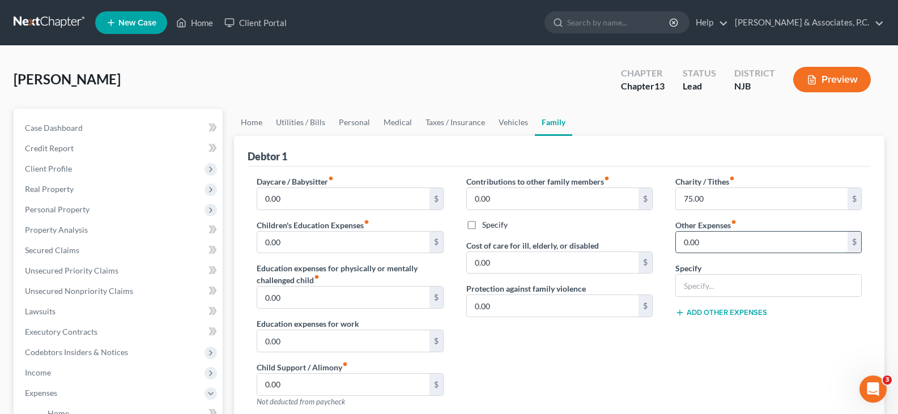
click at [715, 239] on input "0.00" at bounding box center [762, 243] width 172 height 22
click at [705, 282] on input "text" at bounding box center [768, 286] width 185 height 22
click at [721, 235] on input "0.00" at bounding box center [762, 243] width 172 height 22
click at [763, 244] on input "275.00" at bounding box center [762, 243] width 172 height 22
click at [810, 286] on input "Non filing spouse car payment" at bounding box center [768, 286] width 185 height 22
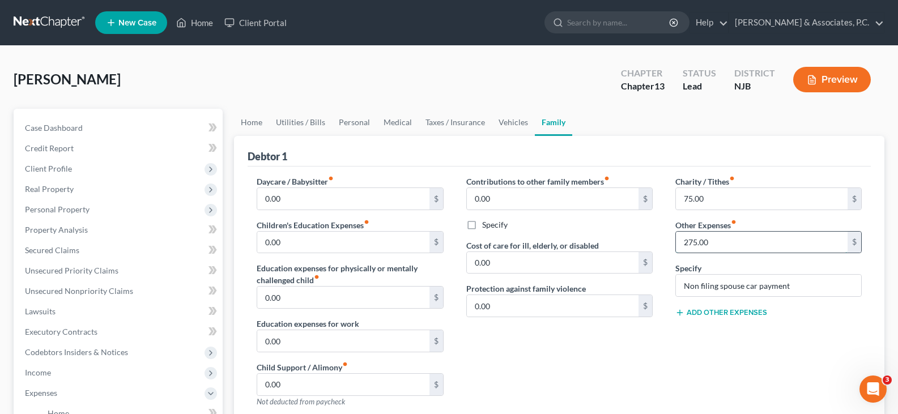
click at [707, 236] on input "275.00" at bounding box center [762, 243] width 172 height 22
click at [458, 117] on link "Taxes / Insurance" at bounding box center [455, 122] width 73 height 27
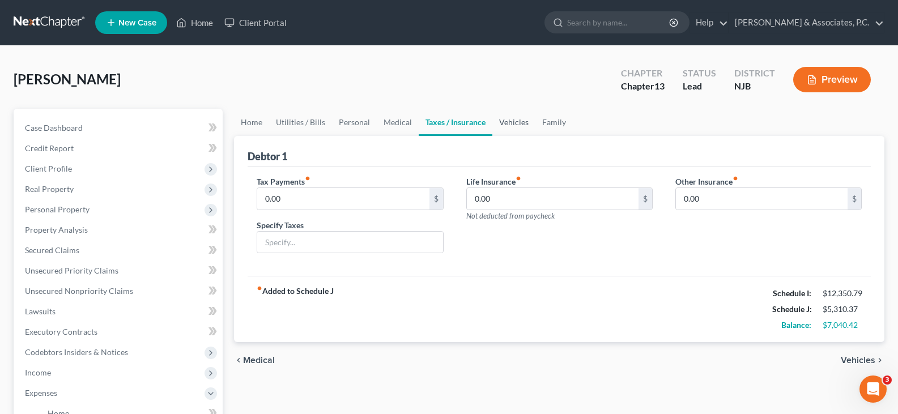
click at [511, 122] on link "Vehicles" at bounding box center [513, 122] width 43 height 27
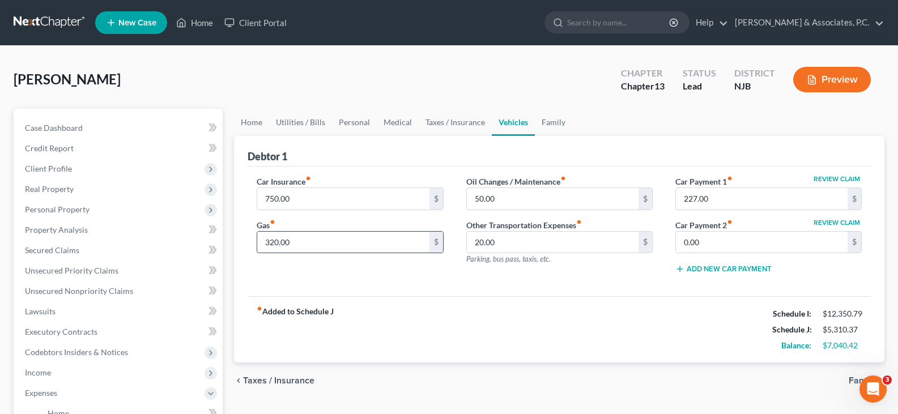
click at [317, 241] on input "320.00" at bounding box center [343, 243] width 172 height 22
click at [356, 119] on link "Personal" at bounding box center [354, 122] width 45 height 27
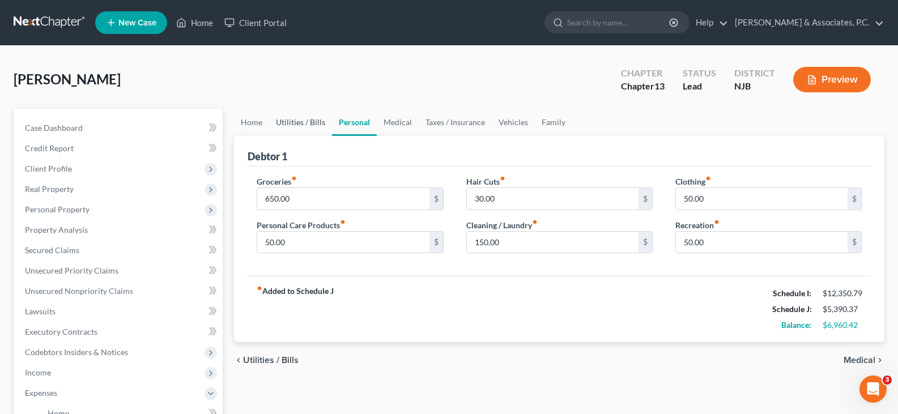
click at [303, 123] on link "Utilities / Bills" at bounding box center [300, 122] width 63 height 27
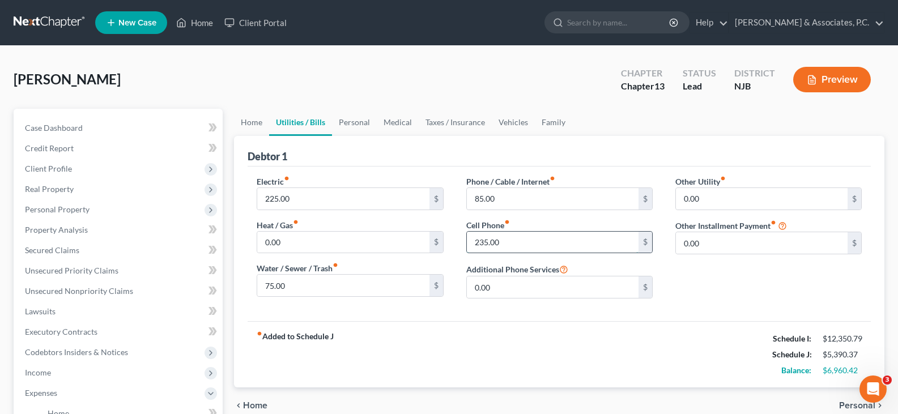
click at [520, 237] on input "235.00" at bounding box center [553, 243] width 172 height 22
click at [502, 280] on input "0.00" at bounding box center [553, 288] width 172 height 22
drag, startPoint x: 320, startPoint y: 196, endPoint x: 309, endPoint y: 152, distance: 45.4
click at [319, 195] on input "225.00" at bounding box center [343, 199] width 172 height 22
click at [313, 247] on input "0.00" at bounding box center [343, 243] width 172 height 22
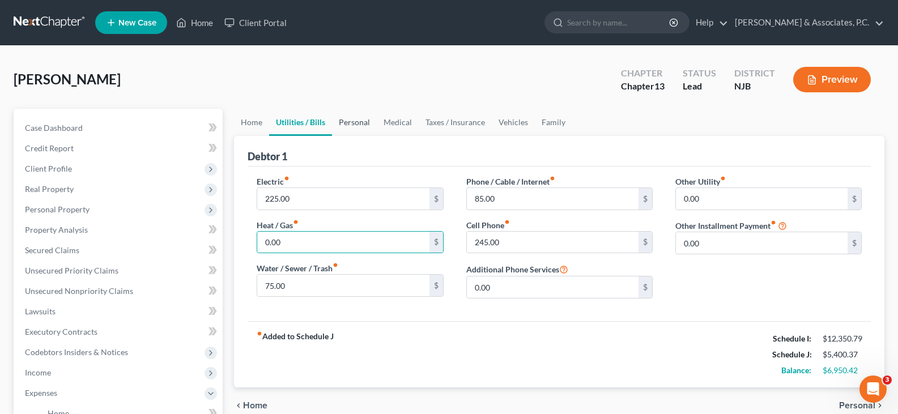
click at [347, 126] on link "Personal" at bounding box center [354, 122] width 45 height 27
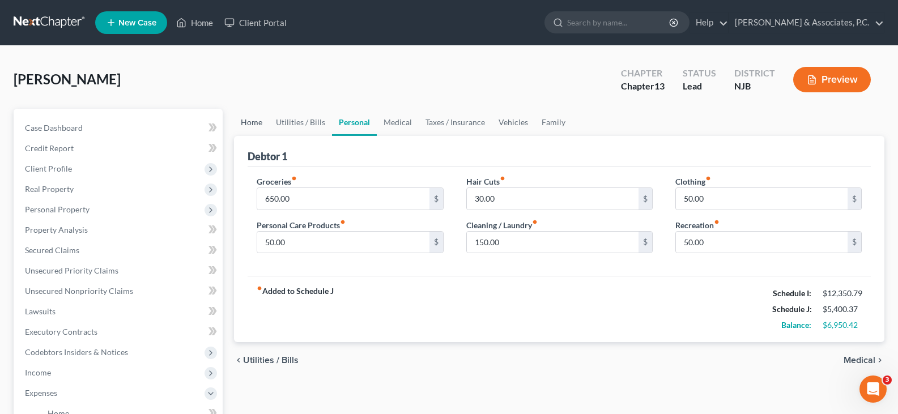
click at [250, 127] on link "Home" at bounding box center [251, 122] width 35 height 27
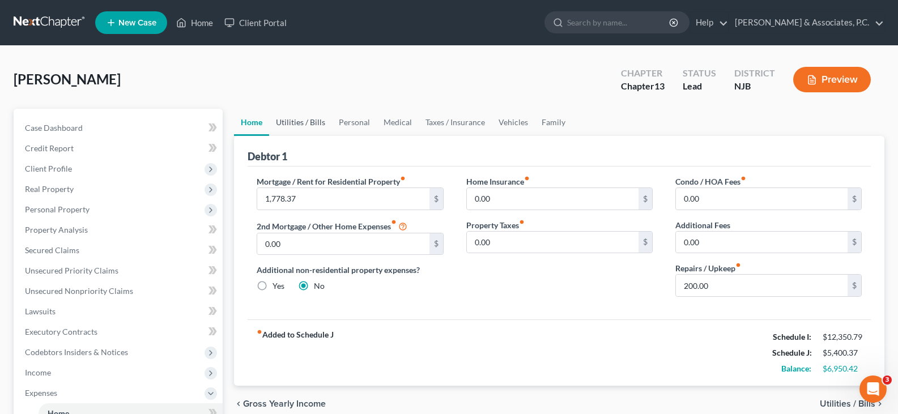
click at [297, 120] on link "Utilities / Bills" at bounding box center [300, 122] width 63 height 27
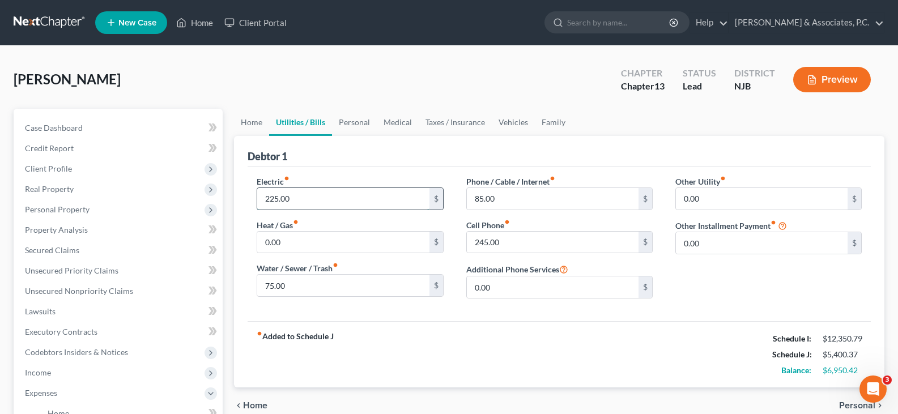
click at [322, 195] on input "225.00" at bounding box center [343, 199] width 172 height 22
click at [354, 124] on link "Personal" at bounding box center [354, 122] width 45 height 27
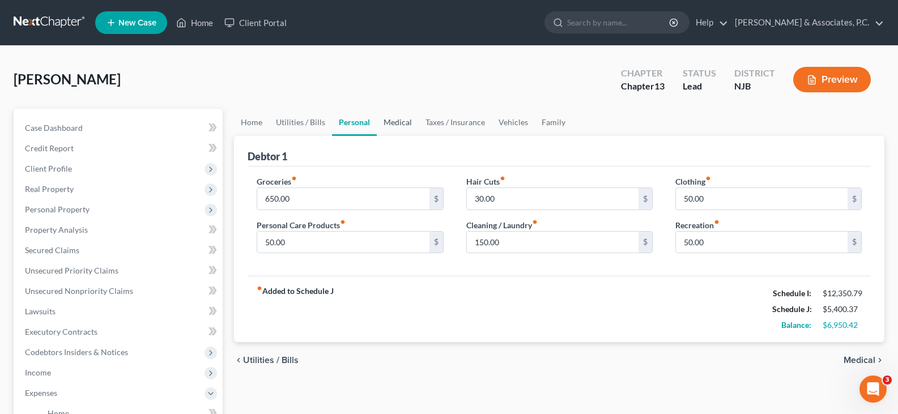
click at [402, 124] on link "Medical" at bounding box center [398, 122] width 42 height 27
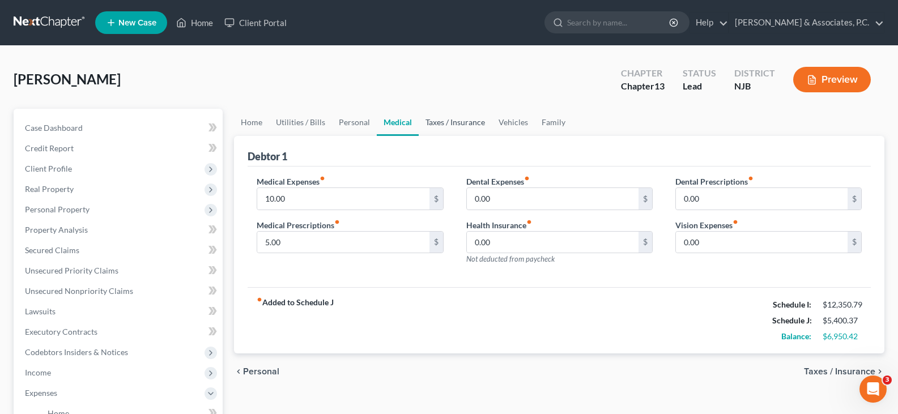
click at [453, 125] on link "Taxes / Insurance" at bounding box center [455, 122] width 73 height 27
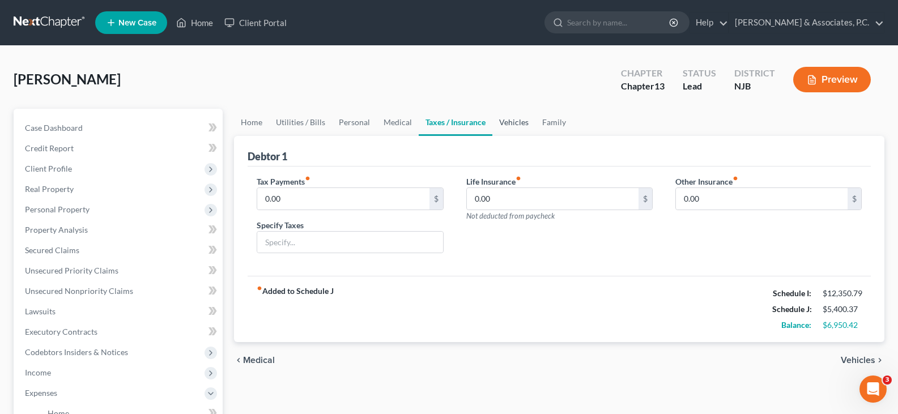
click at [531, 120] on link "Vehicles" at bounding box center [513, 122] width 43 height 27
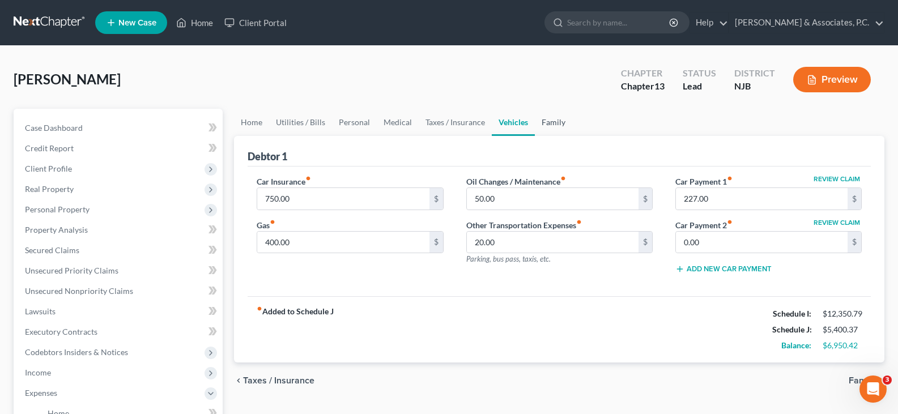
click at [553, 125] on link "Family" at bounding box center [553, 122] width 37 height 27
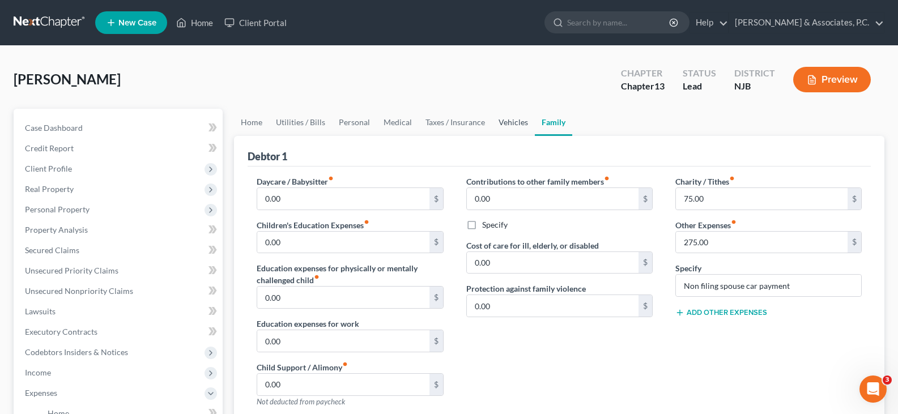
click at [505, 122] on link "Vehicles" at bounding box center [513, 122] width 43 height 27
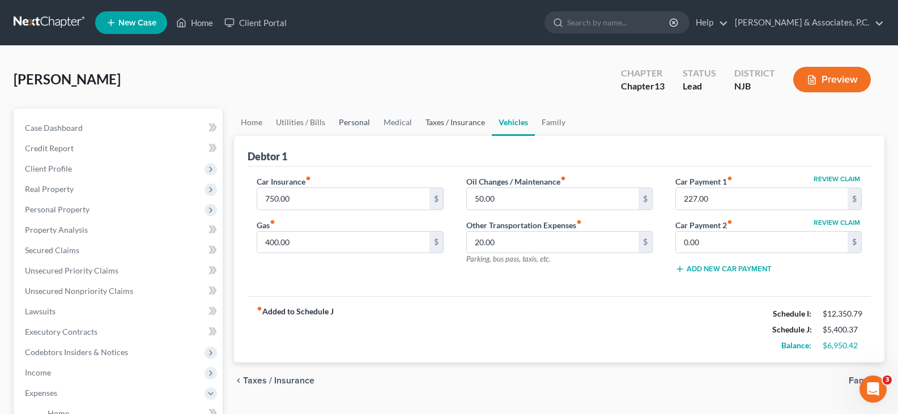
click at [355, 120] on link "Personal" at bounding box center [354, 122] width 45 height 27
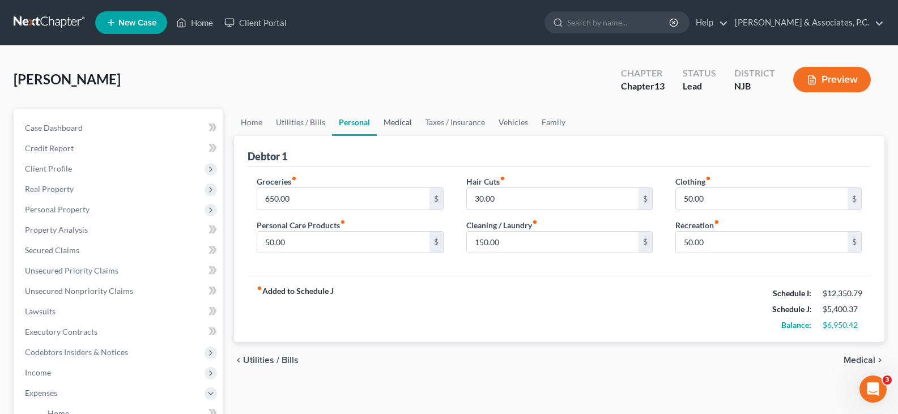
click at [382, 124] on link "Medical" at bounding box center [398, 122] width 42 height 27
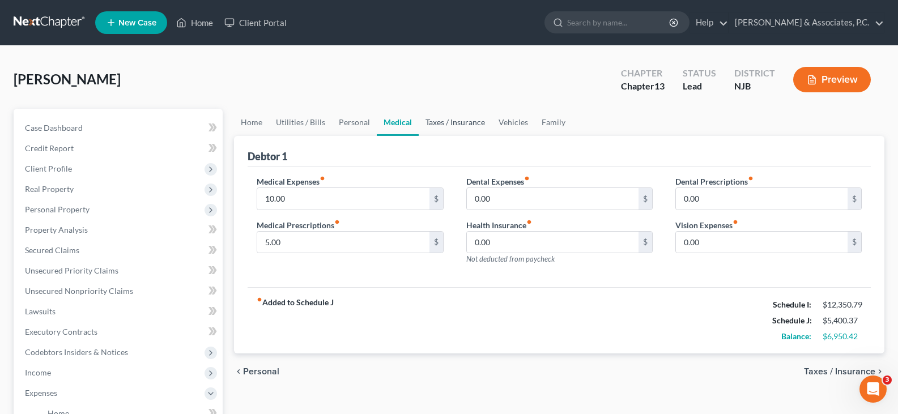
click at [436, 120] on link "Taxes / Insurance" at bounding box center [455, 122] width 73 height 27
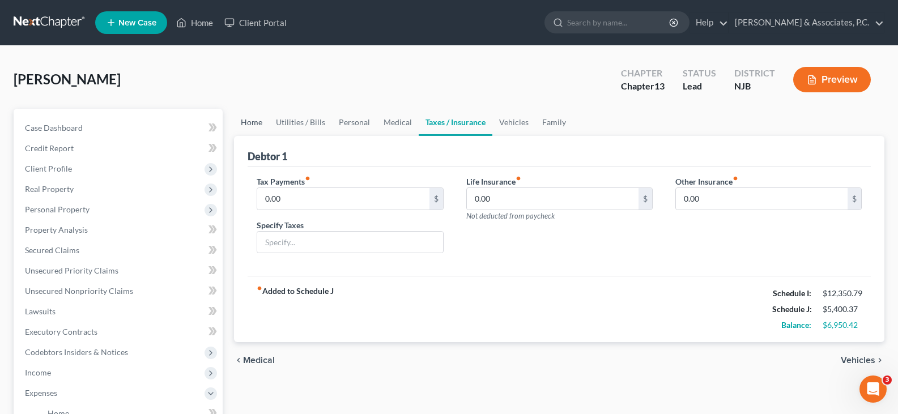
click at [248, 123] on link "Home" at bounding box center [251, 122] width 35 height 27
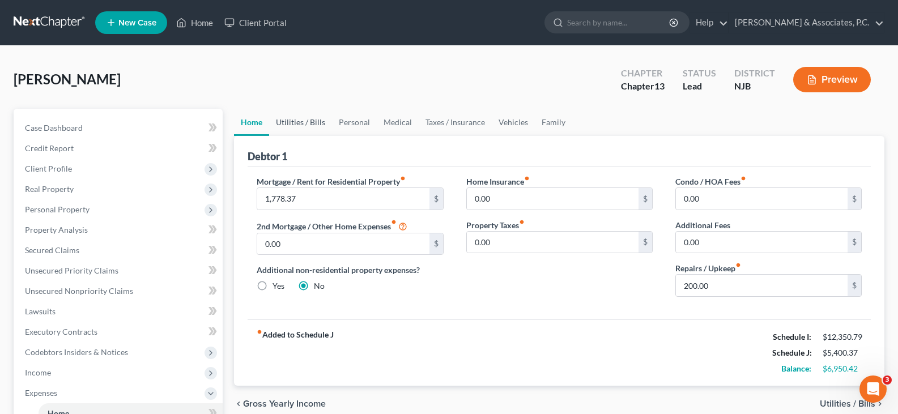
click at [299, 125] on link "Utilities / Bills" at bounding box center [300, 122] width 63 height 27
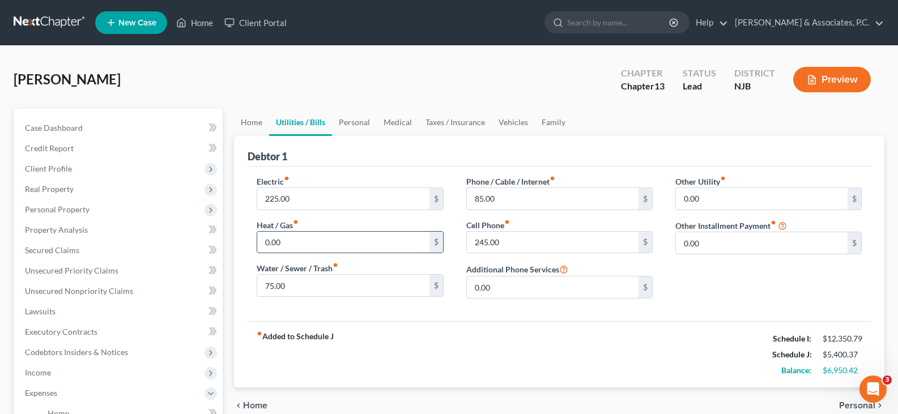
click at [306, 236] on input "0.00" at bounding box center [343, 243] width 172 height 22
click at [314, 206] on input "225.00" at bounding box center [343, 199] width 172 height 22
click at [313, 203] on input "325.00" at bounding box center [343, 199] width 172 height 22
drag, startPoint x: 309, startPoint y: 197, endPoint x: 257, endPoint y: 198, distance: 51.6
click at [257, 198] on input "325.00" at bounding box center [343, 199] width 172 height 22
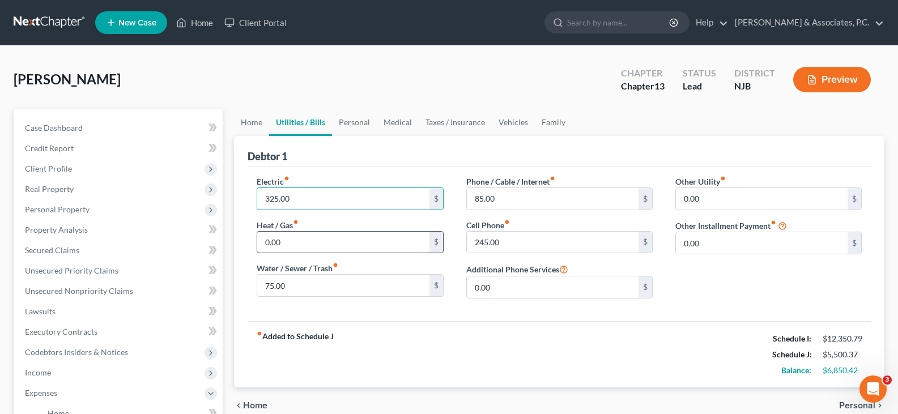
click at [288, 233] on input "0.00" at bounding box center [343, 243] width 172 height 22
click at [297, 201] on input "325.00" at bounding box center [343, 199] width 172 height 22
drag, startPoint x: 532, startPoint y: 202, endPoint x: 544, endPoint y: 216, distance: 18.1
click at [532, 202] on input "85.00" at bounding box center [553, 199] width 172 height 22
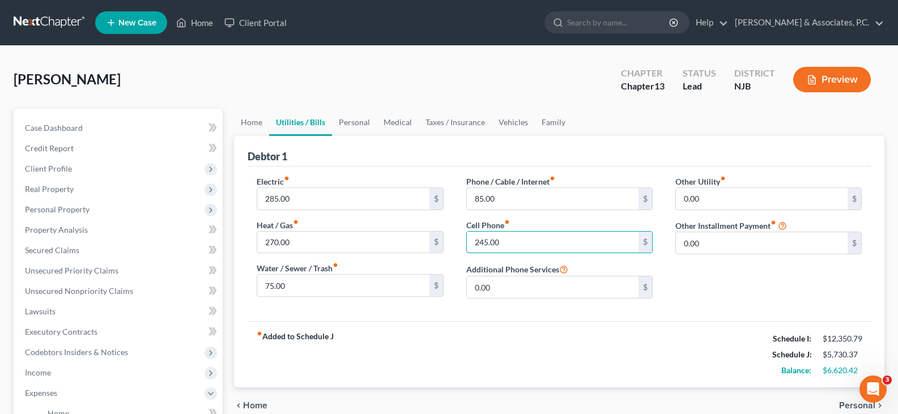
drag, startPoint x: 543, startPoint y: 241, endPoint x: 475, endPoint y: 169, distance: 99.0
click at [542, 241] on input "245.00" at bounding box center [553, 243] width 172 height 22
click at [358, 120] on link "Personal" at bounding box center [354, 122] width 45 height 27
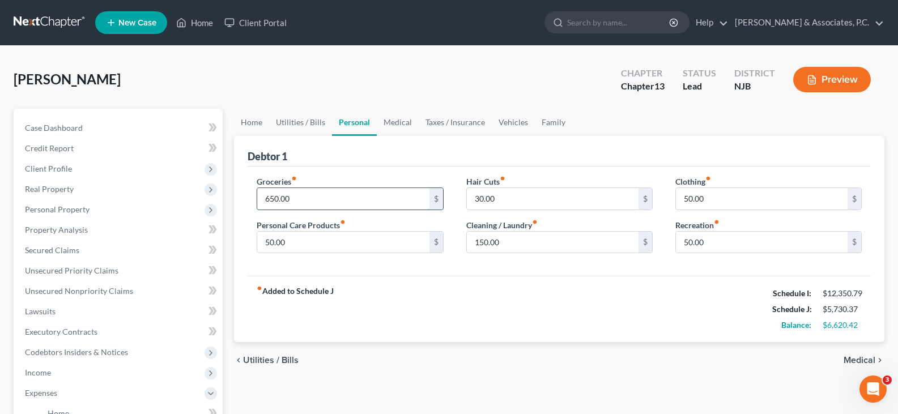
click at [352, 197] on input "650.00" at bounding box center [343, 199] width 172 height 22
click at [400, 122] on link "Medical" at bounding box center [398, 122] width 42 height 27
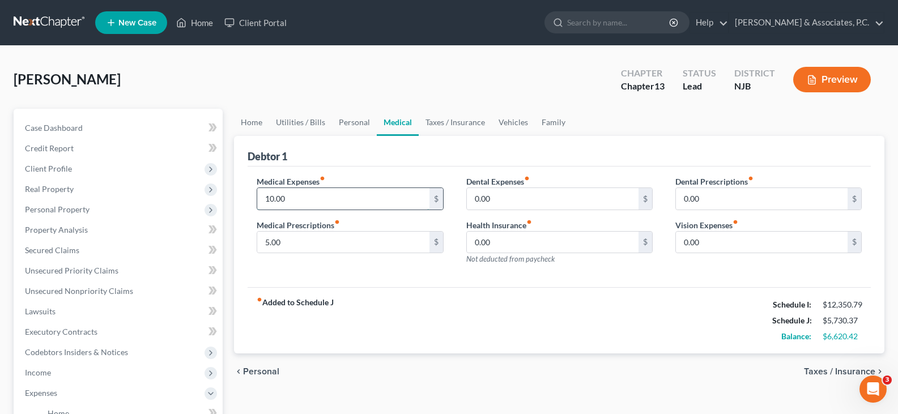
click at [354, 202] on input "10.00" at bounding box center [343, 199] width 172 height 22
drag, startPoint x: 324, startPoint y: 234, endPoint x: 316, endPoint y: 212, distance: 22.9
click at [324, 233] on input "5.00" at bounding box center [343, 243] width 172 height 22
click at [314, 203] on input "10.00" at bounding box center [343, 199] width 172 height 22
click at [520, 121] on link "Vehicles" at bounding box center [513, 122] width 43 height 27
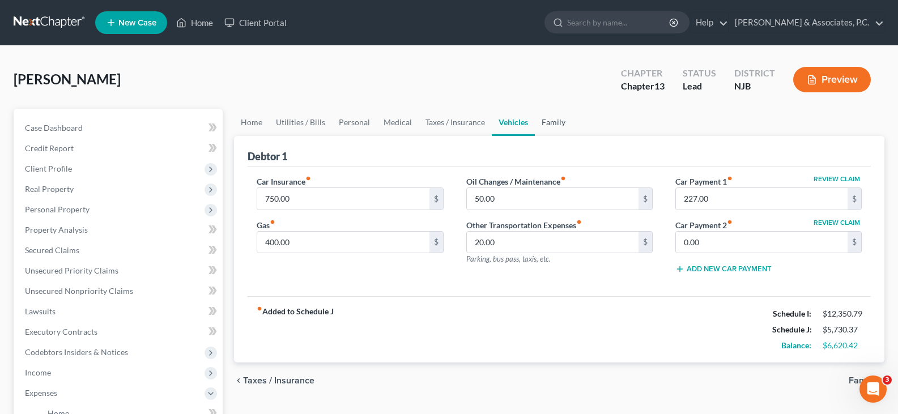
click at [549, 122] on link "Family" at bounding box center [553, 122] width 37 height 27
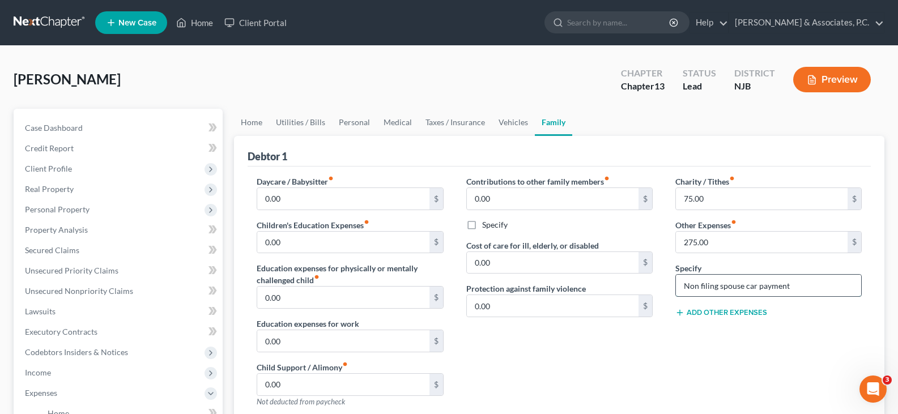
click at [795, 282] on input "Non filing spouse car payment" at bounding box center [768, 286] width 185 height 22
click at [699, 248] on input "275.00" at bounding box center [762, 243] width 172 height 22
click at [718, 239] on input "275.00" at bounding box center [762, 243] width 172 height 22
click at [252, 120] on link "Home" at bounding box center [251, 122] width 35 height 27
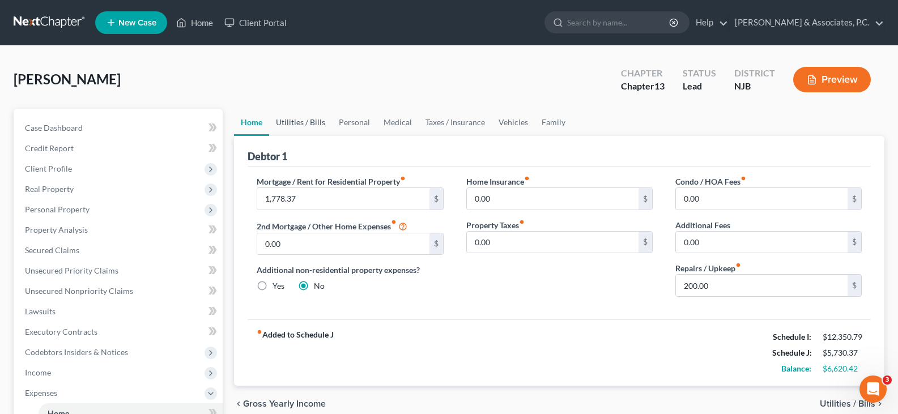
click at [297, 123] on link "Utilities / Bills" at bounding box center [300, 122] width 63 height 27
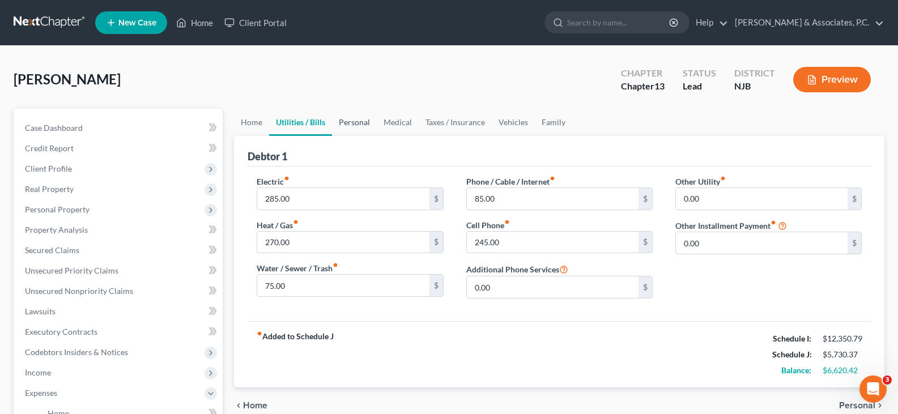
click at [359, 121] on link "Personal" at bounding box center [354, 122] width 45 height 27
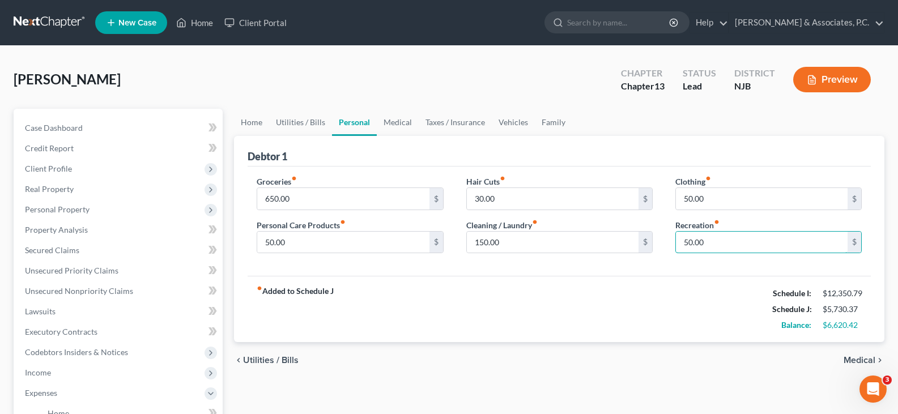
drag, startPoint x: 713, startPoint y: 237, endPoint x: 699, endPoint y: 261, distance: 27.2
click at [712, 238] on input "50.00" at bounding box center [762, 243] width 172 height 22
click at [526, 192] on input "30.00" at bounding box center [553, 199] width 172 height 22
click at [437, 124] on link "Taxes / Insurance" at bounding box center [455, 122] width 73 height 27
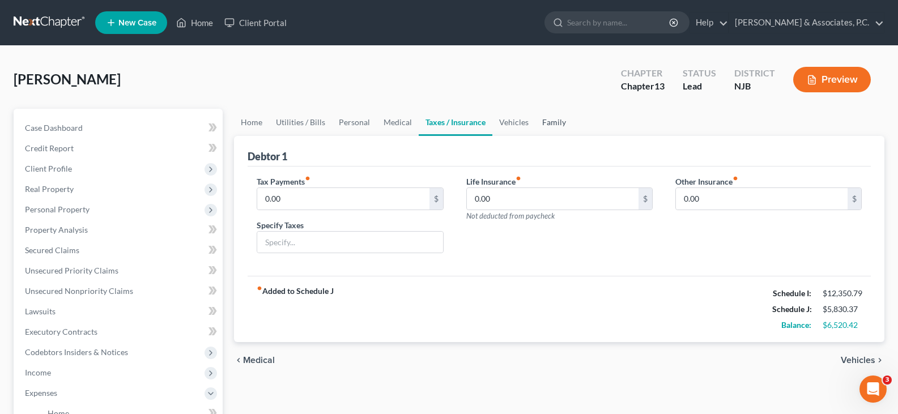
click at [550, 125] on link "Family" at bounding box center [553, 122] width 37 height 27
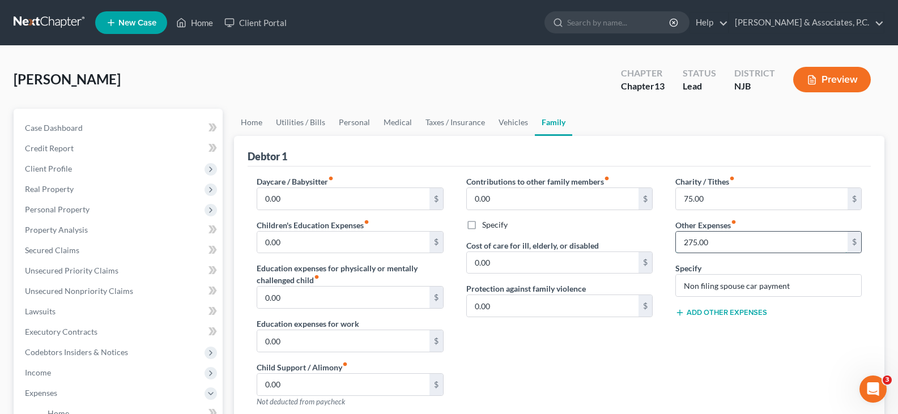
click at [717, 243] on input "275.00" at bounding box center [762, 243] width 172 height 22
click at [503, 125] on link "Vehicles" at bounding box center [513, 122] width 43 height 27
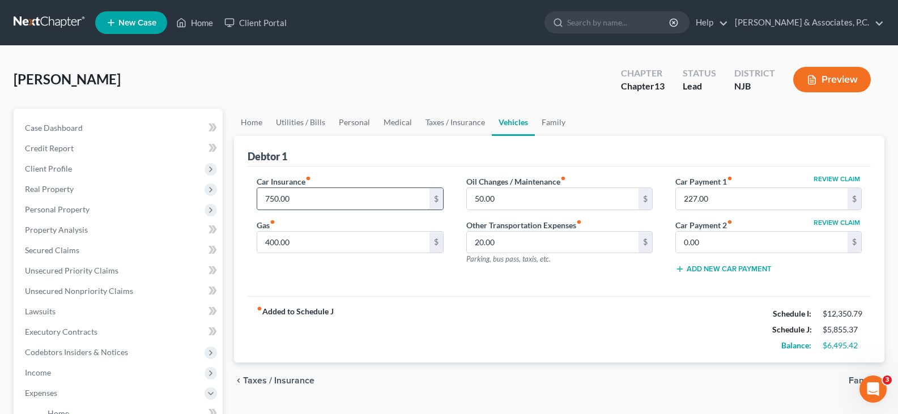
click at [331, 198] on input "750.00" at bounding box center [343, 199] width 172 height 22
click at [518, 196] on input "50.00" at bounding box center [553, 199] width 172 height 22
click at [490, 247] on input "20.00" at bounding box center [553, 243] width 172 height 22
click at [510, 239] on input "20.00" at bounding box center [553, 243] width 172 height 22
click at [316, 197] on input "750.00" at bounding box center [343, 199] width 172 height 22
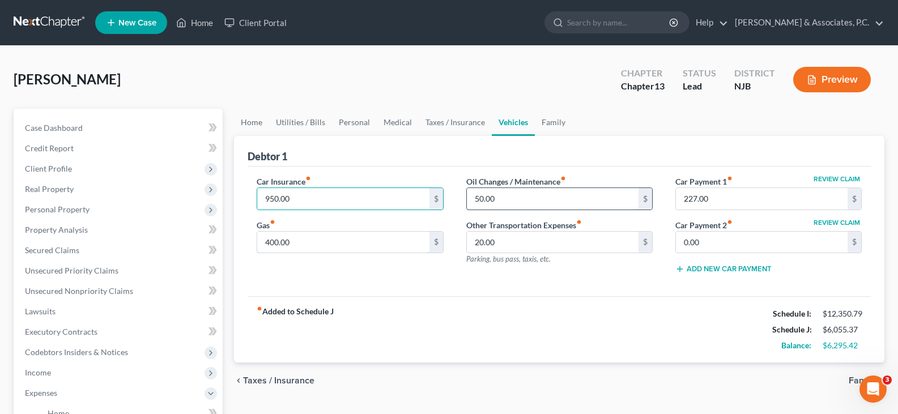
drag, startPoint x: 309, startPoint y: 245, endPoint x: 467, endPoint y: 194, distance: 165.6
click at [311, 244] on input "400.00" at bounding box center [343, 243] width 172 height 22
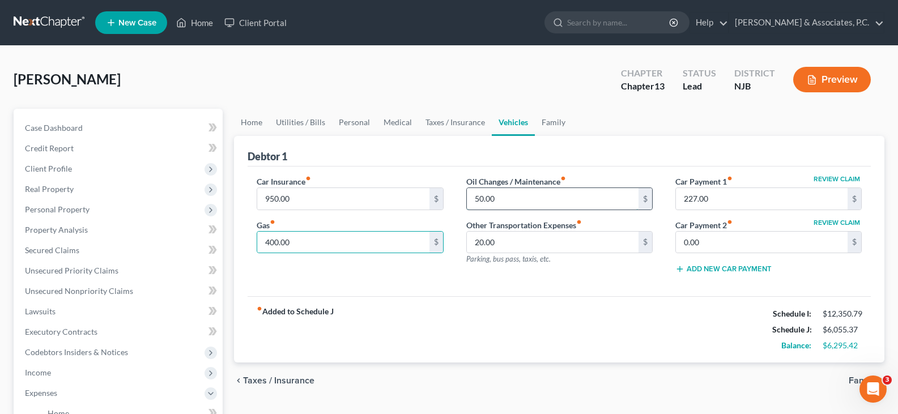
click at [515, 202] on input "50.00" at bounding box center [553, 199] width 172 height 22
click at [508, 242] on input "20.00" at bounding box center [553, 243] width 172 height 22
click at [611, 238] on input "20.00" at bounding box center [553, 243] width 172 height 22
click at [554, 123] on link "Family" at bounding box center [553, 122] width 37 height 27
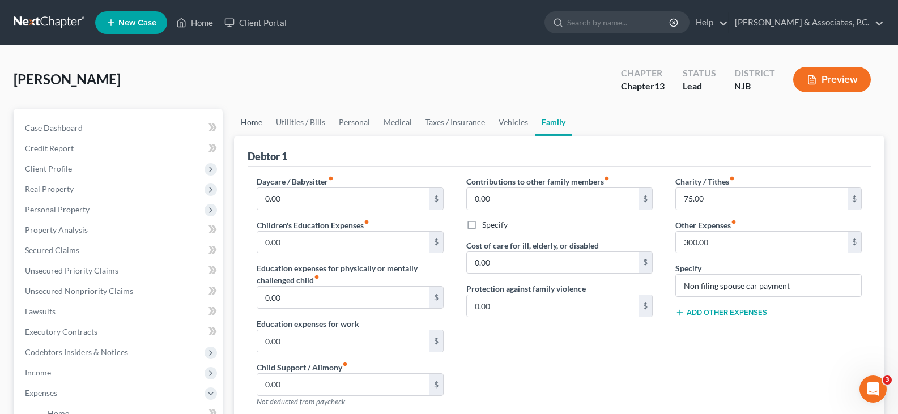
click at [258, 123] on link "Home" at bounding box center [251, 122] width 35 height 27
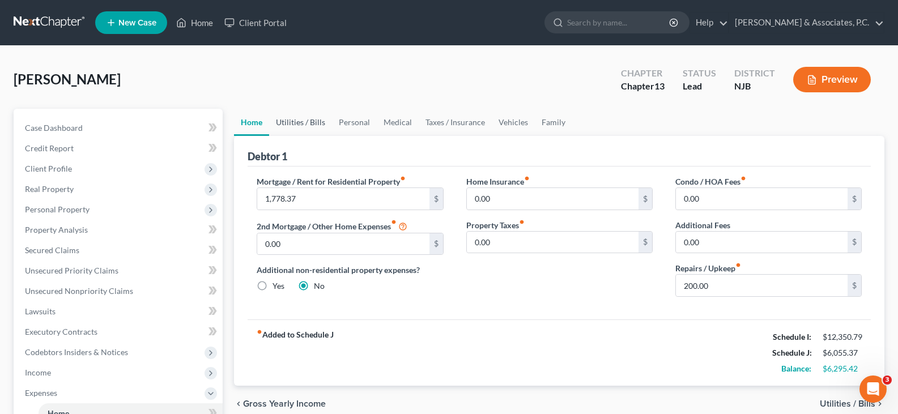
click at [310, 124] on link "Utilities / Bills" at bounding box center [300, 122] width 63 height 27
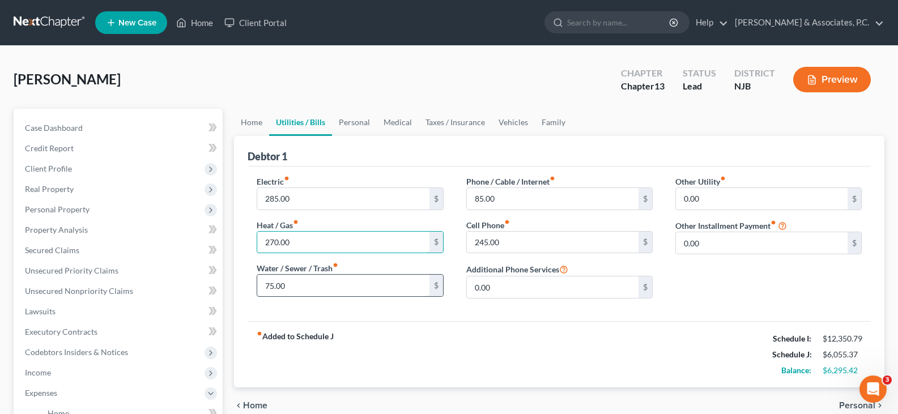
drag, startPoint x: 345, startPoint y: 244, endPoint x: 414, endPoint y: 276, distance: 76.1
click at [344, 244] on input "270.00" at bounding box center [343, 243] width 172 height 22
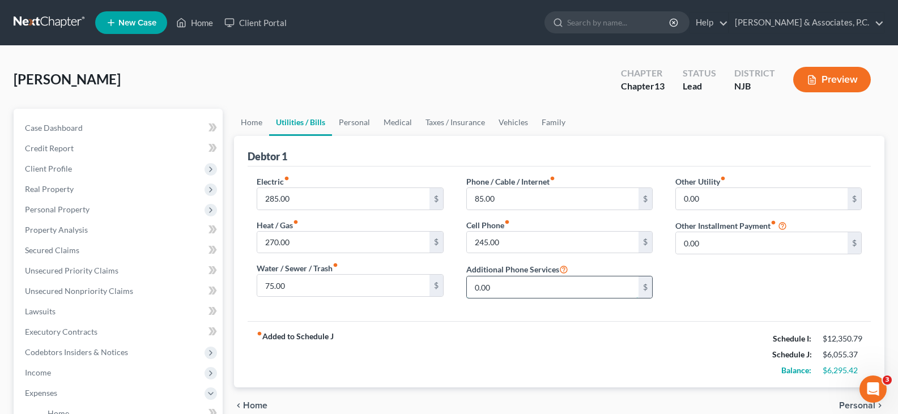
drag, startPoint x: 505, startPoint y: 288, endPoint x: 481, endPoint y: 227, distance: 65.3
click at [504, 288] on input "0.00" at bounding box center [553, 288] width 172 height 22
click at [355, 124] on link "Personal" at bounding box center [354, 122] width 45 height 27
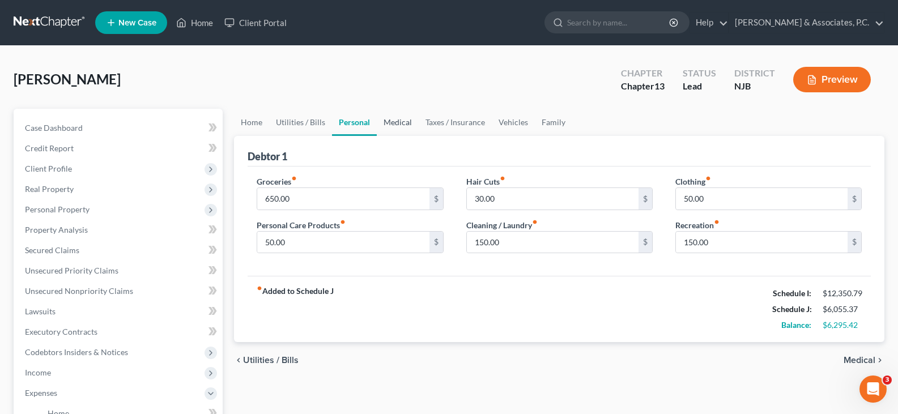
click at [394, 125] on link "Medical" at bounding box center [398, 122] width 42 height 27
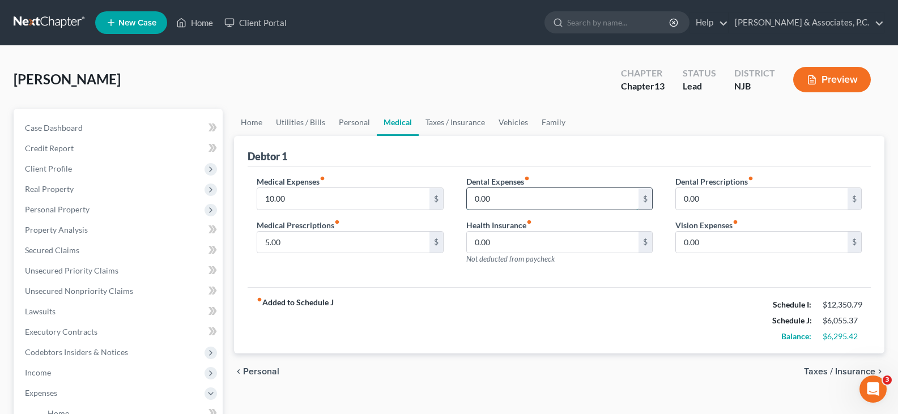
click at [517, 202] on input "0.00" at bounding box center [553, 199] width 172 height 22
click at [254, 120] on link "Home" at bounding box center [251, 122] width 35 height 27
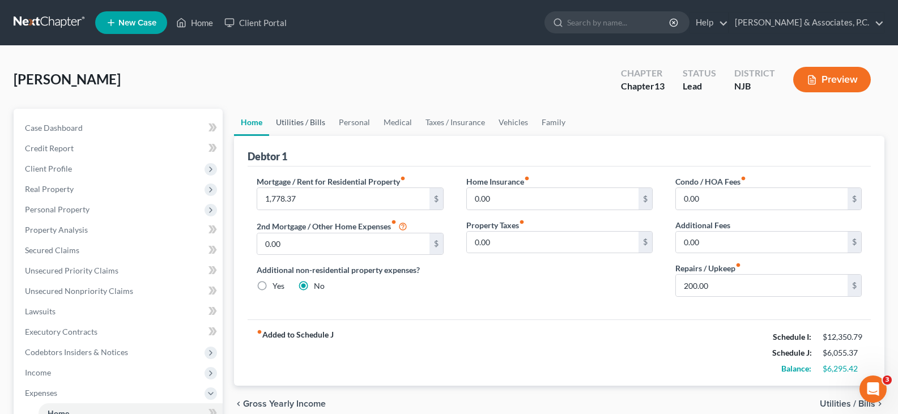
click at [306, 123] on link "Utilities / Bills" at bounding box center [300, 122] width 63 height 27
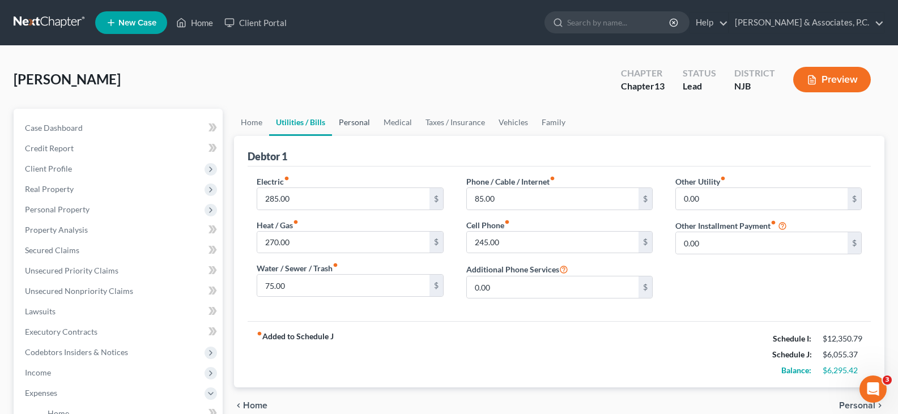
click at [358, 124] on link "Personal" at bounding box center [354, 122] width 45 height 27
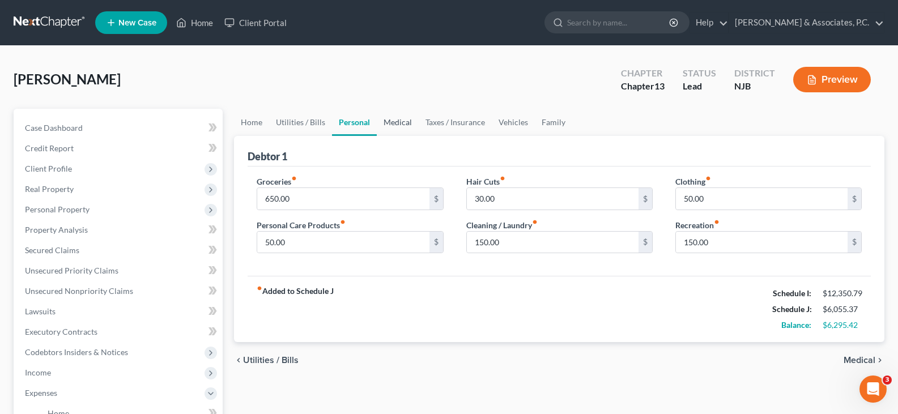
click at [388, 122] on link "Medical" at bounding box center [398, 122] width 42 height 27
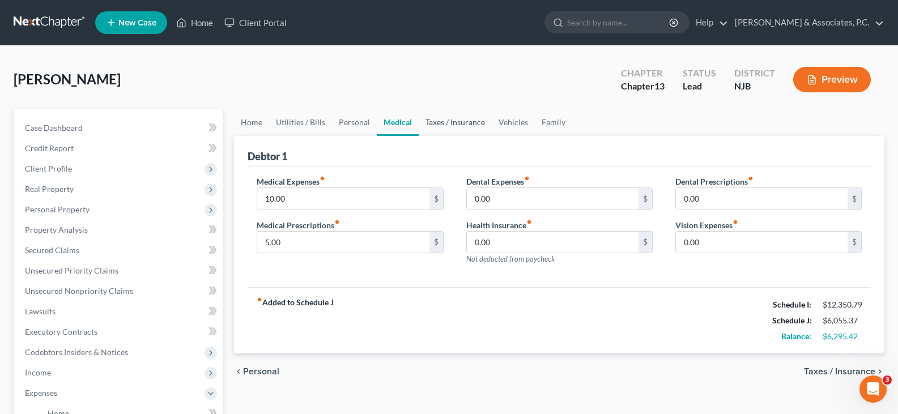
click at [439, 122] on link "Taxes / Insurance" at bounding box center [455, 122] width 73 height 27
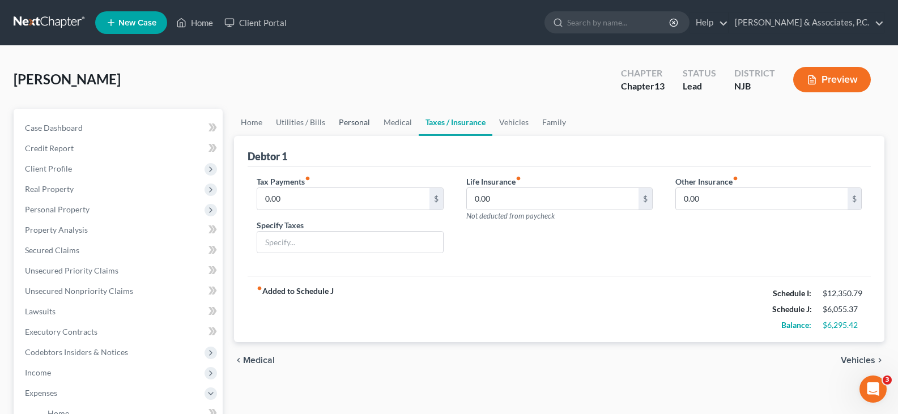
click at [343, 122] on link "Personal" at bounding box center [354, 122] width 45 height 27
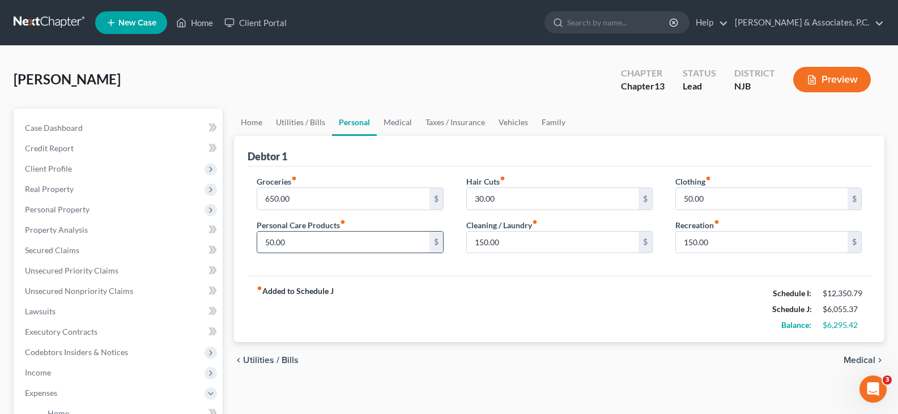
click at [334, 247] on input "50.00" at bounding box center [343, 243] width 172 height 22
drag, startPoint x: 336, startPoint y: 242, endPoint x: 314, endPoint y: 239, distance: 21.7
click at [335, 241] on input "50.00" at bounding box center [343, 243] width 172 height 22
click at [715, 195] on input "50.00" at bounding box center [762, 199] width 172 height 22
click at [511, 243] on input "150.00" at bounding box center [553, 243] width 172 height 22
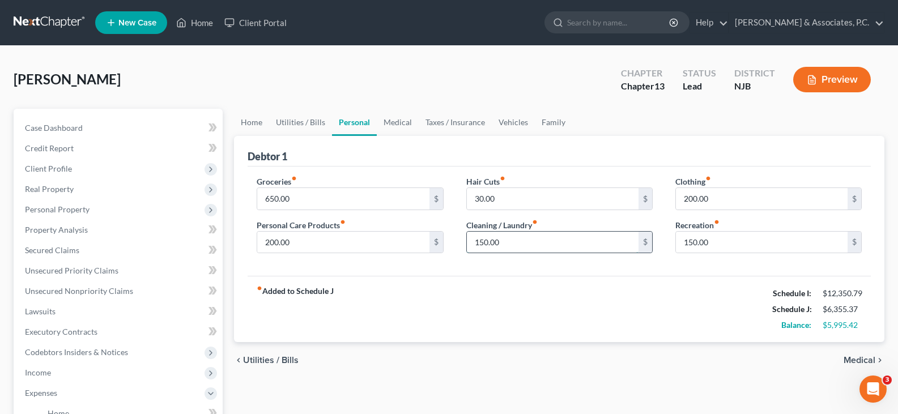
click at [511, 243] on input "150.00" at bounding box center [553, 243] width 172 height 22
drag, startPoint x: 513, startPoint y: 241, endPoint x: 511, endPoint y: 194, distance: 47.1
click at [512, 237] on input "150.00" at bounding box center [553, 243] width 172 height 22
click at [508, 200] on input "30.00" at bounding box center [553, 199] width 172 height 22
click at [515, 241] on input "150.00" at bounding box center [553, 243] width 172 height 22
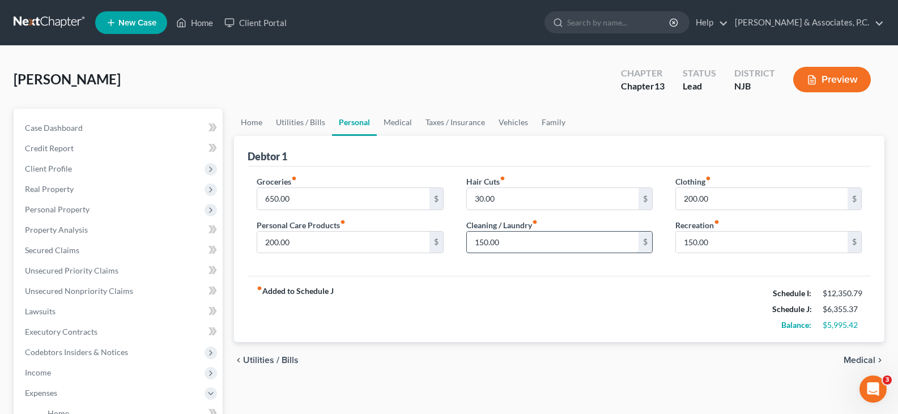
click at [511, 239] on input "150.00" at bounding box center [553, 243] width 172 height 22
click at [509, 247] on input "150.00" at bounding box center [553, 243] width 172 height 22
click at [389, 117] on link "Medical" at bounding box center [398, 122] width 42 height 27
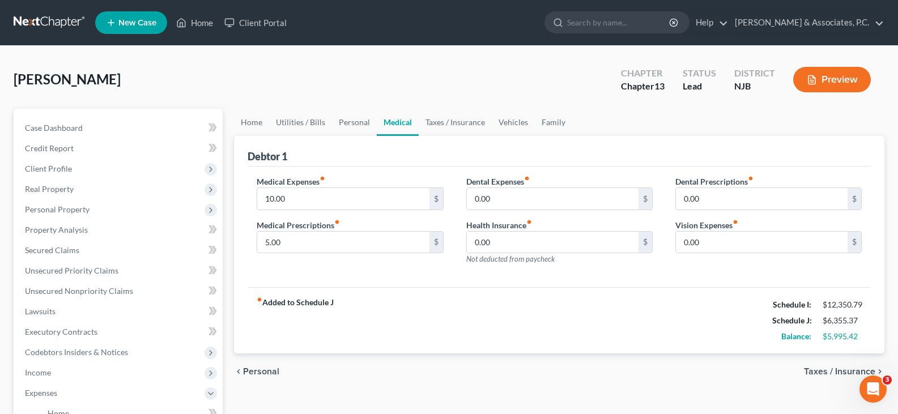
click at [398, 125] on link "Medical" at bounding box center [398, 122] width 42 height 27
click at [296, 205] on input "10.00" at bounding box center [343, 199] width 172 height 22
click at [292, 243] on input "5.00" at bounding box center [343, 243] width 172 height 22
click at [448, 124] on link "Taxes / Insurance" at bounding box center [455, 122] width 73 height 27
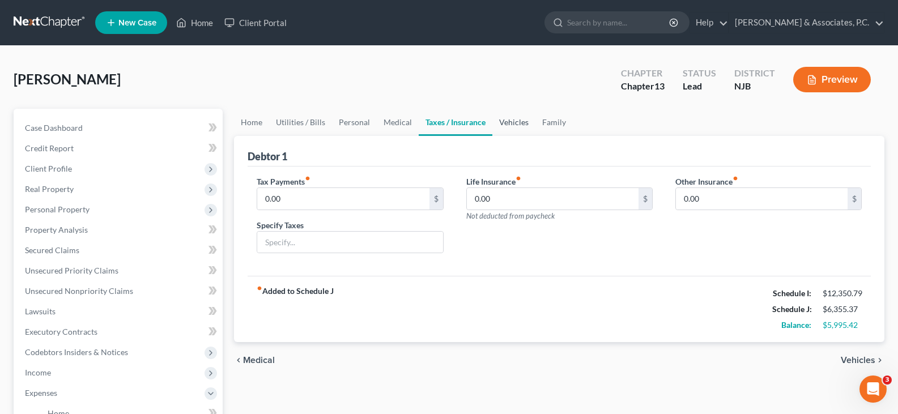
click at [516, 125] on link "Vehicles" at bounding box center [513, 122] width 43 height 27
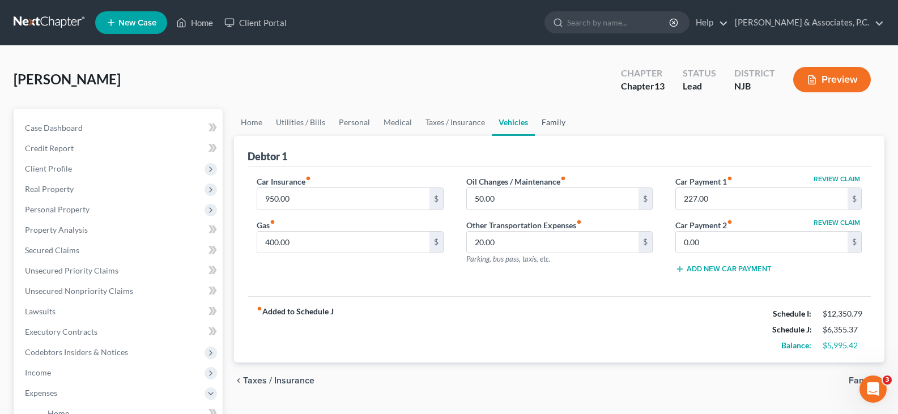
click at [558, 125] on link "Family" at bounding box center [553, 122] width 37 height 27
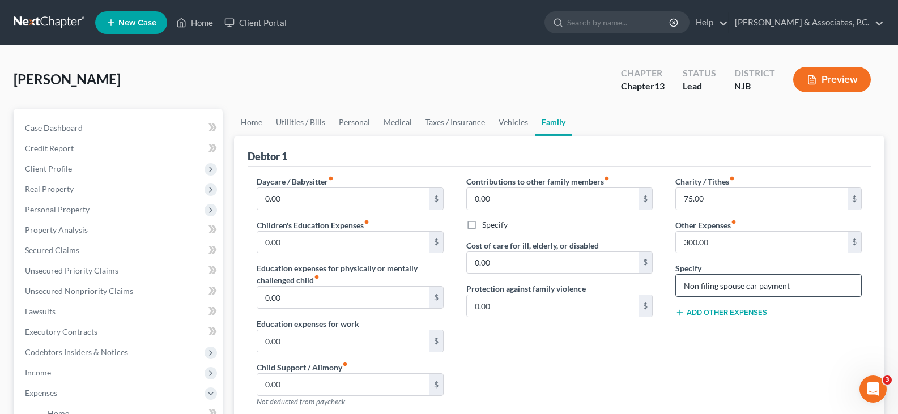
click at [791, 288] on input "Non filing spouse car payment" at bounding box center [768, 286] width 185 height 22
drag, startPoint x: 794, startPoint y: 286, endPoint x: 744, endPoint y: 283, distance: 50.5
click at [744, 283] on input "Non filing spouse car payment" at bounding box center [768, 286] width 185 height 22
click at [770, 240] on input "300.00" at bounding box center [762, 243] width 172 height 22
click at [828, 296] on input "Non filing spouse credit card payments" at bounding box center [768, 286] width 185 height 22
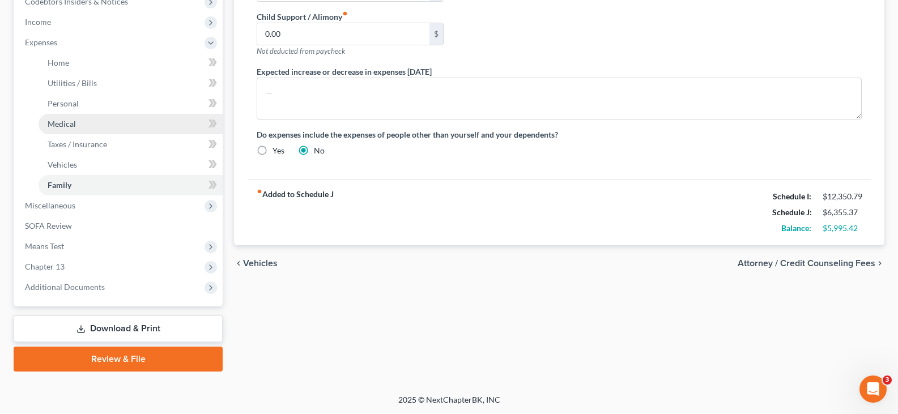
scroll to position [351, 0]
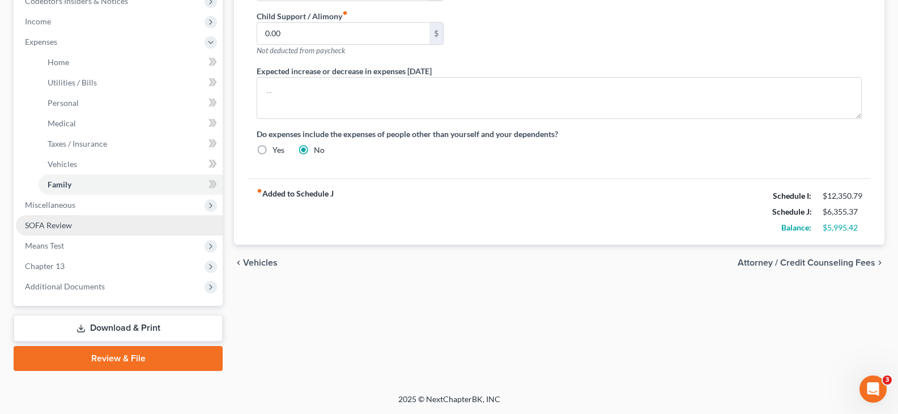
click at [58, 225] on span "SOFA Review" at bounding box center [48, 225] width 47 height 10
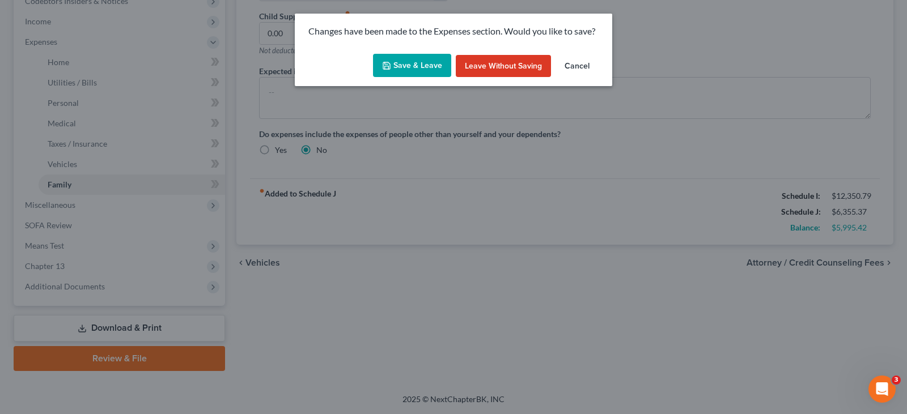
click at [404, 62] on button "Save & Leave" at bounding box center [412, 66] width 78 height 24
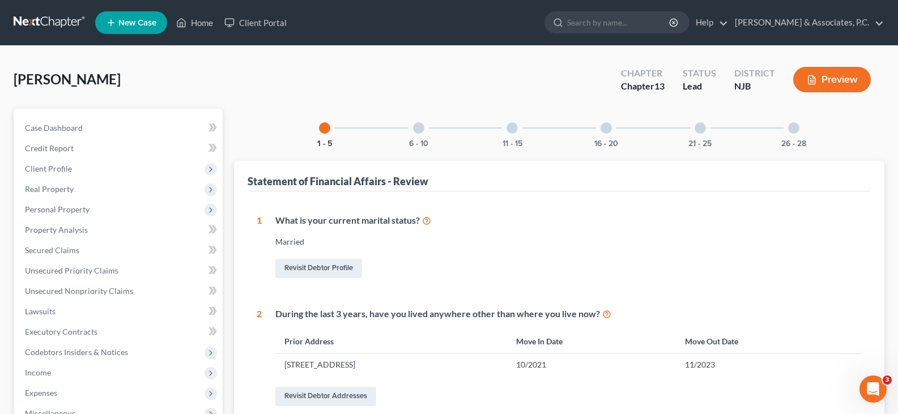
click at [418, 128] on div at bounding box center [418, 127] width 11 height 11
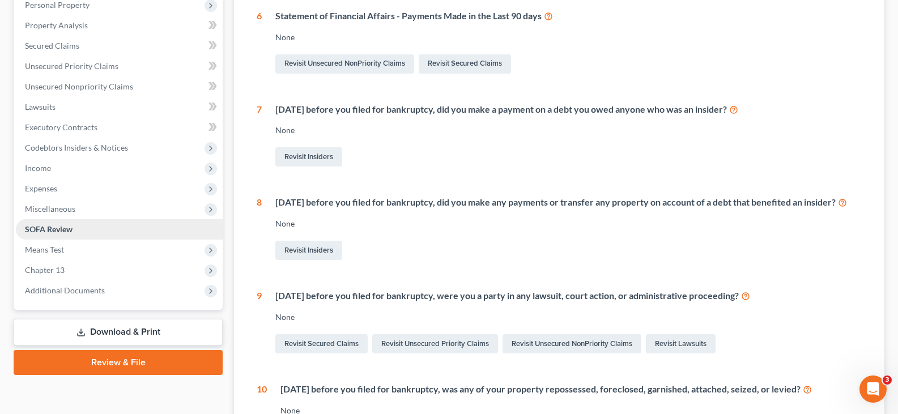
scroll to position [203, 0]
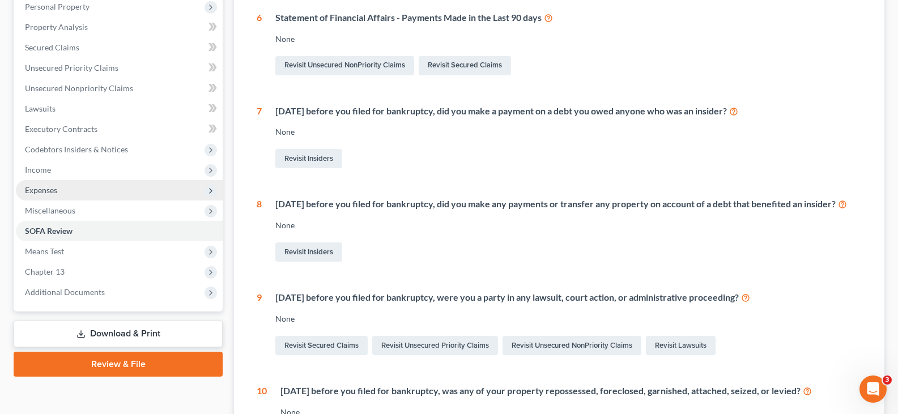
click at [43, 188] on span "Expenses" at bounding box center [41, 190] width 32 height 10
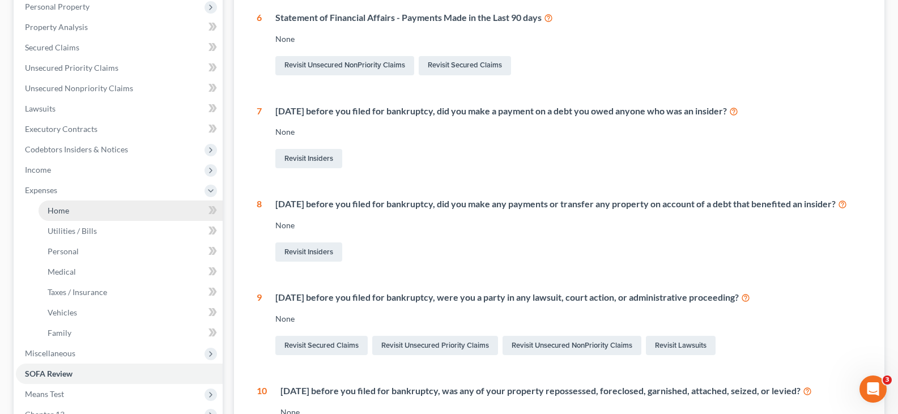
click at [63, 211] on span "Home" at bounding box center [59, 211] width 22 height 10
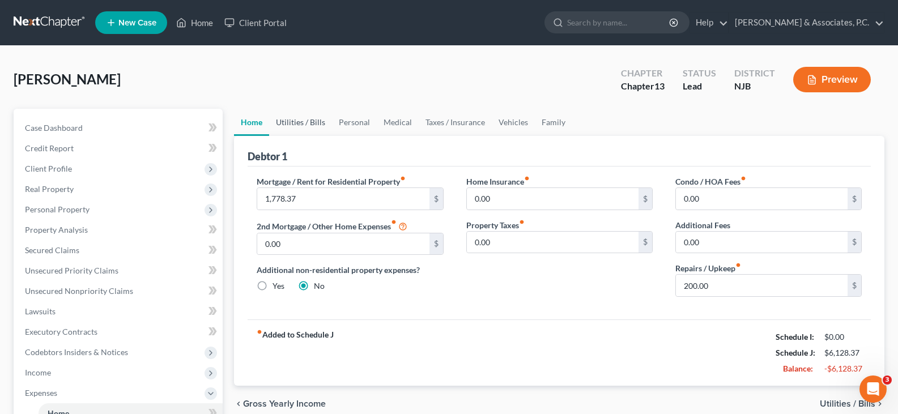
click at [296, 117] on link "Utilities / Bills" at bounding box center [300, 122] width 63 height 27
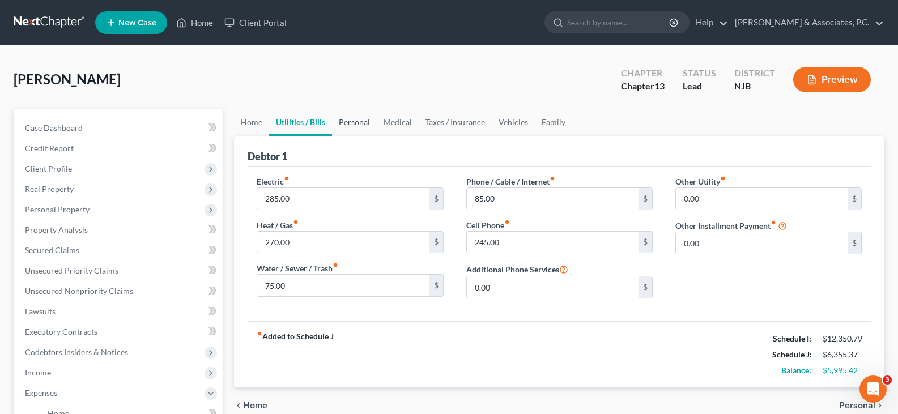
click at [360, 121] on link "Personal" at bounding box center [354, 122] width 45 height 27
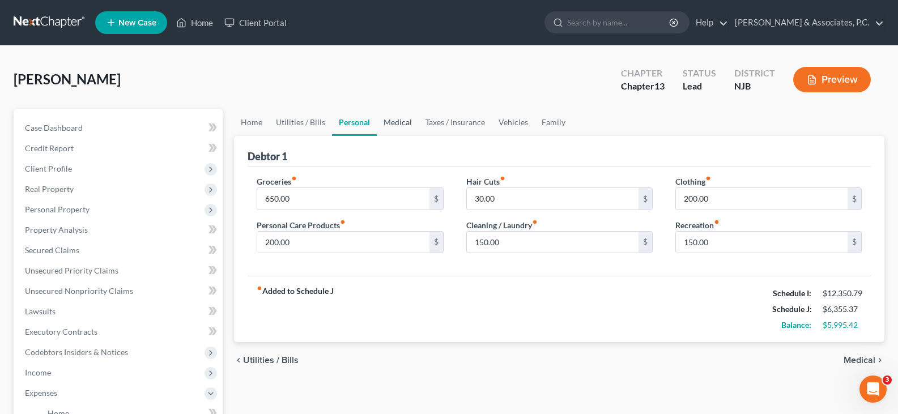
click at [405, 119] on link "Medical" at bounding box center [398, 122] width 42 height 27
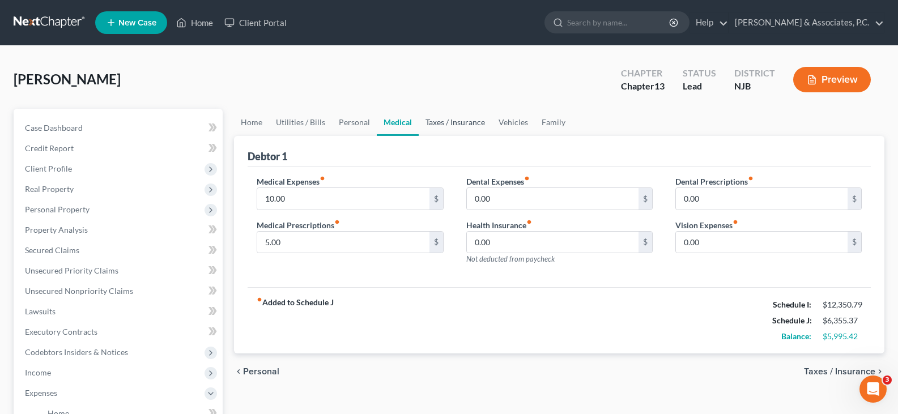
click at [465, 123] on link "Taxes / Insurance" at bounding box center [455, 122] width 73 height 27
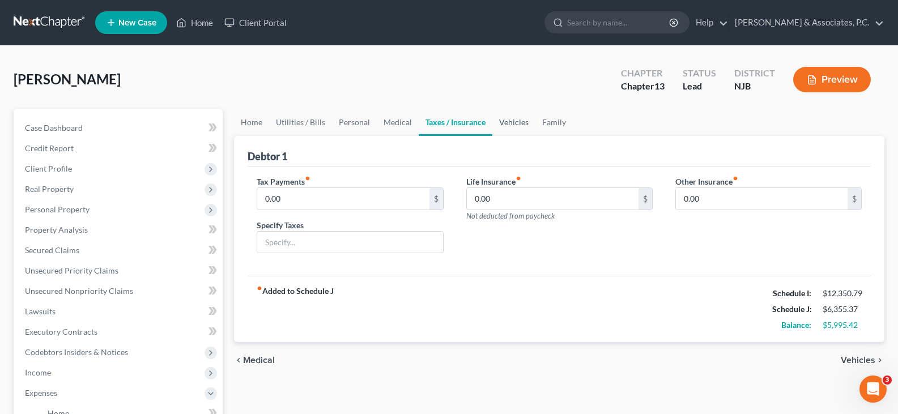
click at [508, 121] on link "Vehicles" at bounding box center [513, 122] width 43 height 27
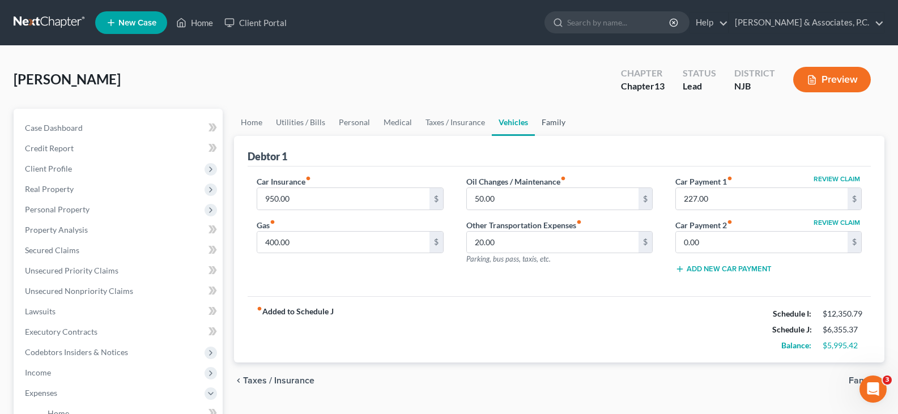
click at [550, 120] on link "Family" at bounding box center [553, 122] width 37 height 27
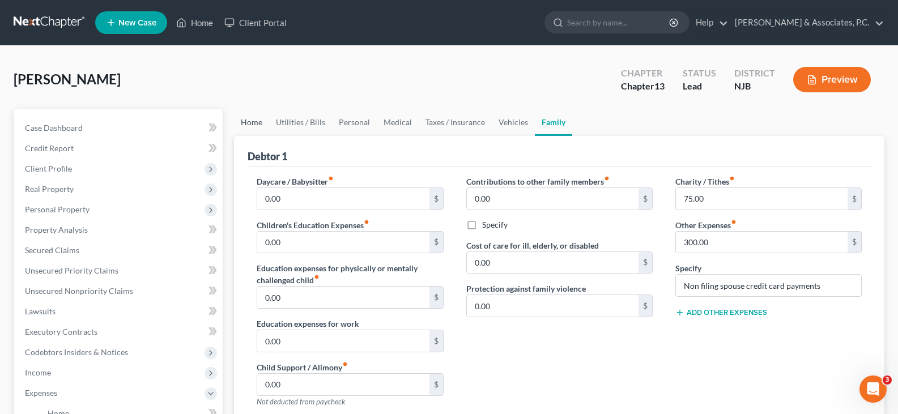
click at [252, 120] on link "Home" at bounding box center [251, 122] width 35 height 27
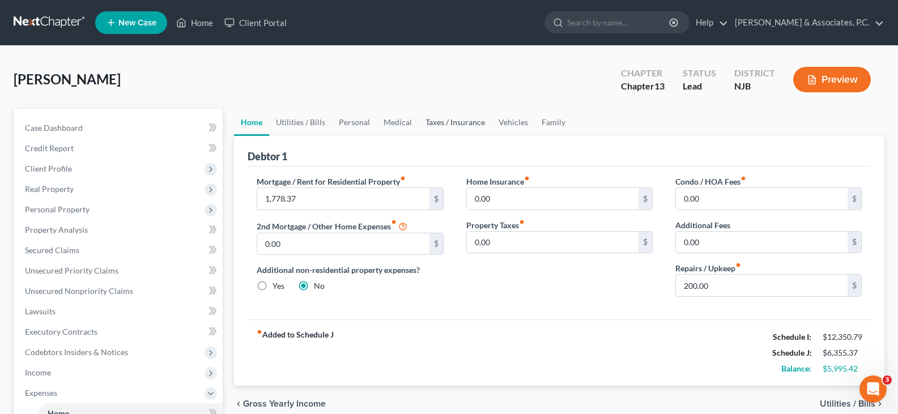
click at [457, 124] on link "Taxes / Insurance" at bounding box center [455, 122] width 73 height 27
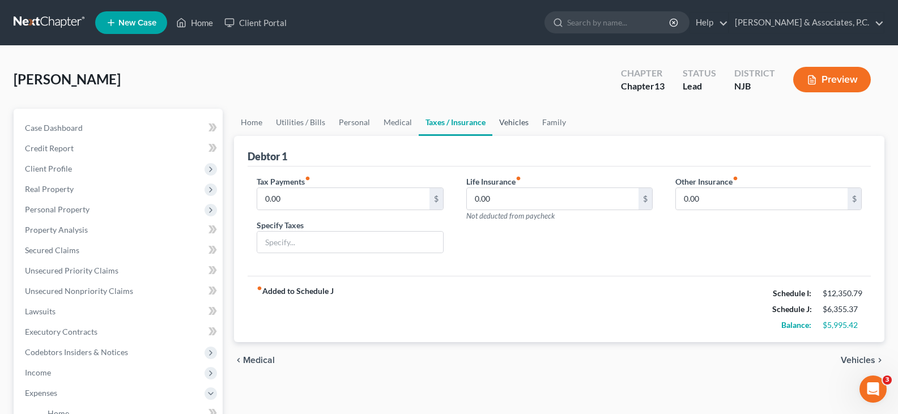
click at [508, 125] on link "Vehicles" at bounding box center [513, 122] width 43 height 27
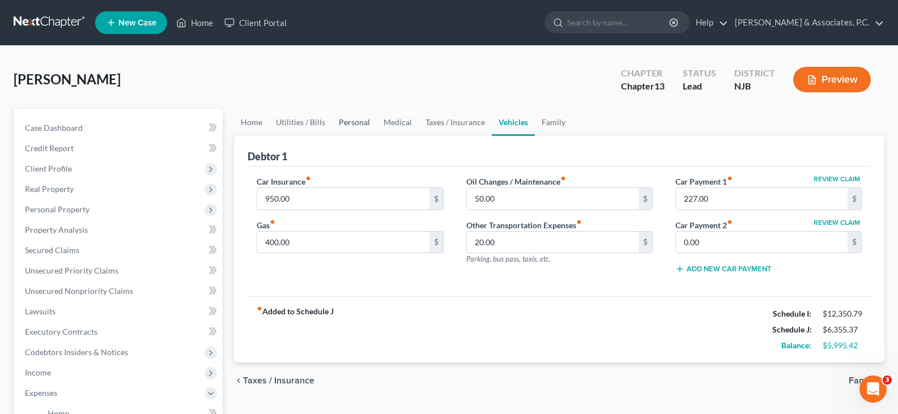
click at [351, 120] on link "Personal" at bounding box center [354, 122] width 45 height 27
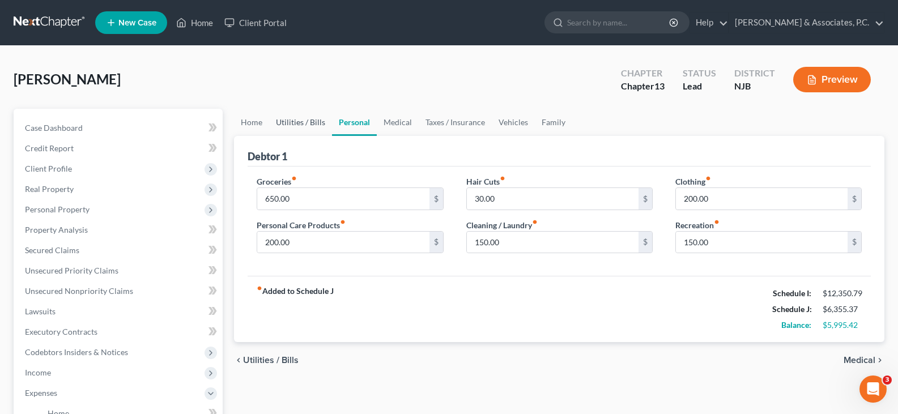
click at [286, 122] on link "Utilities / Bills" at bounding box center [300, 122] width 63 height 27
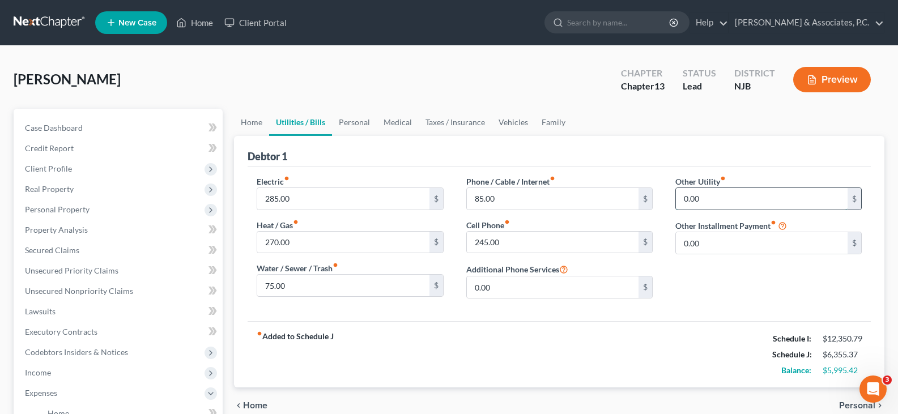
click at [710, 197] on input "0.00" at bounding box center [762, 199] width 172 height 22
click at [720, 231] on input "text" at bounding box center [768, 231] width 185 height 22
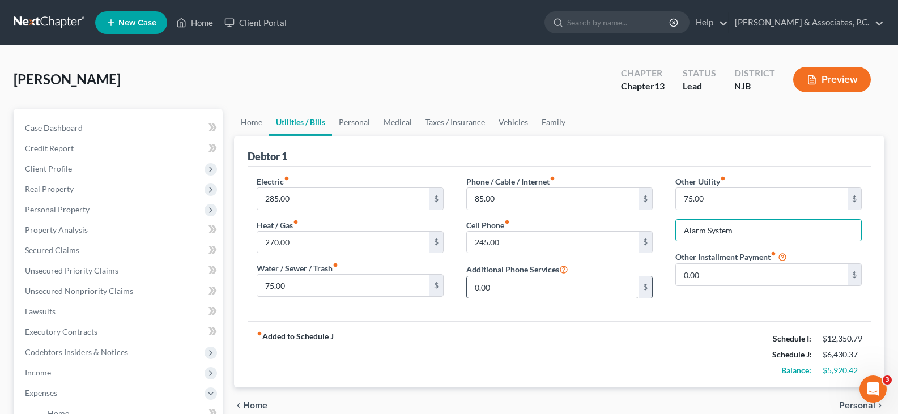
drag, startPoint x: 507, startPoint y: 304, endPoint x: 508, endPoint y: 292, distance: 11.5
click at [506, 303] on div "Phone / Cable / Internet fiber_manual_record 85.00 $ Cell Phone fiber_manual_re…" at bounding box center [559, 242] width 209 height 132
drag, startPoint x: 569, startPoint y: 138, endPoint x: 425, endPoint y: 91, distance: 152.0
click at [563, 132] on ui-view "Home Utilities / Bills Personal Medical Taxes / Insurance Vehicles Family Debto…" at bounding box center [559, 266] width 651 height 315
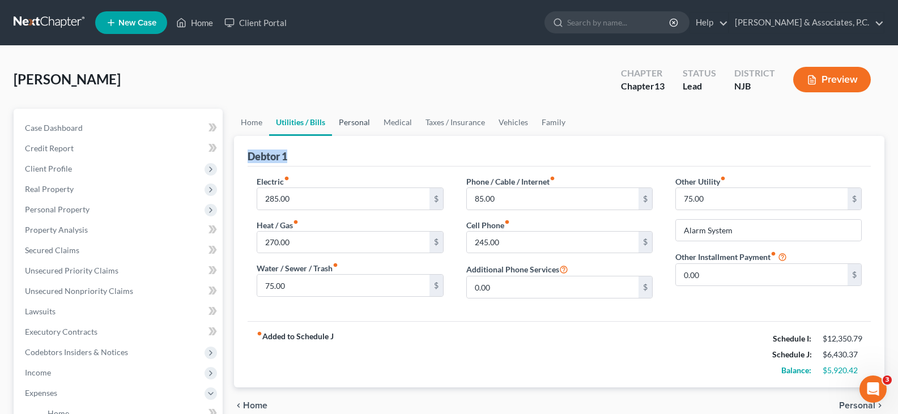
click at [350, 124] on link "Personal" at bounding box center [354, 122] width 45 height 27
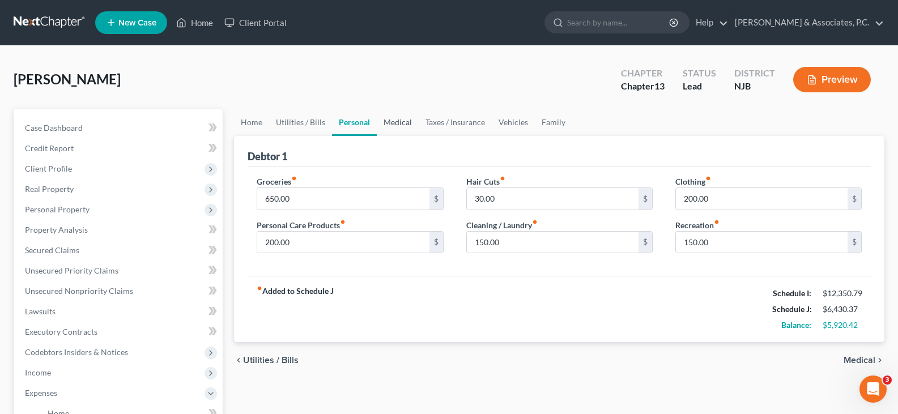
click at [401, 122] on link "Medical" at bounding box center [398, 122] width 42 height 27
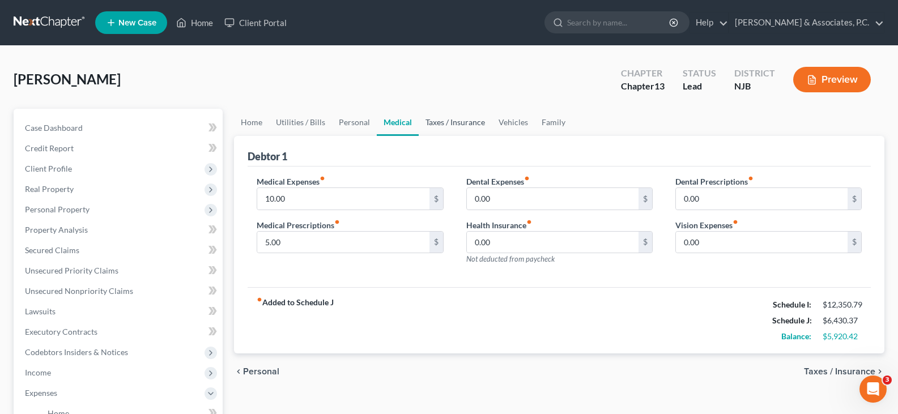
click at [457, 121] on link "Taxes / Insurance" at bounding box center [455, 122] width 73 height 27
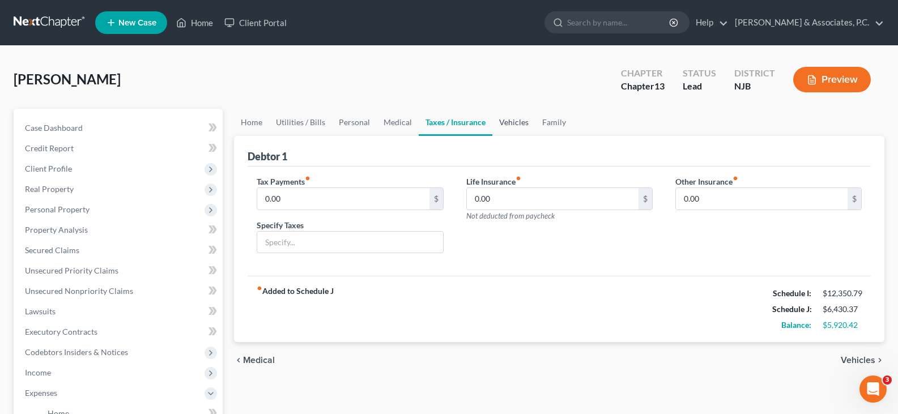
click at [511, 121] on link "Vehicles" at bounding box center [513, 122] width 43 height 27
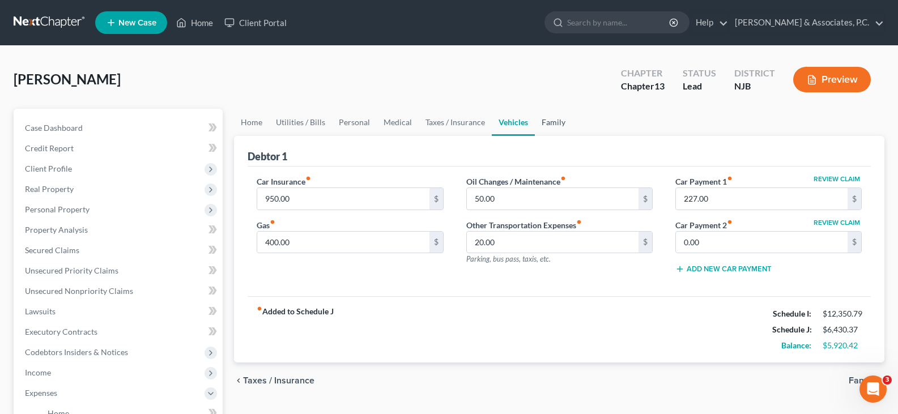
click at [561, 119] on link "Family" at bounding box center [553, 122] width 37 height 27
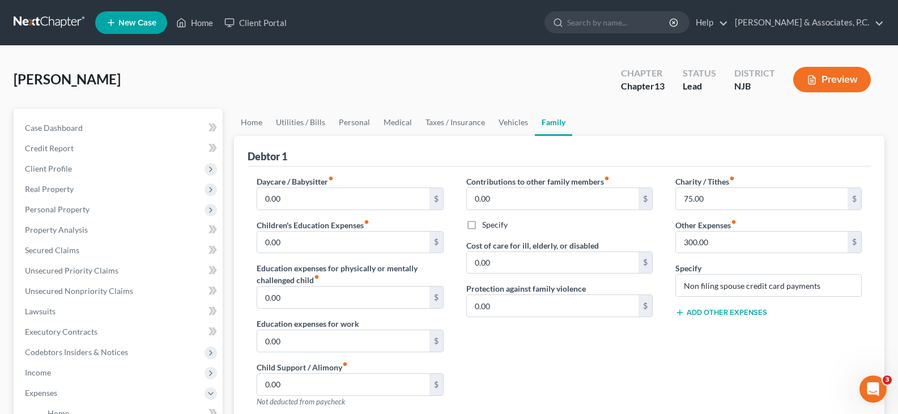
click at [552, 366] on div "Contributions to other family members fiber_manual_record 0.00 $ Specify Cost o…" at bounding box center [559, 296] width 209 height 241
click at [369, 75] on div "[PERSON_NAME] Upgraded Chapter Chapter 13 Status Lead District [GEOGRAPHIC_DATA…" at bounding box center [449, 83] width 871 height 49
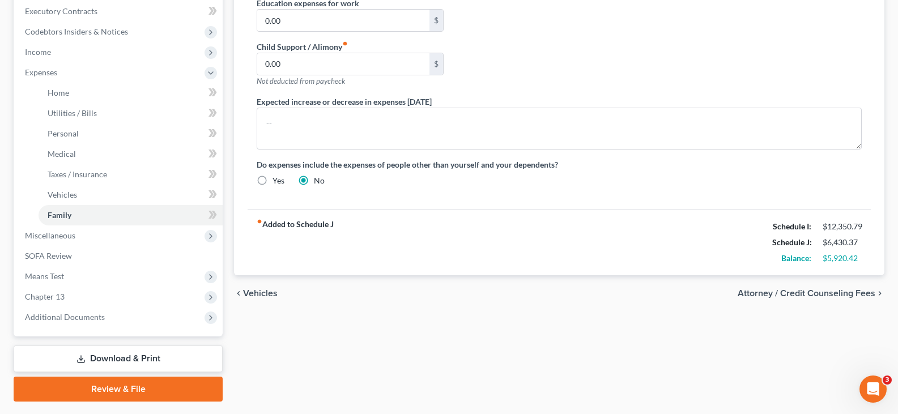
scroll to position [351, 0]
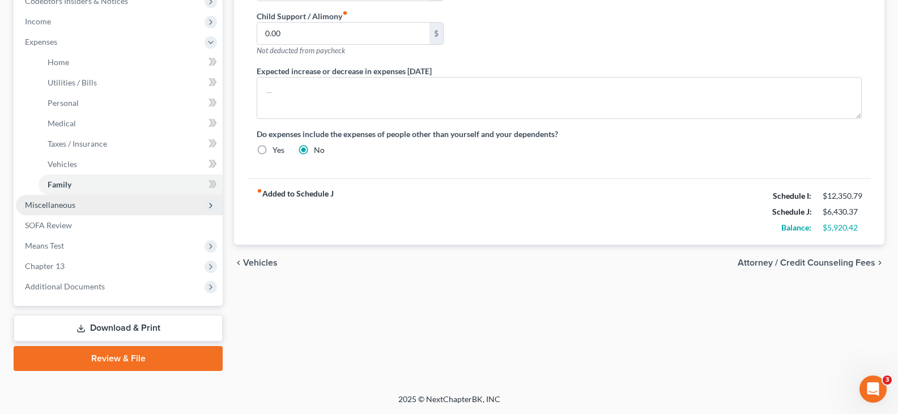
click at [67, 208] on span "Miscellaneous" at bounding box center [50, 205] width 50 height 10
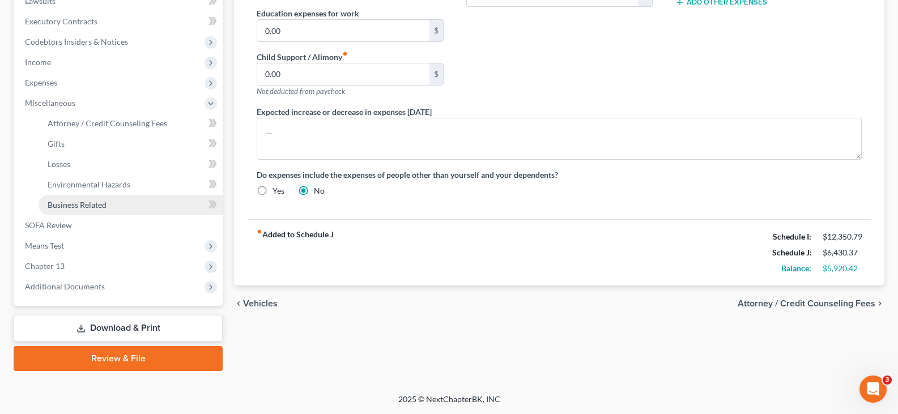
scroll to position [311, 0]
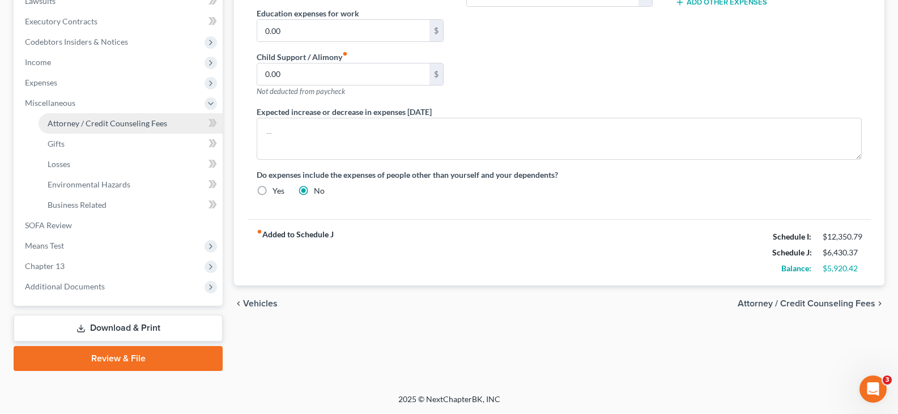
click at [71, 125] on span "Attorney / Credit Counseling Fees" at bounding box center [108, 123] width 120 height 10
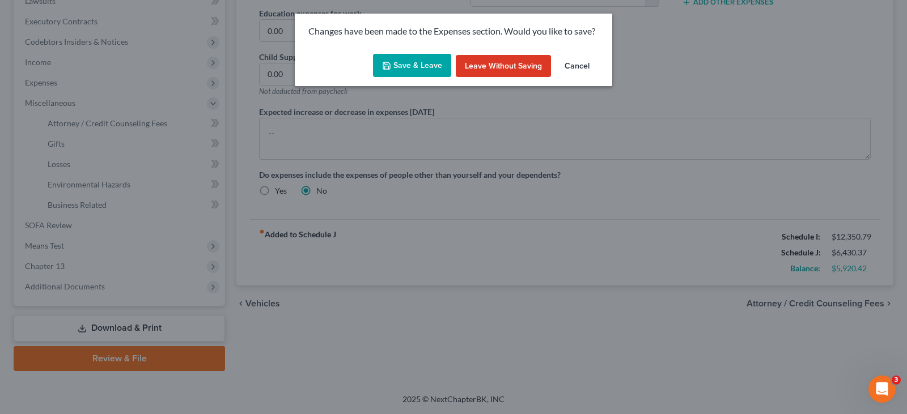
click at [416, 61] on button "Save & Leave" at bounding box center [412, 66] width 78 height 24
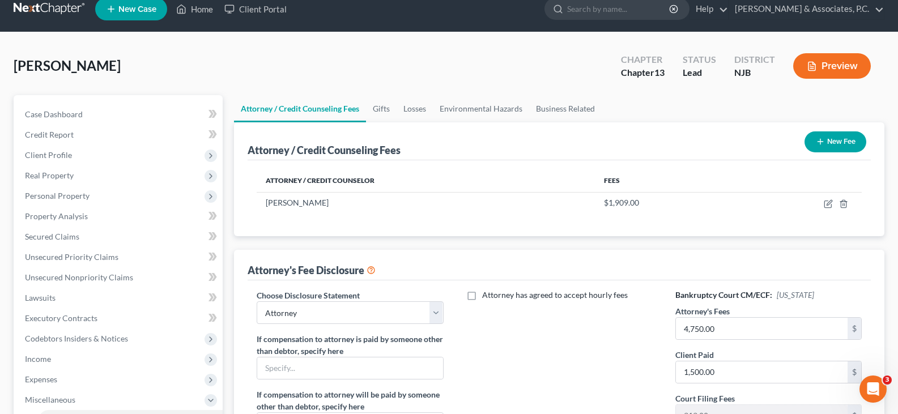
scroll to position [57, 0]
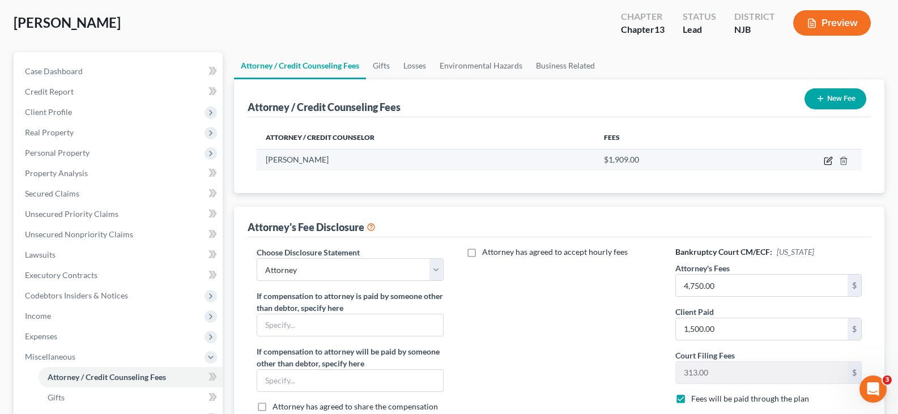
click at [828, 161] on icon "button" at bounding box center [828, 160] width 9 height 9
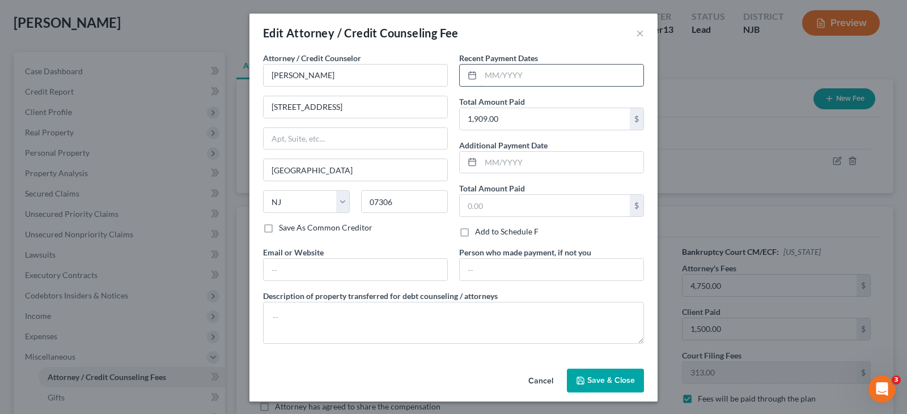
click at [522, 78] on input "text" at bounding box center [562, 76] width 163 height 22
click at [602, 381] on span "Save & Close" at bounding box center [611, 381] width 48 height 10
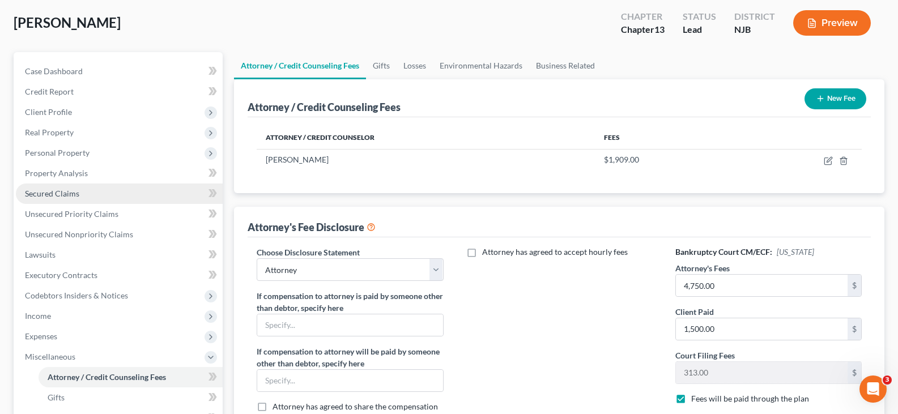
click at [48, 195] on span "Secured Claims" at bounding box center [52, 194] width 54 height 10
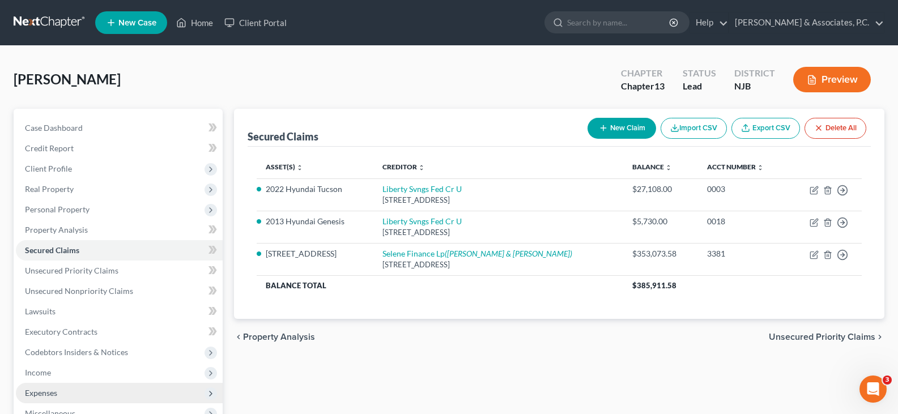
click at [41, 393] on span "Expenses" at bounding box center [41, 393] width 32 height 10
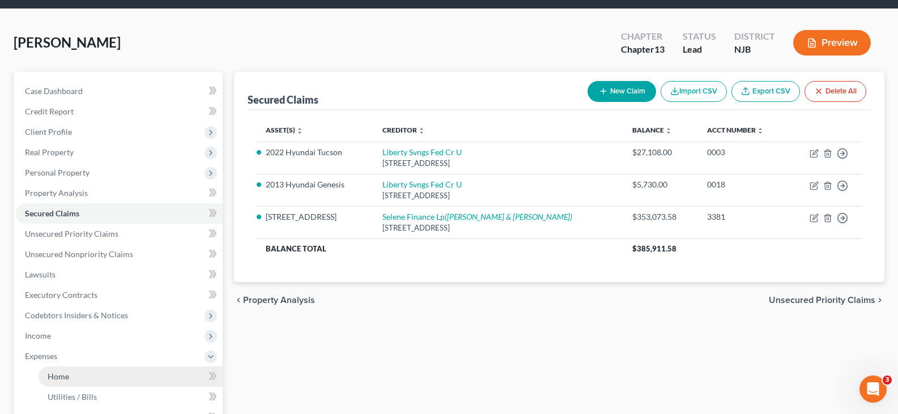
scroll to position [57, 0]
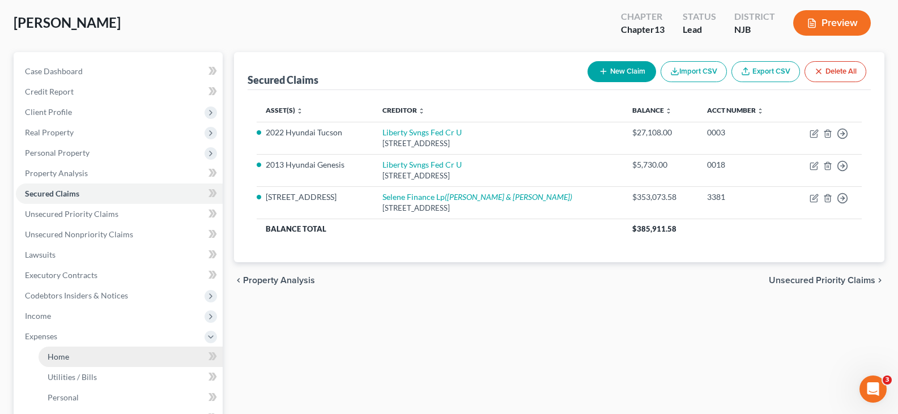
click at [58, 354] on span "Home" at bounding box center [59, 357] width 22 height 10
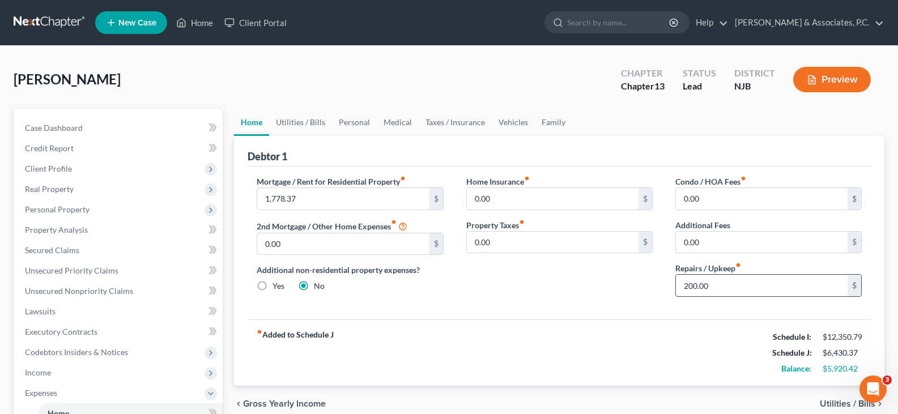
click at [721, 287] on input "200.00" at bounding box center [762, 286] width 172 height 22
click at [742, 195] on input "0.00" at bounding box center [762, 199] width 172 height 22
click at [299, 124] on link "Utilities / Bills" at bounding box center [300, 122] width 63 height 27
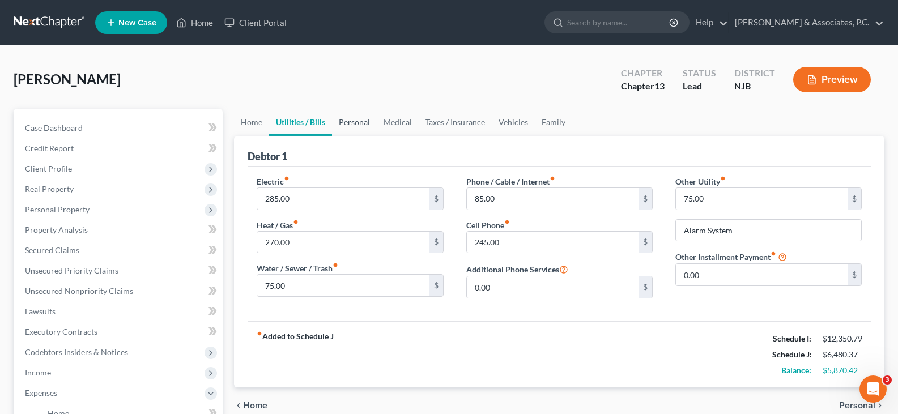
click at [360, 121] on link "Personal" at bounding box center [354, 122] width 45 height 27
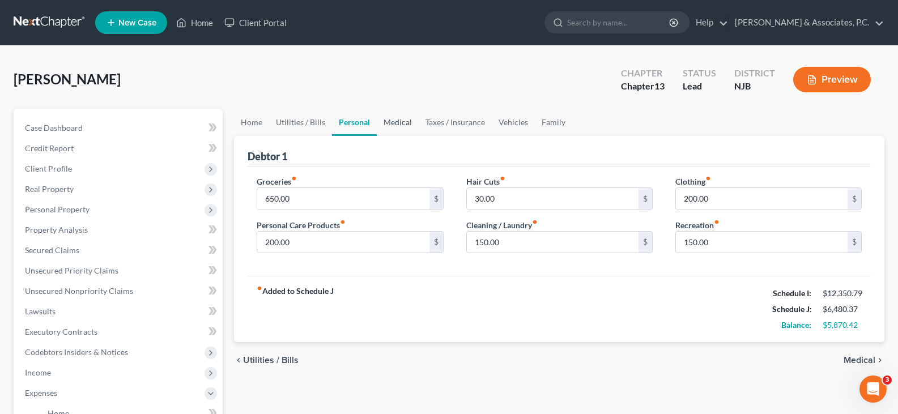
click at [411, 118] on link "Medical" at bounding box center [398, 122] width 42 height 27
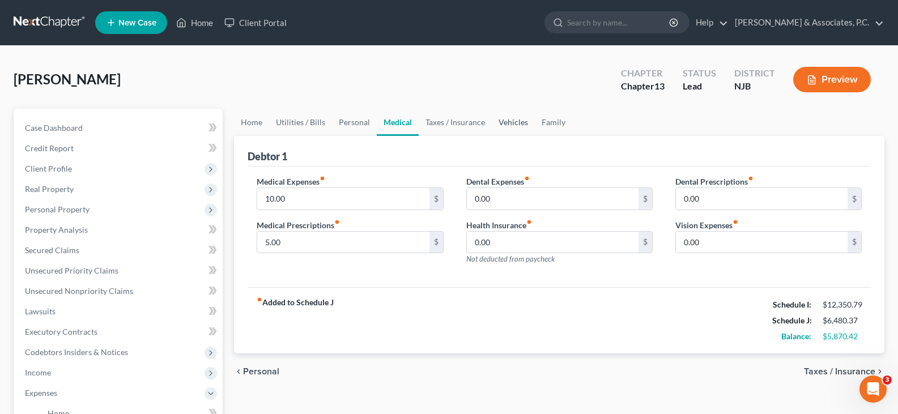
click at [509, 125] on link "Vehicles" at bounding box center [513, 122] width 43 height 27
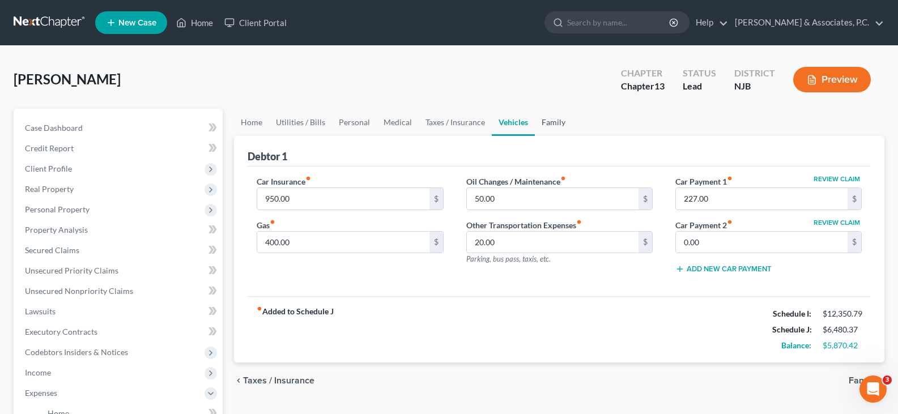
click at [560, 120] on link "Family" at bounding box center [553, 122] width 37 height 27
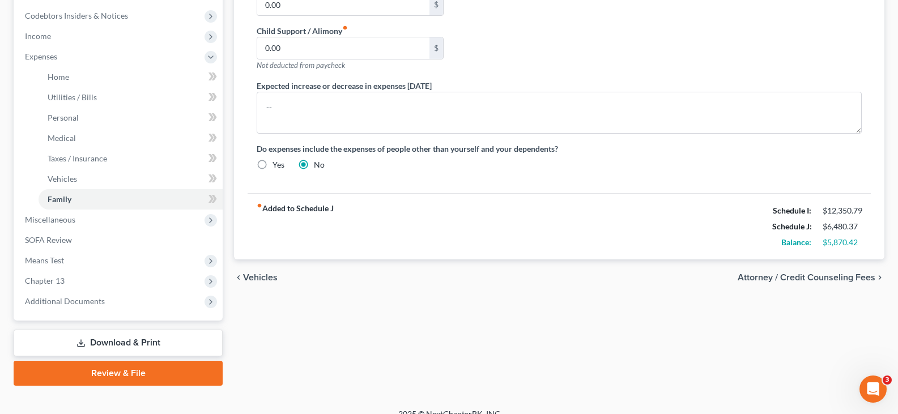
scroll to position [340, 0]
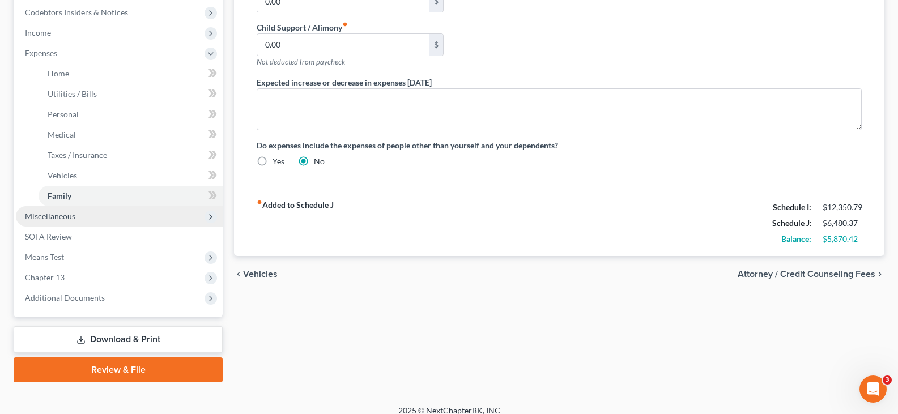
click at [69, 216] on span "Miscellaneous" at bounding box center [50, 216] width 50 height 10
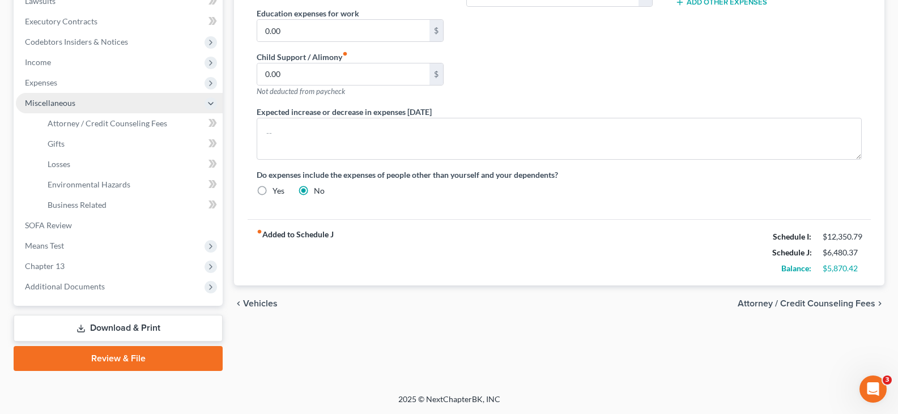
scroll to position [311, 0]
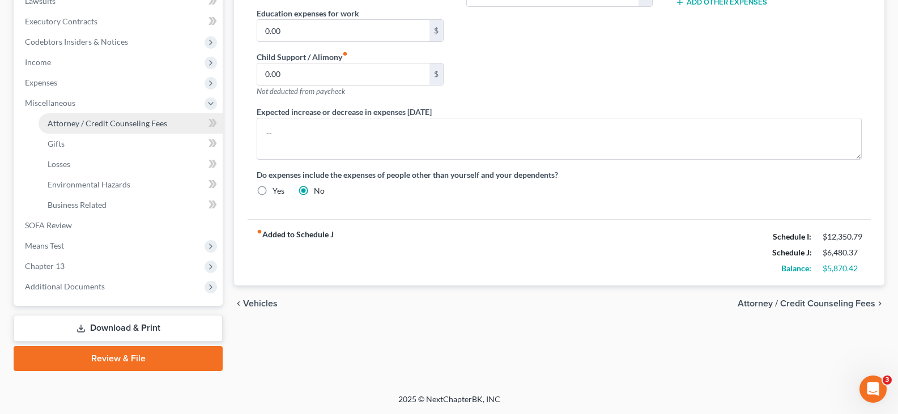
click at [103, 122] on span "Attorney / Credit Counseling Fees" at bounding box center [108, 123] width 120 height 10
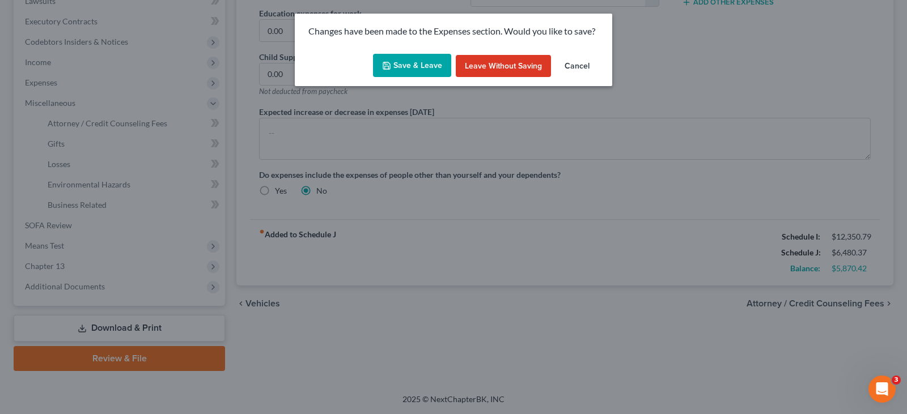
click at [422, 57] on button "Save & Leave" at bounding box center [412, 66] width 78 height 24
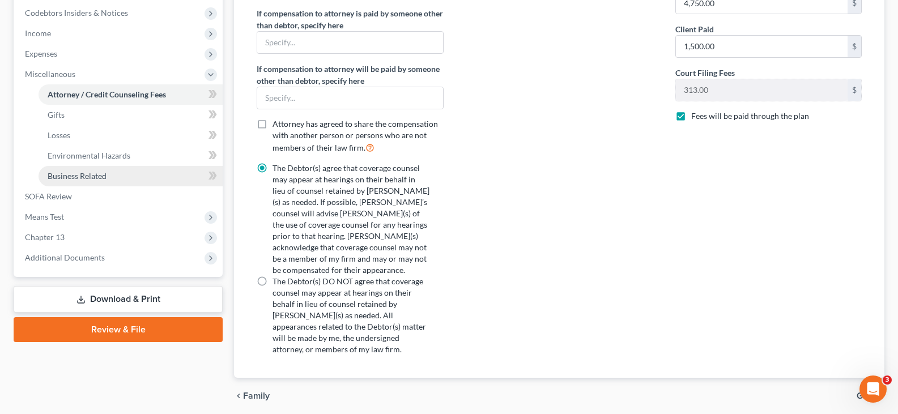
scroll to position [340, 0]
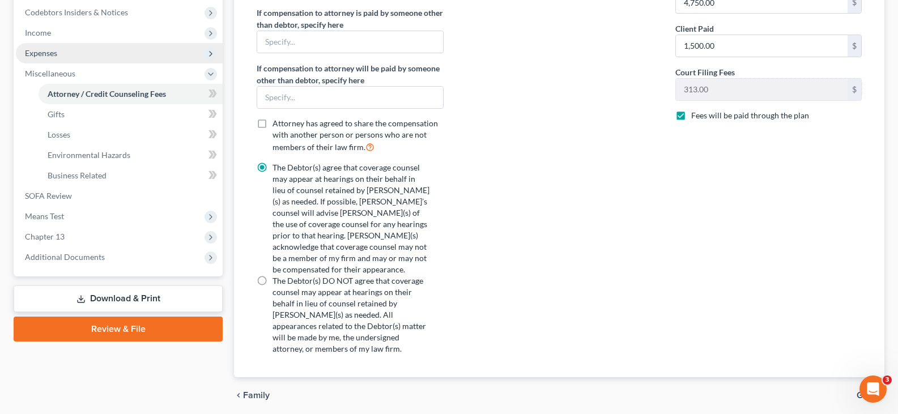
click at [45, 56] on span "Expenses" at bounding box center [41, 53] width 32 height 10
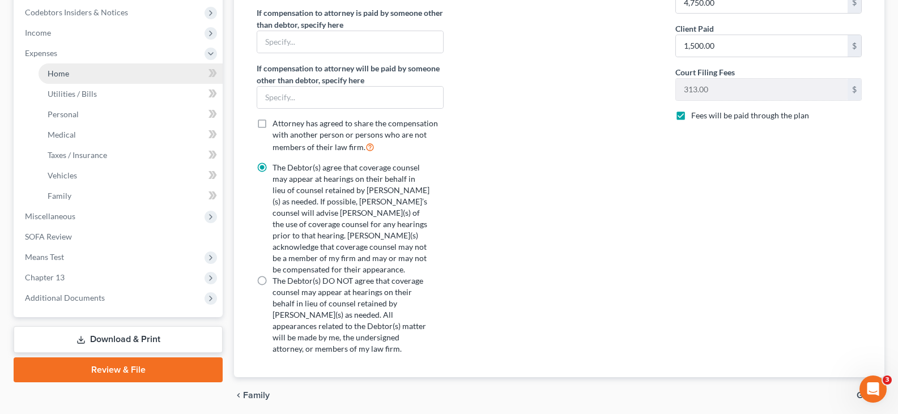
click at [58, 74] on span "Home" at bounding box center [59, 74] width 22 height 10
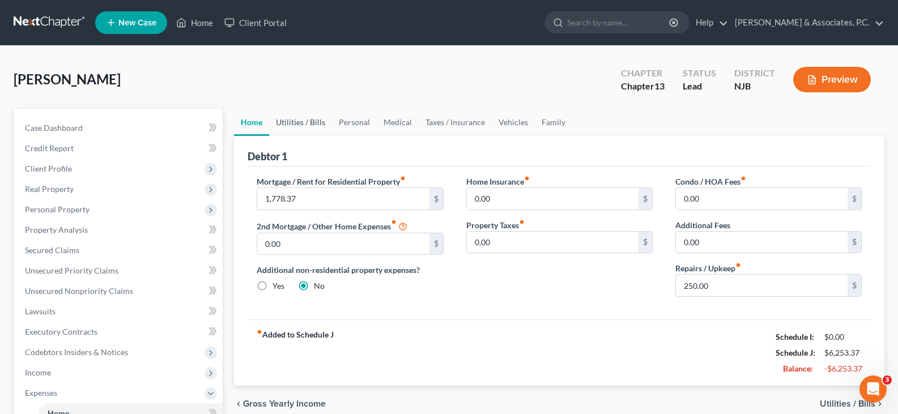
click at [292, 121] on link "Utilities / Bills" at bounding box center [300, 122] width 63 height 27
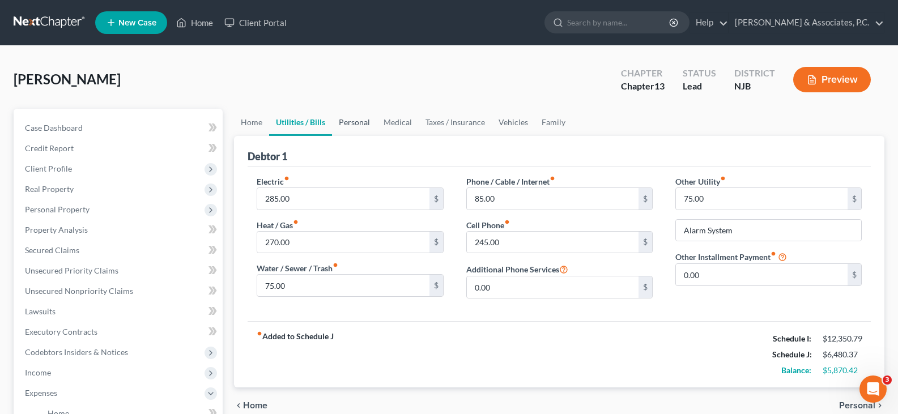
click at [346, 124] on link "Personal" at bounding box center [354, 122] width 45 height 27
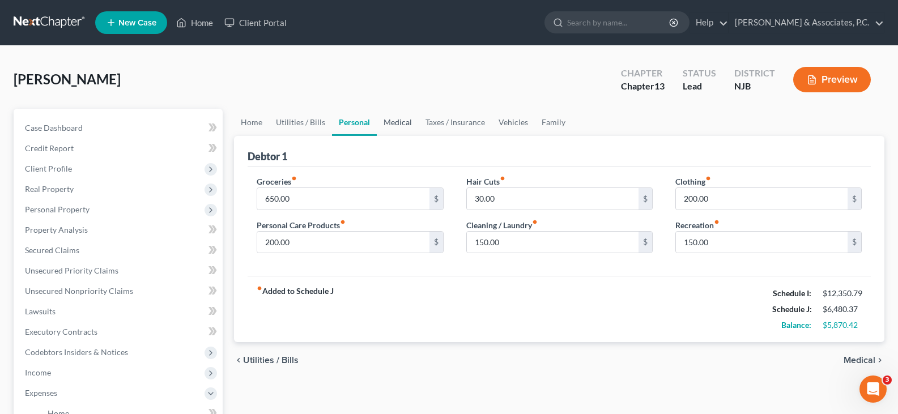
click at [389, 126] on link "Medical" at bounding box center [398, 122] width 42 height 27
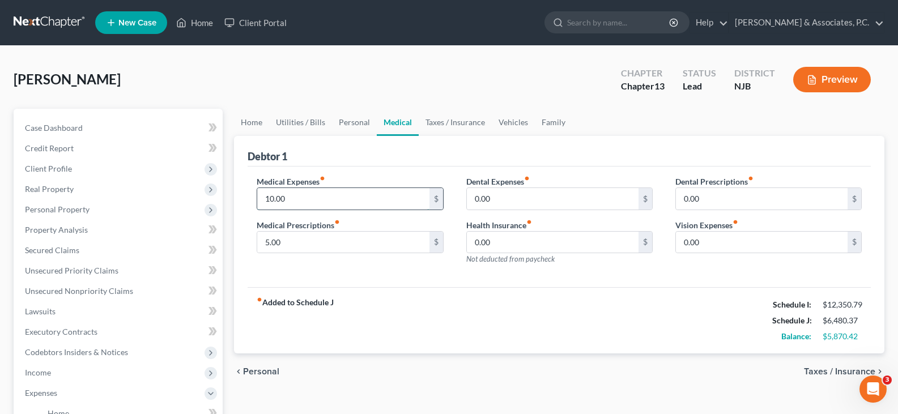
click at [331, 191] on input "10.00" at bounding box center [343, 199] width 172 height 22
click at [295, 200] on input "10.00" at bounding box center [343, 199] width 172 height 22
click at [283, 242] on input "5.00" at bounding box center [343, 243] width 172 height 22
click at [524, 204] on input "0.00" at bounding box center [553, 199] width 172 height 22
drag, startPoint x: 533, startPoint y: 240, endPoint x: 675, endPoint y: 254, distance: 143.0
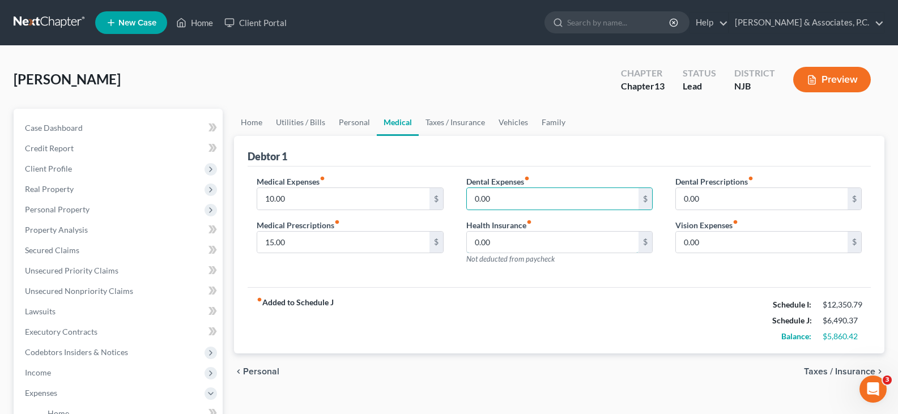
click at [534, 241] on input "0.00" at bounding box center [553, 243] width 172 height 22
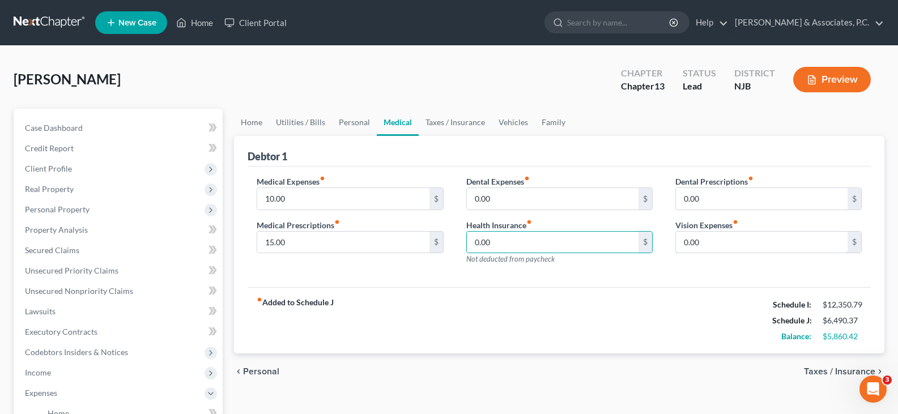
drag, startPoint x: 717, startPoint y: 248, endPoint x: 715, endPoint y: 185, distance: 62.4
click at [716, 248] on input "0.00" at bounding box center [762, 243] width 172 height 22
click at [449, 119] on link "Taxes / Insurance" at bounding box center [455, 122] width 73 height 27
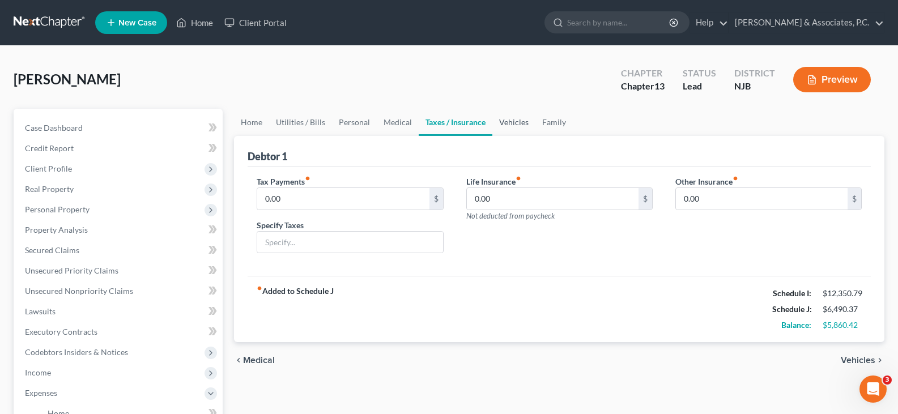
click at [519, 118] on link "Vehicles" at bounding box center [513, 122] width 43 height 27
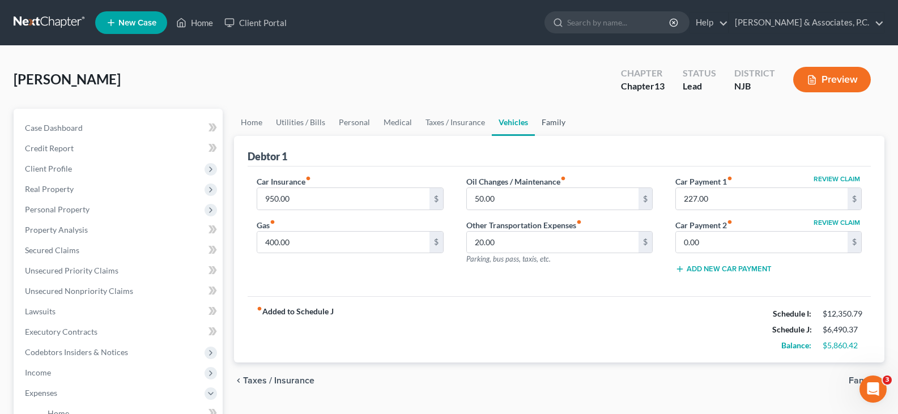
click at [551, 121] on link "Family" at bounding box center [553, 122] width 37 height 27
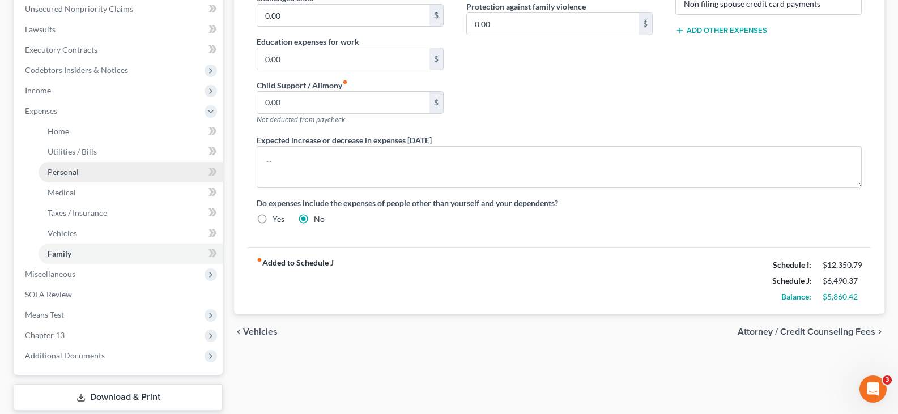
scroll to position [283, 0]
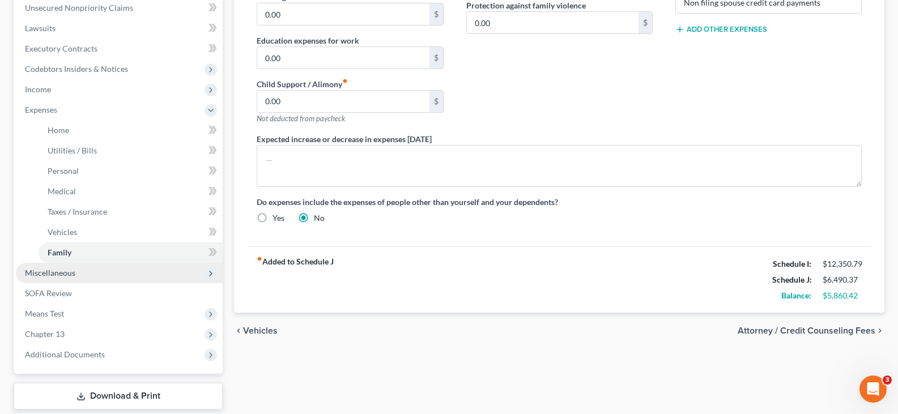
click at [48, 274] on span "Miscellaneous" at bounding box center [50, 273] width 50 height 10
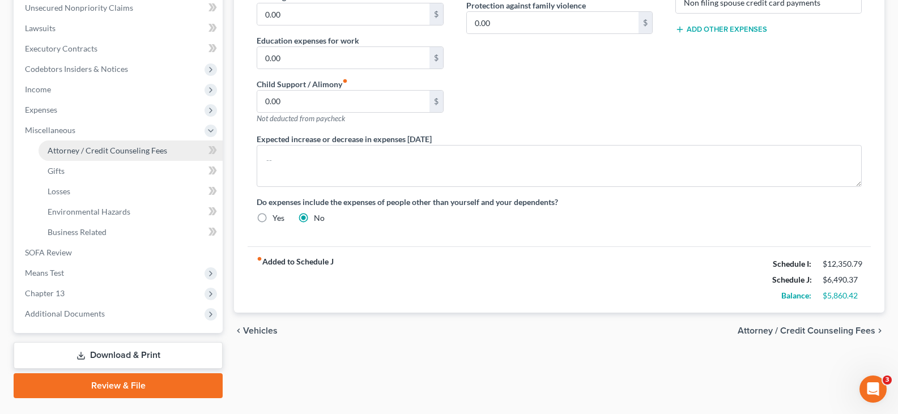
click at [75, 151] on span "Attorney / Credit Counseling Fees" at bounding box center [108, 151] width 120 height 10
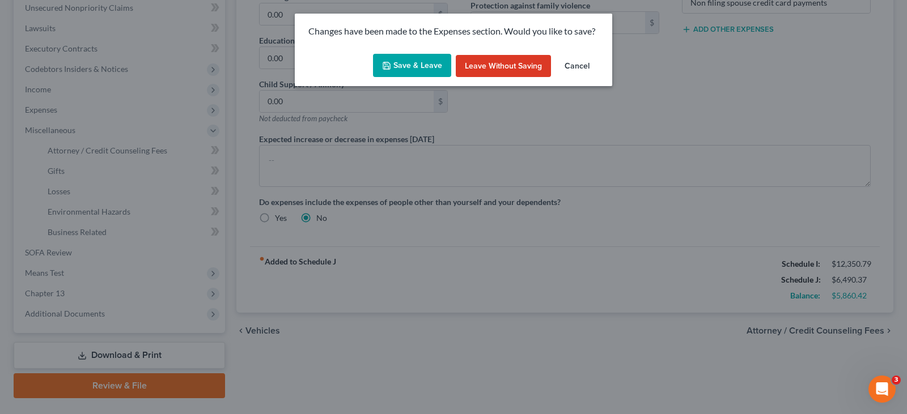
click at [398, 66] on button "Save & Leave" at bounding box center [412, 66] width 78 height 24
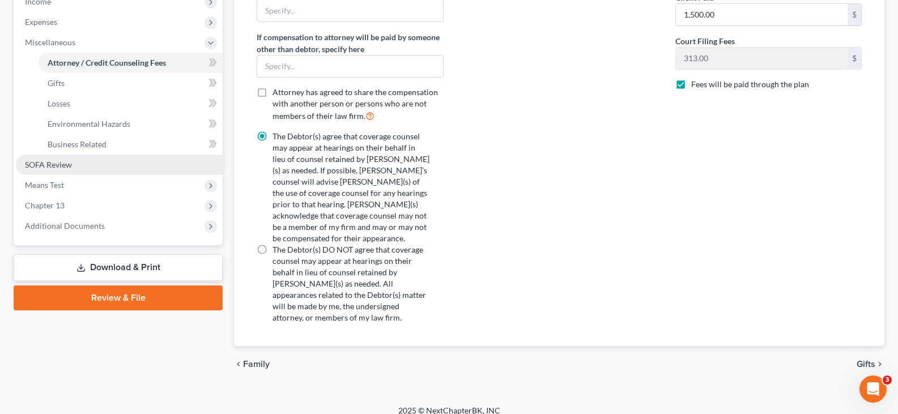
click at [52, 164] on span "SOFA Review" at bounding box center [48, 165] width 47 height 10
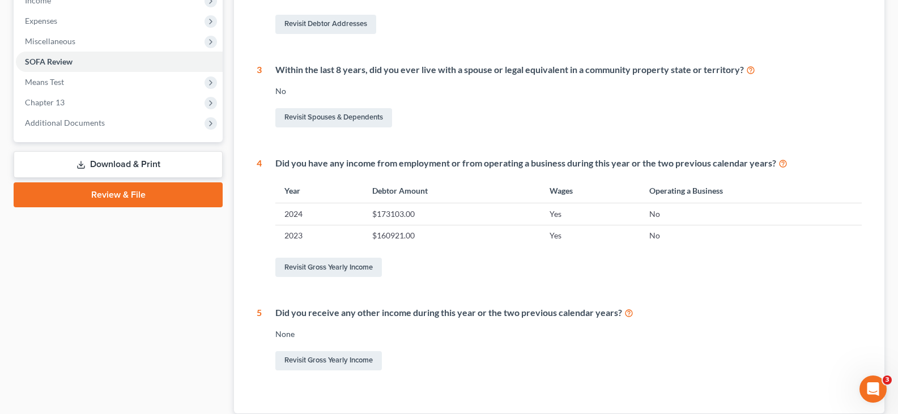
scroll to position [451, 0]
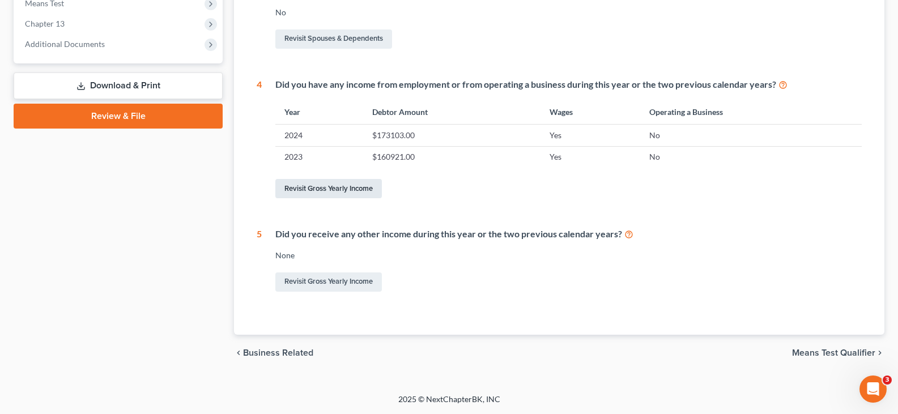
click at [326, 189] on link "Revisit Gross Yearly Income" at bounding box center [328, 188] width 107 height 19
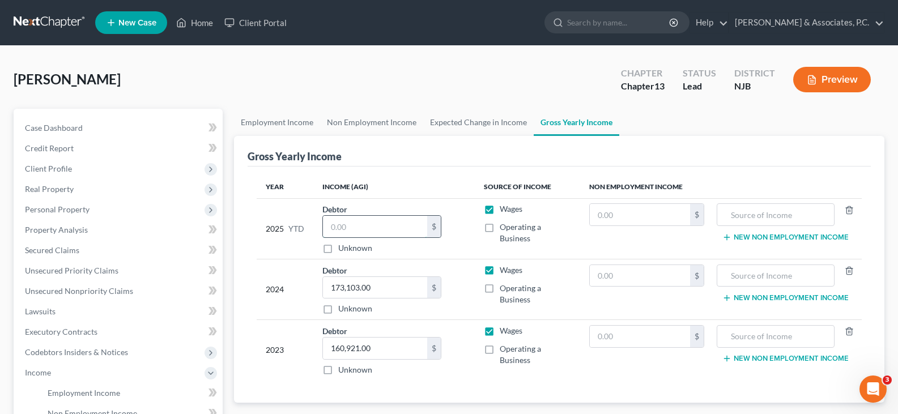
click at [375, 229] on input "text" at bounding box center [375, 227] width 104 height 22
click at [627, 216] on input "text" at bounding box center [640, 215] width 101 height 22
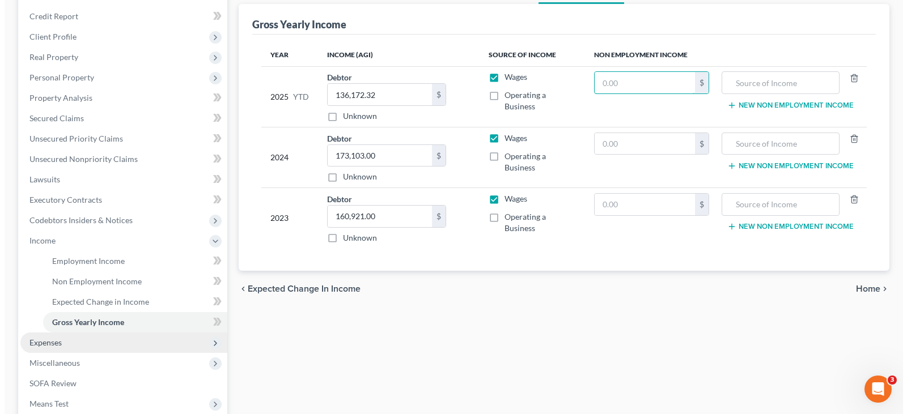
scroll to position [283, 0]
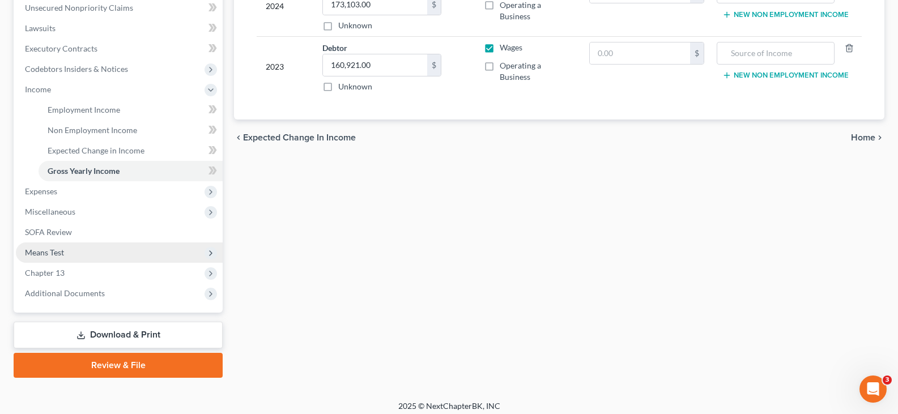
drag, startPoint x: 103, startPoint y: 340, endPoint x: 173, endPoint y: 257, distance: 108.5
click at [103, 339] on link "Download & Print" at bounding box center [118, 335] width 209 height 27
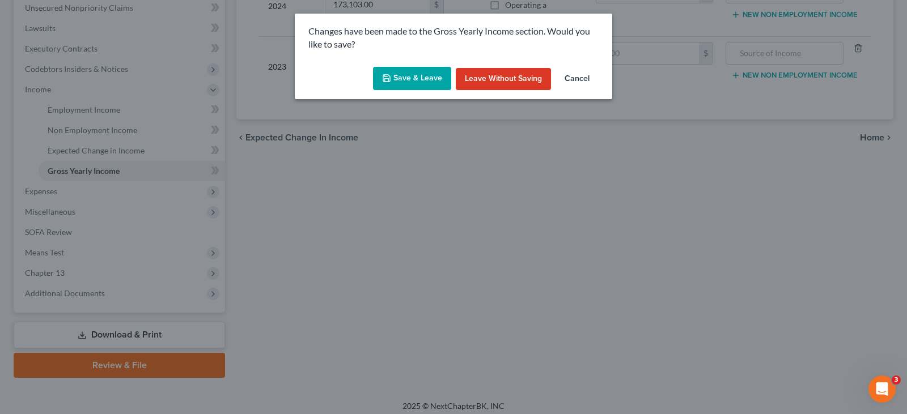
click at [424, 73] on button "Save & Leave" at bounding box center [412, 79] width 78 height 24
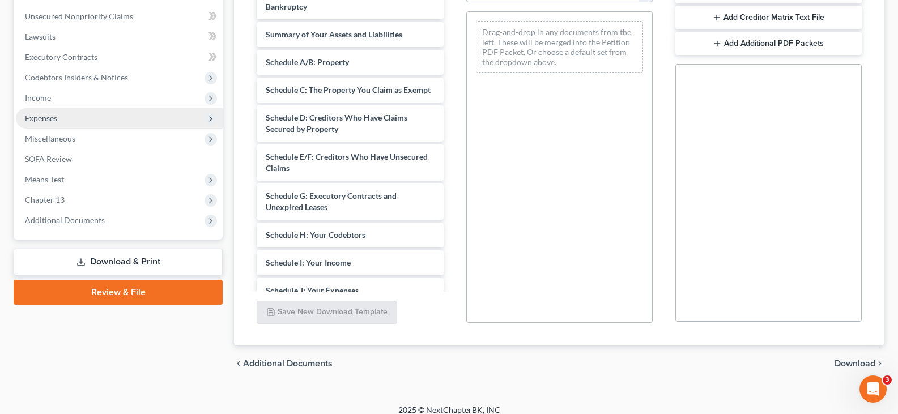
scroll to position [283, 0]
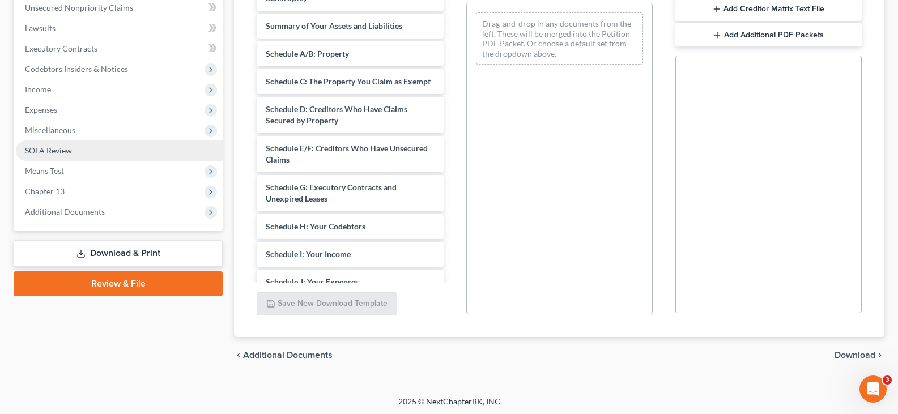
click at [49, 150] on span "SOFA Review" at bounding box center [48, 151] width 47 height 10
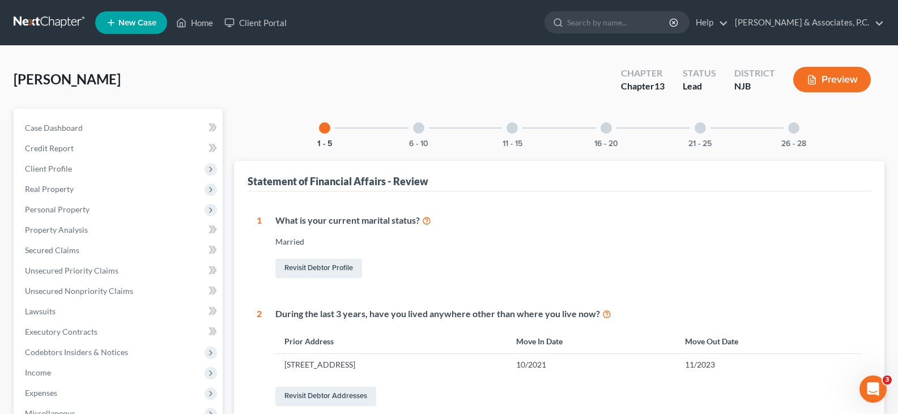
click at [418, 125] on div at bounding box center [418, 127] width 11 height 11
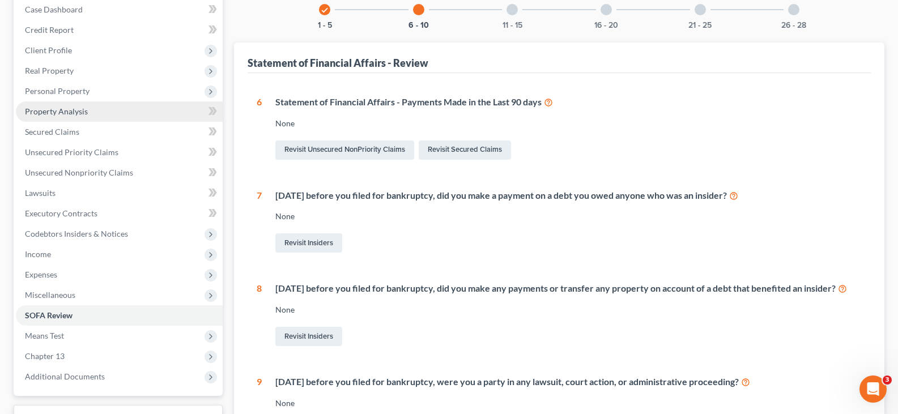
scroll to position [113, 0]
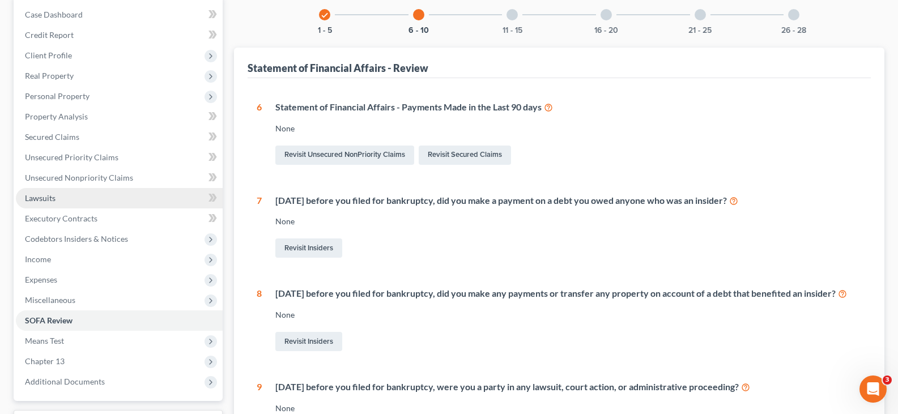
click at [46, 199] on span "Lawsuits" at bounding box center [40, 198] width 31 height 10
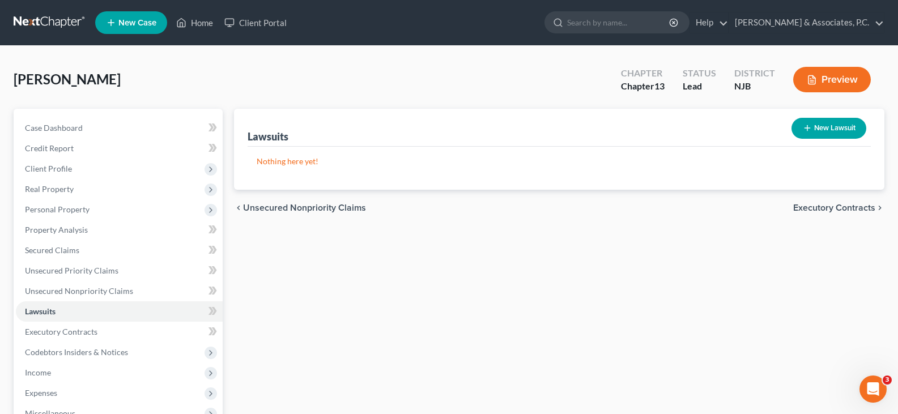
click at [835, 132] on button "New Lawsuit" at bounding box center [829, 128] width 75 height 21
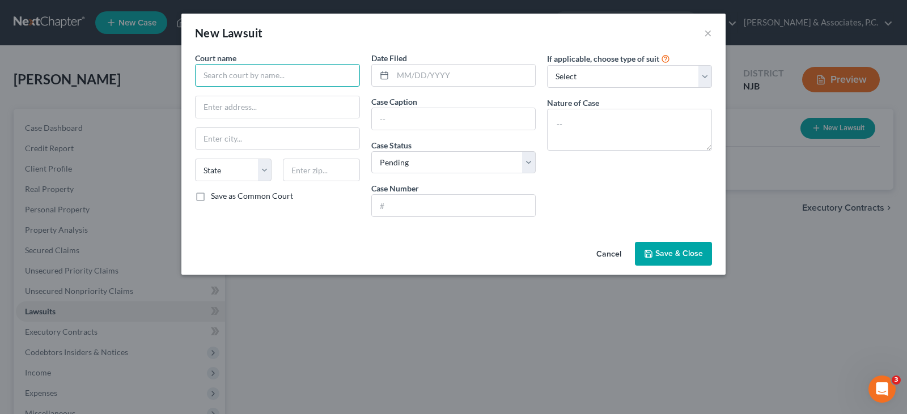
click at [311, 78] on input "text" at bounding box center [277, 75] width 165 height 23
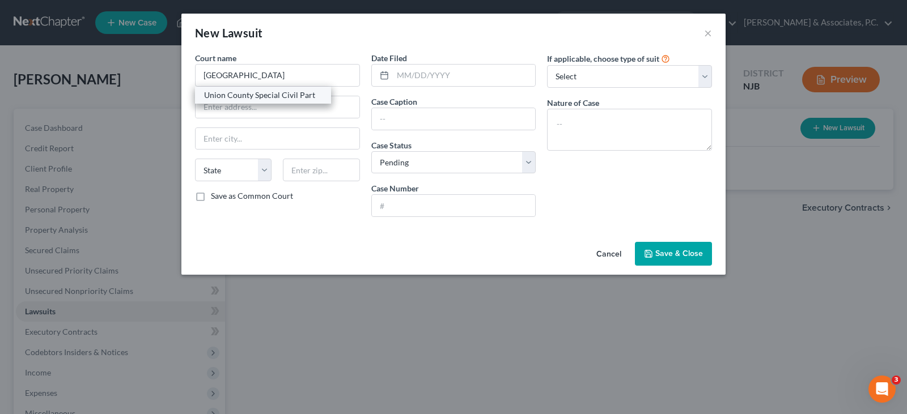
click at [296, 94] on div "Union County Special Civil Part" at bounding box center [263, 95] width 118 height 11
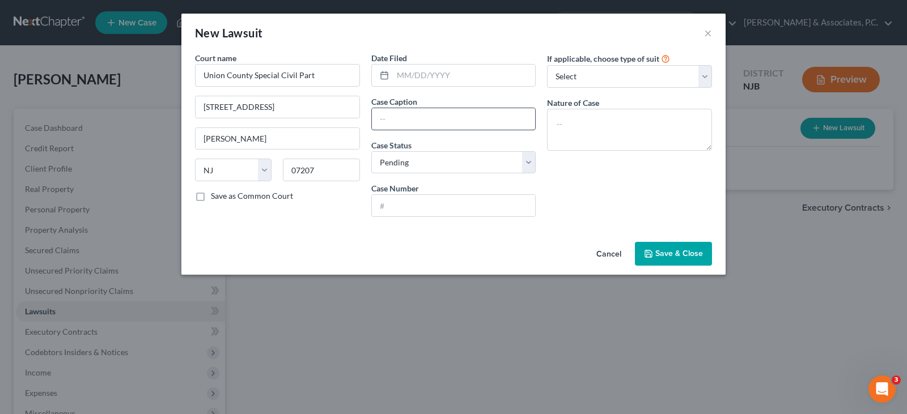
click at [467, 117] on input "text" at bounding box center [454, 119] width 164 height 22
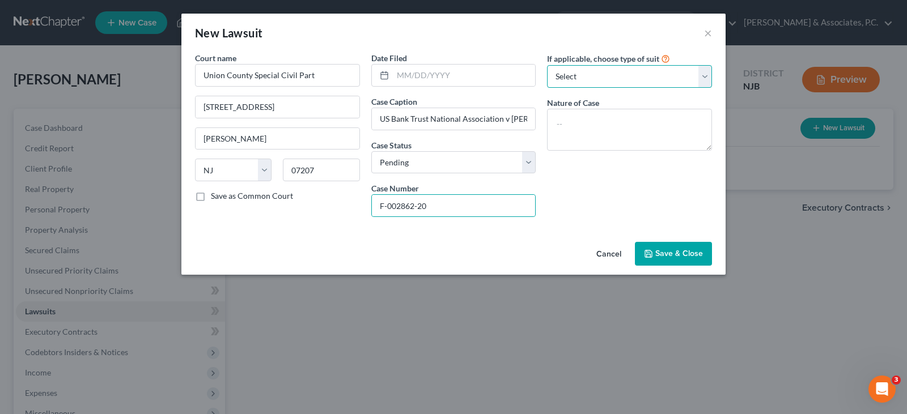
click at [592, 79] on select "Select Repossession Garnishment Foreclosure Attached, Seized, Or Levied Other" at bounding box center [629, 76] width 165 height 23
click at [547, 65] on select "Select Repossession Garnishment Foreclosure Attached, Seized, Or Levied Other" at bounding box center [629, 76] width 165 height 23
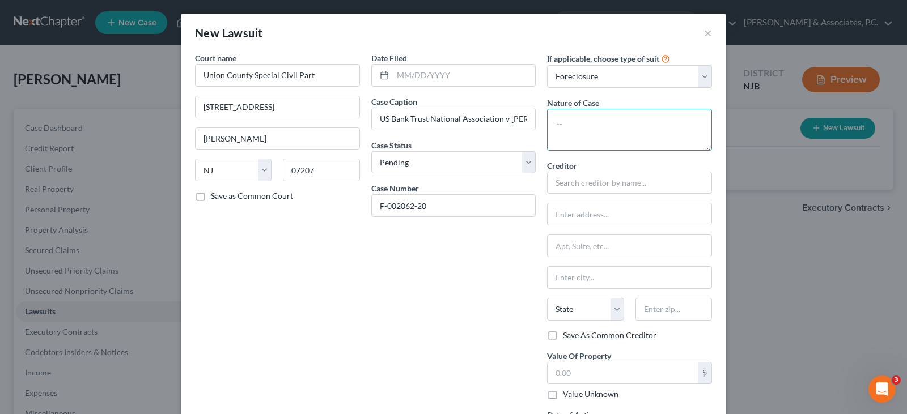
click at [582, 120] on textarea at bounding box center [629, 130] width 165 height 42
click at [572, 181] on input "text" at bounding box center [629, 183] width 165 height 23
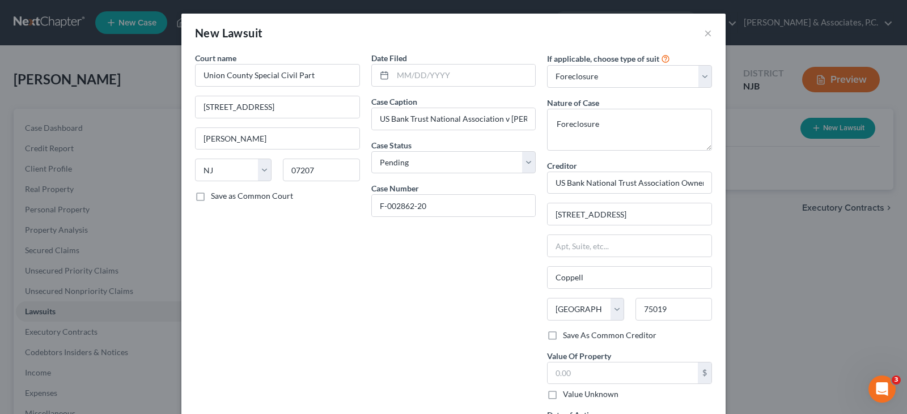
click at [448, 330] on div "Date Filed Case Caption US Bank Trust National Association v [PERSON_NAME] Case…" at bounding box center [453, 252] width 176 height 401
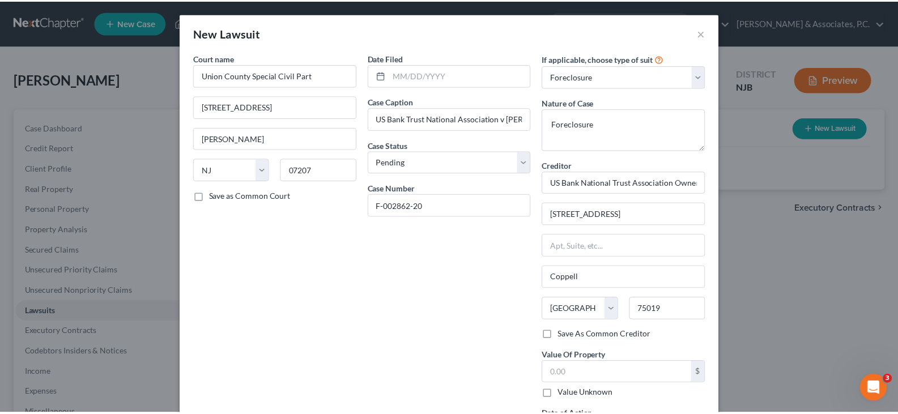
scroll to position [101, 0]
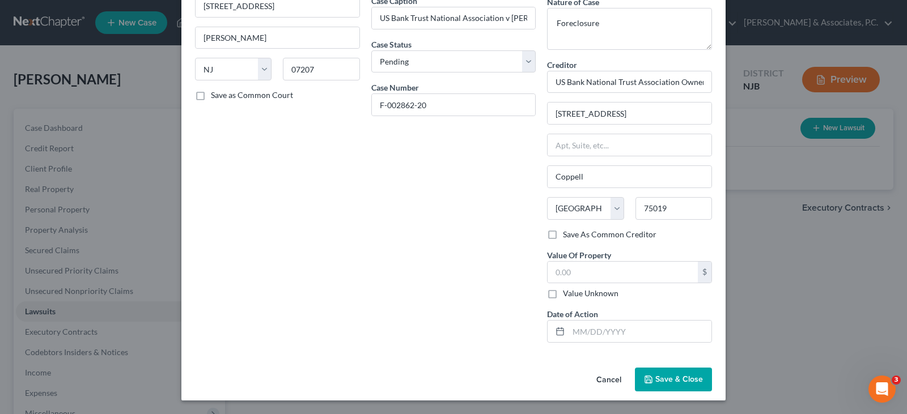
click at [655, 375] on span "Save & Close" at bounding box center [679, 380] width 48 height 10
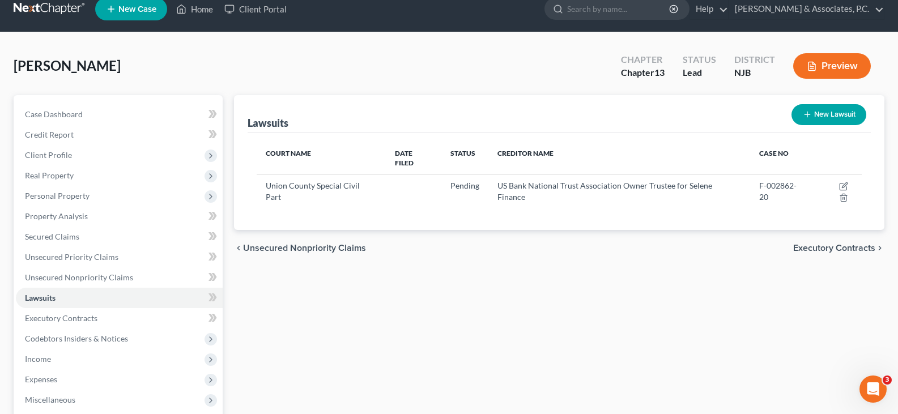
scroll to position [0, 0]
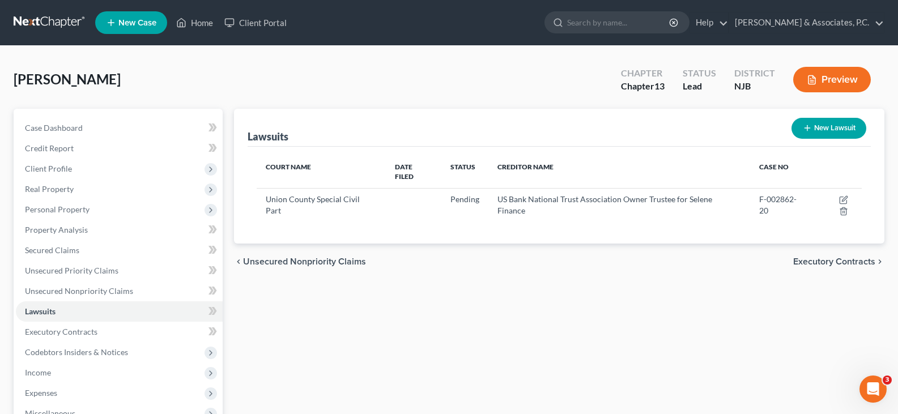
click at [341, 78] on div "[PERSON_NAME] Upgraded Chapter Chapter 13 Status Lead District [GEOGRAPHIC_DATA…" at bounding box center [449, 83] width 871 height 49
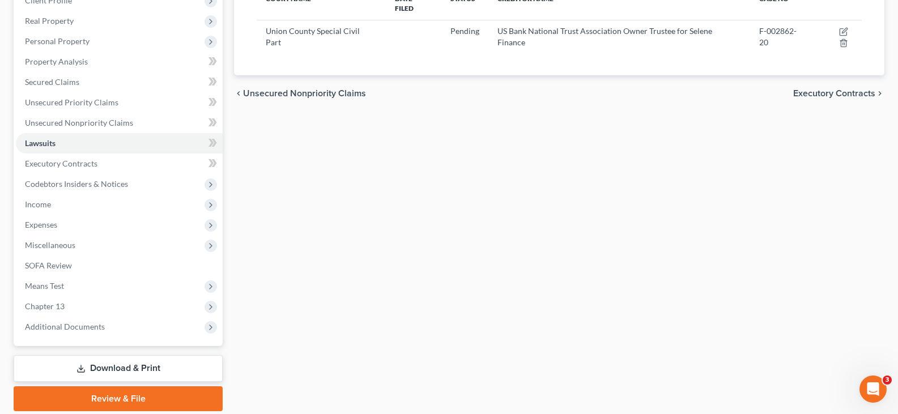
scroll to position [170, 0]
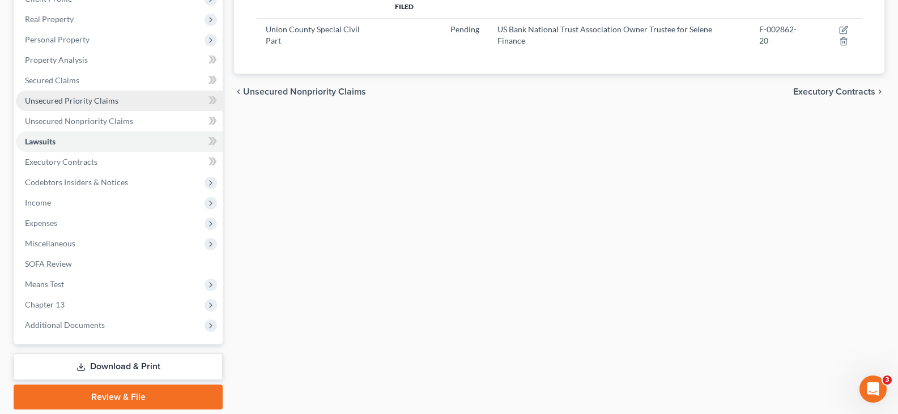
click at [70, 99] on span "Unsecured Priority Claims" at bounding box center [71, 101] width 93 height 10
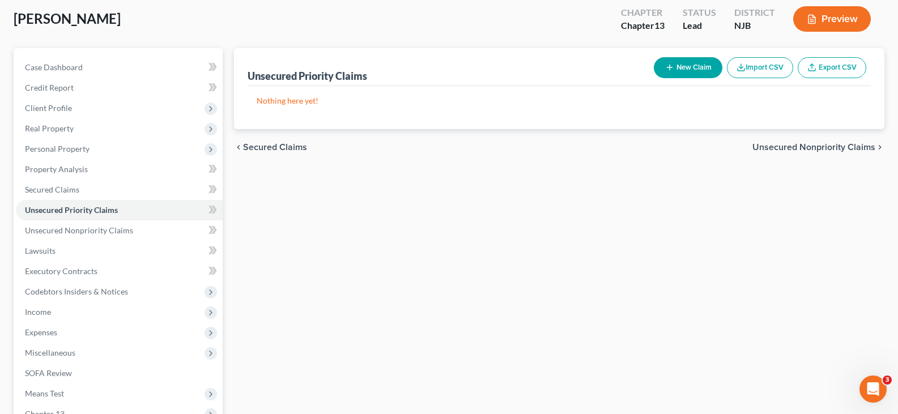
scroll to position [113, 0]
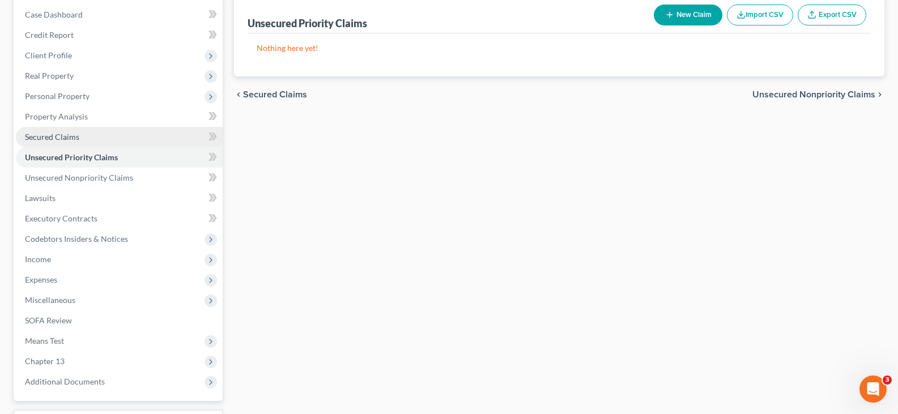
click at [42, 134] on span "Secured Claims" at bounding box center [52, 137] width 54 height 10
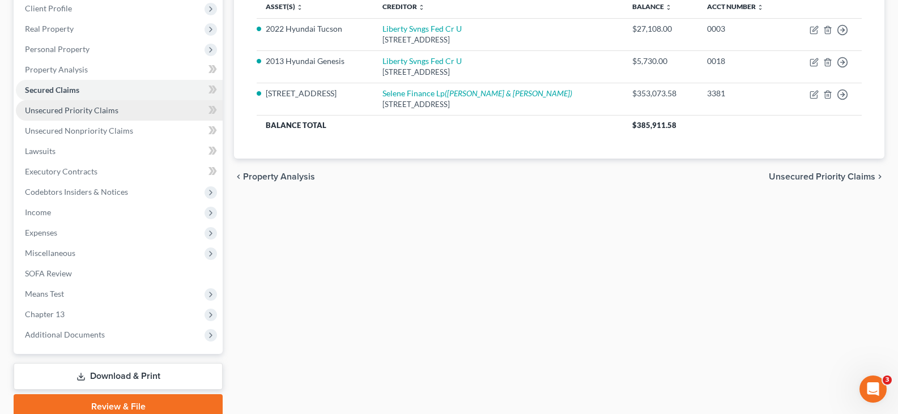
scroll to position [170, 0]
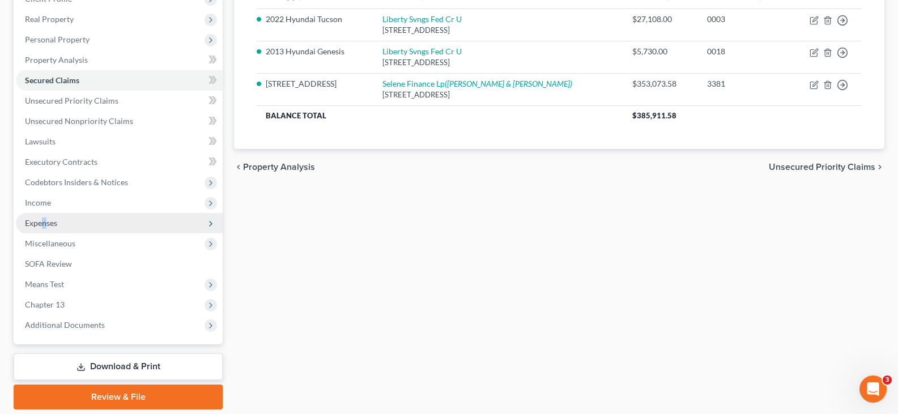
drag, startPoint x: 45, startPoint y: 222, endPoint x: 42, endPoint y: 214, distance: 9.0
click at [44, 221] on span "Expenses" at bounding box center [41, 223] width 32 height 10
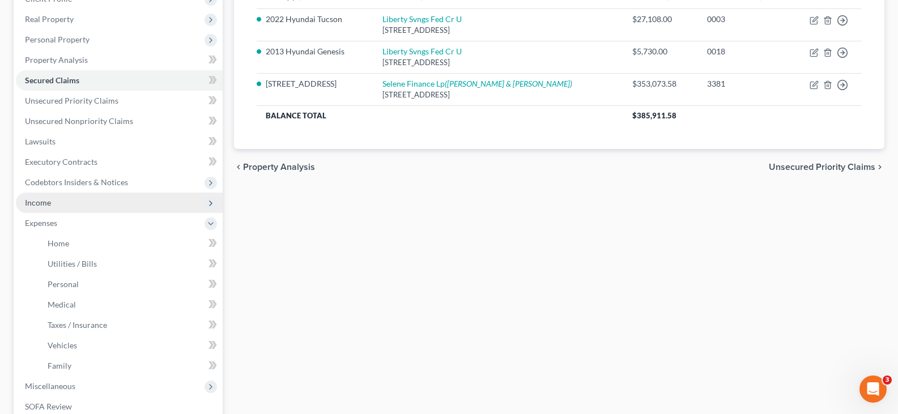
click at [45, 204] on span "Income" at bounding box center [38, 203] width 26 height 10
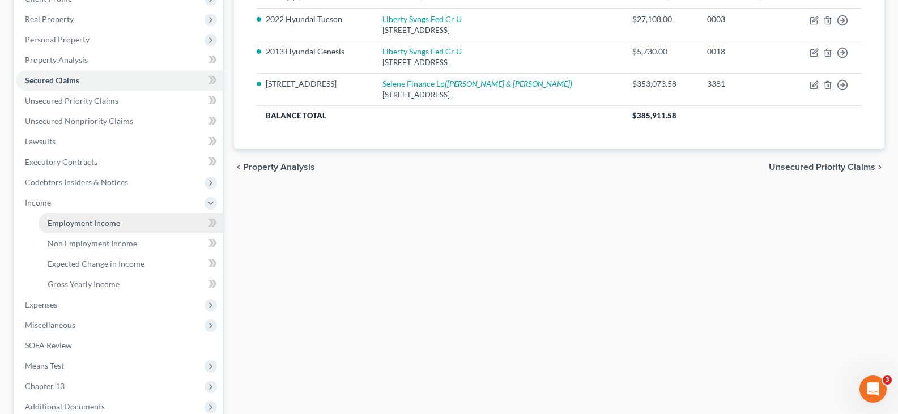
click at [84, 220] on span "Employment Income" at bounding box center [84, 223] width 73 height 10
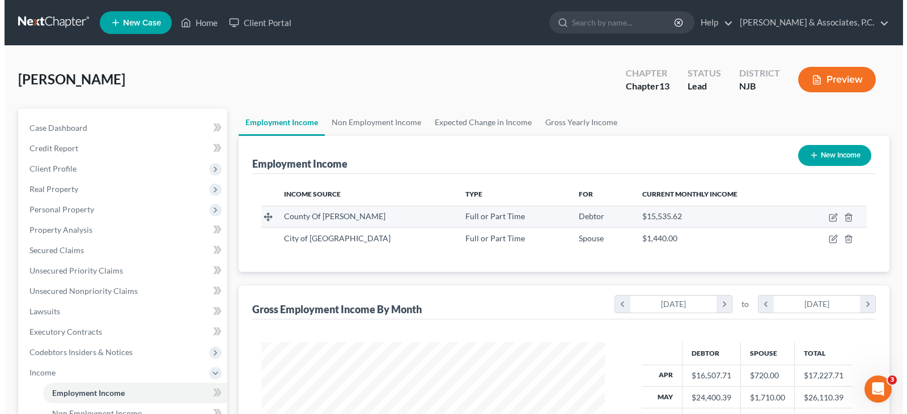
scroll to position [203, 366]
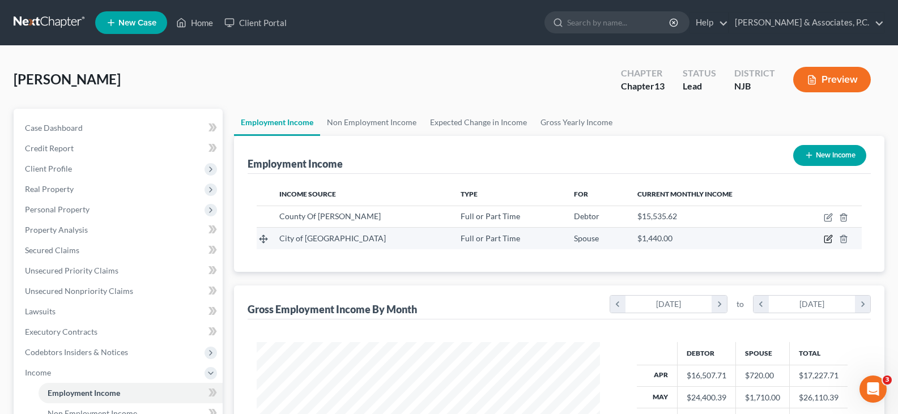
click at [827, 239] on icon "button" at bounding box center [828, 239] width 9 height 9
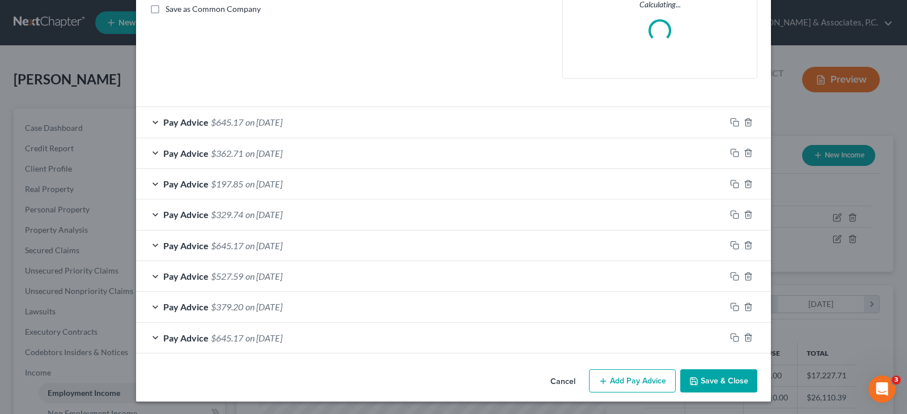
scroll to position [263, 0]
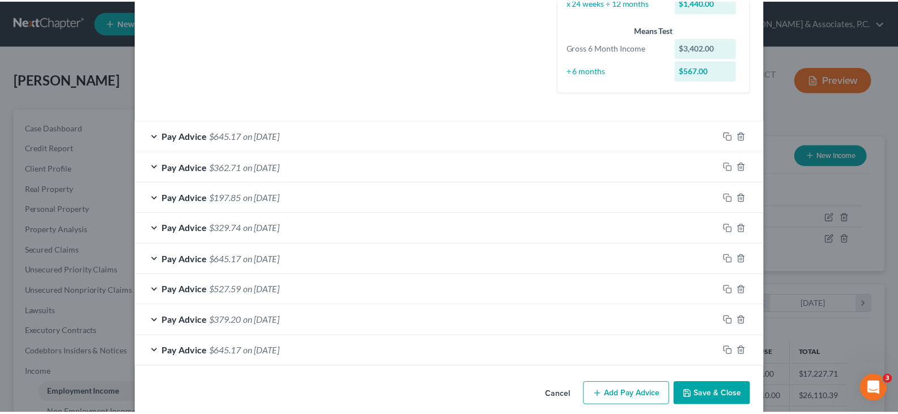
scroll to position [297, 0]
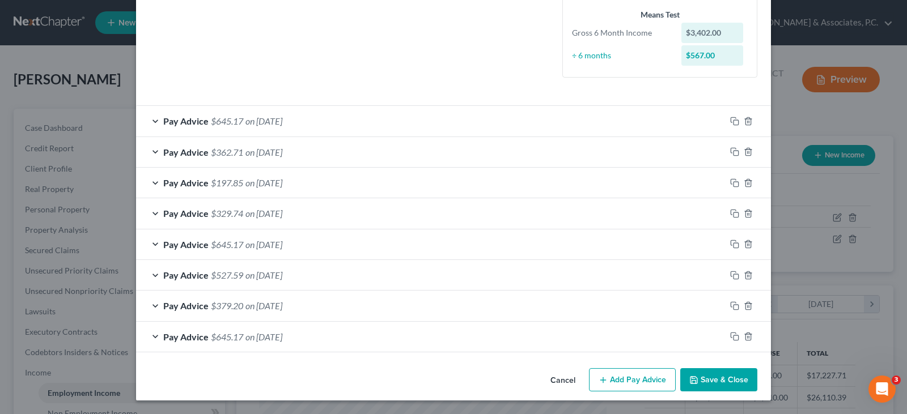
click at [716, 375] on button "Save & Close" at bounding box center [718, 380] width 77 height 24
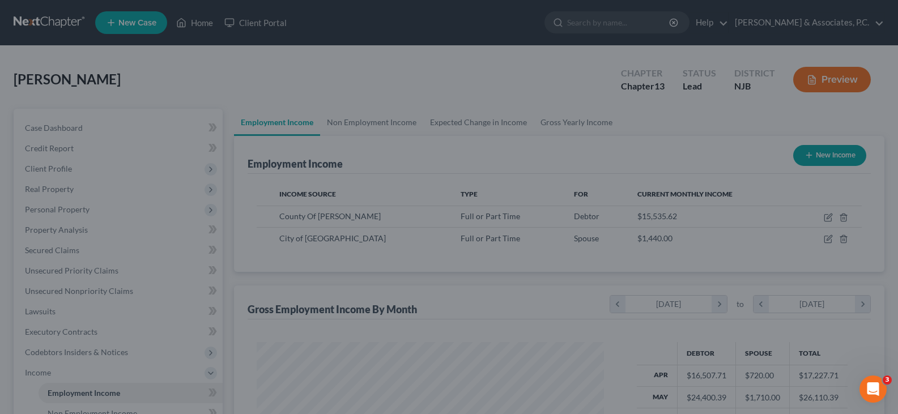
scroll to position [566455, 566292]
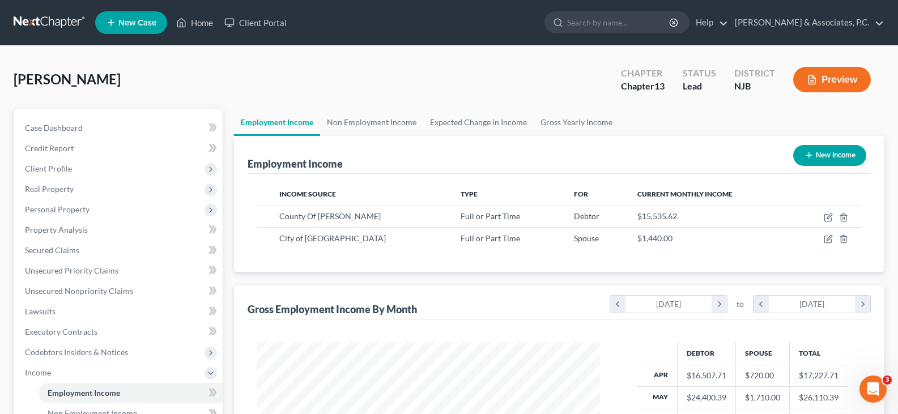
click at [347, 57] on div "[PERSON_NAME] Upgraded Chapter Chapter 13 Status Lead District [GEOGRAPHIC_DATA…" at bounding box center [449, 365] width 898 height 638
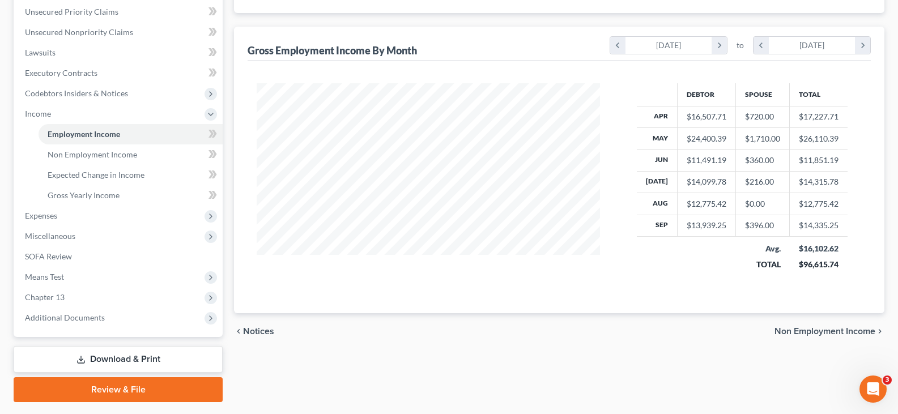
scroll to position [290, 0]
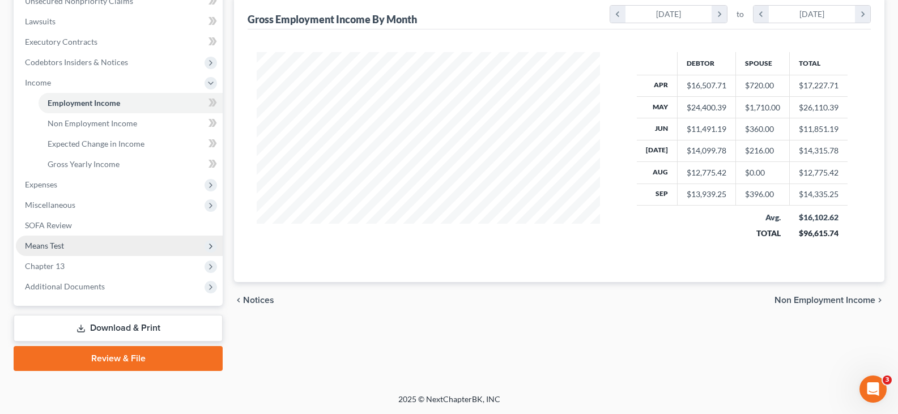
click at [43, 243] on span "Means Test" at bounding box center [44, 246] width 39 height 10
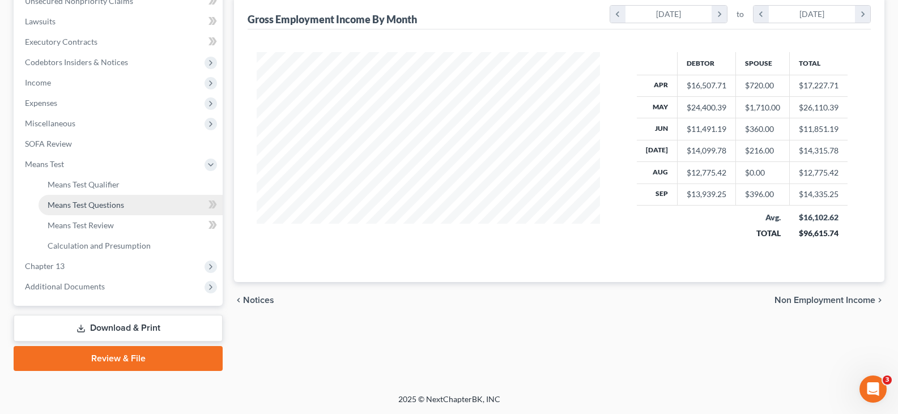
click at [78, 209] on span "Means Test Questions" at bounding box center [86, 205] width 76 height 10
drag, startPoint x: 78, startPoint y: 209, endPoint x: 78, endPoint y: 217, distance: 7.9
click at [78, 209] on span "Means Test Questions" at bounding box center [86, 205] width 76 height 10
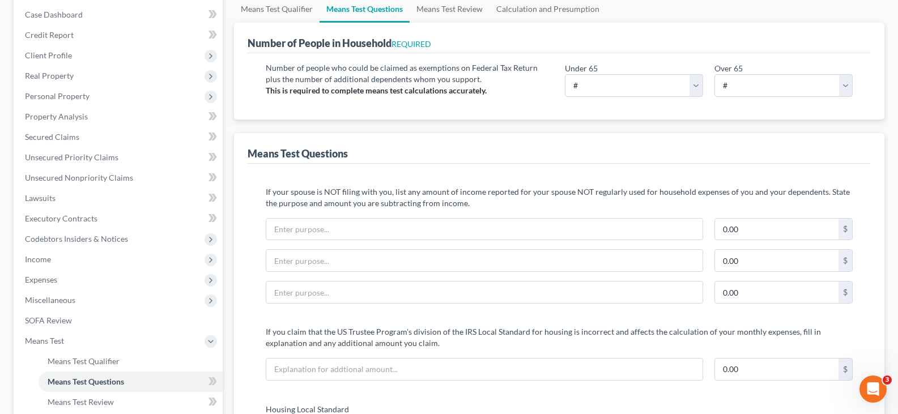
scroll to position [57, 0]
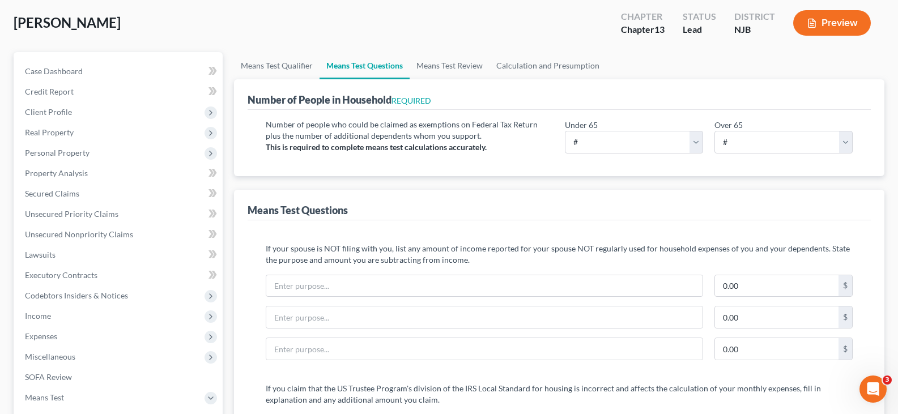
click at [675, 107] on div "Number of People in Household REQUIRED" at bounding box center [559, 94] width 623 height 31
click at [691, 143] on select "# 0 1 2 3 4 5 6 7 8 9 10" at bounding box center [634, 142] width 138 height 23
click at [565, 131] on select "# 0 1 2 3 4 5 6 7 8 9 10" at bounding box center [634, 142] width 138 height 23
click at [692, 147] on select "# 0 1 2 3 4 5 6 7 8 9 10" at bounding box center [634, 142] width 138 height 23
click at [565, 131] on select "# 0 1 2 3 4 5 6 7 8 9 10" at bounding box center [634, 142] width 138 height 23
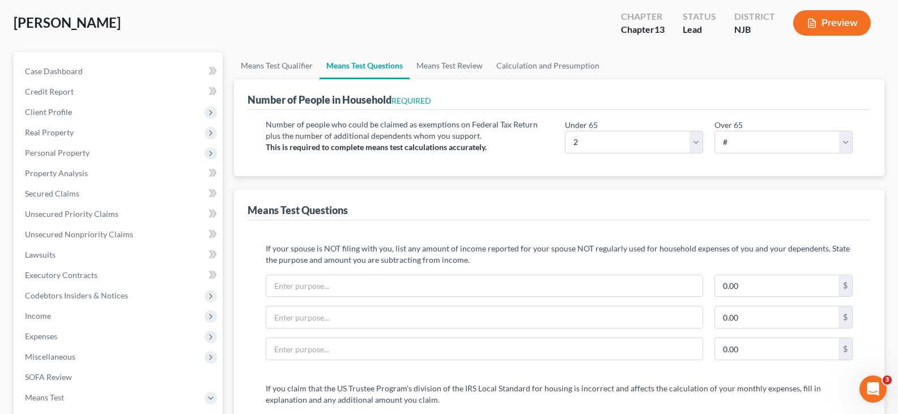
click at [555, 194] on div "Means Test Questions" at bounding box center [559, 205] width 623 height 31
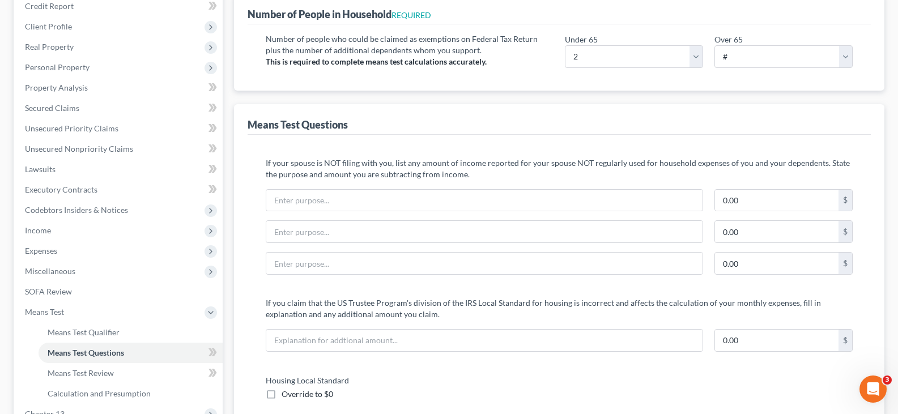
scroll to position [283, 0]
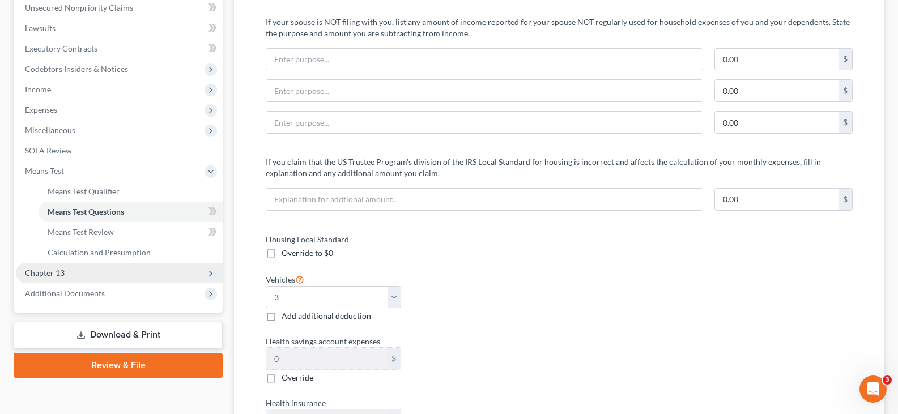
click at [46, 275] on span "Chapter 13" at bounding box center [45, 273] width 40 height 10
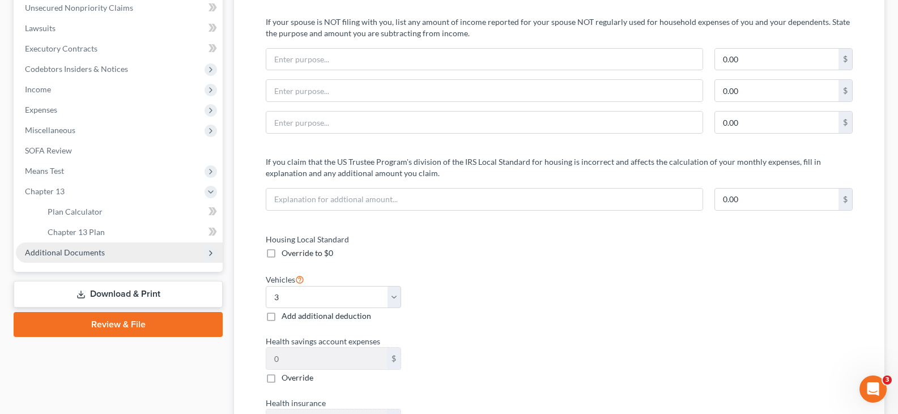
click at [59, 256] on span "Additional Documents" at bounding box center [65, 253] width 80 height 10
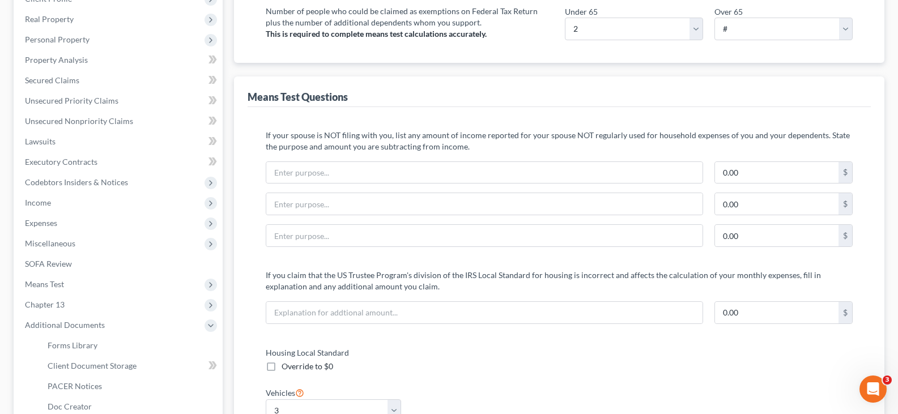
scroll to position [113, 0]
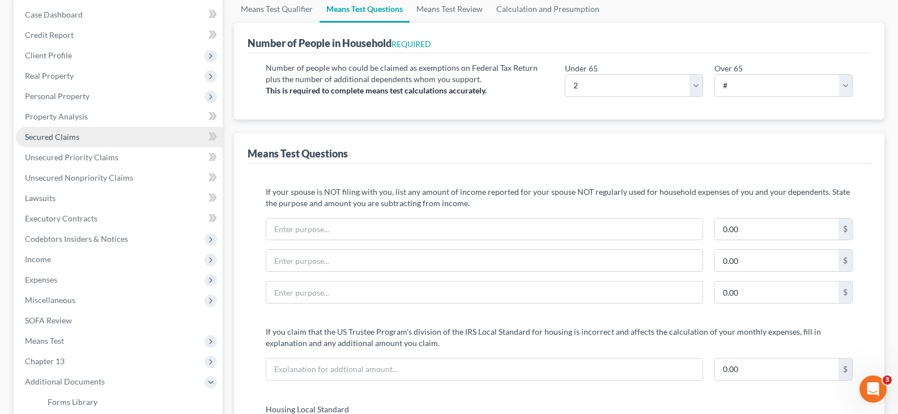
click at [56, 135] on span "Secured Claims" at bounding box center [52, 137] width 54 height 10
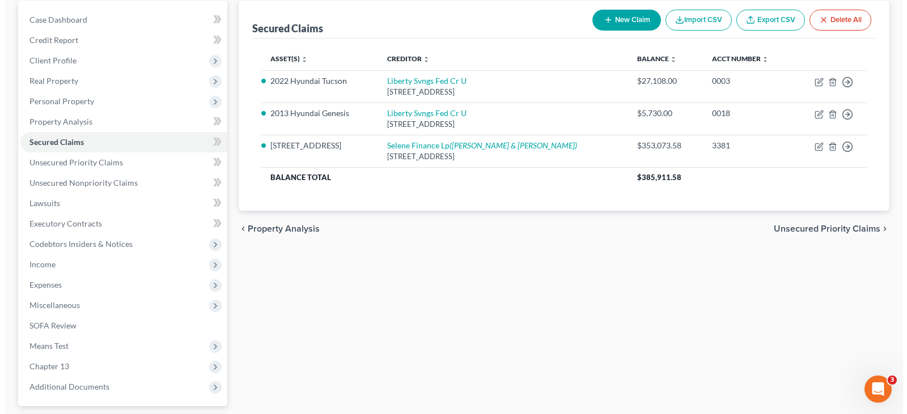
scroll to position [113, 0]
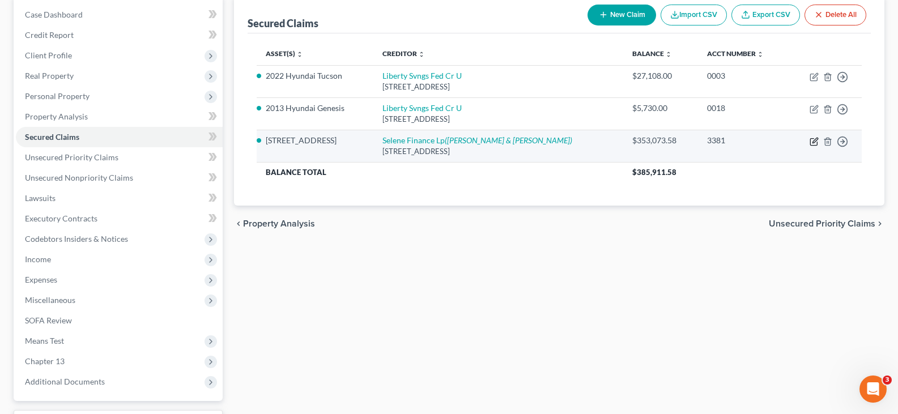
click at [811, 141] on icon "button" at bounding box center [814, 141] width 9 height 9
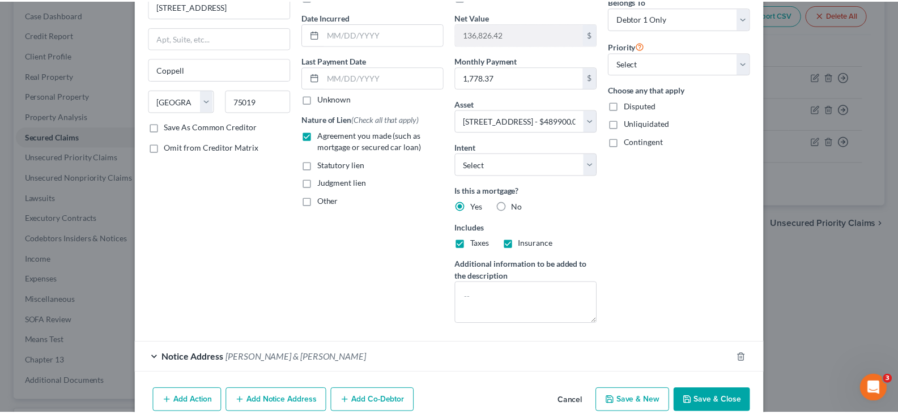
scroll to position [155, 0]
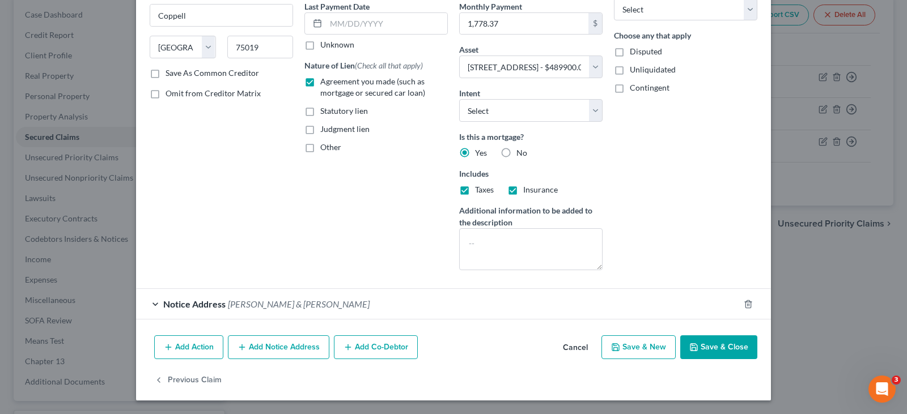
drag, startPoint x: 714, startPoint y: 350, endPoint x: 458, endPoint y: 233, distance: 281.0
click at [713, 350] on button "Save & Close" at bounding box center [718, 347] width 77 height 24
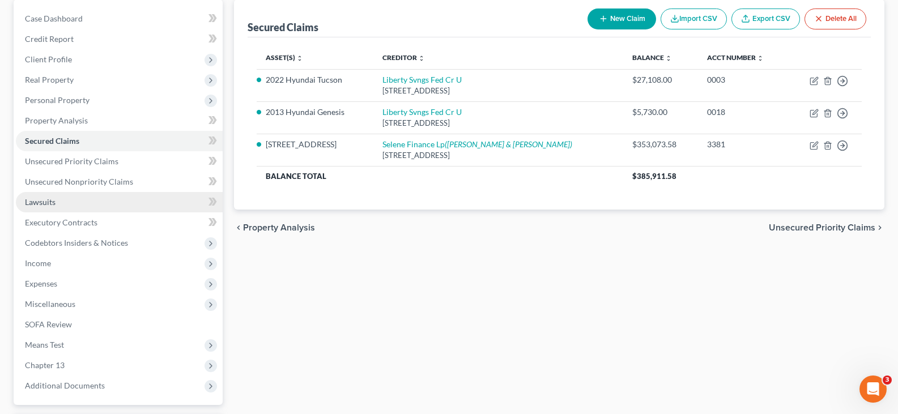
scroll to position [209, 0]
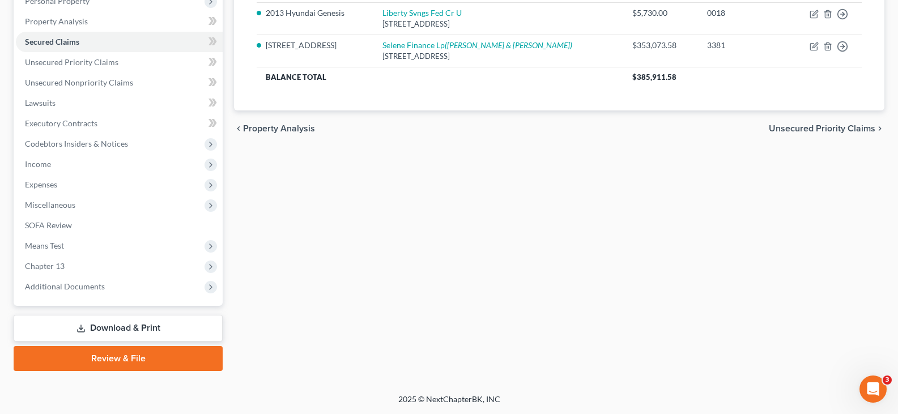
click at [117, 322] on link "Download & Print" at bounding box center [118, 328] width 209 height 27
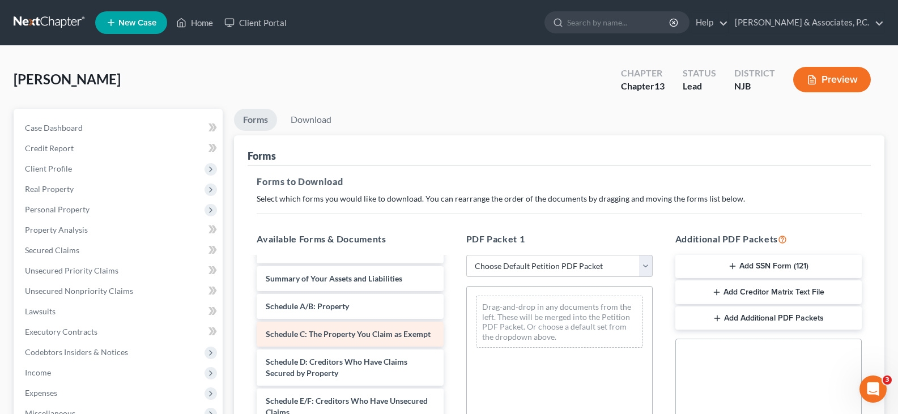
scroll to position [57, 0]
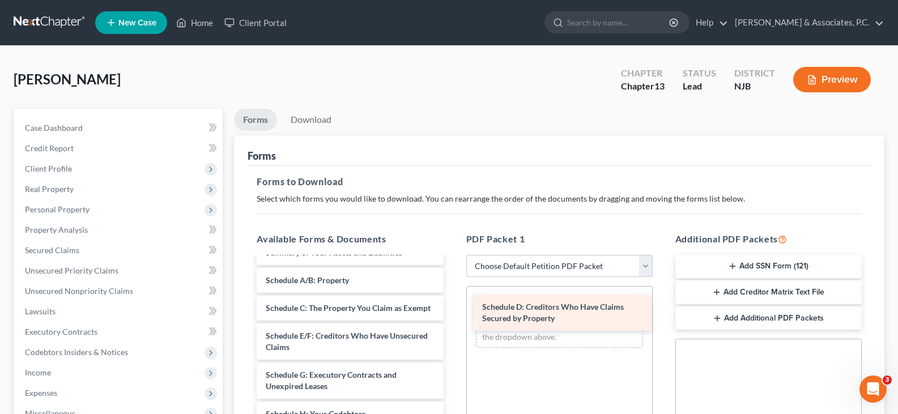
drag, startPoint x: 317, startPoint y: 352, endPoint x: 533, endPoint y: 312, distance: 220.2
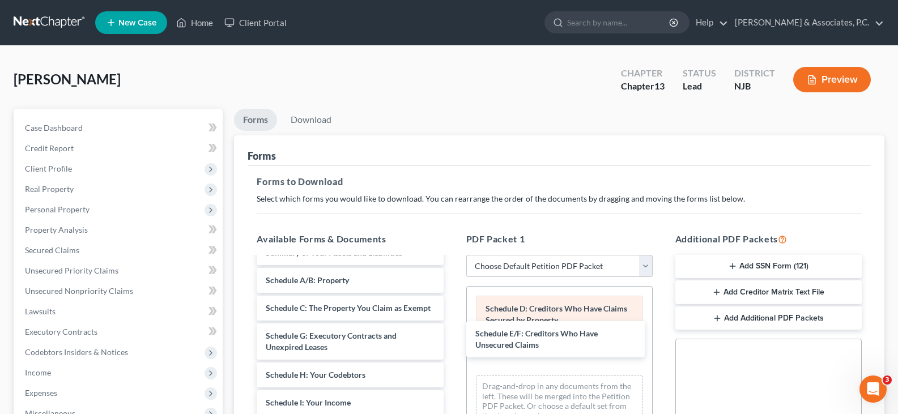
drag, startPoint x: 324, startPoint y: 356, endPoint x: 551, endPoint y: 310, distance: 231.9
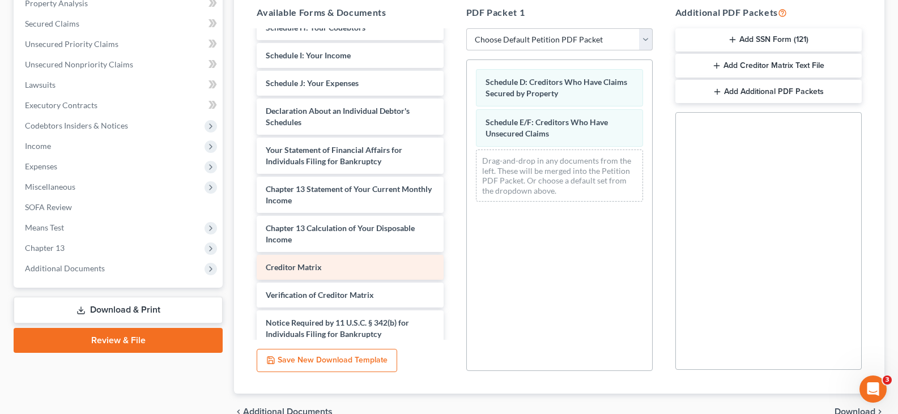
scroll to position [113, 0]
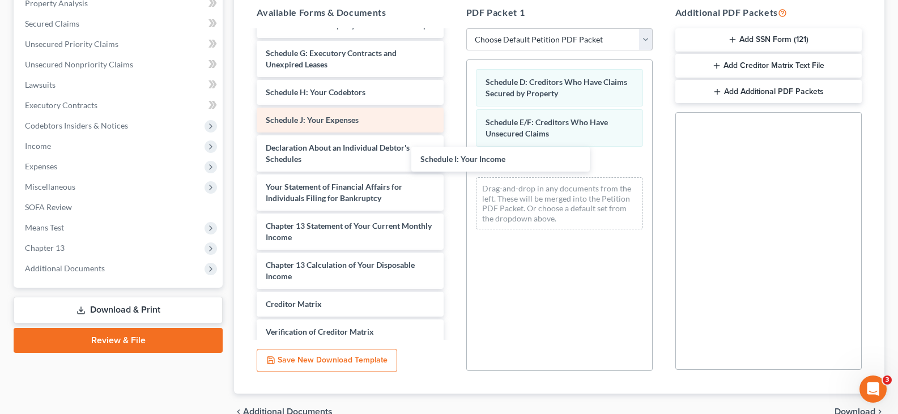
drag, startPoint x: 312, startPoint y: 135, endPoint x: 400, endPoint y: 141, distance: 88.6
click at [452, 163] on div "Schedule I: Your Income Voluntary Petition for Individuals Filing for Bankruptc…" at bounding box center [350, 164] width 205 height 493
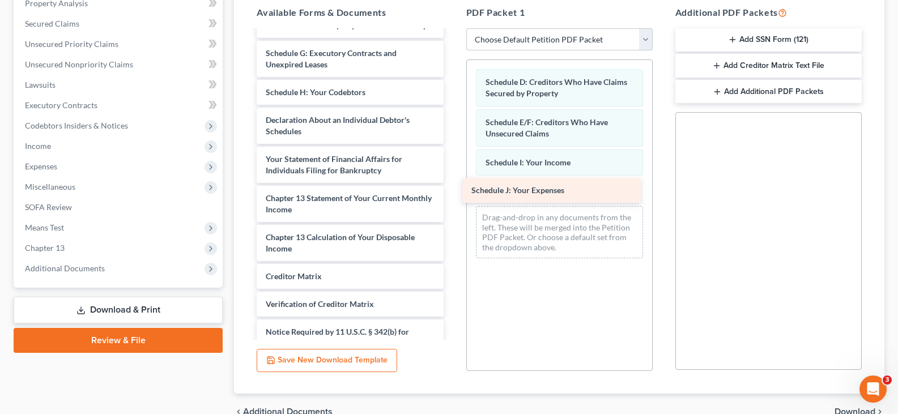
drag, startPoint x: 359, startPoint y: 134, endPoint x: 566, endPoint y: 193, distance: 214.5
click at [452, 193] on div "Schedule J: Your Expenses Voluntary Petition for Individuals Filing for Bankrup…" at bounding box center [350, 150] width 205 height 465
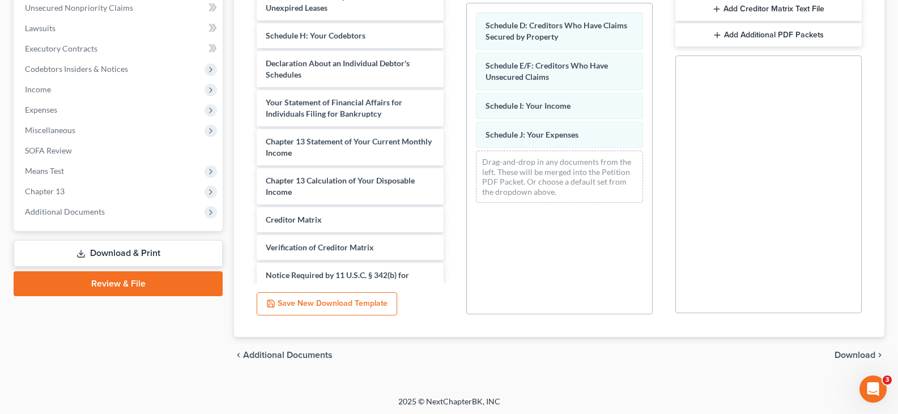
scroll to position [286, 0]
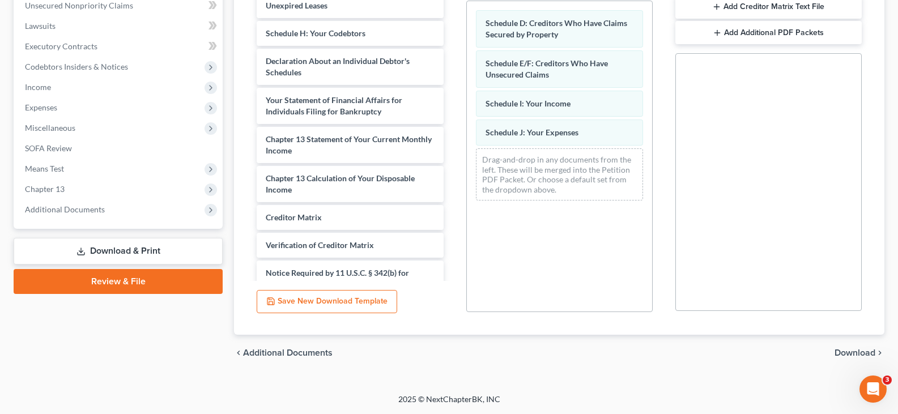
click at [851, 354] on span "Download" at bounding box center [855, 352] width 41 height 9
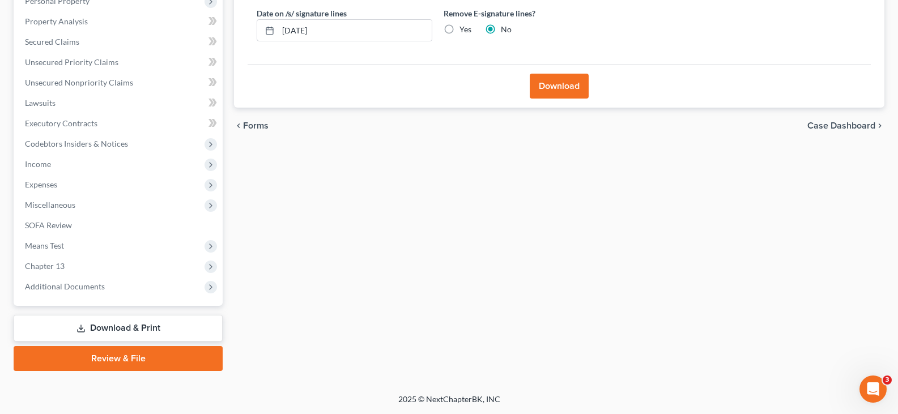
scroll to position [209, 0]
click at [460, 29] on label "Yes" at bounding box center [466, 29] width 12 height 11
click at [464, 29] on input "Yes" at bounding box center [467, 27] width 7 height 7
click at [541, 86] on button "Download" at bounding box center [559, 86] width 59 height 25
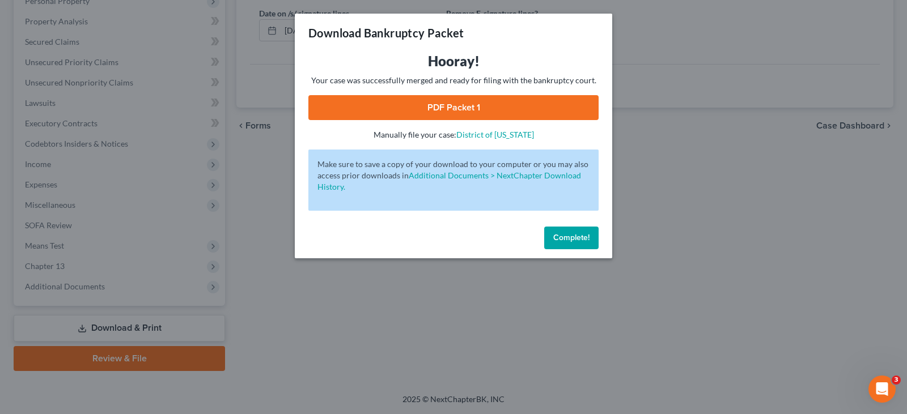
drag, startPoint x: 439, startPoint y: 110, endPoint x: 434, endPoint y: 107, distance: 6.1
click at [438, 109] on link "PDF Packet 1" at bounding box center [453, 107] width 290 height 25
click at [572, 239] on span "Complete!" at bounding box center [571, 238] width 36 height 10
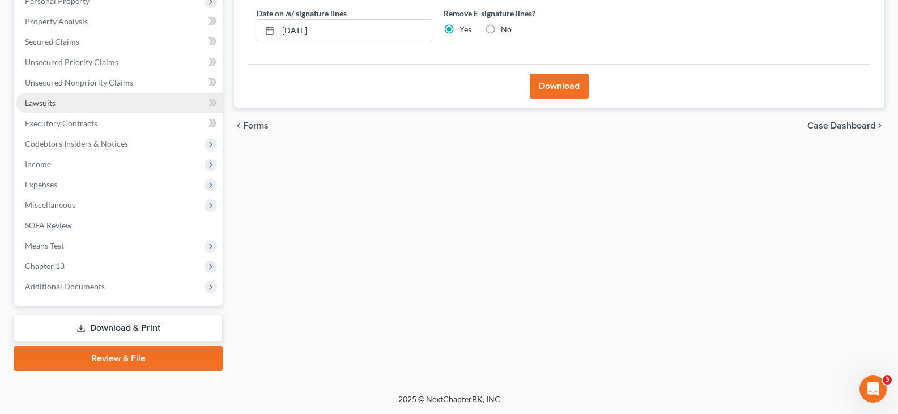
scroll to position [0, 0]
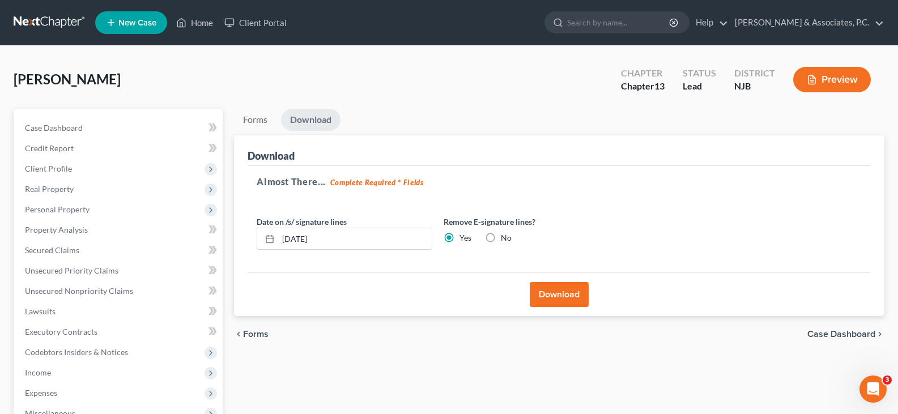
click at [199, 79] on div "[PERSON_NAME] Upgraded Chapter Chapter 13 Status Lead District [GEOGRAPHIC_DATA…" at bounding box center [449, 83] width 871 height 49
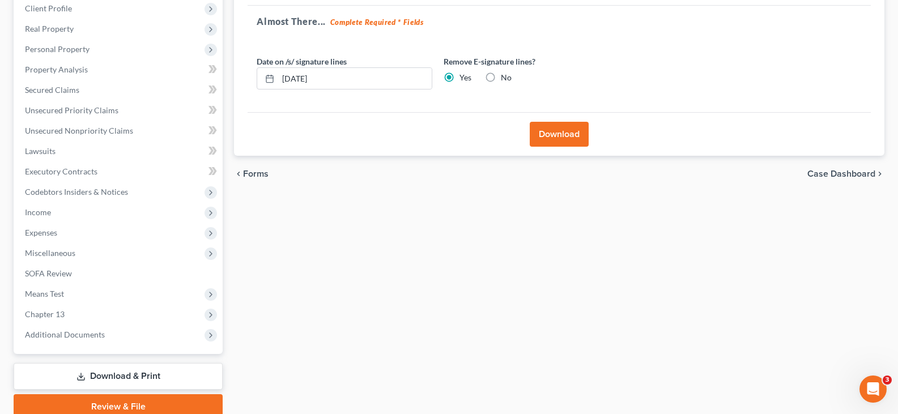
scroll to position [209, 0]
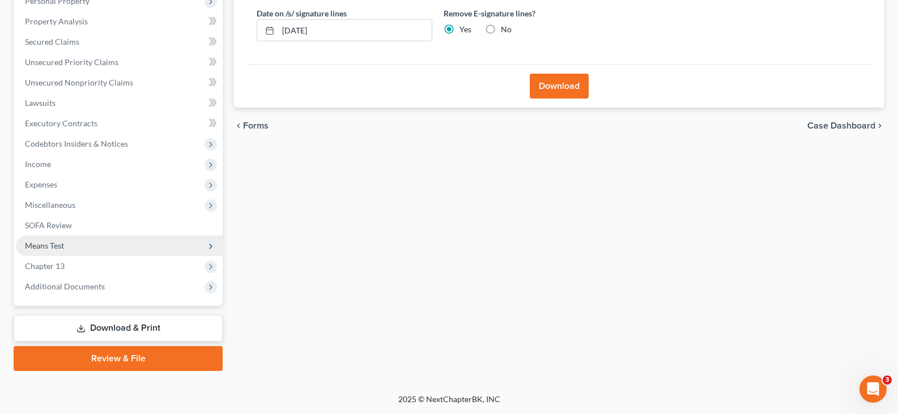
drag, startPoint x: 72, startPoint y: 283, endPoint x: 62, endPoint y: 248, distance: 36.4
click at [68, 282] on span "Additional Documents" at bounding box center [65, 287] width 80 height 10
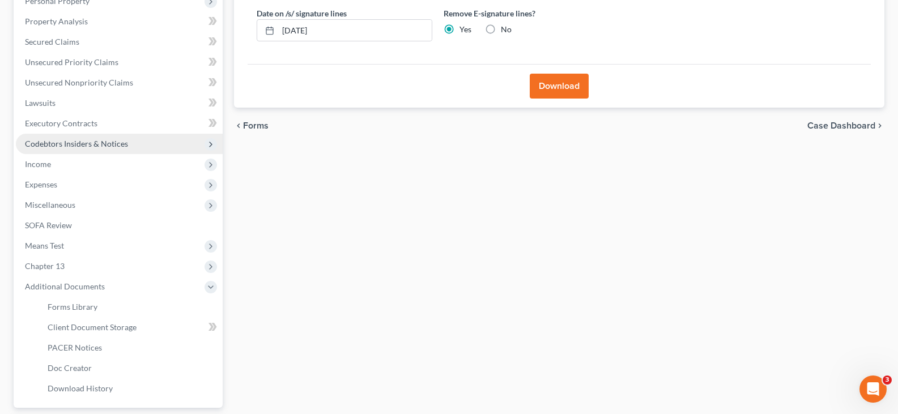
click at [57, 146] on span "Codebtors Insiders & Notices" at bounding box center [76, 144] width 103 height 10
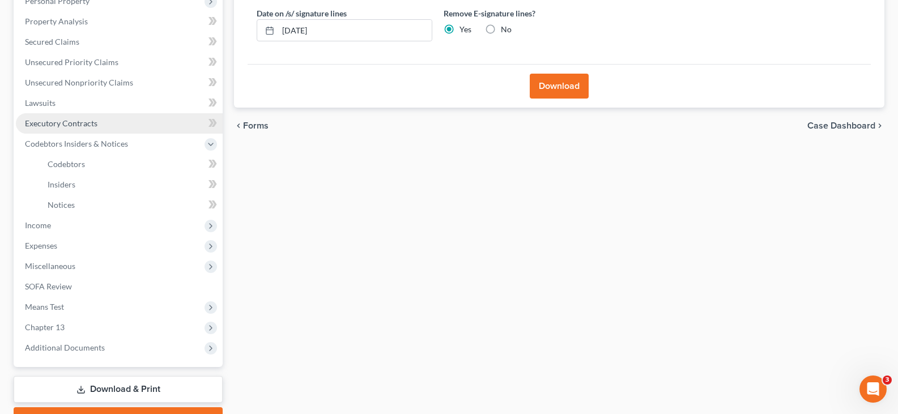
click at [62, 124] on span "Executory Contracts" at bounding box center [61, 123] width 73 height 10
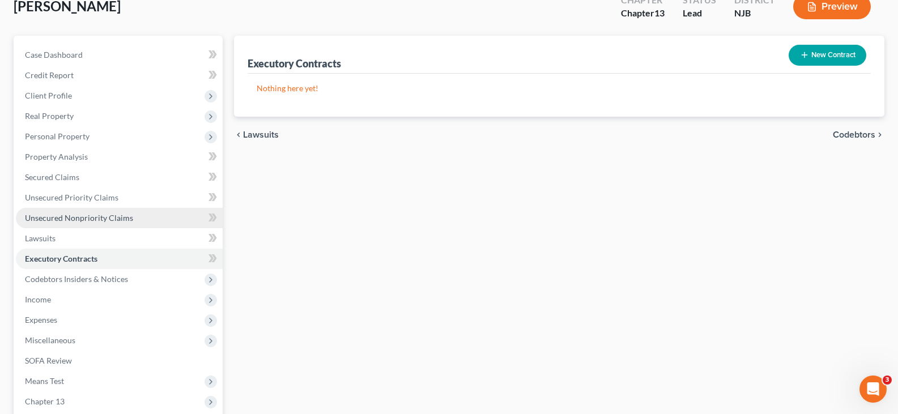
scroll to position [209, 0]
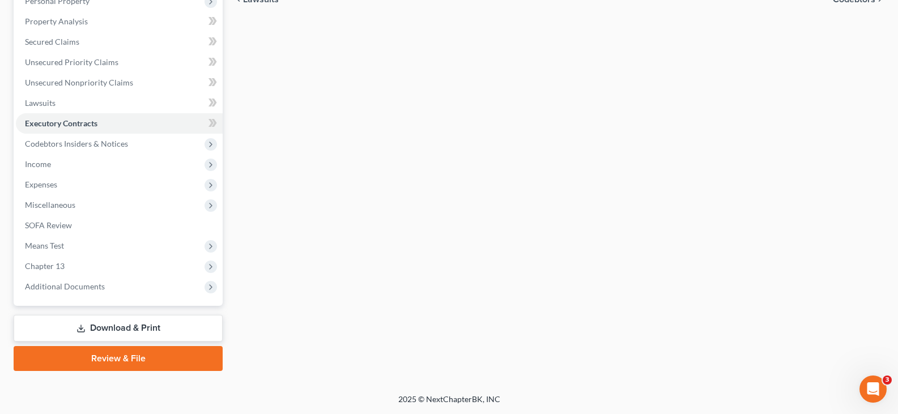
click at [96, 328] on link "Download & Print" at bounding box center [118, 328] width 209 height 27
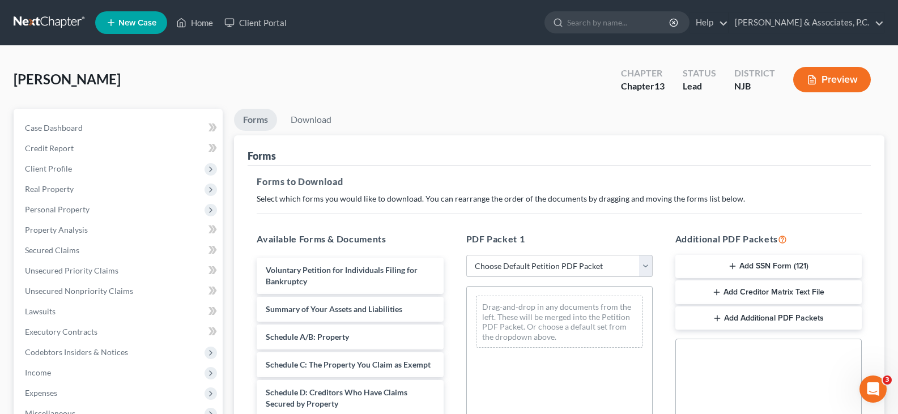
click at [643, 265] on select "Choose Default Petition PDF Packet Complete Bankruptcy Petition (all forms and …" at bounding box center [559, 266] width 186 height 23
click at [466, 255] on select "Choose Default Petition PDF Packet Complete Bankruptcy Petition (all forms and …" at bounding box center [559, 266] width 186 height 23
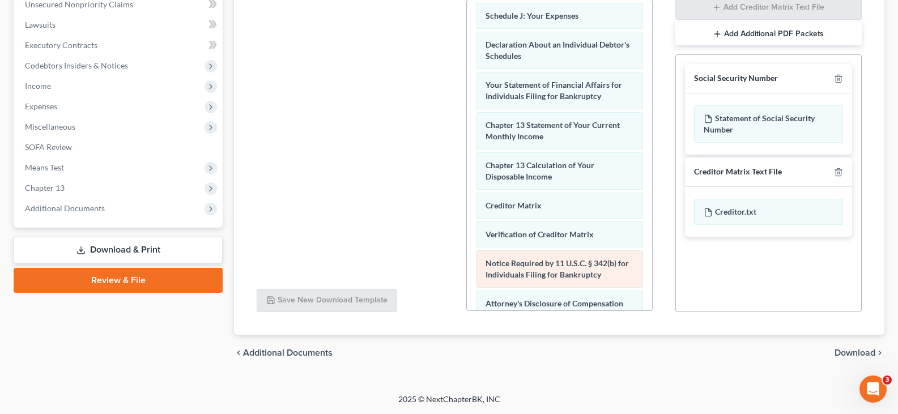
scroll to position [393, 0]
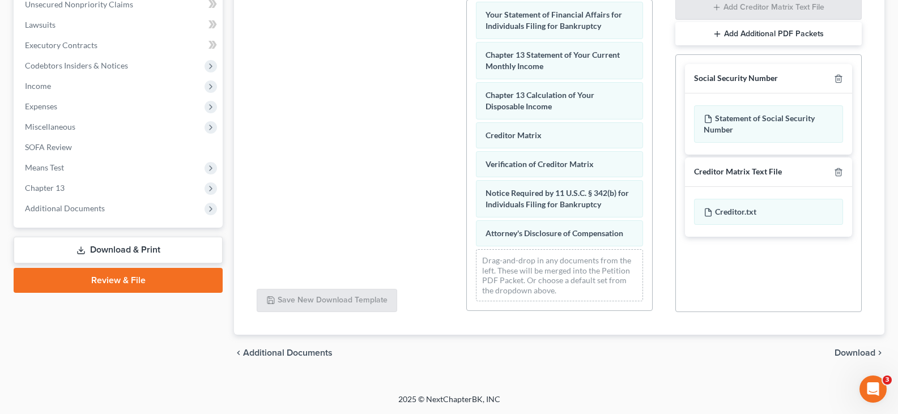
click at [844, 353] on span "Download" at bounding box center [855, 352] width 41 height 9
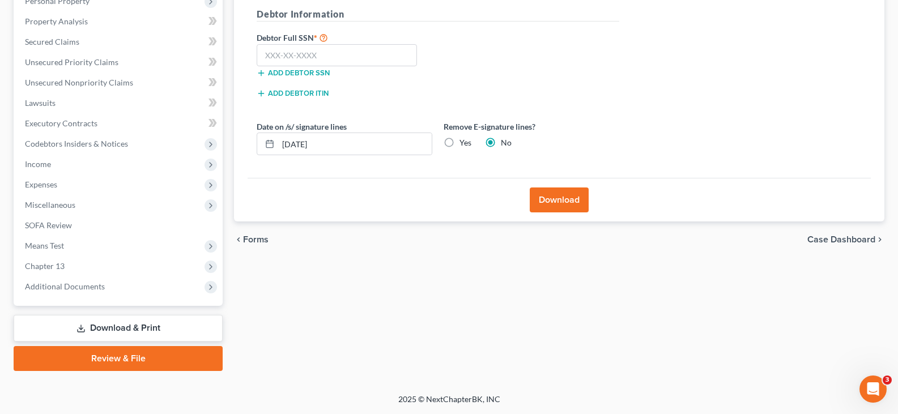
scroll to position [209, 0]
click at [339, 55] on input "text" at bounding box center [337, 55] width 160 height 23
click at [460, 143] on label "Yes" at bounding box center [466, 142] width 12 height 11
click at [464, 143] on input "Yes" at bounding box center [467, 140] width 7 height 7
click at [559, 201] on button "Download" at bounding box center [559, 200] width 59 height 25
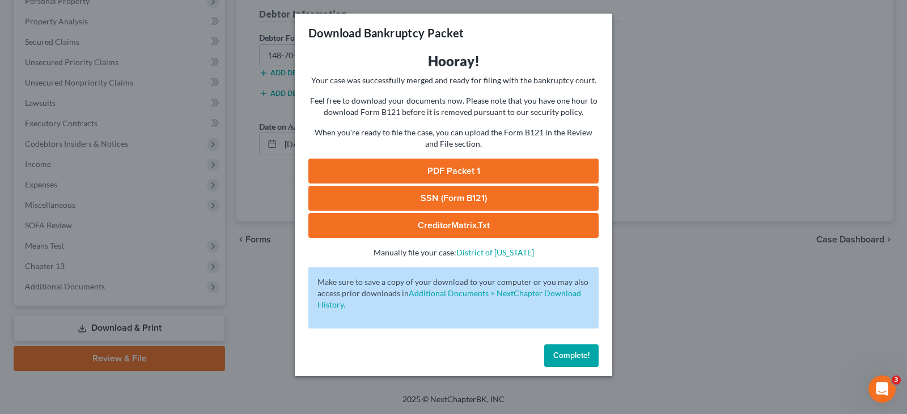
click at [390, 200] on link "SSN (Form B121)" at bounding box center [453, 198] width 290 height 25
drag, startPoint x: 444, startPoint y: 173, endPoint x: 433, endPoint y: 156, distance: 20.1
click at [444, 173] on link "PDF Packet 1" at bounding box center [453, 171] width 290 height 25
drag, startPoint x: 563, startPoint y: 354, endPoint x: 195, endPoint y: 212, distance: 394.1
click at [563, 354] on span "Complete!" at bounding box center [571, 356] width 36 height 10
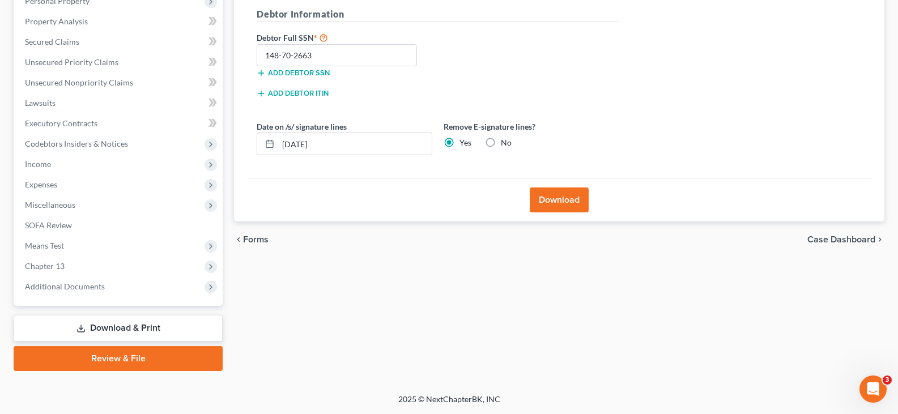
scroll to position [0, 0]
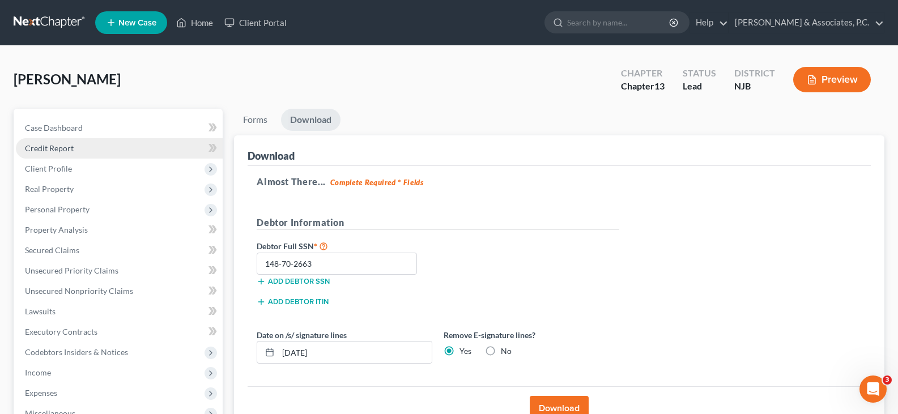
click at [48, 151] on span "Credit Report" at bounding box center [49, 148] width 49 height 10
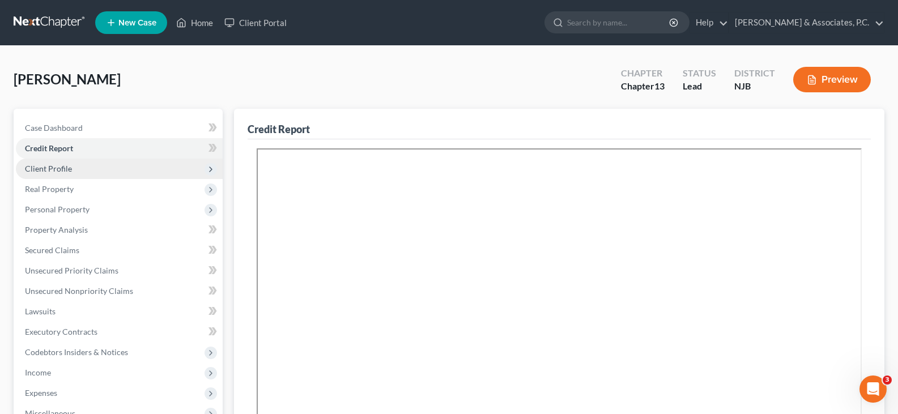
click at [60, 171] on span "Client Profile" at bounding box center [48, 169] width 47 height 10
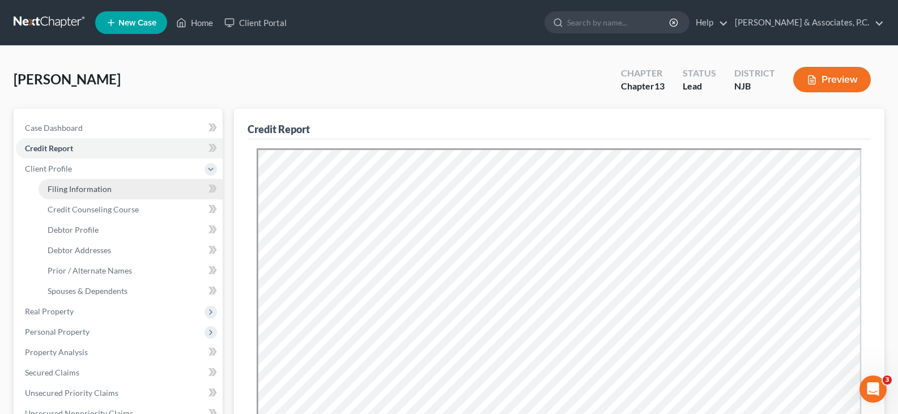
click at [63, 191] on span "Filing Information" at bounding box center [80, 189] width 64 height 10
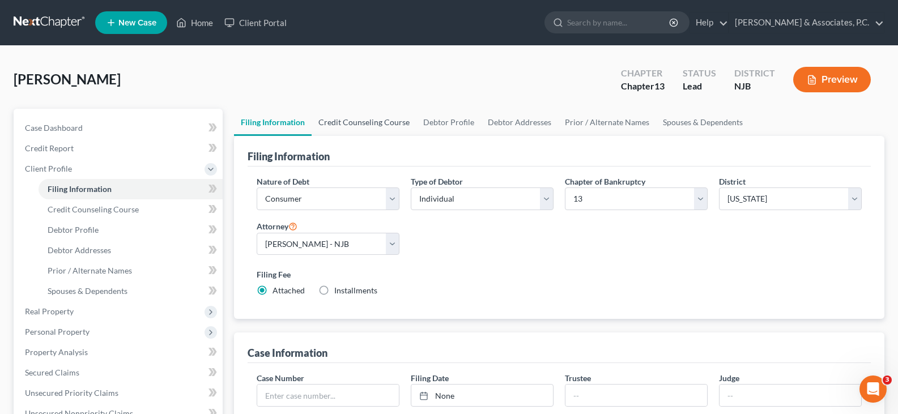
click at [359, 126] on link "Credit Counseling Course" at bounding box center [364, 122] width 105 height 27
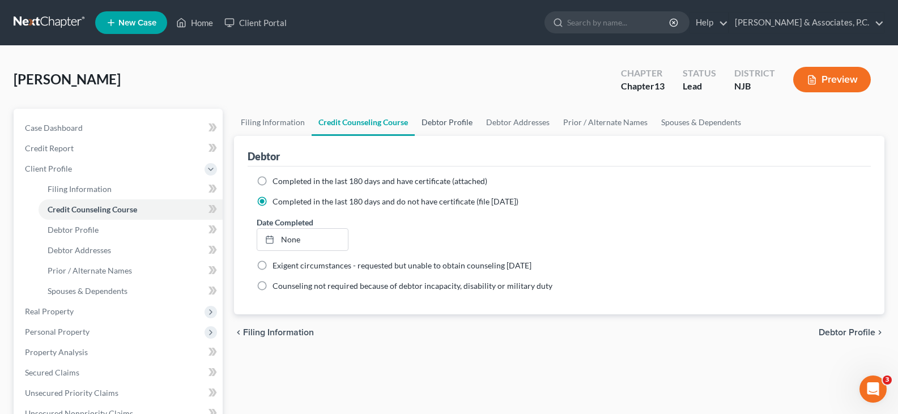
click at [452, 124] on link "Debtor Profile" at bounding box center [447, 122] width 65 height 27
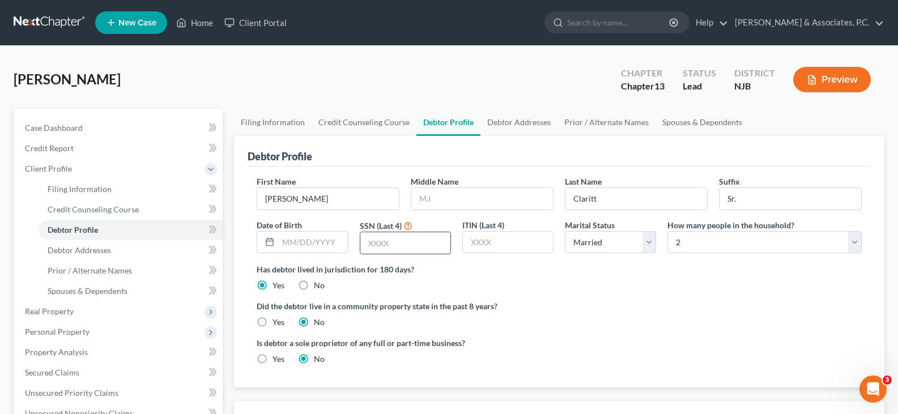
click at [407, 246] on input "text" at bounding box center [405, 243] width 90 height 22
click at [299, 239] on input "text" at bounding box center [312, 243] width 69 height 22
click at [423, 246] on input "2663" at bounding box center [405, 243] width 90 height 22
click at [626, 192] on input "Claritt" at bounding box center [637, 199] width 142 height 22
click at [522, 122] on link "Debtor Addresses" at bounding box center [519, 122] width 77 height 27
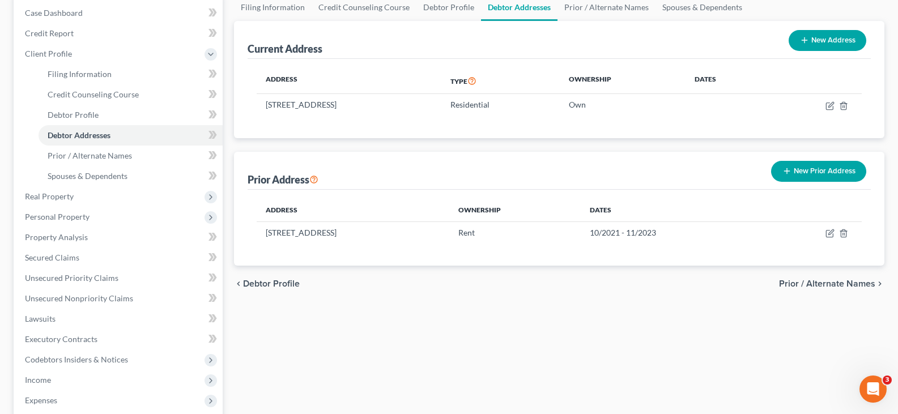
scroll to position [331, 0]
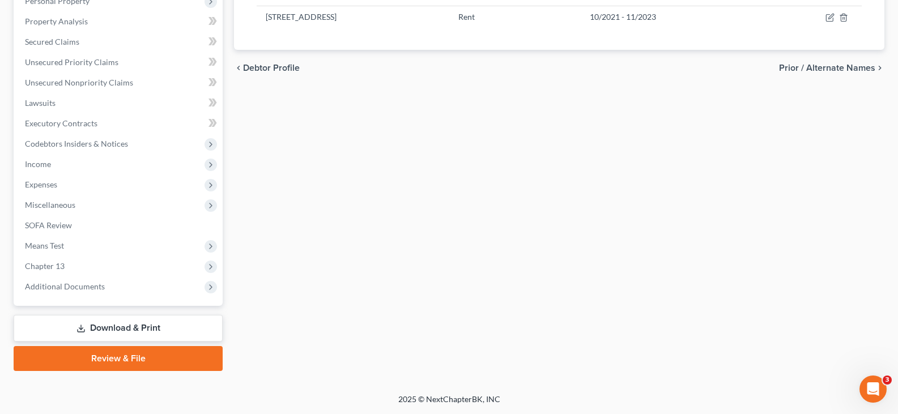
click at [77, 329] on icon at bounding box center [80, 328] width 9 height 9
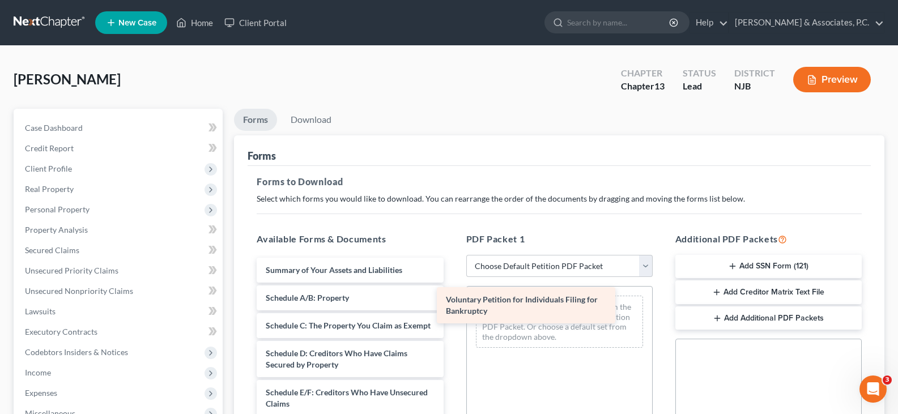
drag, startPoint x: 335, startPoint y: 273, endPoint x: 516, endPoint y: 303, distance: 182.6
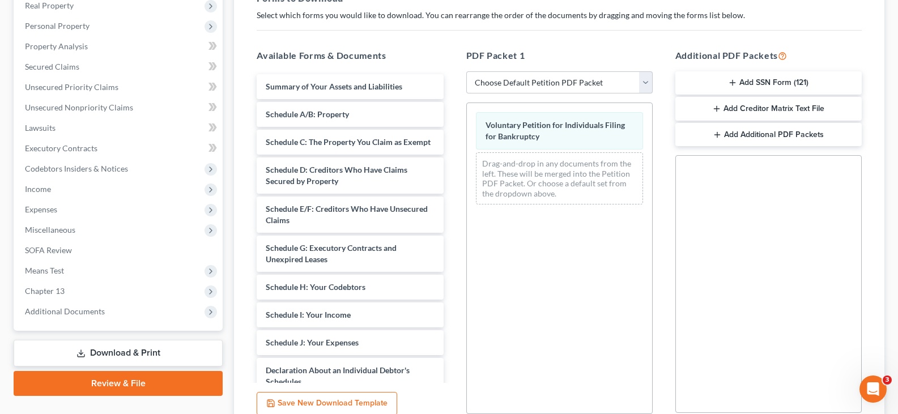
scroll to position [286, 0]
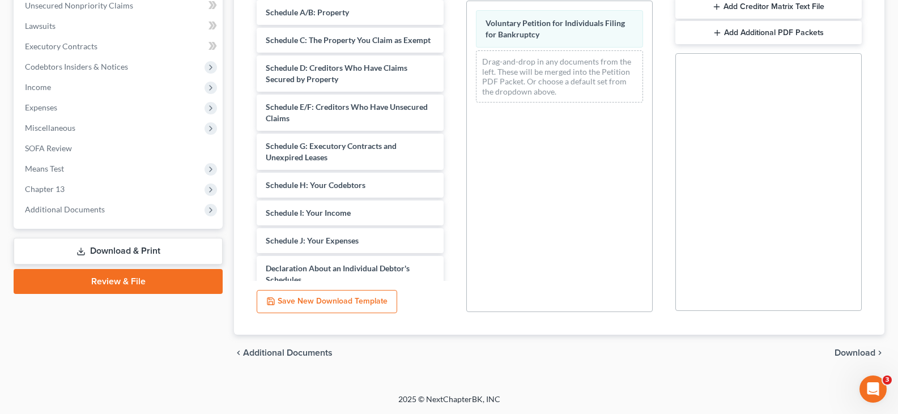
drag, startPoint x: 847, startPoint y: 353, endPoint x: 606, endPoint y: 266, distance: 256.2
click at [844, 350] on span "Download" at bounding box center [855, 352] width 41 height 9
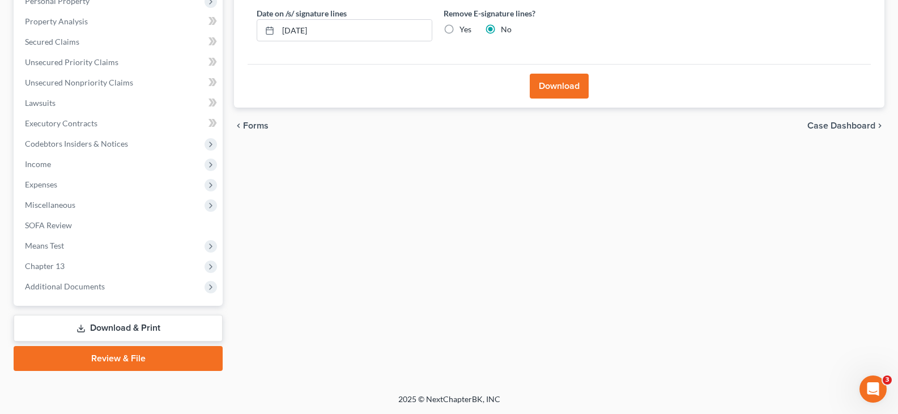
scroll to position [209, 0]
click at [460, 29] on label "Yes" at bounding box center [466, 29] width 12 height 11
click at [464, 29] on input "Yes" at bounding box center [467, 27] width 7 height 7
click at [546, 90] on button "Download" at bounding box center [559, 86] width 59 height 25
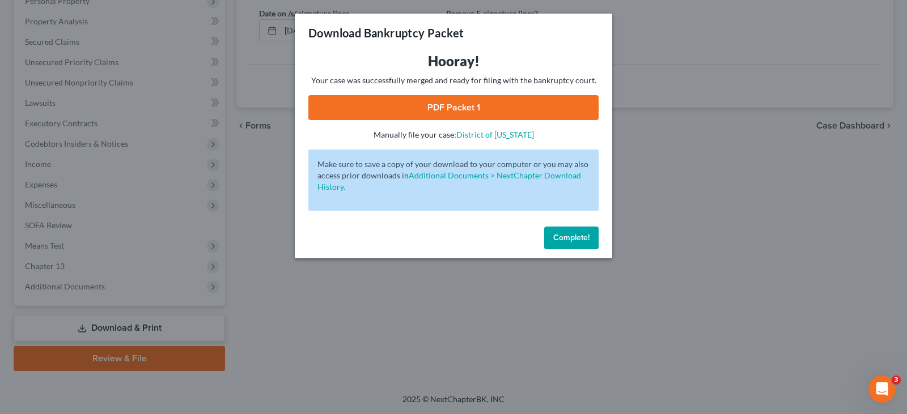
click at [457, 108] on link "PDF Packet 1" at bounding box center [453, 107] width 290 height 25
click at [569, 238] on span "Complete!" at bounding box center [571, 238] width 36 height 10
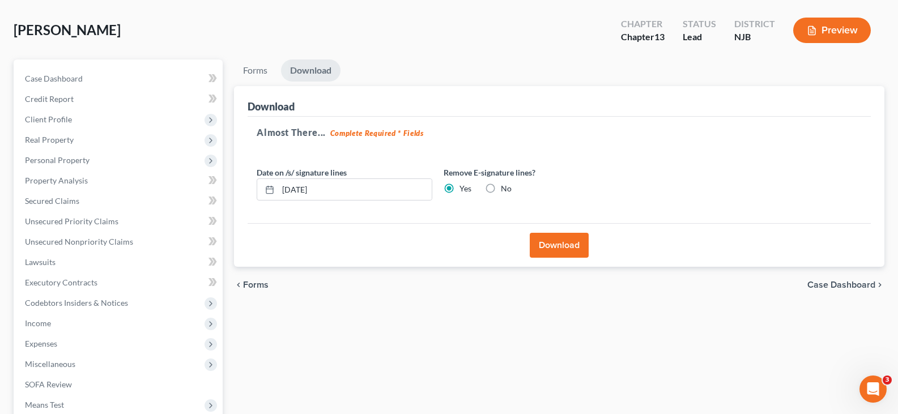
scroll to position [0, 0]
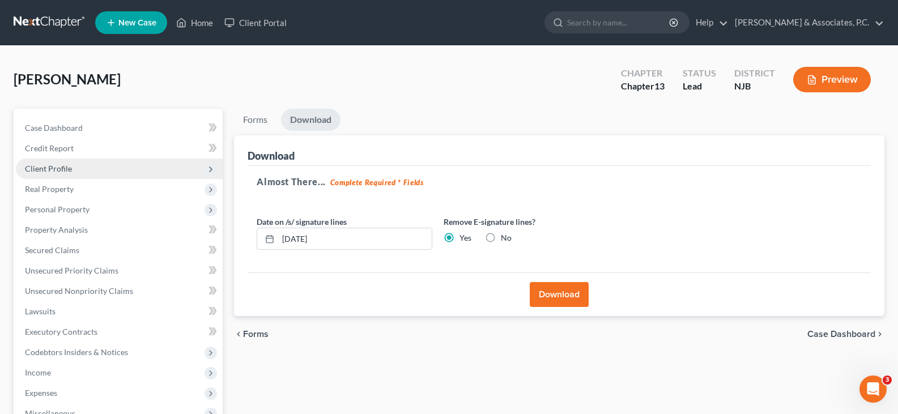
click at [58, 169] on span "Client Profile" at bounding box center [48, 169] width 47 height 10
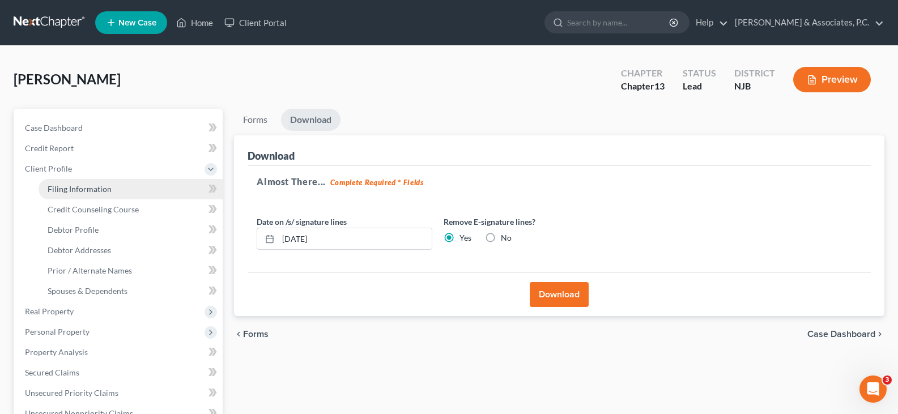
click at [68, 185] on span "Filing Information" at bounding box center [80, 189] width 64 height 10
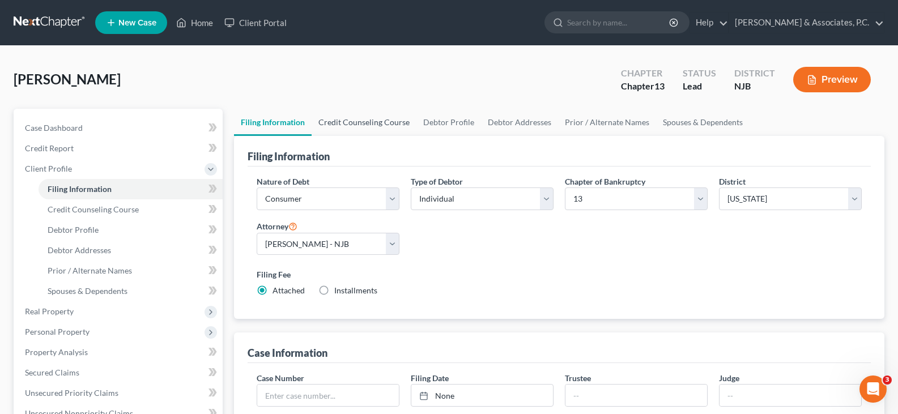
click at [342, 124] on link "Credit Counseling Course" at bounding box center [364, 122] width 105 height 27
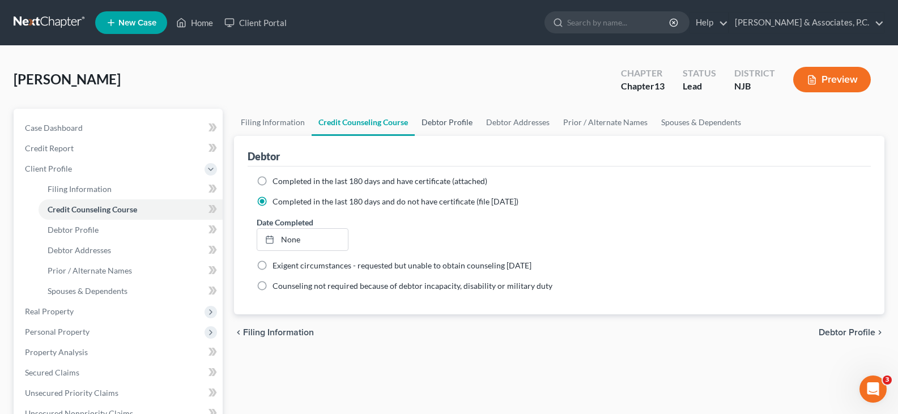
click at [441, 122] on link "Debtor Profile" at bounding box center [447, 122] width 65 height 27
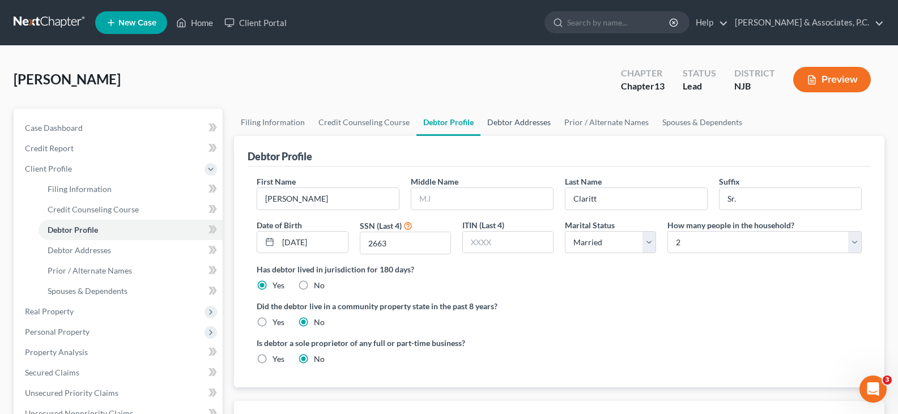
click at [517, 127] on link "Debtor Addresses" at bounding box center [519, 122] width 77 height 27
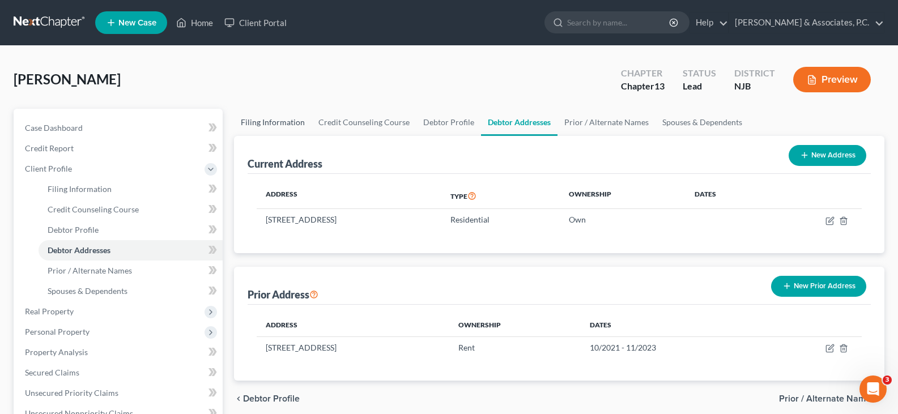
click at [253, 118] on link "Filing Information" at bounding box center [273, 122] width 78 height 27
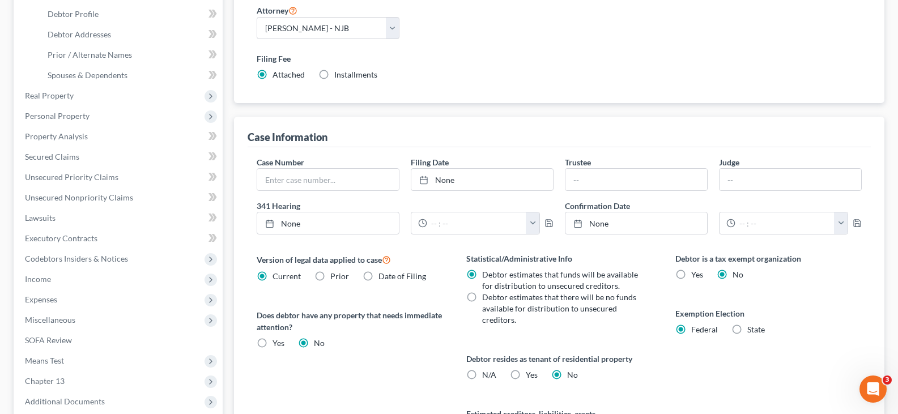
scroll to position [72, 0]
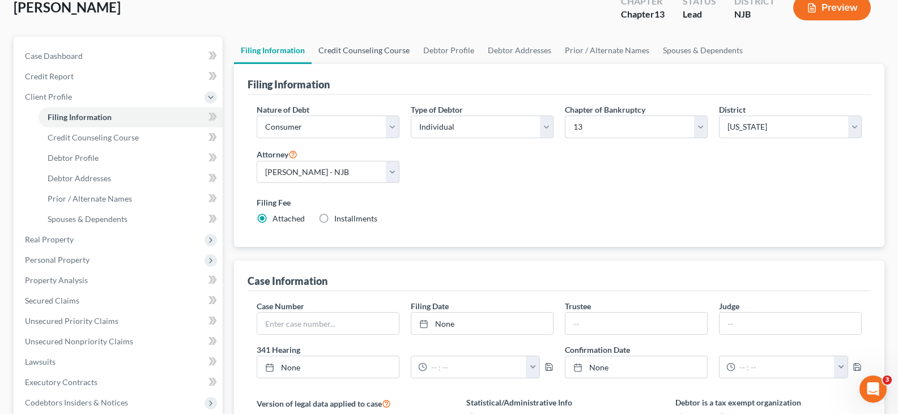
click at [352, 48] on link "Credit Counseling Course" at bounding box center [364, 50] width 105 height 27
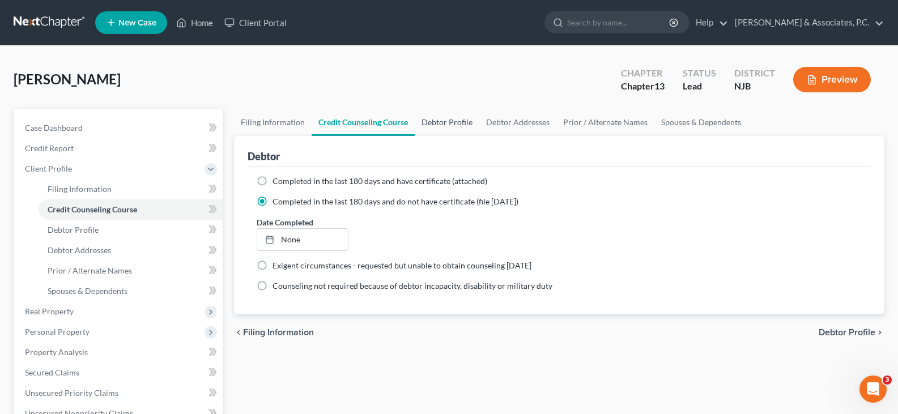
click at [447, 119] on link "Debtor Profile" at bounding box center [447, 122] width 65 height 27
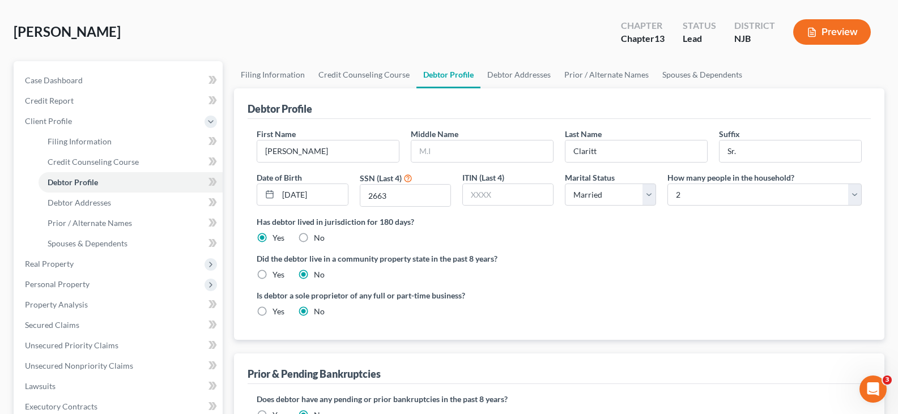
scroll to position [170, 0]
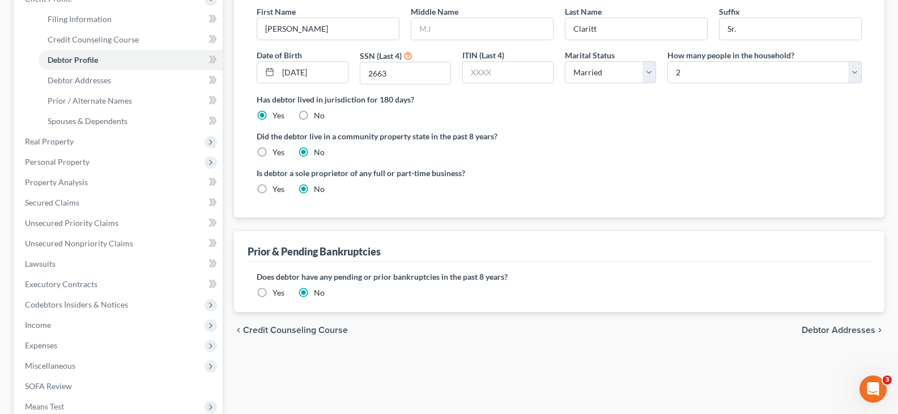
click at [273, 290] on label "Yes" at bounding box center [279, 292] width 12 height 11
click at [277, 290] on input "Yes" at bounding box center [280, 290] width 7 height 7
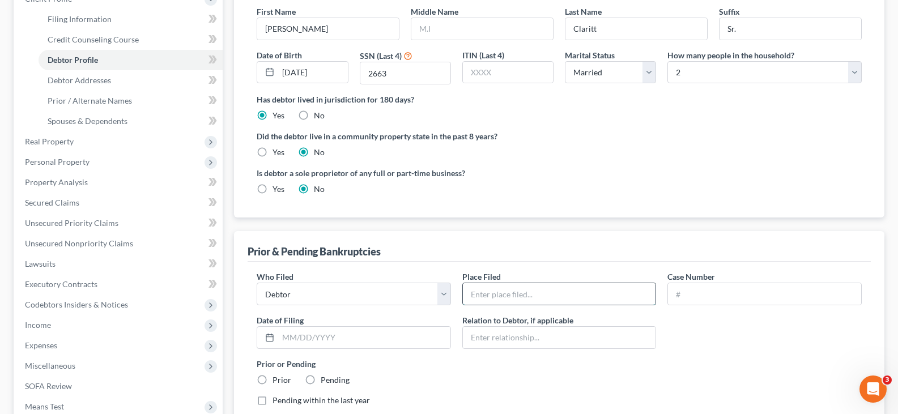
drag, startPoint x: 528, startPoint y: 296, endPoint x: 537, endPoint y: 304, distance: 12.0
click at [528, 296] on input "text" at bounding box center [559, 294] width 193 height 22
click at [306, 338] on input "text" at bounding box center [364, 338] width 172 height 22
click at [273, 377] on label "Prior" at bounding box center [282, 380] width 19 height 11
click at [277, 377] on input "Prior" at bounding box center [280, 378] width 7 height 7
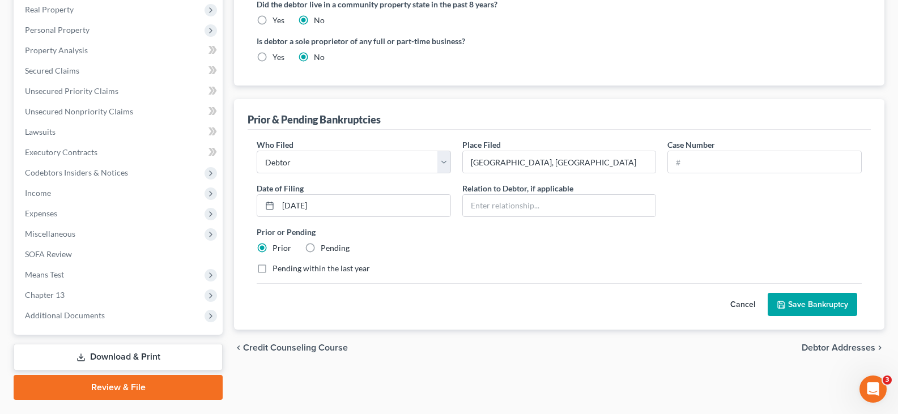
scroll to position [331, 0]
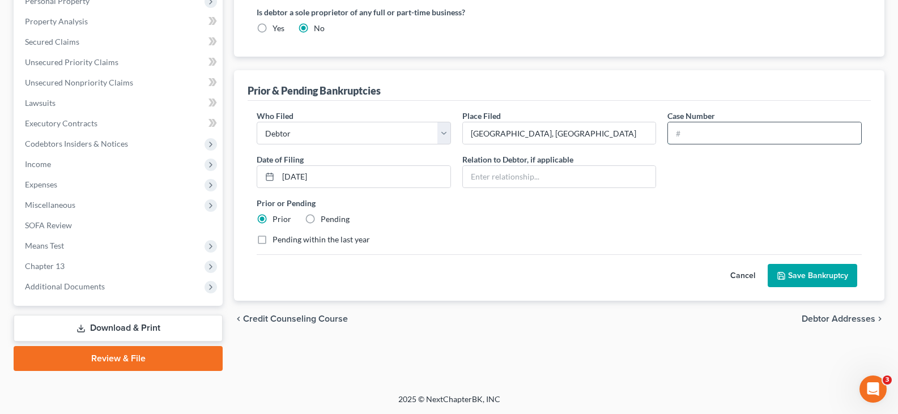
click at [716, 129] on input "text" at bounding box center [764, 133] width 193 height 22
click at [800, 274] on button "Save Bankruptcy" at bounding box center [813, 276] width 90 height 24
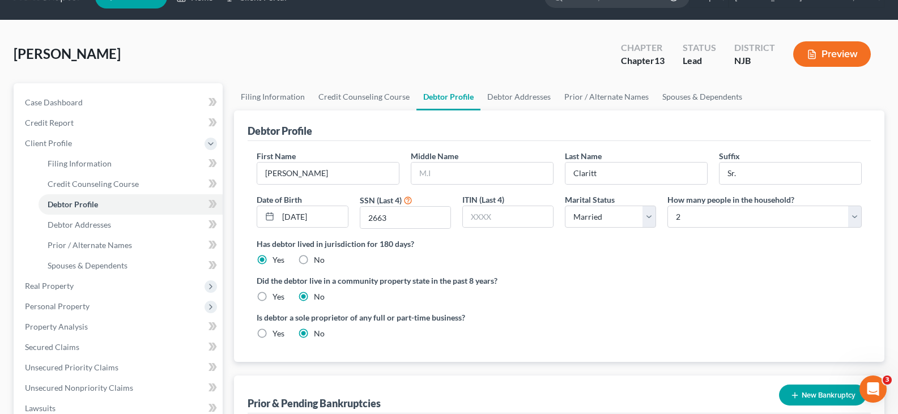
scroll to position [0, 0]
